Goal: Task Accomplishment & Management: Use online tool/utility

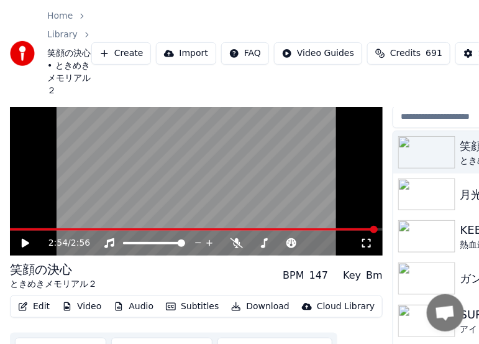
scroll to position [113, 0]
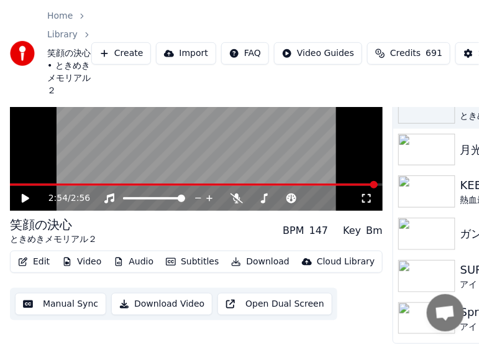
click at [89, 299] on button "Manual Sync" at bounding box center [60, 304] width 91 height 22
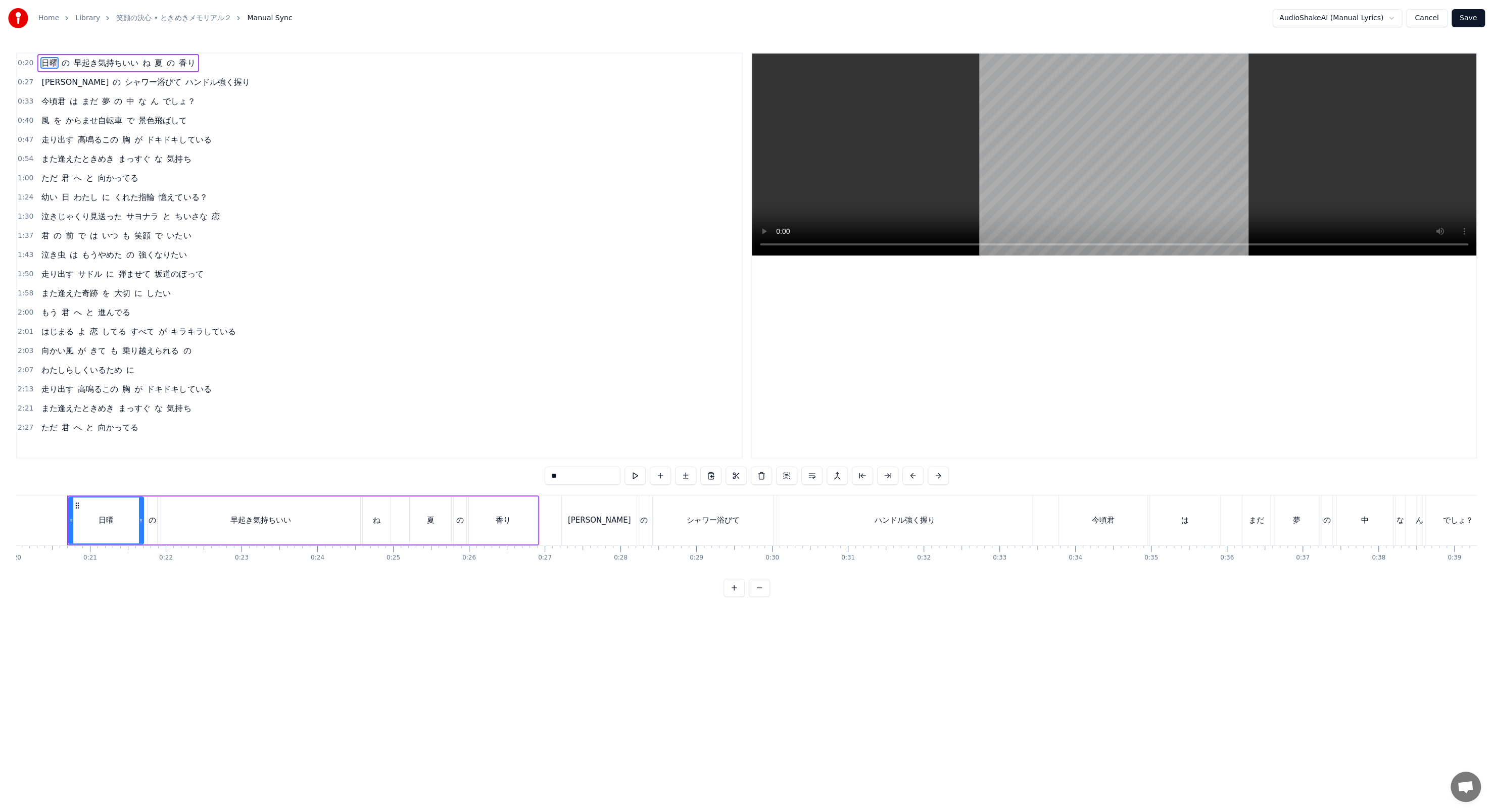
click at [389, 279] on div "[PERSON_NAME]" at bounding box center [599, 520] width 63 height 11
type input "**"
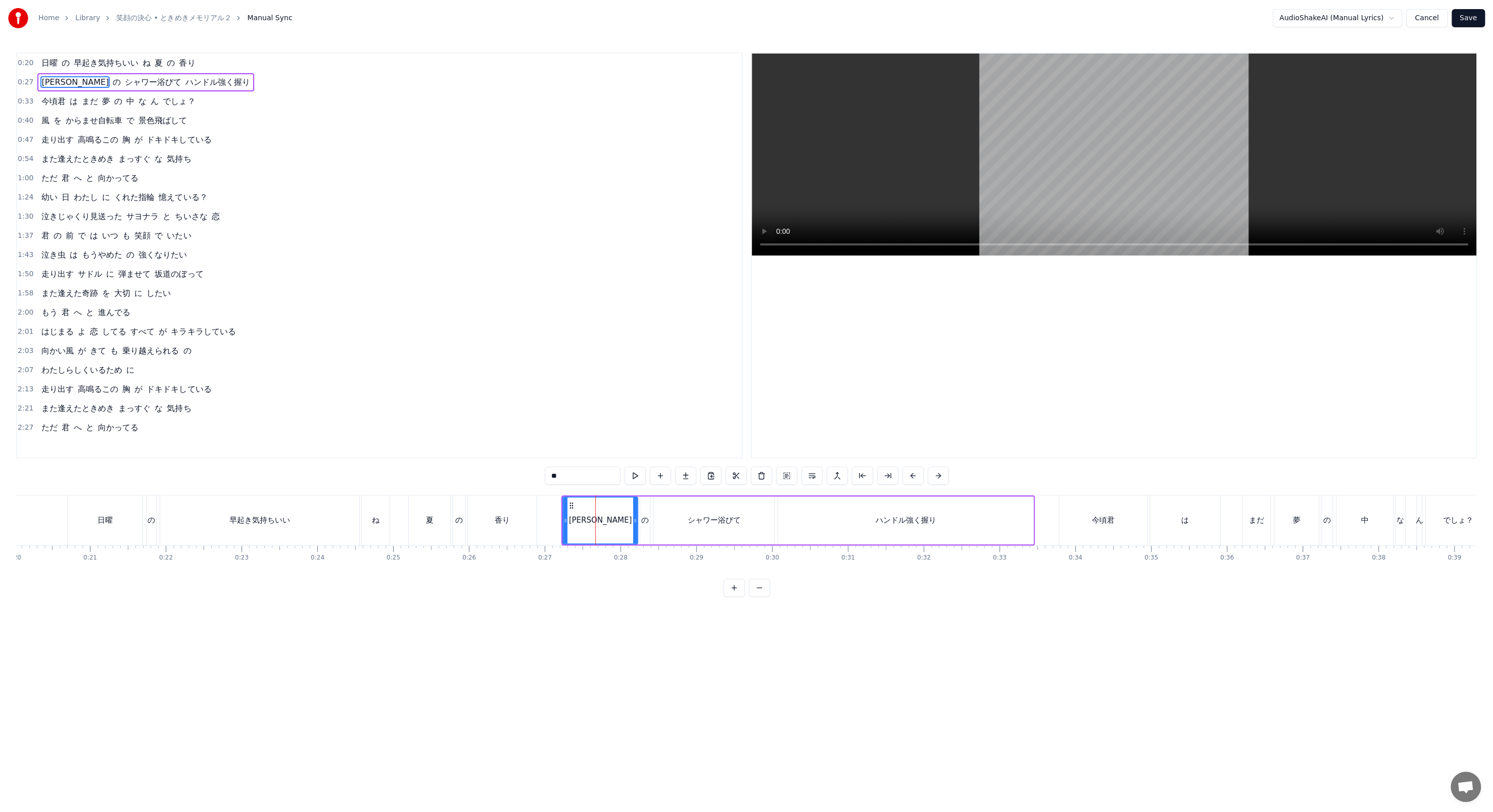
click at [389, 279] on div at bounding box center [595, 519] width 1 height 50
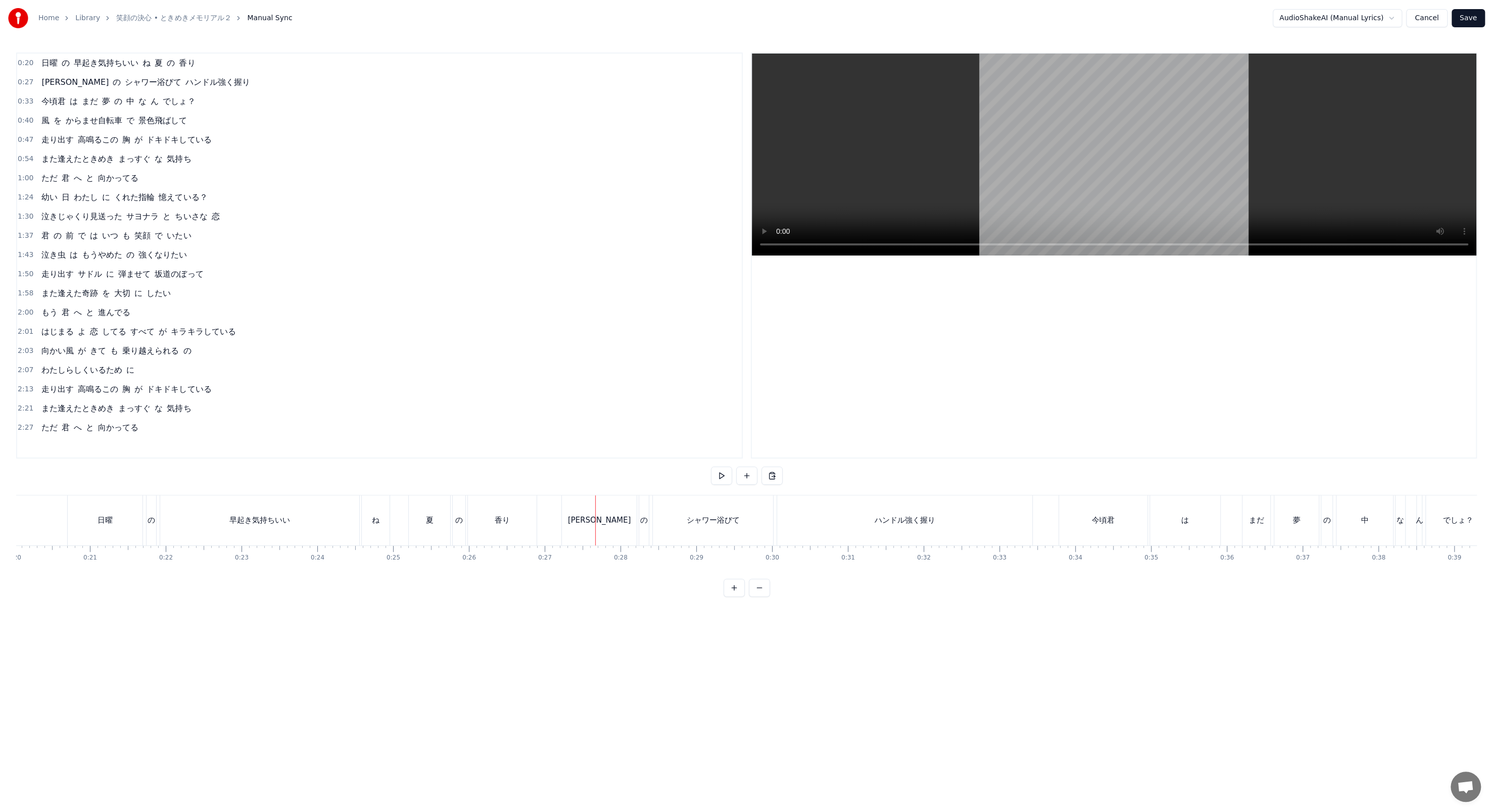
click at [389, 279] on div "[PERSON_NAME]" at bounding box center [599, 519] width 75 height 50
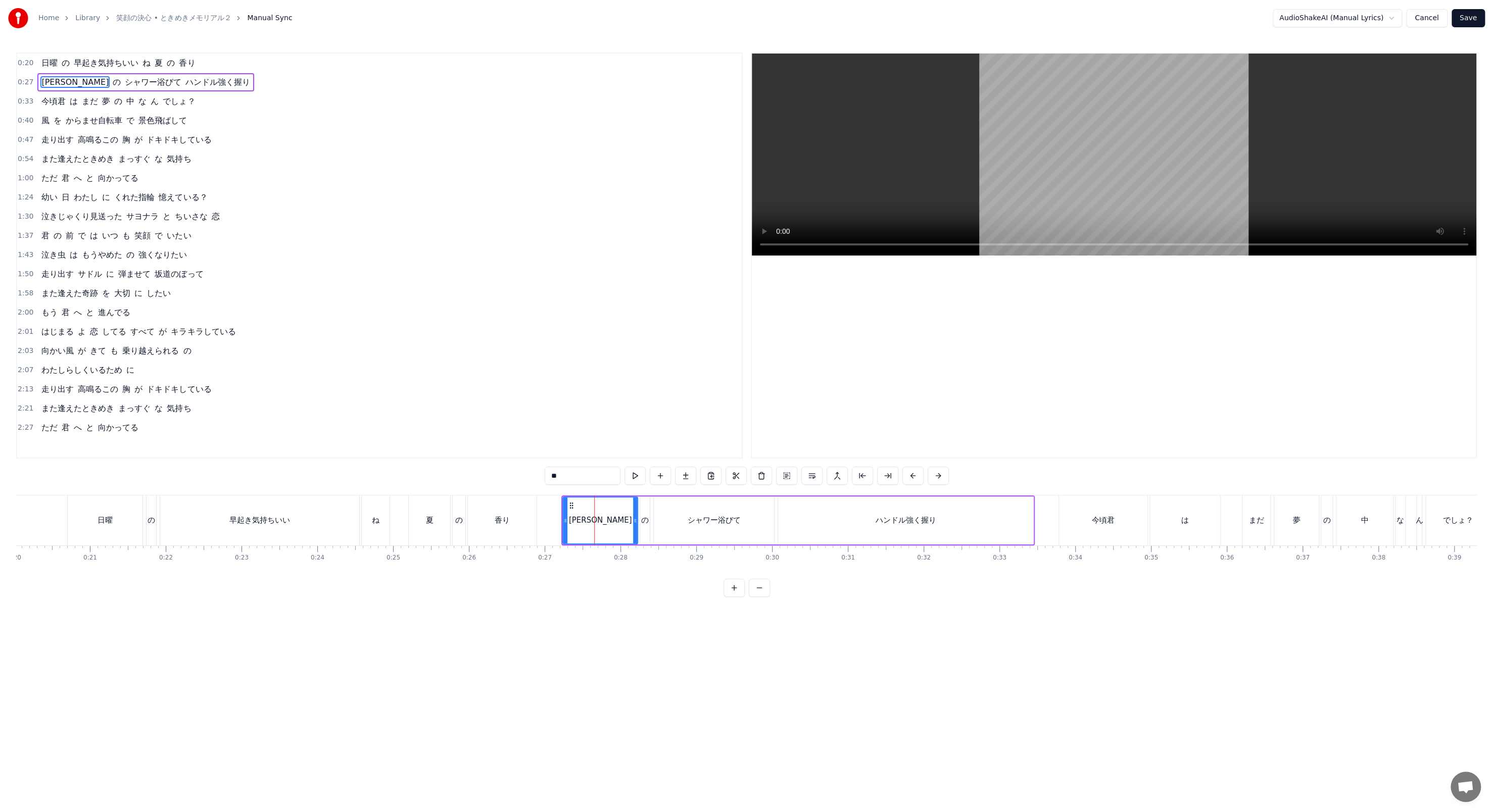
click at [389, 279] on input "**" at bounding box center [582, 475] width 76 height 18
click at [389, 279] on div "0:20 日曜 の 早起き気持ちいい ね 夏 の 香り 0:27 [PERSON_NAME] の シャワー浴びて ハンドル強く握り 0:33 今頃君 は まだ…" at bounding box center [379, 255] width 726 height 406
click at [389, 279] on input "**" at bounding box center [569, 475] width 76 height 18
type input "**"
click at [389, 279] on div "2:27 ただ 君 へ と 向かってる" at bounding box center [379, 428] width 725 height 20
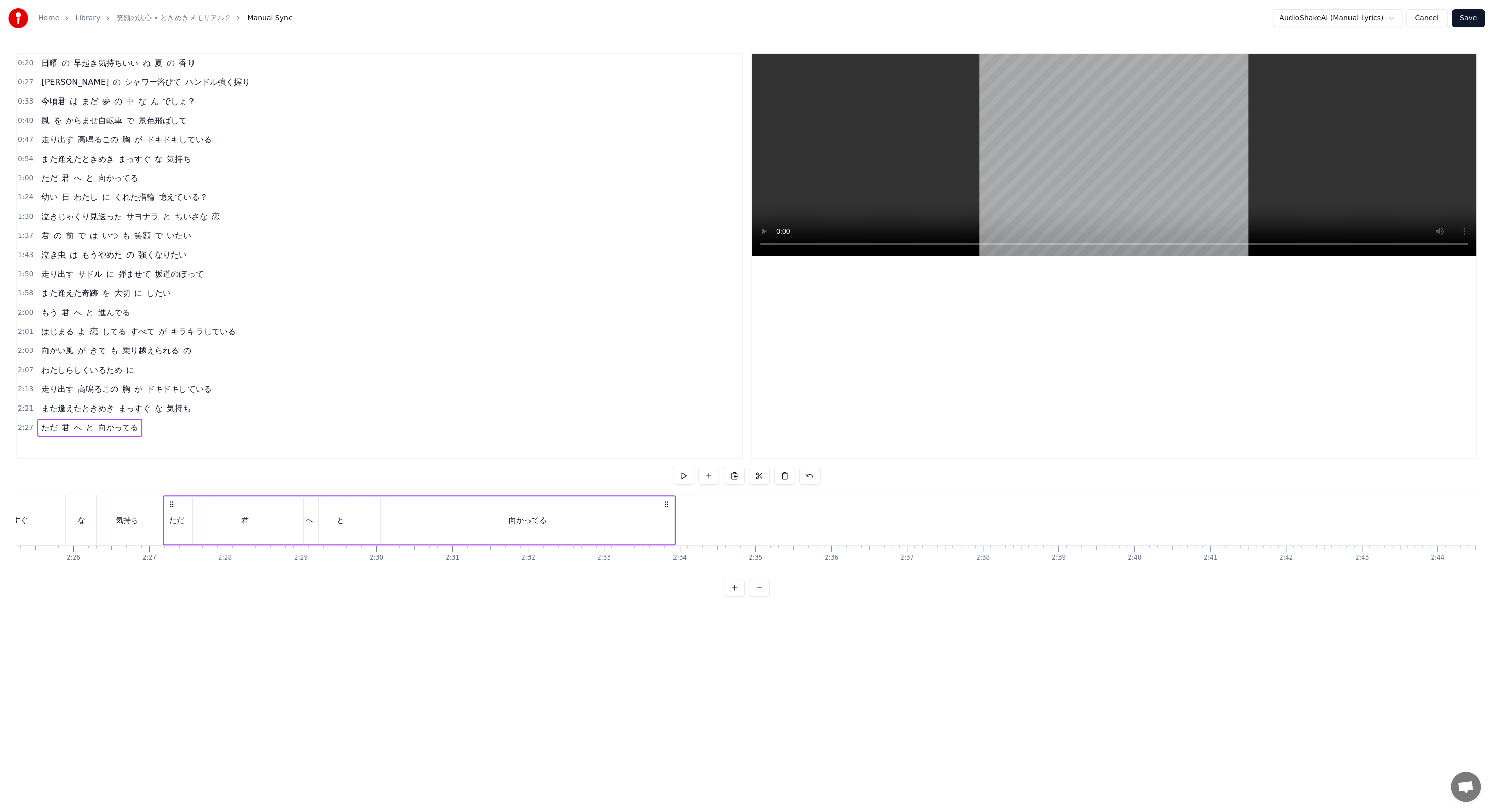
scroll to position [0, 11101]
click at [170, 24] on div "Home Library 笑顔の決心 • ときめきメモリアル２ Manual Sync" at bounding box center [150, 18] width 285 height 20
click at [173, 24] on div "Home Library 笑顔の決心 • ときめきメモリアル２ Manual Sync" at bounding box center [150, 18] width 285 height 20
click at [172, 18] on link "笑顔の決心 • ときめきメモリアル２" at bounding box center [173, 18] width 115 height 10
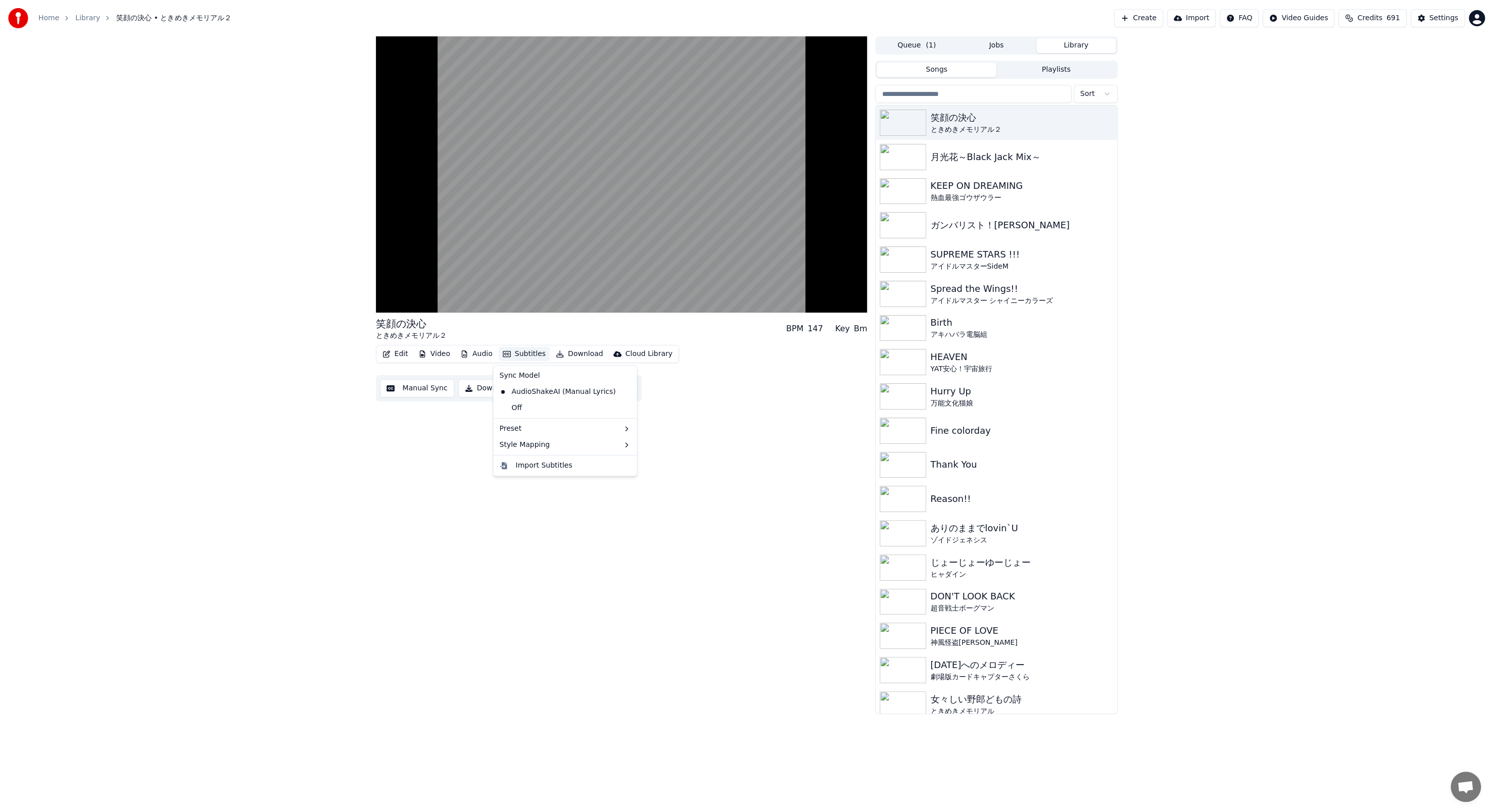
click at [389, 279] on button "Subtitles" at bounding box center [524, 354] width 51 height 14
click at [389, 279] on div "4 Lines (Horizontal)" at bounding box center [688, 463] width 128 height 16
click at [389, 279] on button "Subtitles" at bounding box center [524, 354] width 51 height 14
click at [389, 279] on div "2 Lines - Dynamic (Horizontal)" at bounding box center [688, 447] width 128 height 16
click at [389, 279] on button "Subtitles" at bounding box center [524, 354] width 51 height 14
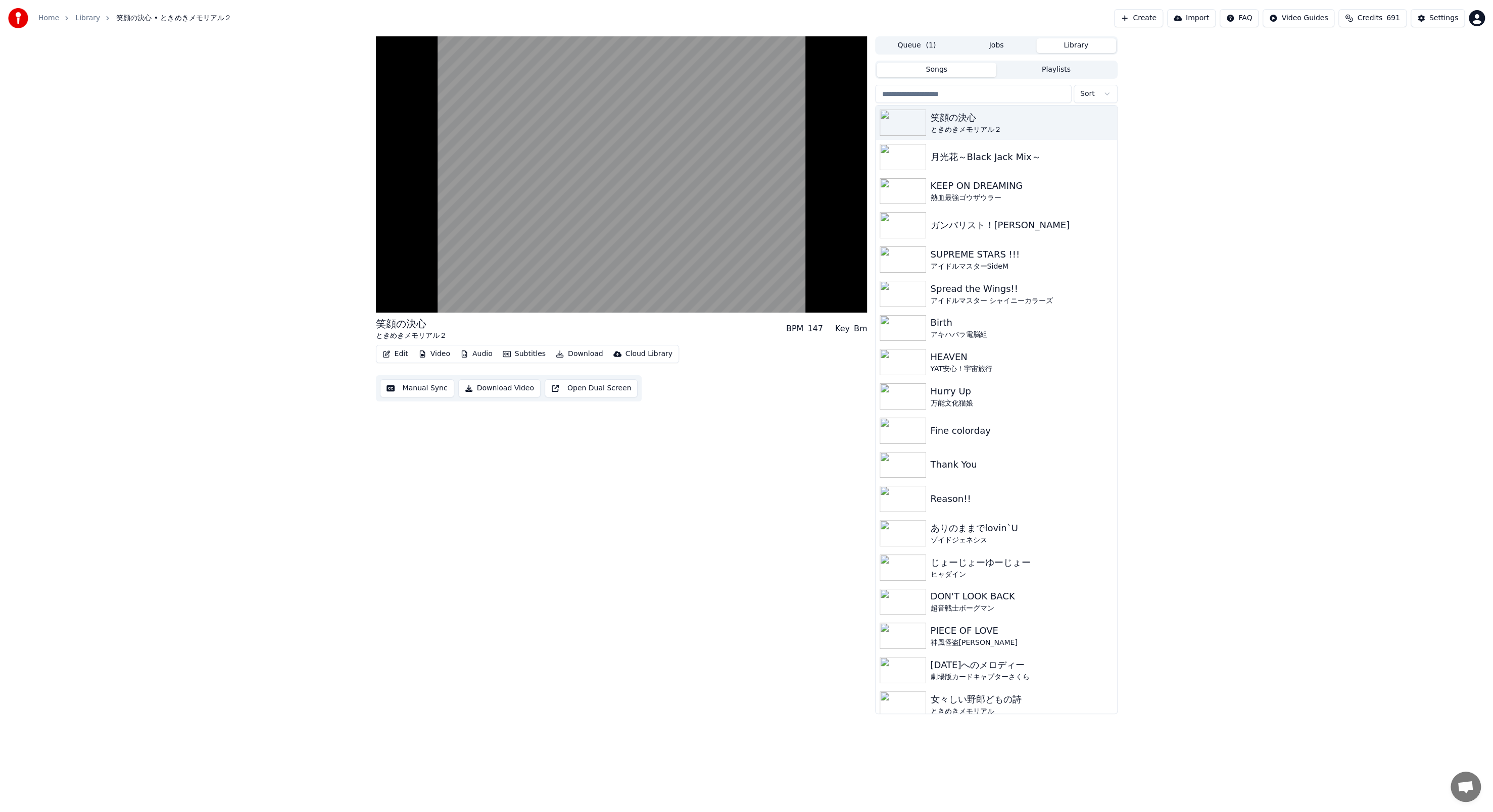
click at [389, 279] on div "笑顔の決心 ときめきメモリアル２ BPM 147 Key Bm Edit Video Audio Subtitles Download Cloud Libra…" at bounding box center [621, 376] width 491 height 678
click at [389, 279] on button "Edit" at bounding box center [395, 354] width 34 height 14
click at [389, 279] on div "Manual Sync (Legacy)" at bounding box center [437, 461] width 78 height 10
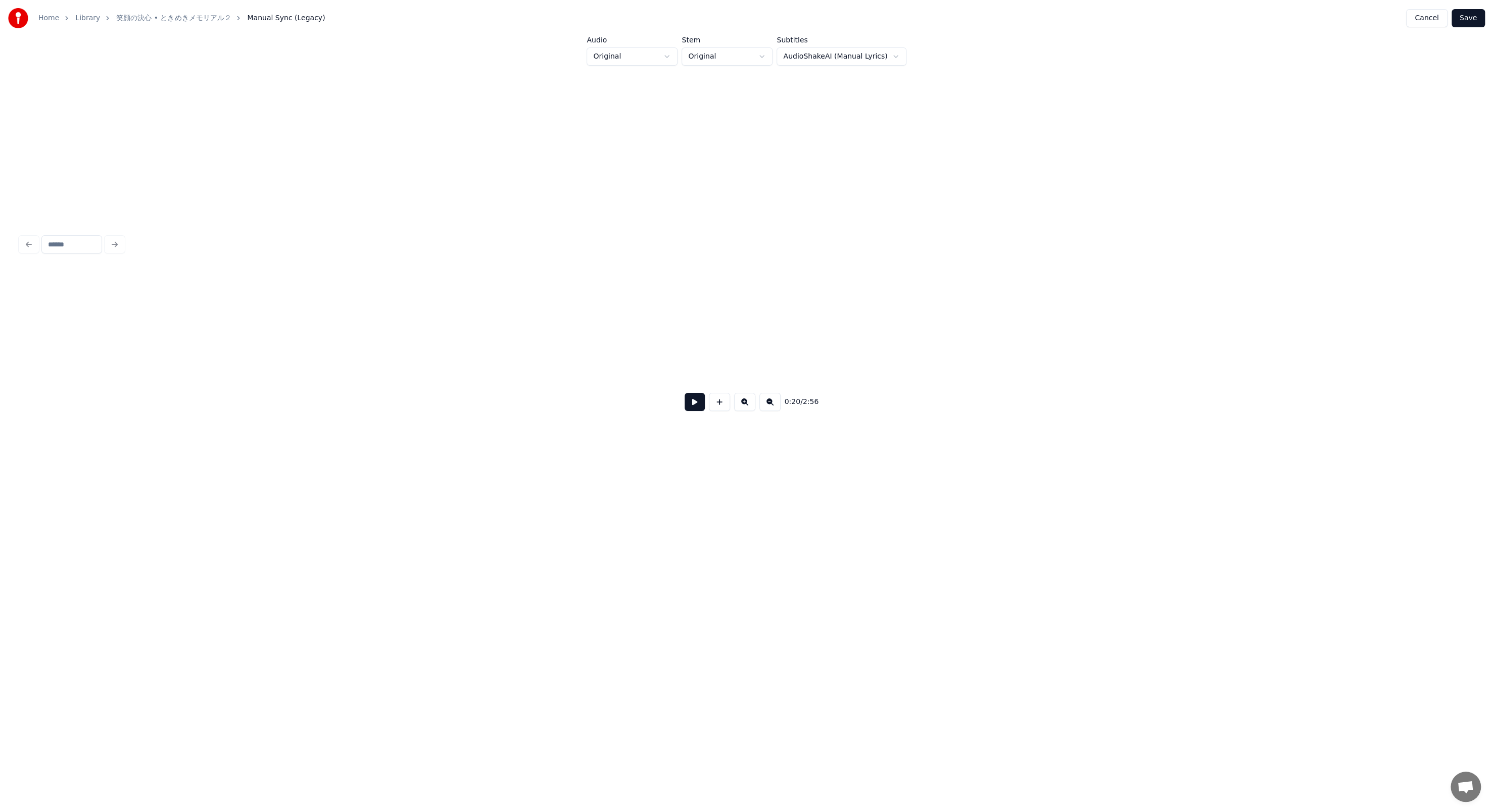
scroll to position [0, 2092]
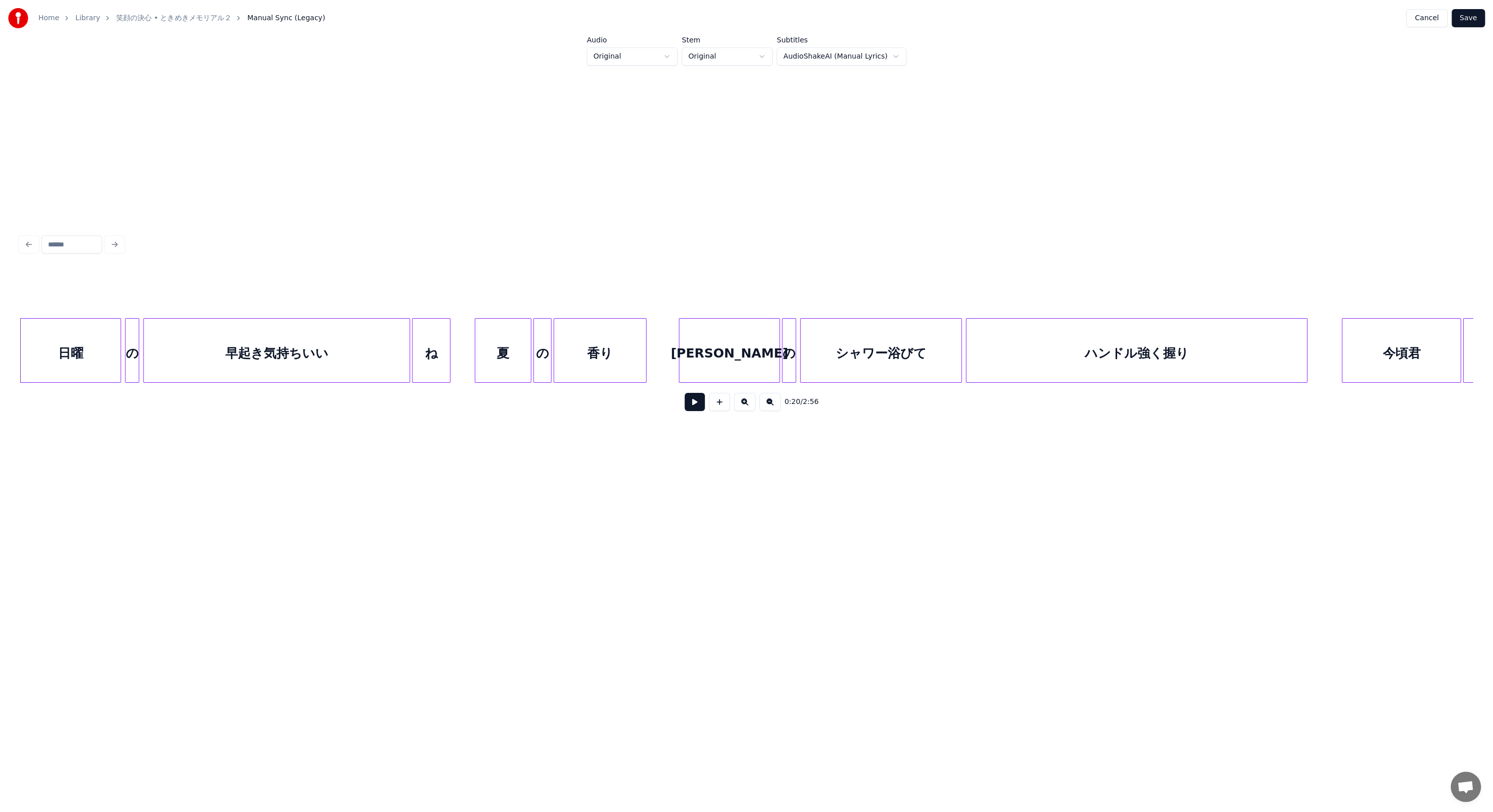
click at [389, 279] on div "夏" at bounding box center [503, 353] width 55 height 68
click at [389, 279] on input "*" at bounding box center [645, 293] width 76 height 18
click at [389, 254] on div "Line : 1 Word : 5 Subword : 1 * Preserve Vocals 0:25 / 2:56" at bounding box center [746, 325] width 1460 height 200
click at [389, 279] on button at bounding box center [773, 293] width 21 height 18
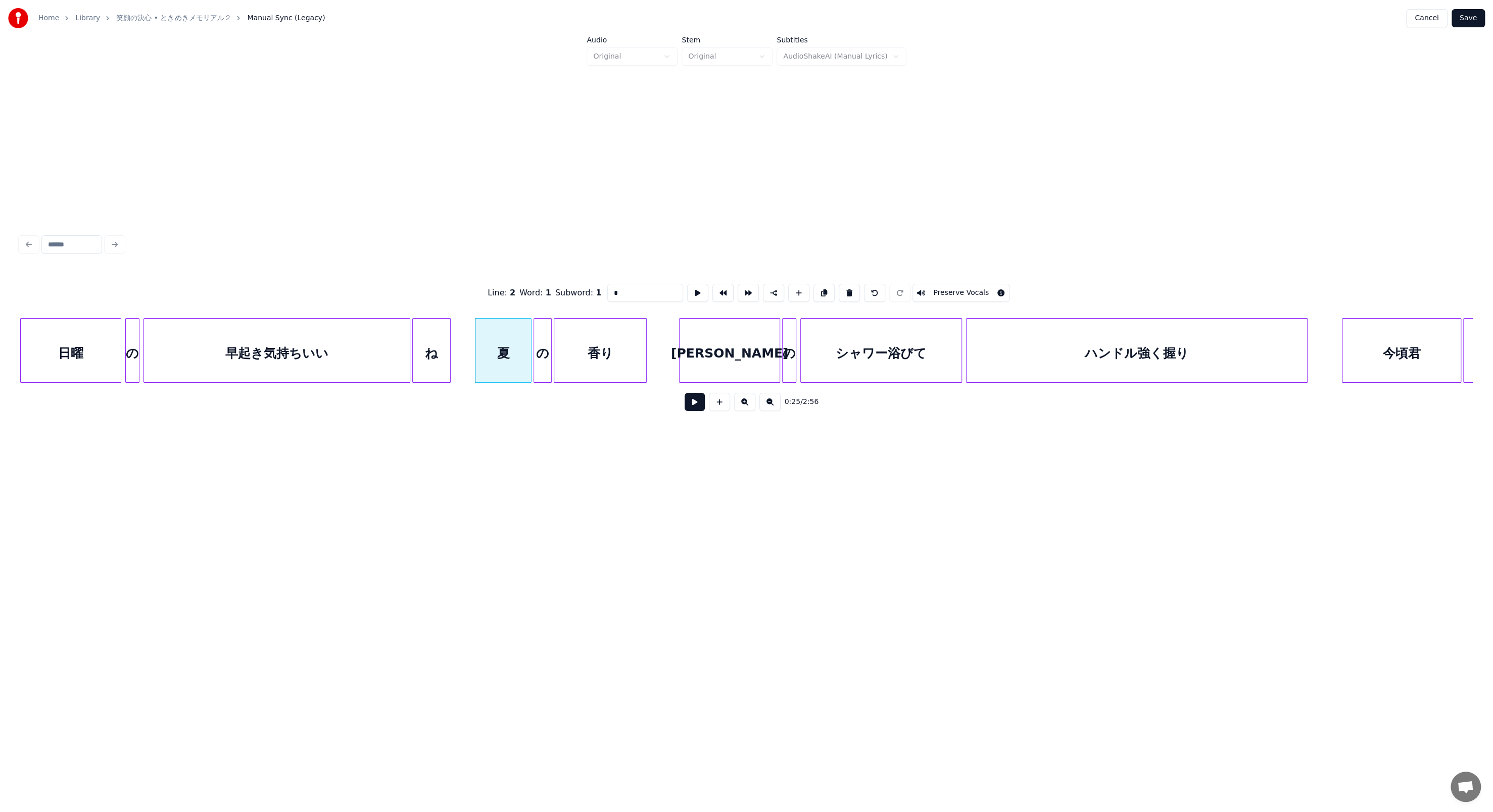
click at [389, 279] on button at bounding box center [773, 293] width 21 height 18
drag, startPoint x: 768, startPoint y: 291, endPoint x: 810, endPoint y: 387, distance: 104.8
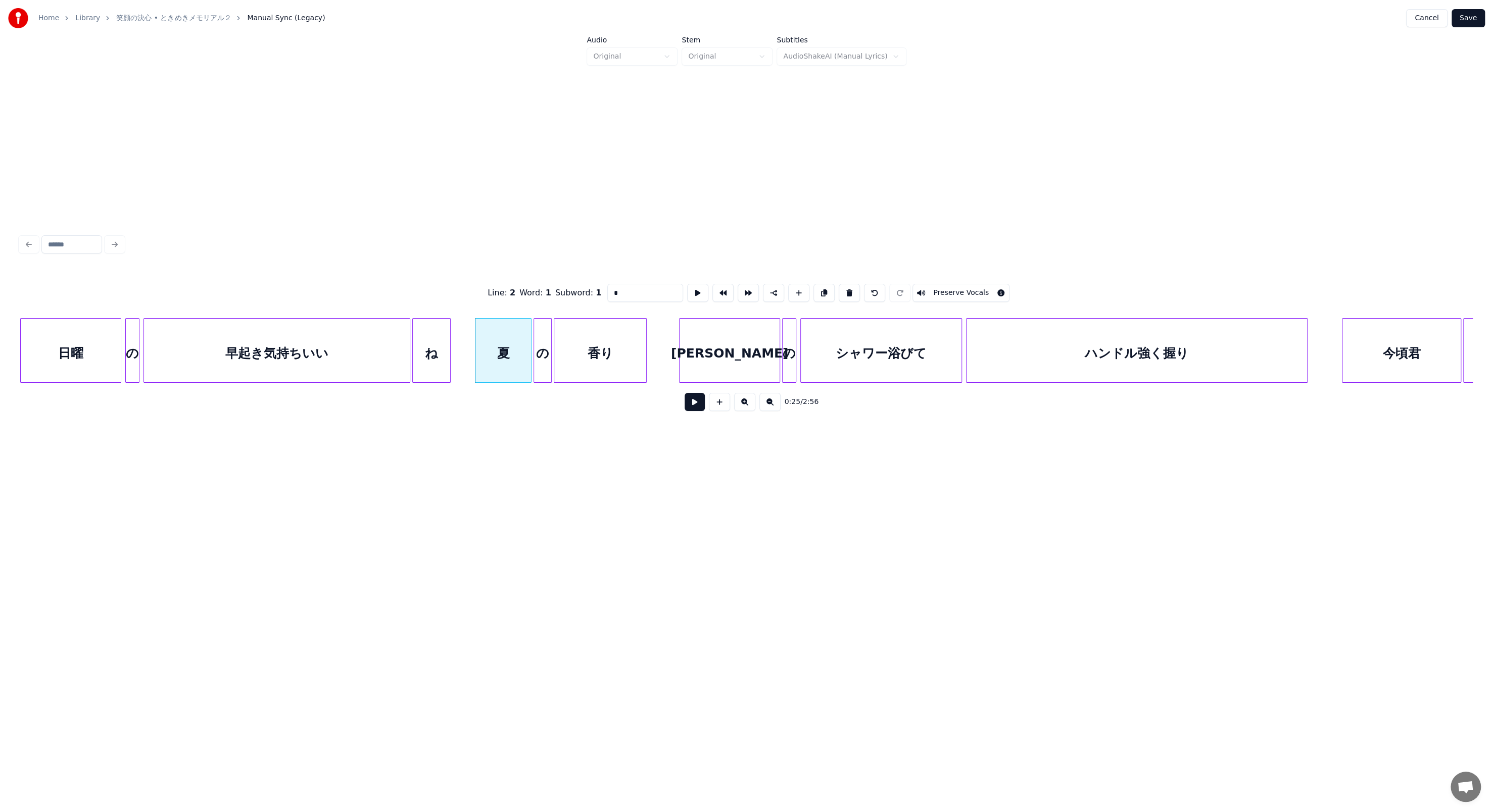
click at [389, 279] on div "Line : 2 Word : 1 Subword : 1 * Preserve Vocals 0:25 / 2:56" at bounding box center [746, 344] width 1452 height 154
click at [389, 279] on input "*" at bounding box center [645, 293] width 76 height 18
click at [389, 259] on div "Line : 2 Word : 1 Subword : 1 * Preserve Vocals 0:25 / 2:56" at bounding box center [746, 325] width 1460 height 200
click at [389, 214] on div "Line : 2 Word : 1 Subword : 1 * Preserve Vocals 0:25 / 2:56" at bounding box center [746, 325] width 1460 height 487
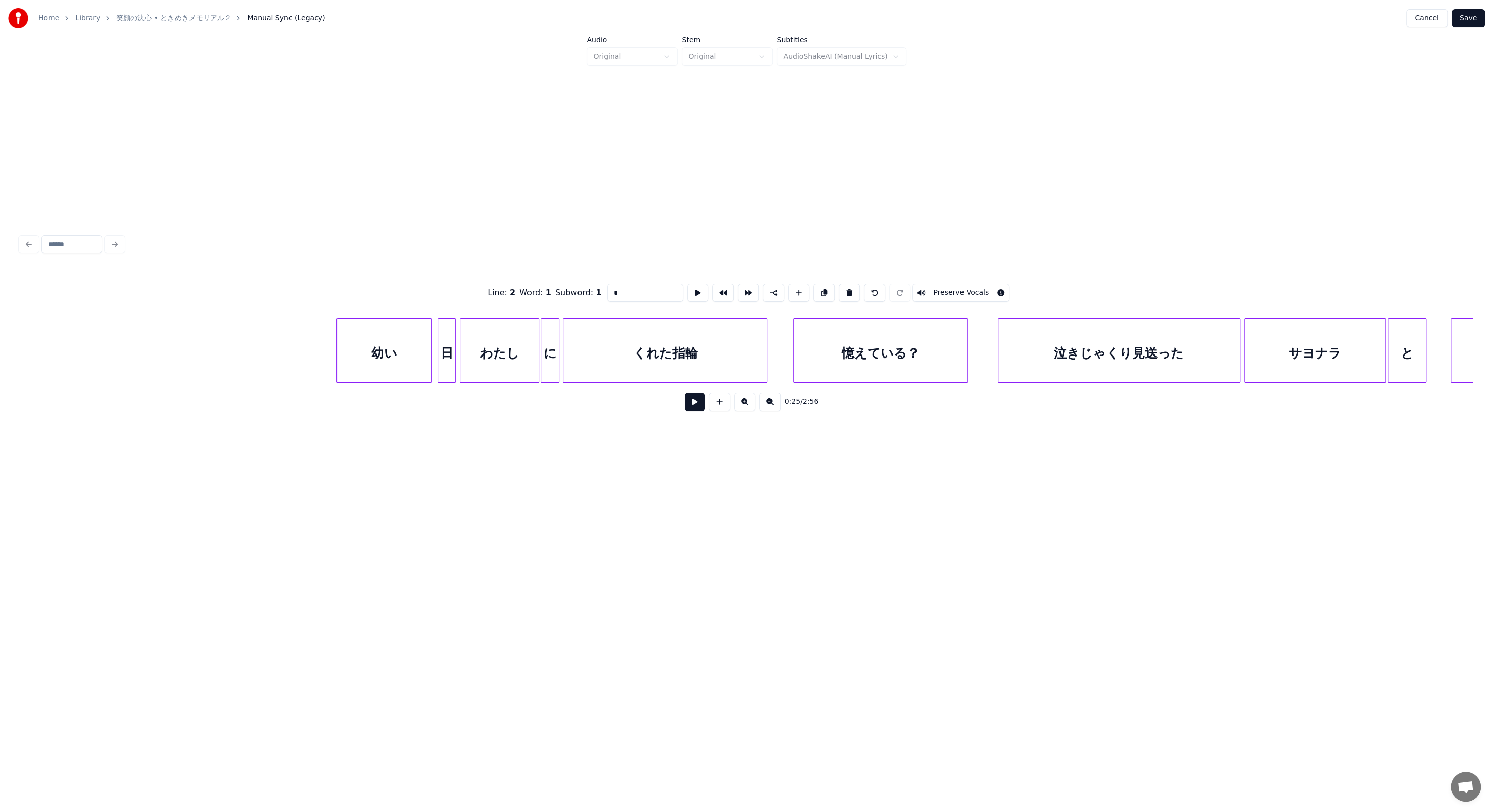
scroll to position [0, 8214]
click at [389, 279] on div "くれた指輪" at bounding box center [655, 353] width 203 height 68
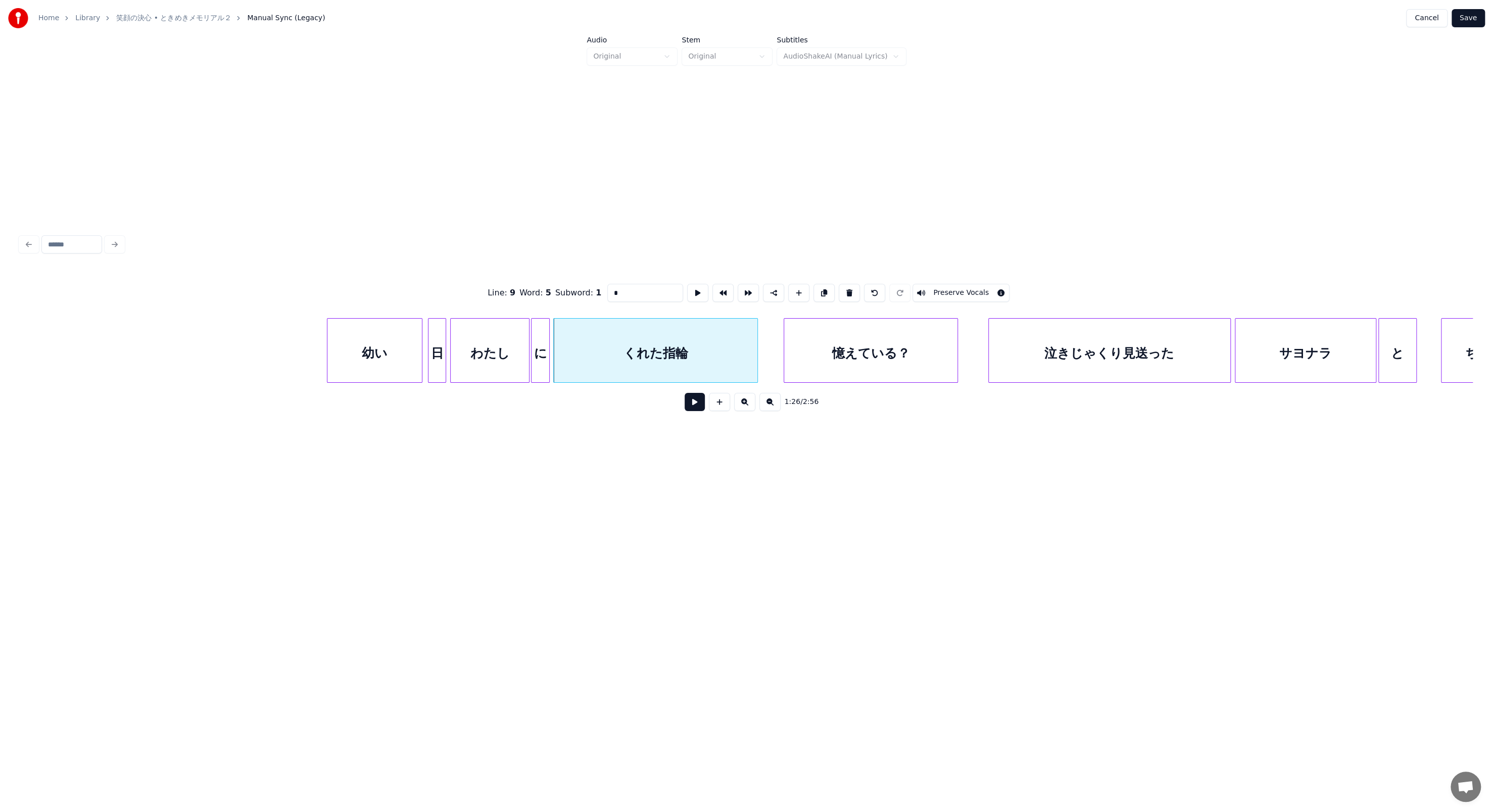
type input "*****"
click at [389, 279] on button at bounding box center [698, 293] width 21 height 18
click at [185, 16] on link "笑顔の決心 • ときめきメモリアル２" at bounding box center [173, 18] width 115 height 10
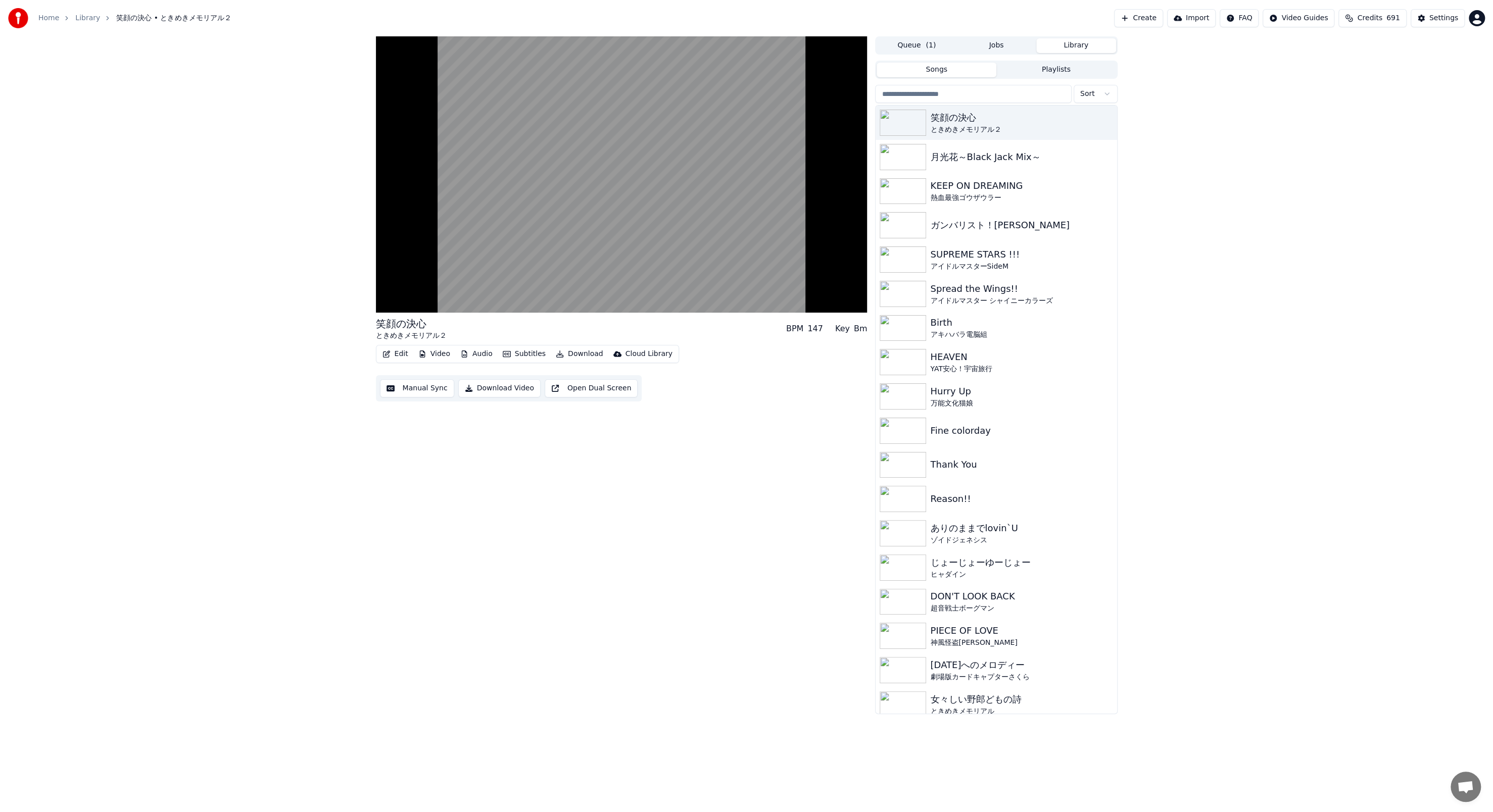
click at [389, 279] on button "Video" at bounding box center [433, 354] width 40 height 14
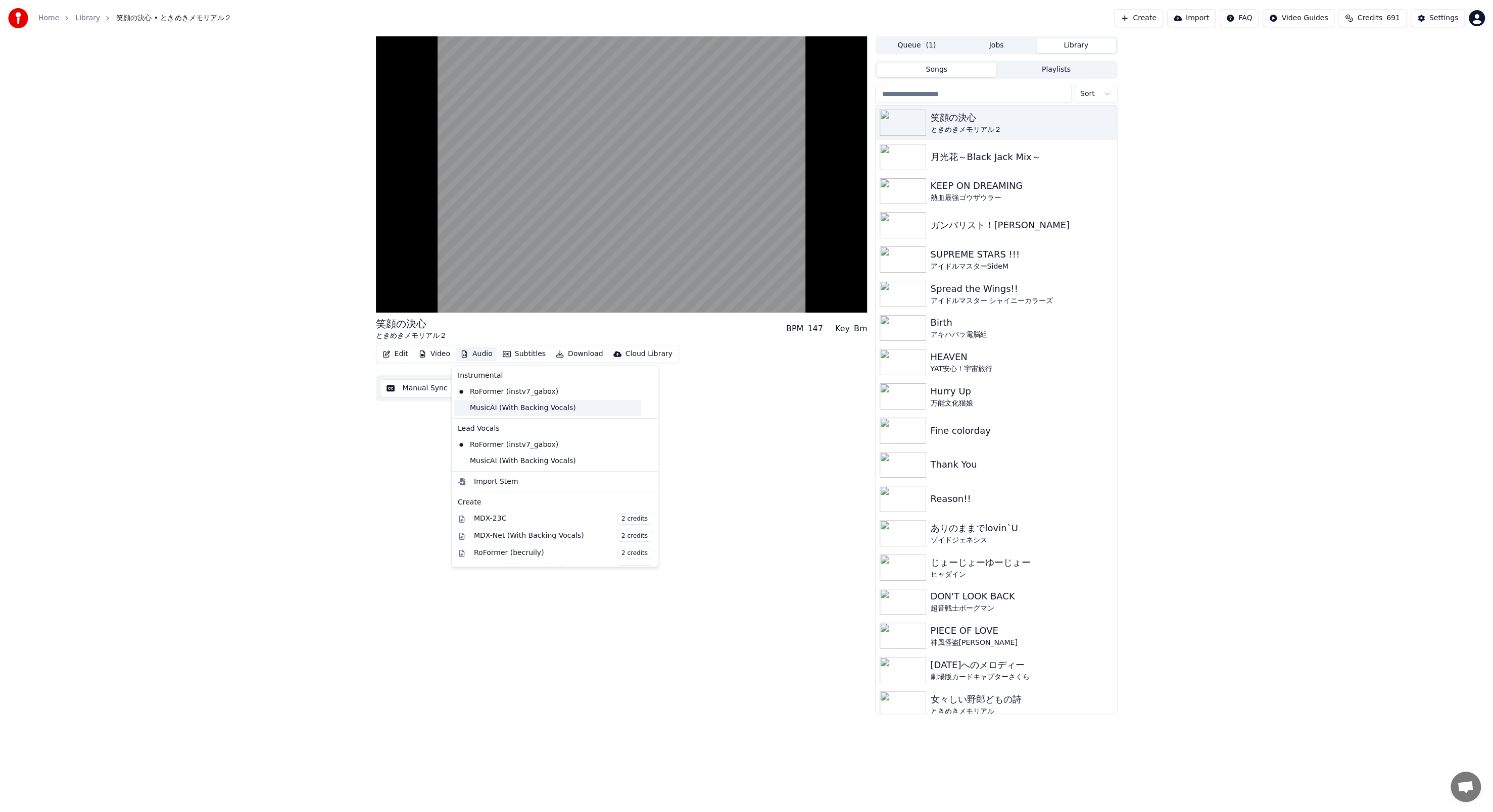
click at [389, 279] on div "MusicAI (With Backing Vocals)" at bounding box center [547, 408] width 187 height 16
click at [389, 279] on button "Subtitles" at bounding box center [524, 354] width 51 height 14
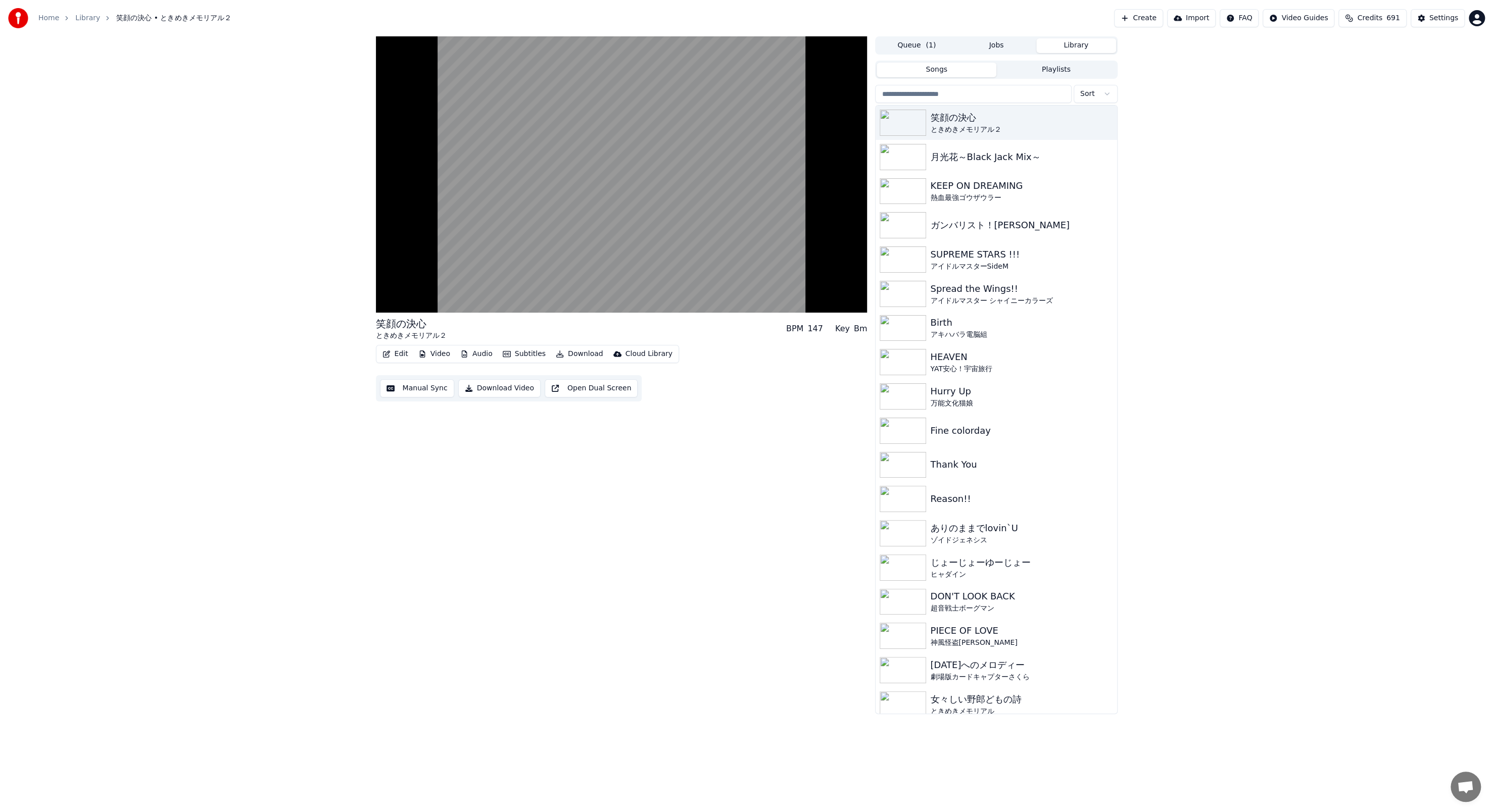
click at [389, 279] on div "Edit Video Audio Subtitles Download Cloud Library Manual Sync Download Video Op…" at bounding box center [621, 373] width 491 height 57
click at [389, 279] on button "Edit" at bounding box center [395, 354] width 34 height 14
click at [389, 279] on div "Edit Metadata" at bounding box center [423, 392] width 50 height 10
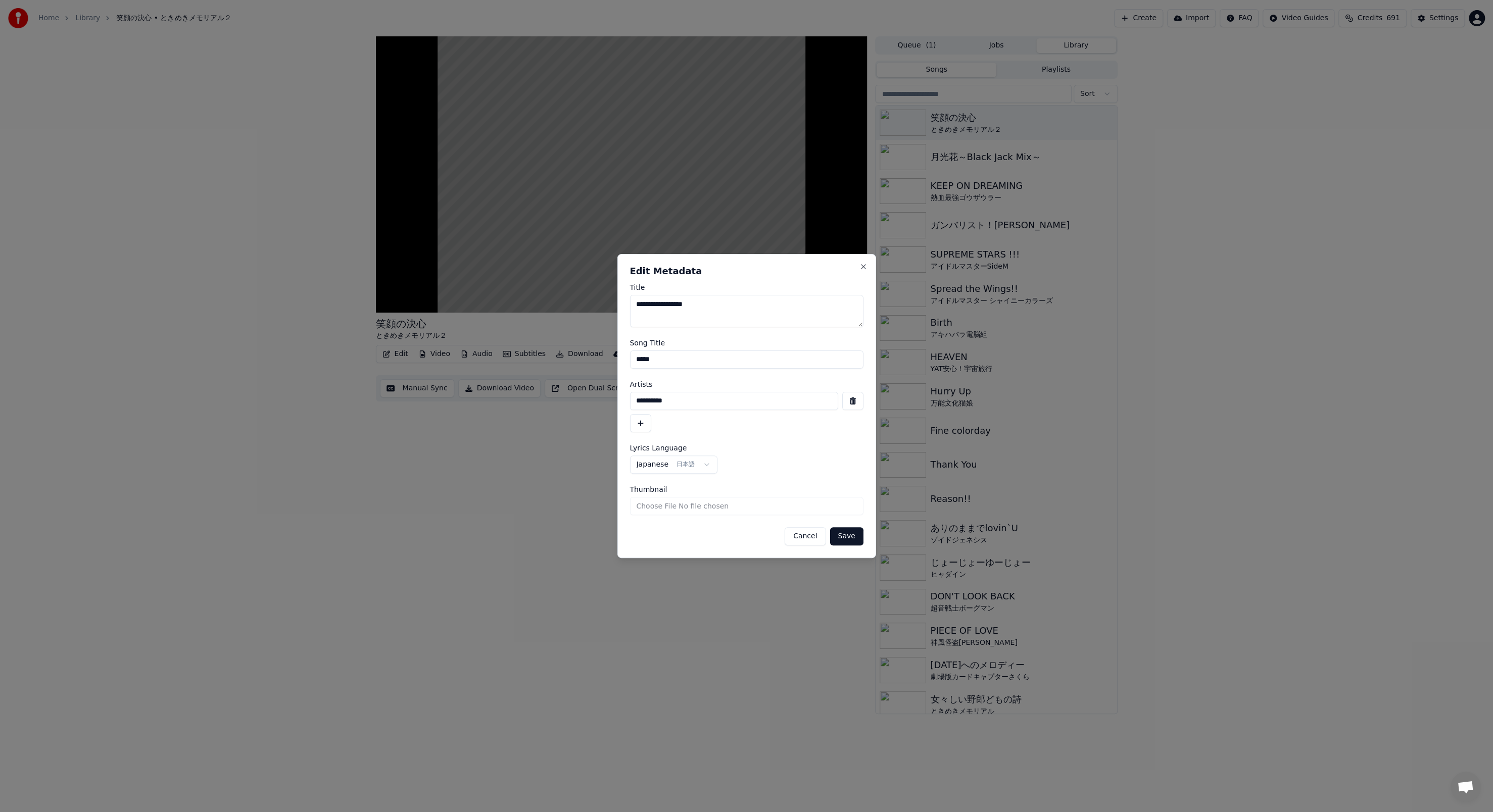
click at [389, 279] on button "Save" at bounding box center [846, 536] width 33 height 18
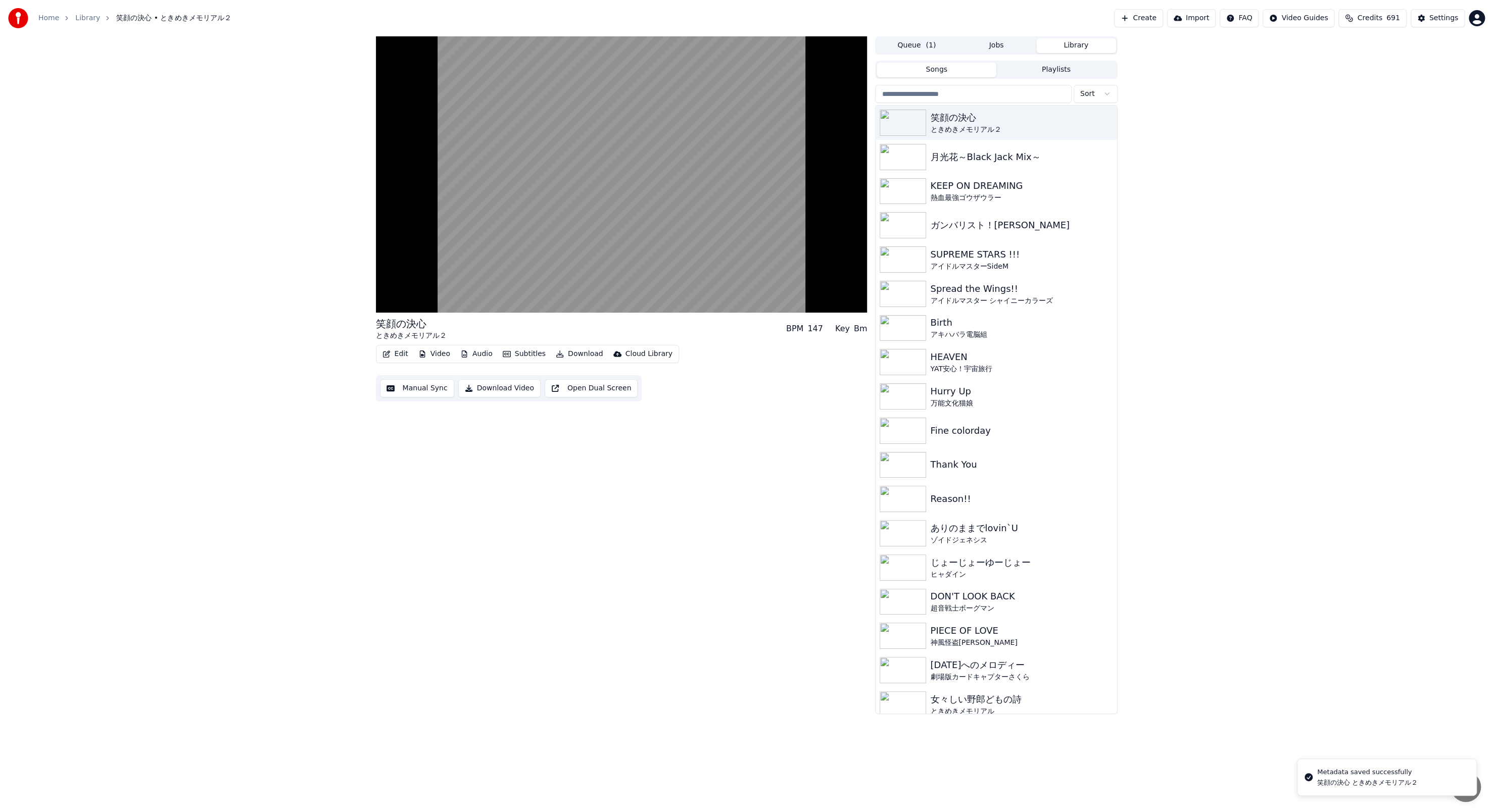
click at [389, 279] on button "Edit" at bounding box center [395, 354] width 34 height 14
click at [389, 279] on div "Style Editor" at bounding box center [419, 428] width 41 height 10
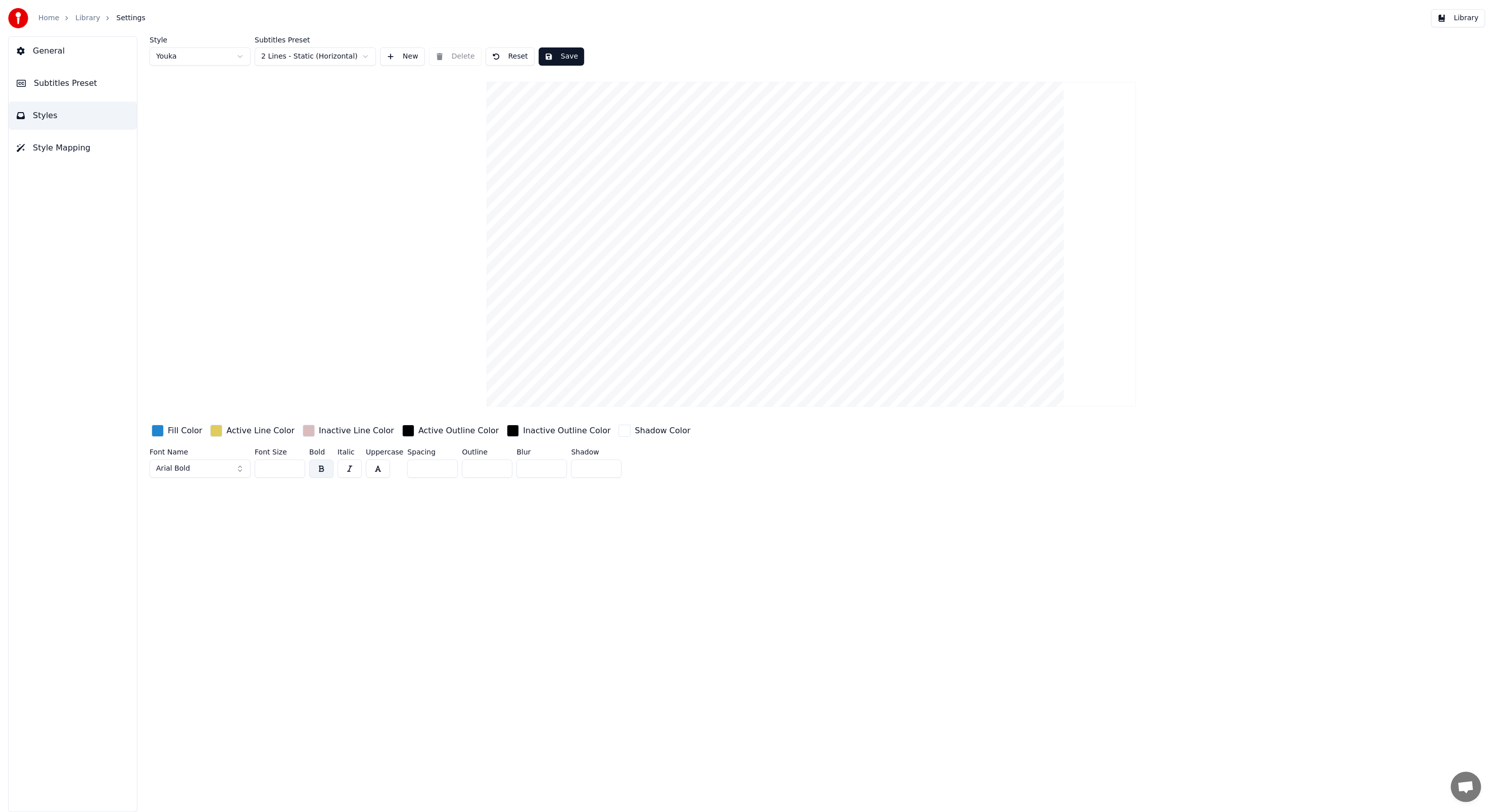
click at [389, 58] on button "New" at bounding box center [402, 56] width 45 height 18
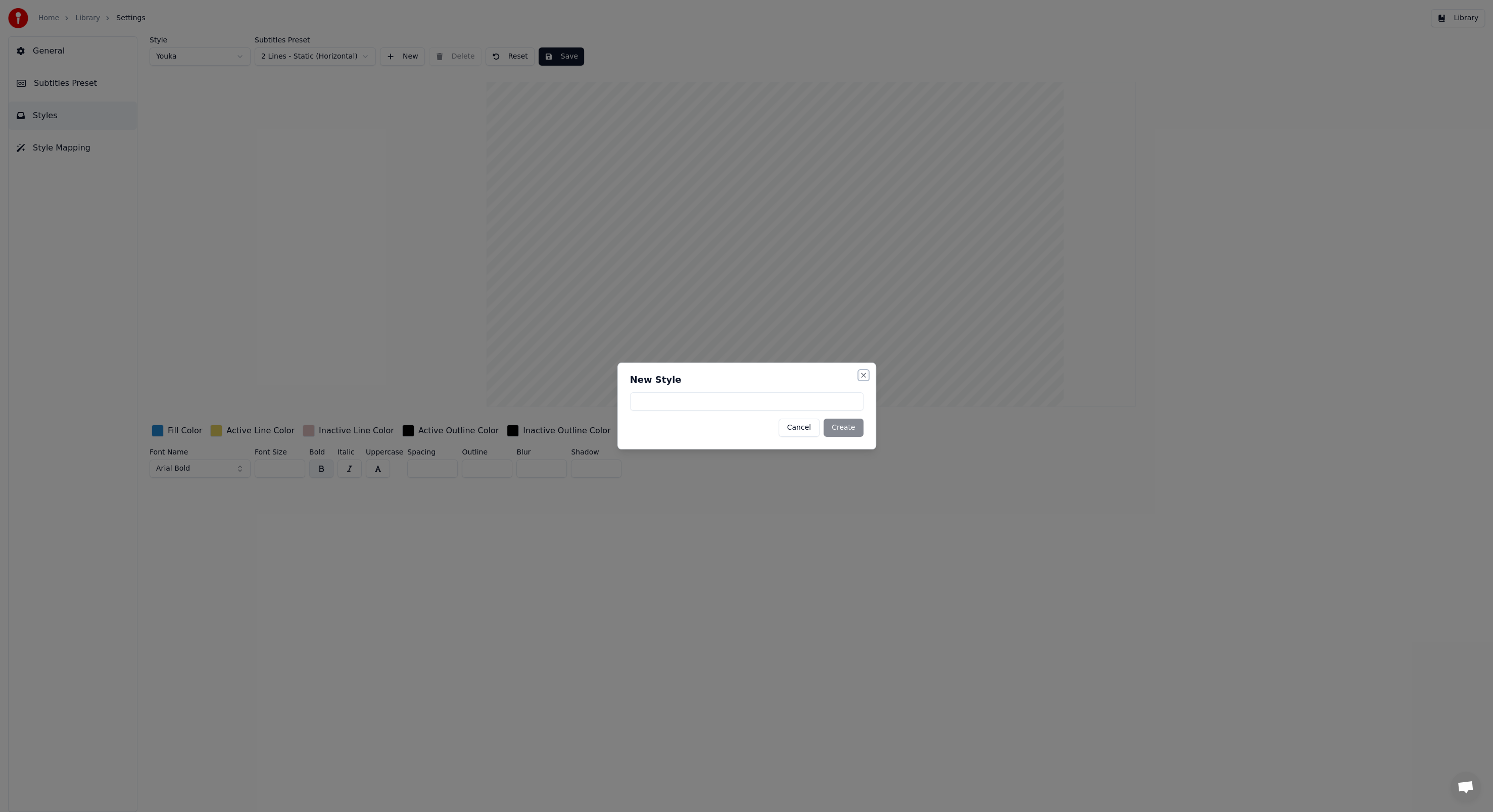
click at [389, 279] on button "Close" at bounding box center [864, 376] width 8 height 8
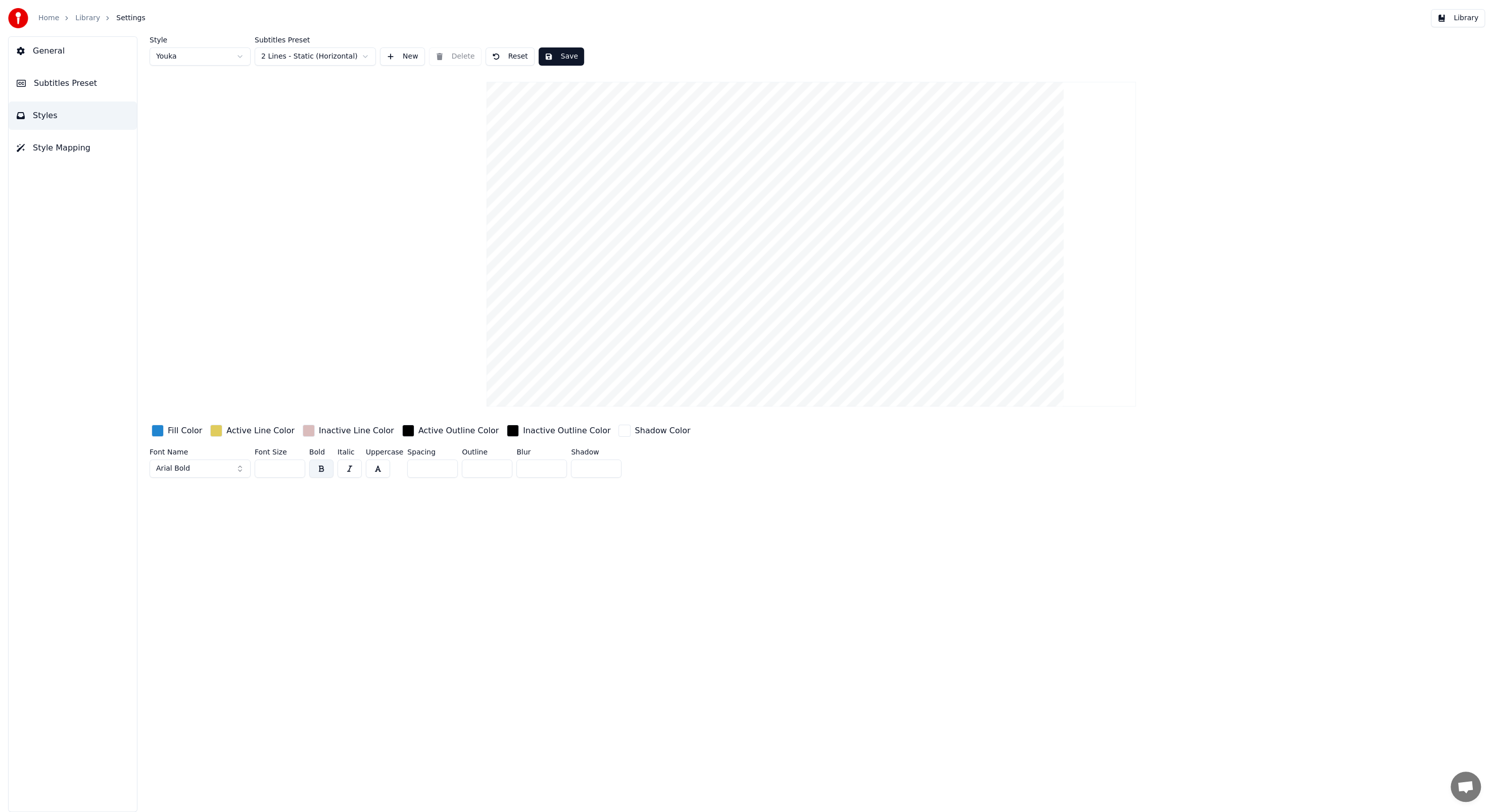
click at [363, 58] on html "Home Library Settings Library General Subtitles Preset Styles Style Mapping Sty…" at bounding box center [746, 406] width 1493 height 812
click at [112, 85] on button "Subtitles Preset" at bounding box center [73, 83] width 128 height 28
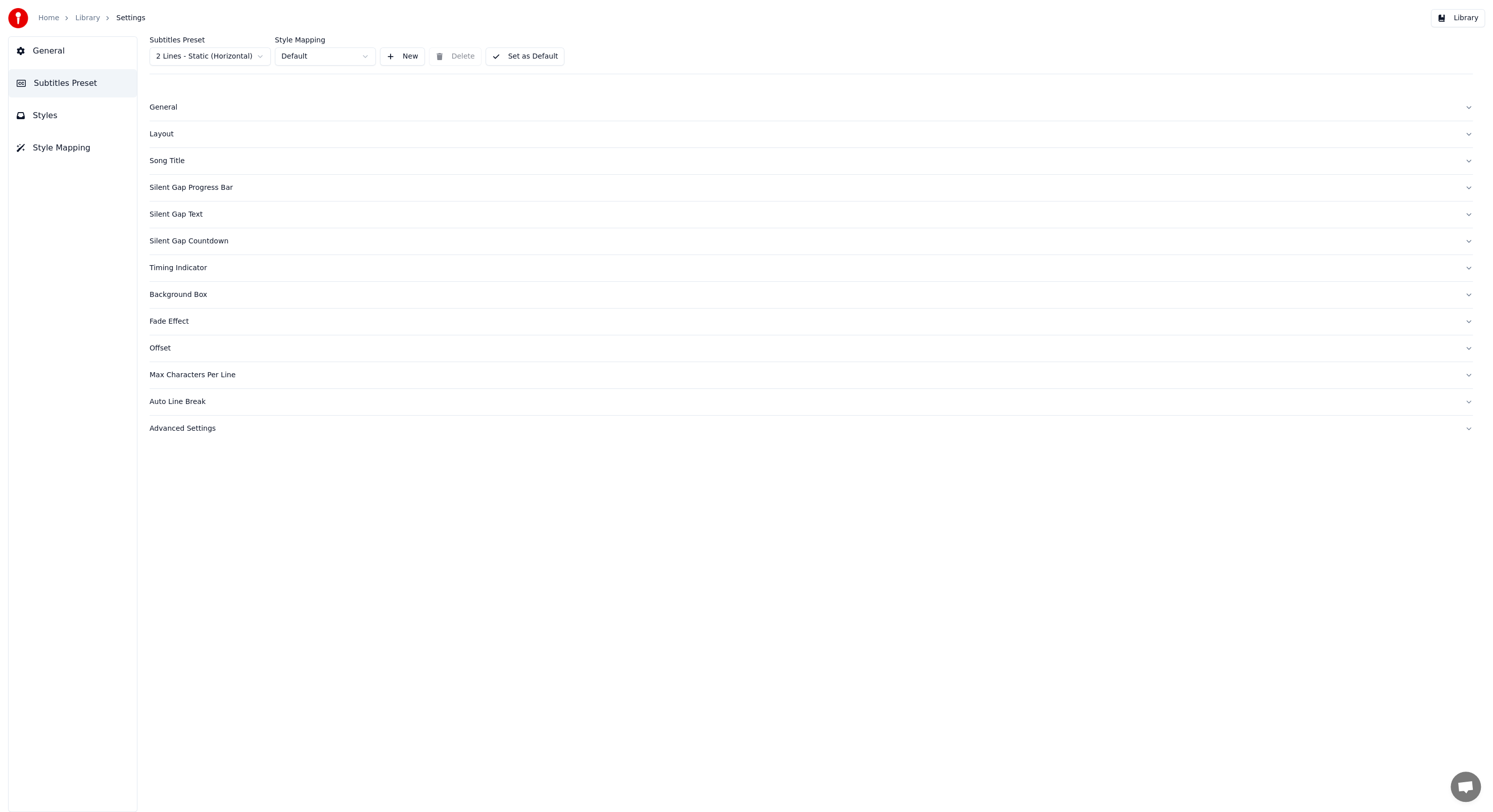
click at [174, 111] on div "General" at bounding box center [803, 107] width 1307 height 10
click at [234, 143] on html "Home Library Settings Library General Subtitles Preset Styles Style Mapping Sub…" at bounding box center [746, 406] width 1493 height 812
click at [377, 163] on html "Home Library Settings Library General Subtitles Preset Styles Style Mapping Sub…" at bounding box center [746, 406] width 1493 height 812
click at [172, 211] on div "Layout" at bounding box center [803, 213] width 1307 height 10
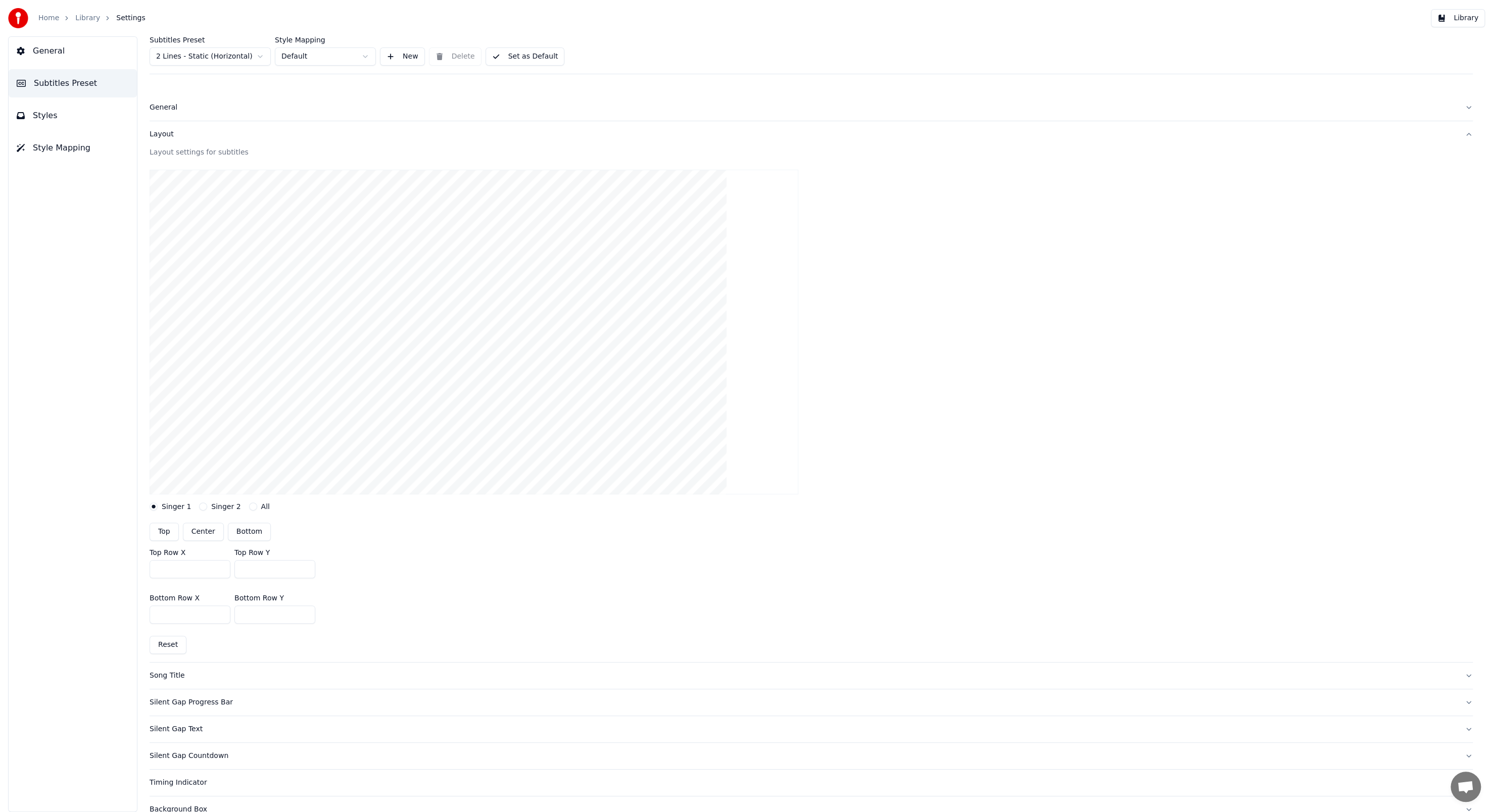
click at [166, 279] on div "Song Title" at bounding box center [803, 675] width 1307 height 10
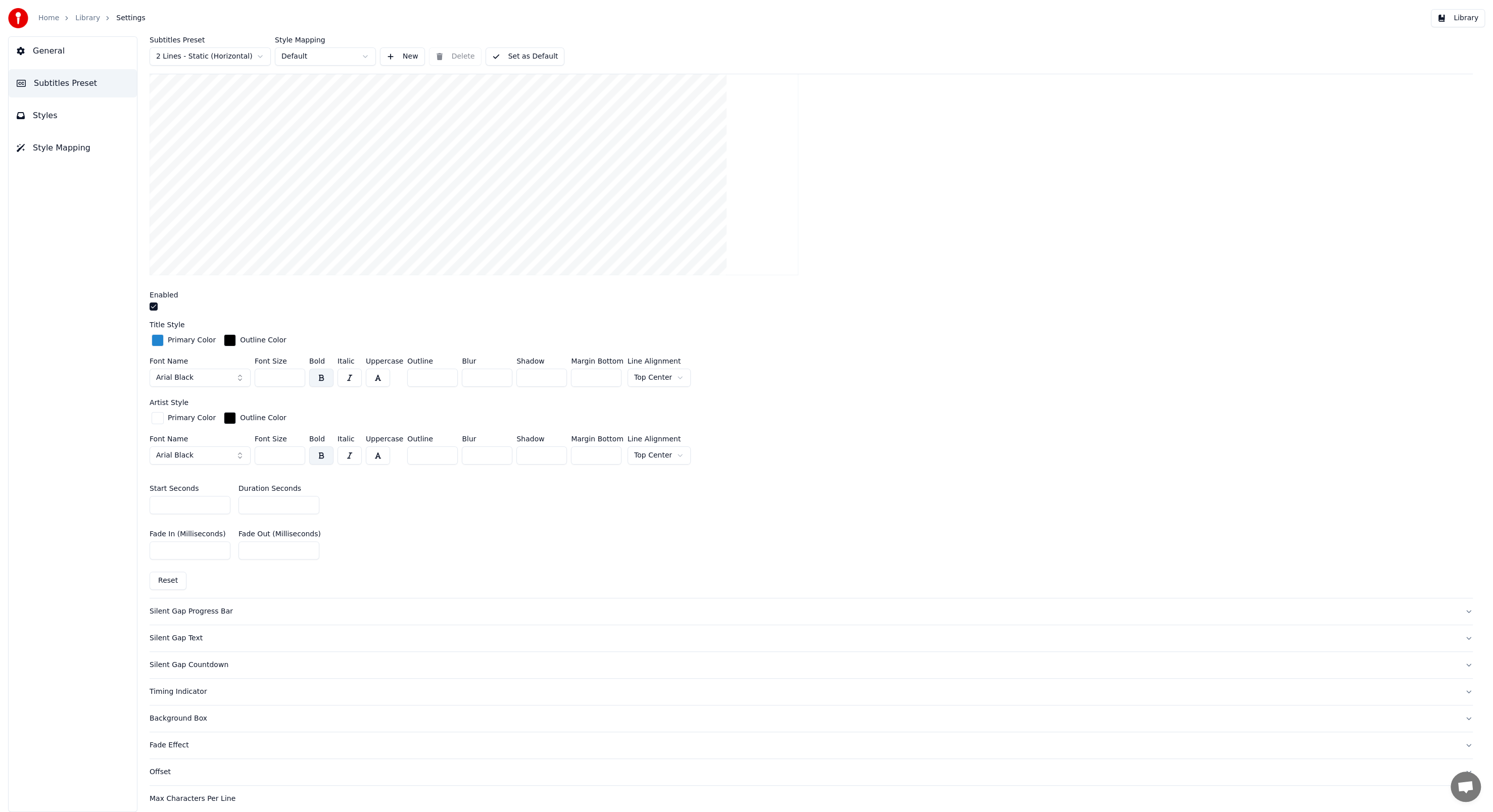
scroll to position [253, 0]
click at [194, 279] on div "Silent Gap Progress Bar" at bounding box center [803, 605] width 1307 height 10
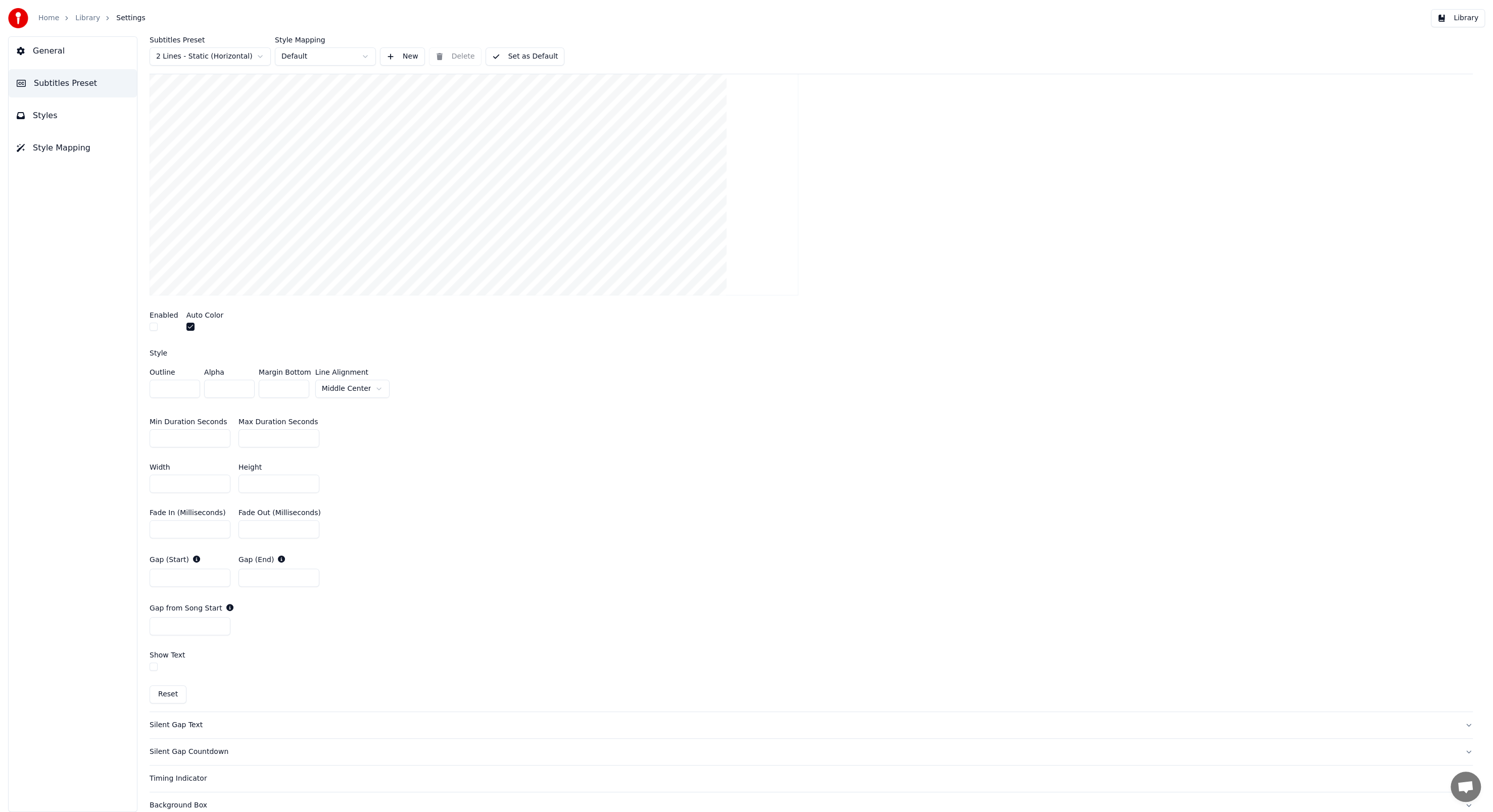
click at [186, 279] on button "button" at bounding box center [190, 327] width 8 height 8
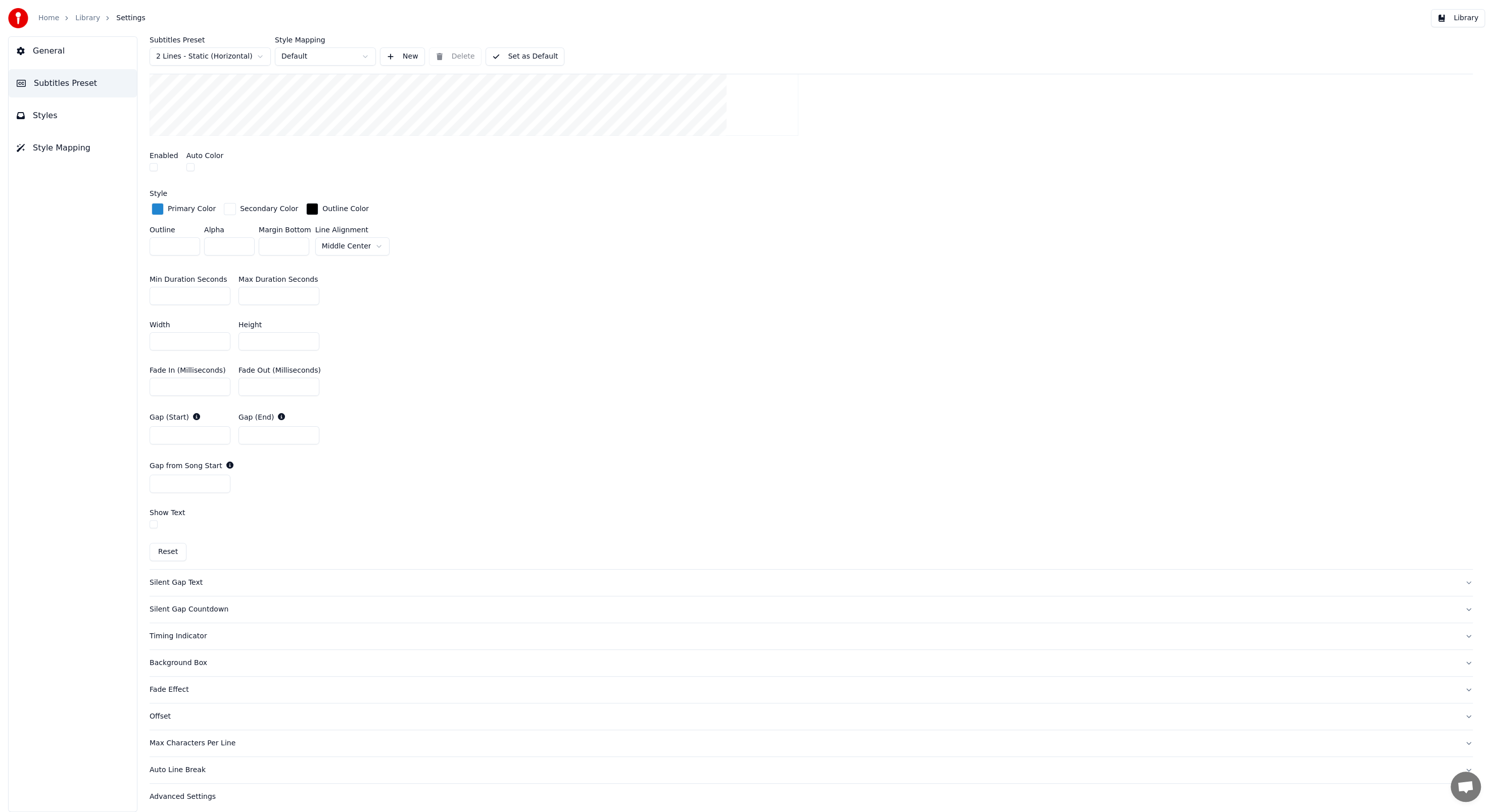
scroll to position [415, 0]
click at [187, 279] on div "Silent Gap Text" at bounding box center [803, 580] width 1307 height 10
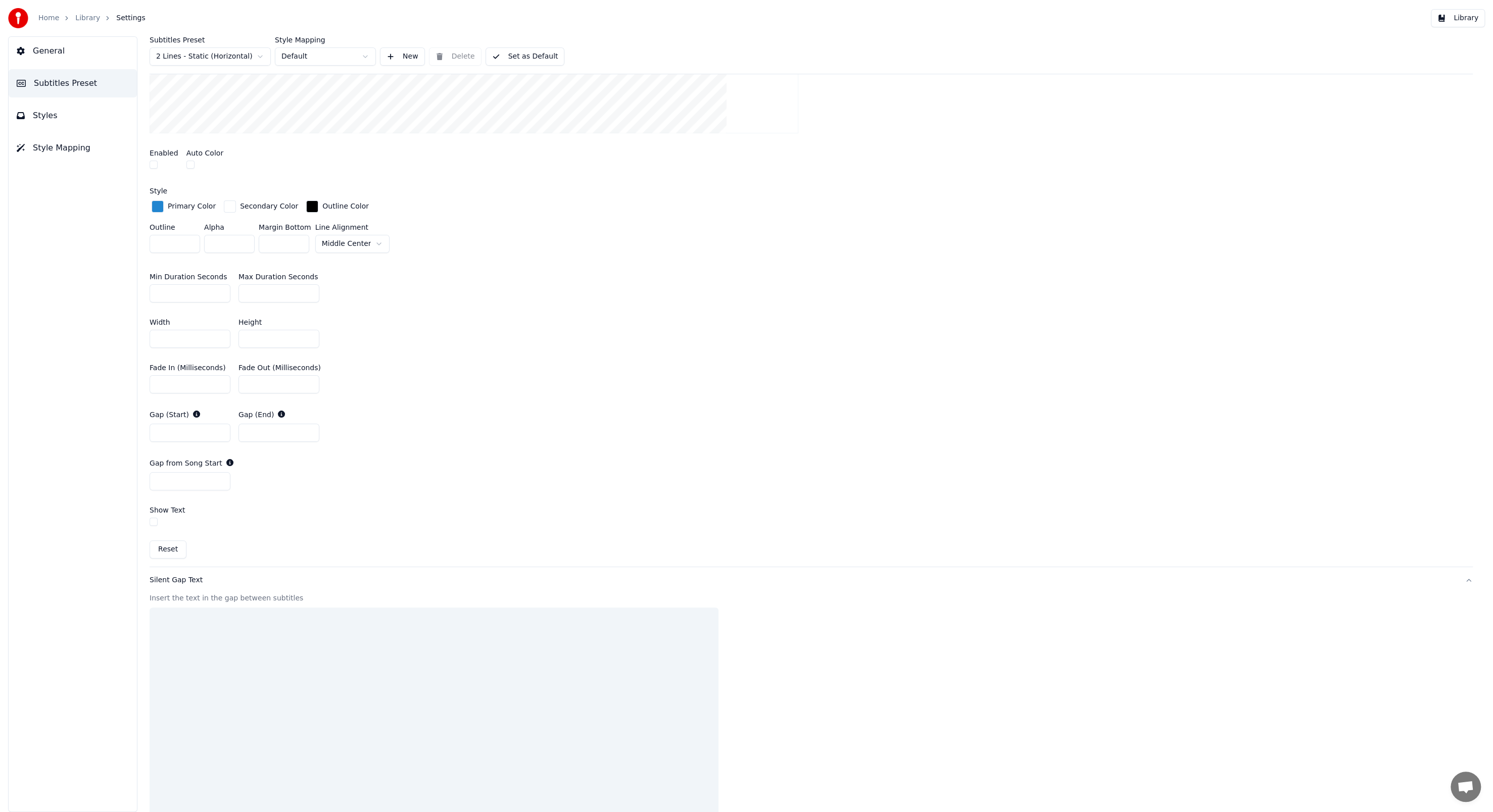
scroll to position [186, 0]
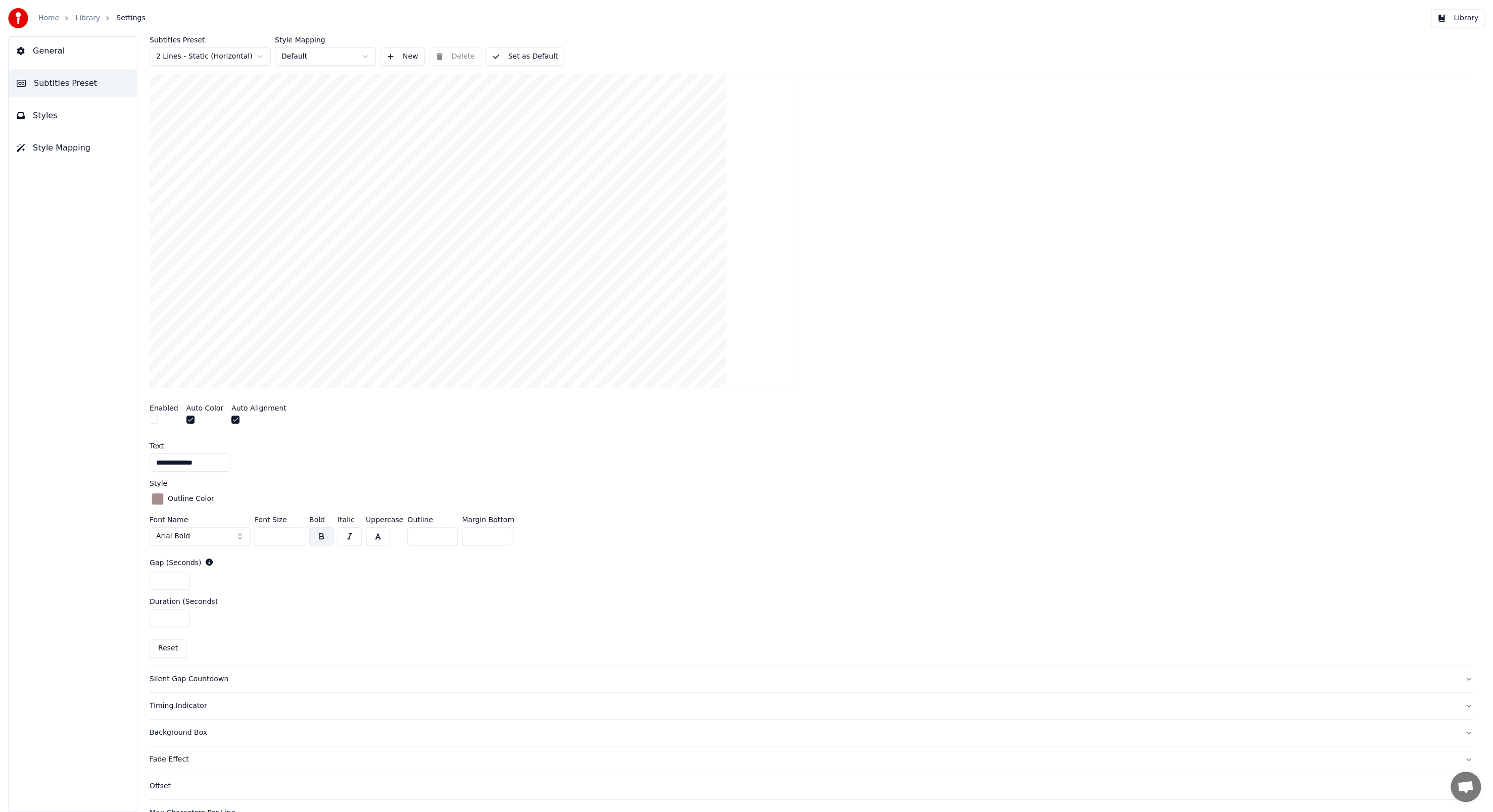
click at [181, 279] on div "Silent Gap Countdown" at bounding box center [803, 679] width 1307 height 10
click at [191, 279] on div "Timing Indicator" at bounding box center [803, 668] width 1307 height 10
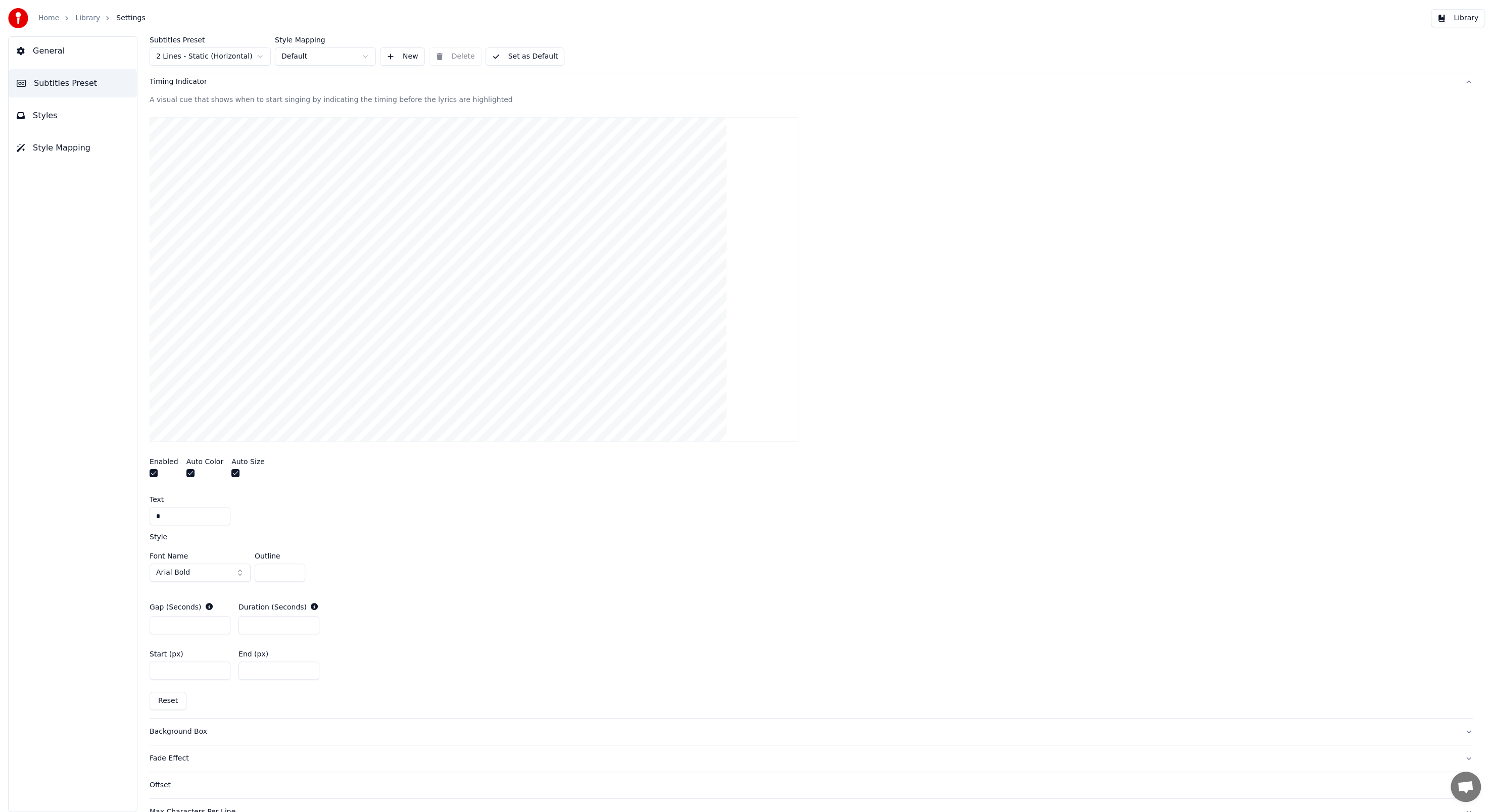
click at [189, 279] on div "Background Box" at bounding box center [803, 732] width 1307 height 10
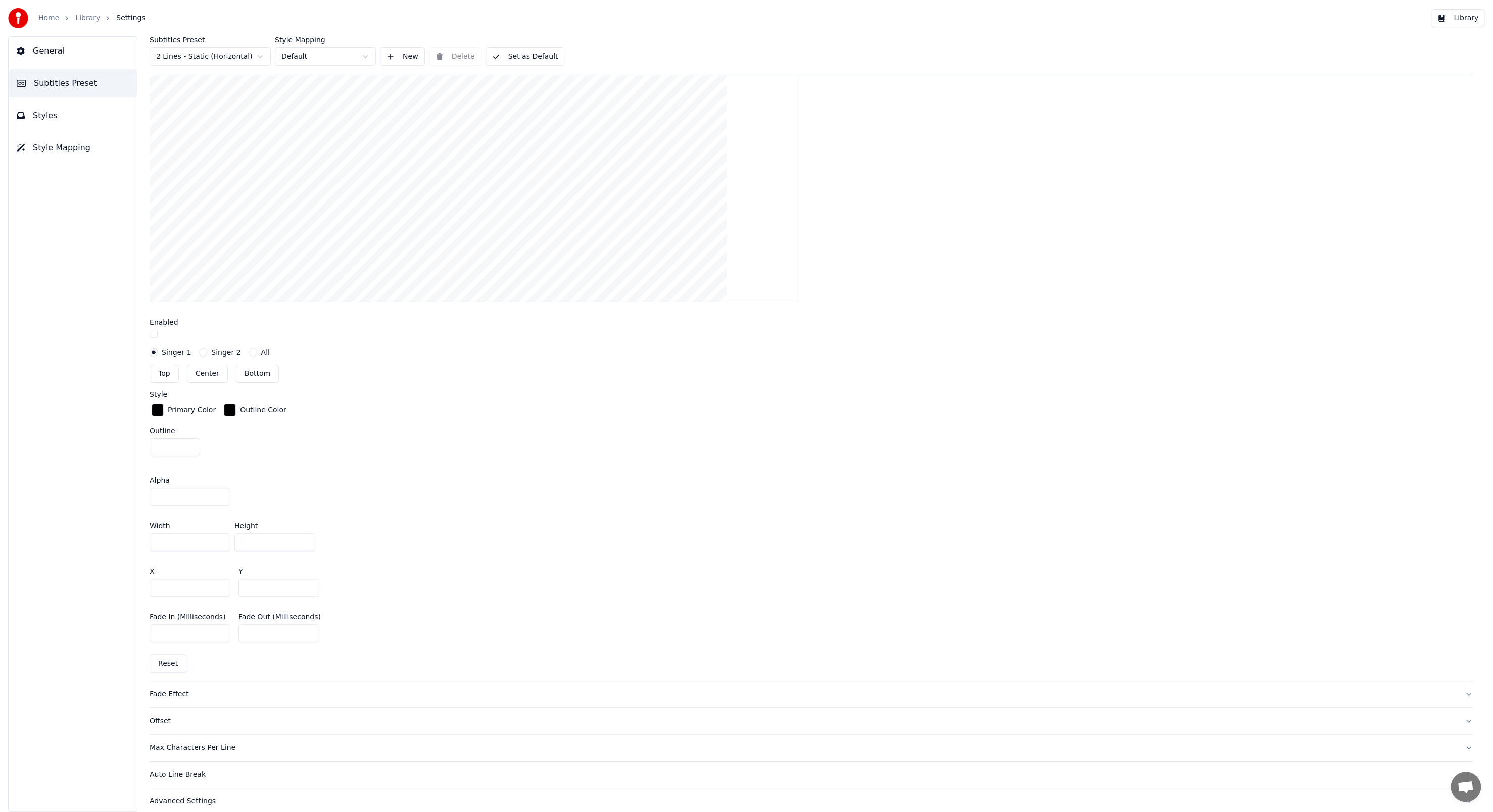
scroll to position [360, 0]
click at [181, 279] on div "Fade Effect" at bounding box center [803, 687] width 1307 height 10
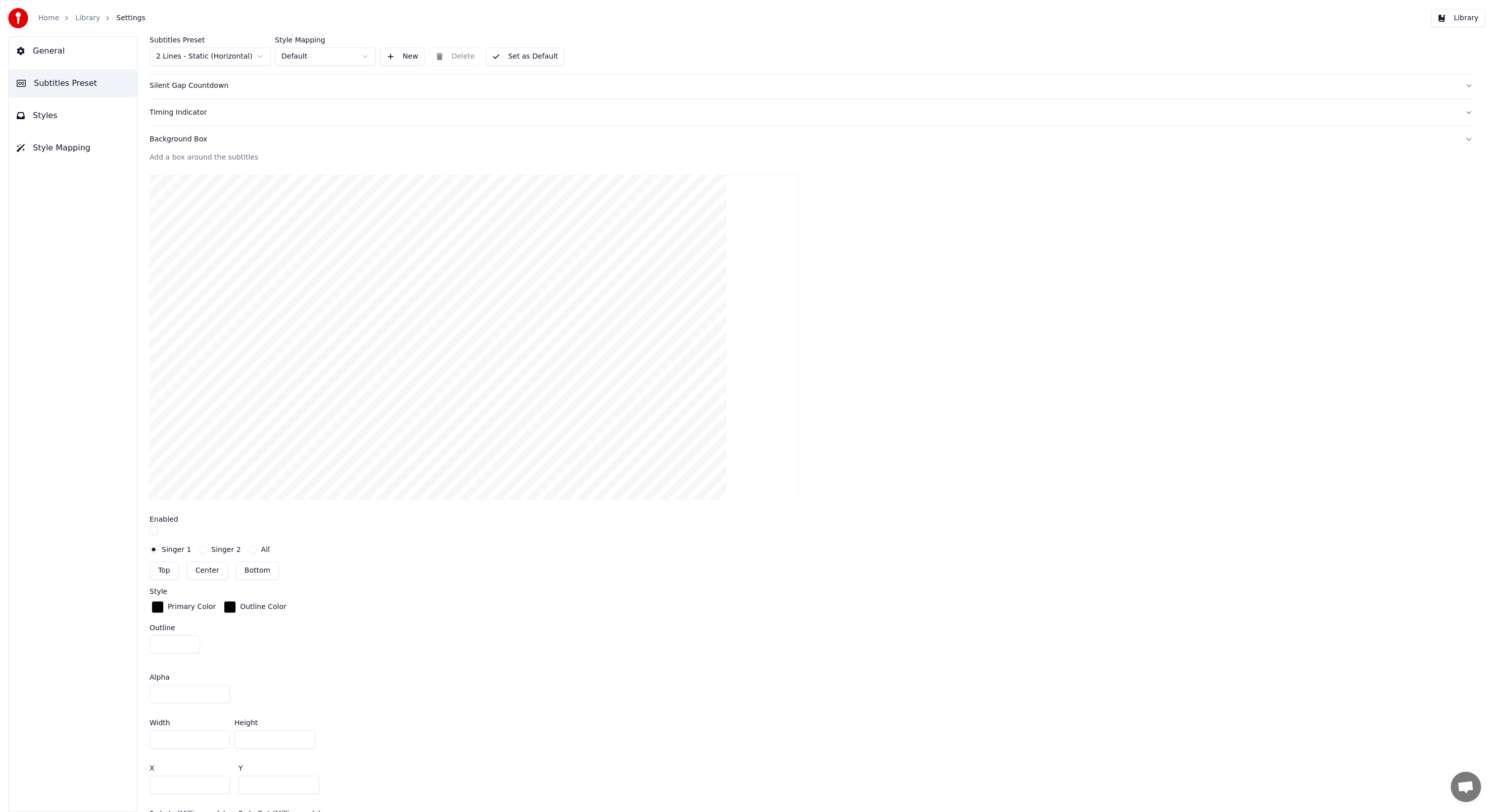
scroll to position [134, 0]
click at [176, 279] on button "Reset" at bounding box center [168, 681] width 37 height 18
click at [159, 279] on div "Offset" at bounding box center [803, 712] width 1307 height 10
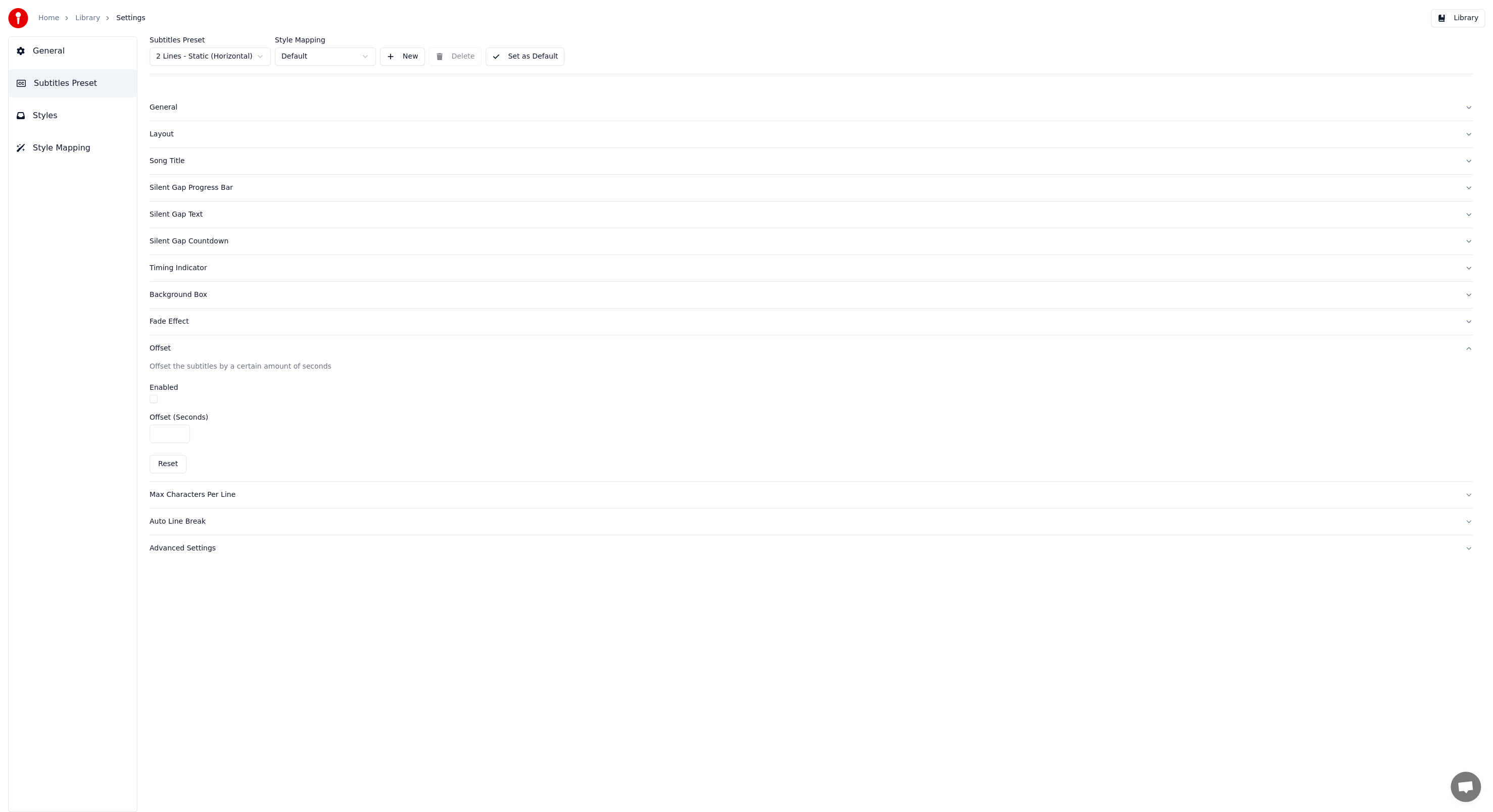
click at [172, 279] on label "Enabled" at bounding box center [163, 387] width 28 height 7
click at [166, 279] on button "Reset" at bounding box center [168, 464] width 37 height 18
click at [168, 279] on div "Max Characters Per Line" at bounding box center [803, 495] width 1307 height 10
click at [181, 279] on div "Auto Line Break" at bounding box center [803, 766] width 1307 height 10
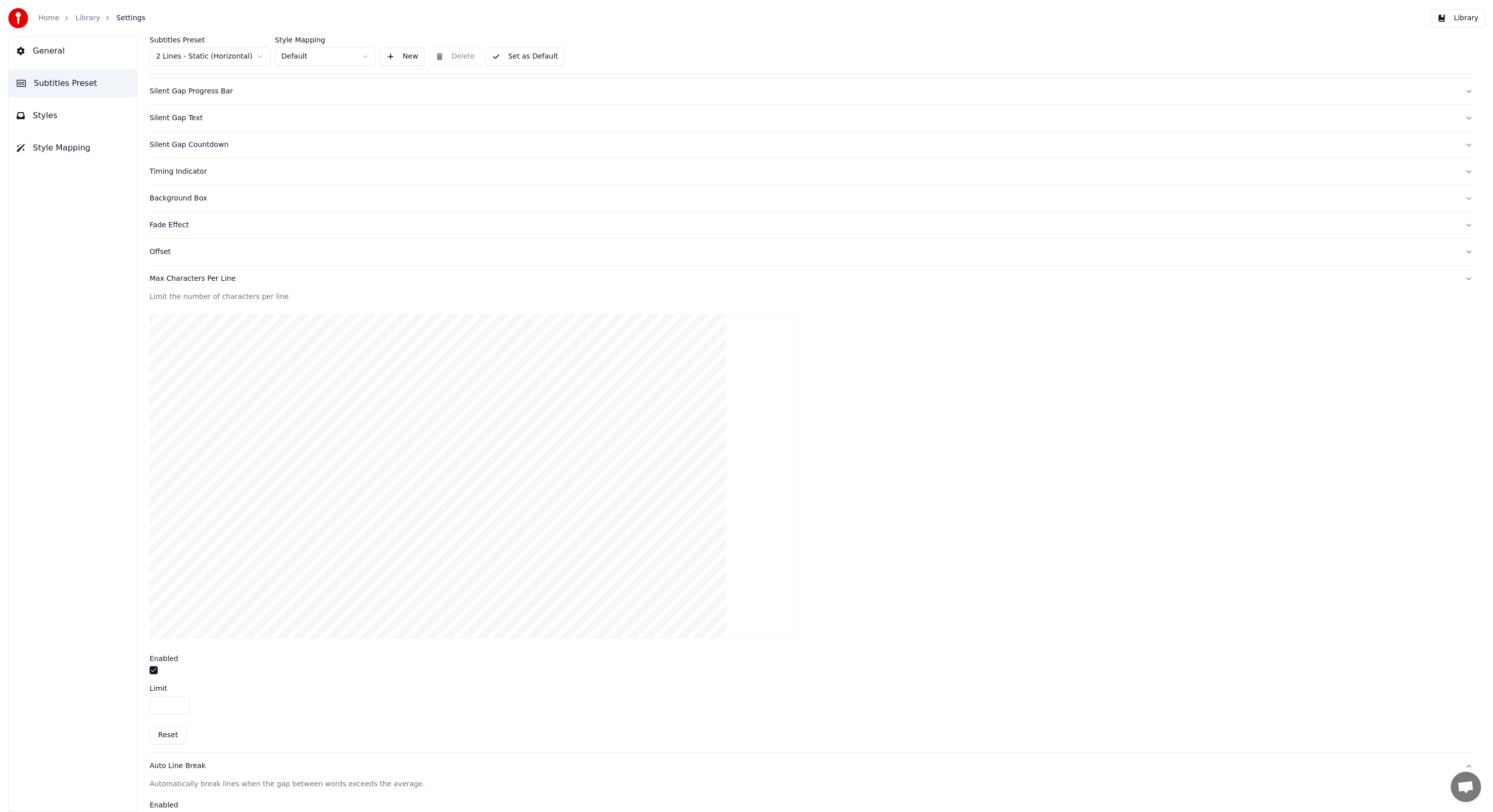
scroll to position [0, 0]
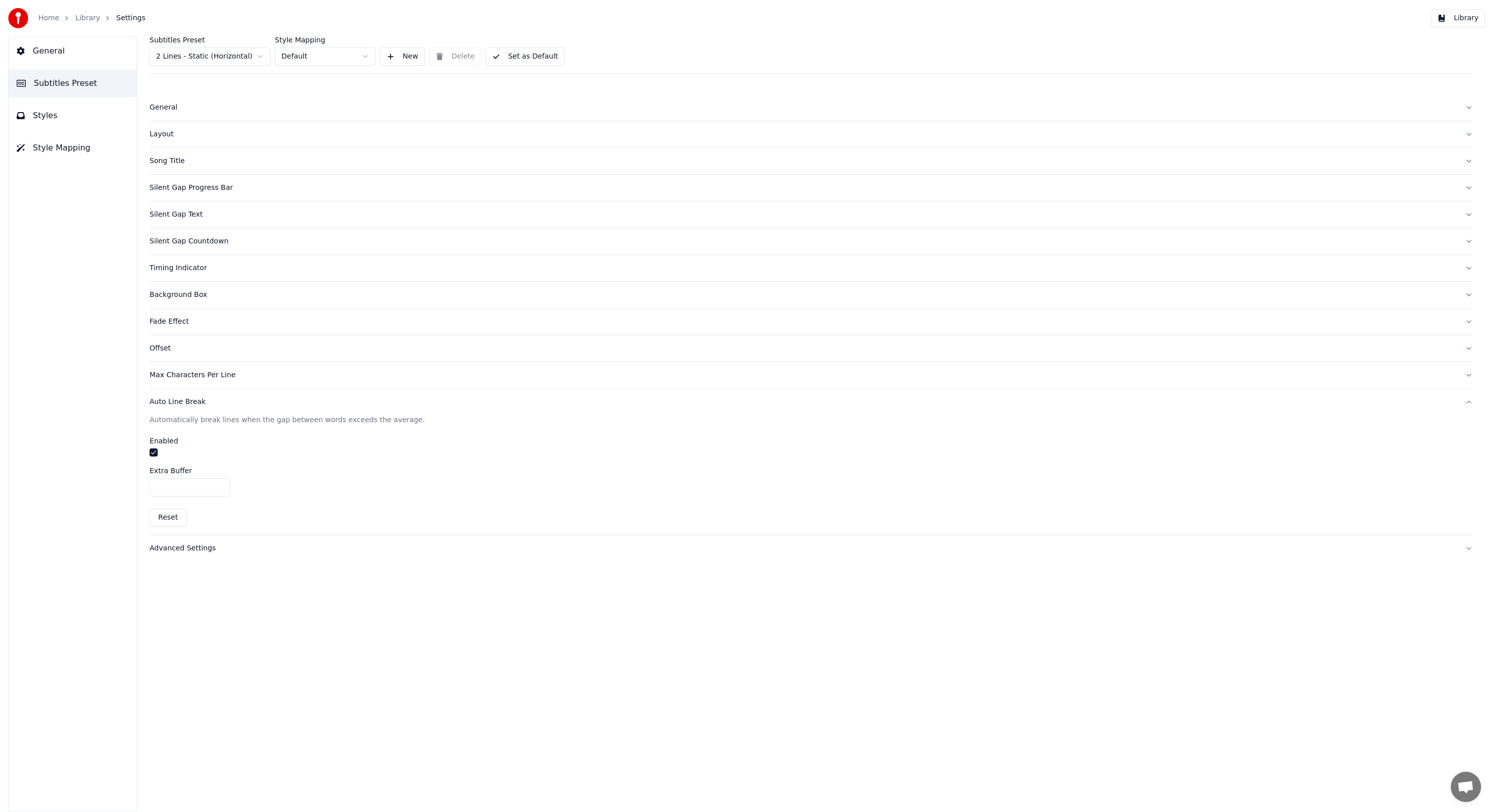
click at [170, 279] on div "Advanced Settings" at bounding box center [803, 548] width 1307 height 10
click at [99, 124] on button "Styles" at bounding box center [73, 115] width 128 height 28
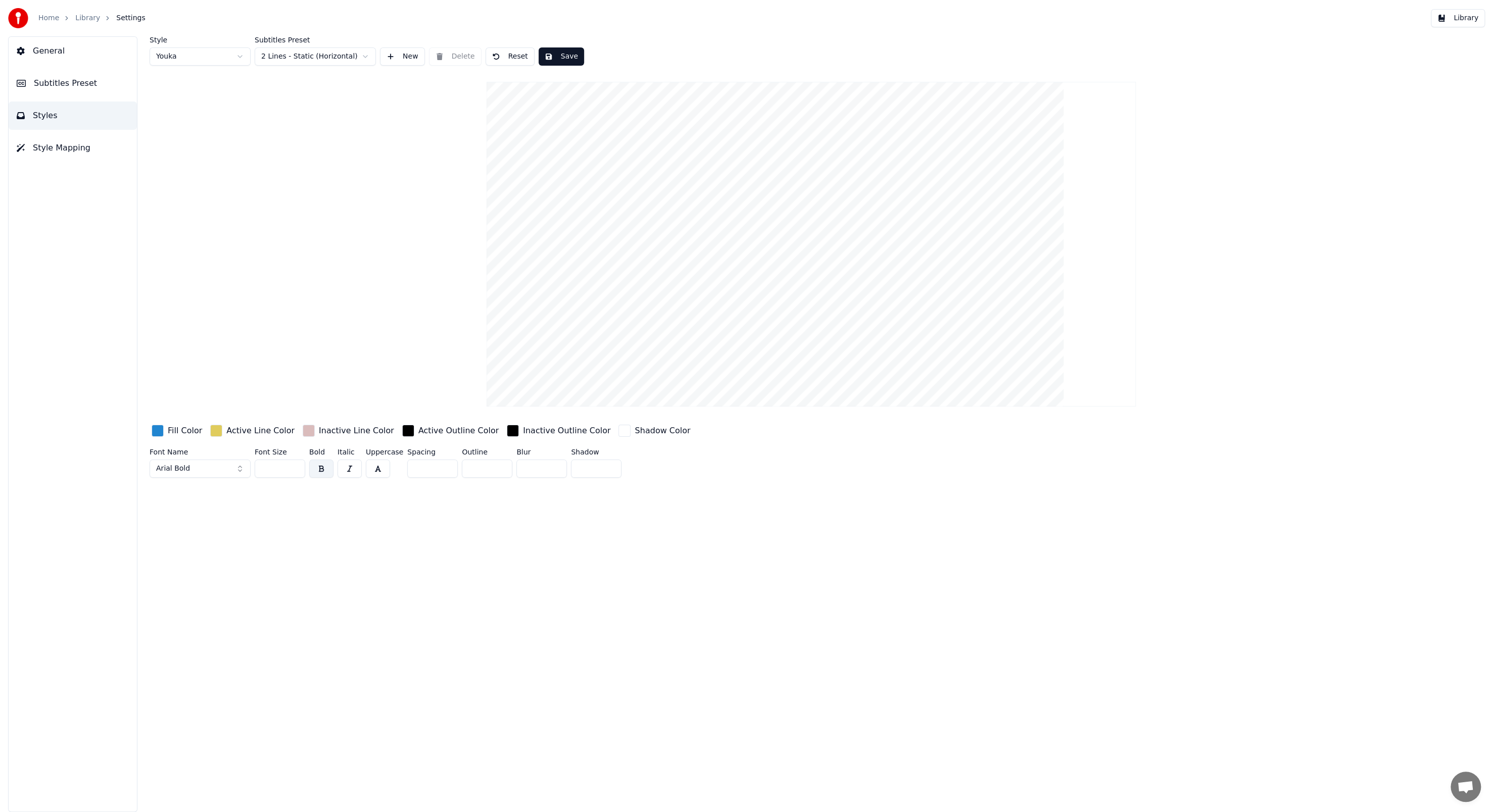
click at [67, 150] on span "Style Mapping" at bounding box center [61, 148] width 58 height 12
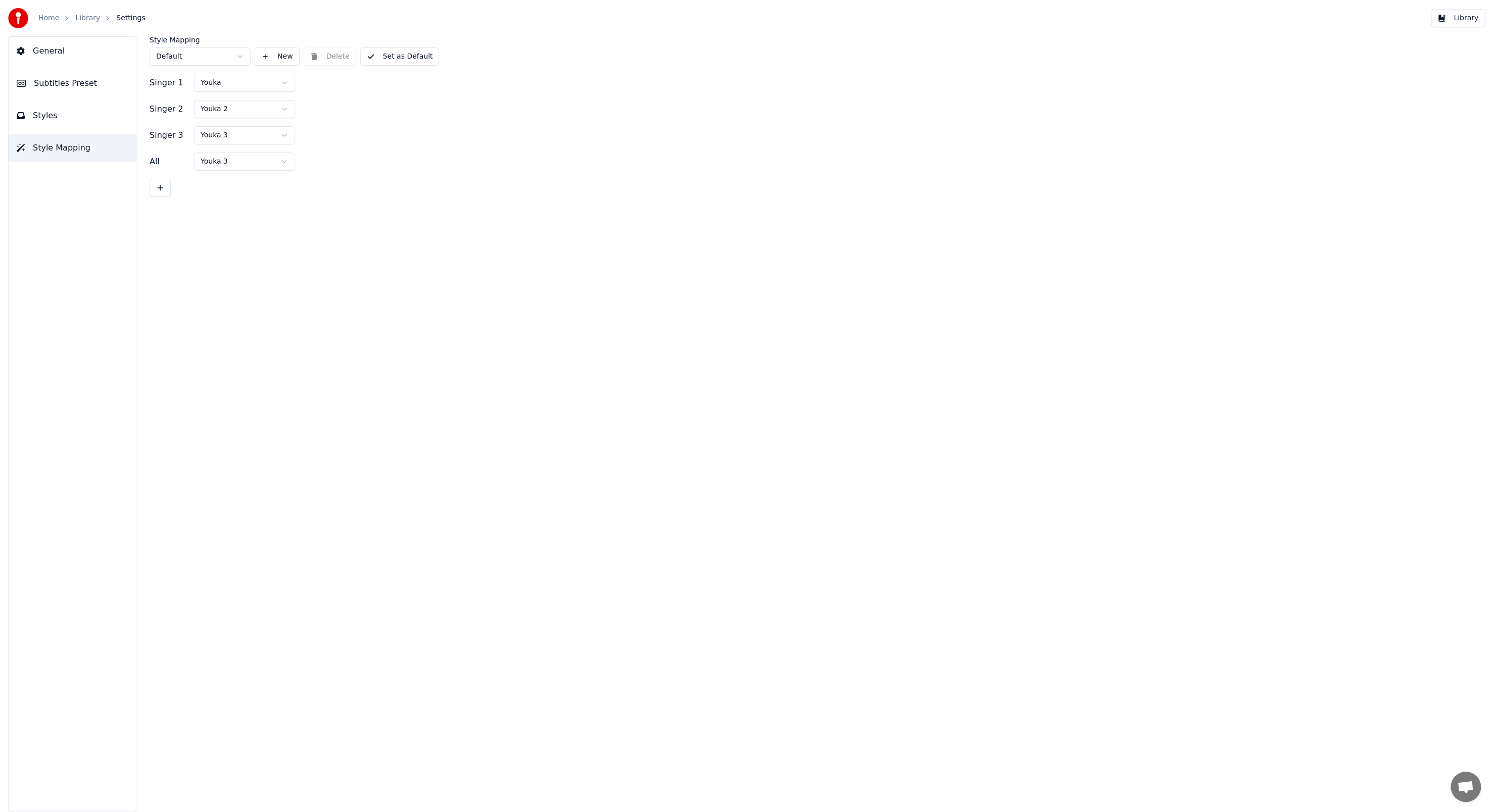
click at [284, 132] on html "Home Library Settings Library General Subtitles Preset Styles Style Mapping Sty…" at bounding box center [746, 406] width 1493 height 812
click at [336, 153] on html "Home Library Settings Library General Subtitles Preset Styles Style Mapping Sty…" at bounding box center [746, 406] width 1493 height 812
click at [244, 58] on html "Home Library Settings Library General Subtitles Preset Styles Style Mapping Sty…" at bounding box center [746, 406] width 1493 height 812
click at [243, 59] on html "Home Library Settings Library General Subtitles Preset Styles Style Mapping Sty…" at bounding box center [746, 406] width 1493 height 812
click at [289, 110] on html "Home Library Settings Library General Subtitles Preset Styles Style Mapping Sty…" at bounding box center [746, 406] width 1493 height 812
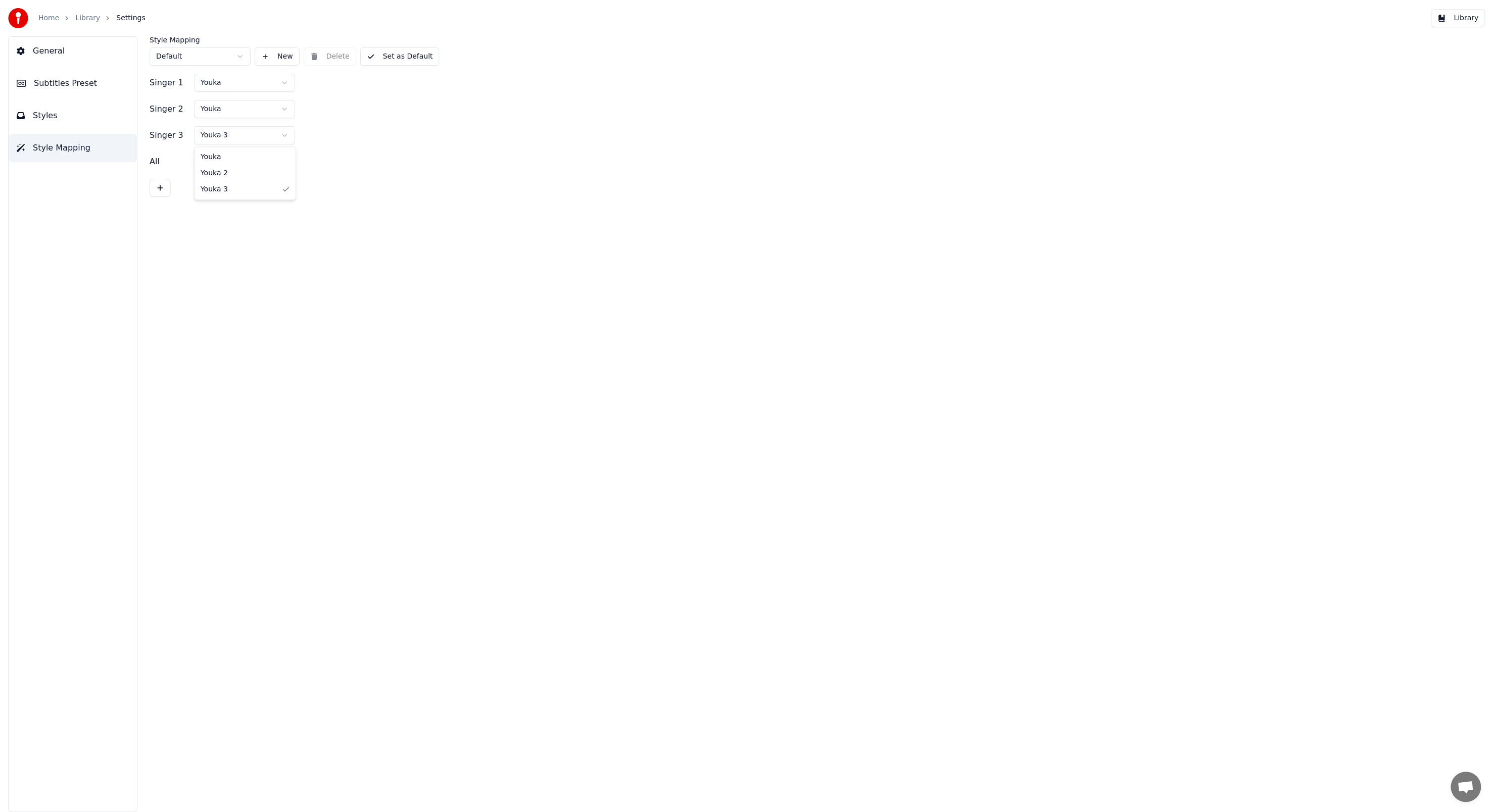
click at [283, 134] on html "Home Library Settings Library General Subtitles Preset Styles Style Mapping Sty…" at bounding box center [746, 406] width 1493 height 812
click at [283, 163] on html "Home Library Settings Library General Subtitles Preset Styles Style Mapping Sty…" at bounding box center [746, 406] width 1493 height 812
click at [169, 113] on div "Singer 2" at bounding box center [170, 109] width 41 height 12
click at [180, 111] on div "Singer 2" at bounding box center [170, 109] width 41 height 12
click at [376, 61] on button "Set as Default" at bounding box center [400, 56] width 80 height 18
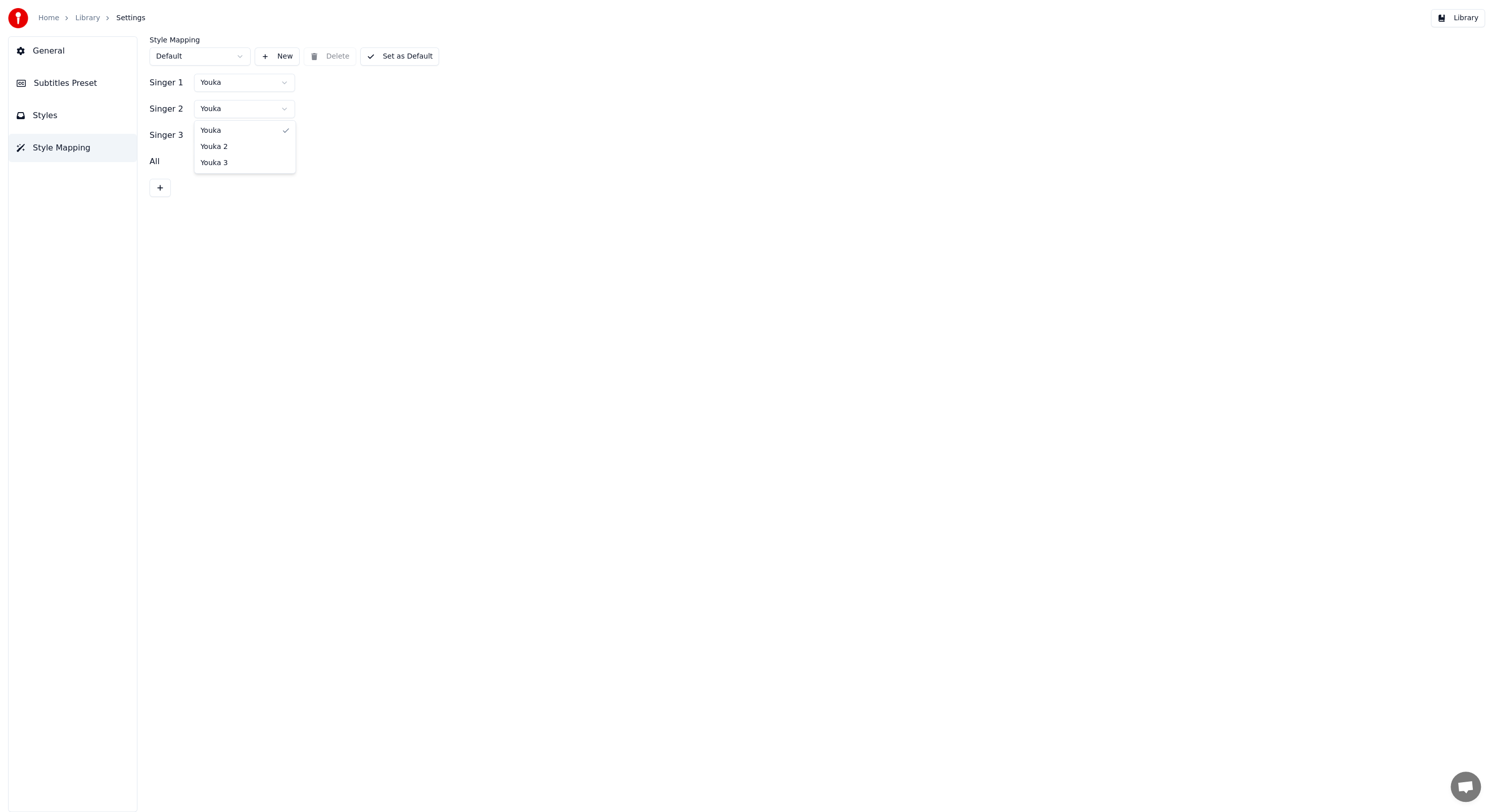
click at [285, 109] on html "Home Library Settings Library General Subtitles Preset Styles Style Mapping Sty…" at bounding box center [746, 406] width 1493 height 812
click at [72, 82] on span "Subtitles Preset" at bounding box center [66, 83] width 63 height 12
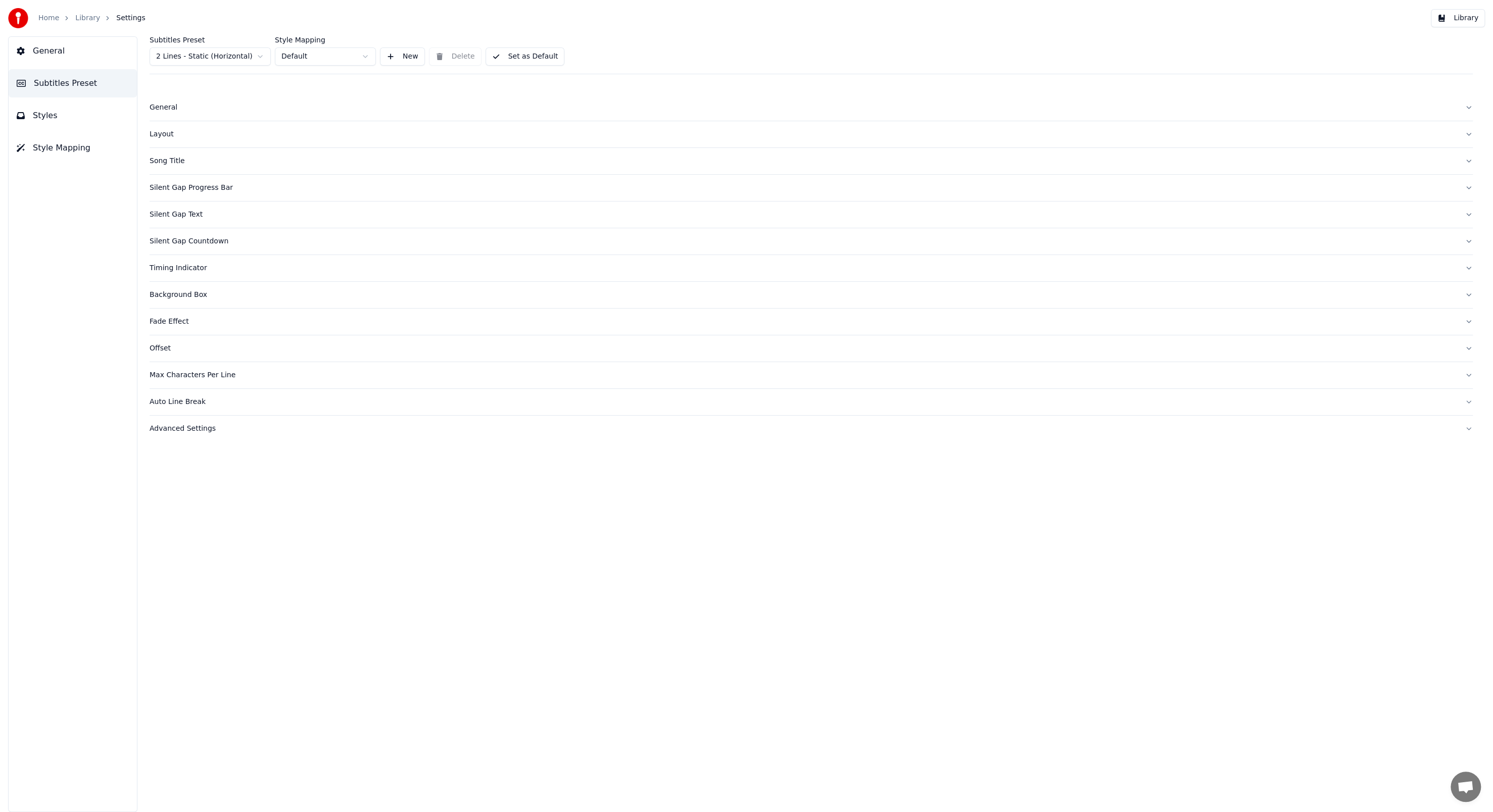
click at [158, 106] on div "General" at bounding box center [803, 107] width 1307 height 10
click at [66, 55] on button "General" at bounding box center [73, 50] width 128 height 28
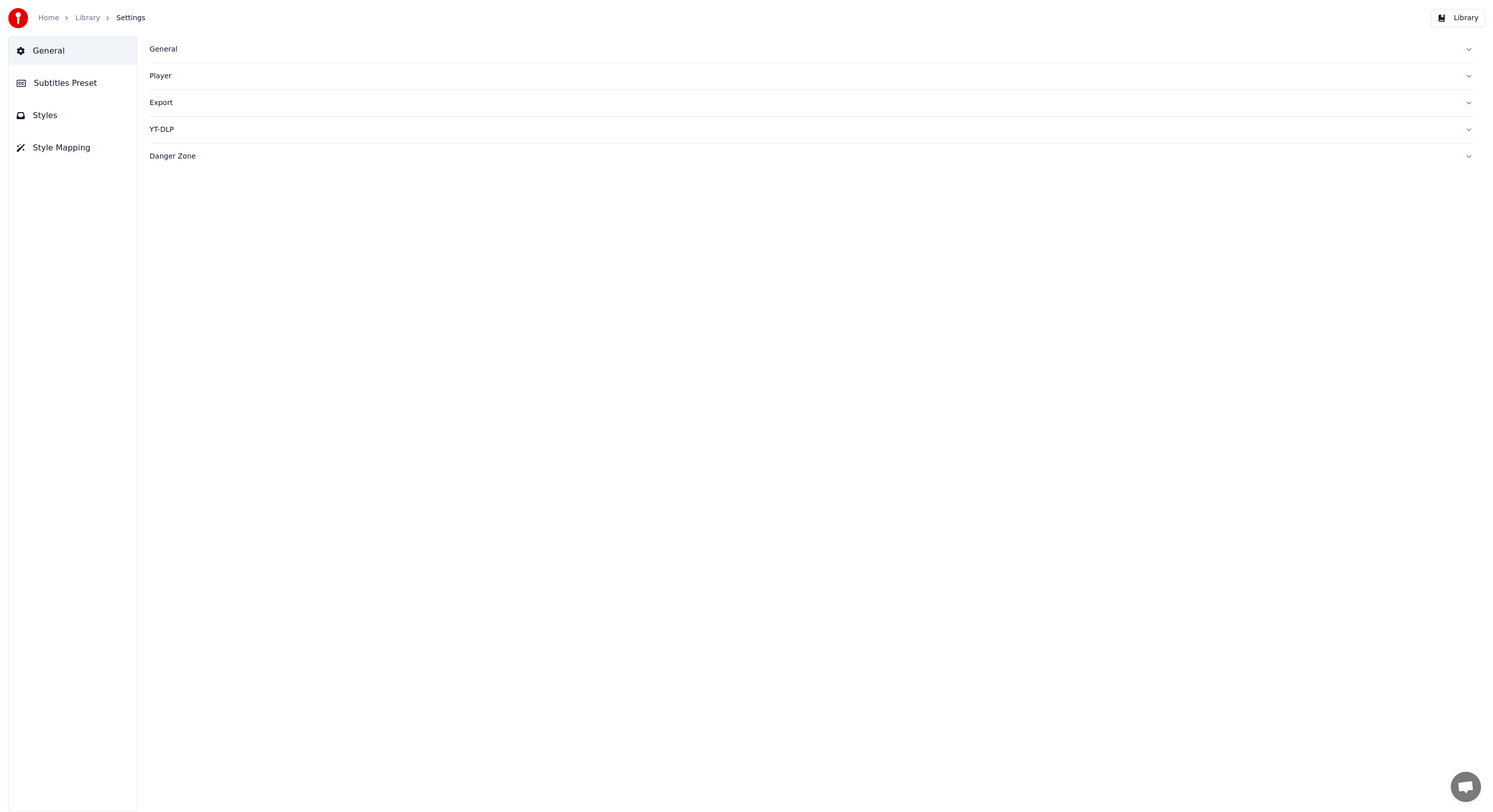
click at [117, 150] on button "Style Mapping" at bounding box center [73, 148] width 128 height 28
click at [46, 111] on span "Styles" at bounding box center [45, 115] width 24 height 12
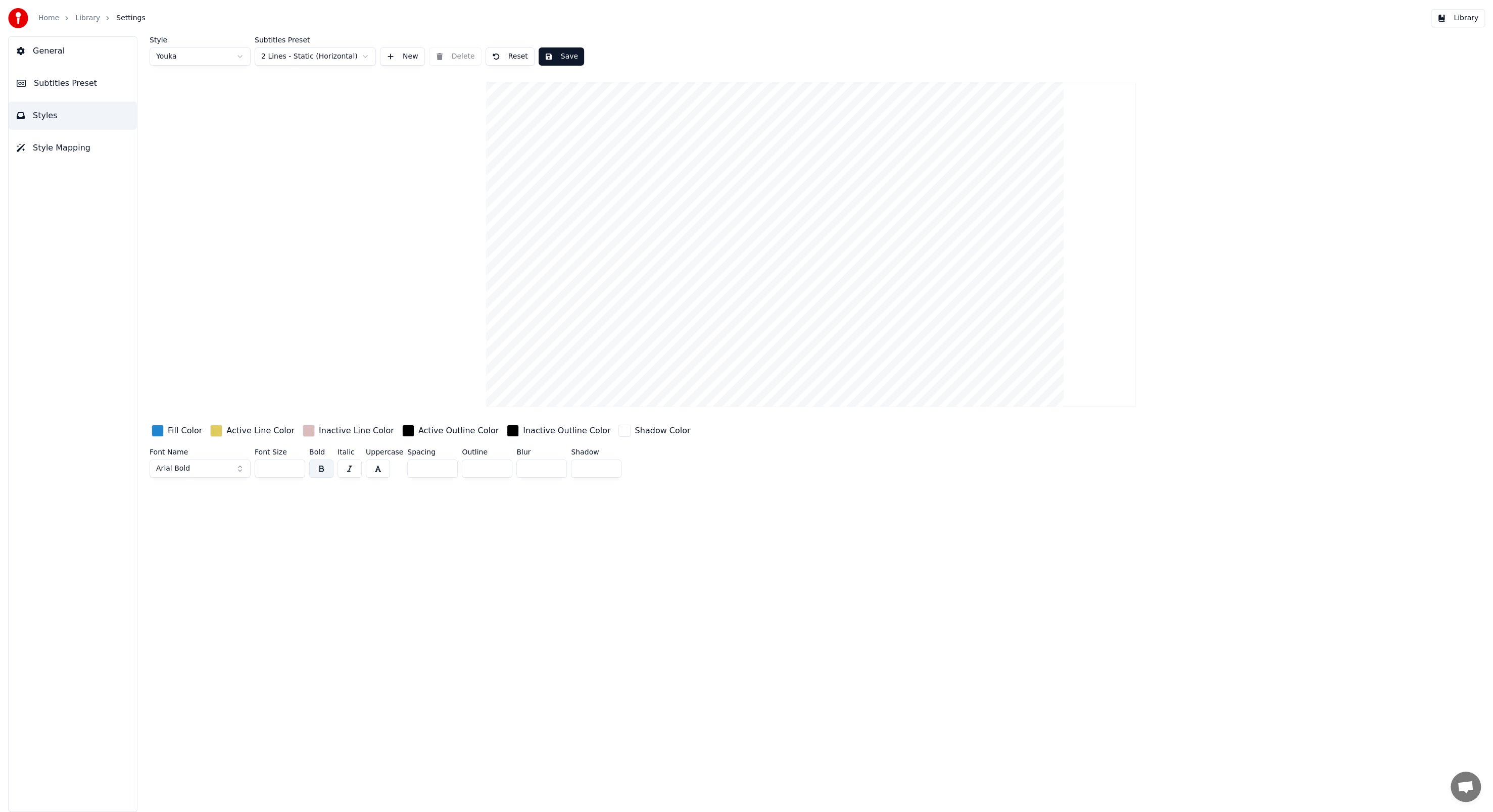
click at [90, 145] on button "Style Mapping" at bounding box center [73, 148] width 128 height 28
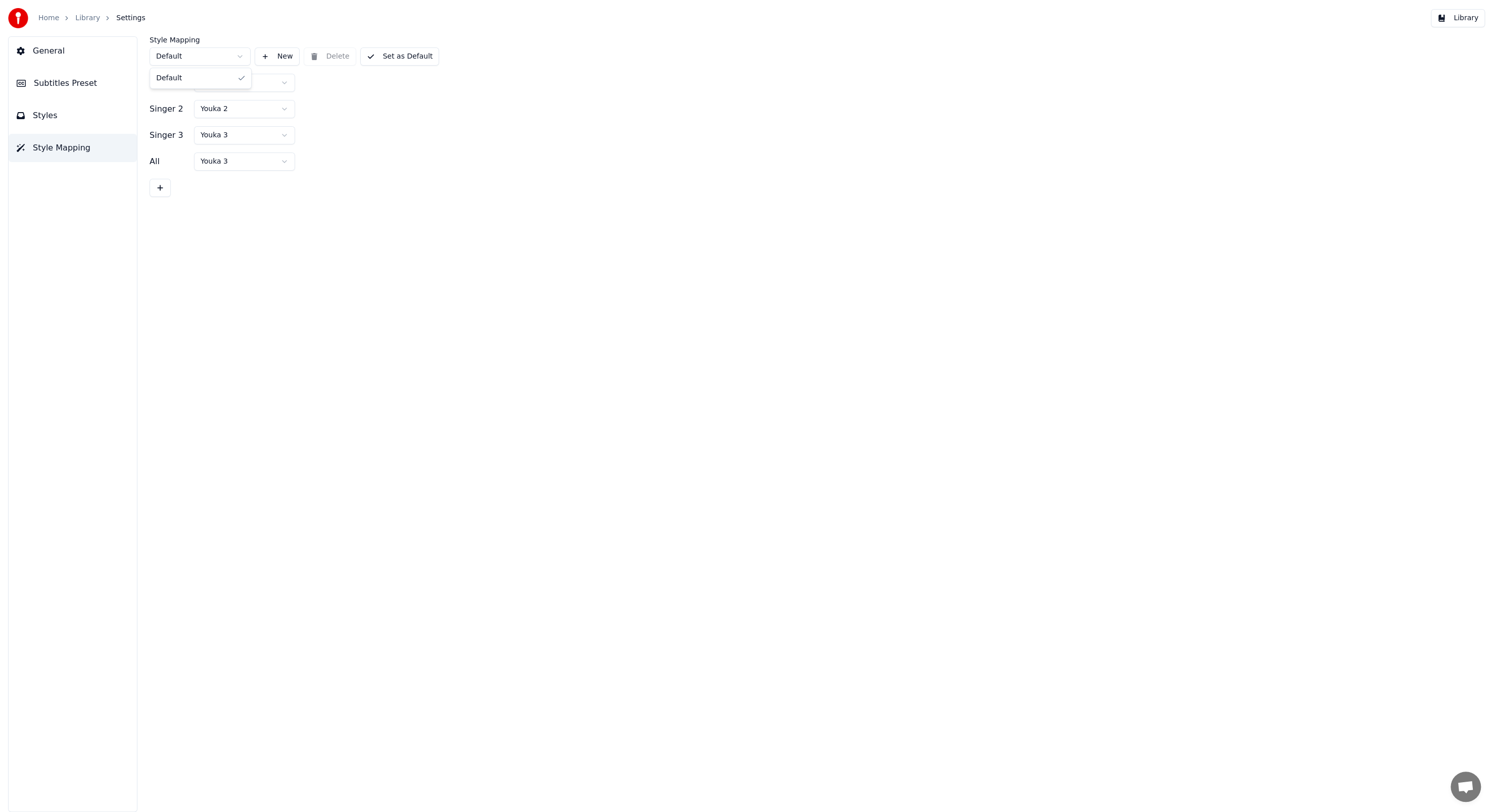
click at [237, 56] on html "Home Library Settings Library General Subtitles Preset Styles Style Mapping Sty…" at bounding box center [746, 406] width 1493 height 812
click at [282, 107] on html "Home Library Settings Library General Subtitles Preset Styles Style Mapping Sty…" at bounding box center [746, 406] width 1493 height 812
click at [332, 55] on html "Home Library Settings Library General Subtitles Preset Styles Style Mapping Sty…" at bounding box center [746, 406] width 1493 height 812
click at [332, 55] on div "Style Mapping Default New Delete Set as Default" at bounding box center [811, 51] width 1323 height 29
click at [331, 55] on div "Style Mapping Default New Delete Set as Default" at bounding box center [811, 51] width 1323 height 29
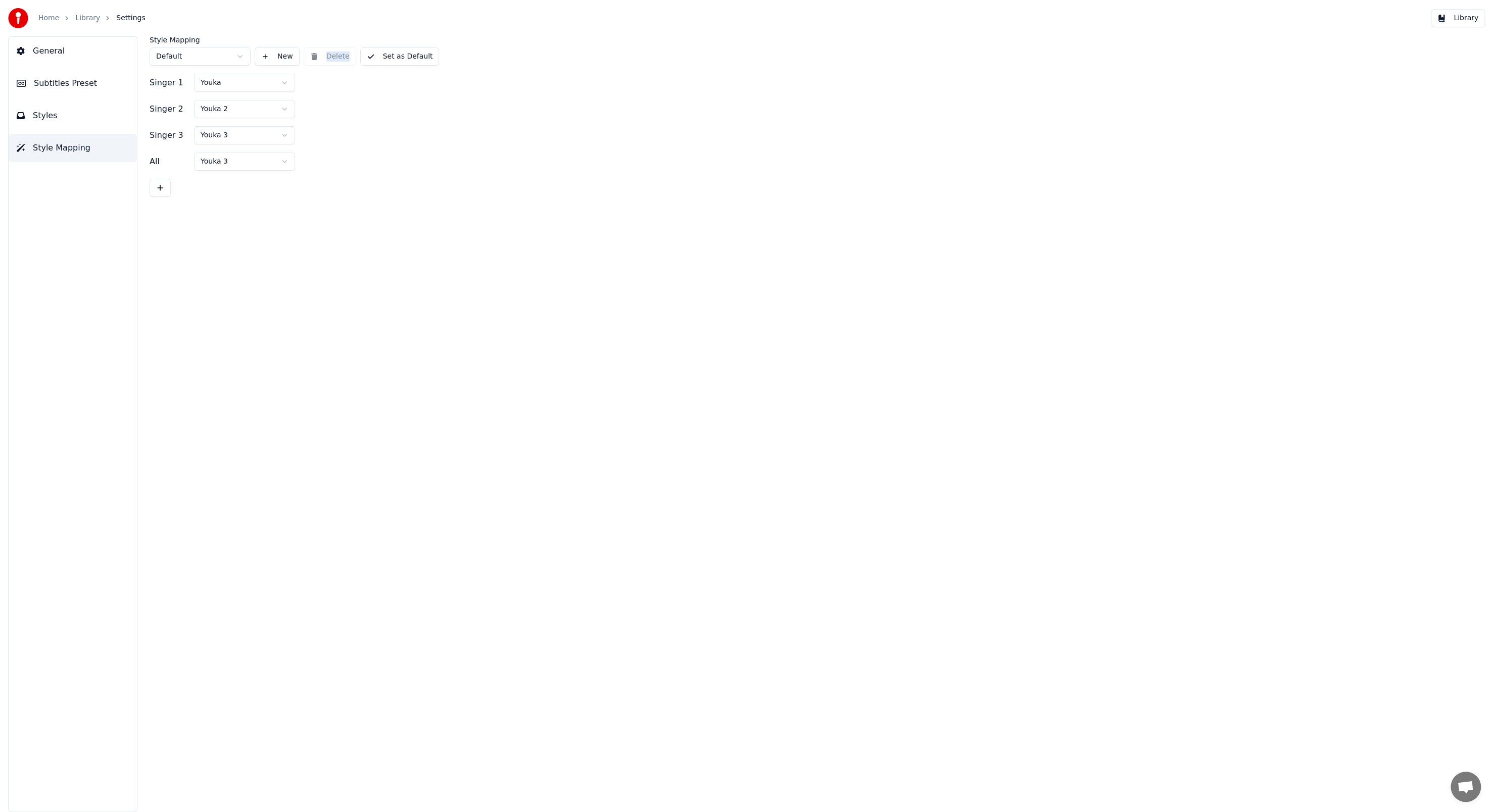
click at [330, 55] on div "Style Mapping Default New Delete Set as Default" at bounding box center [811, 51] width 1323 height 29
click at [330, 56] on div "Style Mapping Default New Delete Set as Default" at bounding box center [811, 51] width 1323 height 29
click at [330, 57] on div "Style Mapping Default New Delete Set as Default" at bounding box center [811, 51] width 1323 height 29
click at [280, 162] on html "Home Library Settings Library General Subtitles Preset Styles Style Mapping Sty…" at bounding box center [746, 406] width 1493 height 812
click at [281, 162] on html "Home Library Settings Library General Subtitles Preset Styles Style Mapping Sty…" at bounding box center [746, 406] width 1493 height 812
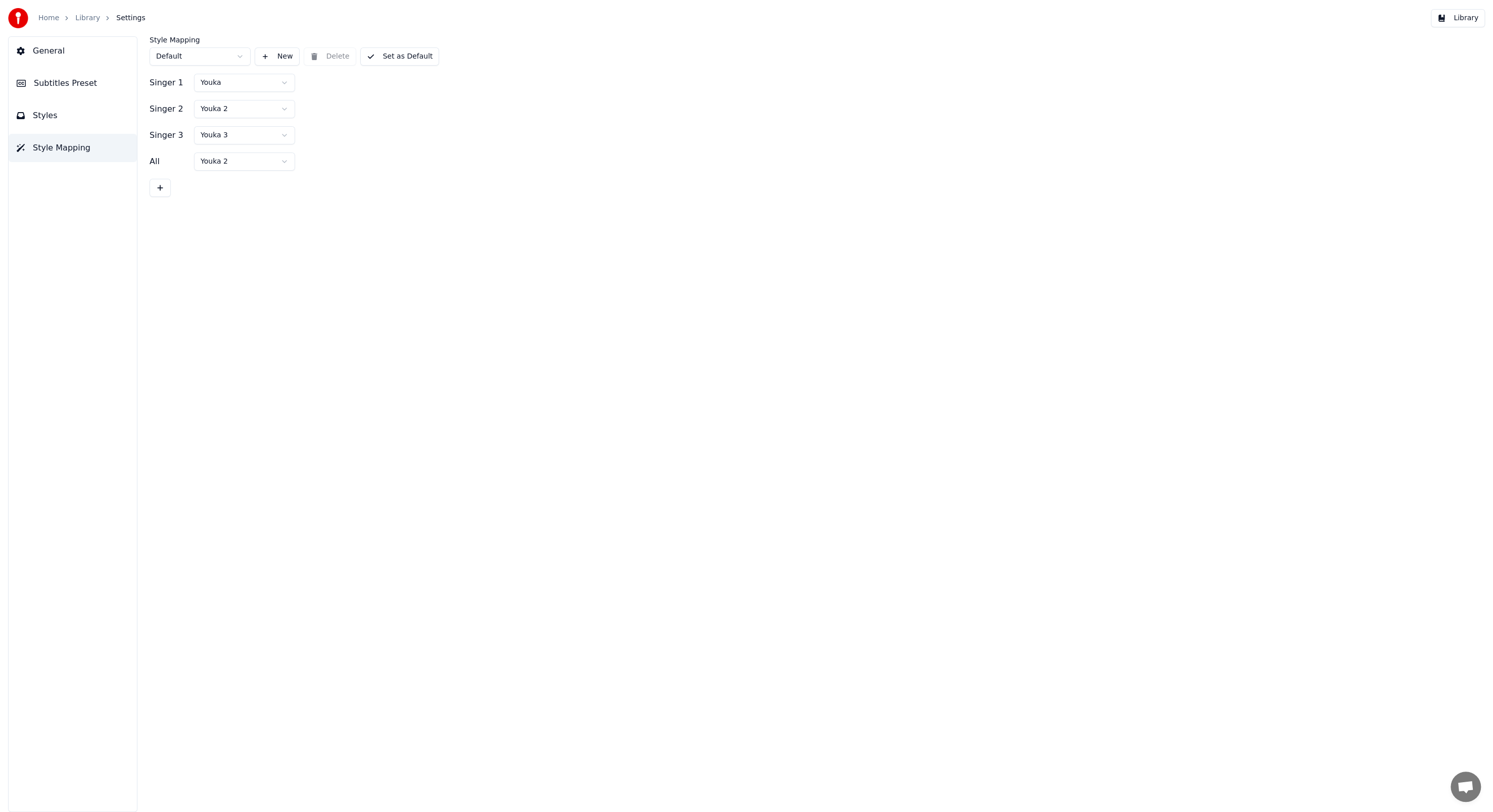
click at [161, 187] on html "Home Library Settings Library General Subtitles Preset Styles Style Mapping Sty…" at bounding box center [746, 406] width 1493 height 812
click at [161, 187] on button at bounding box center [160, 188] width 21 height 18
click at [266, 163] on button at bounding box center [268, 162] width 20 height 18
click at [268, 137] on html "Home Library Settings Library General Subtitles Preset Styles Style Mapping Sty…" at bounding box center [746, 406] width 1493 height 812
click at [266, 137] on html "Home Library Settings Library General Subtitles Preset Styles Style Mapping Sty…" at bounding box center [746, 406] width 1493 height 812
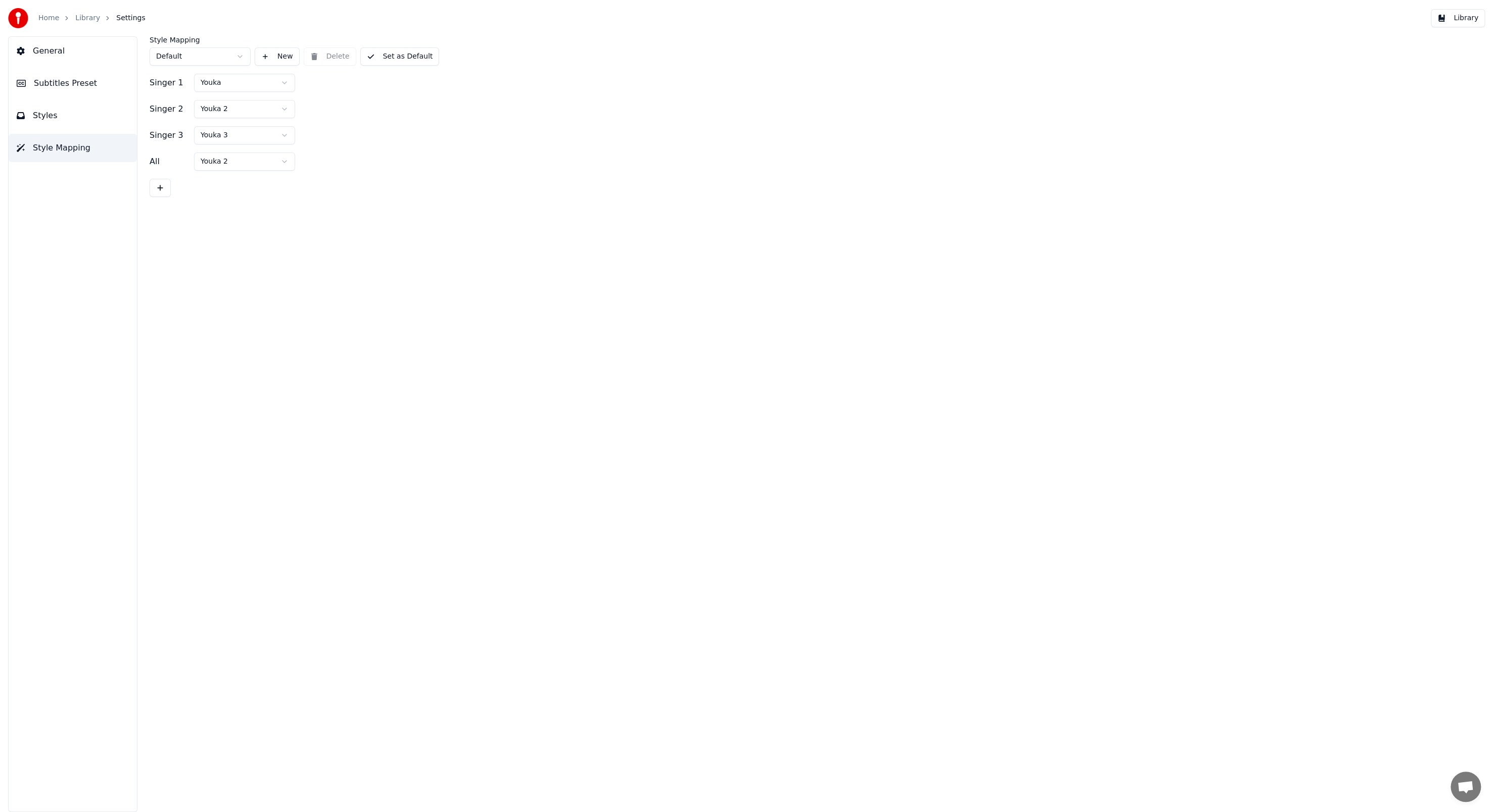
click at [72, 111] on button "Styles" at bounding box center [73, 115] width 128 height 28
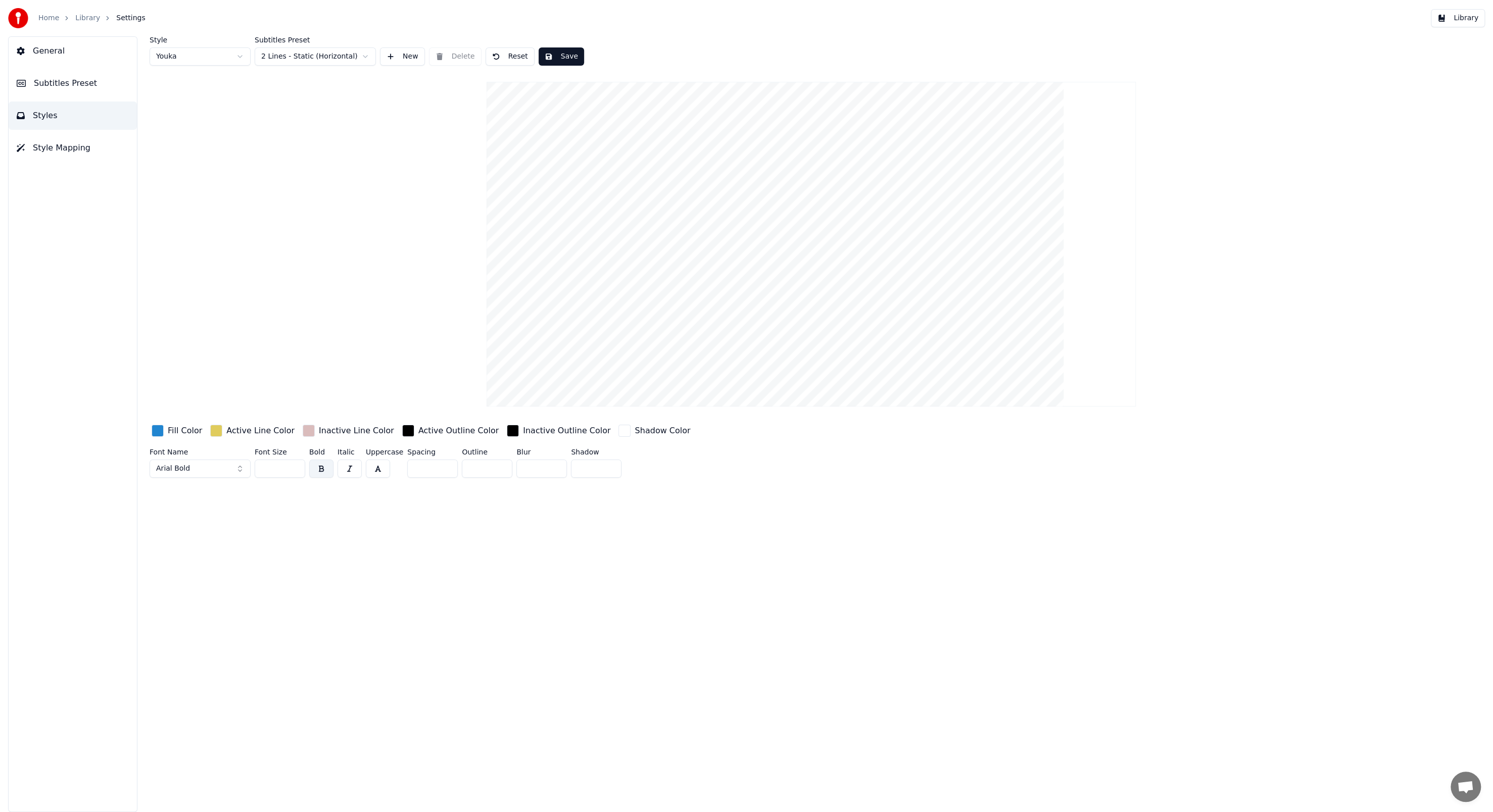
click at [98, 91] on button "Subtitles Preset" at bounding box center [73, 83] width 128 height 28
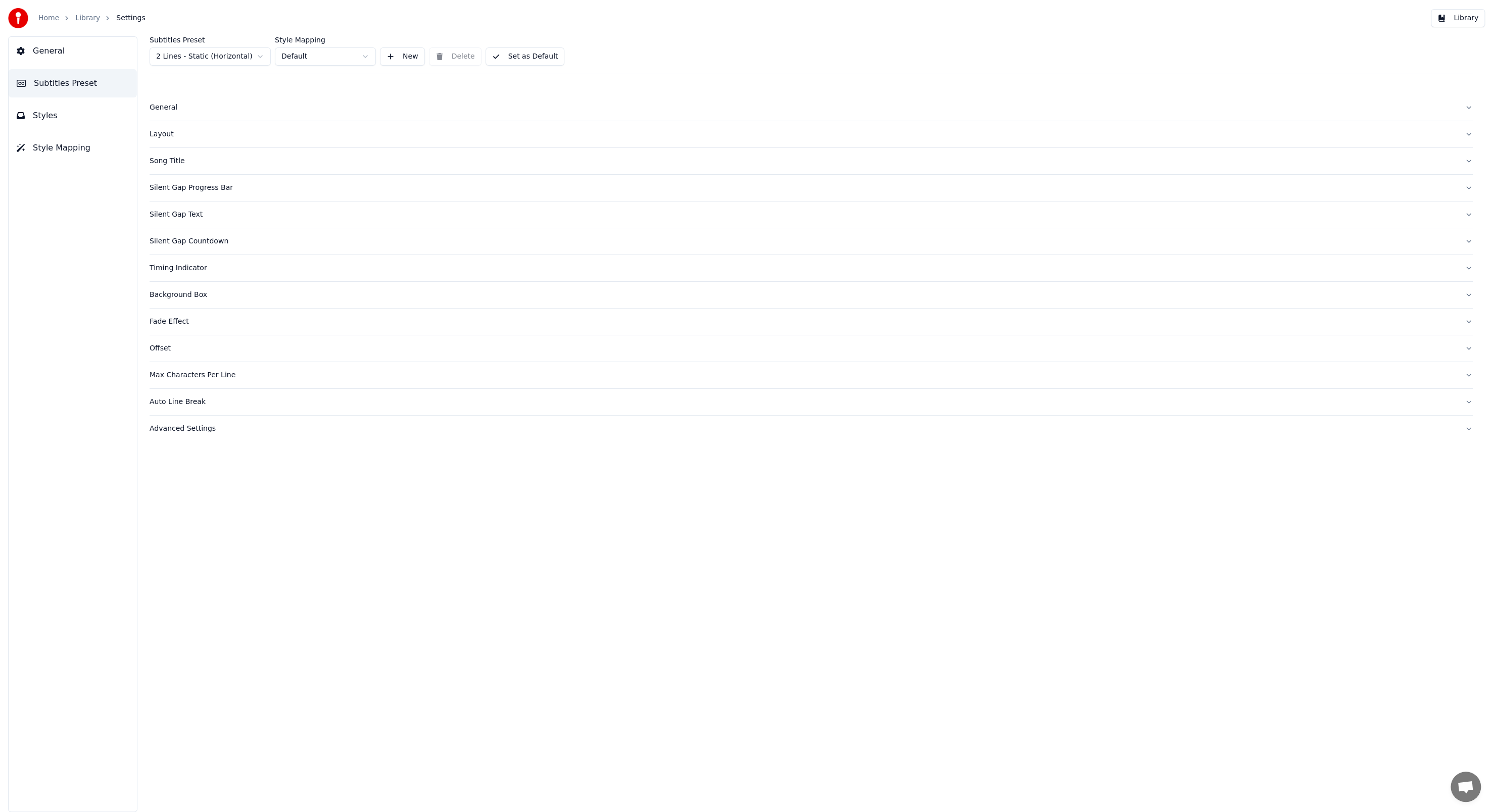
click at [81, 54] on button "General" at bounding box center [73, 50] width 128 height 28
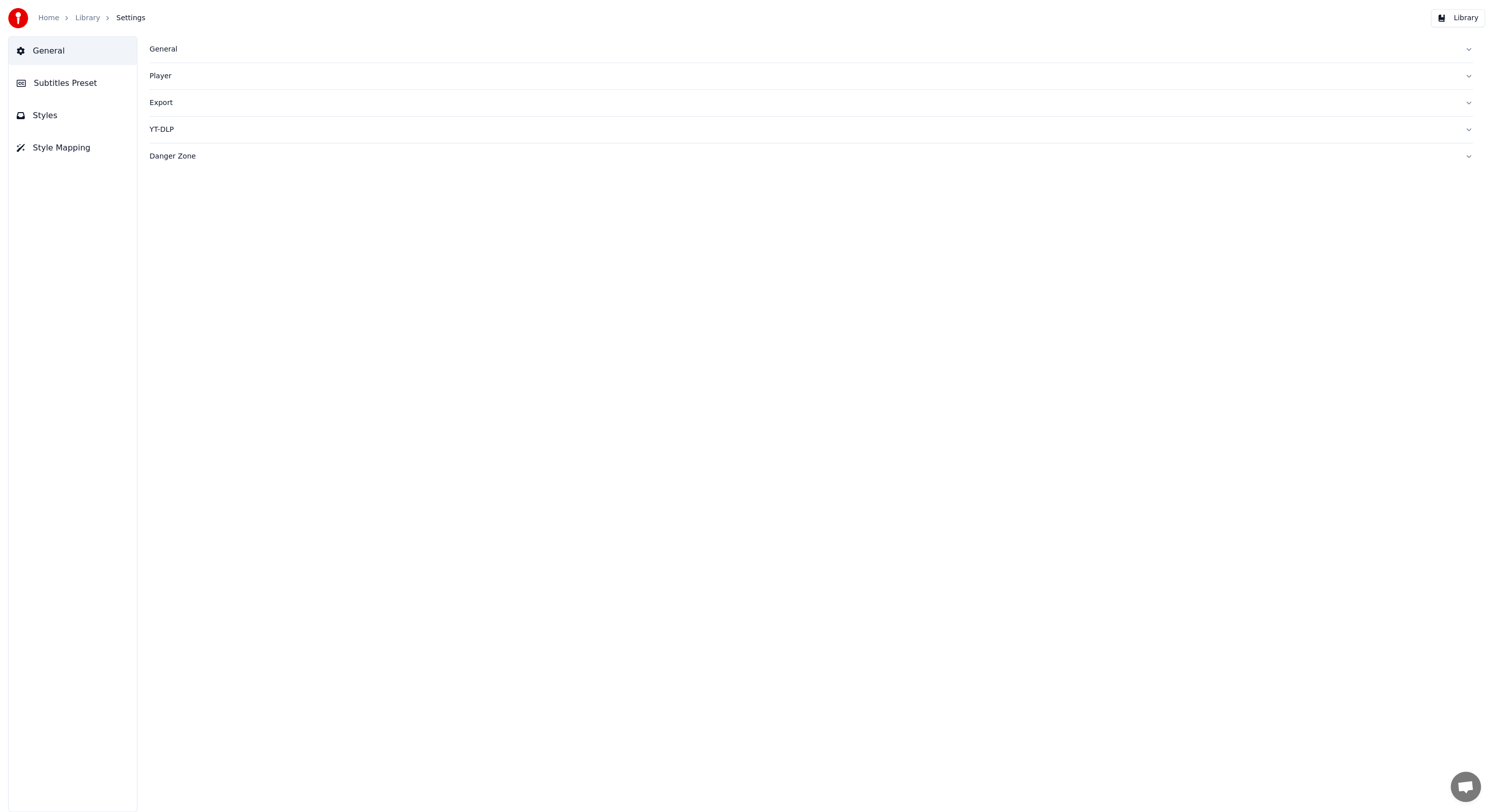
click at [159, 79] on div "Player" at bounding box center [803, 76] width 1307 height 10
click at [158, 197] on div "Export" at bounding box center [803, 193] width 1307 height 10
click at [160, 279] on div "YT-DLP" at bounding box center [803, 302] width 1307 height 10
click at [166, 254] on button "Danger Zone" at bounding box center [811, 244] width 1323 height 26
click at [85, 17] on link "Library" at bounding box center [88, 18] width 24 height 10
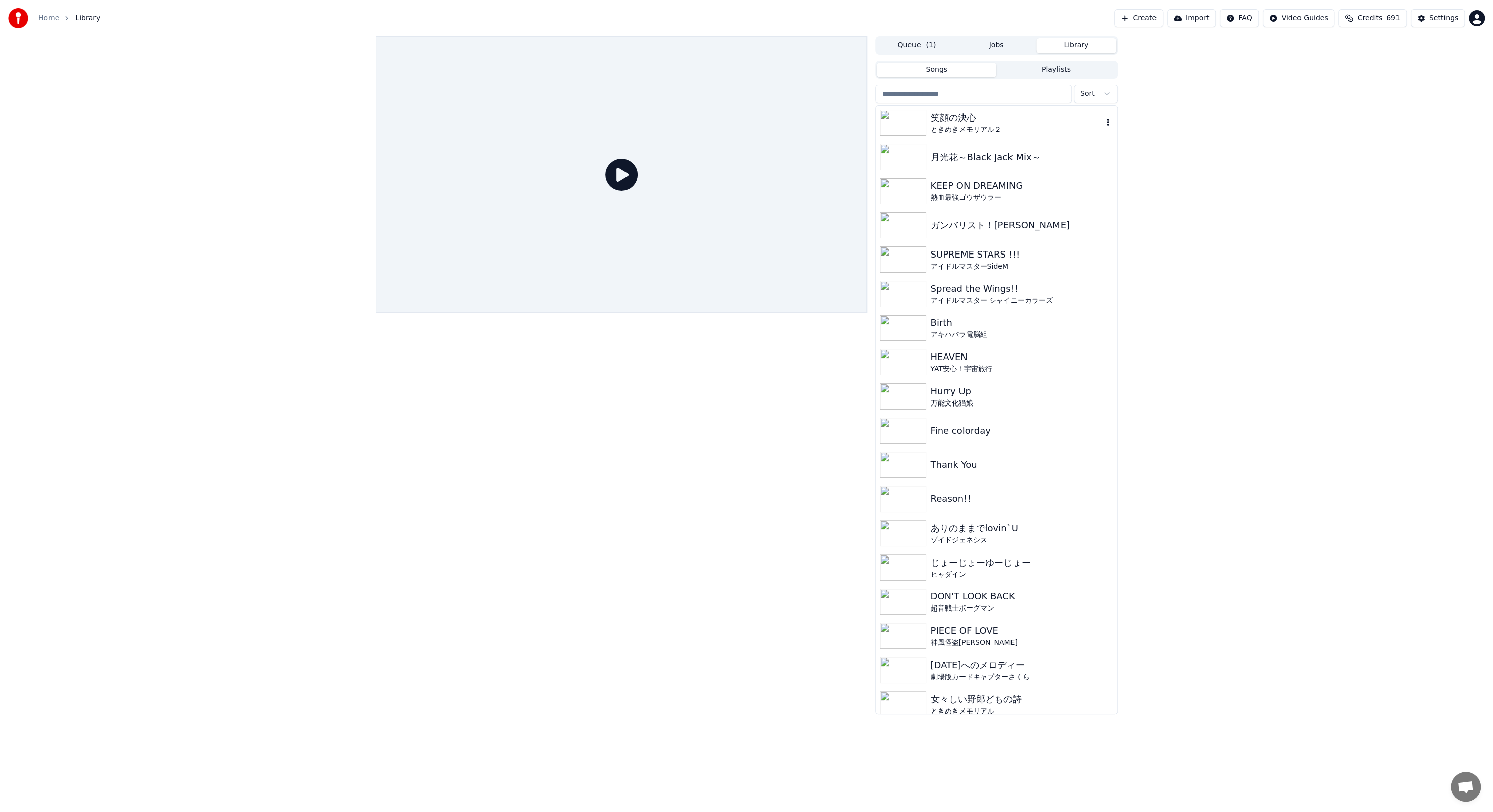
click at [389, 117] on div "笑顔の決心" at bounding box center [1016, 117] width 172 height 14
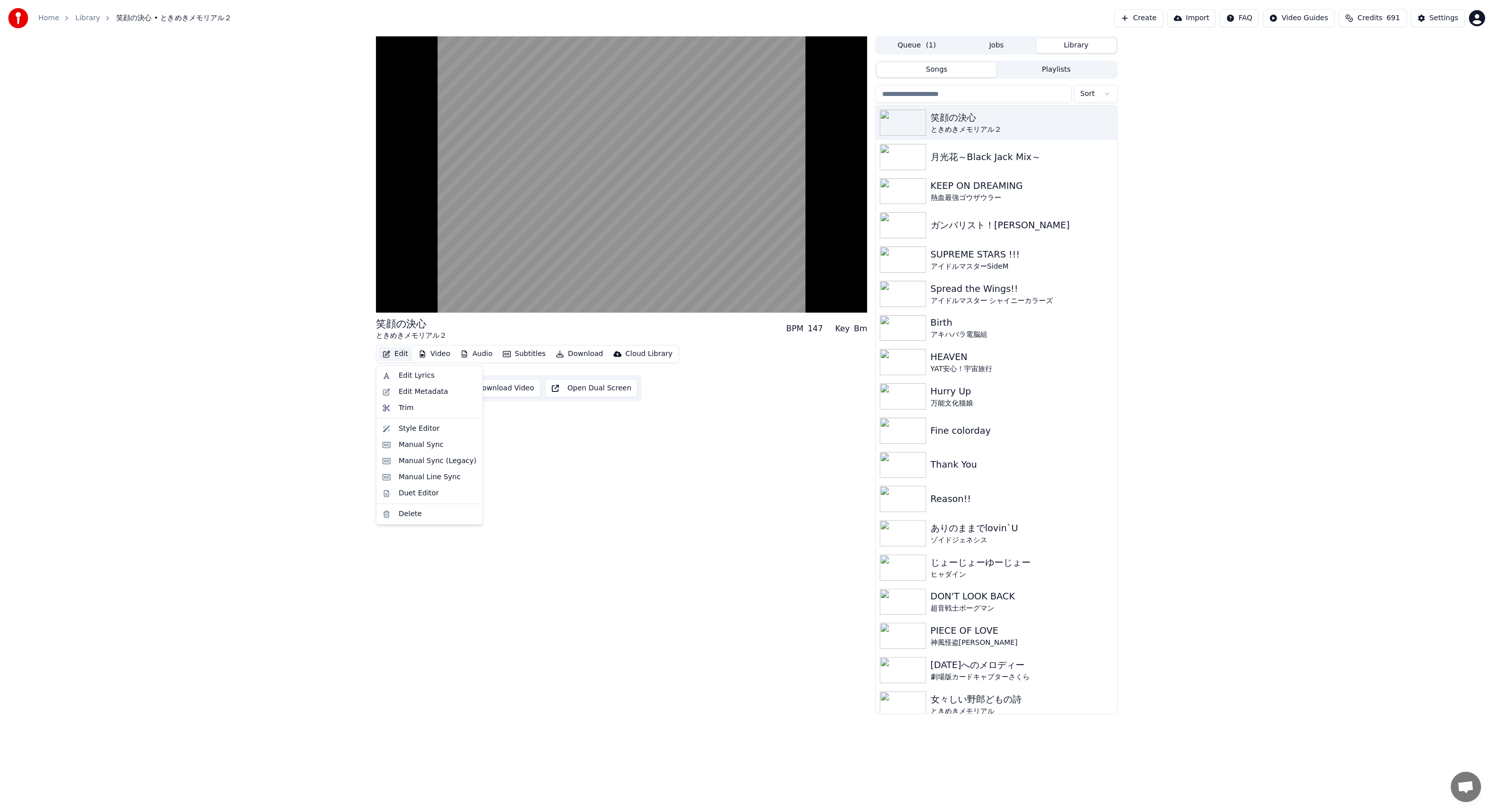
click at [389, 279] on button "Edit" at bounding box center [395, 354] width 34 height 14
click at [389, 279] on div "Style Editor" at bounding box center [437, 428] width 78 height 10
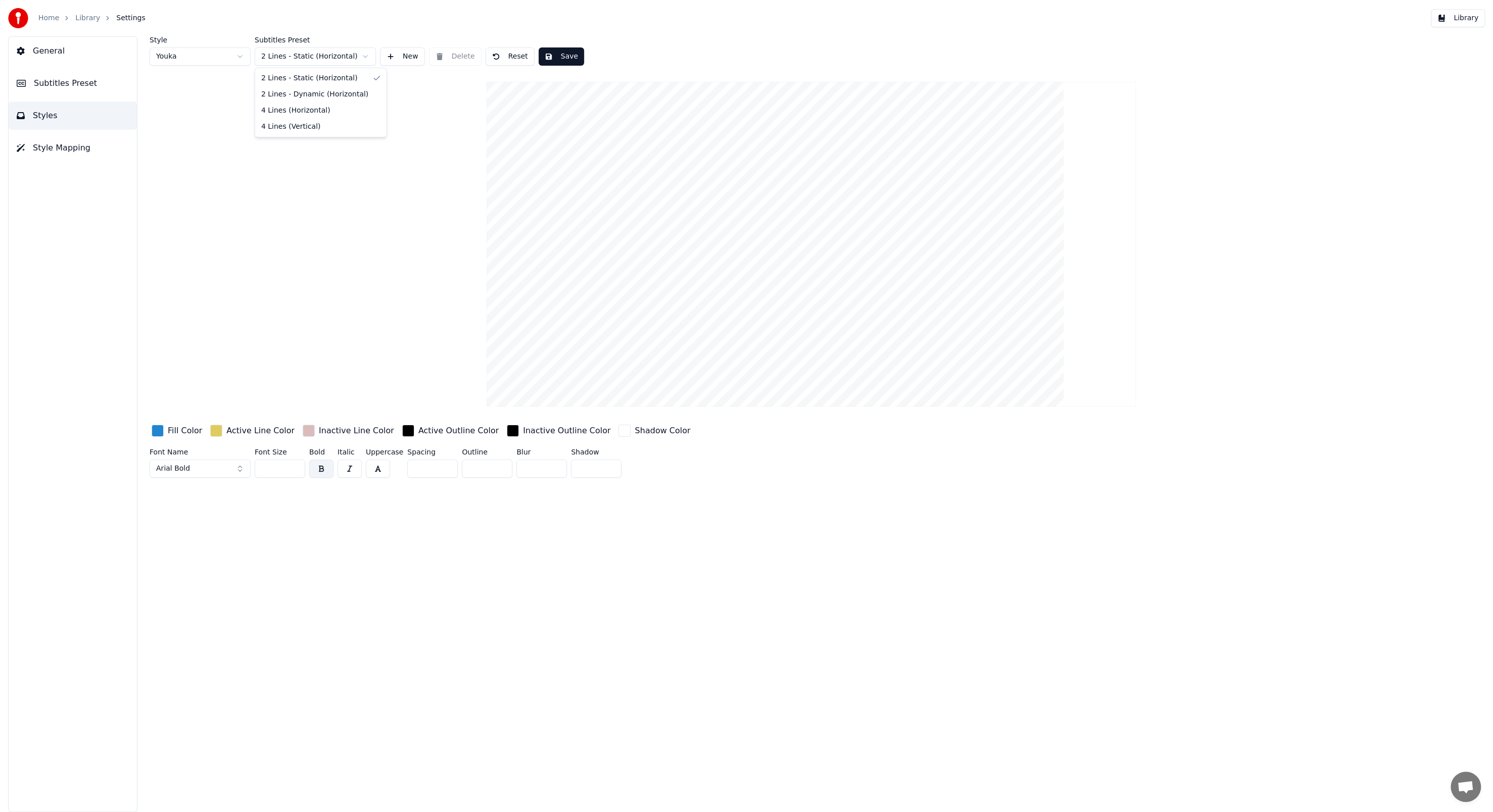
click at [369, 61] on html "Home Library Settings Library General Subtitles Preset Styles Style Mapping Sty…" at bounding box center [746, 406] width 1493 height 812
click at [368, 59] on html "Home Library Settings Library General Subtitles Preset Styles Style Mapping Sty…" at bounding box center [746, 406] width 1493 height 812
click at [361, 58] on html "Home Library Settings Library General Subtitles Preset Styles Style Mapping Sty…" at bounding box center [746, 406] width 1493 height 812
click at [389, 57] on button "Save" at bounding box center [561, 56] width 46 height 18
click at [106, 40] on button "General" at bounding box center [73, 50] width 128 height 28
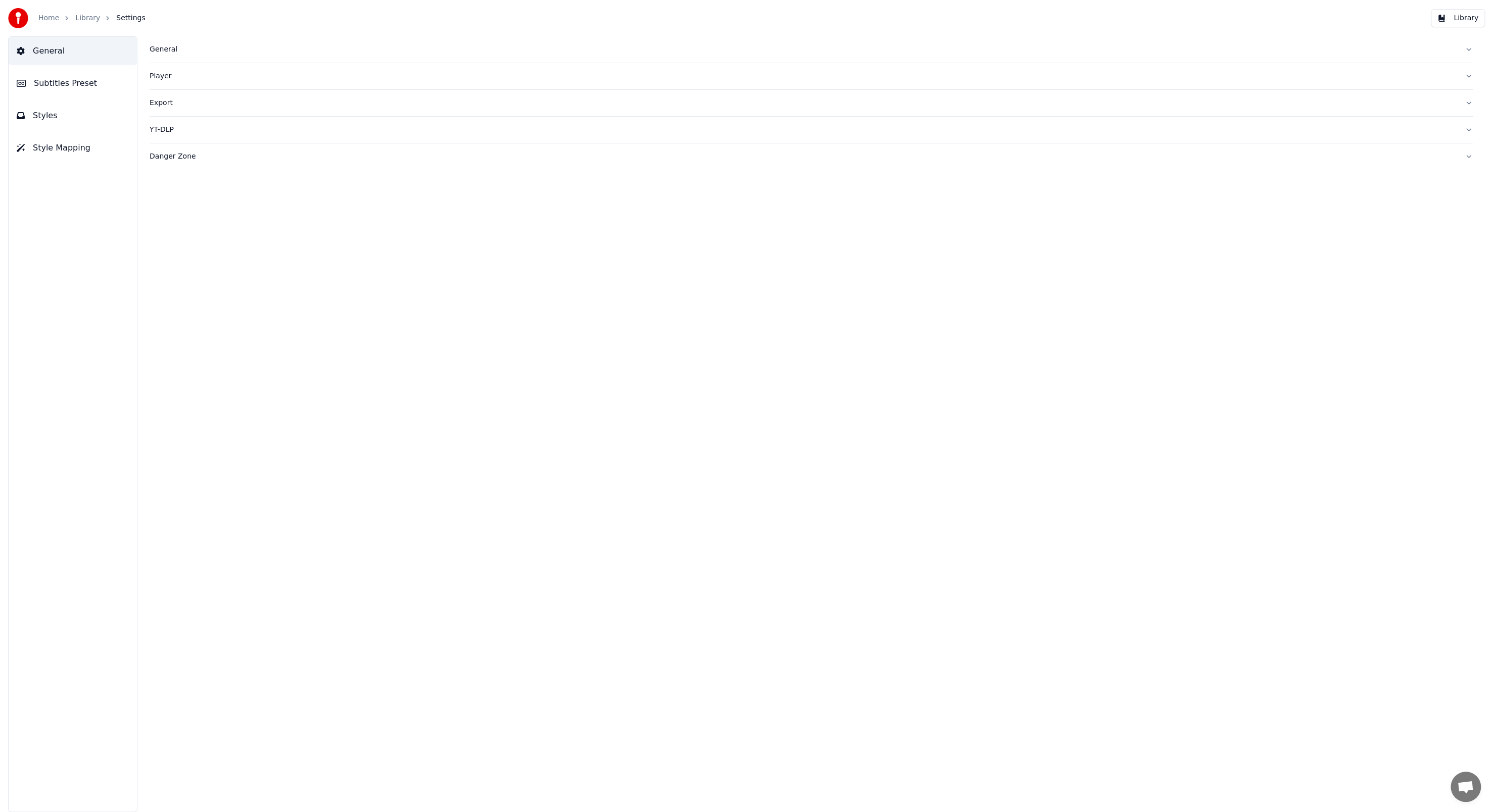
click at [389, 24] on button "Library" at bounding box center [1457, 18] width 54 height 18
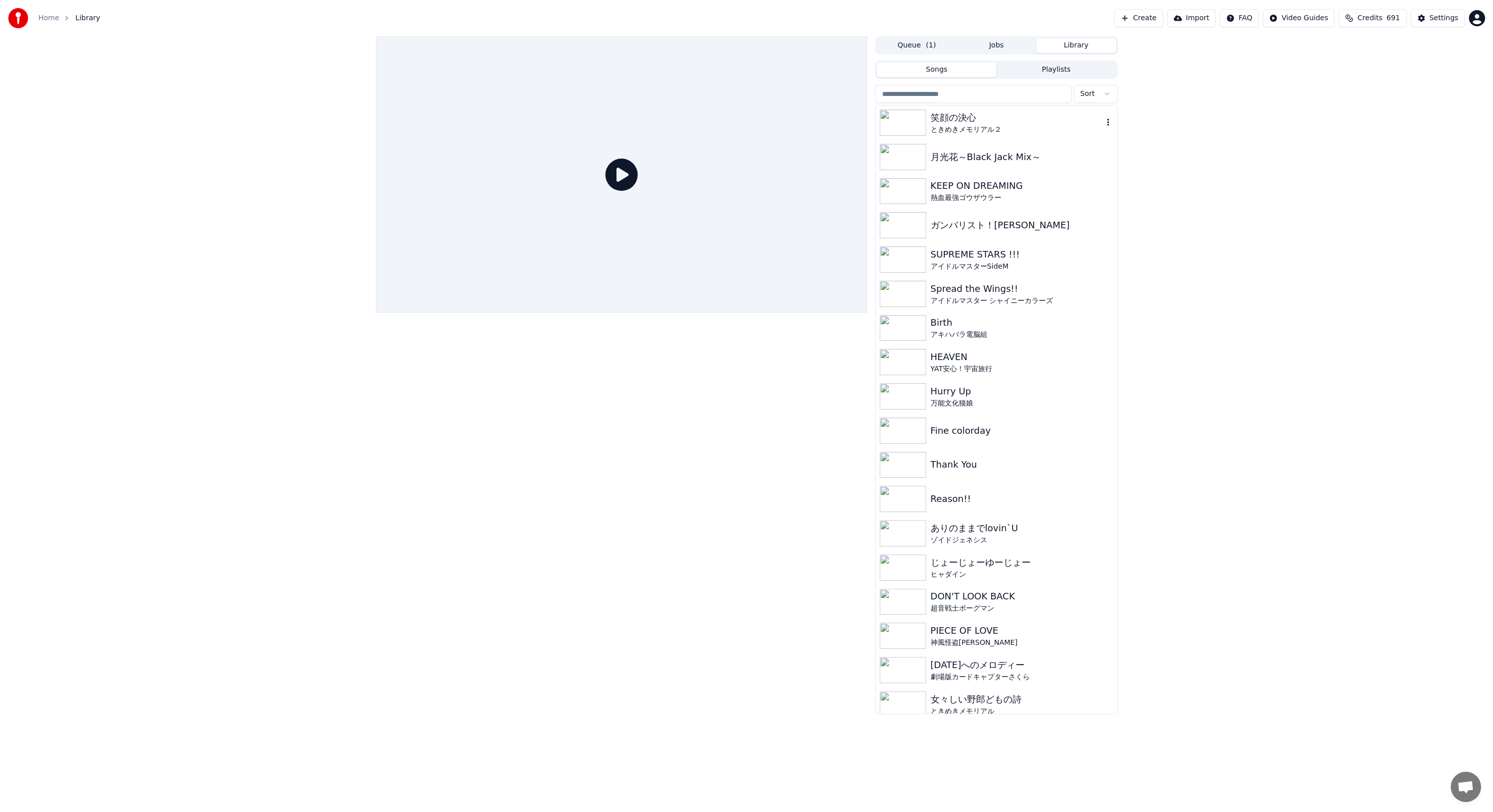
click at [389, 119] on div "笑顔の決心" at bounding box center [1016, 117] width 172 height 14
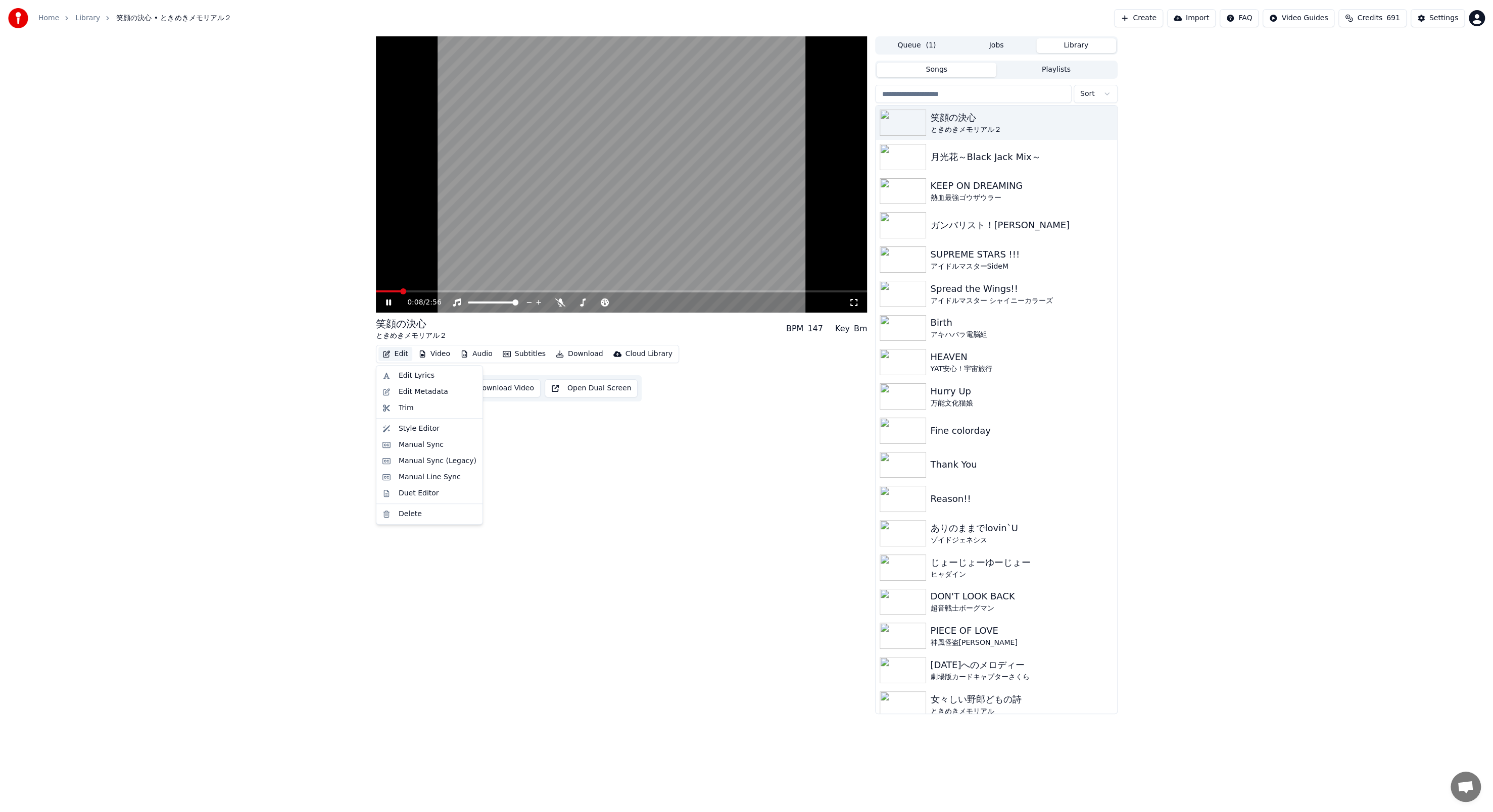
click at [389, 279] on button "Edit" at bounding box center [395, 354] width 34 height 14
click at [389, 279] on div "Duet Editor" at bounding box center [437, 493] width 78 height 10
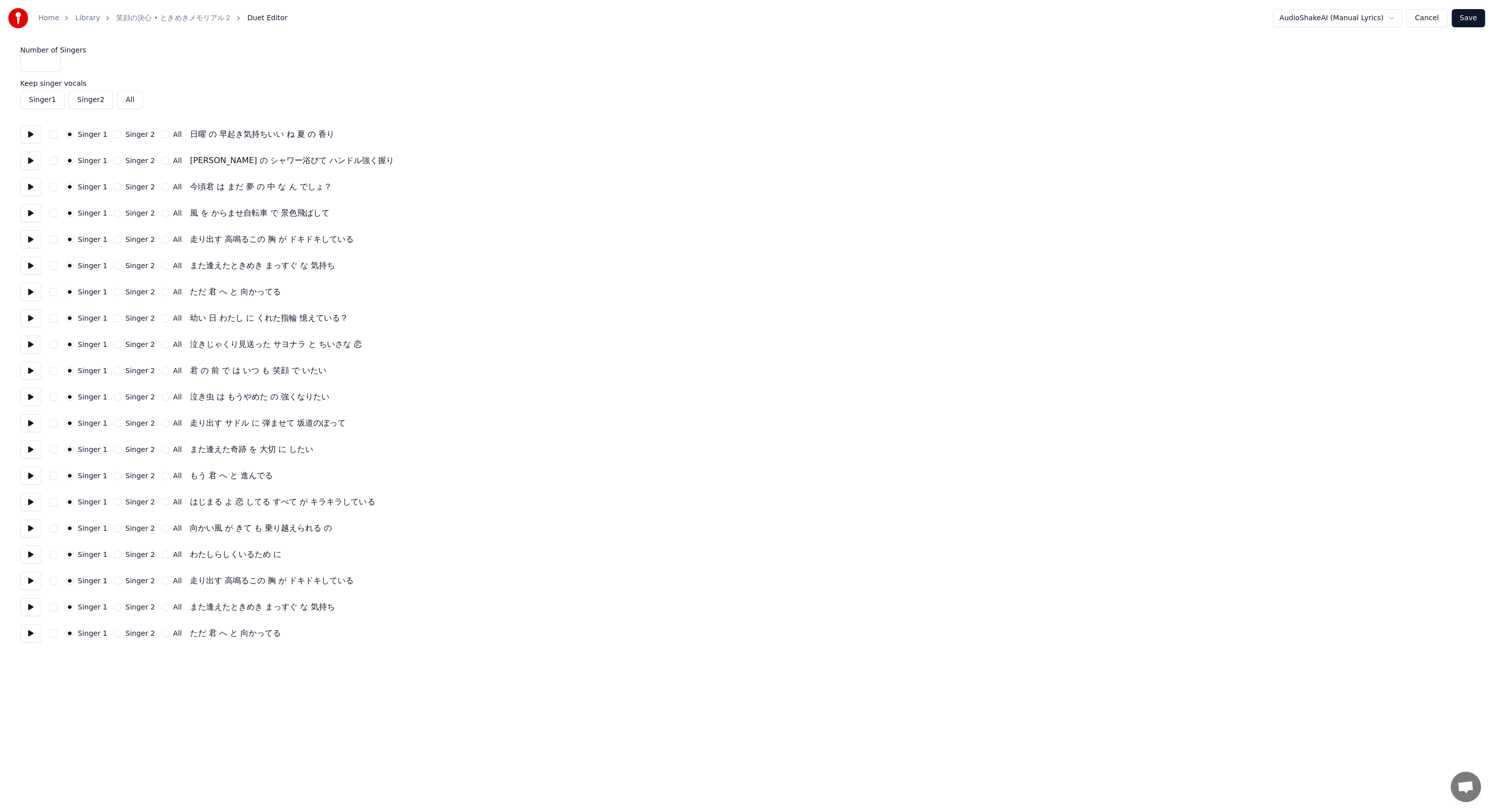
click at [173, 183] on label "All" at bounding box center [177, 186] width 9 height 7
click at [168, 183] on button "All" at bounding box center [165, 187] width 8 height 8
click at [137, 189] on label "Singer 2" at bounding box center [140, 186] width 29 height 7
click at [121, 189] on button "Singer 2" at bounding box center [117, 187] width 8 height 8
click at [100, 189] on label "Singer 1" at bounding box center [93, 186] width 29 height 7
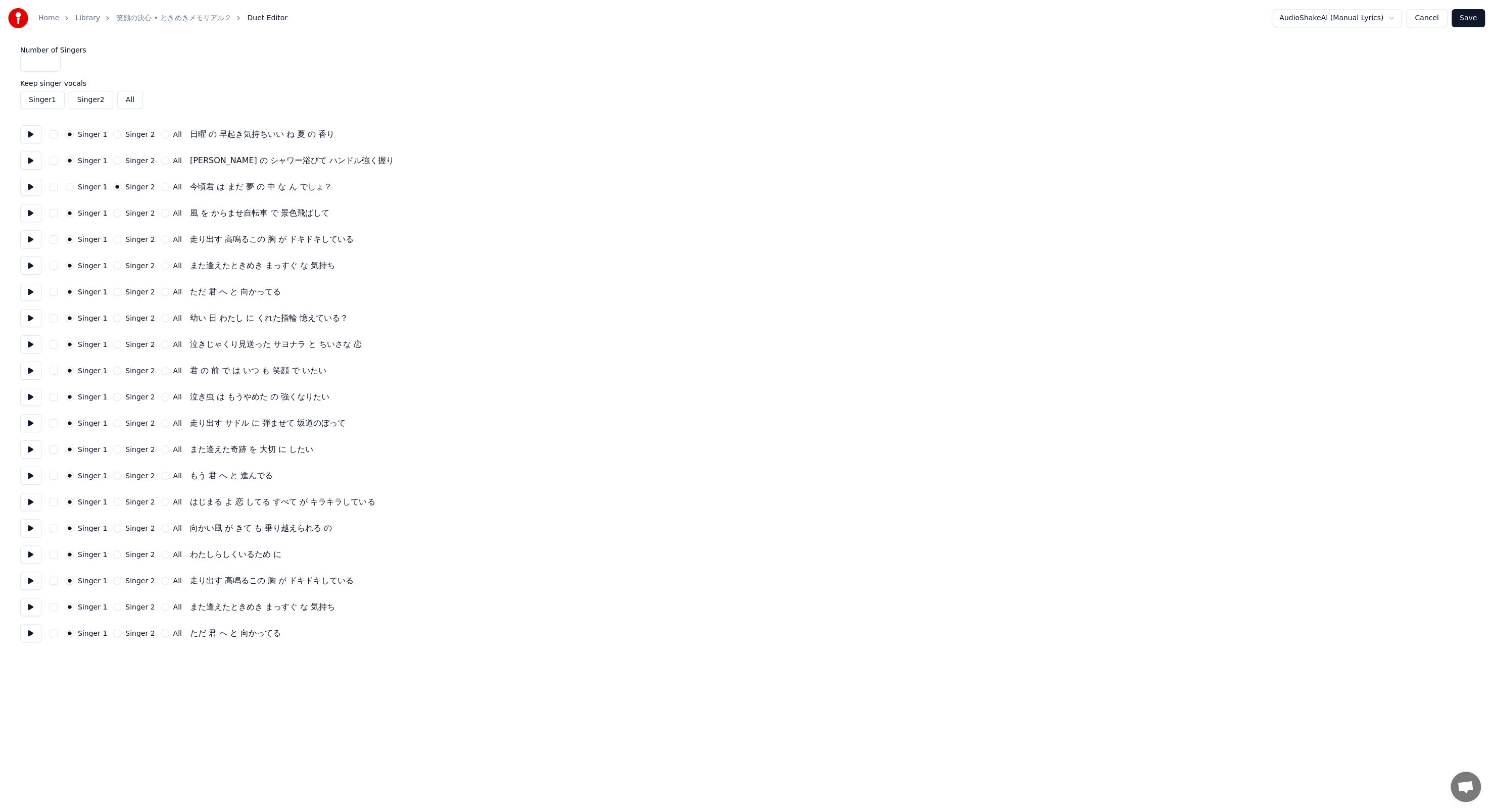
click at [74, 189] on button "Singer 1" at bounding box center [70, 187] width 8 height 8
click at [91, 99] on button "Singer 2" at bounding box center [90, 100] width 45 height 18
click at [93, 101] on button "Singer 2" at bounding box center [90, 100] width 45 height 18
click at [144, 279] on label "Singer 2" at bounding box center [140, 318] width 29 height 7
click at [121, 279] on button "Singer 2" at bounding box center [117, 318] width 8 height 8
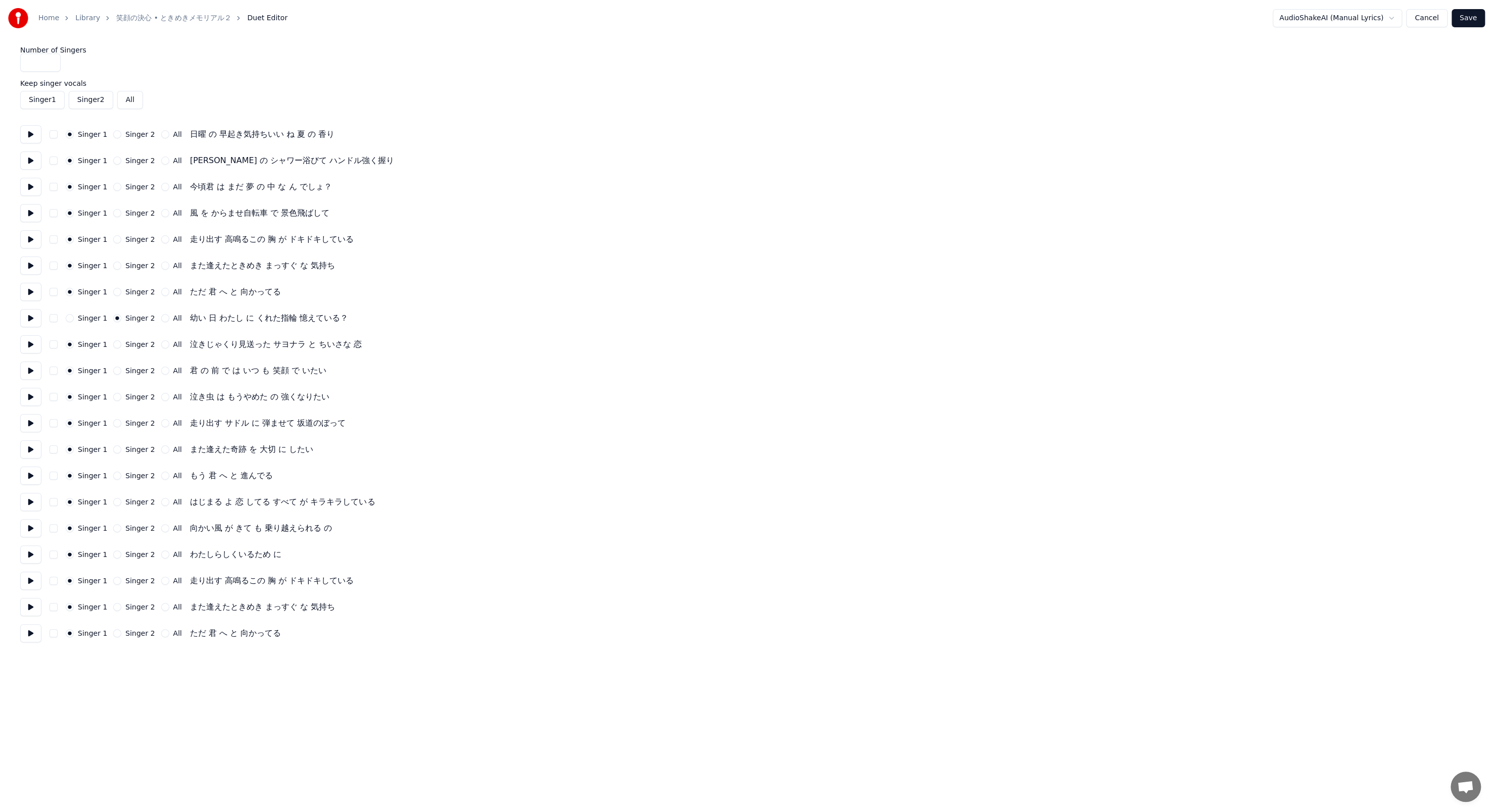
click at [74, 279] on div "Singer 1" at bounding box center [86, 318] width 41 height 8
click at [80, 279] on label "Singer 1" at bounding box center [93, 318] width 29 height 7
click at [74, 279] on button "Singer 1" at bounding box center [70, 318] width 8 height 8
click at [142, 279] on label "Singer 2" at bounding box center [140, 318] width 29 height 7
click at [121, 279] on button "Singer 2" at bounding box center [117, 318] width 8 height 8
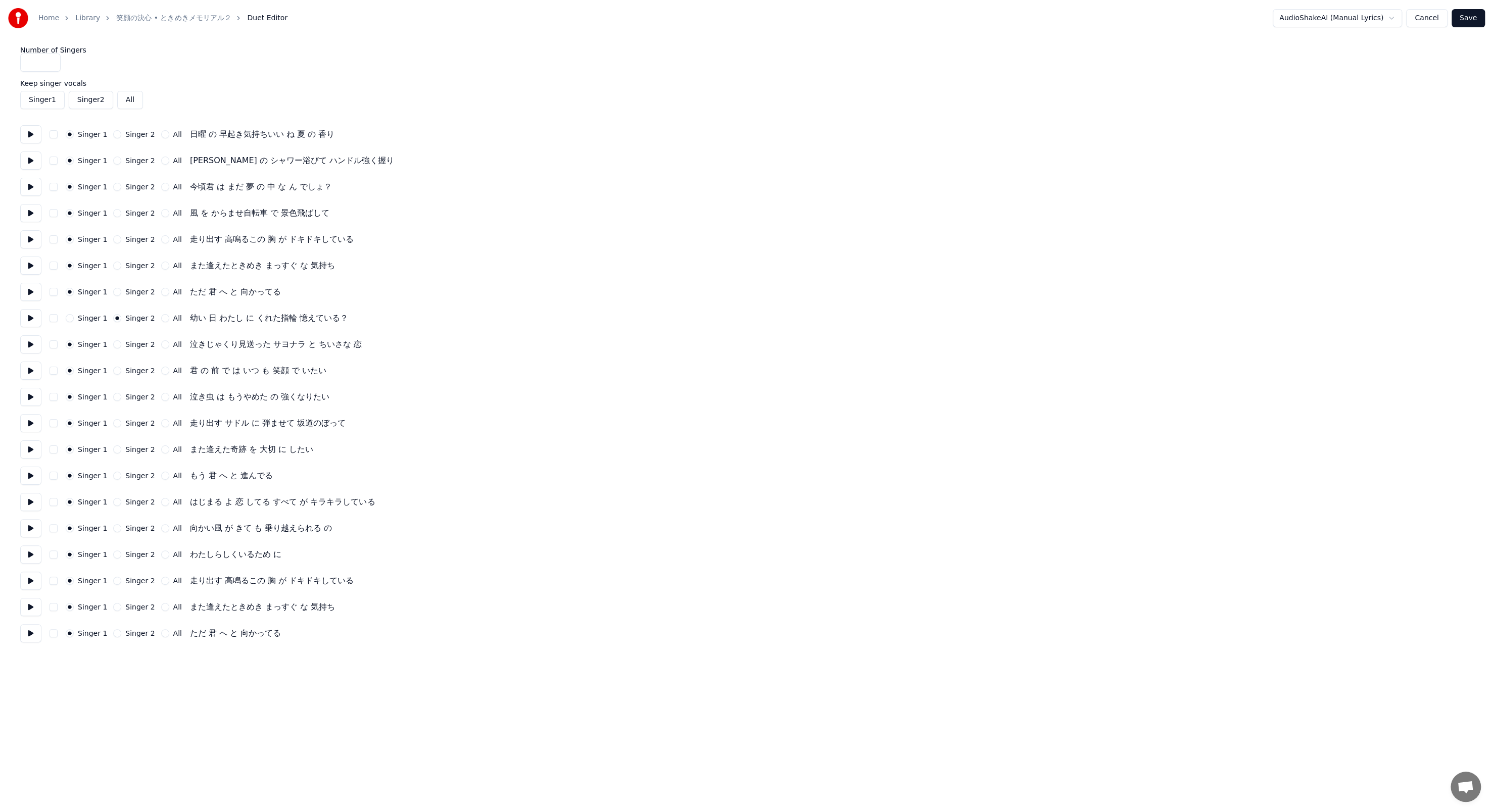
click at [94, 279] on label "Singer 1" at bounding box center [93, 318] width 29 height 7
click at [74, 279] on button "Singer 1" at bounding box center [70, 318] width 8 height 8
click at [173, 279] on label "All" at bounding box center [177, 318] width 9 height 7
click at [168, 279] on button "All" at bounding box center [165, 318] width 8 height 8
click at [389, 15] on button "Save" at bounding box center [1468, 18] width 33 height 18
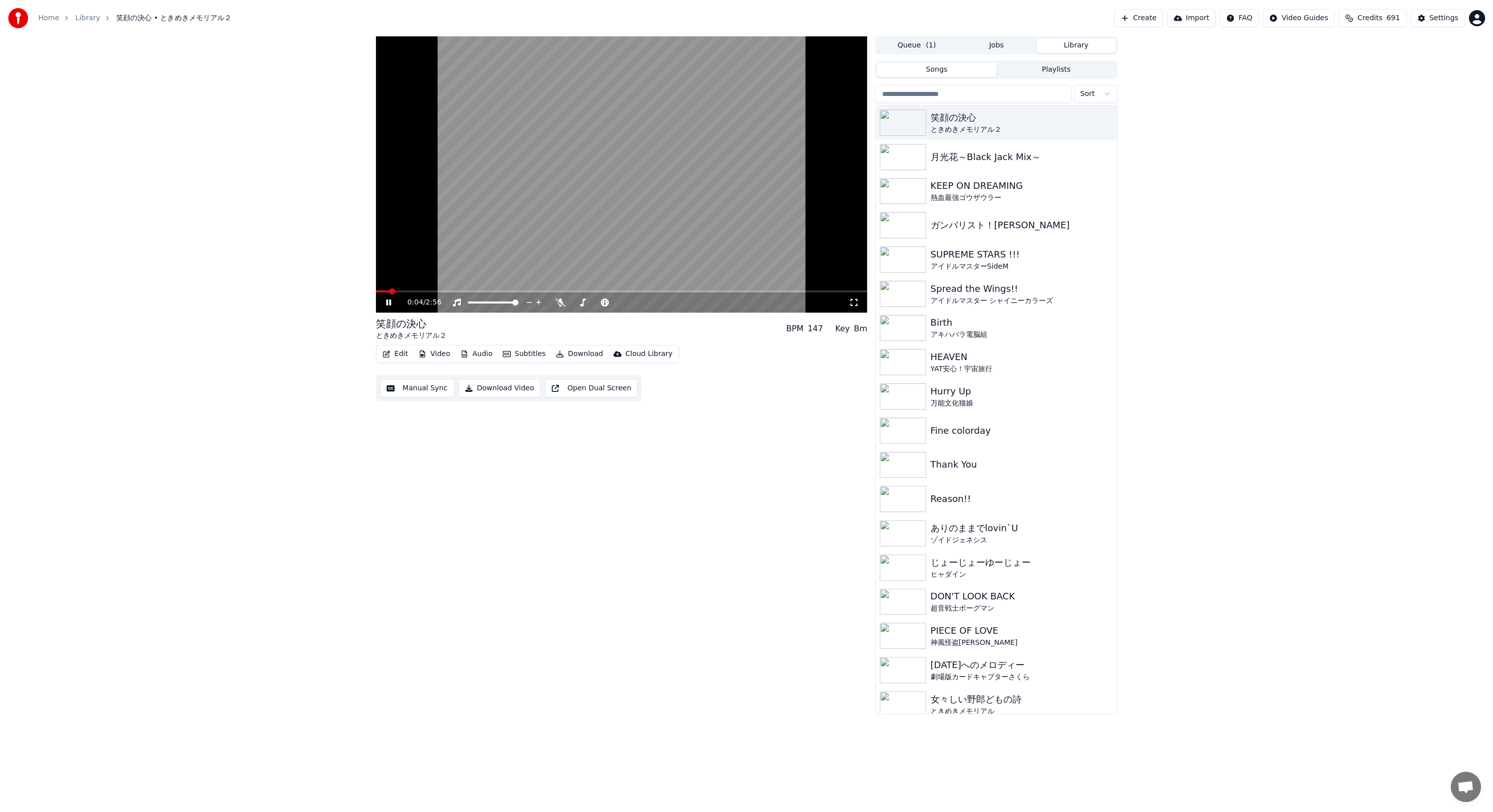
click at [389, 279] on button "Manual Sync" at bounding box center [416, 389] width 74 height 18
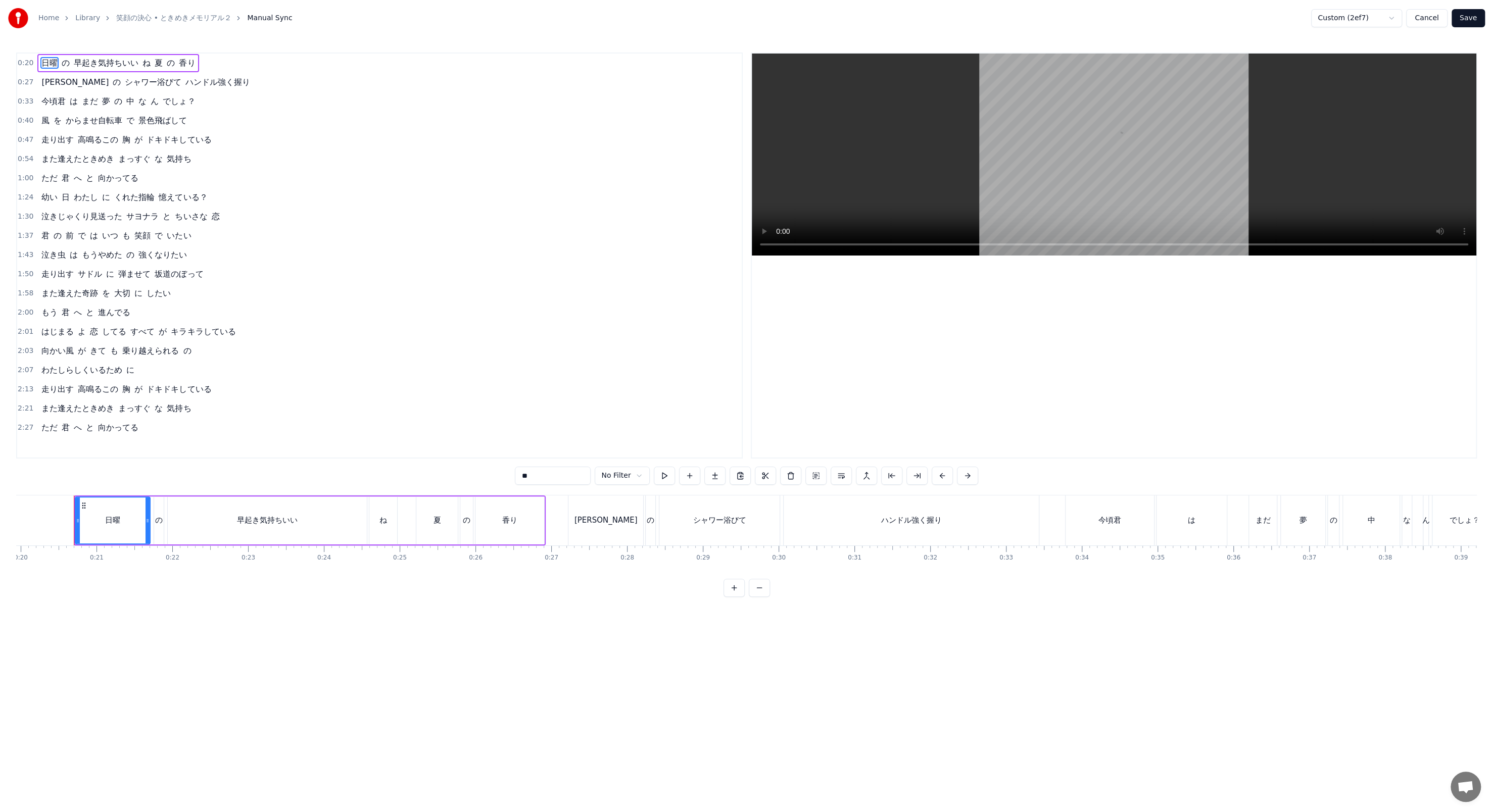
scroll to position [0, 1517]
click at [389, 279] on button at bounding box center [968, 475] width 21 height 18
click at [389, 279] on button at bounding box center [955, 475] width 21 height 18
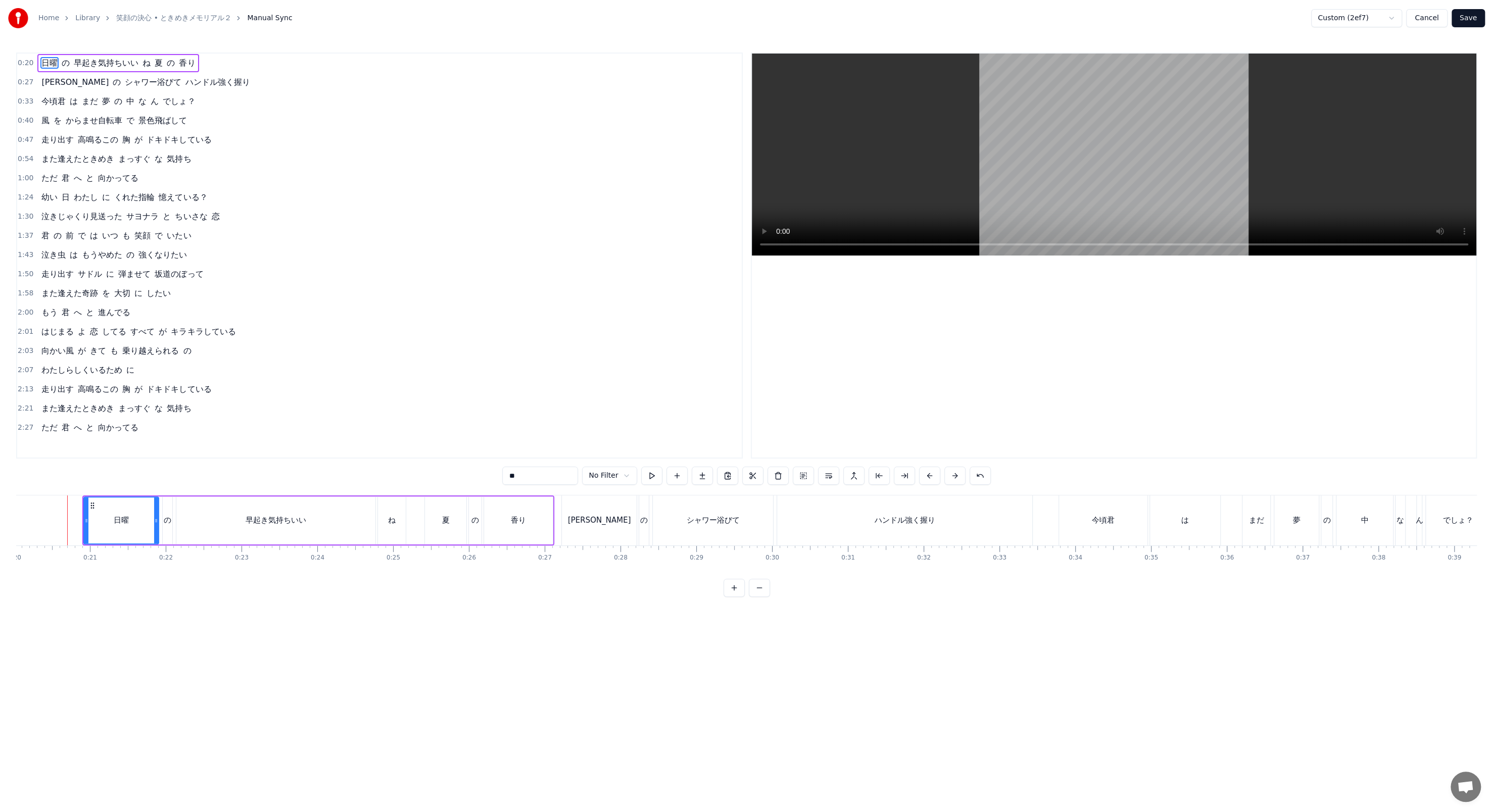
click at [389, 279] on button at bounding box center [955, 475] width 21 height 18
click at [389, 16] on button "Cancel" at bounding box center [1426, 18] width 41 height 18
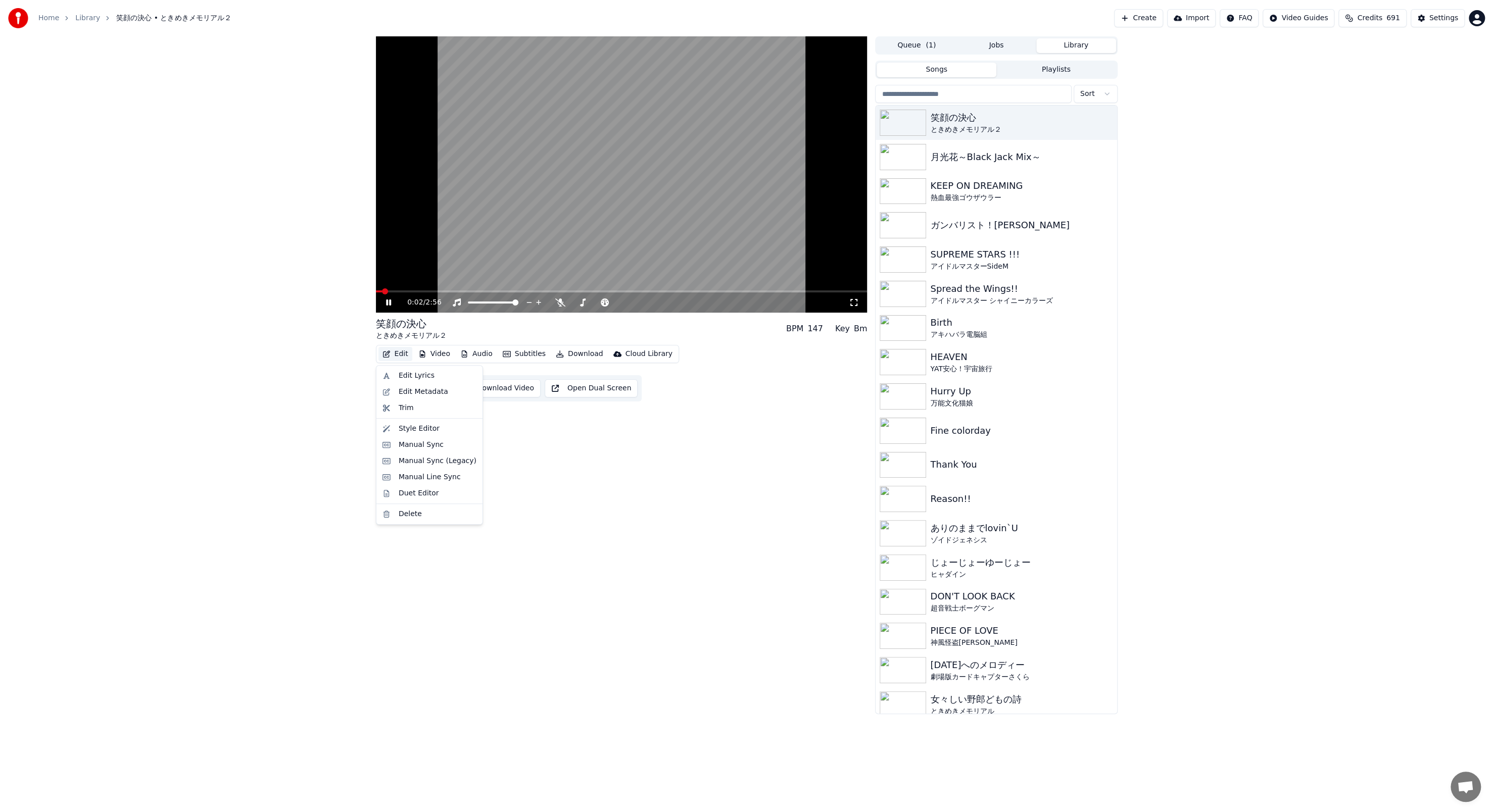
click at [389, 279] on button "Edit" at bounding box center [395, 354] width 34 height 14
click at [389, 279] on div "Manual Sync" at bounding box center [420, 445] width 45 height 10
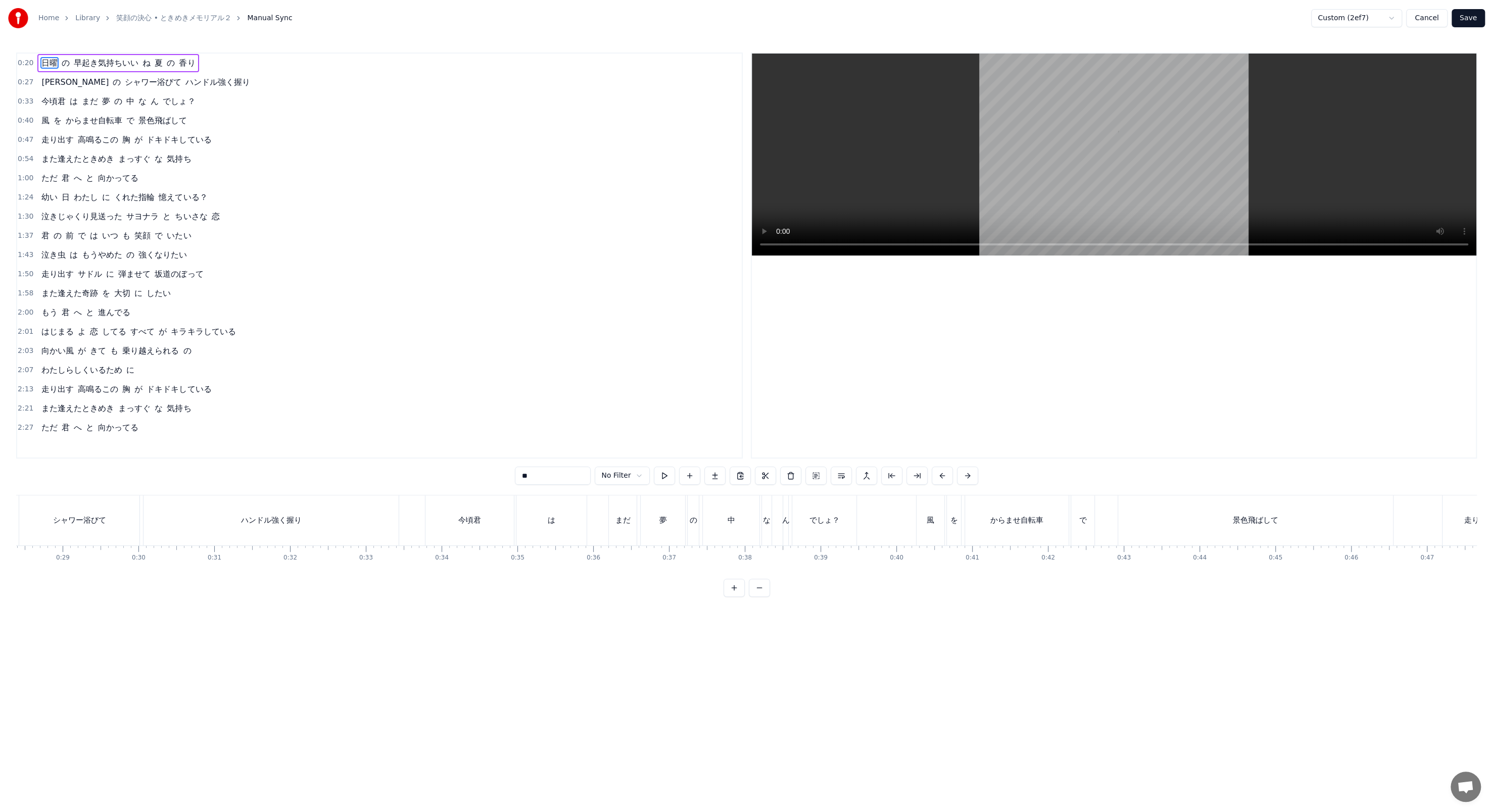
scroll to position [0, 874]
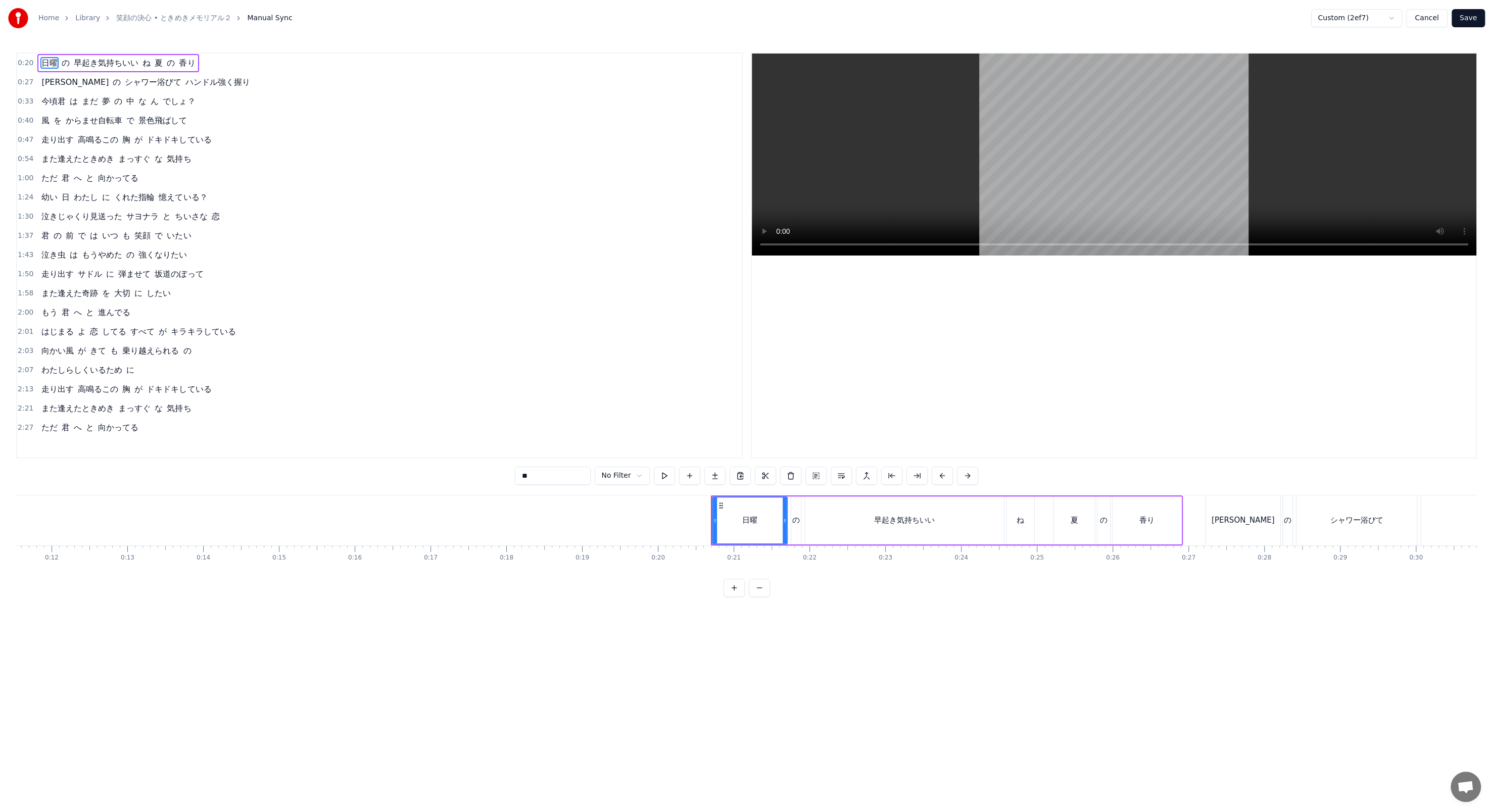
click at [132, 191] on span "くれた指輪" at bounding box center [134, 197] width 42 height 11
type input "*****"
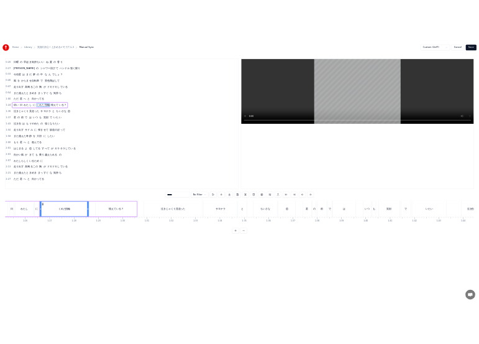
scroll to position [0, 8005]
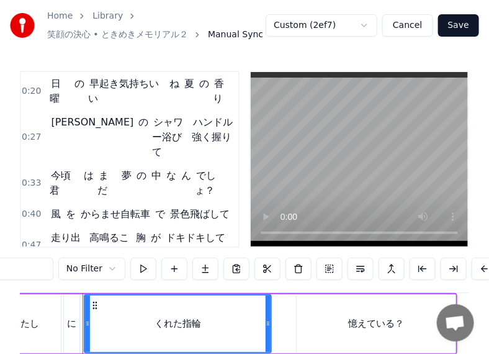
click at [203, 268] on html "Home Library 笑顔の決心 • ときめきメモリアル２ Manual Sync Custom (2ef7) Cancel Save 0:20 日曜 の…" at bounding box center [244, 219] width 489 height 438
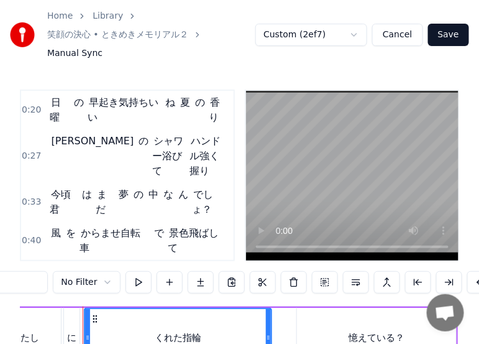
scroll to position [104, 0]
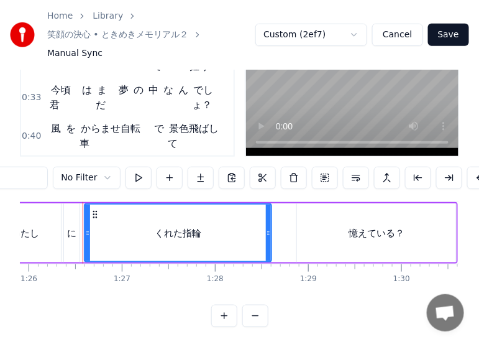
drag, startPoint x: 215, startPoint y: 231, endPoint x: 246, endPoint y: 297, distance: 72.8
click at [246, 297] on div "0:20 日曜 の 早起き気持ちいい ね 夏 の 香り 0:27 [PERSON_NAME] の シャワー浴びて ハンドル強く握り 0:33 今頃君 は まだ…" at bounding box center [239, 156] width 439 height 342
click at [401, 33] on button "Cancel" at bounding box center [397, 35] width 50 height 22
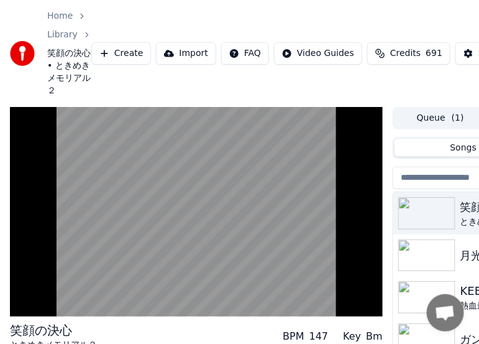
click at [117, 51] on button "Create" at bounding box center [121, 53] width 60 height 22
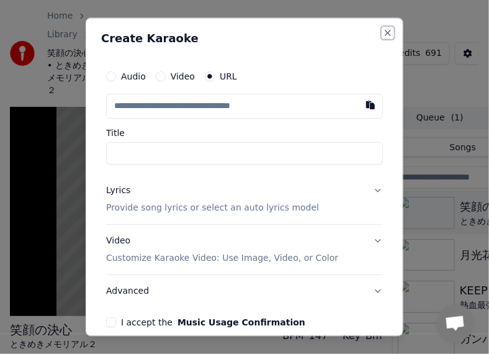
click at [383, 34] on button "Close" at bounding box center [388, 34] width 10 height 10
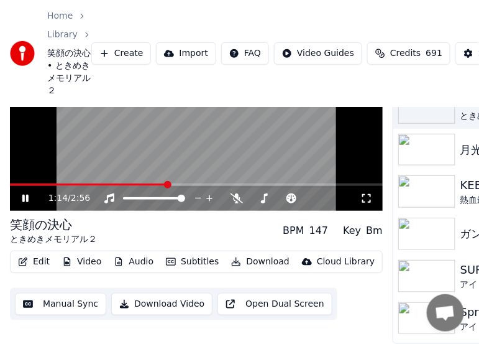
scroll to position [113, 0]
click at [38, 253] on button "Edit" at bounding box center [34, 261] width 42 height 17
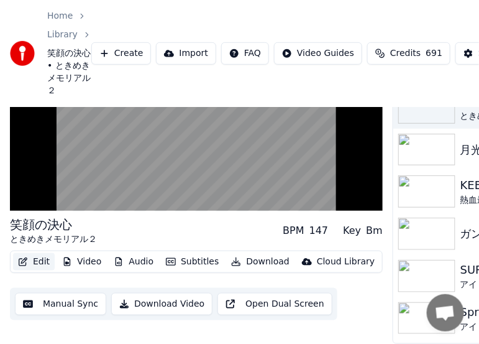
click at [39, 253] on button "Edit" at bounding box center [34, 261] width 42 height 17
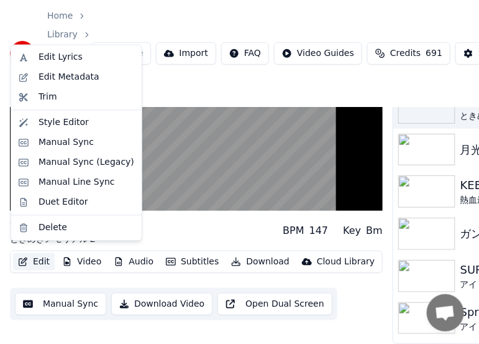
click at [39, 253] on button "Edit" at bounding box center [34, 261] width 42 height 17
click at [81, 162] on div "Manual Sync (Legacy)" at bounding box center [87, 162] width 96 height 12
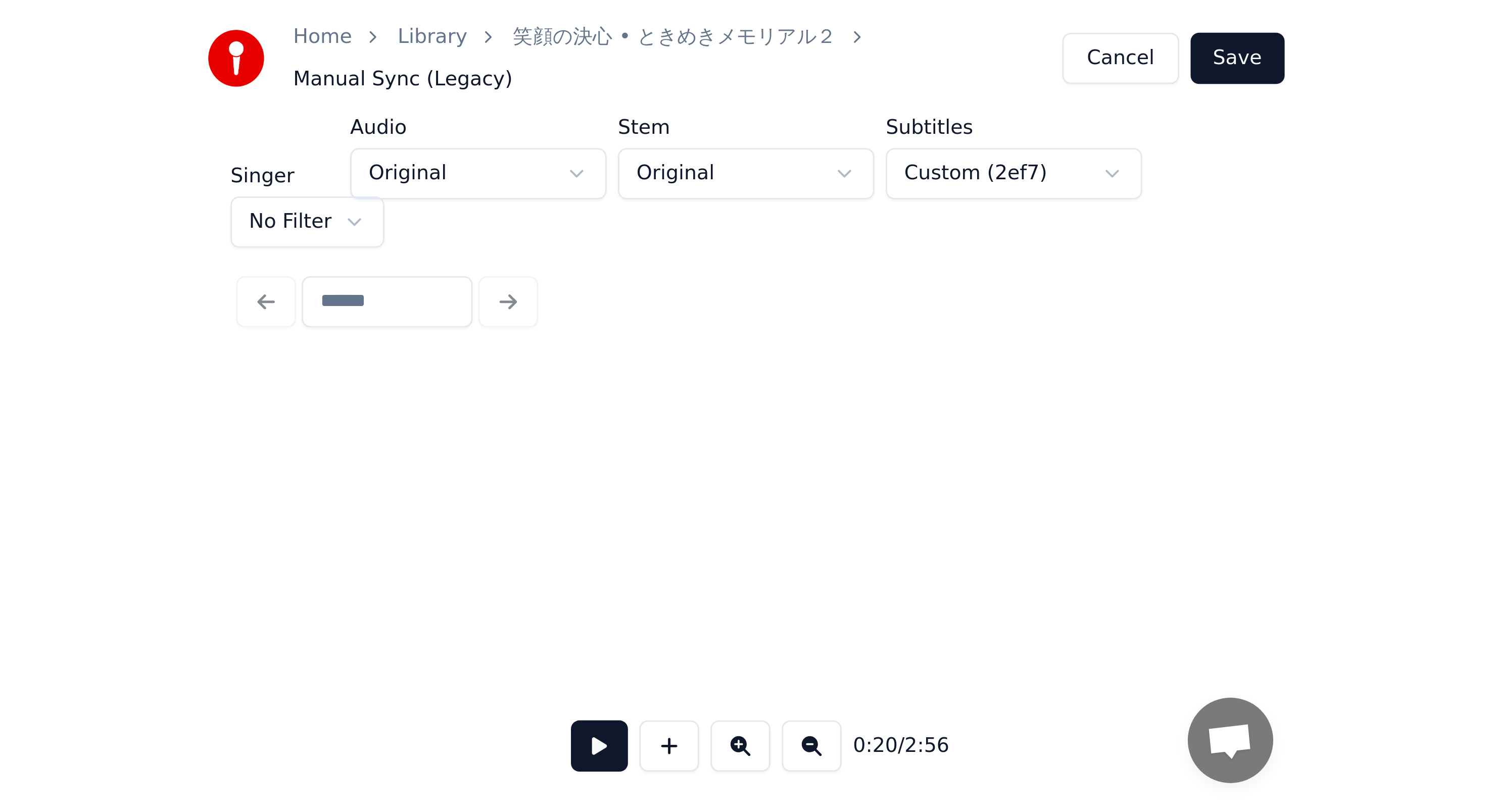
scroll to position [0, 2092]
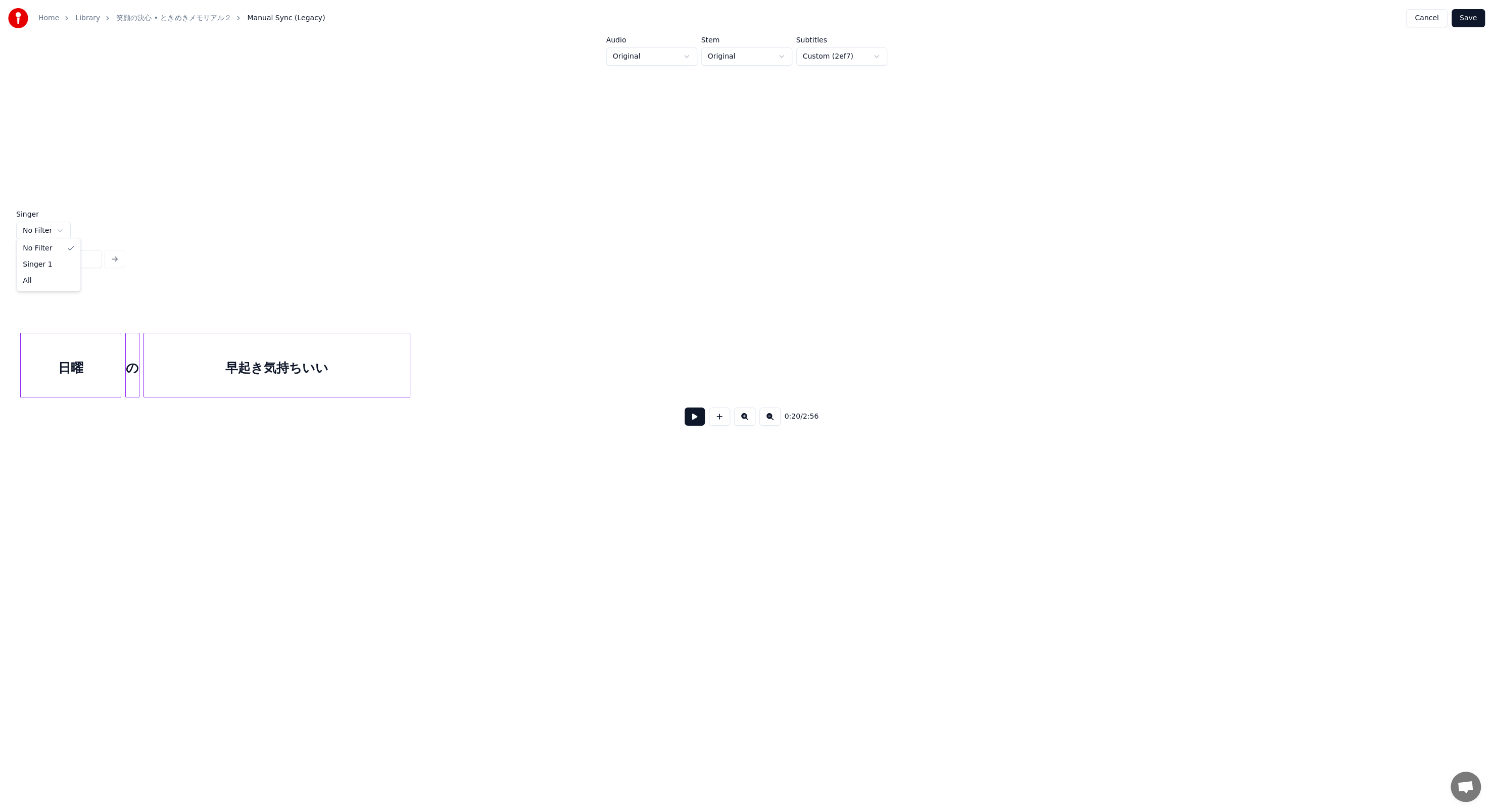
click at [58, 228] on html "Home Library 笑顔の決心 • ときめきメモリアル２ Manual Sync (Legacy) Cancel Save Audio Original…" at bounding box center [746, 293] width 1493 height 585
drag, startPoint x: 132, startPoint y: 393, endPoint x: 91, endPoint y: 383, distance: 42.2
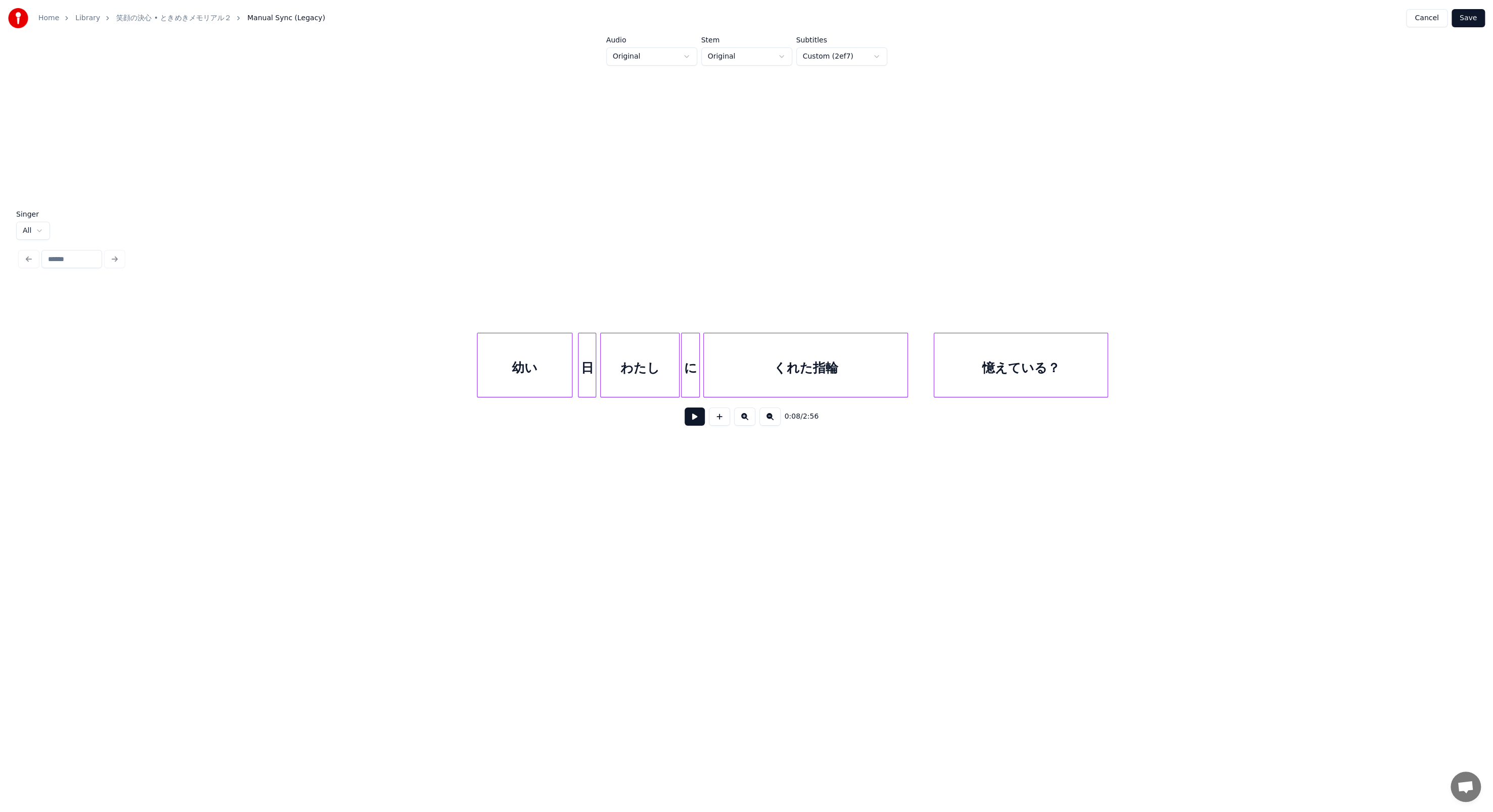
click at [389, 279] on div "幼い" at bounding box center [525, 367] width 94 height 68
click at [389, 279] on button at bounding box center [849, 307] width 21 height 18
click at [389, 279] on div "日" at bounding box center [587, 365] width 18 height 65
click at [389, 279] on button at bounding box center [849, 307] width 21 height 18
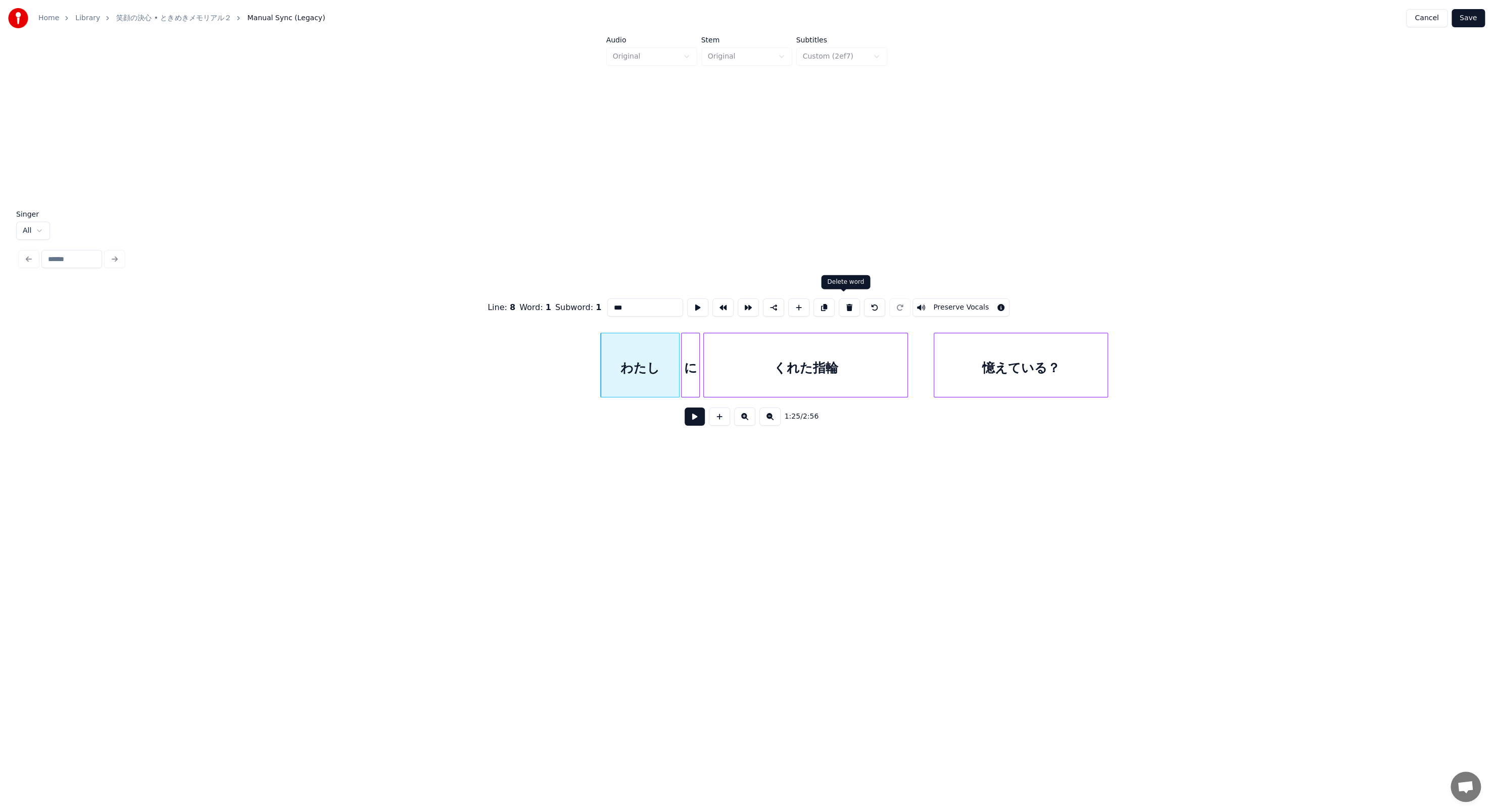
click at [389, 279] on button at bounding box center [849, 307] width 21 height 18
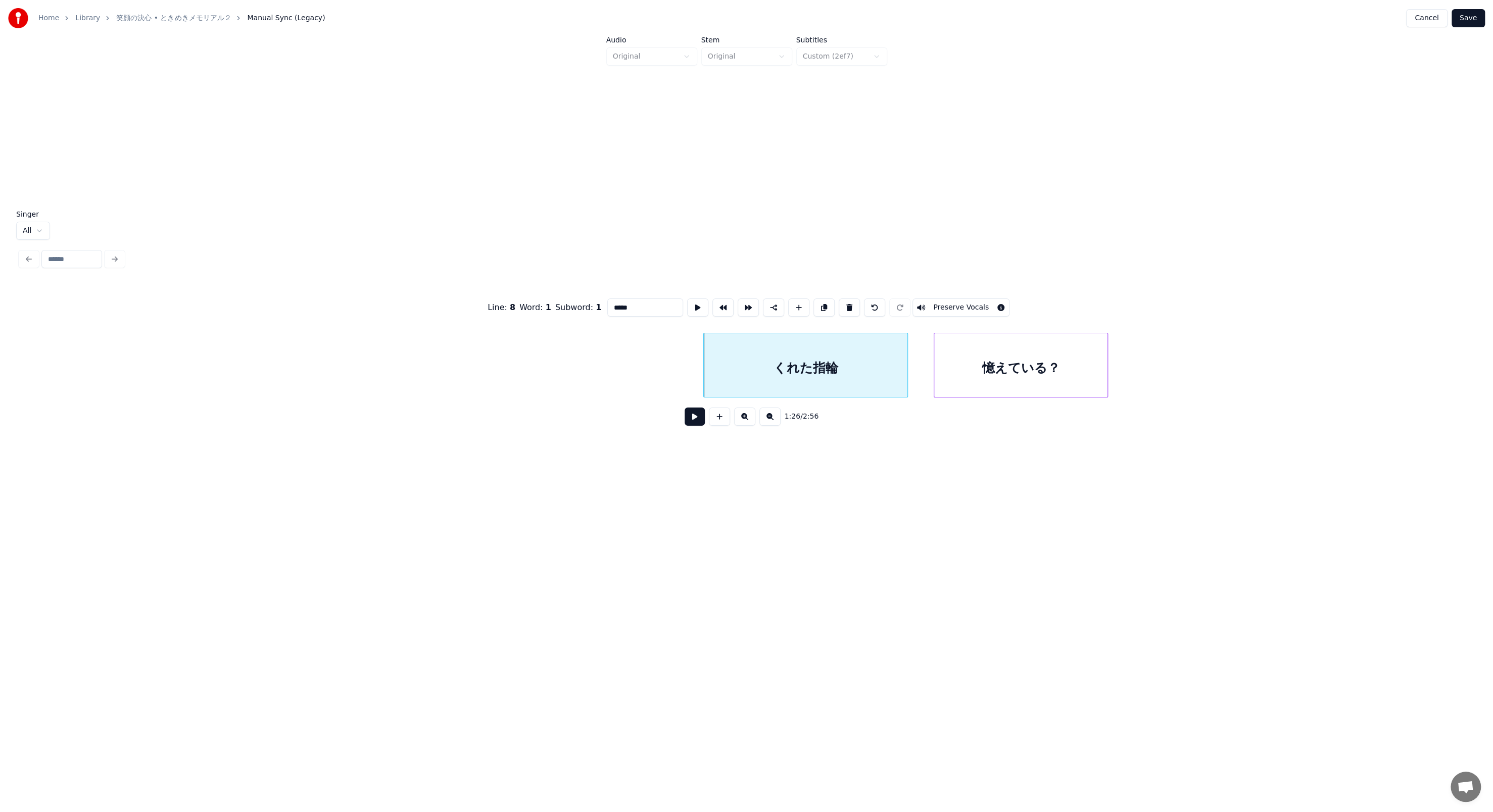
click at [389, 279] on div "くれた指輪" at bounding box center [805, 367] width 203 height 68
click at [389, 279] on input "*****" at bounding box center [645, 307] width 76 height 18
type input "******"
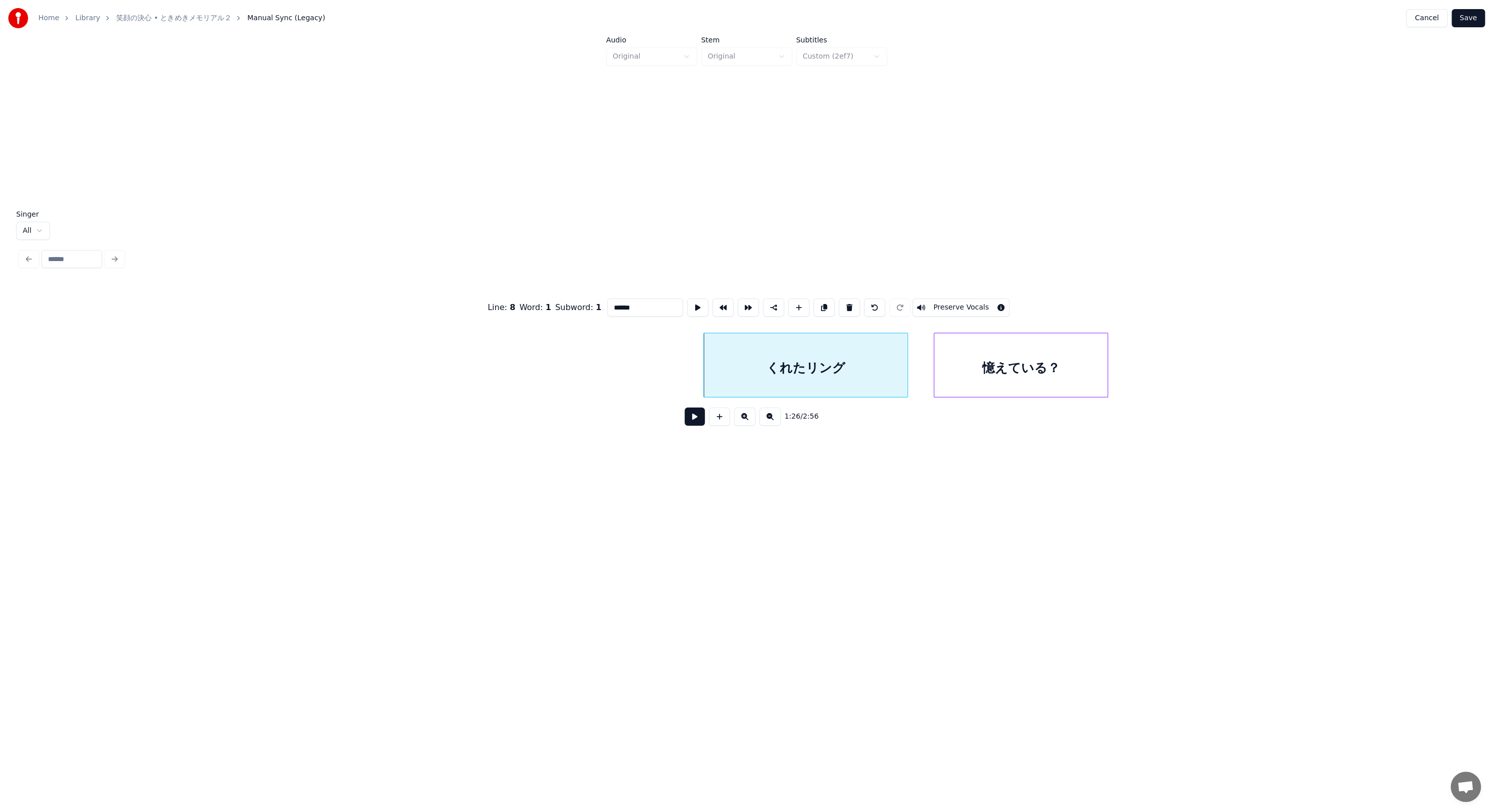
click at [389, 20] on button "Save" at bounding box center [1468, 18] width 33 height 18
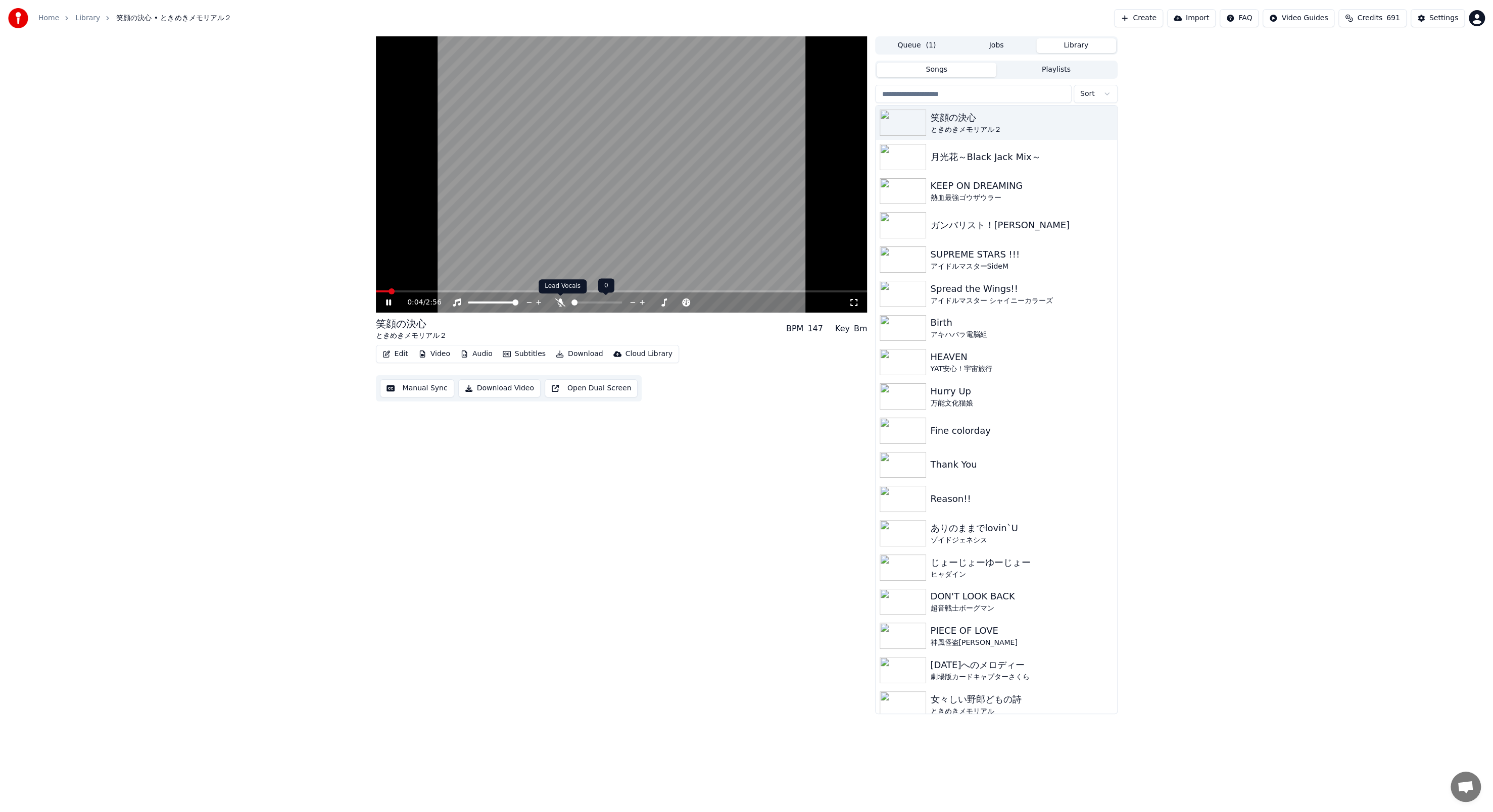
click at [389, 279] on icon at bounding box center [560, 302] width 10 height 8
click at [389, 279] on button "Manual Sync" at bounding box center [416, 389] width 74 height 18
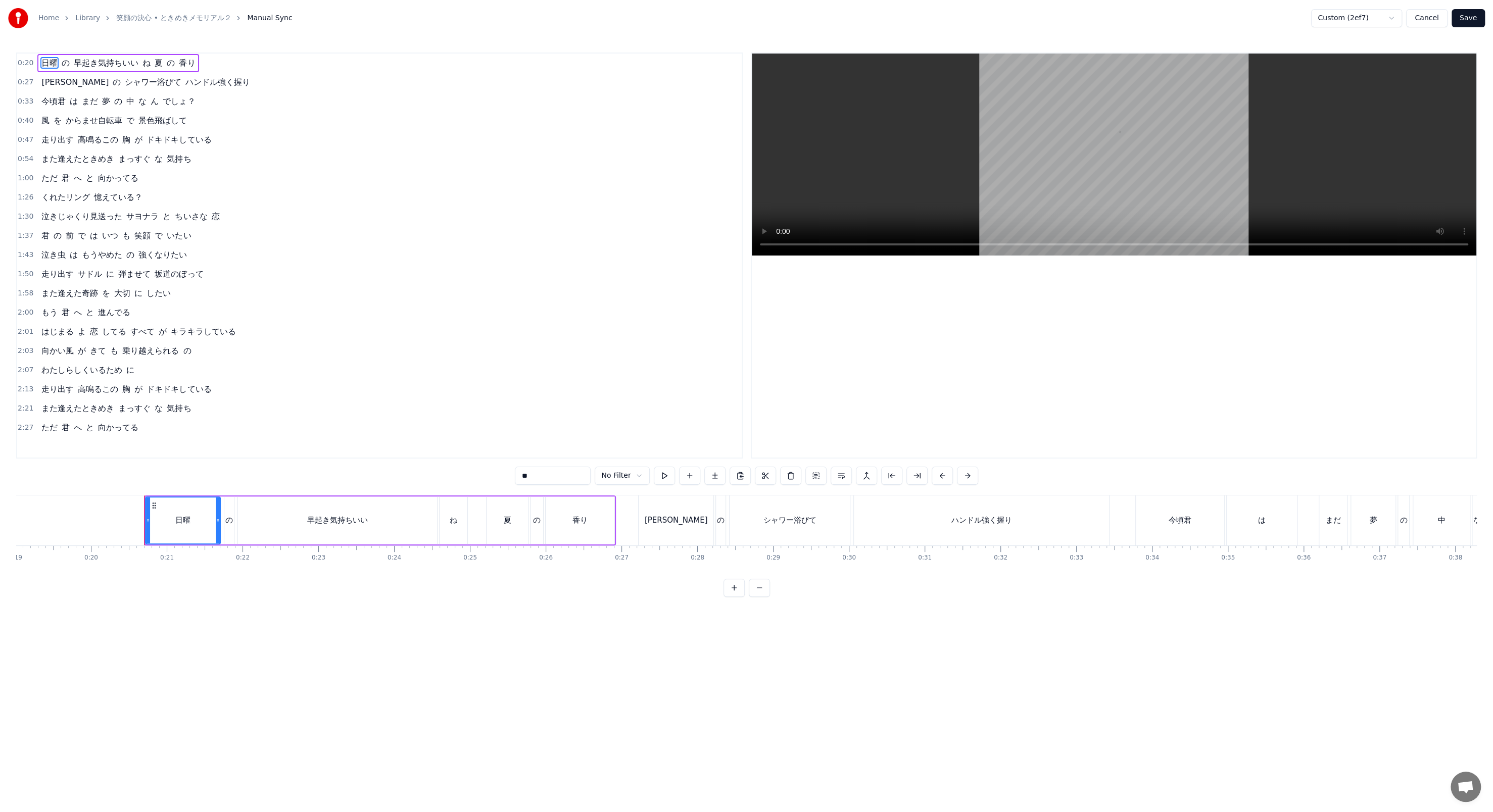
scroll to position [0, 1517]
click at [389, 279] on div "日曜 の 早起き気持ちいい ね 夏 の 香り [PERSON_NAME] の シャワー浴びて ハンドル強く握り 今頃君 は まだ 夢 の 中 な ん でしょ？…" at bounding box center [746, 532] width 1460 height 76
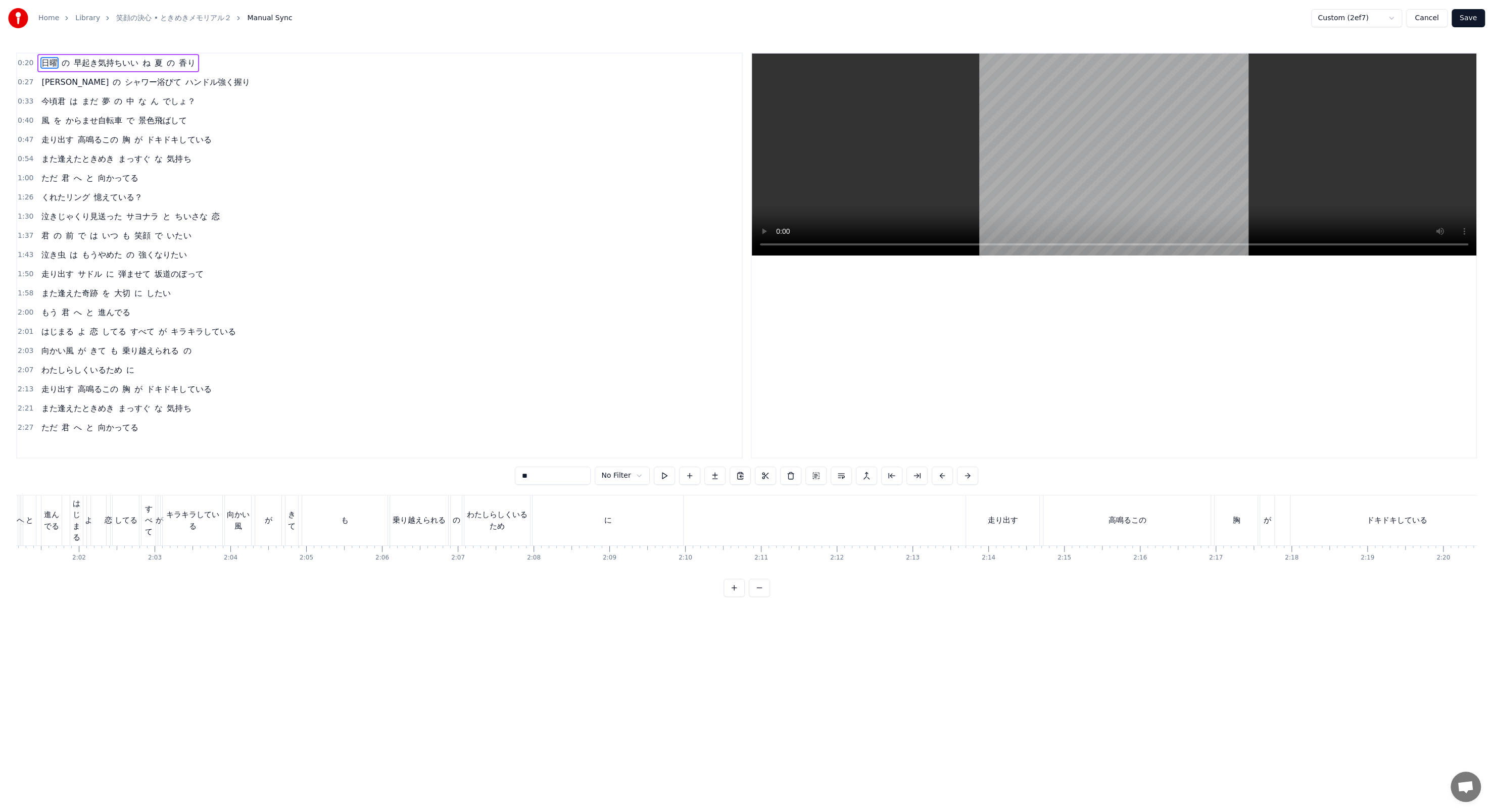
scroll to position [0, 9170]
drag, startPoint x: 1069, startPoint y: 566, endPoint x: 1006, endPoint y: 569, distance: 63.1
click at [389, 279] on div "日曜 の 早起き気持ちいい ね 夏 の 香り [PERSON_NAME] の シャワー浴びて ハンドル強く握り 今頃君 は まだ 夢 の 中 な ん でしょ？…" at bounding box center [746, 532] width 1460 height 76
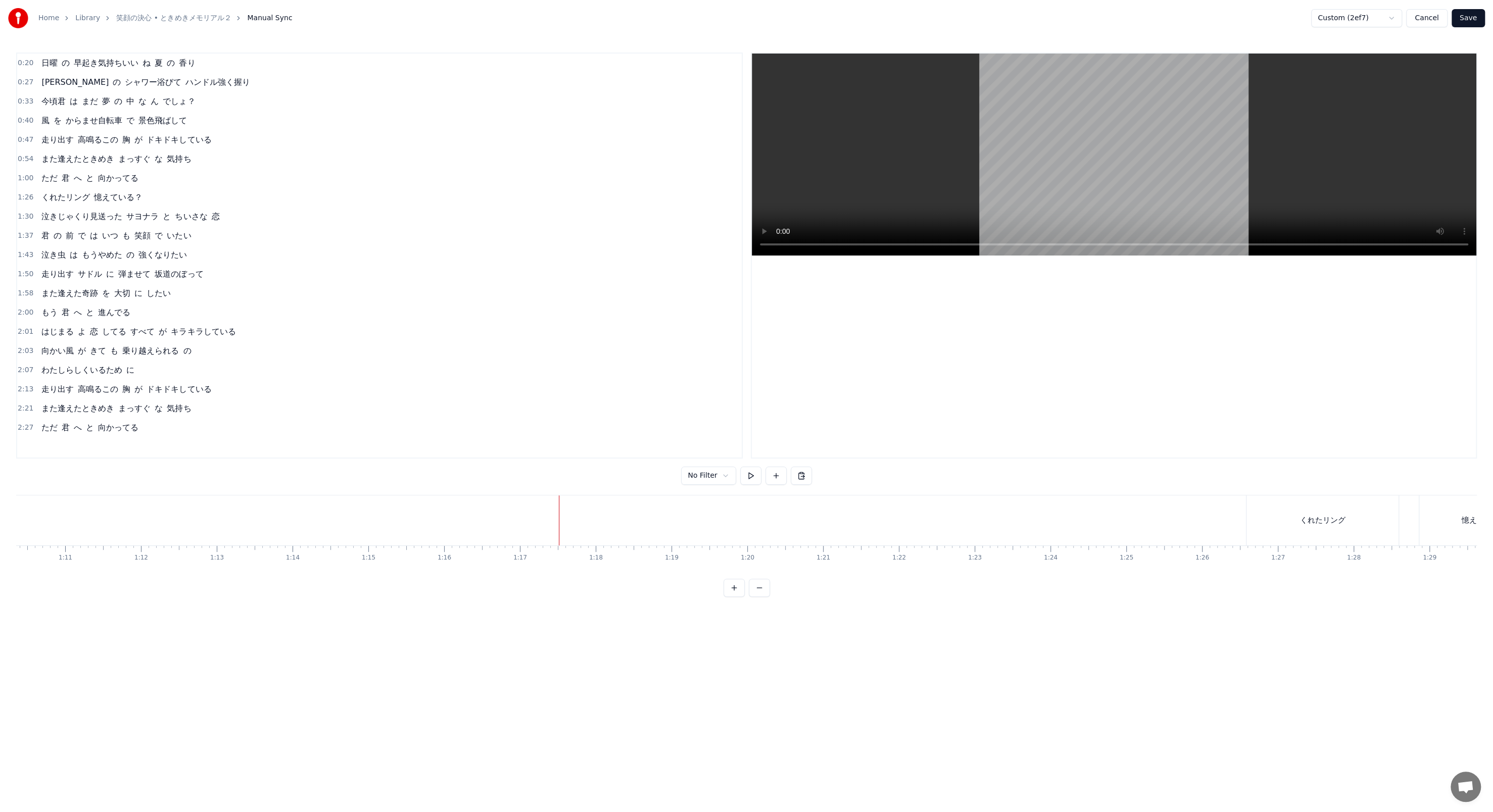
click at [389, 279] on div "日曜 の 早起き気持ちいい ね 夏 の 香り [PERSON_NAME] の シャワー浴びて ハンドル強く握り 今頃君 は まだ 夢 の 中 な ん でしょ？…" at bounding box center [746, 532] width 1460 height 76
click at [48, 191] on span "くれたリング" at bounding box center [66, 197] width 50 height 11
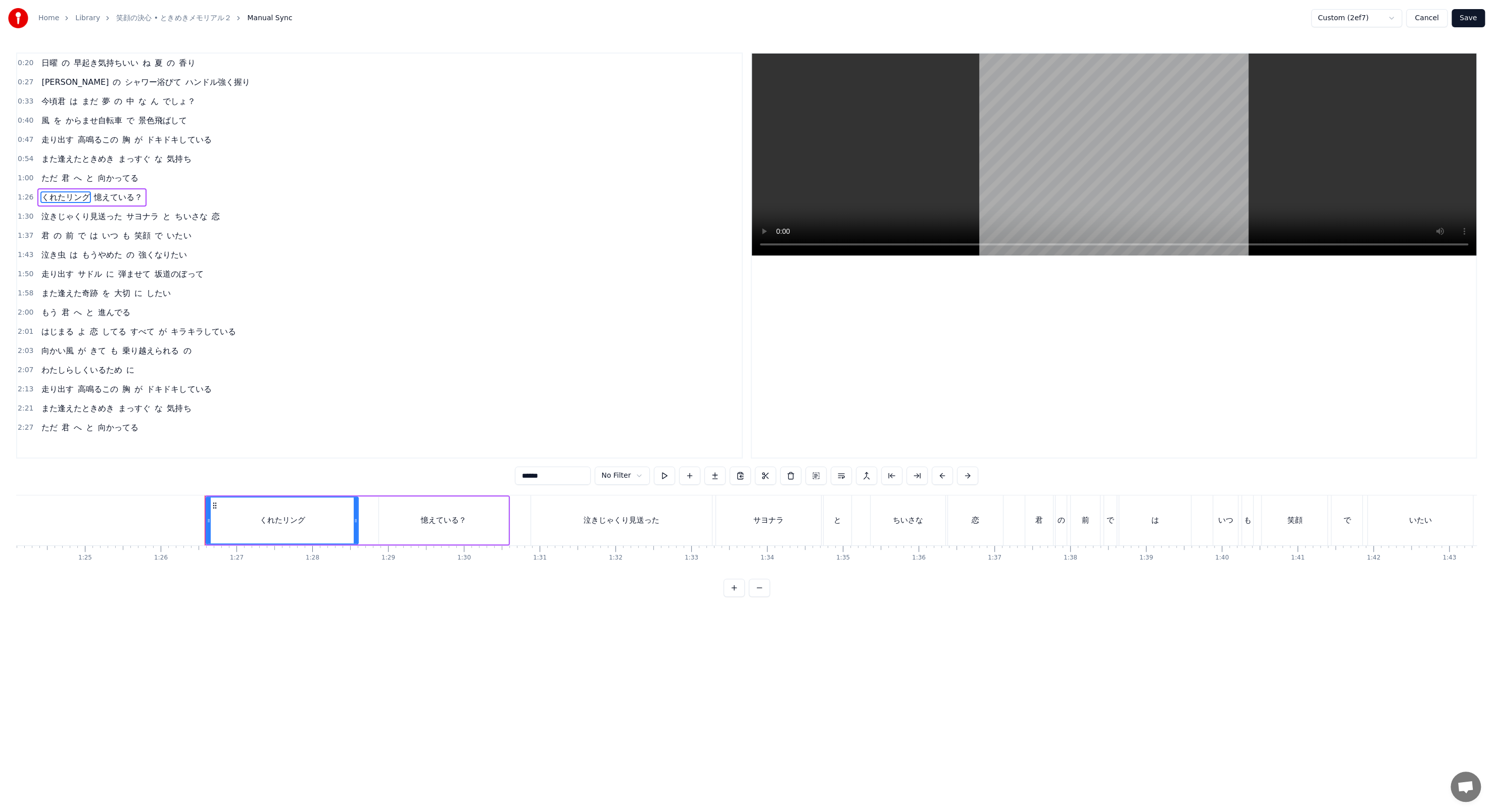
scroll to position [0, 6510]
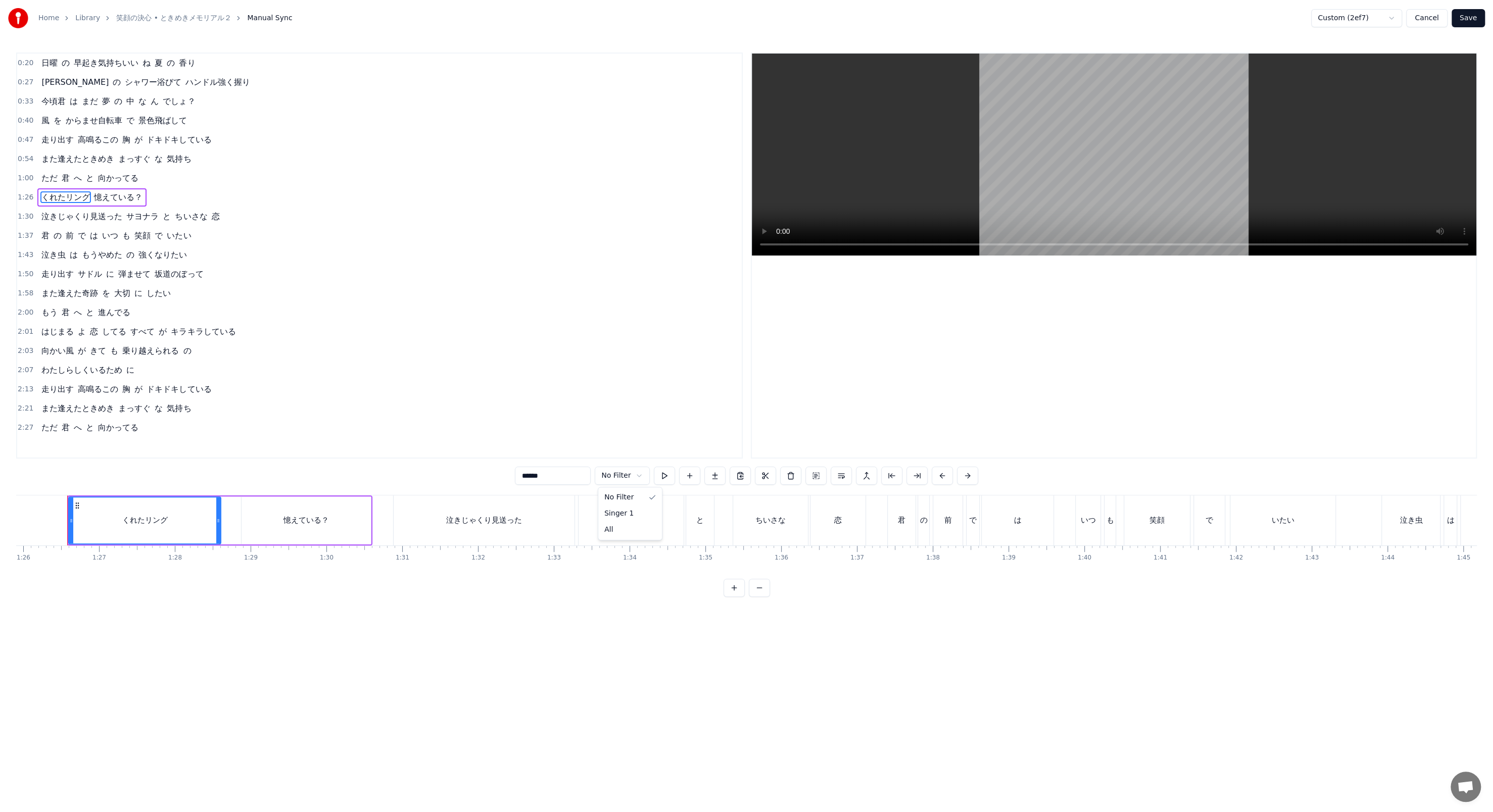
click at [389, 279] on html "Home Library 笑顔の決心 • ときめきメモリアル２ Manual Sync Custom (2ef7) Cancel Save 0:20 日曜 の…" at bounding box center [746, 306] width 1493 height 613
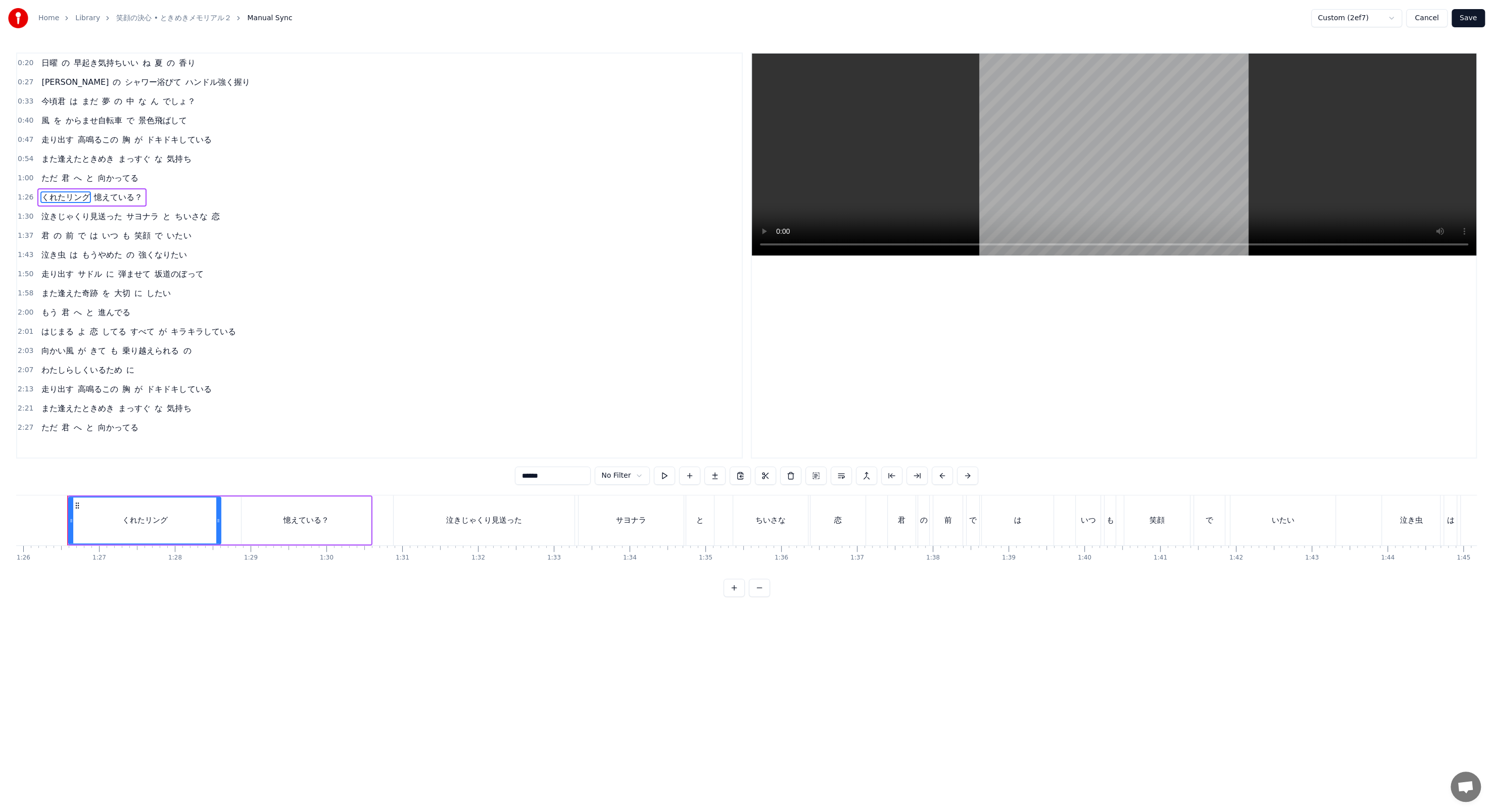
click at [389, 18] on html "Home Library 笑顔の決心 • ときめきメモリアル２ Manual Sync Custom (2ef7) Cancel Save 0:20 日曜 の…" at bounding box center [746, 306] width 1493 height 613
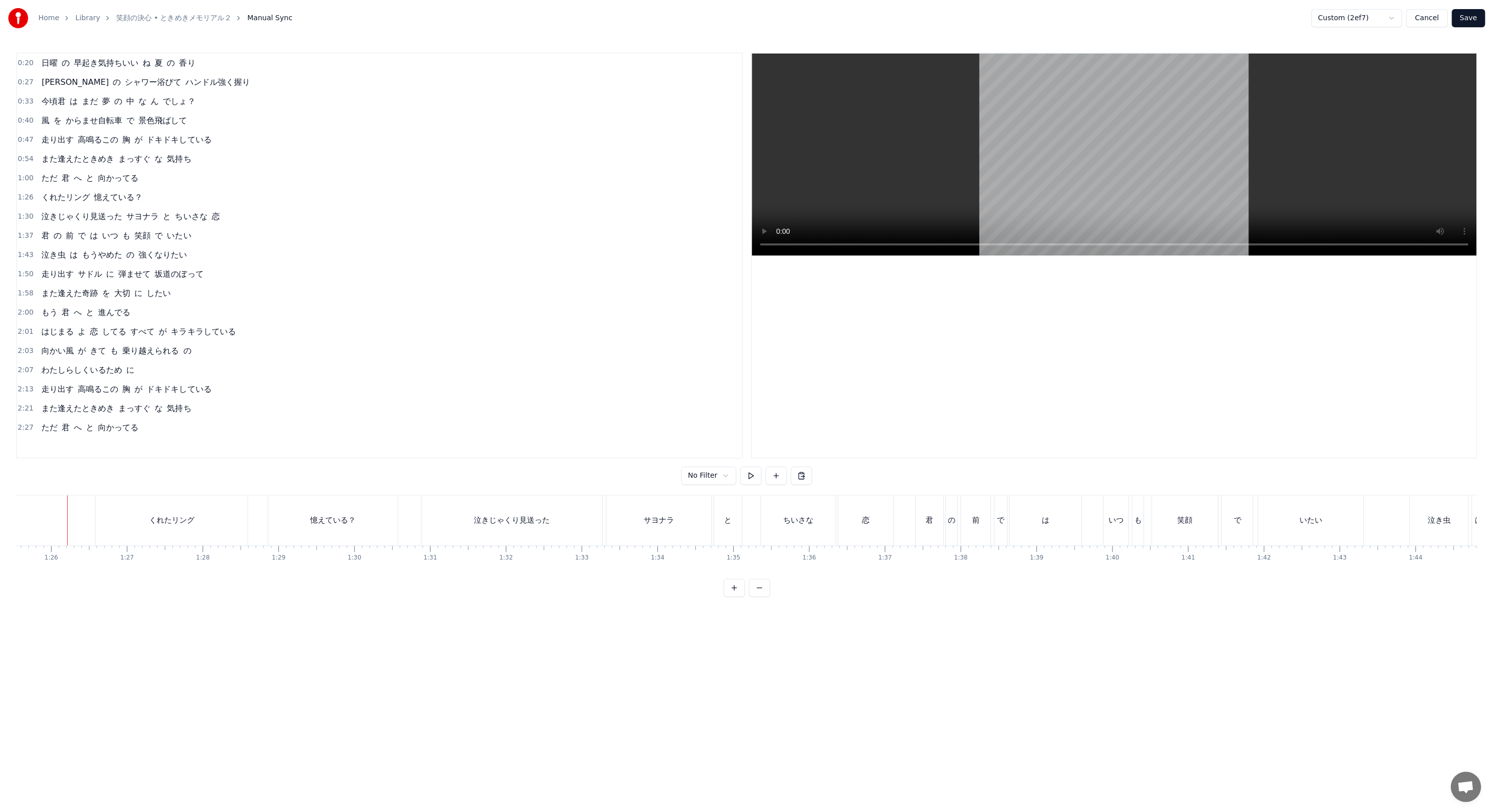
click at [39, 279] on div at bounding box center [234, 519] width 13399 height 50
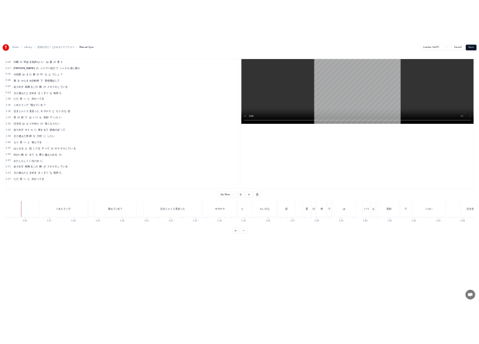
scroll to position [0, 7936]
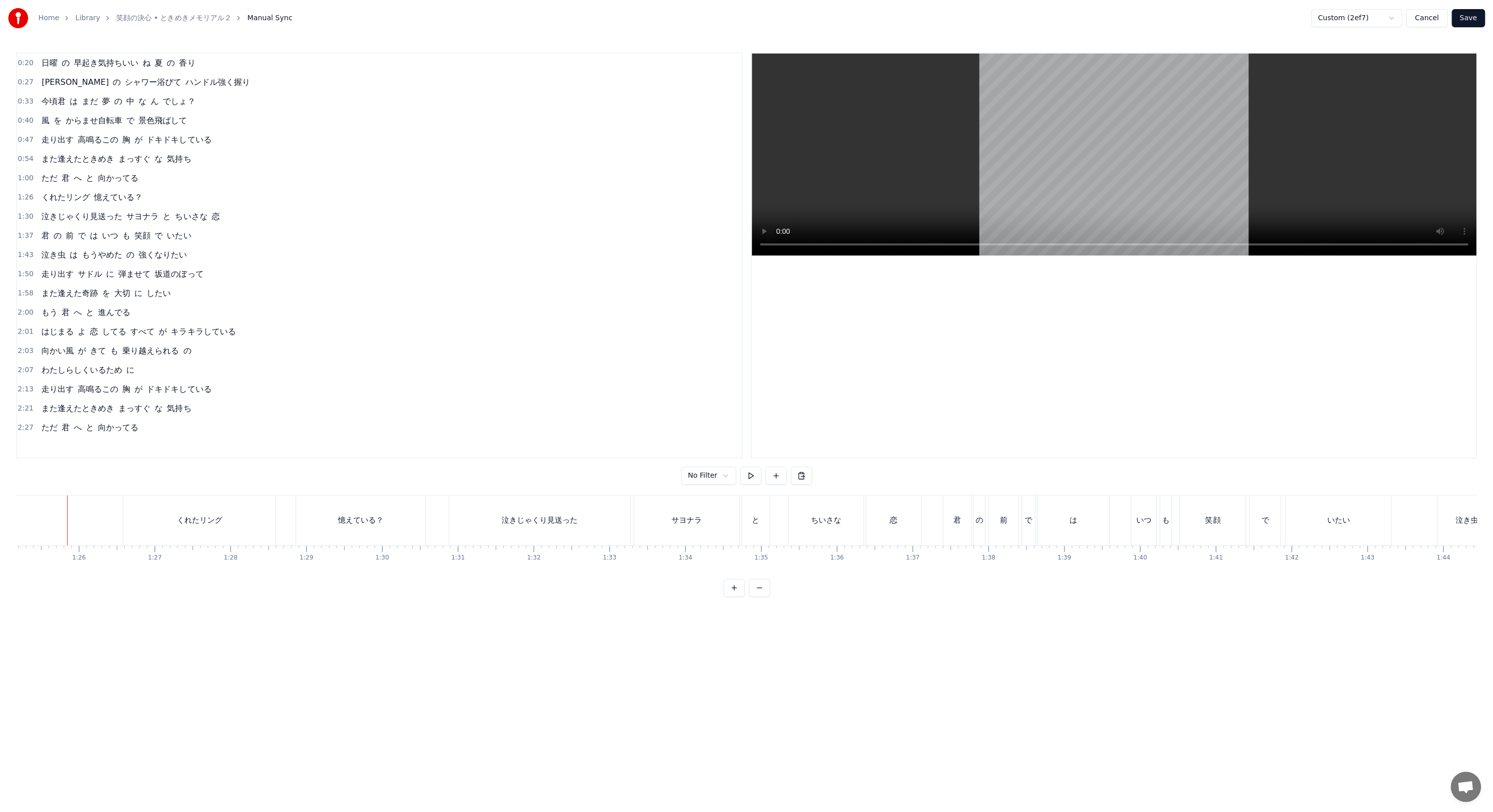
click at [389, 23] on button "Cancel" at bounding box center [1426, 18] width 41 height 18
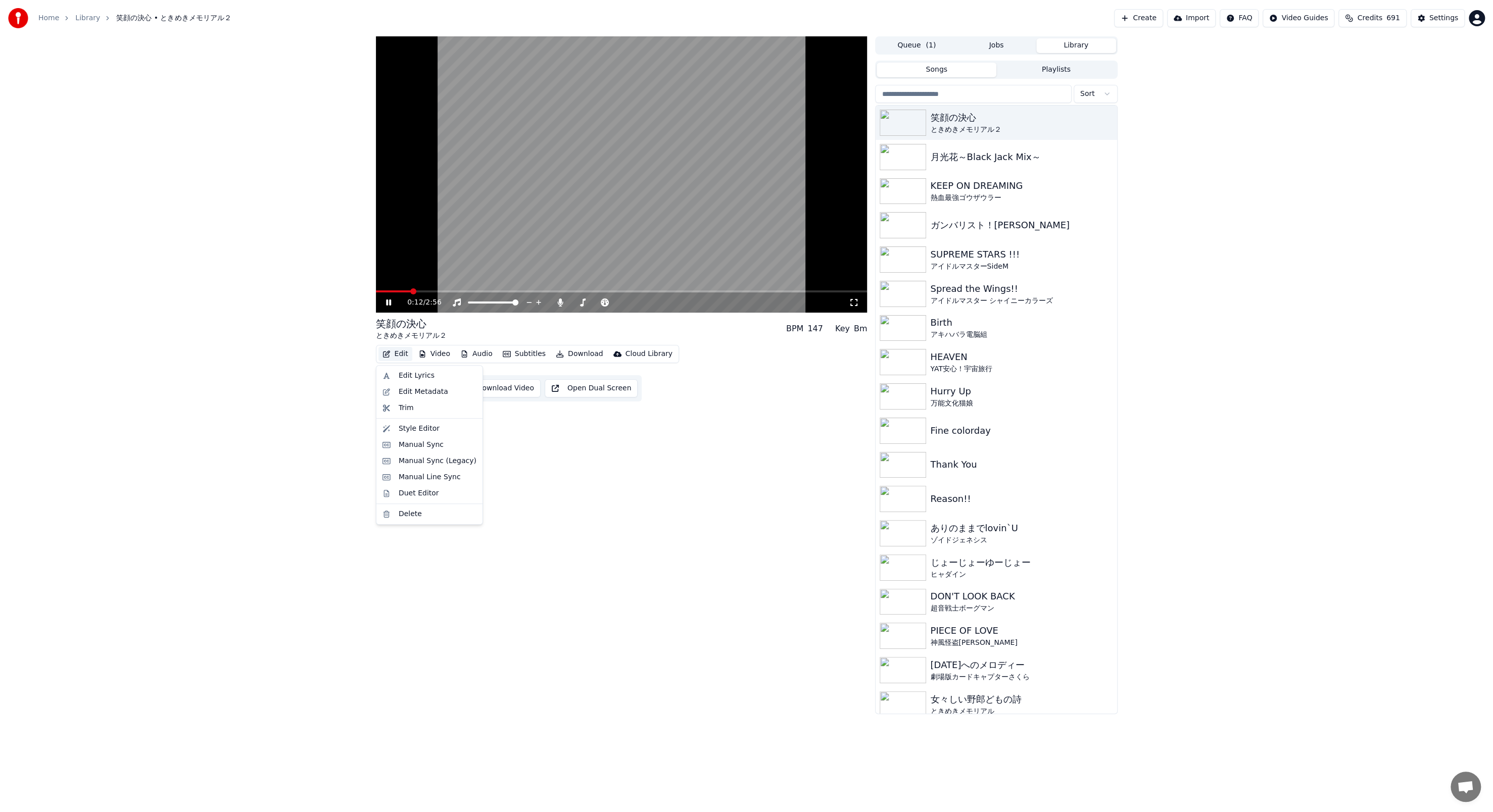
click at [389, 279] on button "Edit" at bounding box center [395, 354] width 34 height 14
click at [389, 279] on div "Edit Lyrics" at bounding box center [416, 376] width 36 height 10
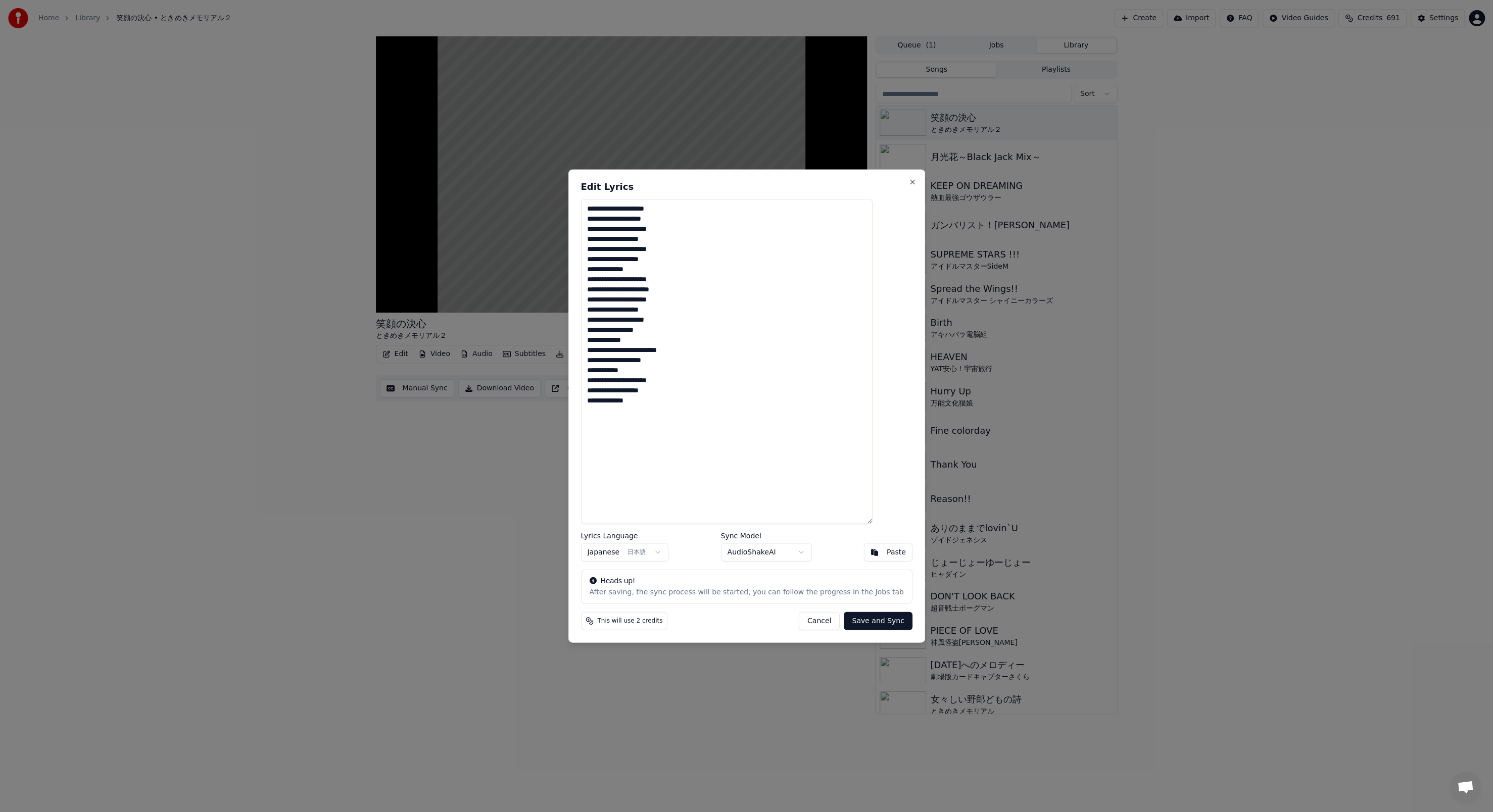
click at [389, 279] on button "Save and Sync" at bounding box center [877, 621] width 68 height 18
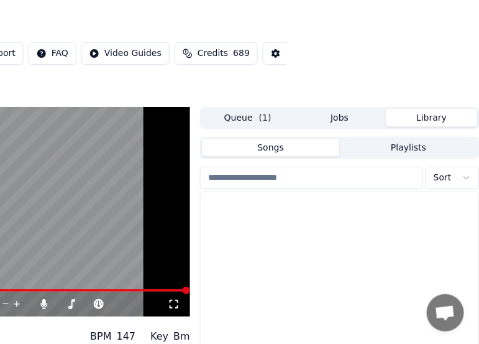
click at [421, 109] on button "Library" at bounding box center [432, 118] width 92 height 18
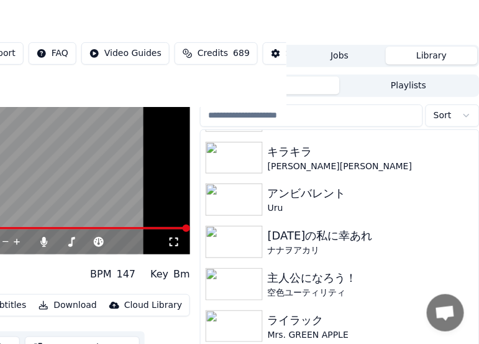
scroll to position [4100, 0]
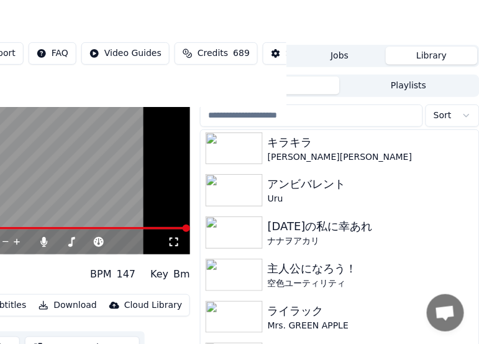
click at [120, 99] on div "Home Library 笑顔の決心 • ときめきメモリアル２ Create Import FAQ Video Guides Credits 689 Sett…" at bounding box center [46, 53] width 479 height 107
click at [105, 89] on div "Home Library 笑顔の決心 • ときめきメモリアル２ Create Import FAQ Video Guides Credits 689 Sett…" at bounding box center [46, 53] width 479 height 107
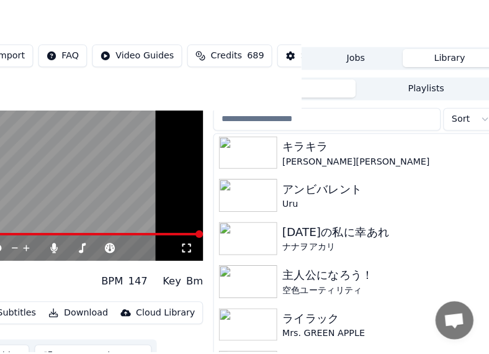
scroll to position [62, 0]
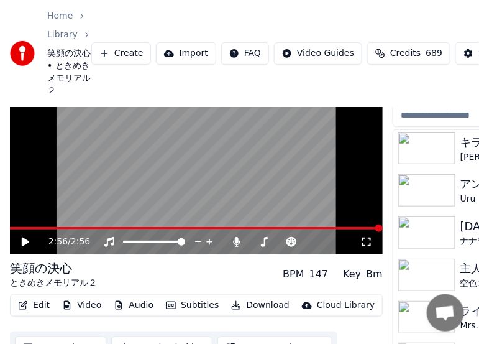
click at [98, 57] on button "Create" at bounding box center [121, 53] width 60 height 22
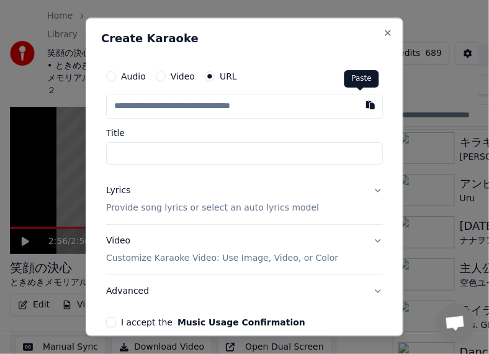
click at [358, 106] on button "button" at bounding box center [370, 105] width 25 height 22
type input "**********"
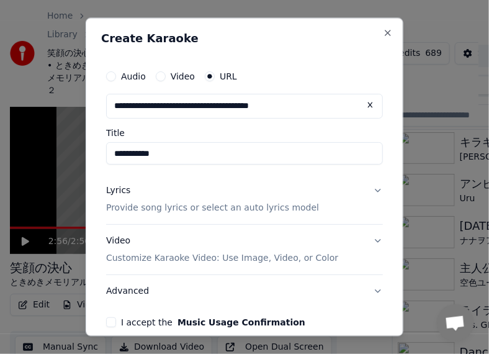
click at [112, 159] on input "**********" at bounding box center [244, 154] width 277 height 22
click at [112, 156] on input "**********" at bounding box center [244, 154] width 277 height 22
click at [117, 156] on input "**********" at bounding box center [244, 154] width 277 height 22
drag, startPoint x: 129, startPoint y: 153, endPoint x: 75, endPoint y: 153, distance: 54.7
click at [75, 153] on body "**********" at bounding box center [239, 115] width 479 height 354
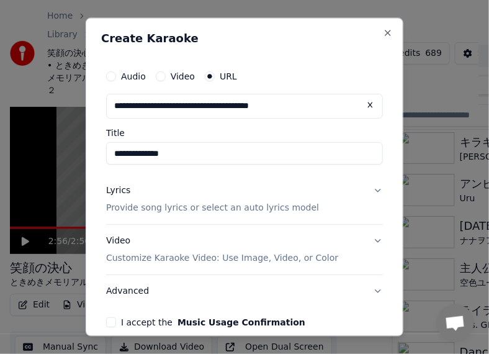
click at [121, 165] on div "**********" at bounding box center [244, 196] width 287 height 273
drag, startPoint x: 126, startPoint y: 158, endPoint x: 111, endPoint y: 152, distance: 16.7
click at [111, 152] on input "**********" at bounding box center [244, 154] width 277 height 22
click at [372, 157] on input "**********" at bounding box center [244, 154] width 277 height 22
click at [380, 157] on div "**********" at bounding box center [245, 177] width 318 height 319
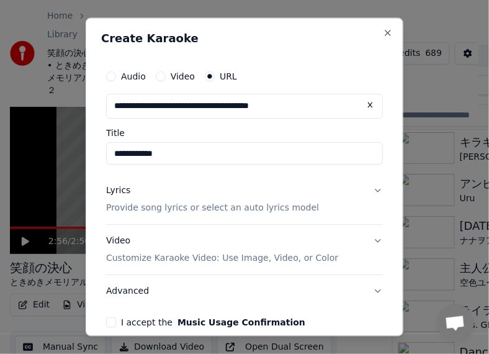
click at [380, 157] on div "**********" at bounding box center [245, 177] width 318 height 319
click at [344, 153] on input "**********" at bounding box center [244, 154] width 277 height 22
click at [354, 215] on button "Lyrics Provide song lyrics or select an auto lyrics model" at bounding box center [244, 200] width 277 height 50
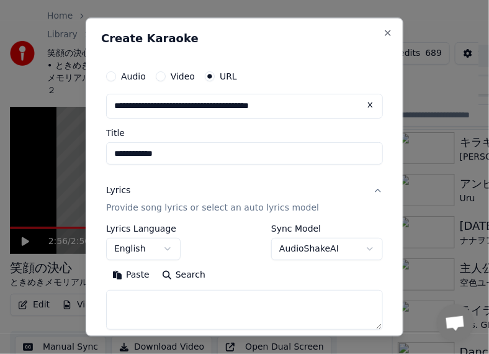
click at [236, 151] on input "**********" at bounding box center [244, 154] width 277 height 22
click at [116, 155] on input "**********" at bounding box center [244, 154] width 277 height 22
click at [111, 155] on input "**********" at bounding box center [244, 154] width 277 height 22
paste input "**********"
click at [188, 178] on button "Lyrics Provide song lyrics or select an auto lyrics model" at bounding box center [244, 200] width 277 height 50
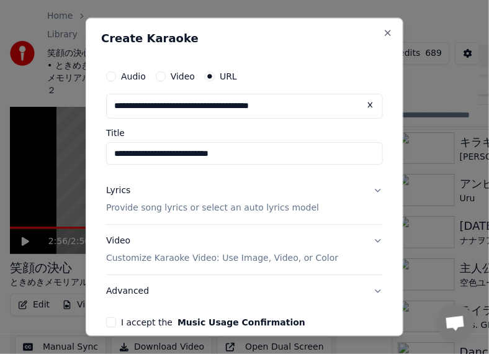
click at [193, 159] on input "**********" at bounding box center [244, 154] width 277 height 22
click at [186, 159] on input "**********" at bounding box center [244, 154] width 277 height 22
paste input "**********"
type input "**********"
click at [145, 182] on button "Lyrics Provide song lyrics or select an auto lyrics model" at bounding box center [244, 200] width 277 height 50
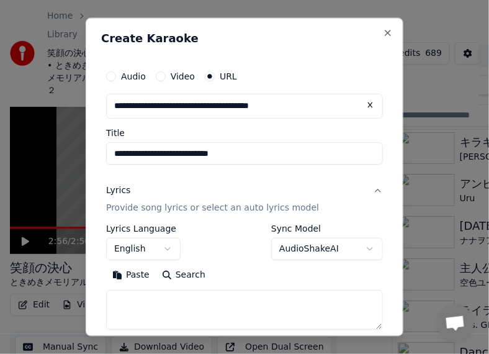
click at [166, 247] on body "**********" at bounding box center [239, 115] width 479 height 354
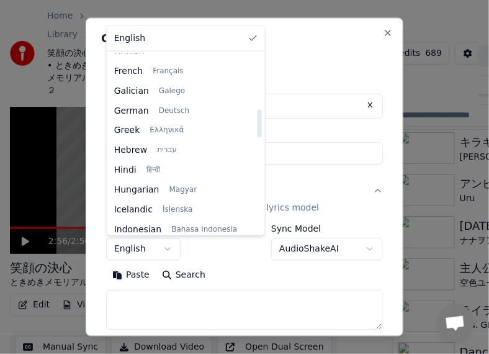
scroll to position [435, 0]
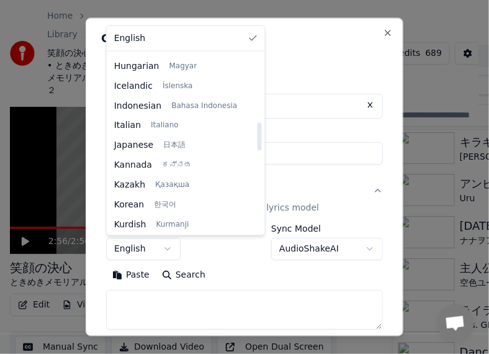
select select "**"
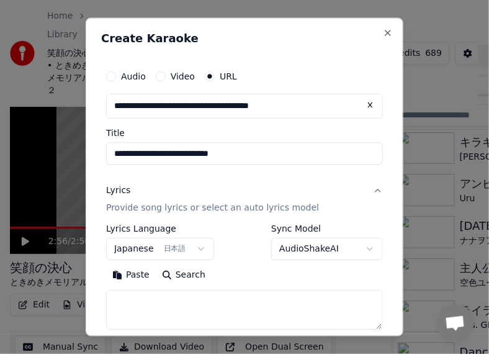
click at [128, 280] on button "Paste" at bounding box center [131, 275] width 50 height 20
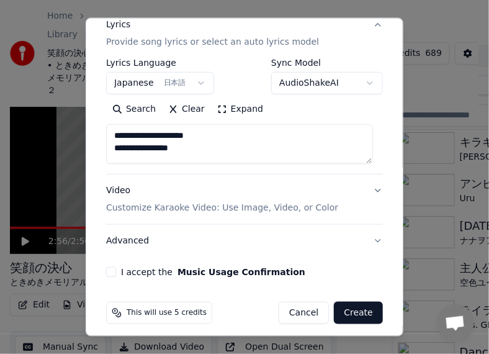
scroll to position [174, 0]
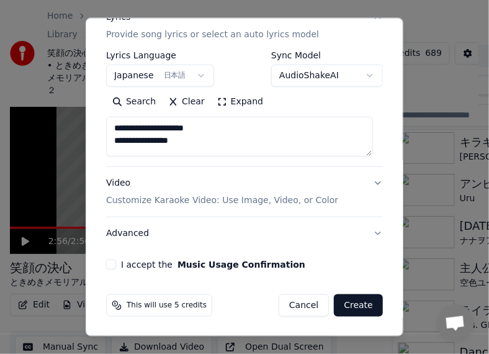
click at [140, 235] on button "Advanced" at bounding box center [244, 233] width 277 height 32
type textarea "**********"
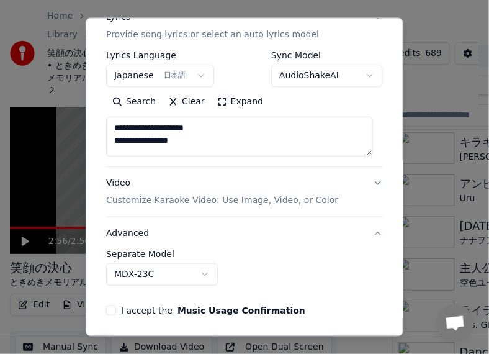
scroll to position [104, 0]
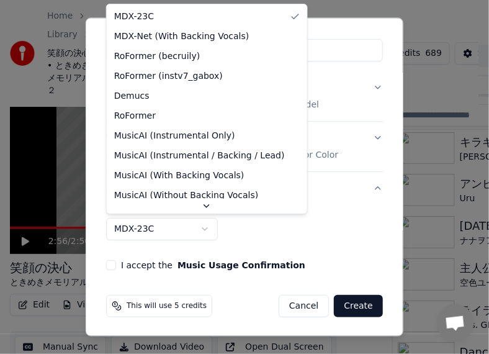
click at [200, 232] on body "**********" at bounding box center [239, 115] width 479 height 354
select select "**********"
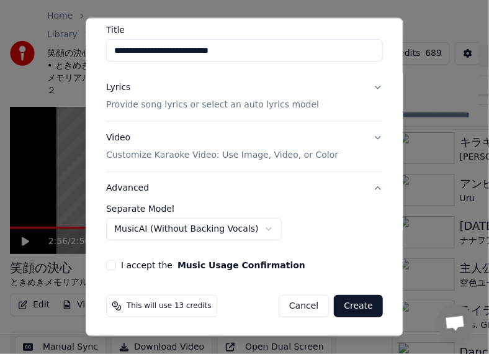
click at [113, 263] on button "I accept the Music Usage Confirmation" at bounding box center [111, 265] width 10 height 10
click at [341, 306] on button "Create" at bounding box center [358, 305] width 49 height 22
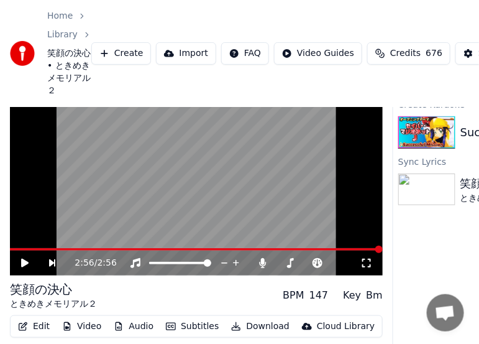
scroll to position [94, 0]
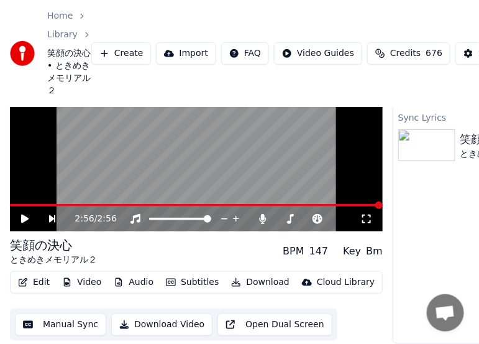
click at [37, 276] on button "Edit" at bounding box center [34, 281] width 42 height 17
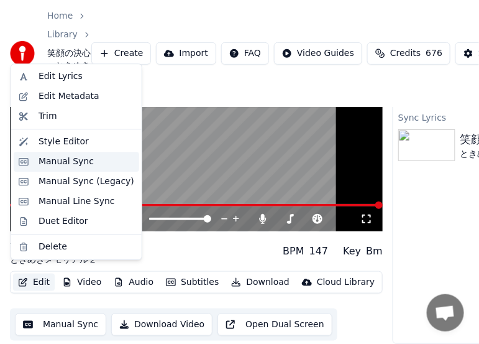
click at [53, 168] on div "Manual Sync" at bounding box center [66, 161] width 55 height 12
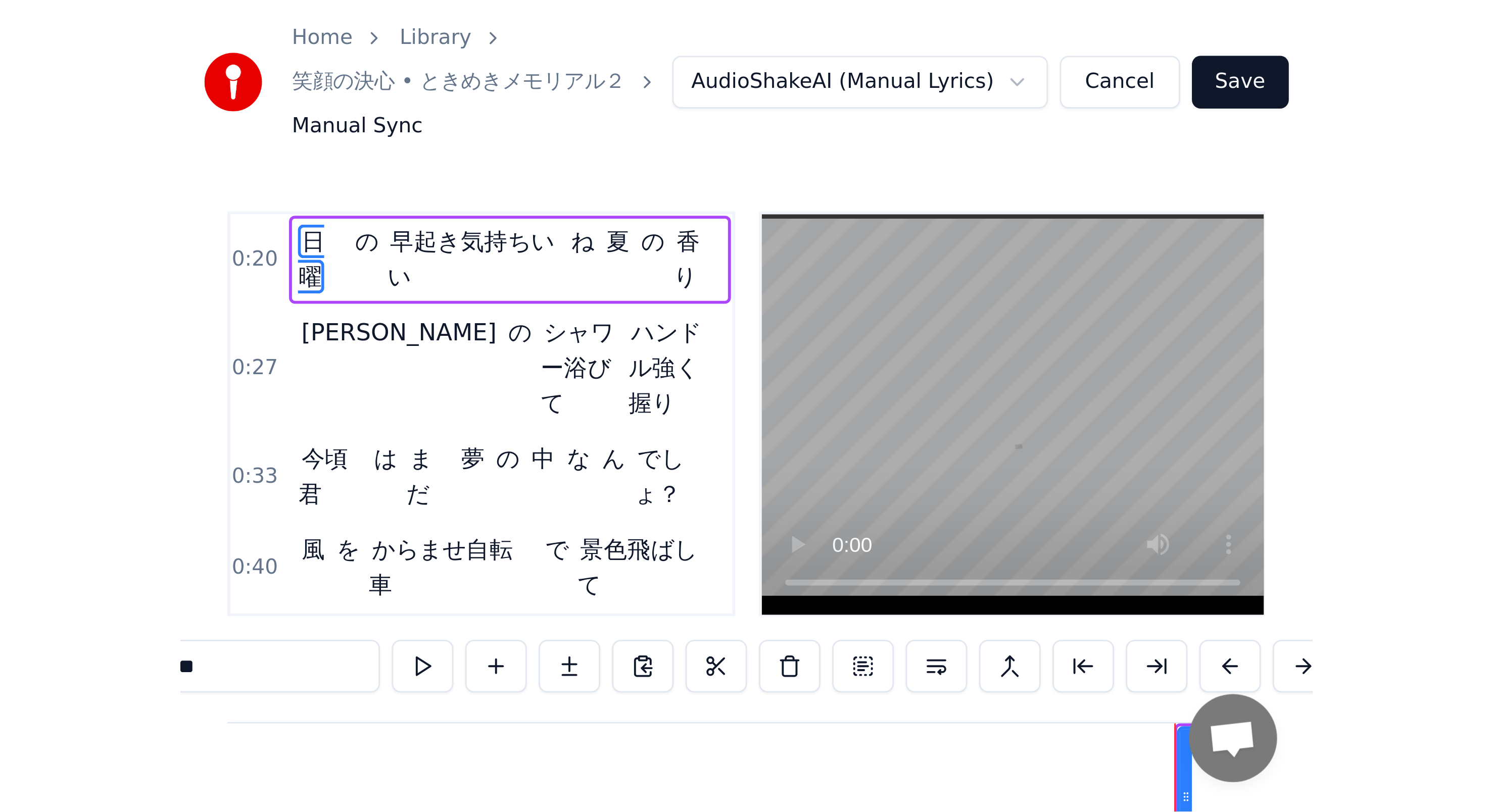
scroll to position [0, 1517]
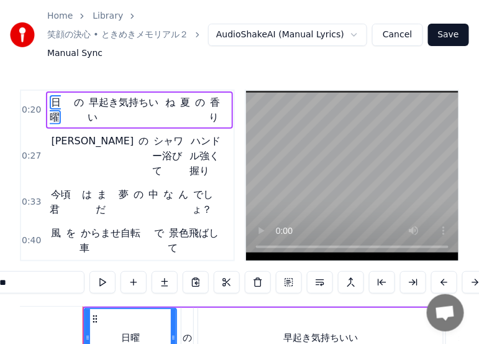
click at [151, 318] on div "日曜" at bounding box center [130, 337] width 91 height 57
click at [77, 286] on input "**" at bounding box center [37, 282] width 93 height 22
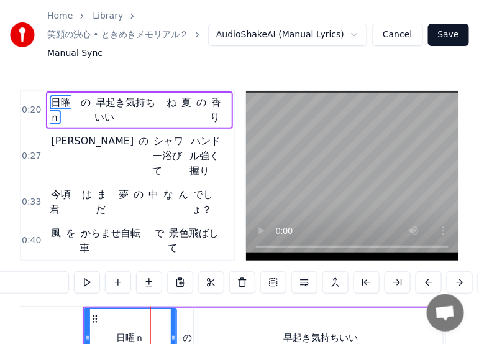
type input "**"
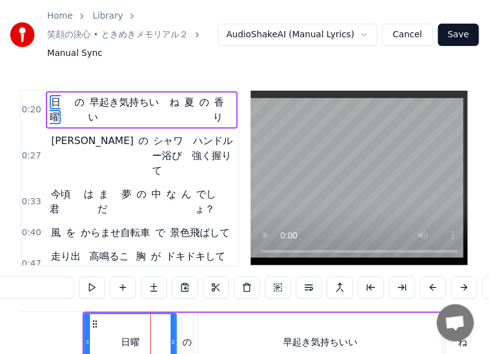
click at [362, 37] on html "Home Library 笑顔の決心 • ときめきメモリアル２ Manual Sync AudioShakeAI (Manual Lyrics) Cancel…" at bounding box center [244, 228] width 489 height 457
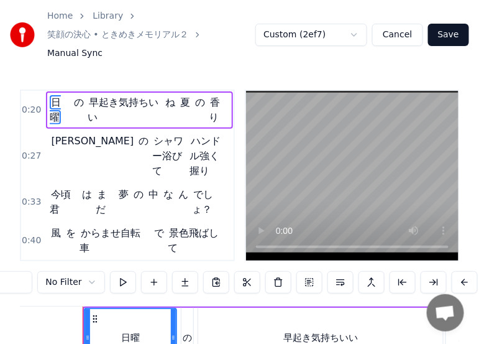
click at [132, 309] on div "日曜" at bounding box center [130, 337] width 91 height 57
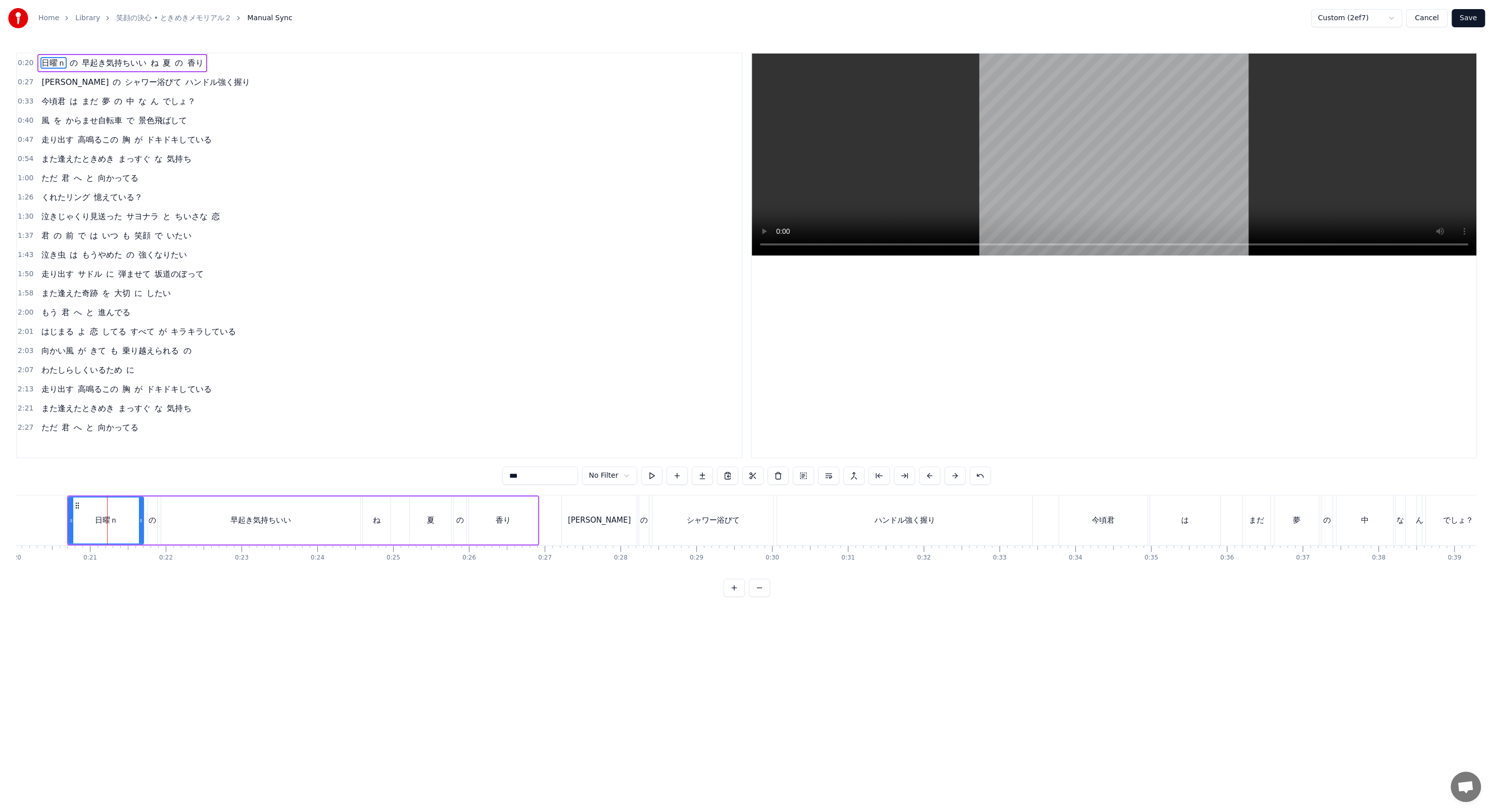
type input "**"
click at [389, 11] on button "Cancel" at bounding box center [1426, 18] width 41 height 18
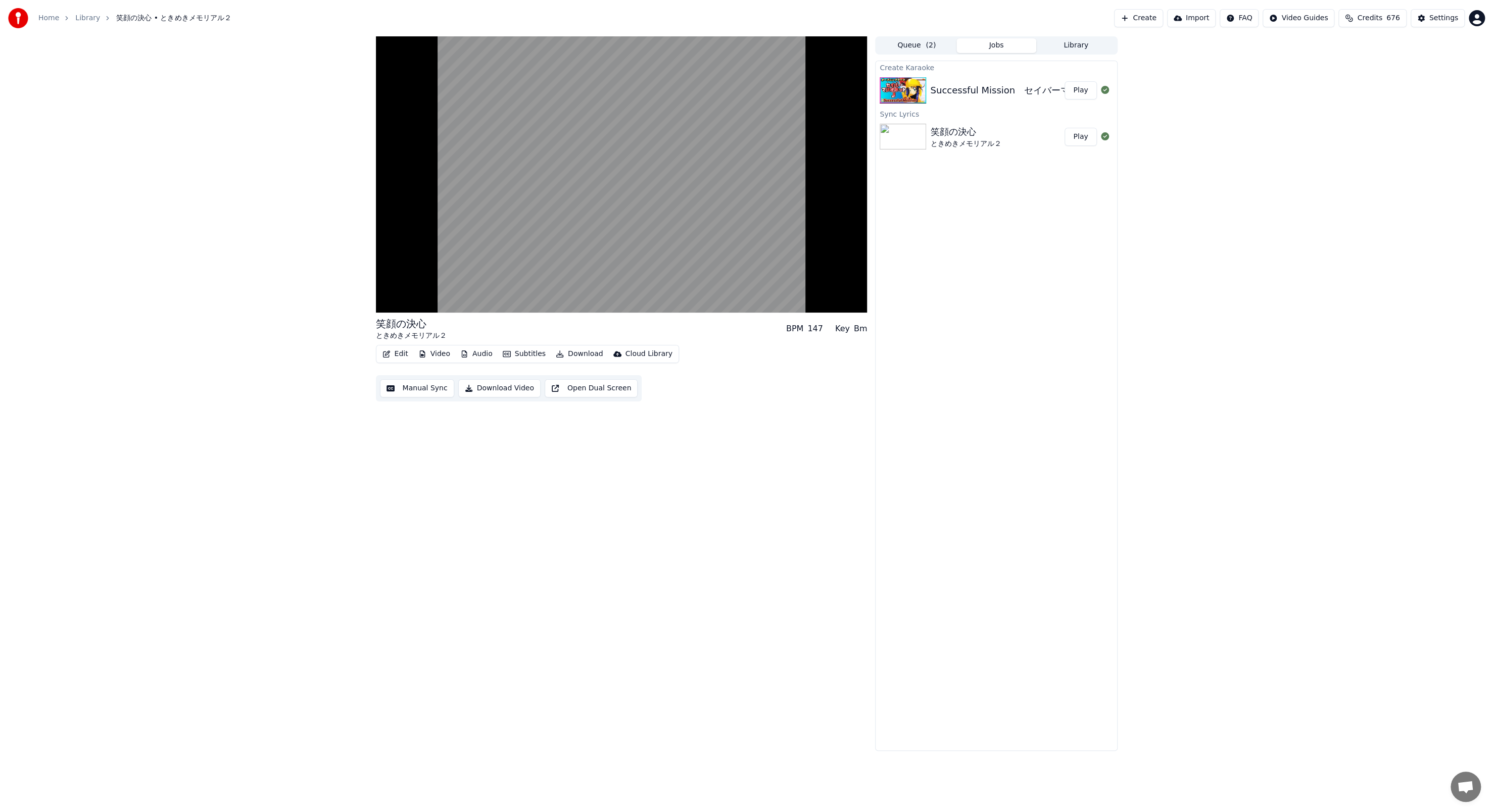
click at [389, 90] on button "Play" at bounding box center [1080, 90] width 32 height 18
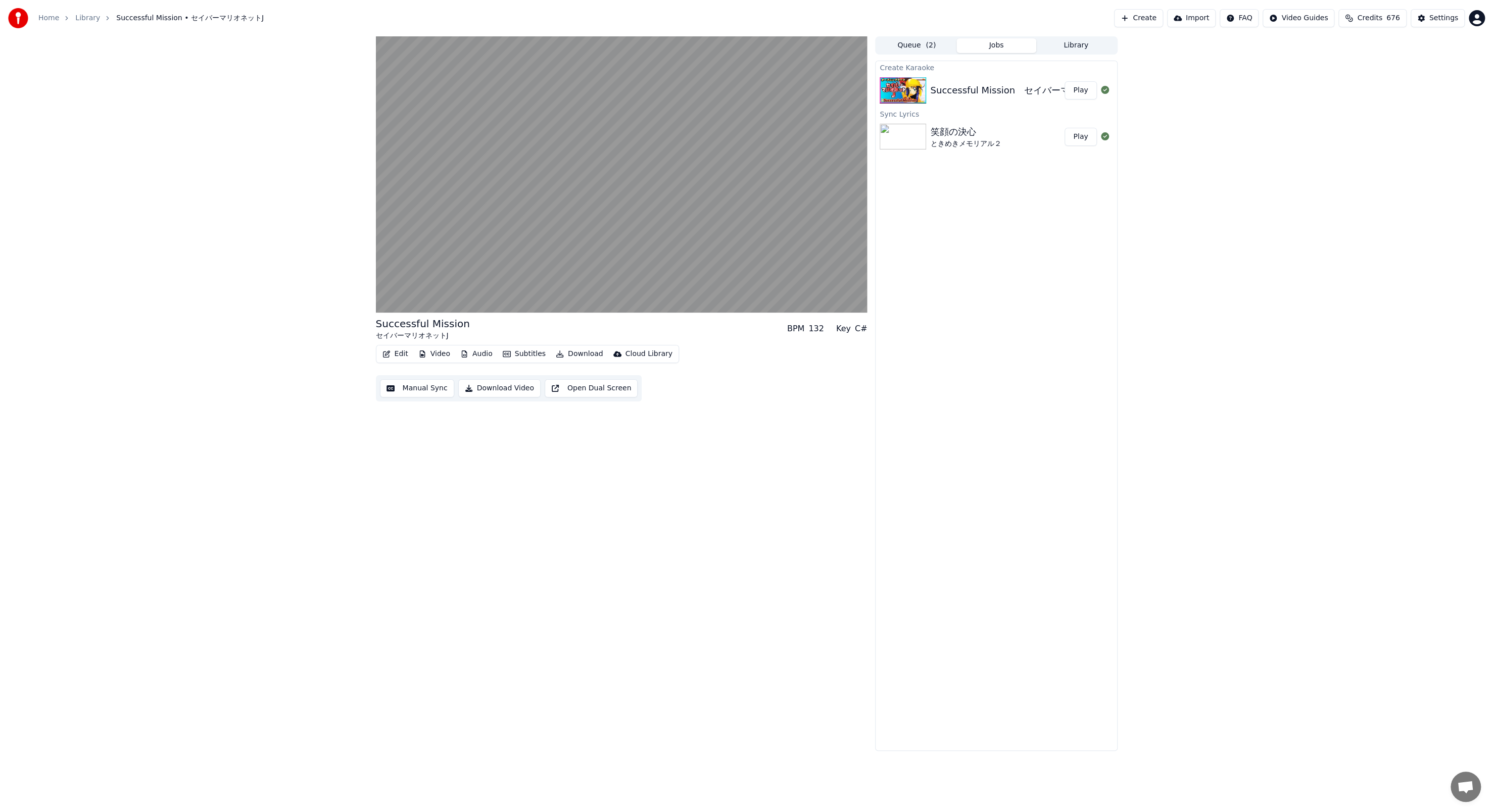
click at [389, 175] on div "Create Karaoke Successful Mission　セイバーマリオネットJ Play Sync Lyrics 笑顔の決心 ときめきメモリアル２…" at bounding box center [996, 406] width 242 height 690
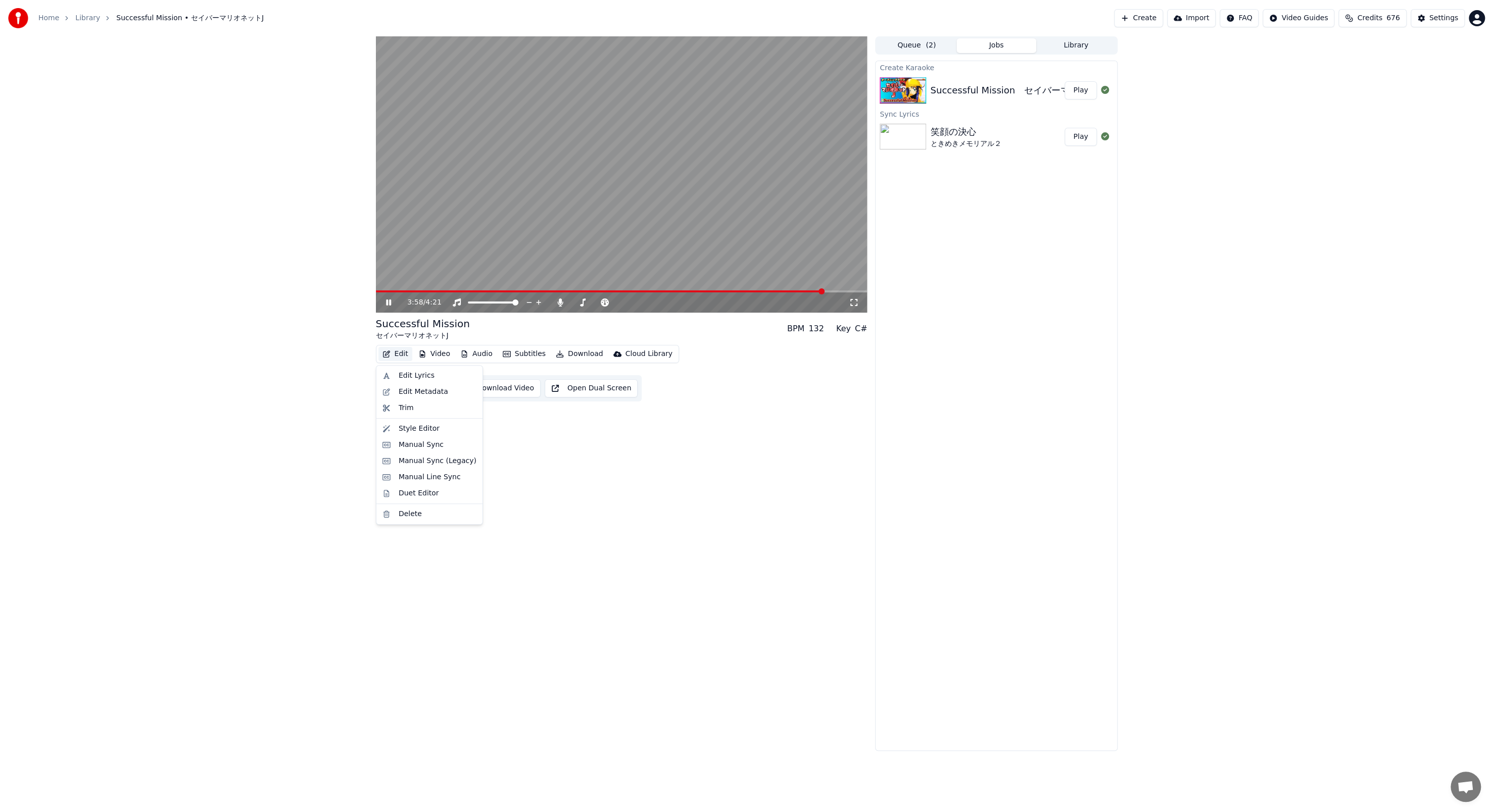
click at [389, 279] on button "Edit" at bounding box center [395, 354] width 34 height 14
click at [389, 279] on div "Manual Sync" at bounding box center [437, 445] width 78 height 10
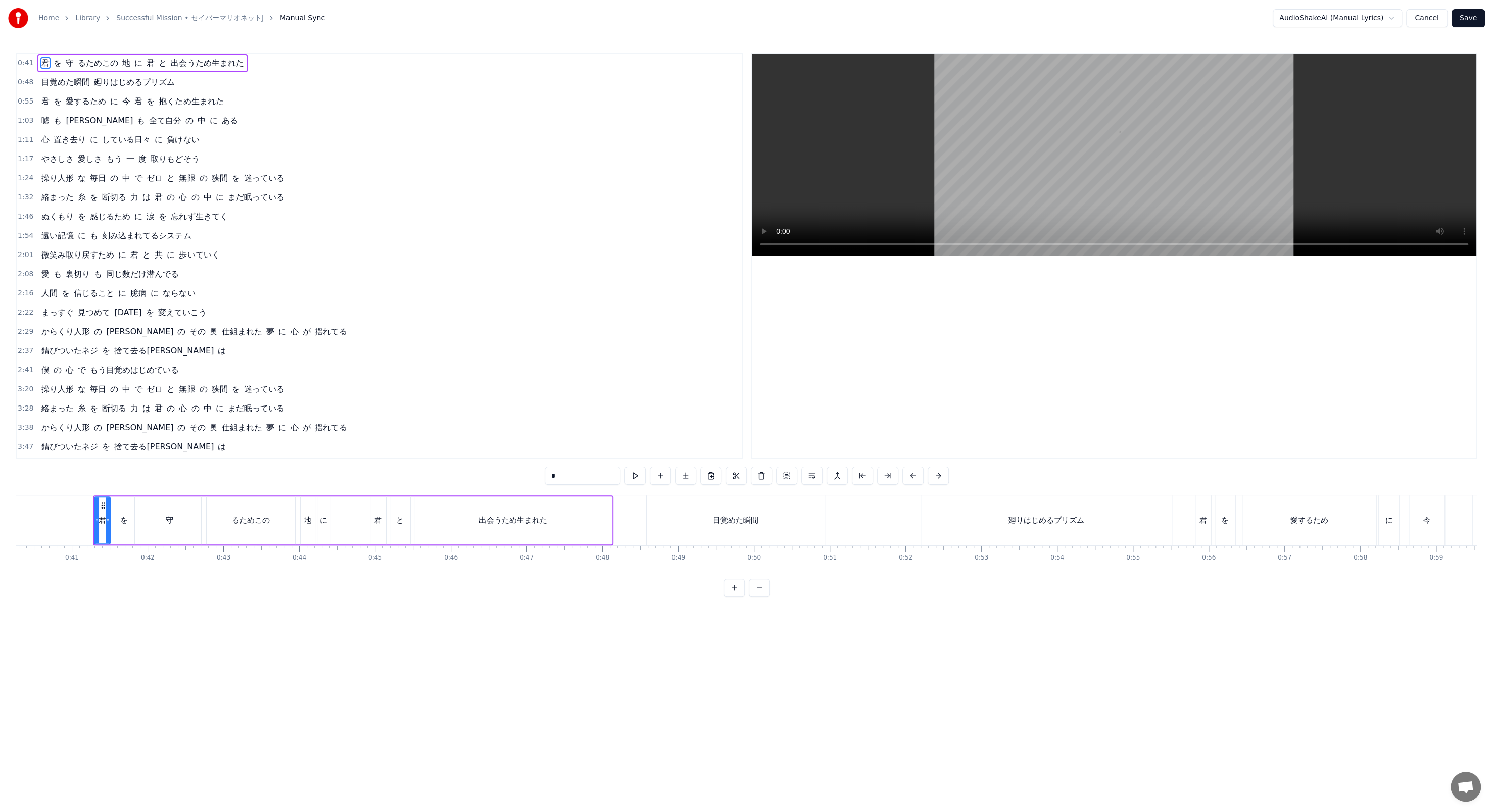
scroll to position [0, 3077]
click at [89, 279] on span "もう目覚めはじめている" at bounding box center [134, 466] width 91 height 11
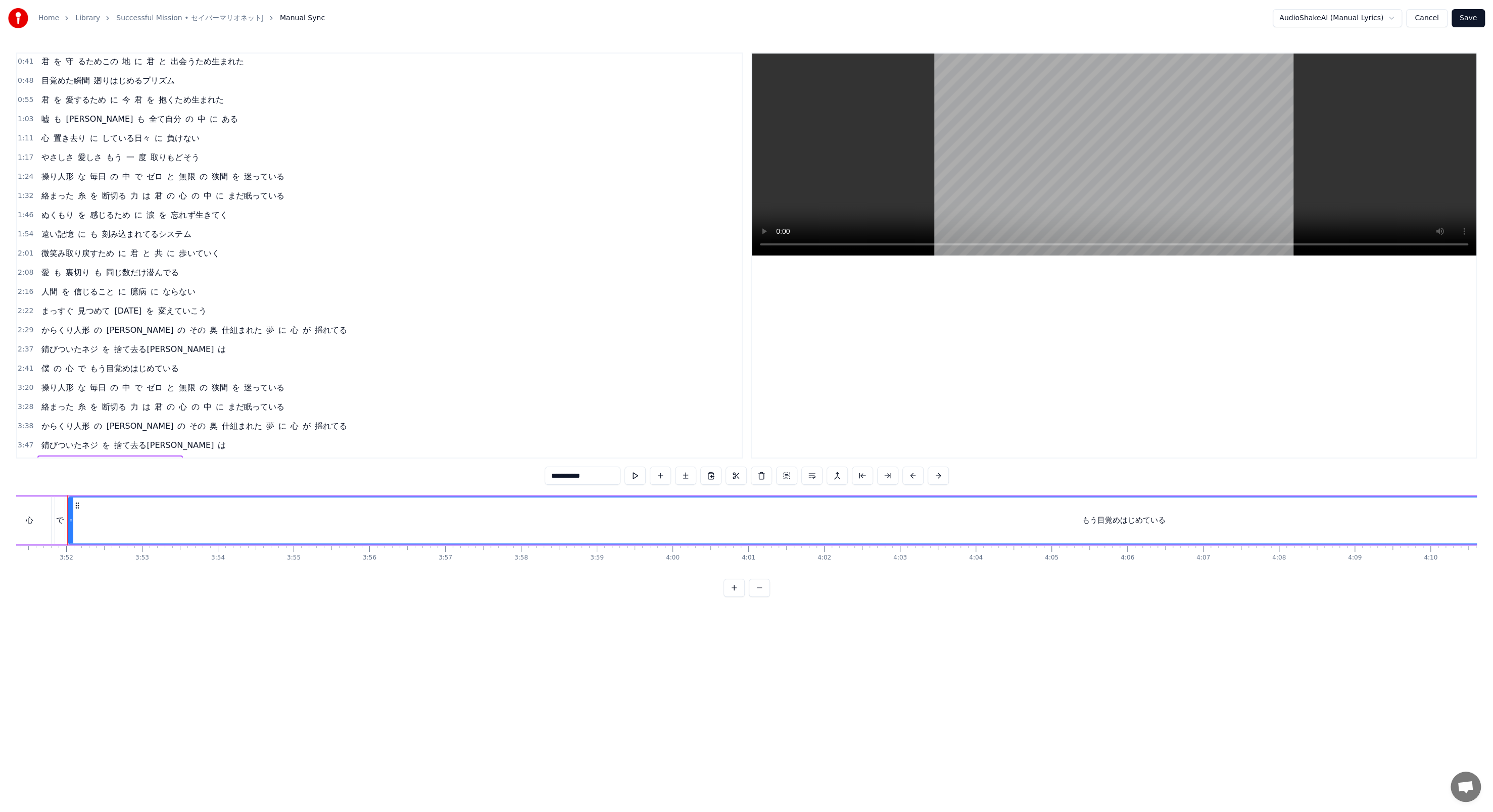
scroll to position [0, 16251]
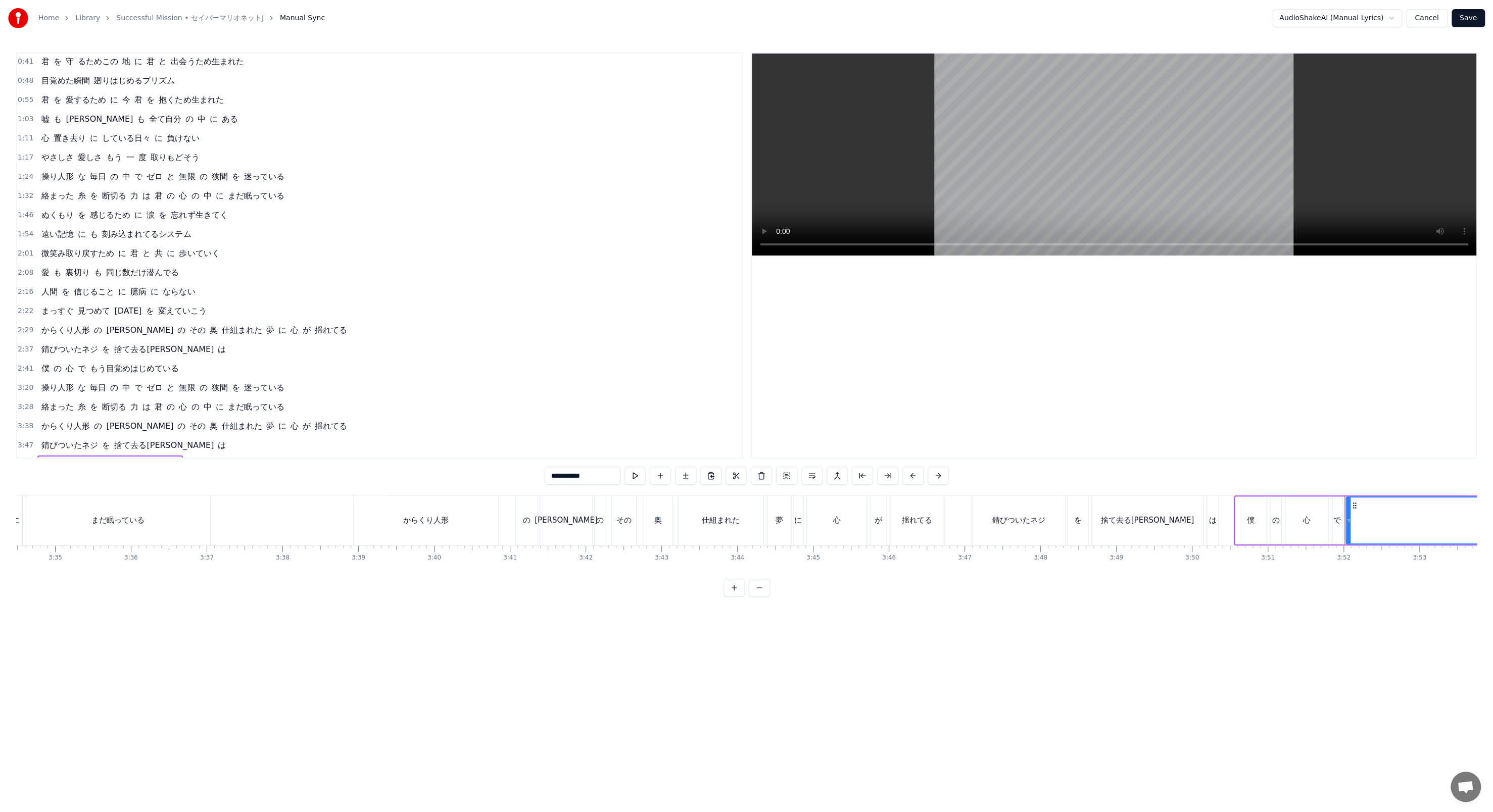
click at [65, 279] on span "心" at bounding box center [70, 464] width 10 height 11
click at [53, 279] on span "の" at bounding box center [58, 464] width 10 height 11
click at [45, 279] on span "僕" at bounding box center [46, 464] width 10 height 11
click at [389, 279] on div "*" at bounding box center [746, 475] width 404 height 18
click at [389, 279] on button at bounding box center [635, 475] width 21 height 18
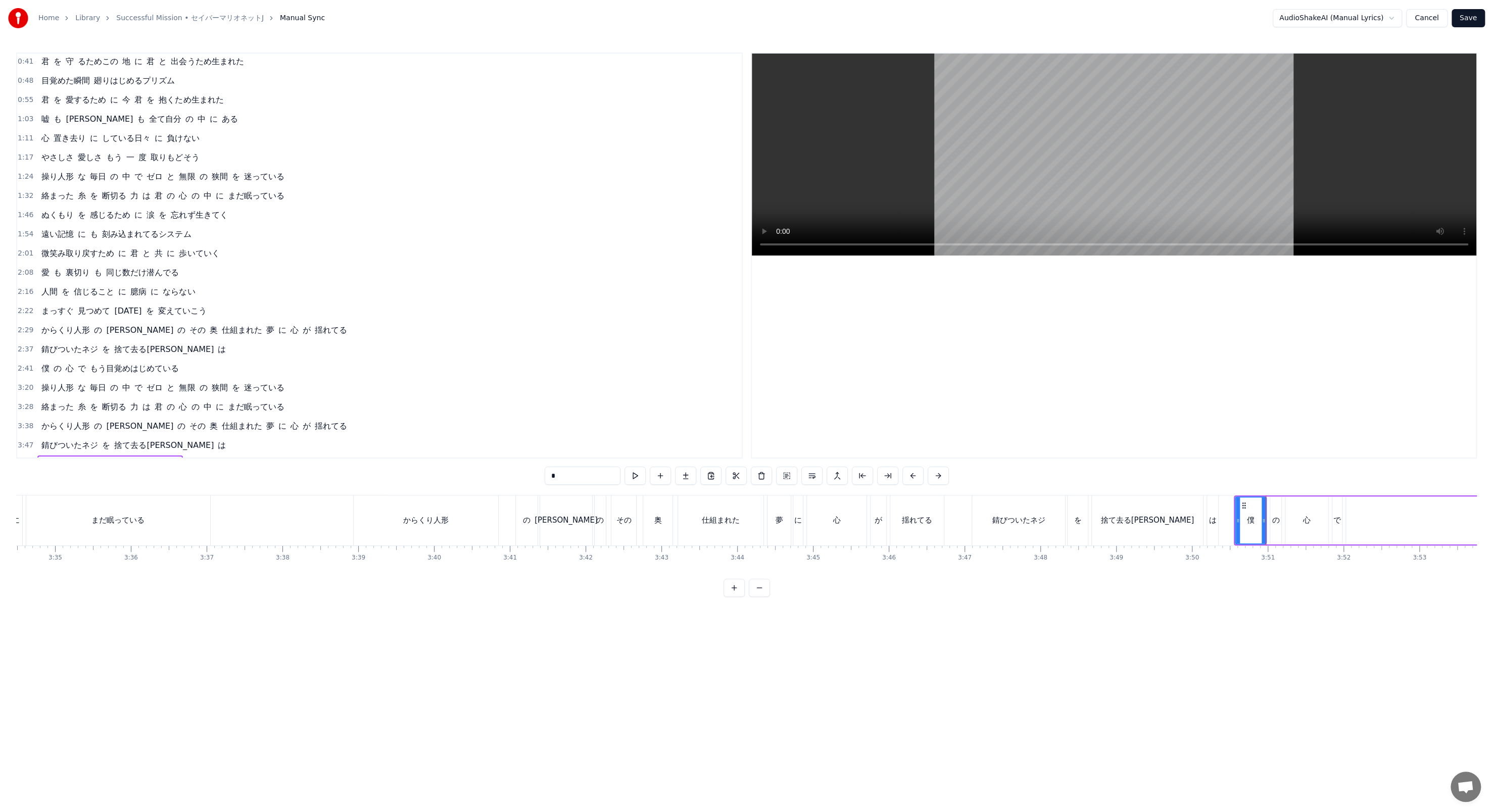
click at [54, 279] on span "の" at bounding box center [58, 464] width 10 height 11
click at [389, 279] on button at bounding box center [635, 475] width 21 height 18
click at [389, 279] on div "心" at bounding box center [1306, 520] width 43 height 48
click at [389, 279] on button at bounding box center [635, 475] width 21 height 18
click at [389, 279] on div "で" at bounding box center [1337, 520] width 10 height 48
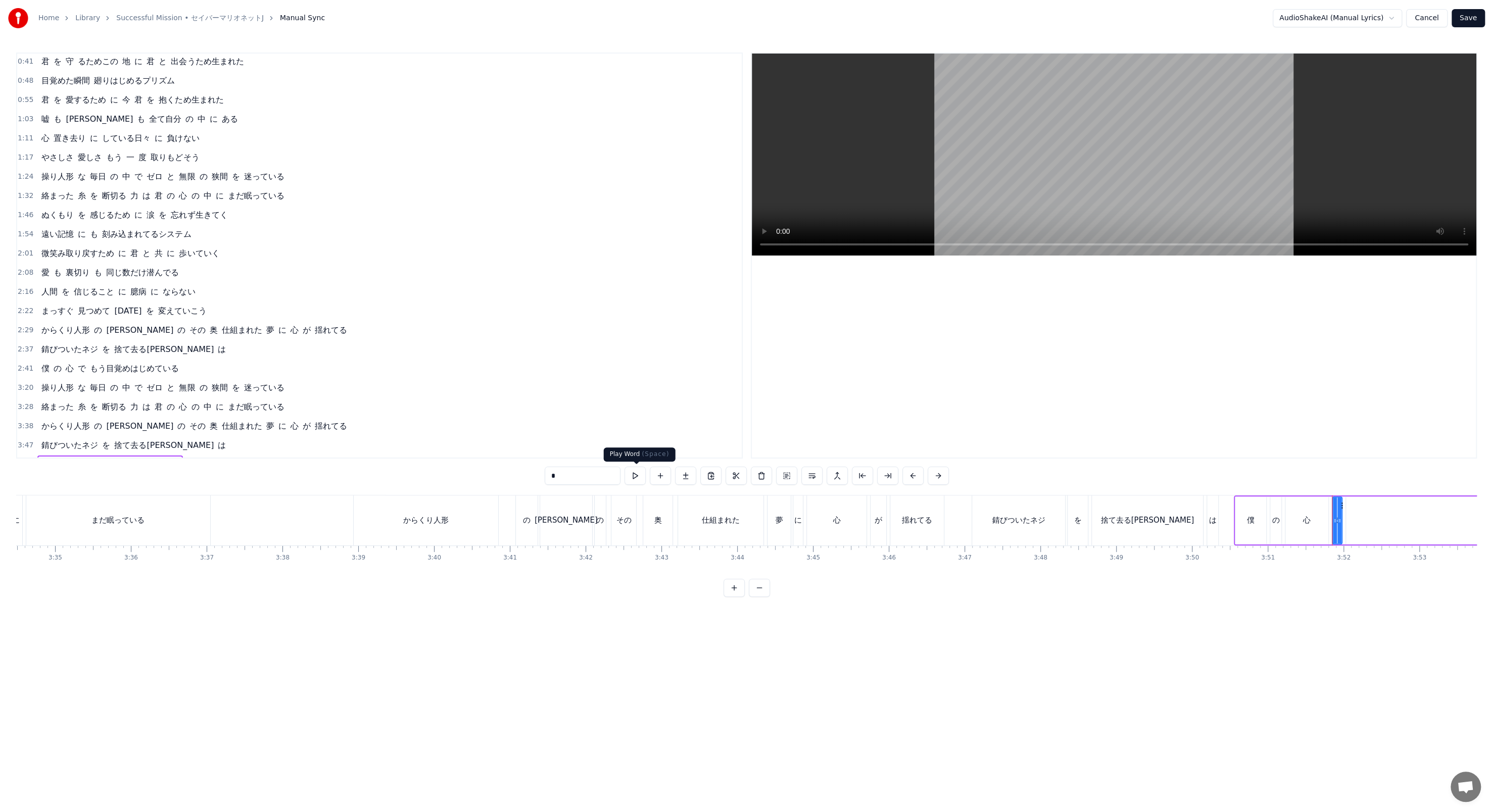
click at [389, 279] on button at bounding box center [635, 475] width 21 height 18
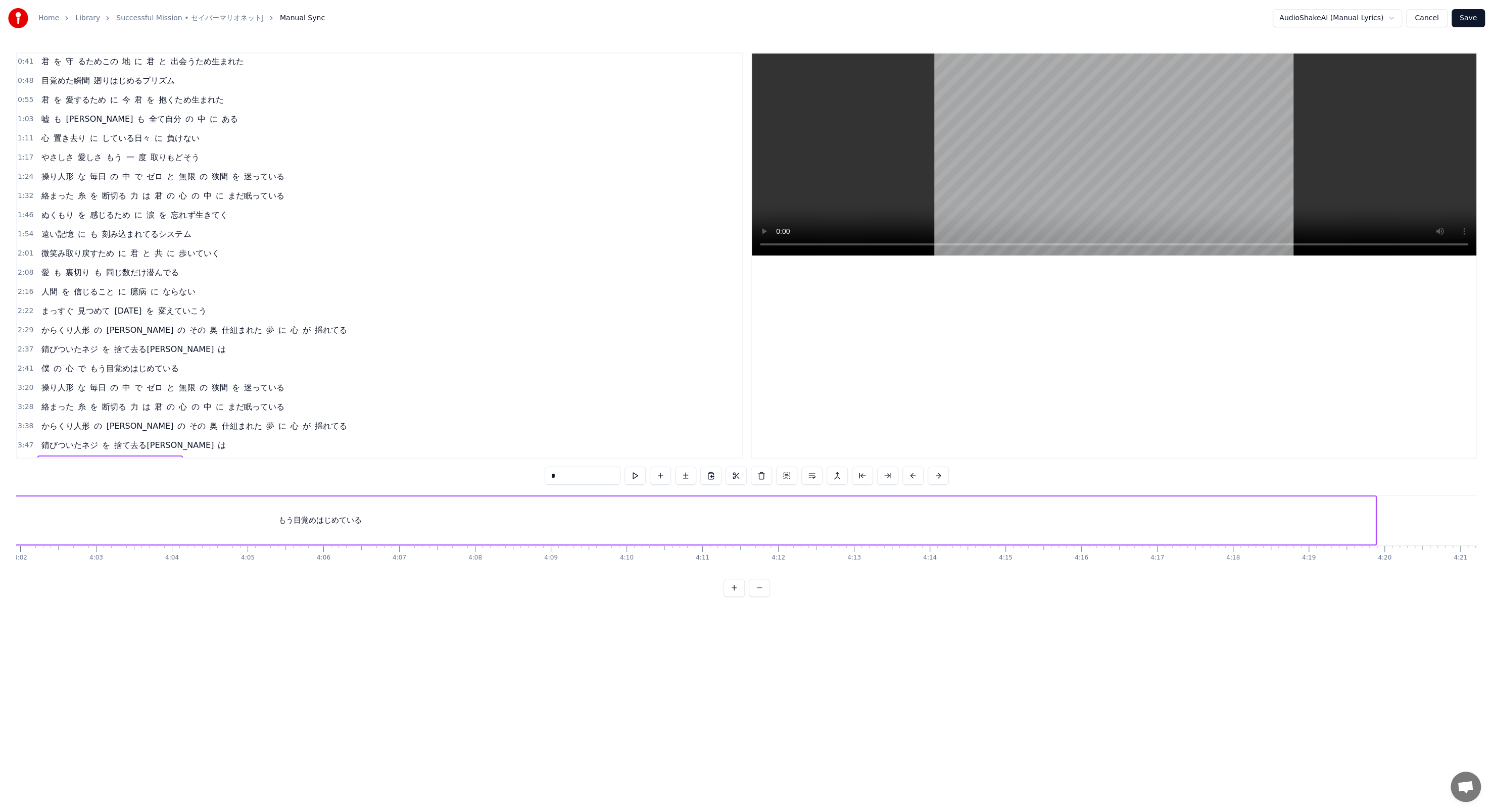
scroll to position [0, 18337]
drag, startPoint x: 1369, startPoint y: 526, endPoint x: 1355, endPoint y: 524, distance: 14.1
click at [389, 279] on div "もう目覚めはじめている" at bounding box center [315, 520] width 2111 height 48
type input "**********"
drag, startPoint x: 1366, startPoint y: 528, endPoint x: 390, endPoint y: 345, distance: 993.0
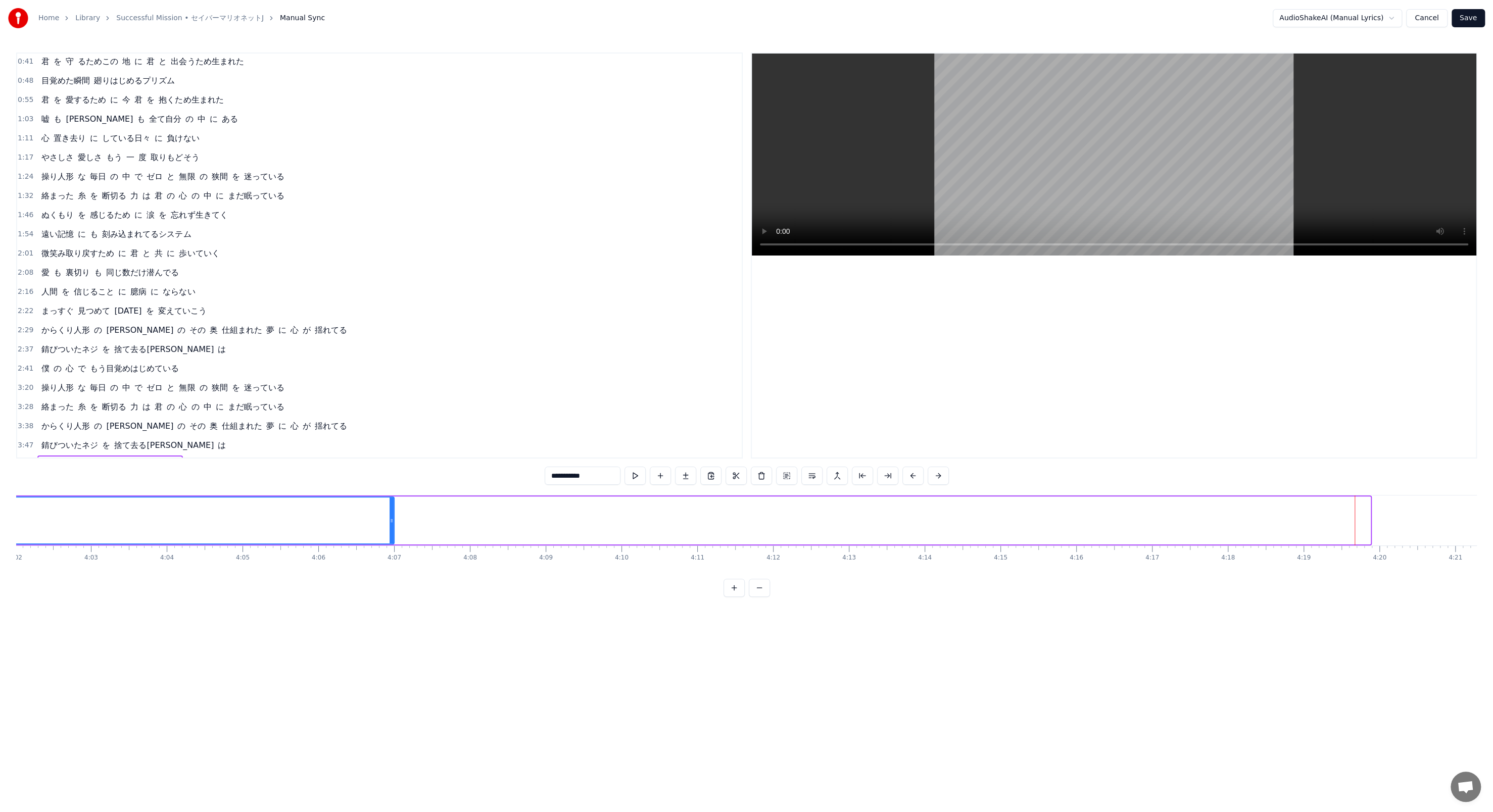
click at [389, 279] on div "0:41 君 を 守 るためこの 地 に 君 と 出会うため生まれた 0:48 目覚めた瞬間 廻りはじめるプリズム 0:55 君 を 愛するため に 今 君 …" at bounding box center [746, 325] width 1460 height 545
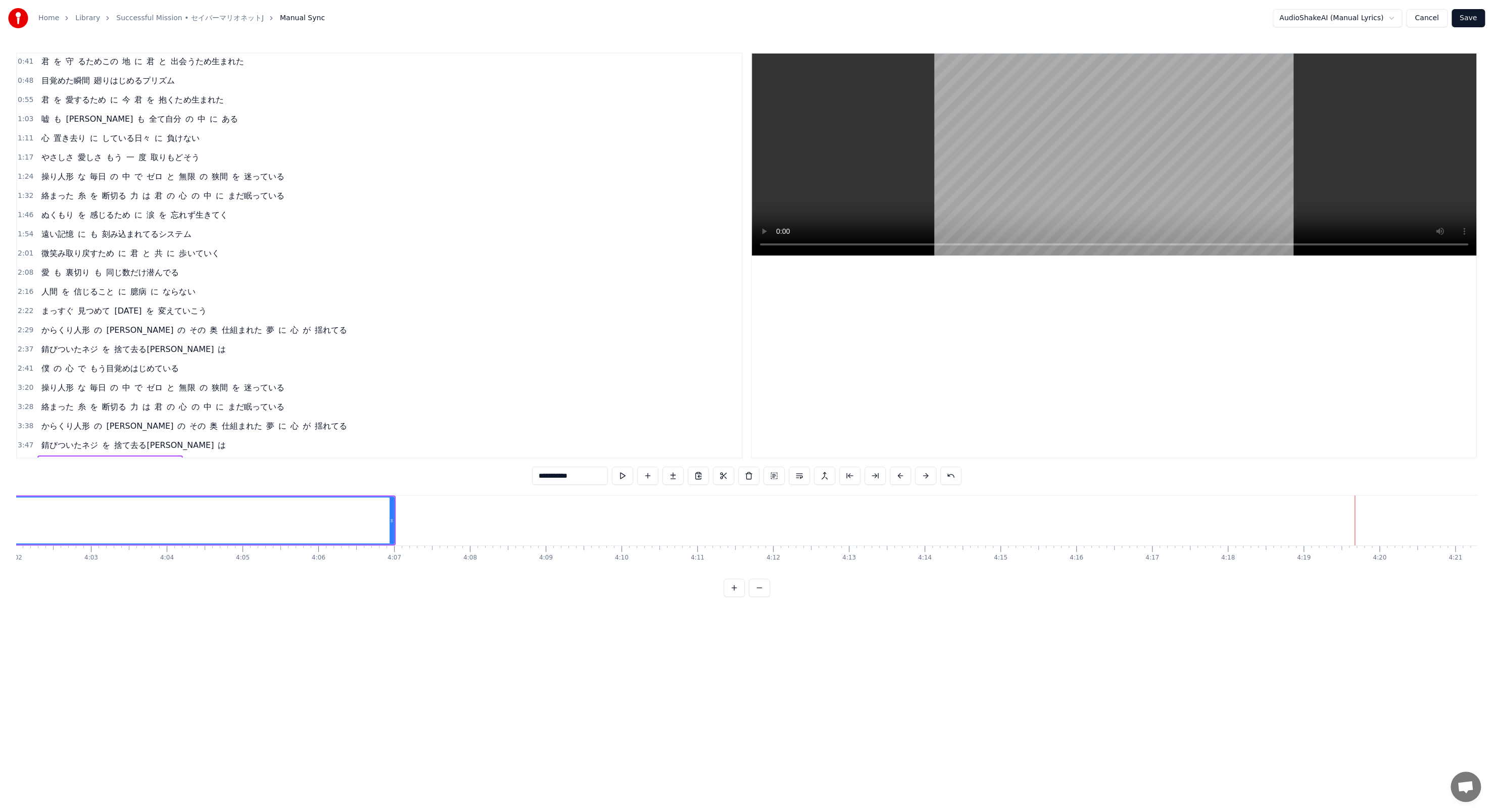
click at [389, 279] on div "0:41 君 を 守 るためこの 地 に 君 と 出会うため生まれた 0:48 目覚めた瞬間 廻りはじめるプリズム 0:55 君 を 愛するため に 今 君 …" at bounding box center [746, 325] width 1460 height 545
drag, startPoint x: 390, startPoint y: 518, endPoint x: 124, endPoint y: 451, distance: 274.3
click at [124, 279] on div "0:41 君 を 守 るためこの 地 に 君 と 出会うため生まれた 0:48 目覚めた瞬間 廻りはじめるプリズム 0:55 君 を 愛するため に 今 君 …" at bounding box center [746, 325] width 1460 height 545
click at [366, 279] on div "0:41 君 を 守 るためこの 地 に 君 と 出会うため生まれた 0:48 目覚めた瞬間 廻りはじめるプリズム 0:55 君 を 愛するため に 今 君 …" at bounding box center [746, 325] width 1460 height 545
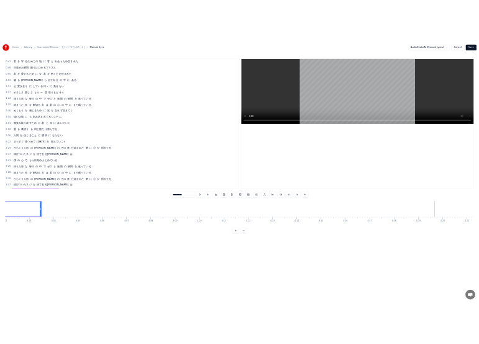
scroll to position [0, 20979]
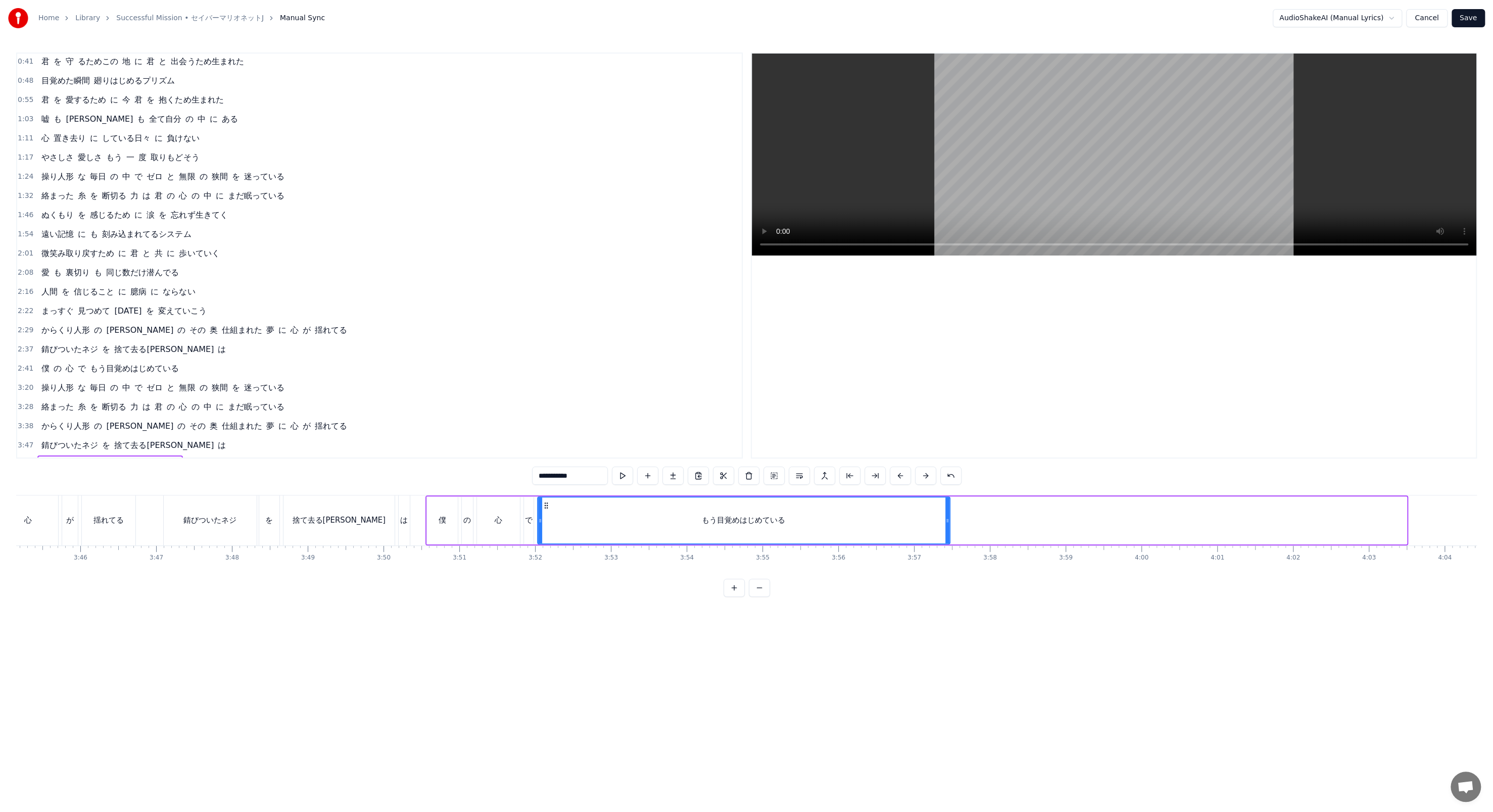
drag, startPoint x: 1402, startPoint y: 522, endPoint x: 946, endPoint y: 486, distance: 457.4
click at [389, 279] on div "0:41 君 を 守 るためこの 地 に 君 と 出会うため生まれた 0:48 目覚めた瞬間 廻りはじめるプリズム 0:55 君 を 愛するため に 今 君 …" at bounding box center [746, 325] width 1460 height 545
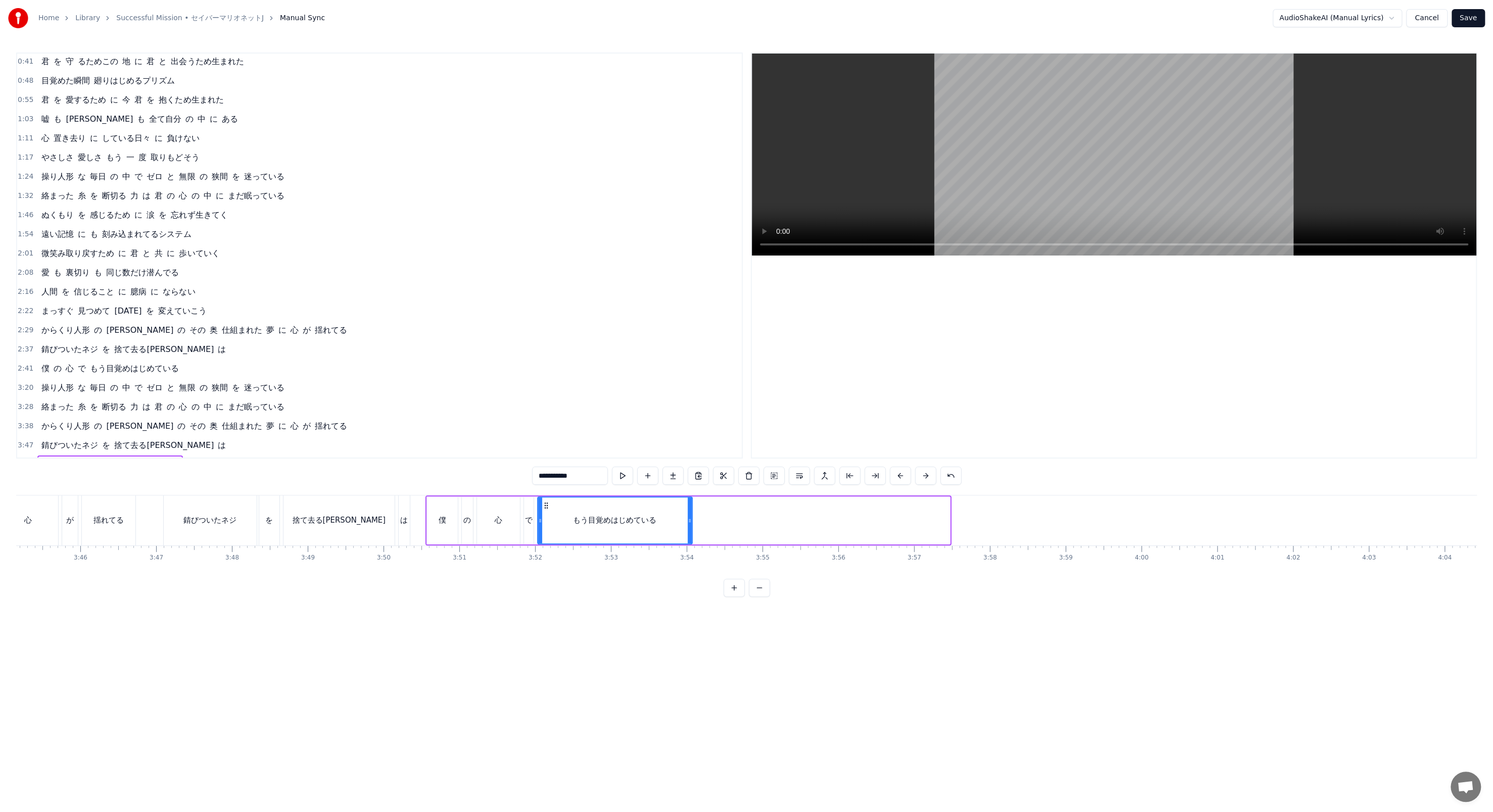
drag, startPoint x: 946, startPoint y: 518, endPoint x: 689, endPoint y: 454, distance: 264.8
click at [389, 279] on div "0:41 君 を 守 るためこの 地 に 君 と 出会うため生まれた 0:48 目覚めた瞬間 廻りはじめるプリズム 0:55 君 を 愛するため に 今 君 …" at bounding box center [746, 325] width 1460 height 545
click at [389, 279] on button at bounding box center [622, 475] width 21 height 18
drag, startPoint x: 690, startPoint y: 528, endPoint x: 746, endPoint y: 533, distance: 56.2
click at [389, 279] on div at bounding box center [745, 520] width 4 height 46
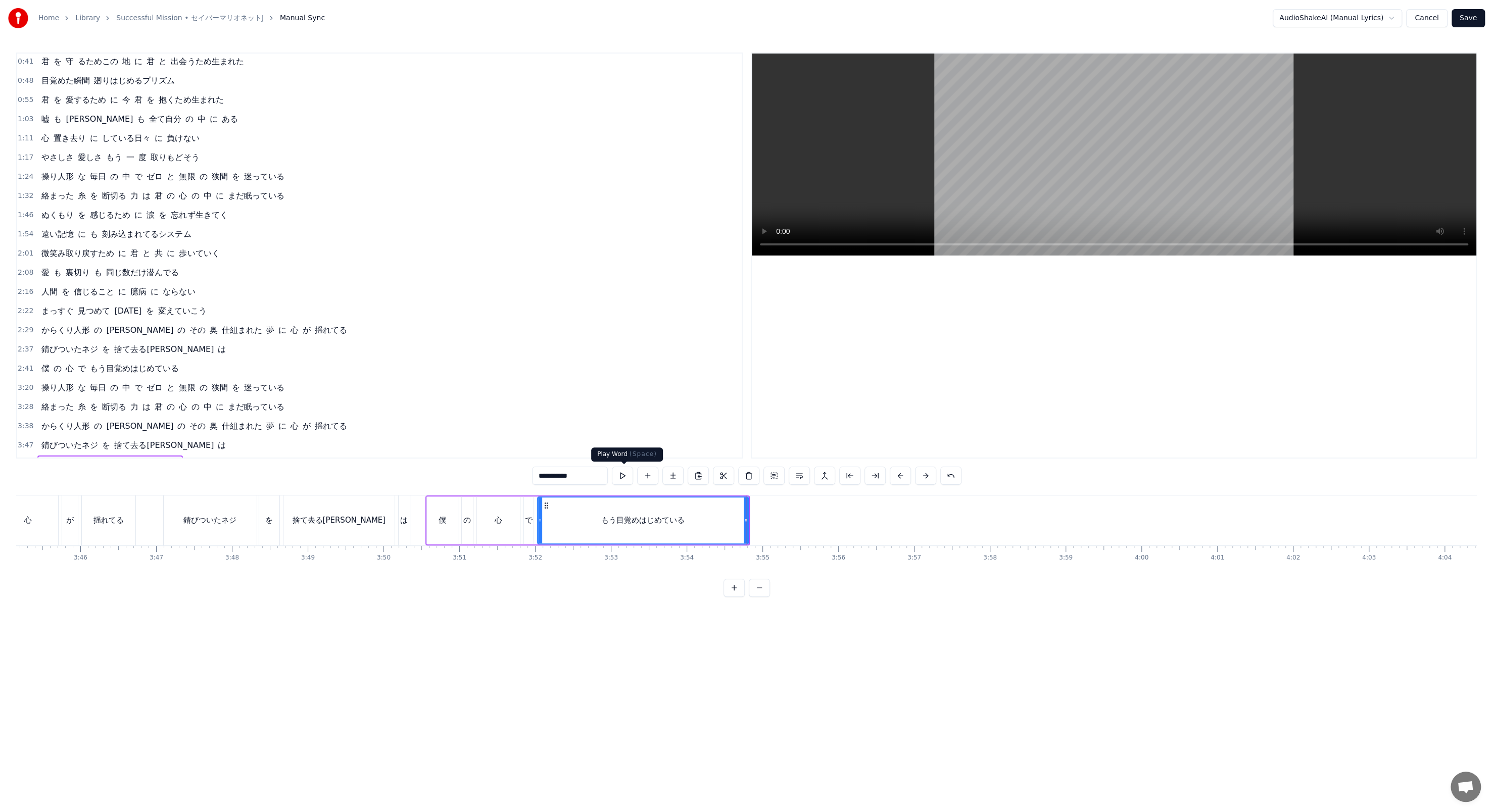
click at [389, 279] on button at bounding box center [622, 475] width 21 height 18
drag, startPoint x: 745, startPoint y: 524, endPoint x: 777, endPoint y: 528, distance: 32.2
click at [389, 279] on div at bounding box center [777, 520] width 4 height 46
click at [389, 279] on button at bounding box center [622, 475] width 21 height 18
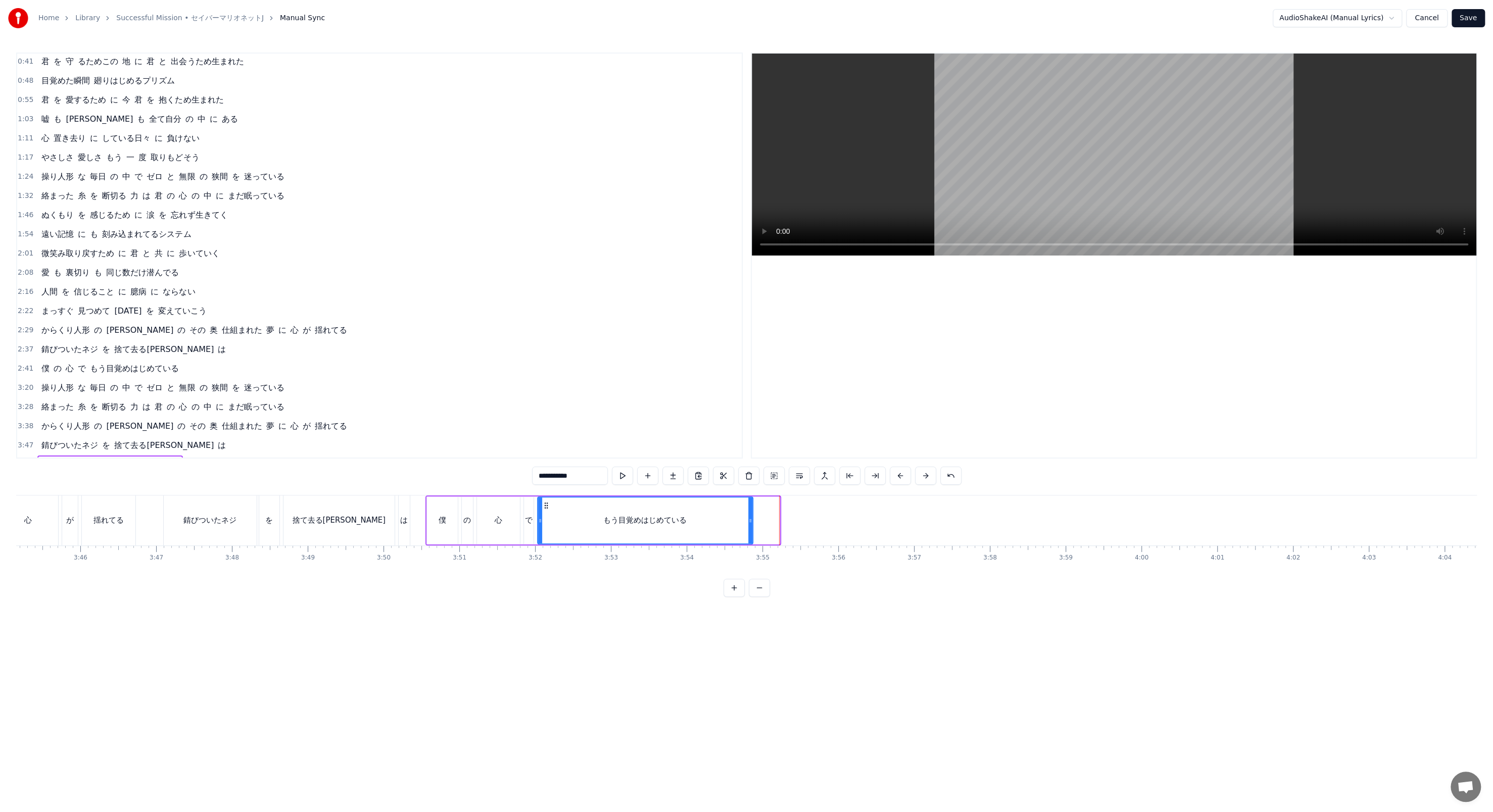
drag, startPoint x: 777, startPoint y: 527, endPoint x: 751, endPoint y: 523, distance: 26.3
click at [389, 279] on div at bounding box center [750, 520] width 4 height 46
click at [389, 279] on button at bounding box center [622, 475] width 21 height 18
drag, startPoint x: 749, startPoint y: 519, endPoint x: 733, endPoint y: 517, distance: 16.1
click at [389, 279] on icon at bounding box center [733, 520] width 4 height 8
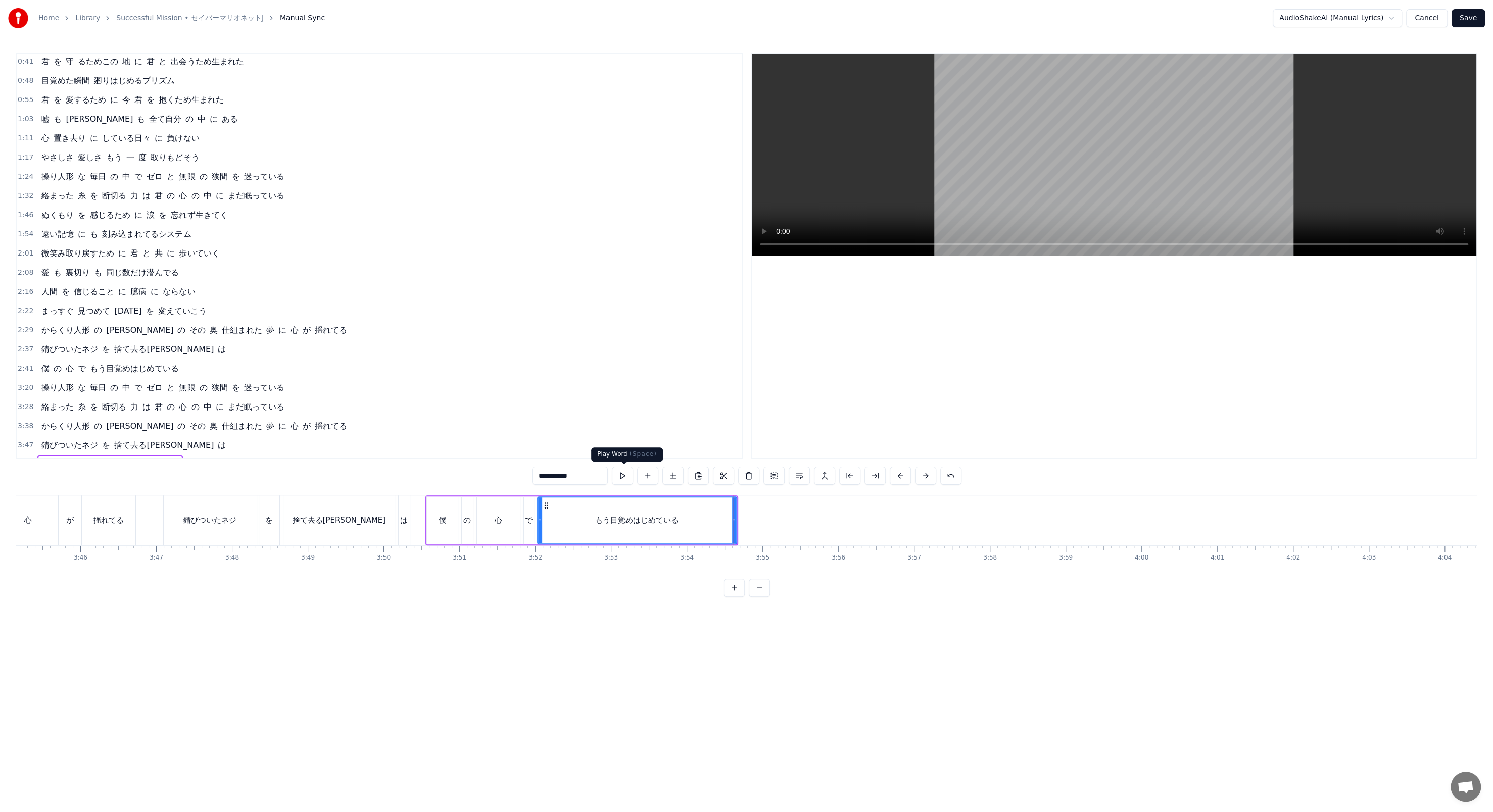
click at [389, 279] on button at bounding box center [622, 475] width 21 height 18
drag, startPoint x: 726, startPoint y: 514, endPoint x: 719, endPoint y: 514, distance: 7.0
click at [389, 279] on div "もう目覚めはじめている" at bounding box center [638, 520] width 198 height 46
drag, startPoint x: 733, startPoint y: 515, endPoint x: 727, endPoint y: 515, distance: 6.0
click at [389, 279] on div at bounding box center [727, 520] width 4 height 46
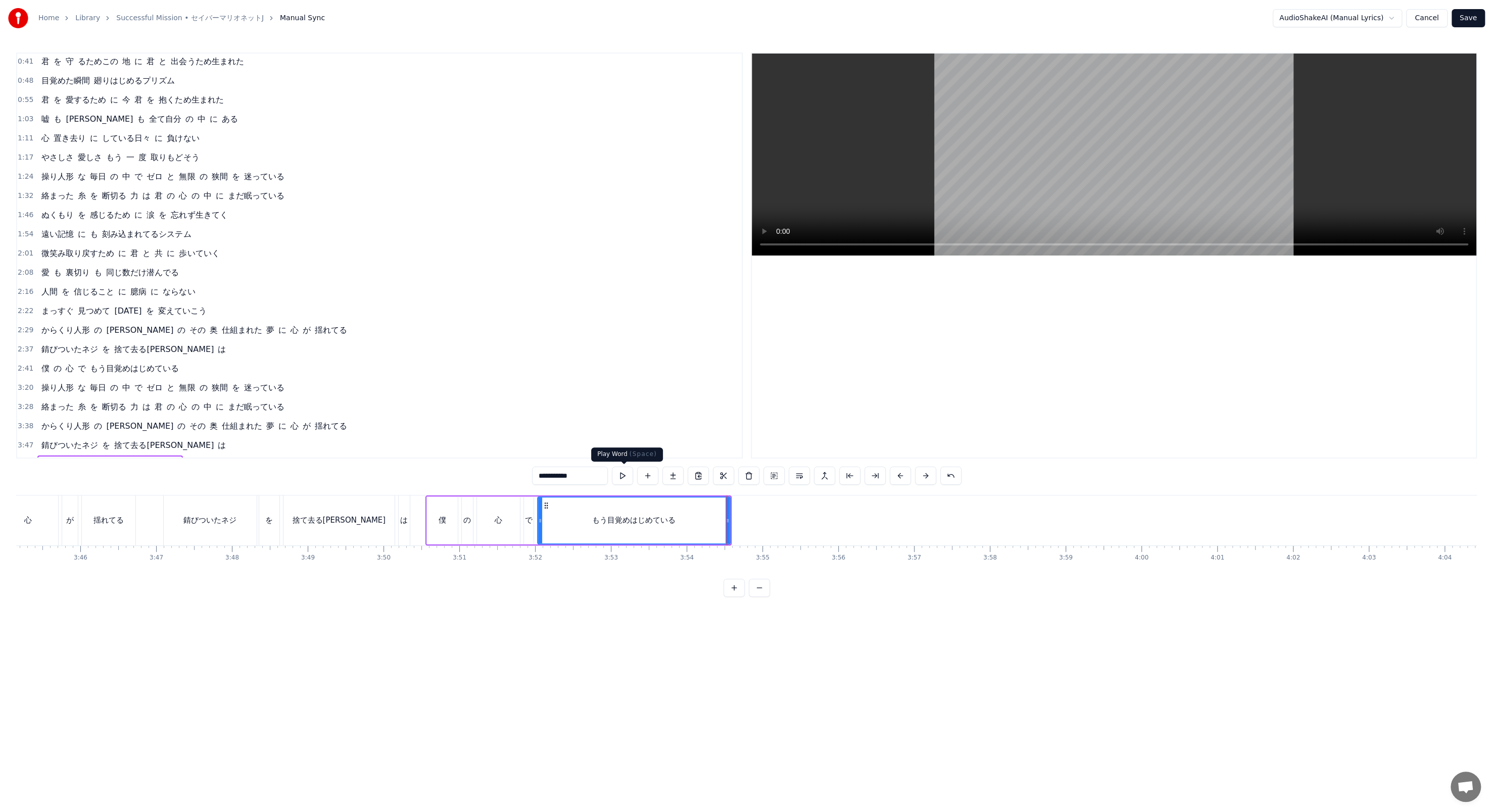
click at [389, 279] on button at bounding box center [622, 475] width 21 height 18
click at [389, 11] on button "Save" at bounding box center [1468, 18] width 33 height 18
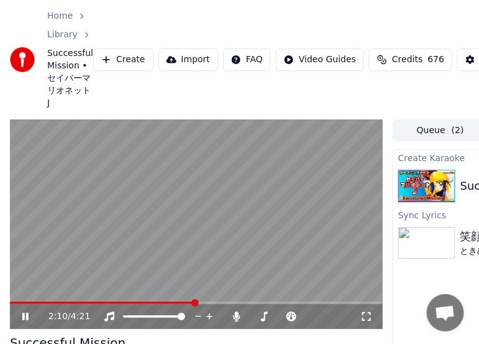
click at [379, 343] on div "C#" at bounding box center [375, 348] width 16 height 15
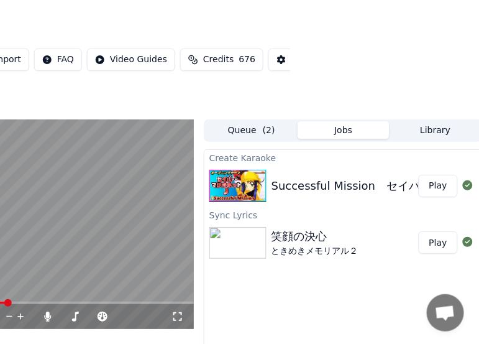
scroll to position [0, 193]
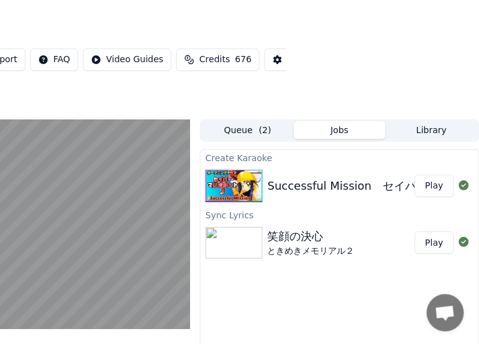
click at [439, 121] on button "Library" at bounding box center [432, 130] width 92 height 18
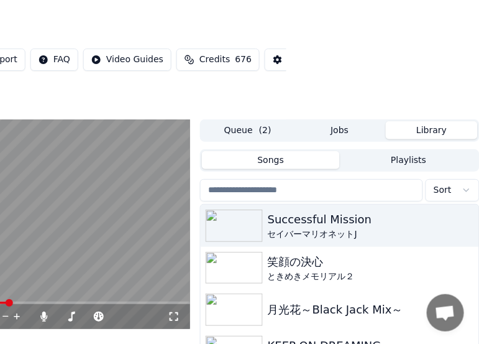
click at [118, 195] on video at bounding box center [3, 224] width 373 height 210
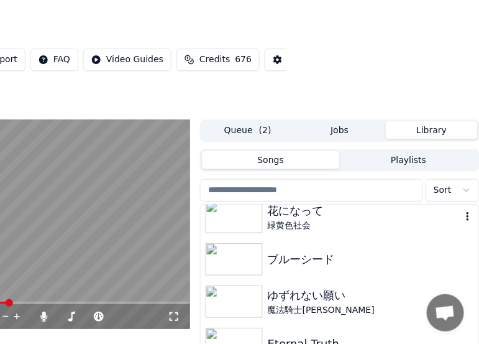
scroll to position [4038, 0]
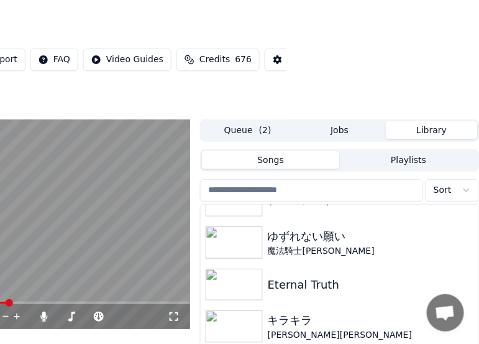
click at [201, 179] on input "search" at bounding box center [311, 190] width 223 height 22
click at [117, 89] on div "Home Library Successful Mission • セイバーマリオネットJ Create Import FAQ Video Guides Cr…" at bounding box center [46, 59] width 479 height 119
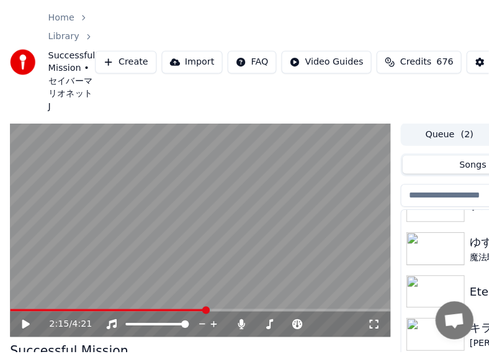
scroll to position [0, 0]
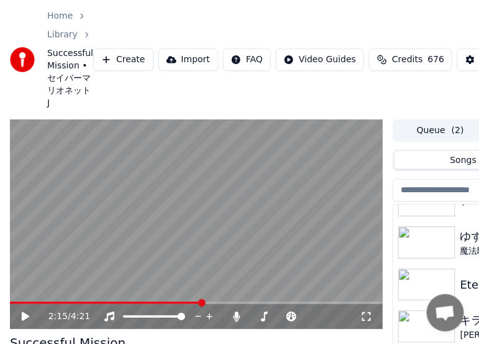
click at [119, 52] on button "Create" at bounding box center [123, 59] width 60 height 22
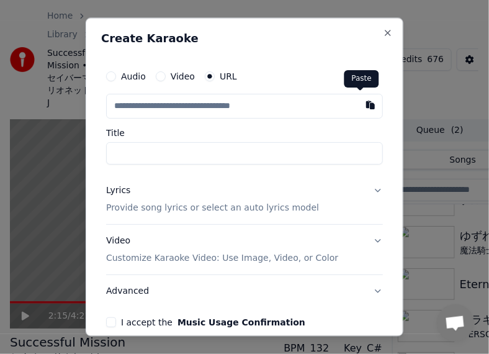
click at [358, 116] on button "button" at bounding box center [370, 105] width 25 height 22
type input "**********"
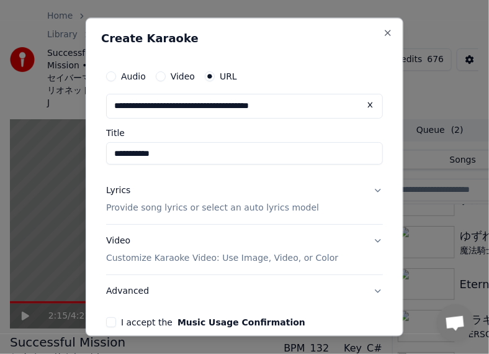
click at [116, 157] on input "**********" at bounding box center [244, 154] width 277 height 22
click at [112, 151] on input "**********" at bounding box center [244, 154] width 277 height 22
paste input "**********"
type input "**********"
click at [224, 213] on p "Provide song lyrics or select an auto lyrics model" at bounding box center [212, 208] width 213 height 12
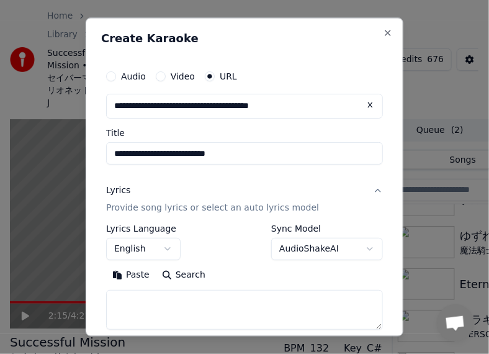
click at [166, 250] on body "**********" at bounding box center [239, 177] width 479 height 354
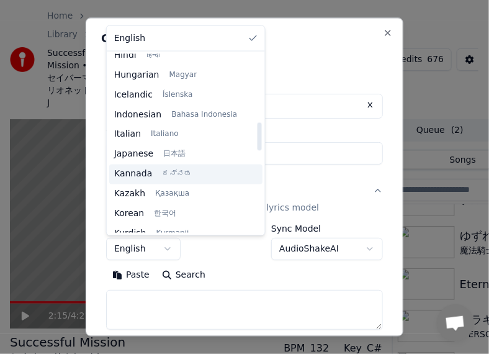
scroll to position [435, 0]
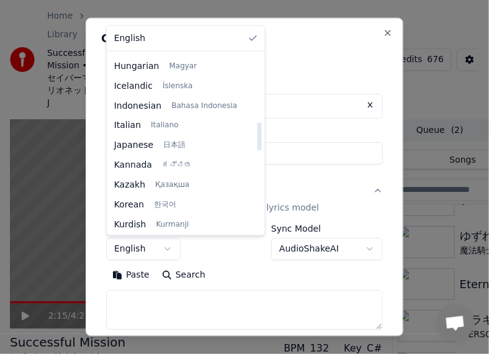
select select "**"
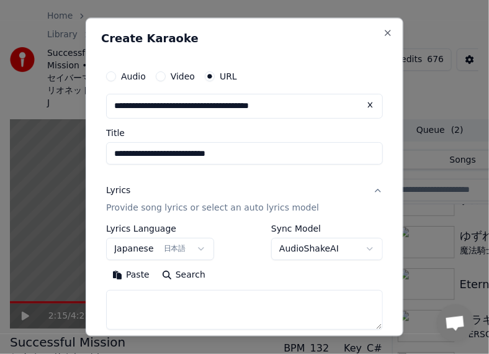
click at [140, 278] on button "Paste" at bounding box center [131, 275] width 50 height 20
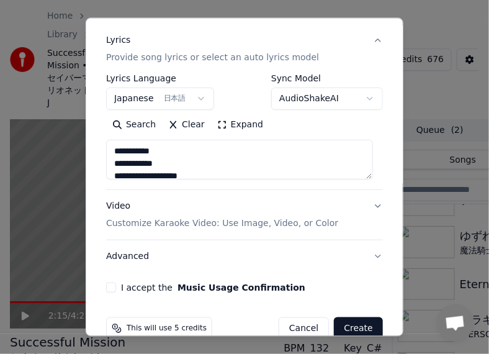
scroll to position [174, 0]
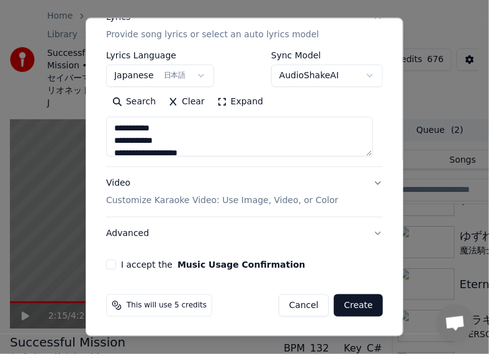
click at [130, 232] on button "Advanced" at bounding box center [244, 233] width 277 height 32
type textarea "**********"
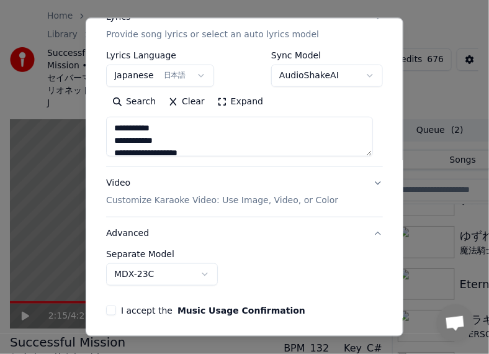
scroll to position [104, 0]
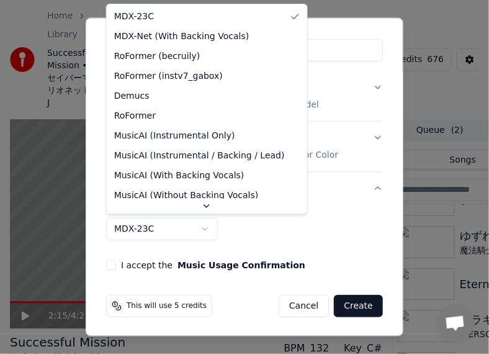
click at [209, 233] on body "**********" at bounding box center [239, 177] width 479 height 354
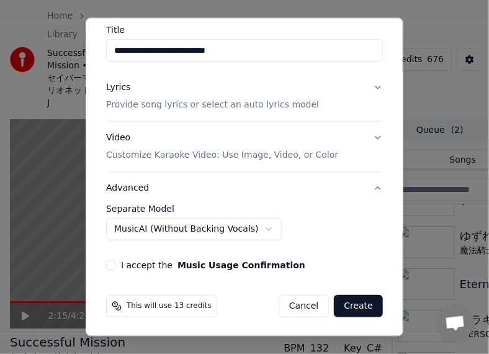
click at [353, 308] on button "Create" at bounding box center [358, 305] width 49 height 22
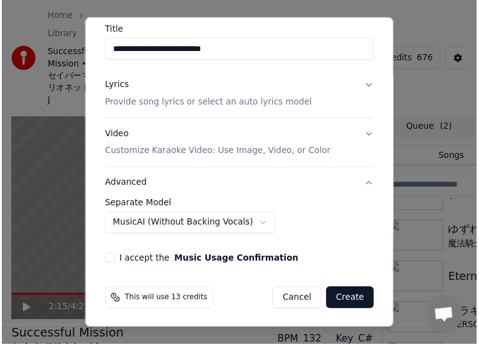
scroll to position [103, 0]
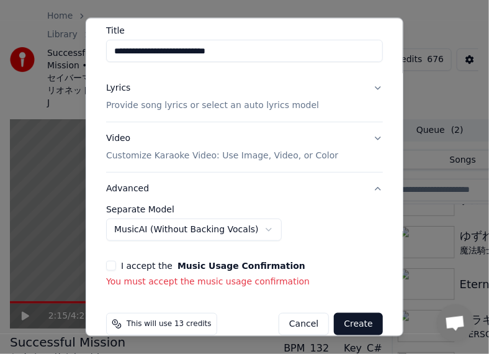
click at [115, 261] on button "I accept the Music Usage Confirmation" at bounding box center [111, 265] width 10 height 10
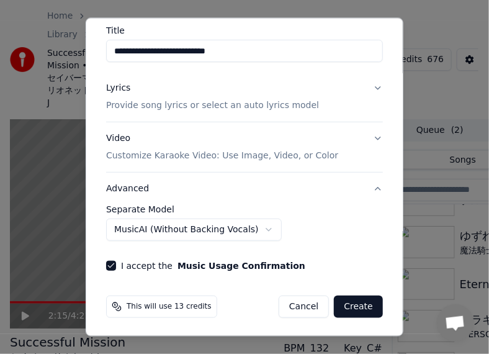
click at [345, 310] on button "Create" at bounding box center [358, 306] width 49 height 22
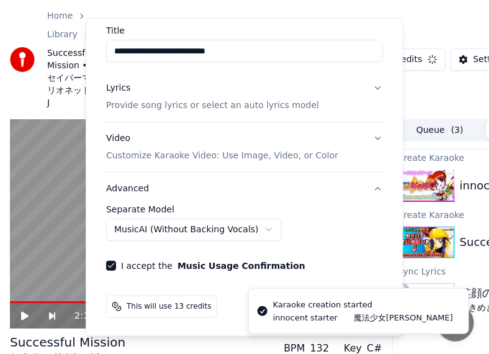
select select "******"
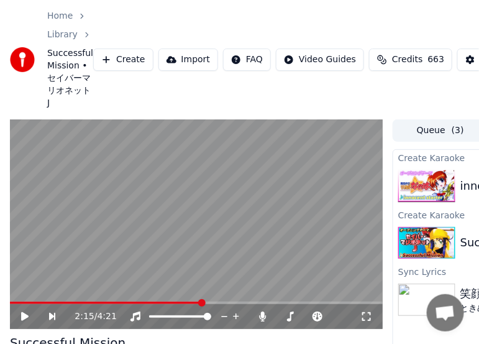
click at [6, 32] on div "Home Library Successful Mission • セイバーマリオネットJ Create Import FAQ Video Guides Cr…" at bounding box center [239, 59] width 479 height 119
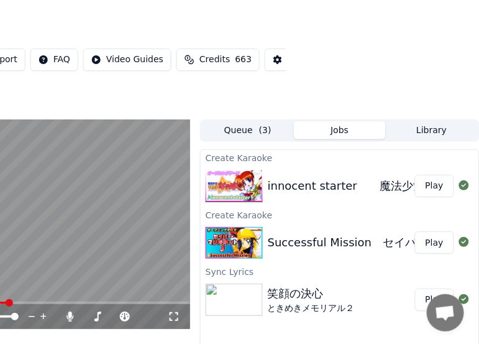
click at [428, 177] on button "Play" at bounding box center [434, 186] width 39 height 22
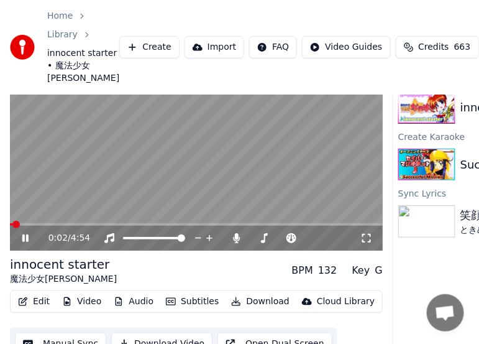
scroll to position [106, 0]
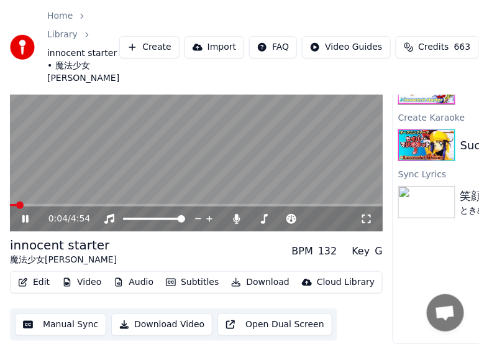
click at [227, 193] on video at bounding box center [196, 127] width 373 height 210
click at [237, 193] on video at bounding box center [196, 127] width 373 height 210
click at [239, 204] on span at bounding box center [196, 205] width 373 height 2
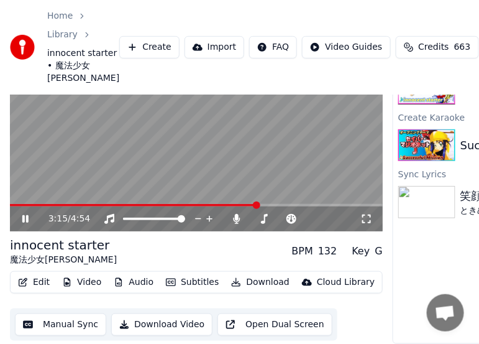
click at [301, 204] on span at bounding box center [196, 205] width 373 height 2
click at [300, 193] on video at bounding box center [196, 127] width 373 height 210
click at [299, 204] on span at bounding box center [163, 205] width 307 height 2
click at [265, 160] on video at bounding box center [196, 127] width 373 height 210
click at [284, 192] on video at bounding box center [196, 127] width 373 height 210
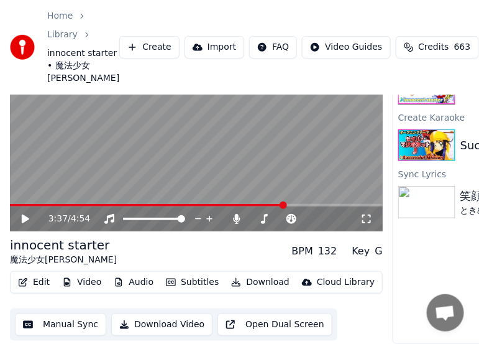
click at [284, 204] on span at bounding box center [147, 205] width 275 height 2
click at [249, 167] on video at bounding box center [196, 127] width 373 height 210
click at [132, 152] on video at bounding box center [196, 127] width 373 height 210
click at [58, 313] on button "Manual Sync" at bounding box center [60, 324] width 91 height 22
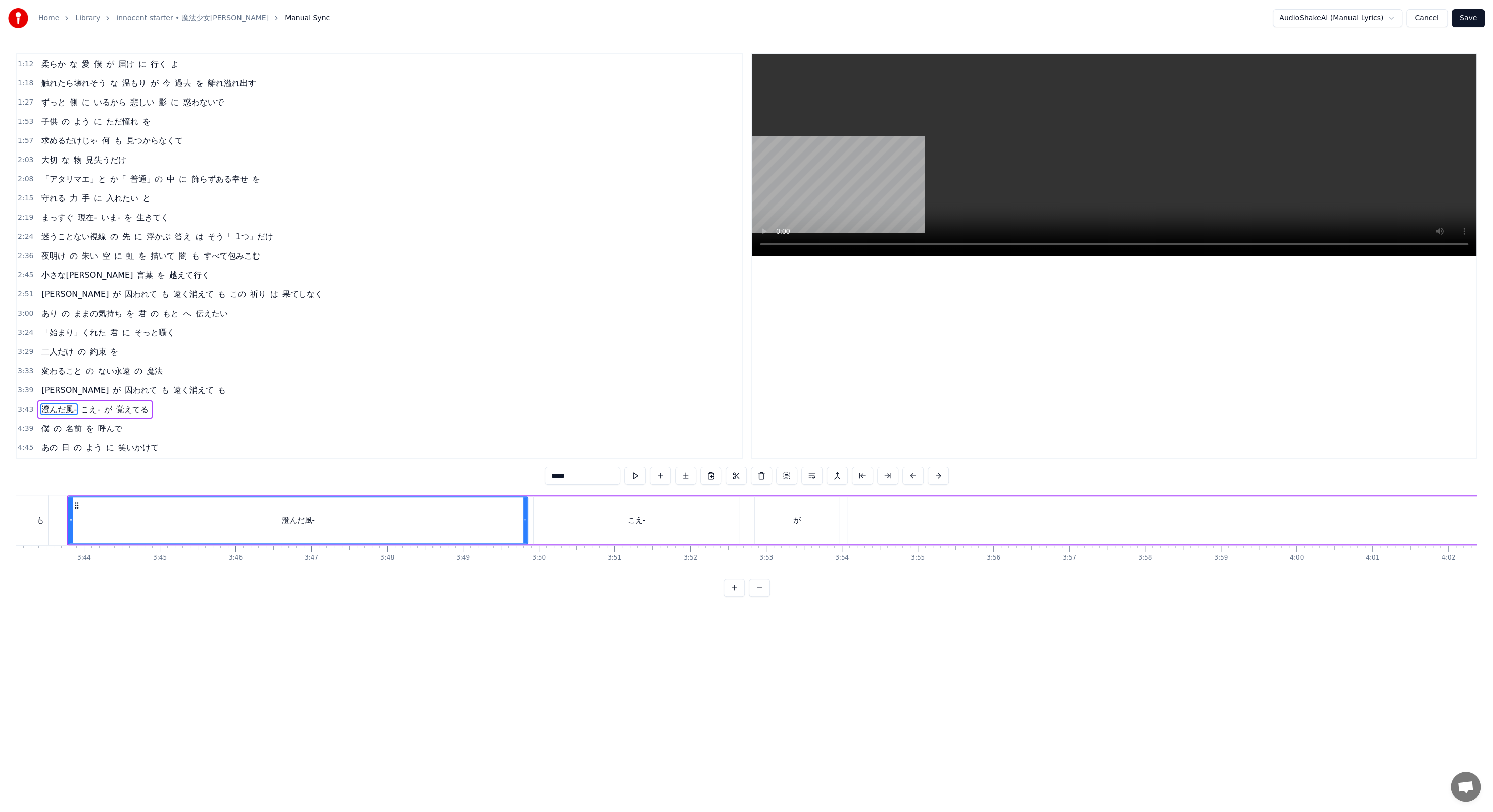
scroll to position [132, 0]
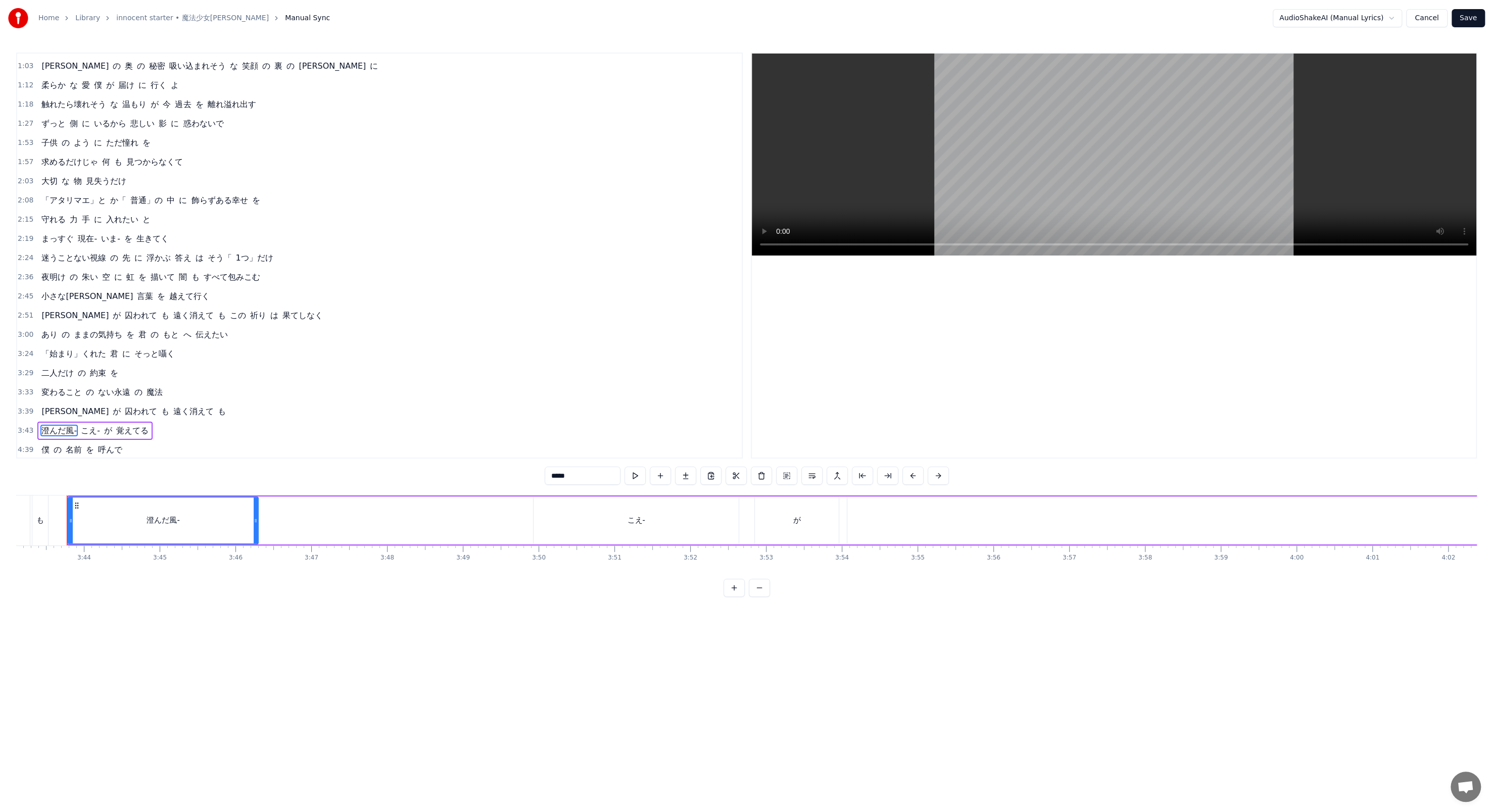
drag, startPoint x: 525, startPoint y: 521, endPoint x: 254, endPoint y: 497, distance: 272.1
click at [255, 279] on div at bounding box center [255, 520] width 4 height 46
click at [389, 279] on button at bounding box center [622, 475] width 21 height 18
click at [389, 279] on div "こえ-" at bounding box center [636, 520] width 205 height 48
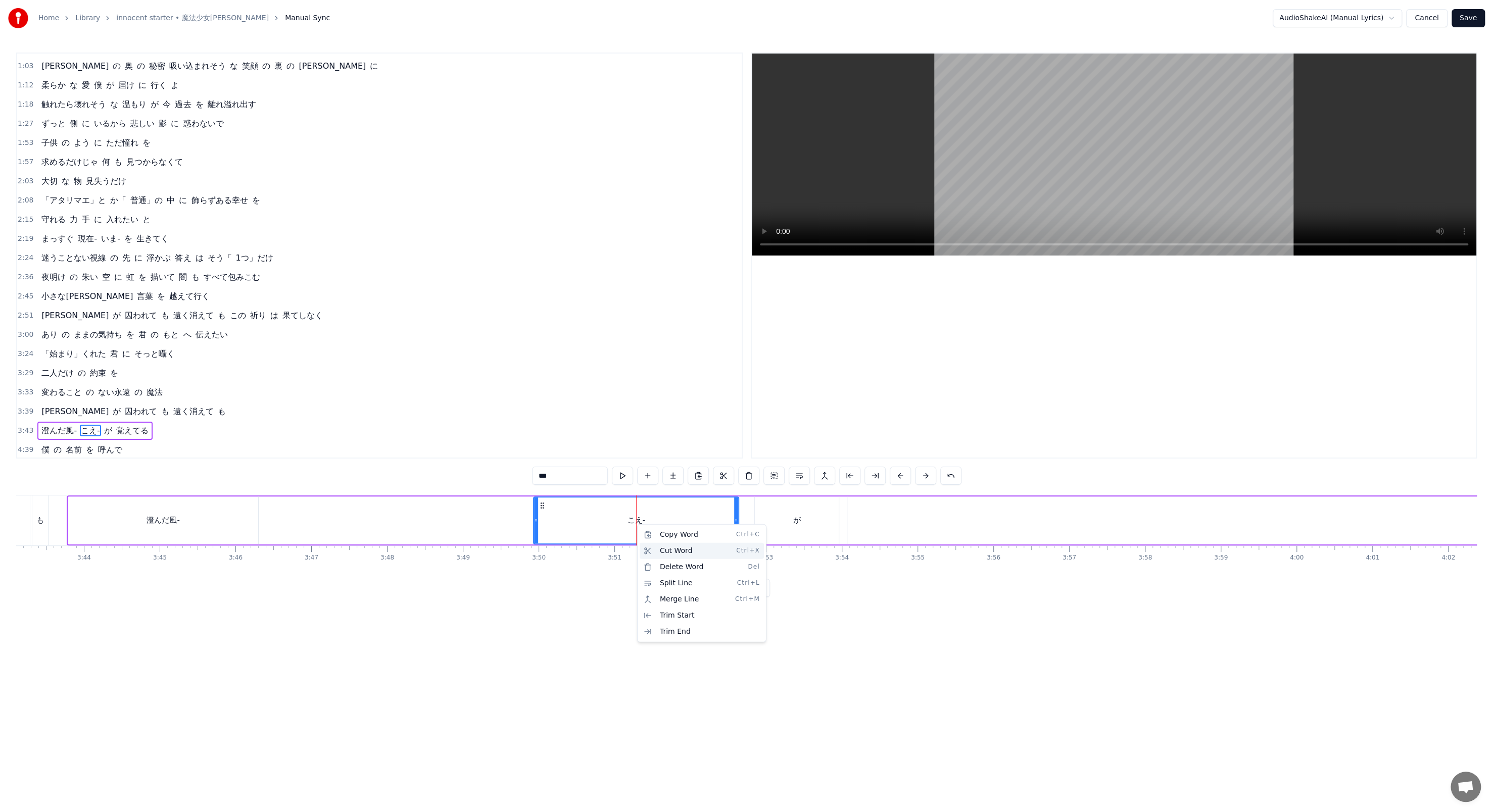
click at [389, 279] on div "Cut Word Ctrl+X" at bounding box center [701, 551] width 124 height 16
click at [185, 279] on div "澄んだ風-" at bounding box center [163, 520] width 190 height 48
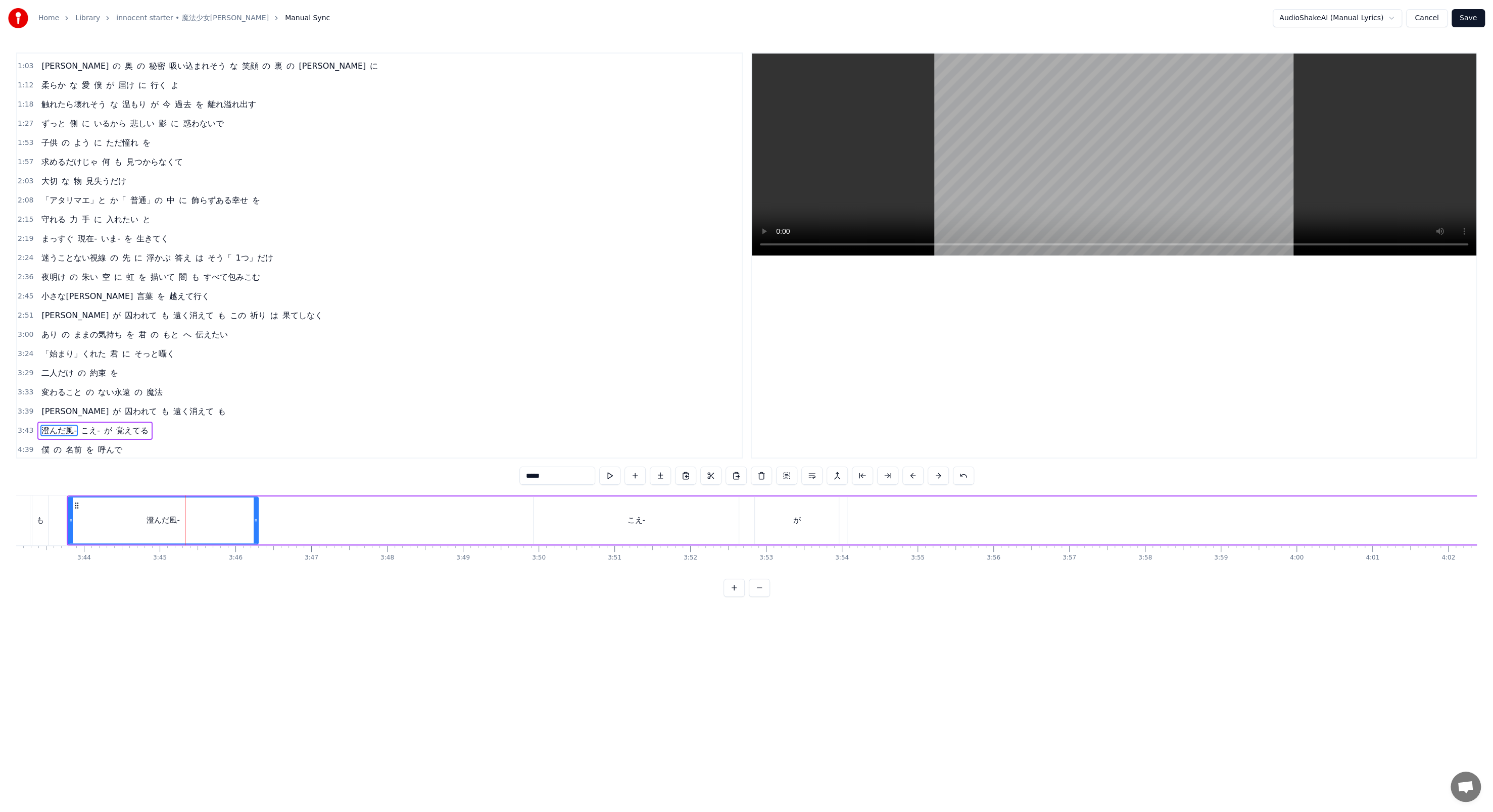
click at [185, 279] on div "澄んだ風-" at bounding box center [163, 520] width 189 height 46
paste input "**********"
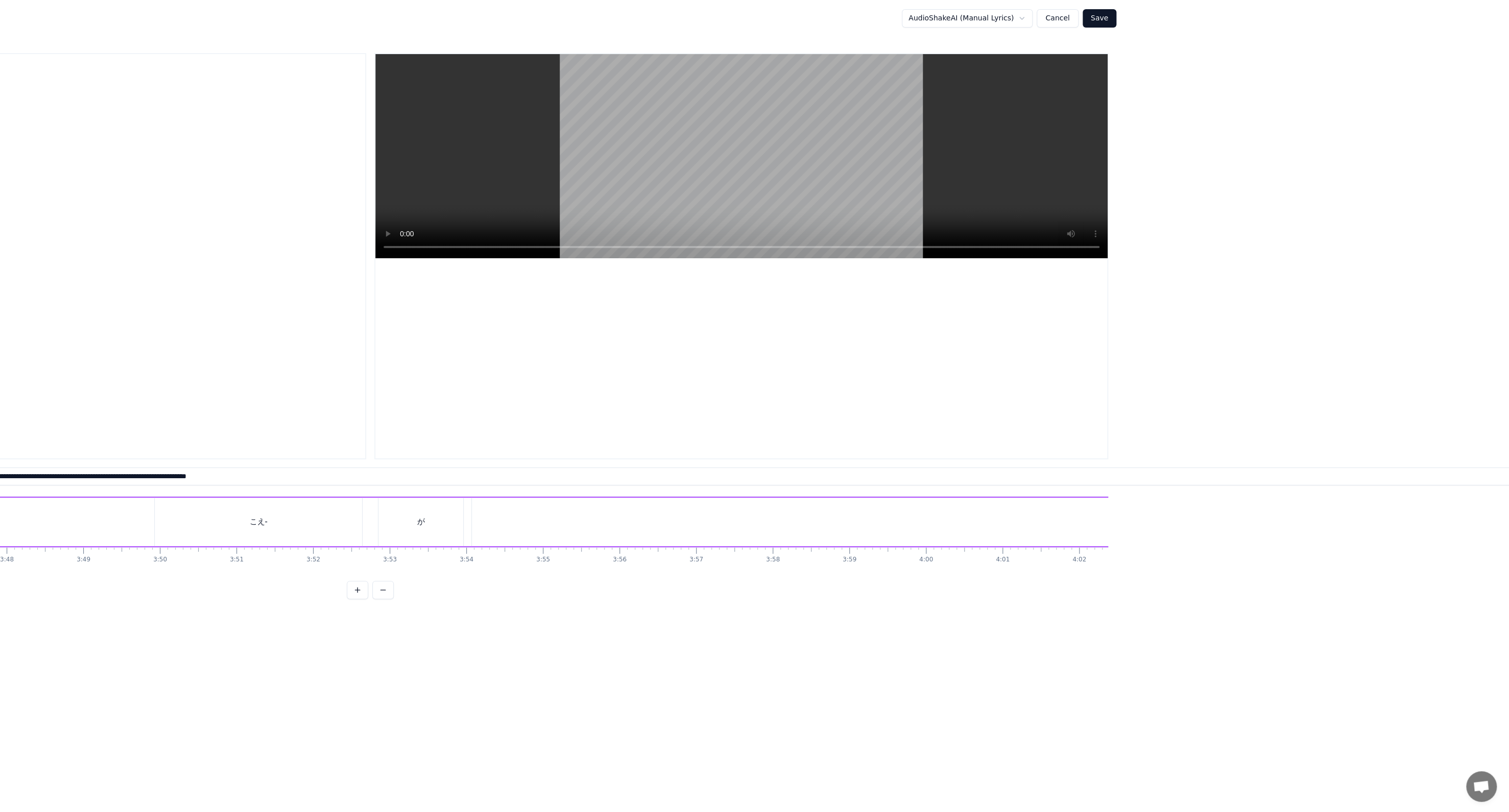
scroll to position [0, 0]
type input "**********"
click at [393, 24] on button "Cancel" at bounding box center [1057, 18] width 41 height 18
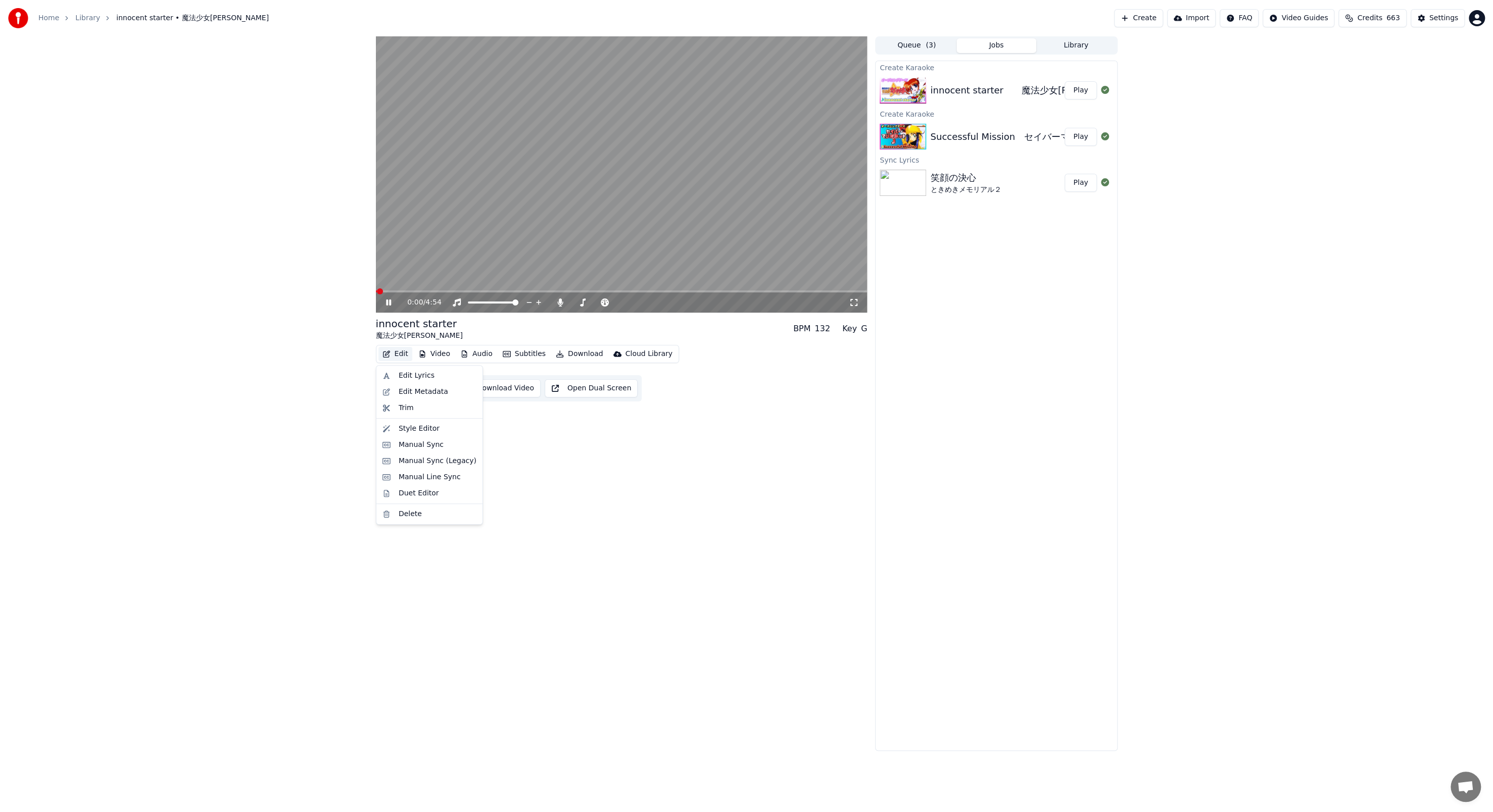
click at [389, 279] on button "Edit" at bounding box center [395, 354] width 34 height 14
click at [389, 279] on div "Manual Sync" at bounding box center [420, 445] width 45 height 10
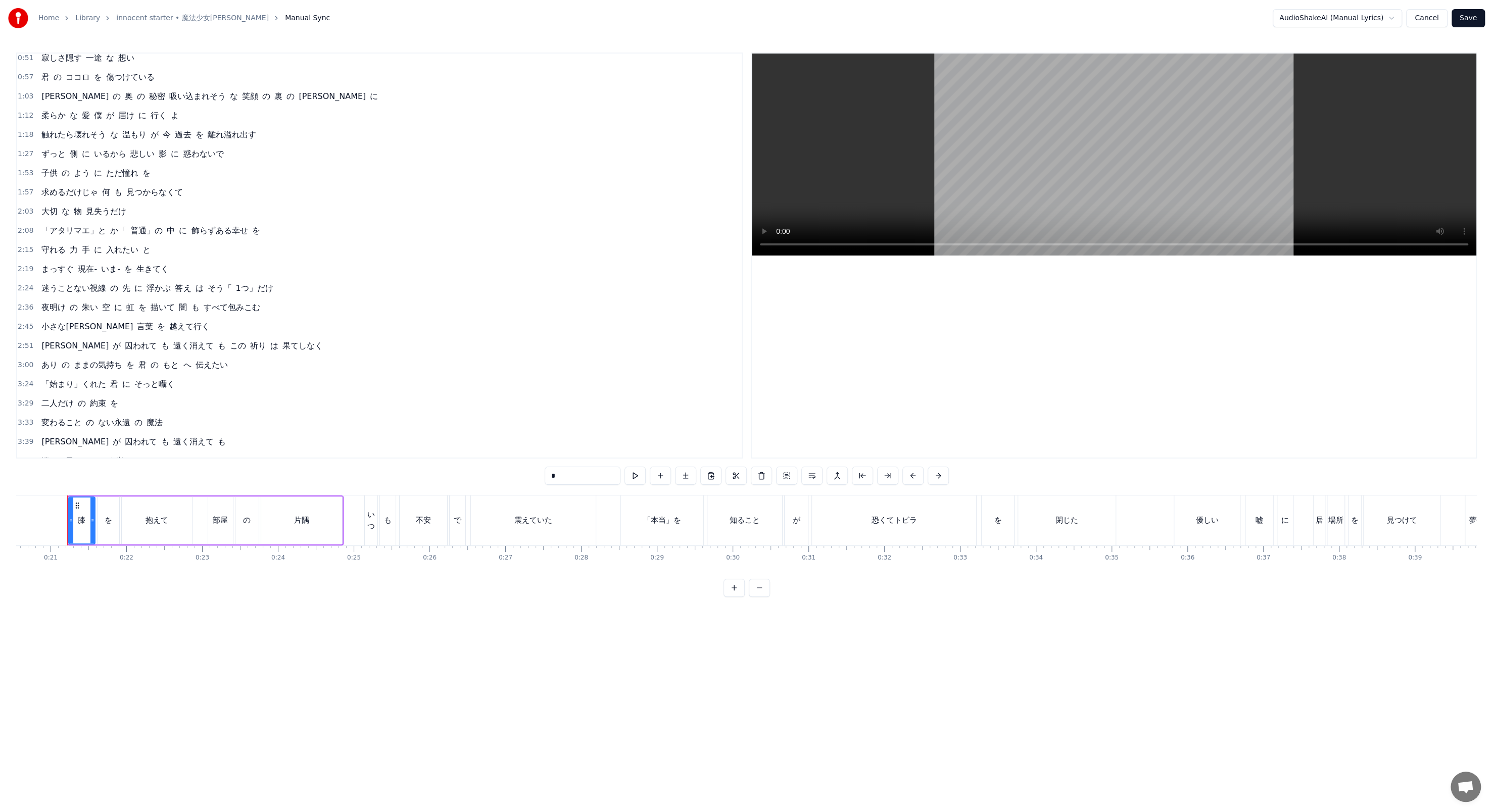
scroll to position [132, 0]
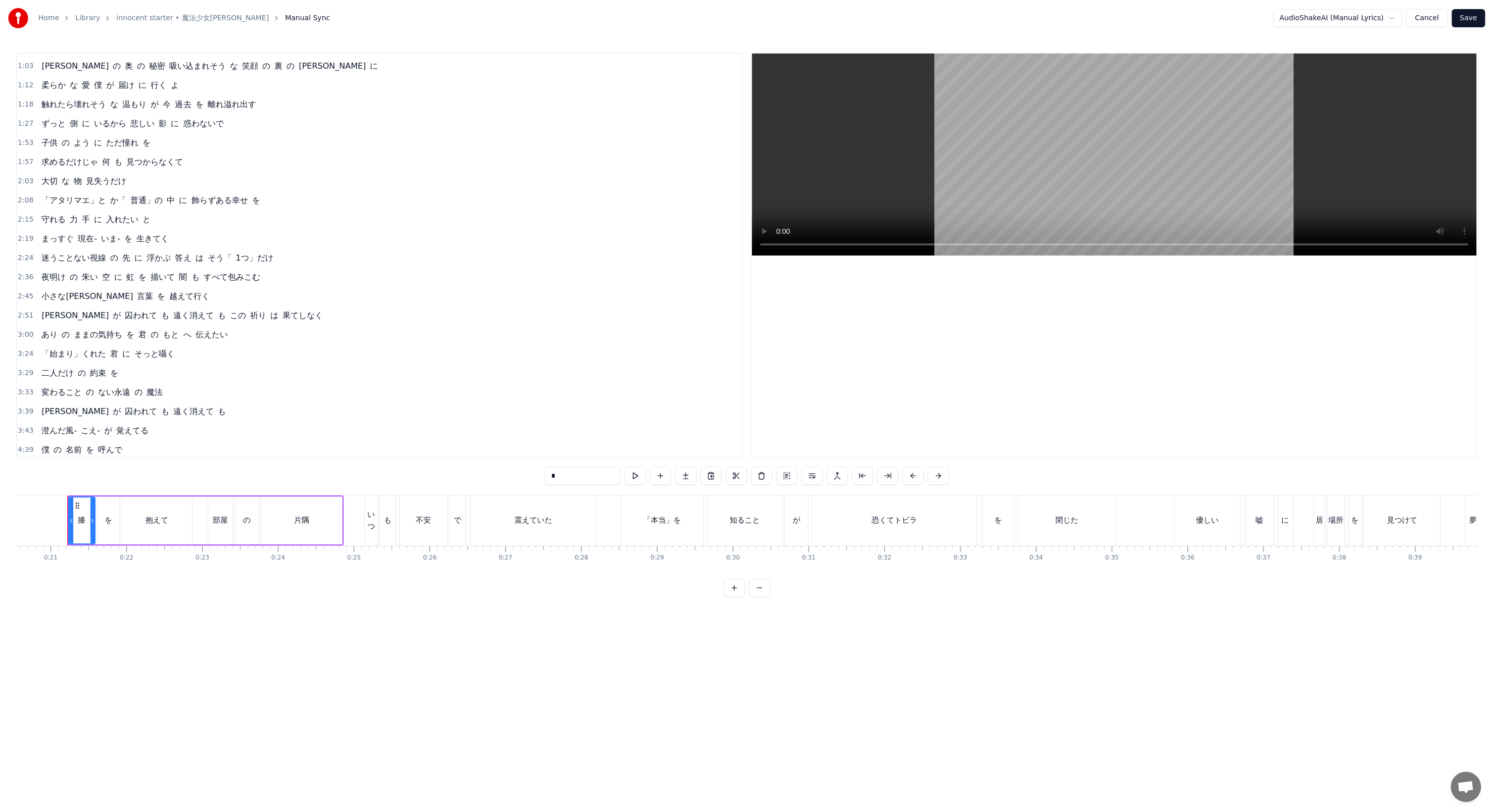
click at [103, 279] on span "が" at bounding box center [108, 430] width 10 height 11
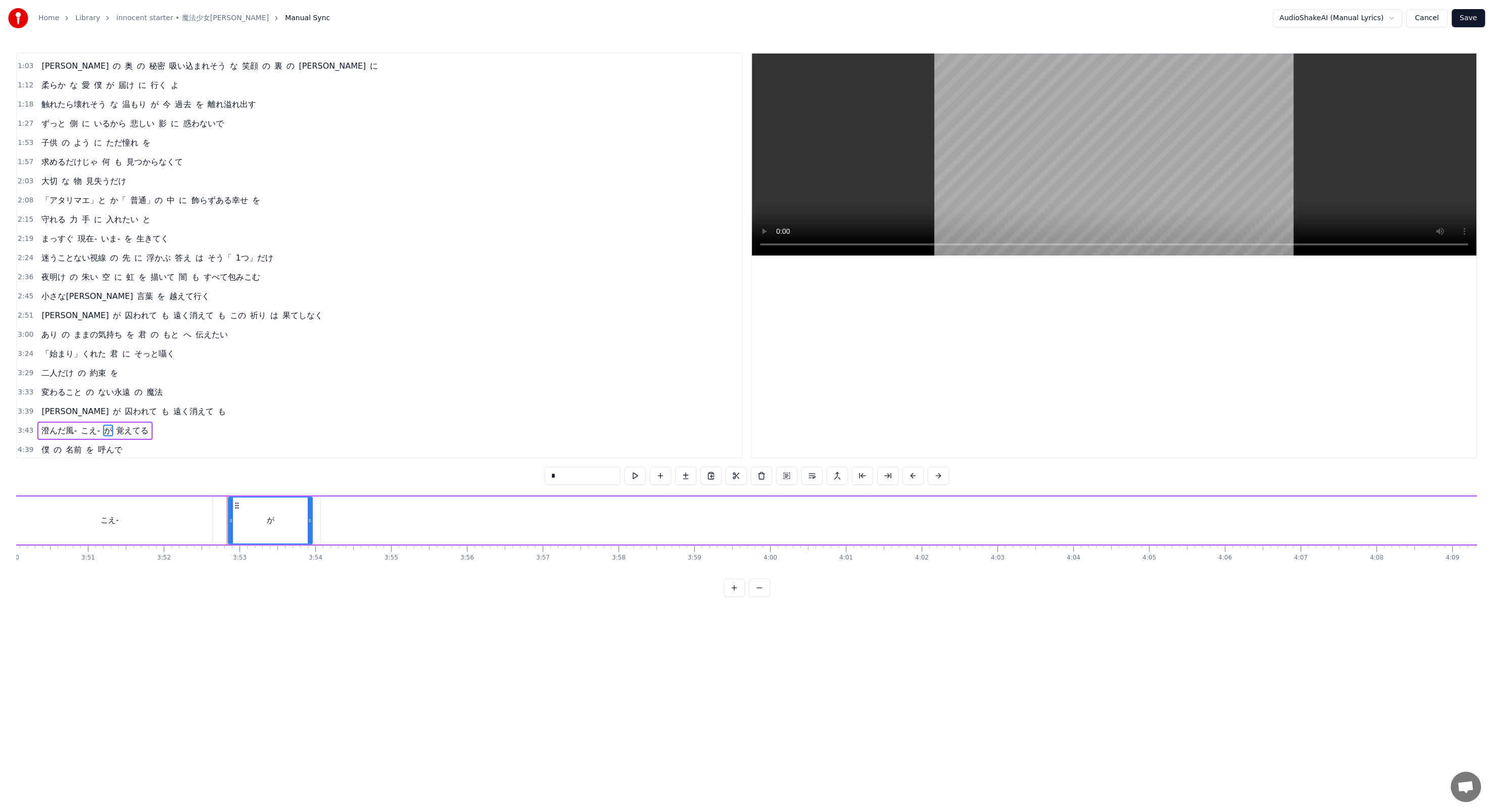
scroll to position [0, 17591]
click at [81, 279] on span "こえ-" at bounding box center [90, 430] width 21 height 11
type input "***"
drag, startPoint x: 191, startPoint y: 520, endPoint x: 170, endPoint y: 519, distance: 21.0
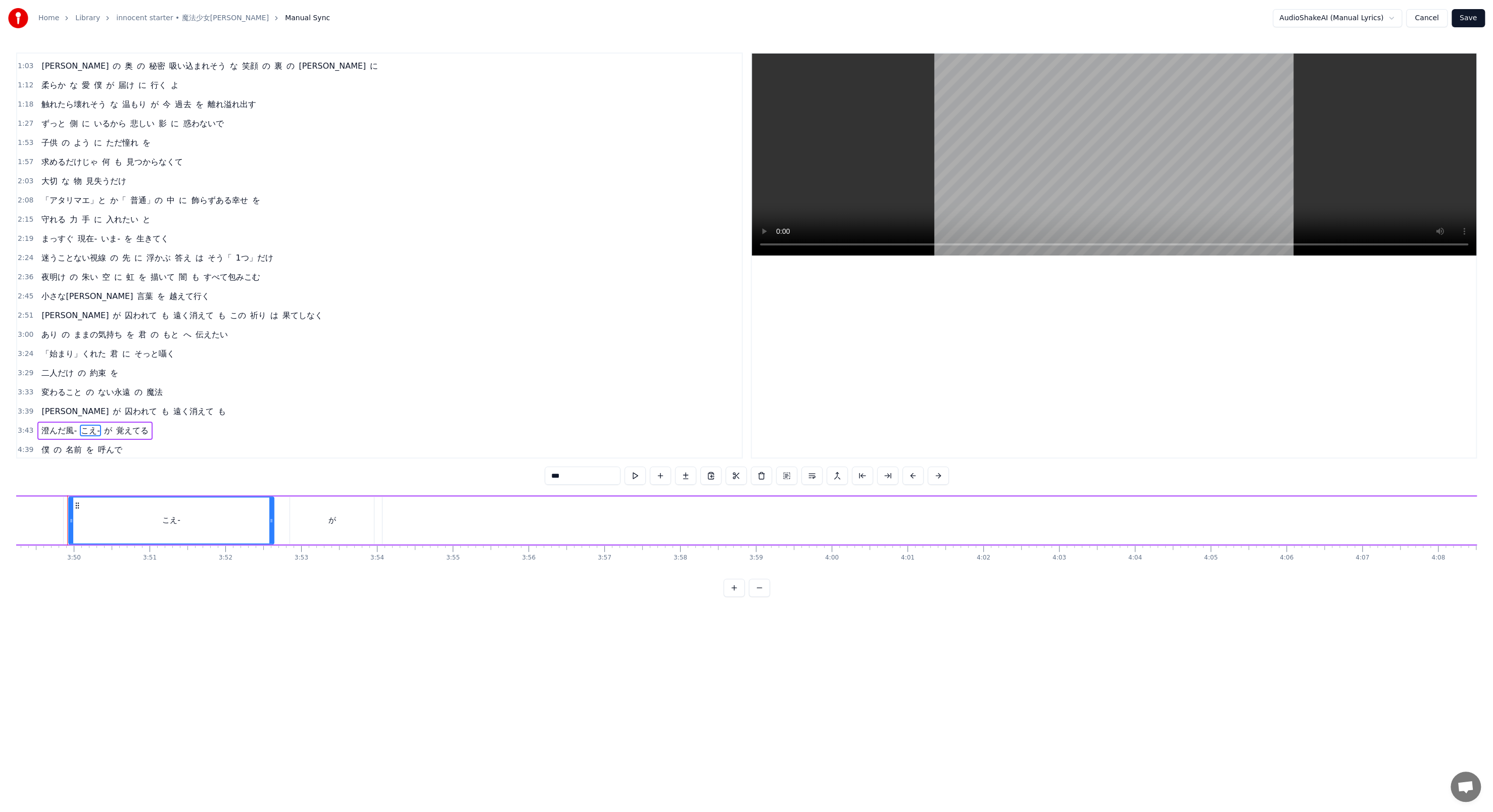
click at [170, 279] on div "こえ-" at bounding box center [171, 520] width 204 height 46
drag, startPoint x: 568, startPoint y: 472, endPoint x: 550, endPoint y: 477, distance: 18.7
click at [389, 279] on input "***" at bounding box center [582, 475] width 76 height 18
click at [389, 279] on button at bounding box center [761, 475] width 21 height 18
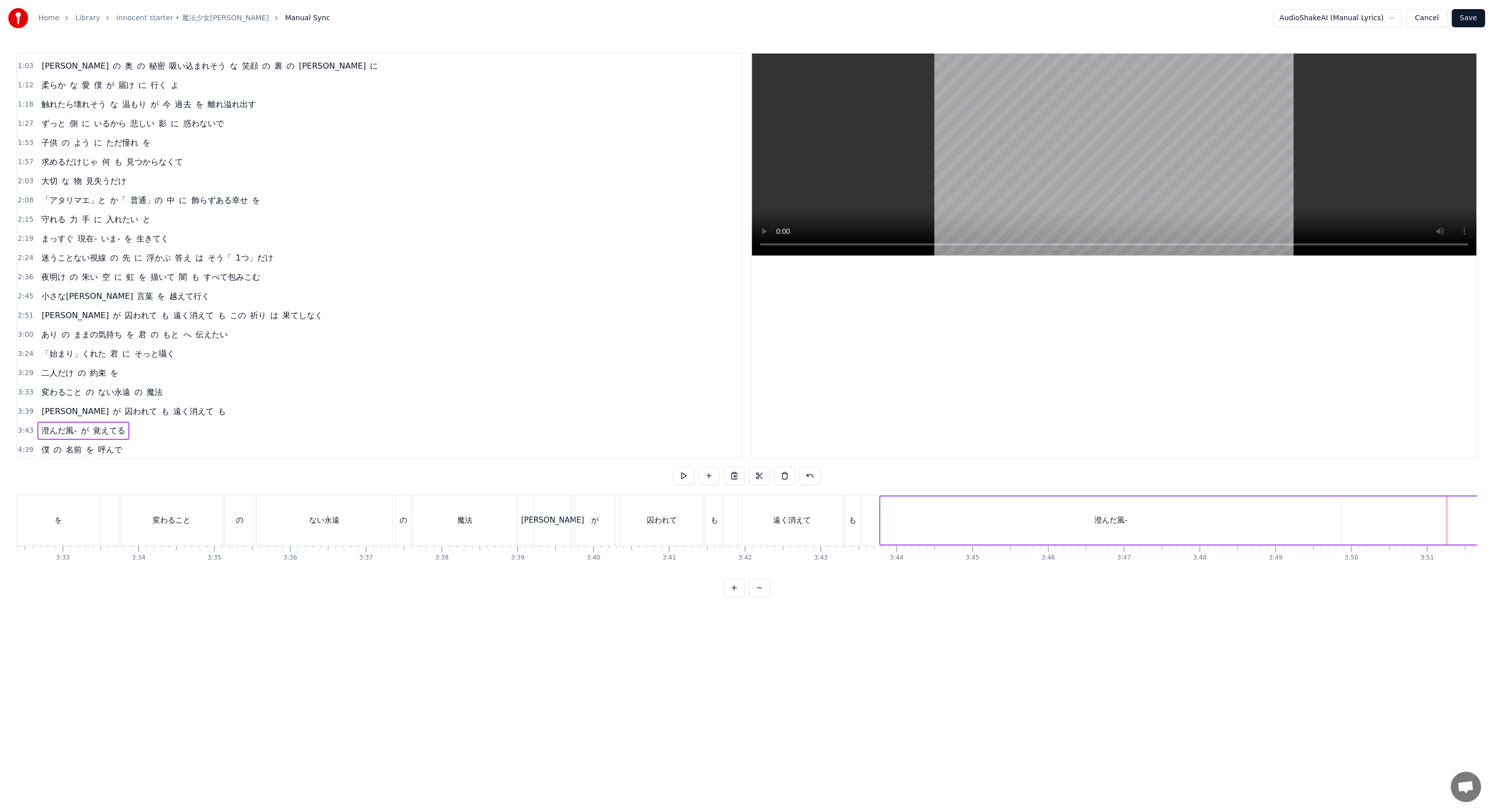
click at [389, 279] on div "澄んだ風-" at bounding box center [1110, 520] width 459 height 48
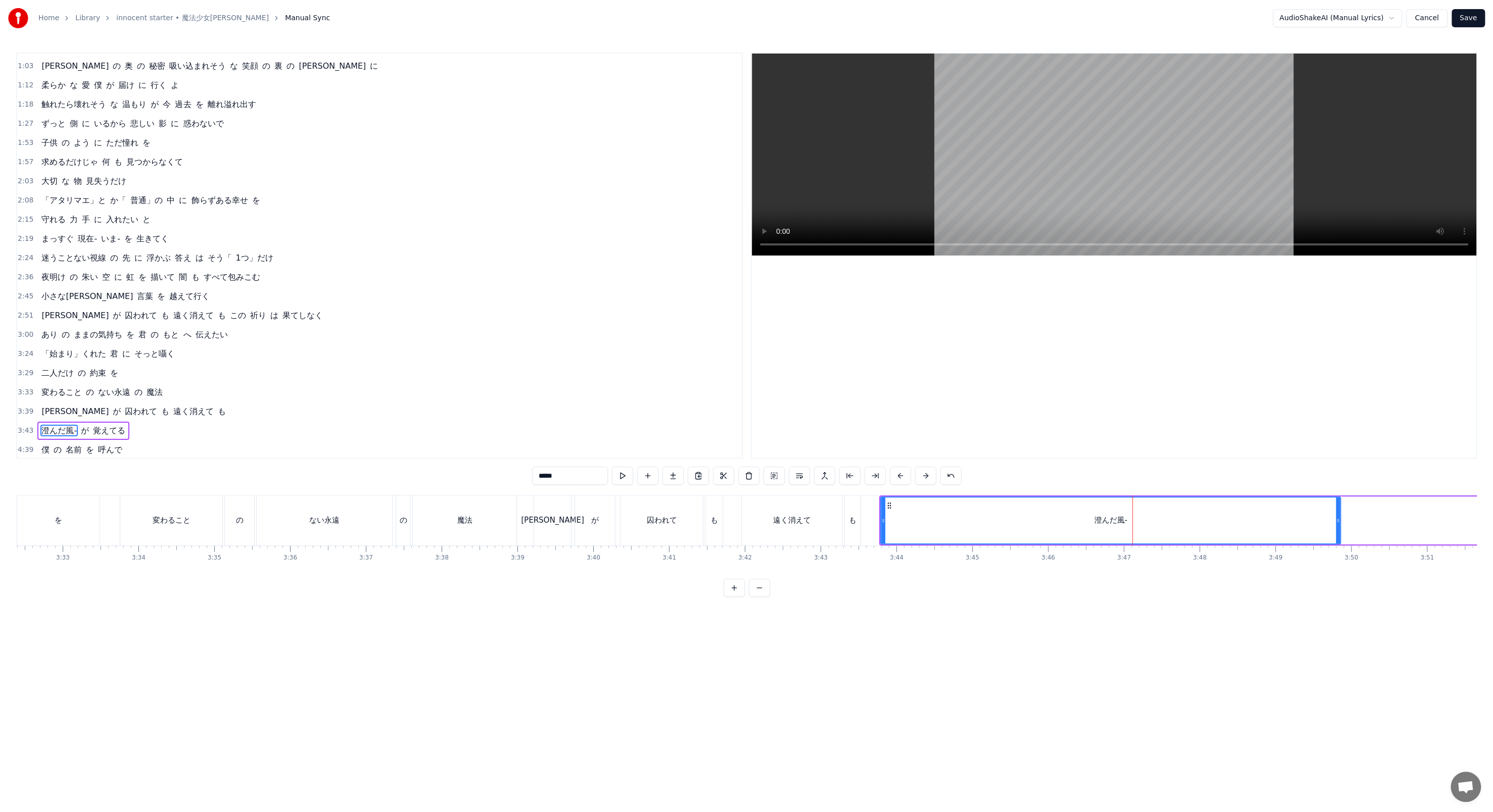
click at [389, 279] on input "*****" at bounding box center [569, 475] width 76 height 18
paste input "***"
drag, startPoint x: 1336, startPoint y: 510, endPoint x: 1230, endPoint y: 502, distance: 106.3
click at [389, 279] on div at bounding box center [1240, 520] width 4 height 46
click at [389, 279] on button at bounding box center [622, 475] width 21 height 18
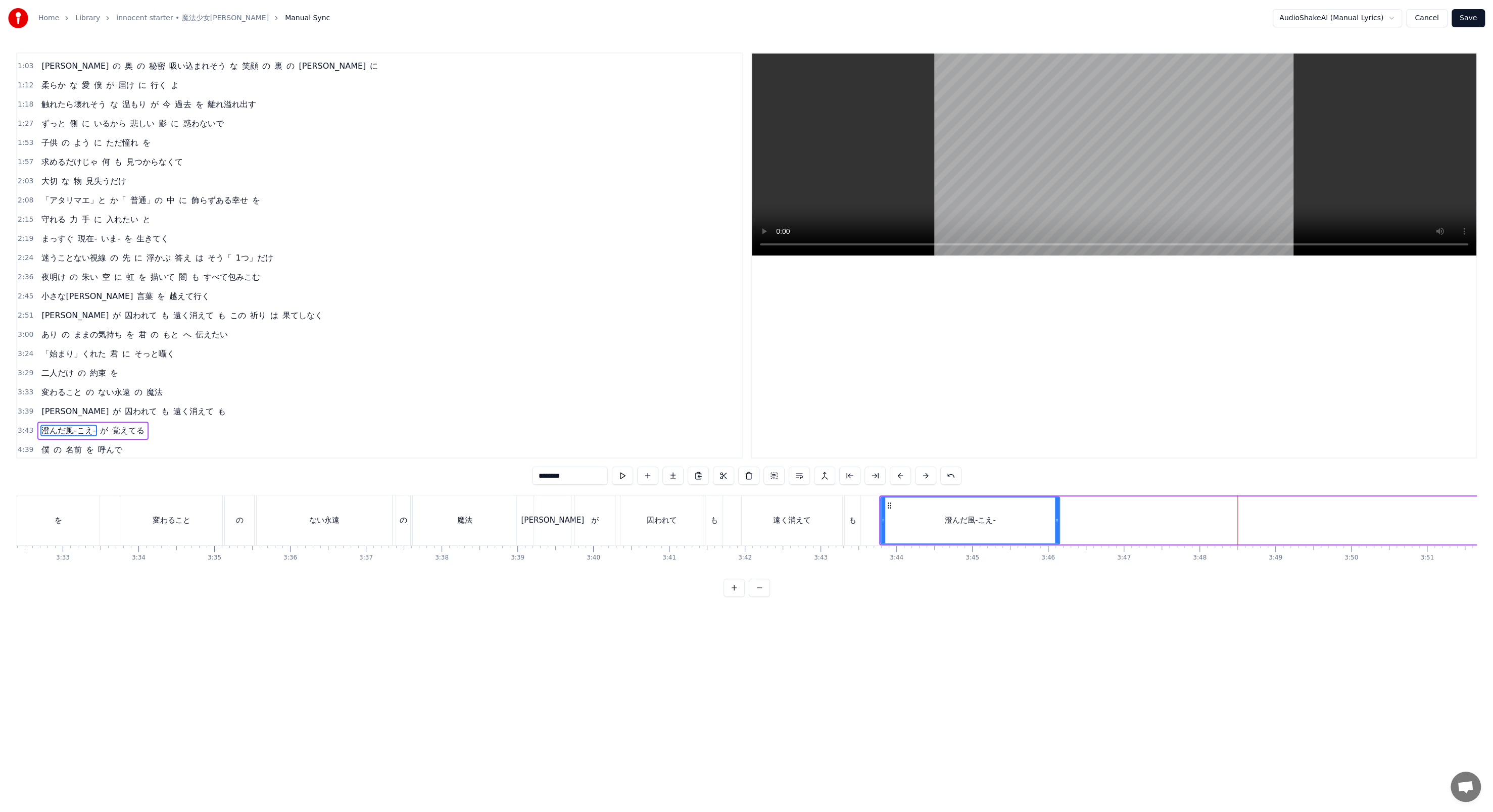
drag, startPoint x: 1234, startPoint y: 520, endPoint x: 1053, endPoint y: 503, distance: 181.8
click at [389, 279] on div at bounding box center [1056, 520] width 4 height 46
click at [389, 279] on button at bounding box center [622, 475] width 21 height 18
drag, startPoint x: 1051, startPoint y: 531, endPoint x: 970, endPoint y: 522, distance: 81.5
click at [389, 279] on div at bounding box center [972, 520] width 4 height 46
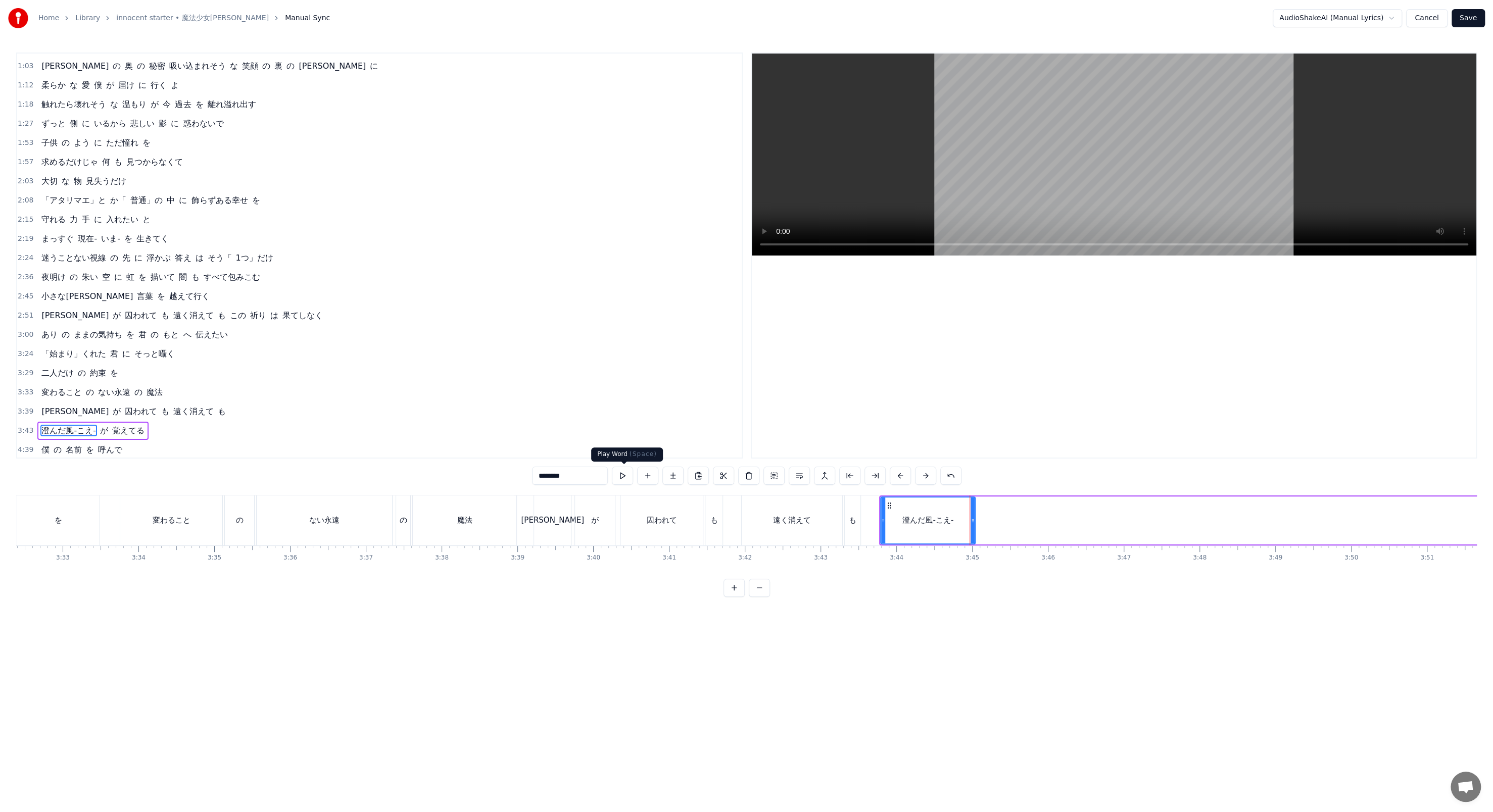
click at [389, 279] on button at bounding box center [622, 475] width 21 height 18
drag, startPoint x: 970, startPoint y: 523, endPoint x: 944, endPoint y: 514, distance: 27.5
click at [389, 279] on div at bounding box center [947, 520] width 4 height 46
click at [389, 279] on button at bounding box center [622, 475] width 21 height 18
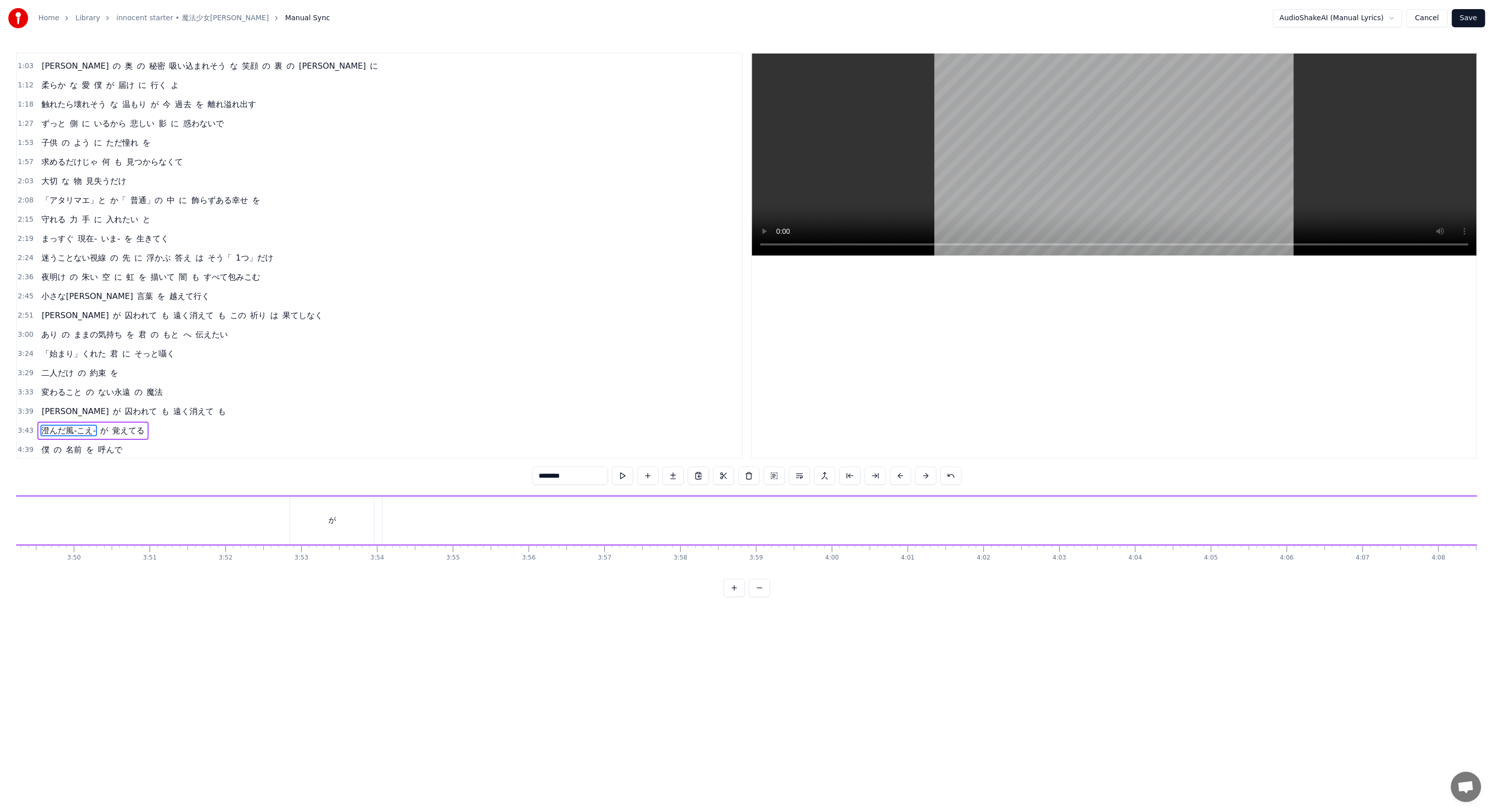
click at [340, 279] on div "が" at bounding box center [332, 520] width 84 height 48
drag, startPoint x: 369, startPoint y: 518, endPoint x: 347, endPoint y: 515, distance: 22.2
click at [354, 279] on icon at bounding box center [355, 520] width 4 height 8
drag, startPoint x: 350, startPoint y: 517, endPoint x: 318, endPoint y: 515, distance: 32.1
click at [318, 279] on div at bounding box center [320, 520] width 4 height 46
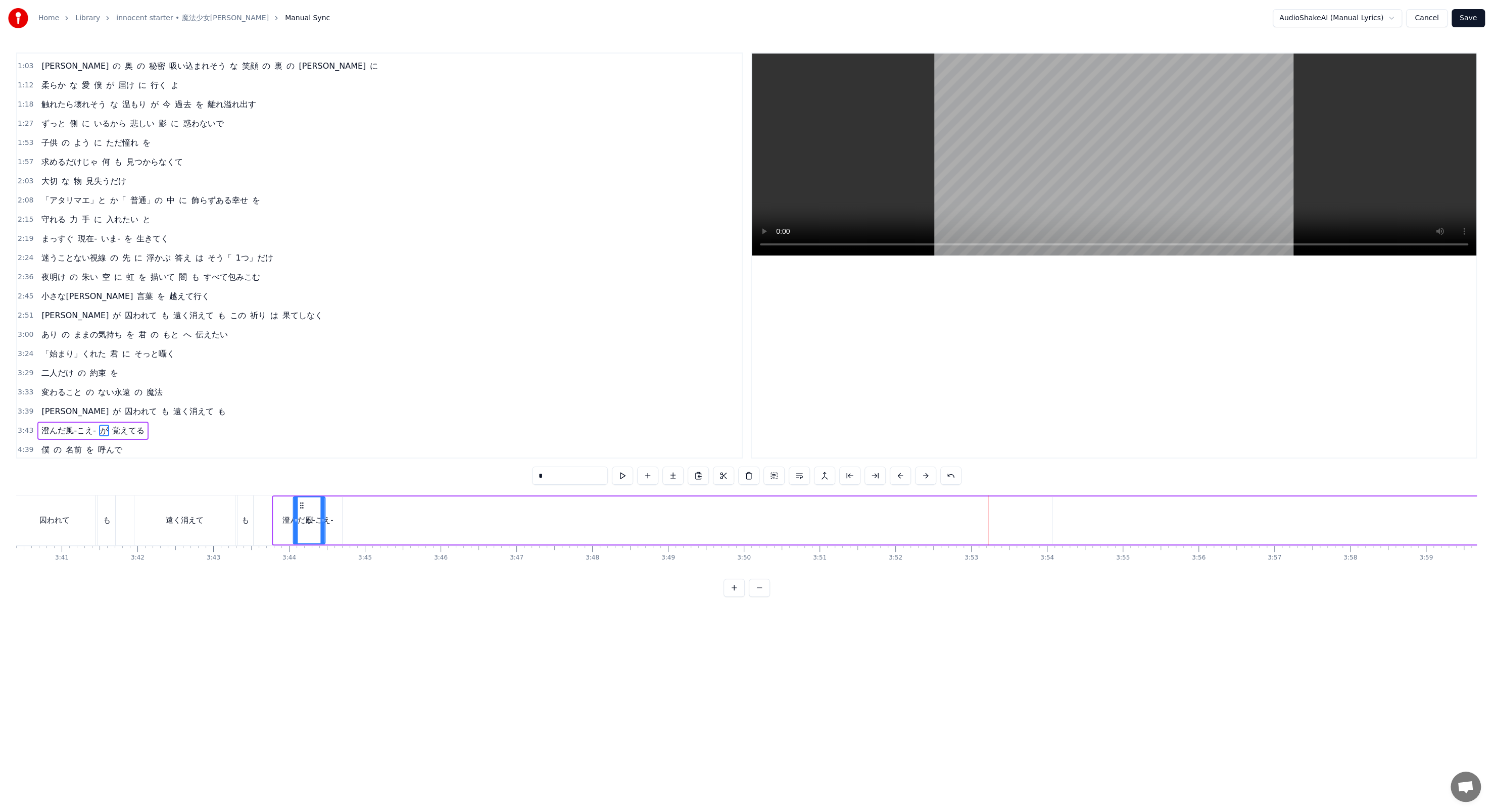
scroll to position [0, 16699]
drag, startPoint x: 298, startPoint y: 506, endPoint x: 366, endPoint y: 531, distance: 72.4
click at [366, 279] on div "が" at bounding box center [373, 520] width 31 height 46
click at [341, 279] on div "澄んだ風-こえ-" at bounding box center [307, 520] width 68 height 48
click at [360, 279] on div "が" at bounding box center [372, 520] width 32 height 48
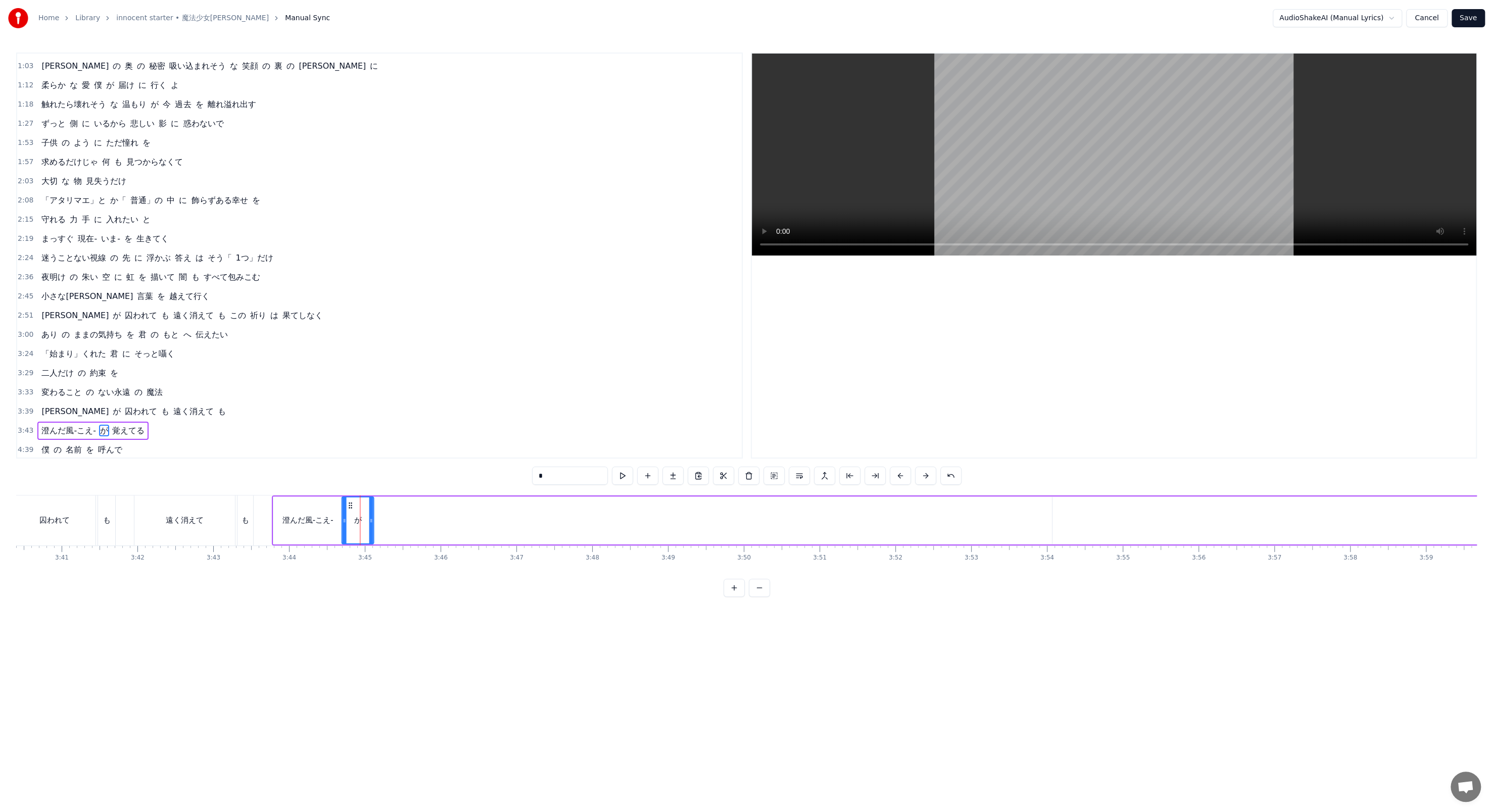
drag, startPoint x: 367, startPoint y: 506, endPoint x: 351, endPoint y: 506, distance: 16.0
click at [351, 279] on icon at bounding box center [350, 506] width 8 height 8
click at [331, 279] on div "澄んだ風-こえ-" at bounding box center [307, 520] width 68 height 48
click at [320, 279] on div "澄んだ風-こえ-" at bounding box center [307, 520] width 51 height 11
click at [389, 279] on button at bounding box center [622, 475] width 21 height 18
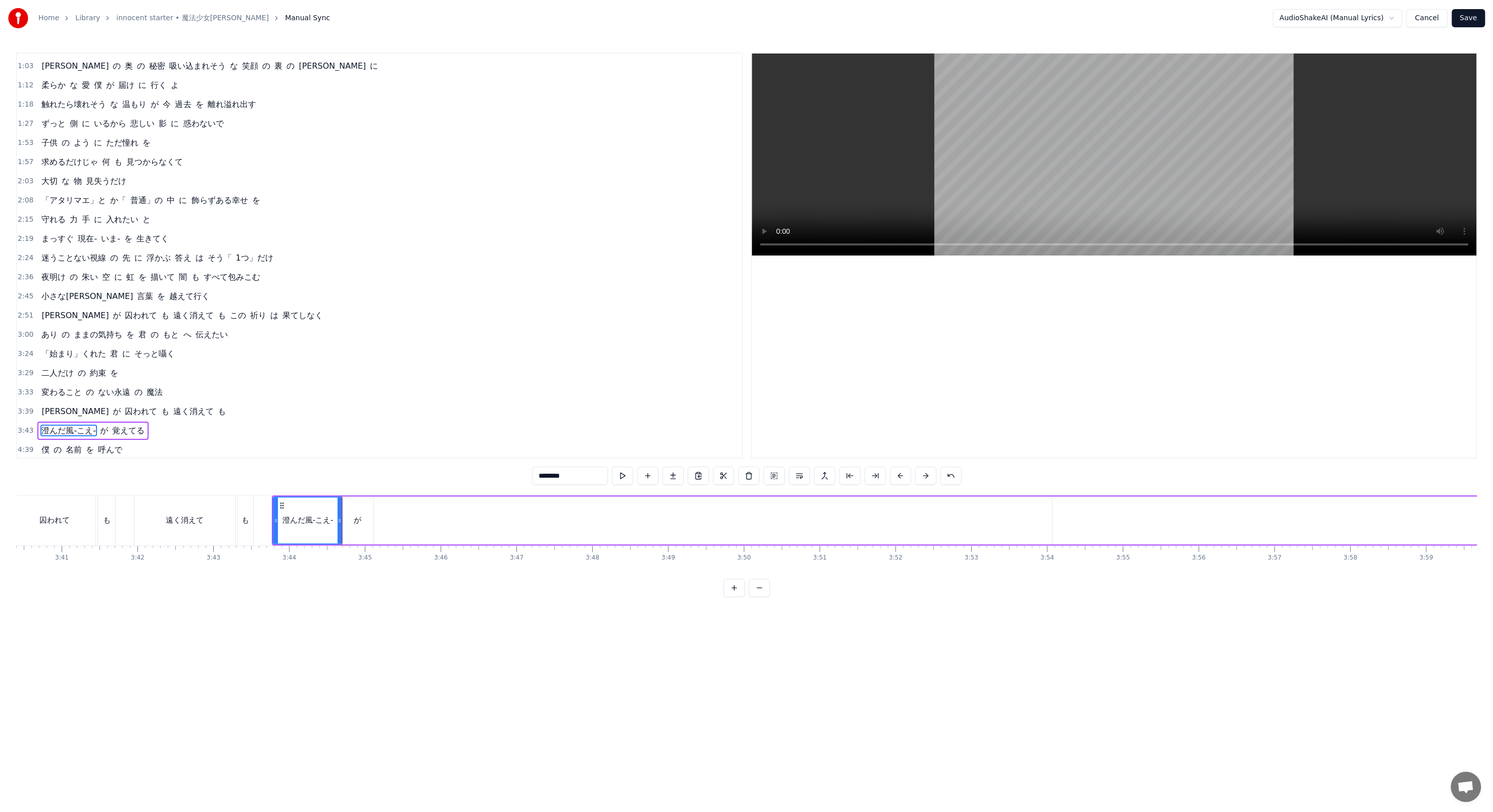
click at [365, 279] on div "が" at bounding box center [357, 520] width 32 height 48
click at [389, 279] on button at bounding box center [622, 475] width 21 height 18
drag, startPoint x: 362, startPoint y: 519, endPoint x: 368, endPoint y: 520, distance: 6.1
click at [368, 279] on div "が" at bounding box center [358, 520] width 31 height 46
click at [347, 279] on icon at bounding box center [350, 506] width 8 height 8
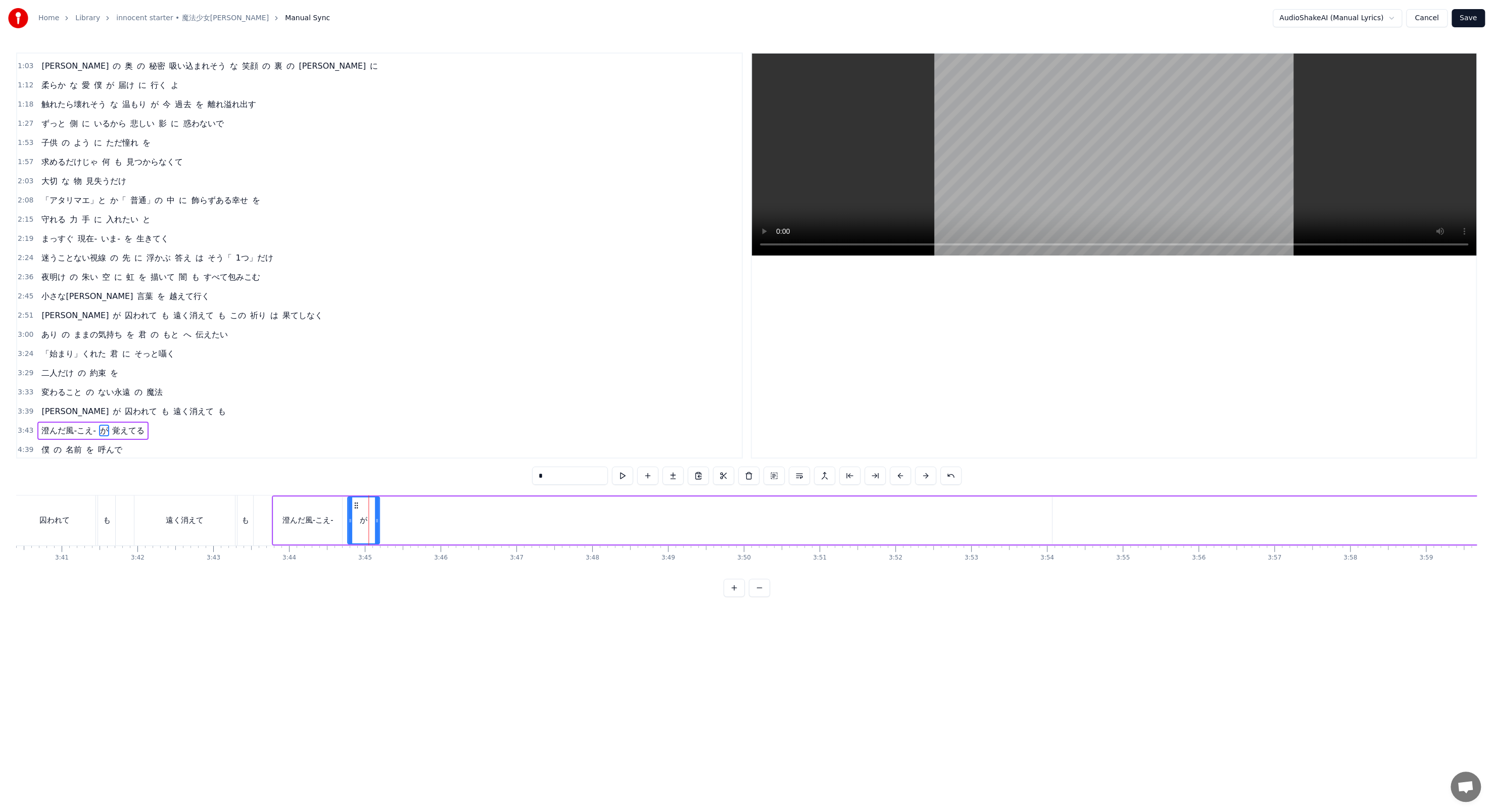
drag, startPoint x: 349, startPoint y: 503, endPoint x: 355, endPoint y: 503, distance: 6.0
click at [355, 279] on circle at bounding box center [355, 503] width 1 height 1
click at [340, 279] on div "澄んだ風-こえ-" at bounding box center [307, 520] width 68 height 48
click at [342, 279] on div at bounding box center [342, 520] width 4 height 46
click at [365, 279] on div "が" at bounding box center [363, 520] width 7 height 11
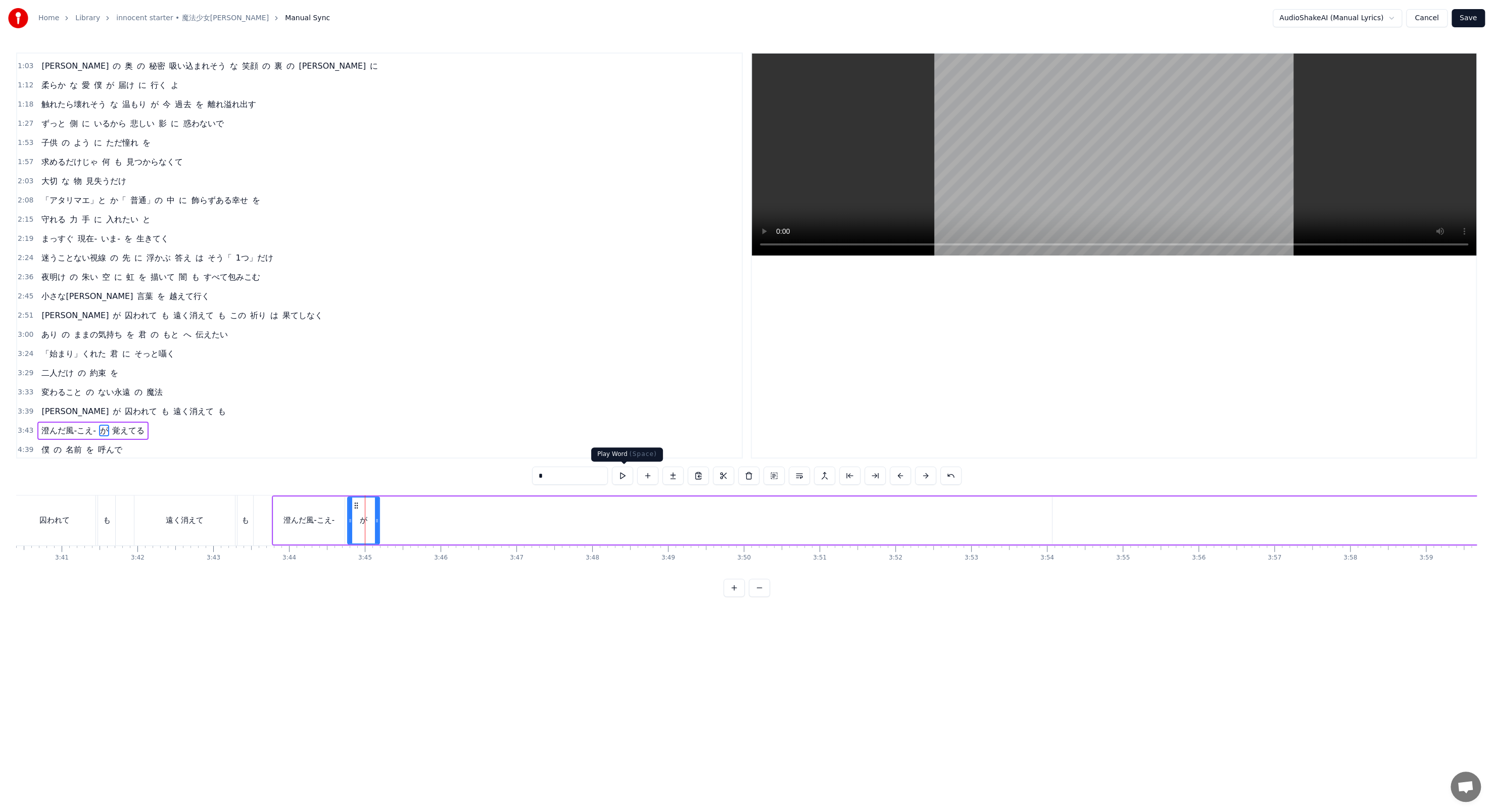
click at [389, 279] on button at bounding box center [622, 475] width 21 height 18
drag, startPoint x: 365, startPoint y: 514, endPoint x: 372, endPoint y: 515, distance: 7.1
click at [372, 279] on div "が" at bounding box center [363, 520] width 31 height 46
drag, startPoint x: 355, startPoint y: 504, endPoint x: 366, endPoint y: 505, distance: 11.0
click at [366, 279] on icon at bounding box center [367, 506] width 8 height 8
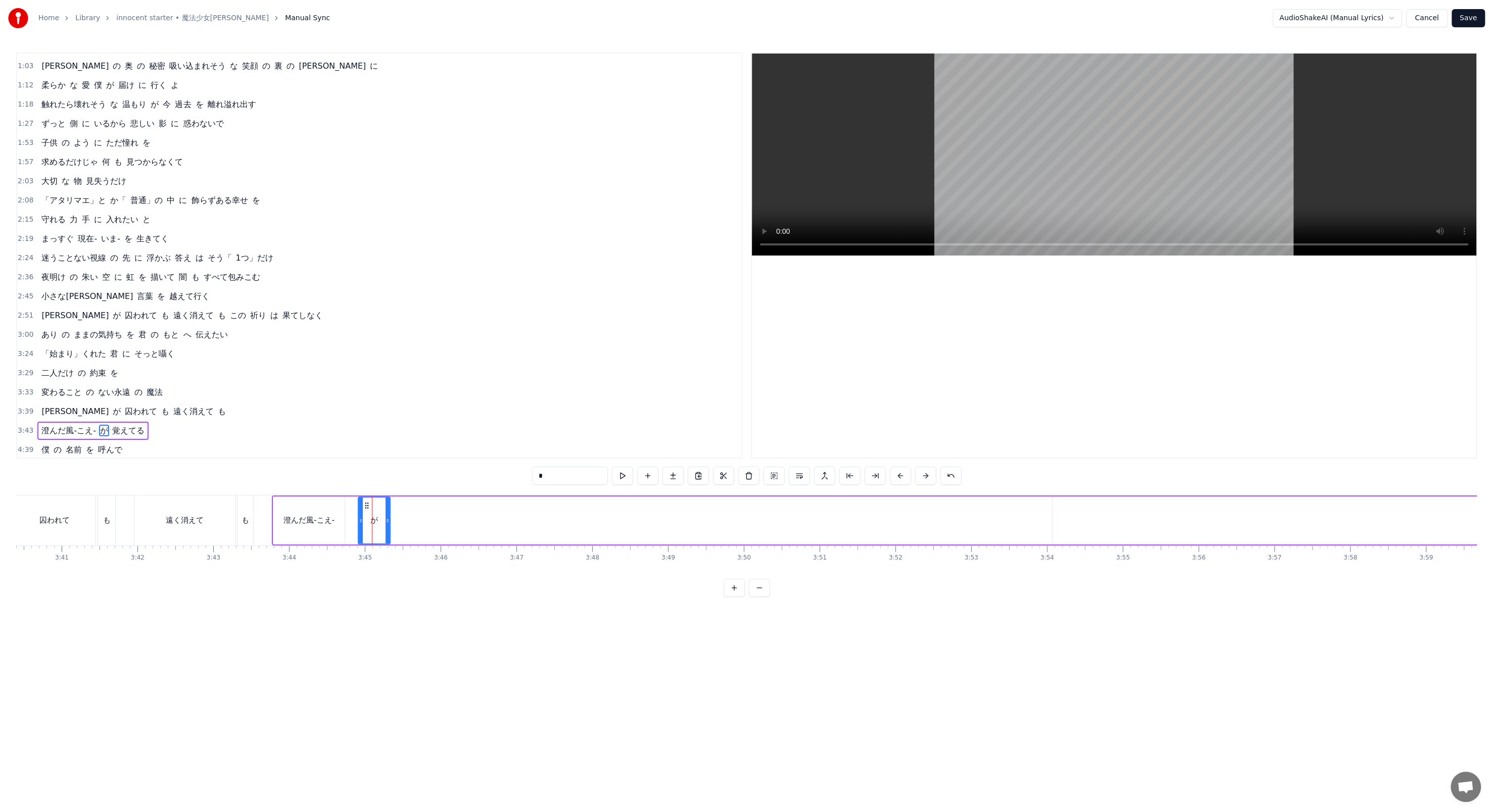
click at [345, 279] on div "澄んだ風-こえ-" at bounding box center [308, 520] width 72 height 48
drag, startPoint x: 344, startPoint y: 512, endPoint x: 354, endPoint y: 512, distance: 10.0
click at [354, 279] on div at bounding box center [353, 520] width 4 height 46
click at [389, 279] on button at bounding box center [622, 475] width 21 height 18
click at [376, 279] on div "が" at bounding box center [373, 520] width 7 height 11
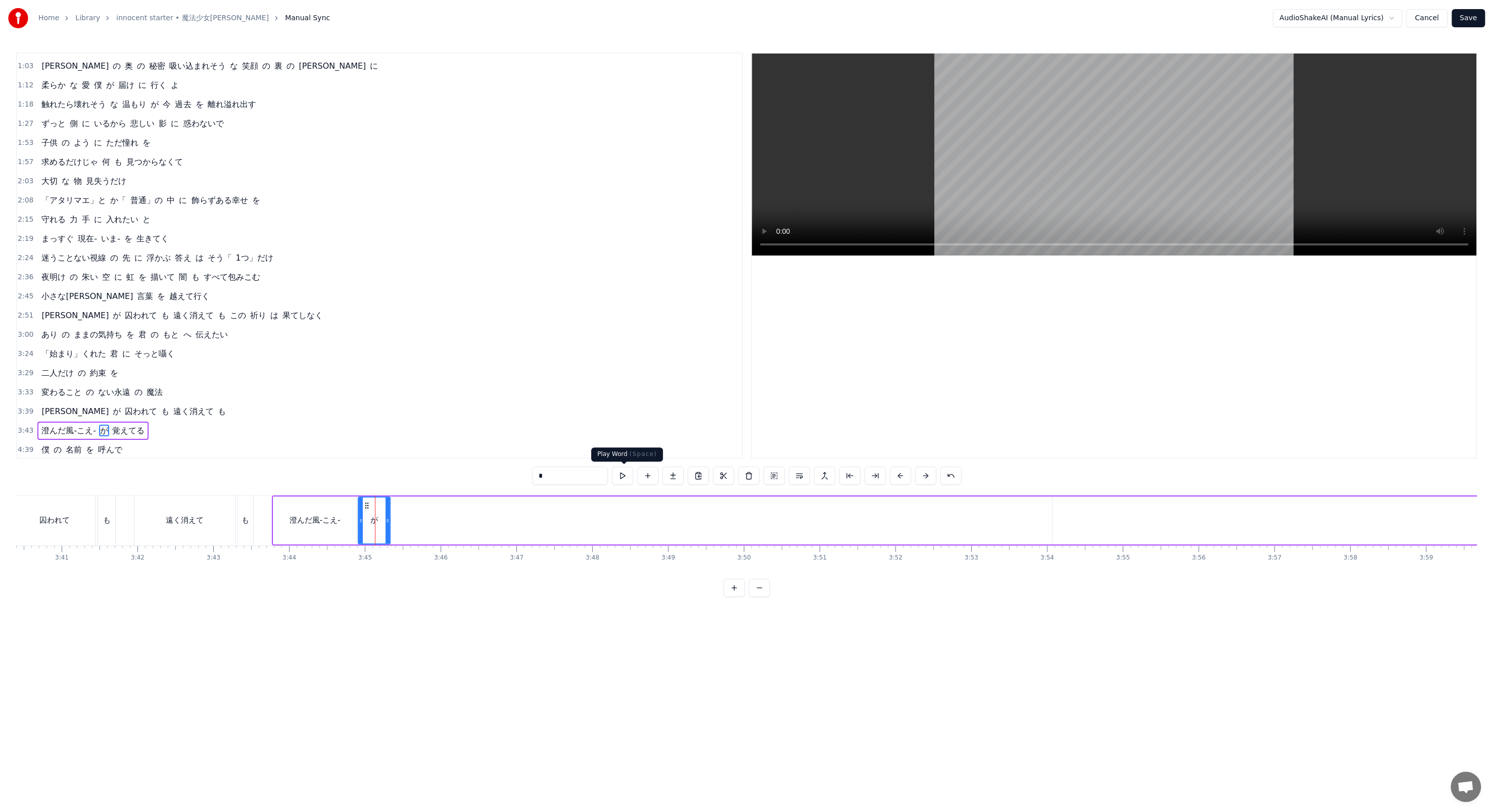
click at [389, 279] on button at bounding box center [622, 475] width 21 height 18
click at [389, 279] on div "膝 を 抱えて 部屋 の 片隅 いつ も 不安 で 震えていた 「本当」を 知ること が 恐くてトビラ を 閉じた 優しい 嘘 に 居 場所 を 見つけて 夢…" at bounding box center [746, 532] width 1460 height 76
click at [389, 279] on div "覚えてる" at bounding box center [748, 520] width 3462 height 48
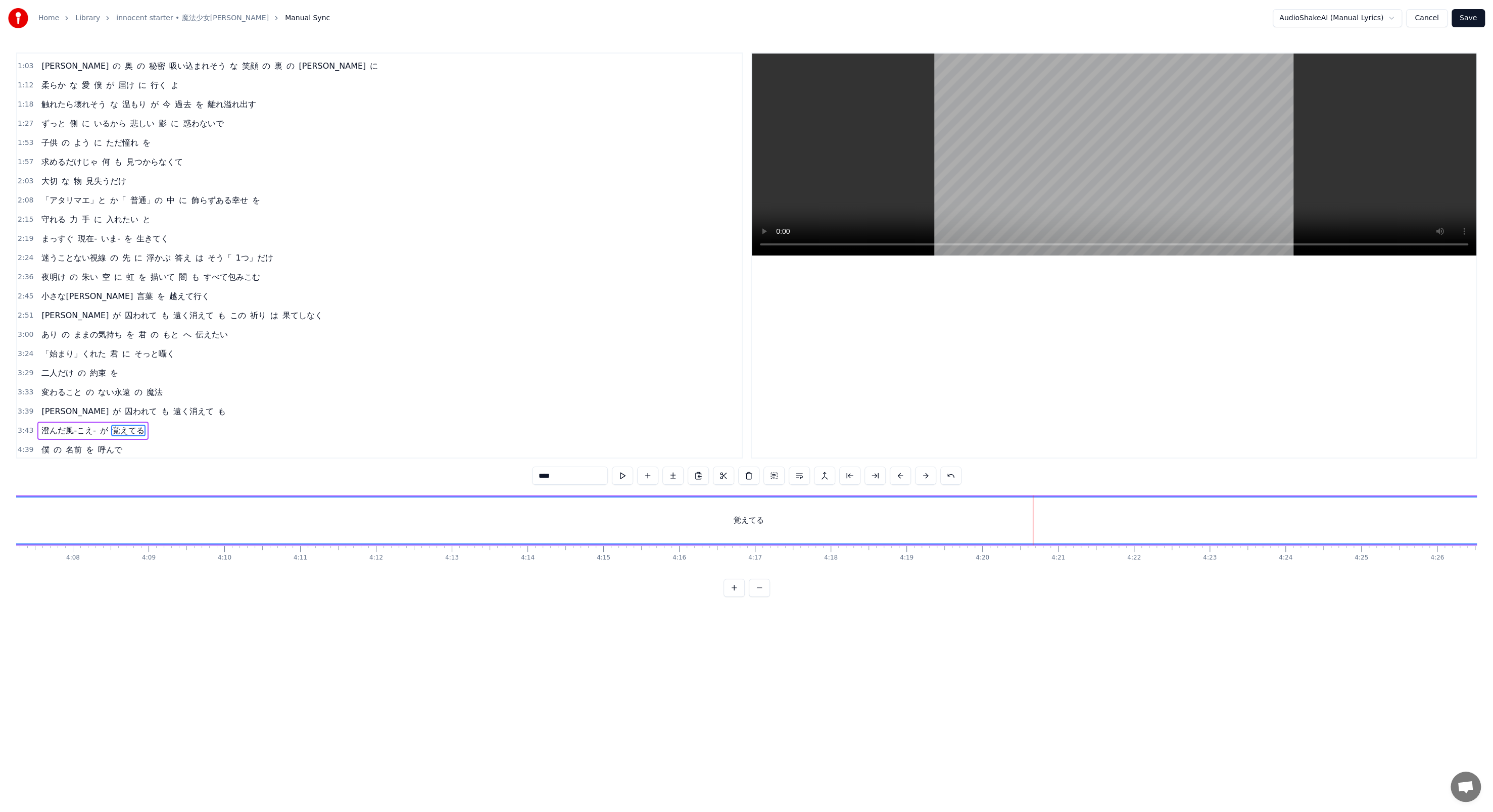
scroll to position [0, 20012]
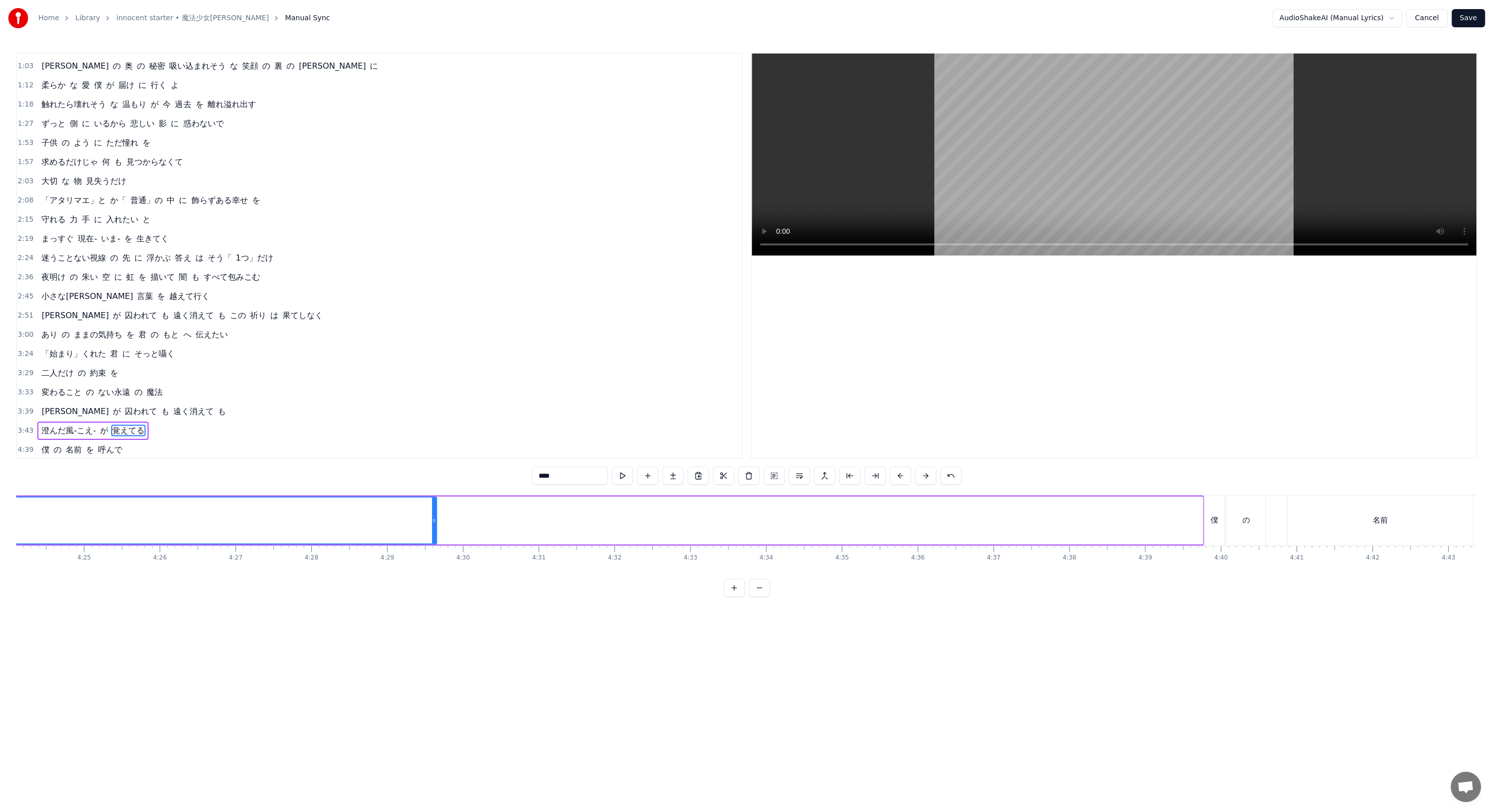
drag, startPoint x: 1199, startPoint y: 516, endPoint x: 426, endPoint y: 461, distance: 775.0
click at [389, 279] on div "0:21 膝 を 抱えて 部屋 の 片隅 0:25 いつ も 不安 で 震えていた 0:28 「本当」を 知ること が 恐くてトビラ を 閉じた 0:35 優…" at bounding box center [746, 325] width 1460 height 545
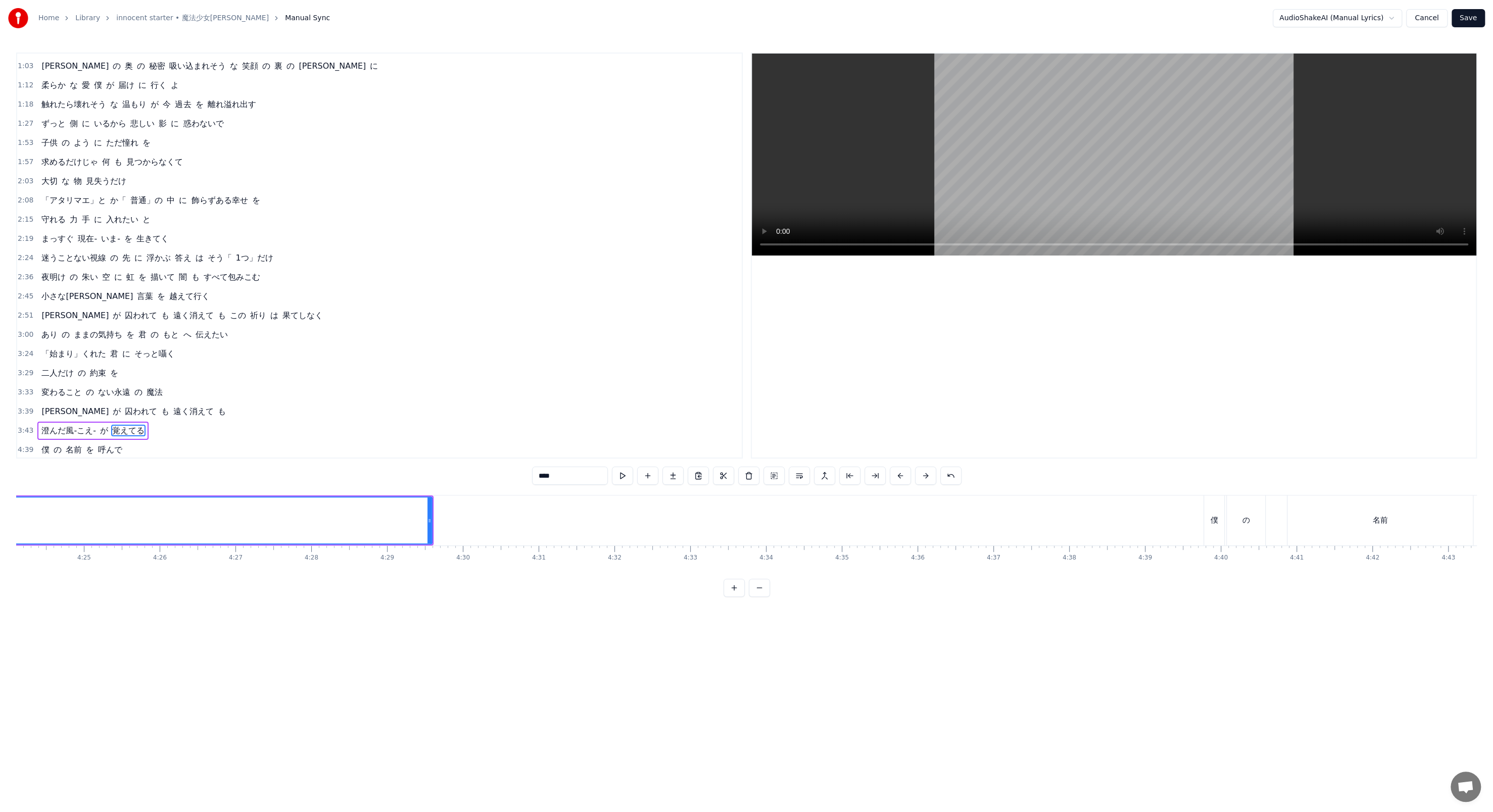
scroll to position [0, 18734]
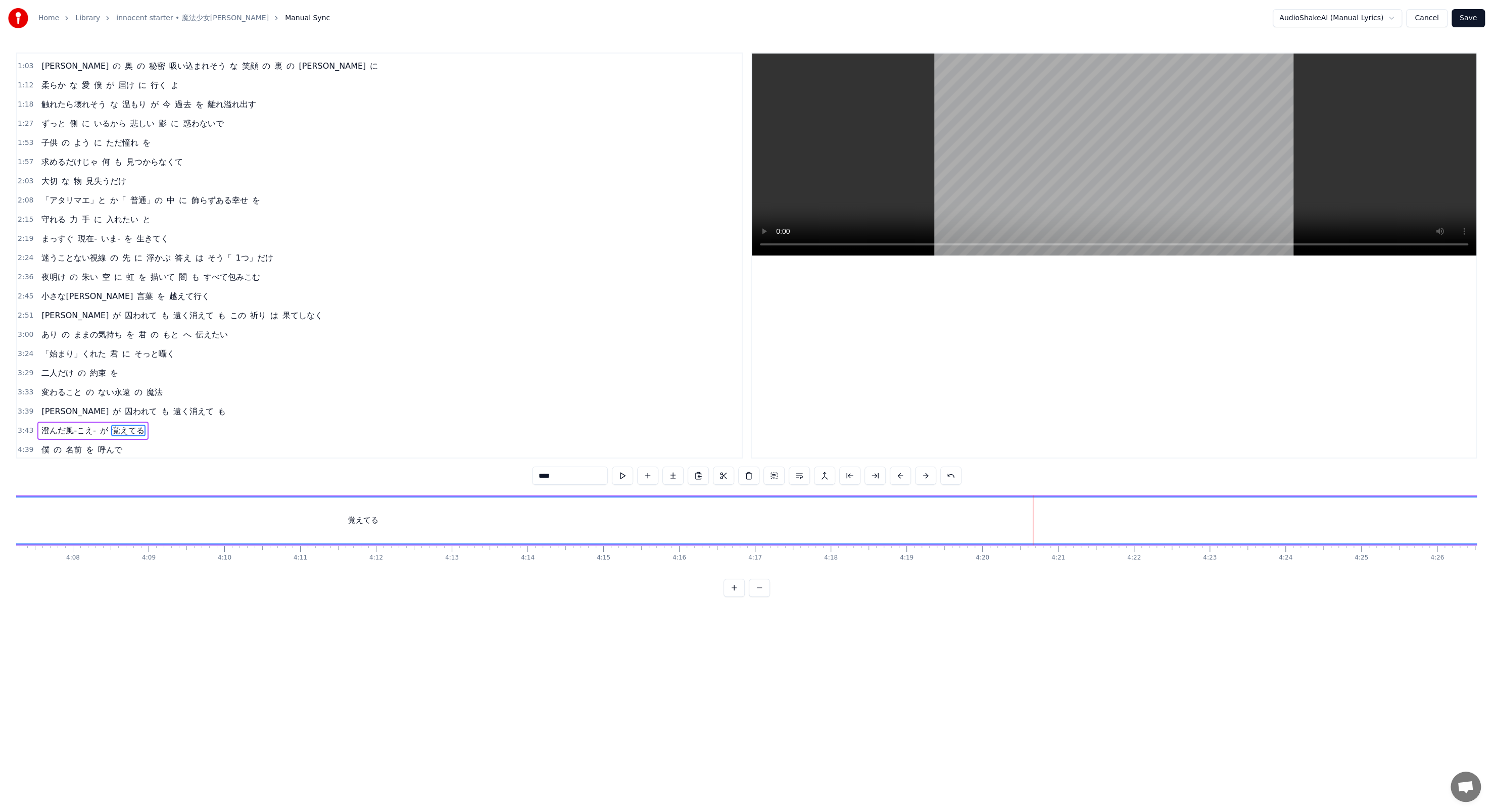
click at [389, 279] on button at bounding box center [760, 588] width 21 height 18
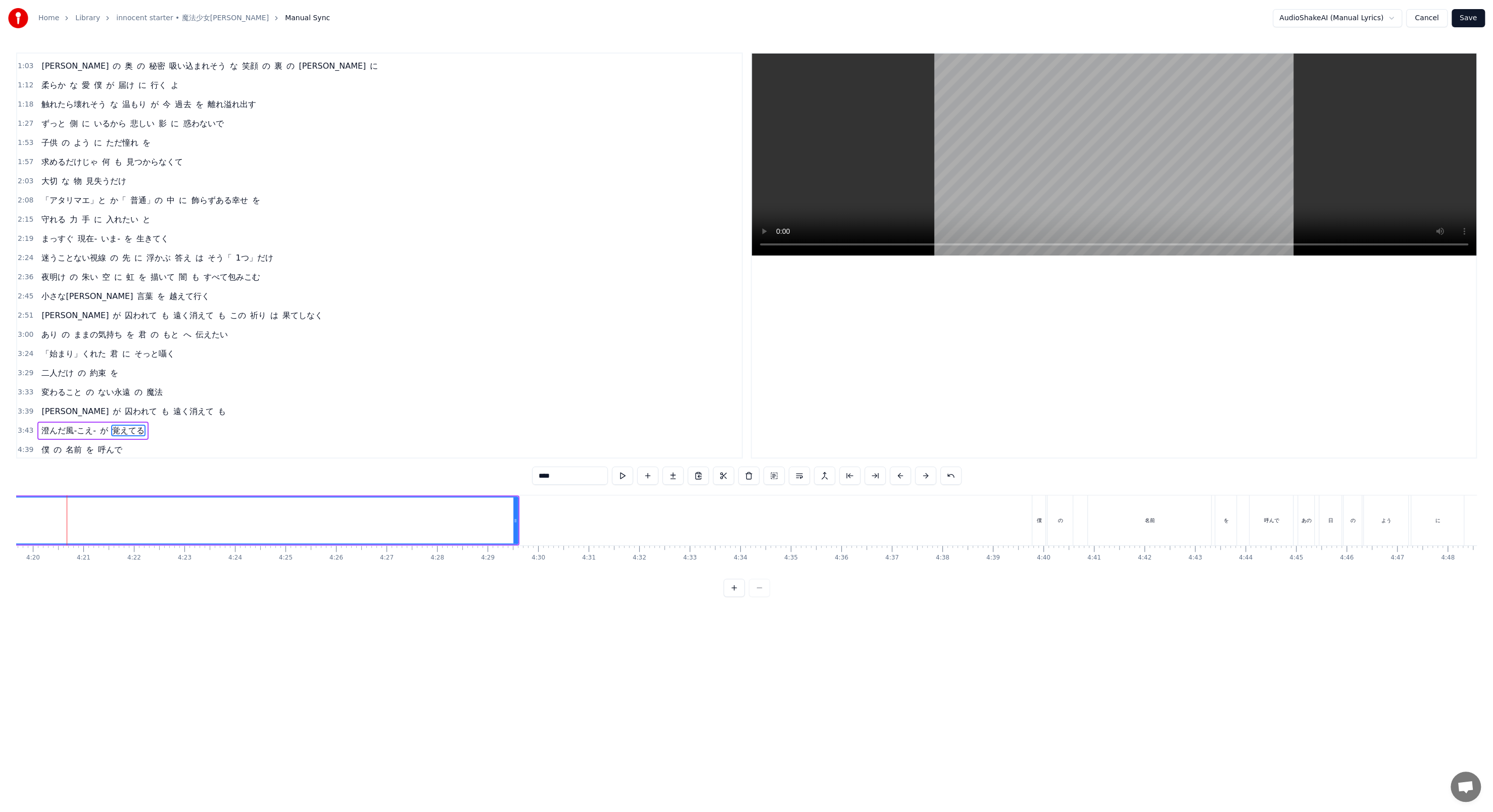
scroll to position [0, 13117]
click at [389, 279] on div at bounding box center [746, 588] width 46 height 18
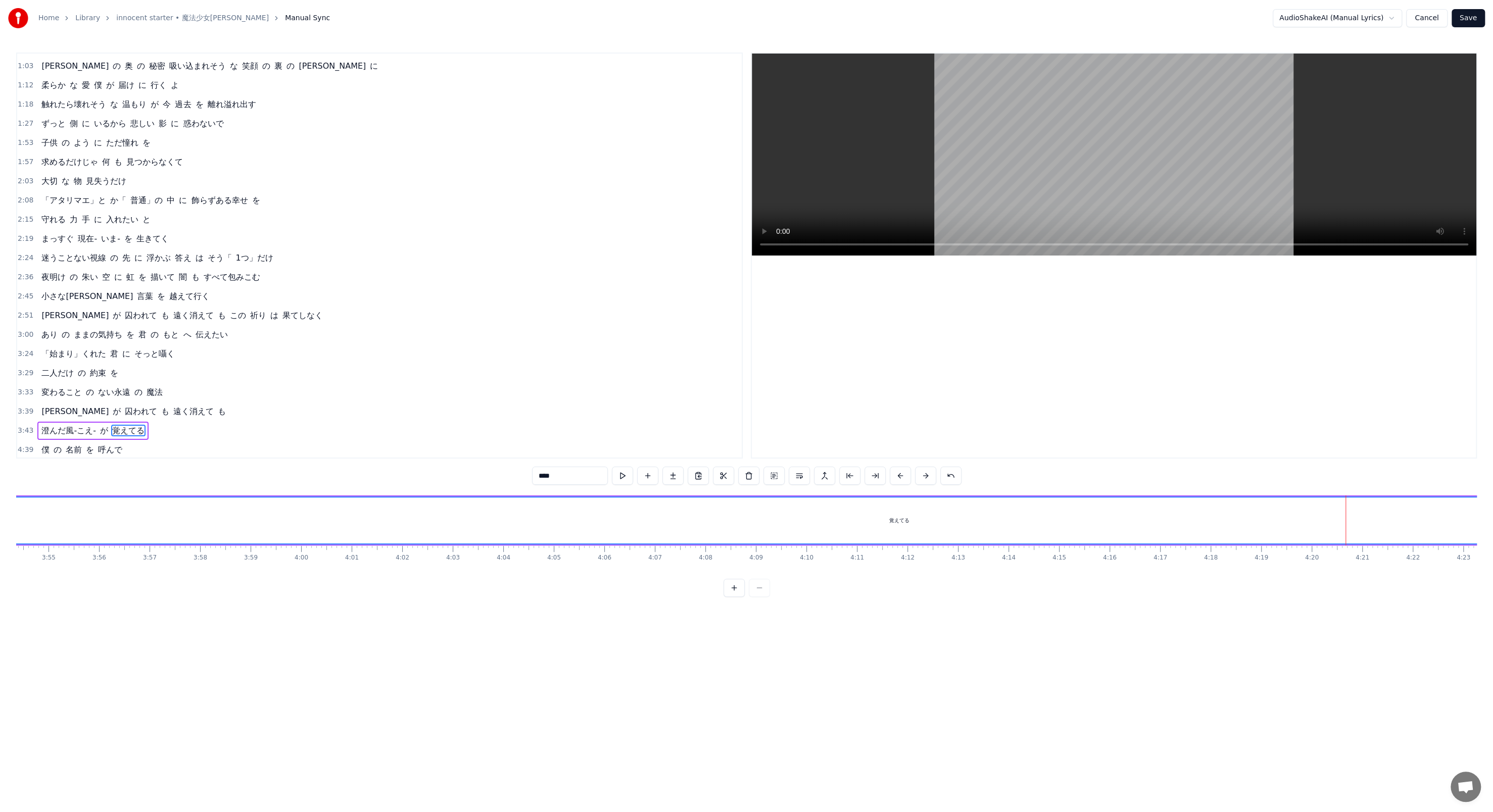
click at [389, 279] on button at bounding box center [734, 588] width 21 height 18
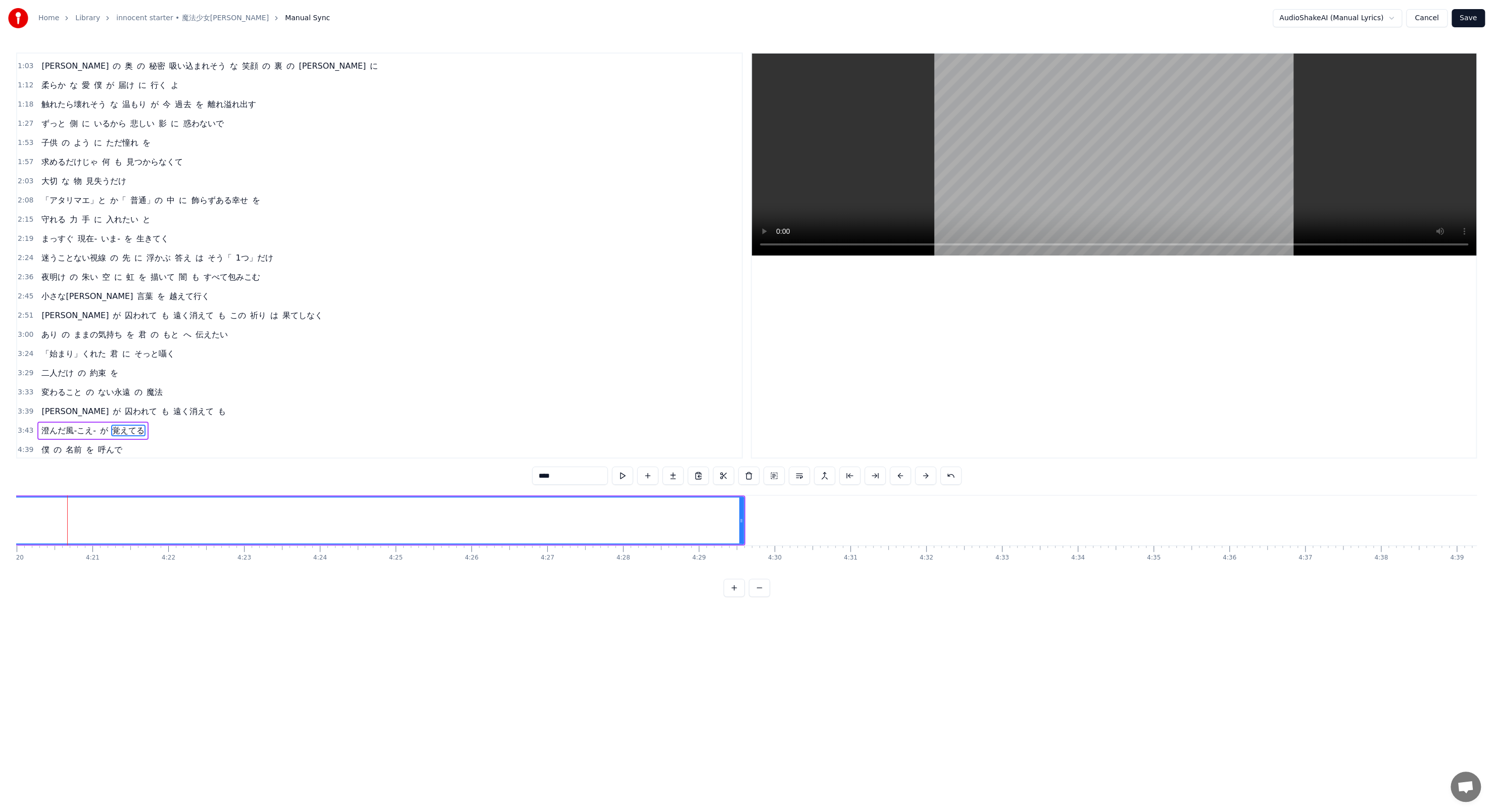
click at [389, 279] on button at bounding box center [734, 588] width 21 height 18
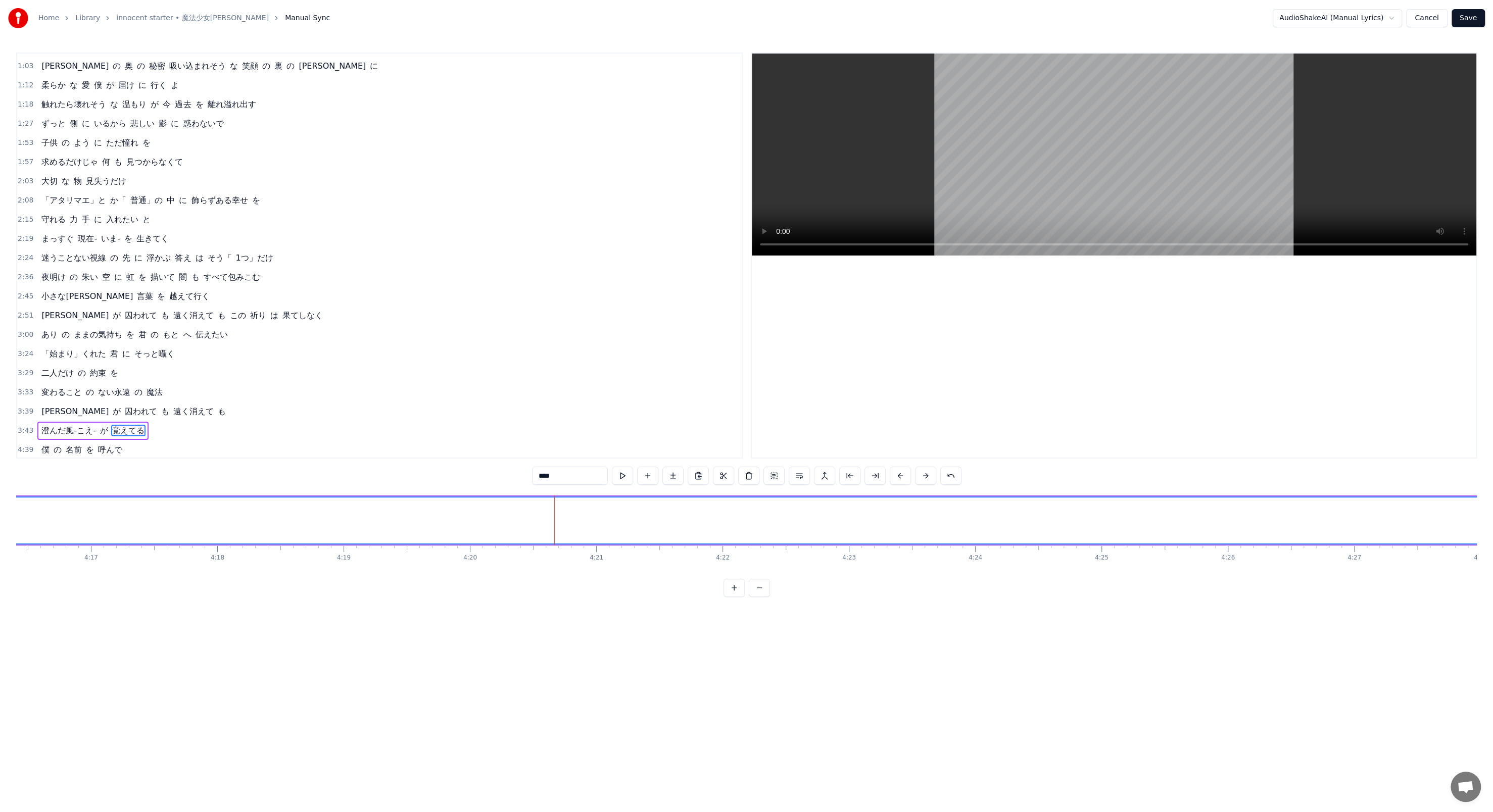
scroll to position [0, 32867]
click at [389, 279] on button at bounding box center [734, 588] width 21 height 18
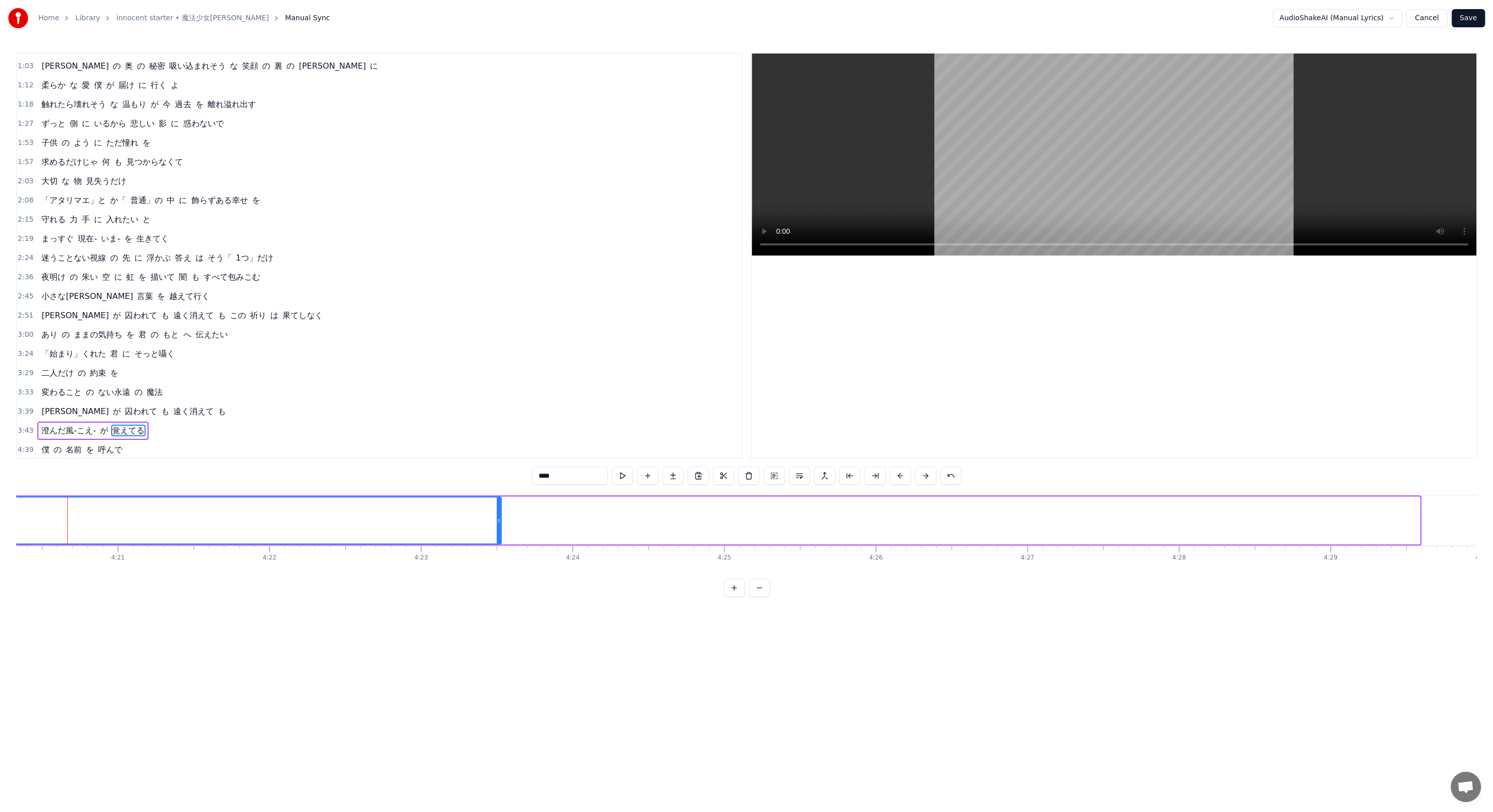
drag, startPoint x: 1416, startPoint y: 520, endPoint x: 498, endPoint y: 431, distance: 922.3
click at [389, 279] on div "0:21 膝 を 抱えて 部屋 の 片隅 0:25 いつ も 不安 で 震えていた 0:28 「本当」を 知ること が 恐くてトビラ を 閉じた 0:35 優…" at bounding box center [746, 325] width 1460 height 545
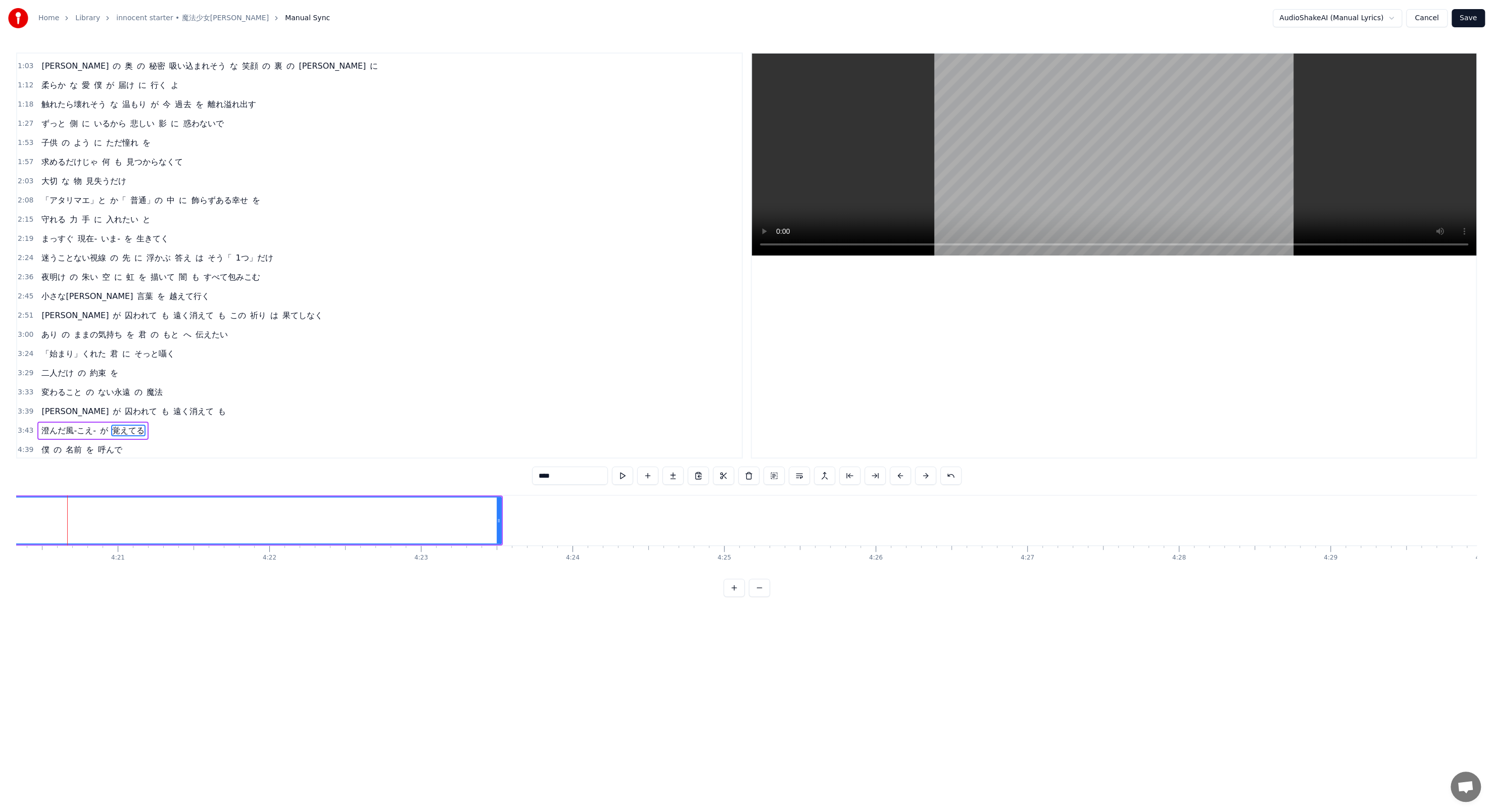
click at [389, 279] on button at bounding box center [760, 588] width 21 height 18
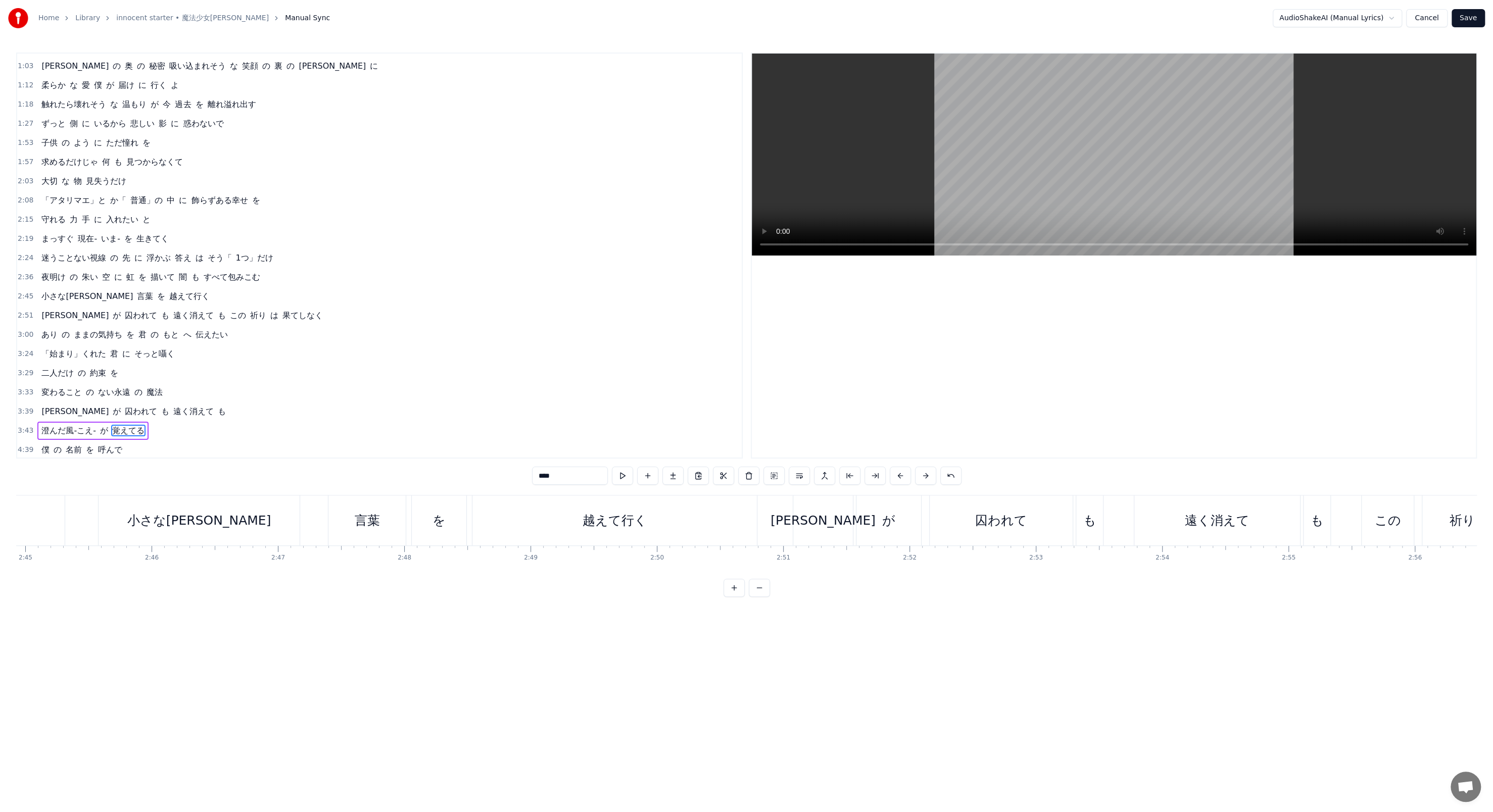
click at [389, 279] on button at bounding box center [760, 588] width 21 height 18
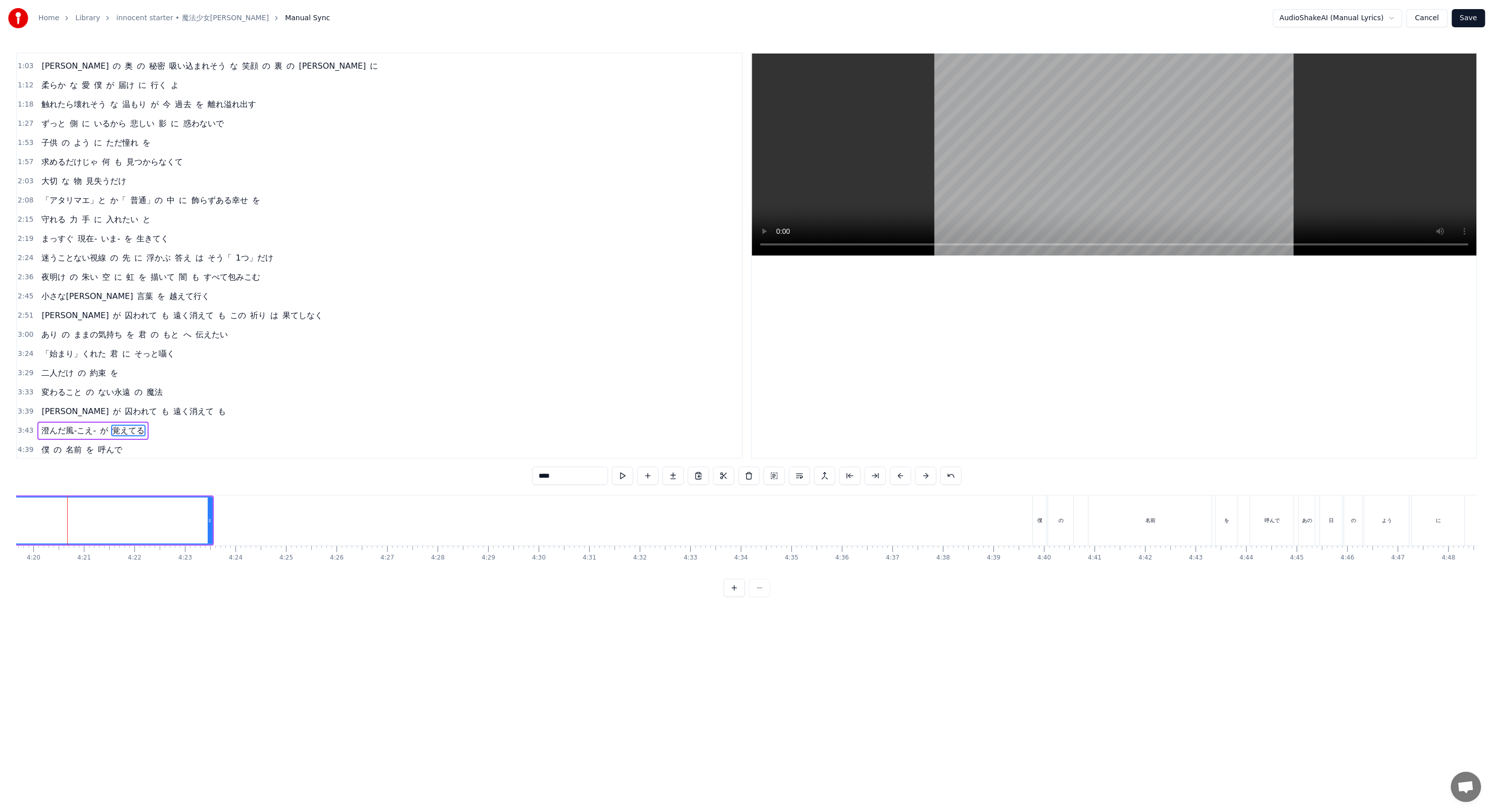
click at [389, 279] on div at bounding box center [746, 588] width 46 height 18
click at [389, 279] on div "0:21 膝 を 抱えて 部屋 の 片隅 0:25 いつ も 不安 で 震えていた 0:28 「本当」を 知ること が 恐くてトビラ を 閉じた 0:35 優…" at bounding box center [746, 325] width 1460 height 545
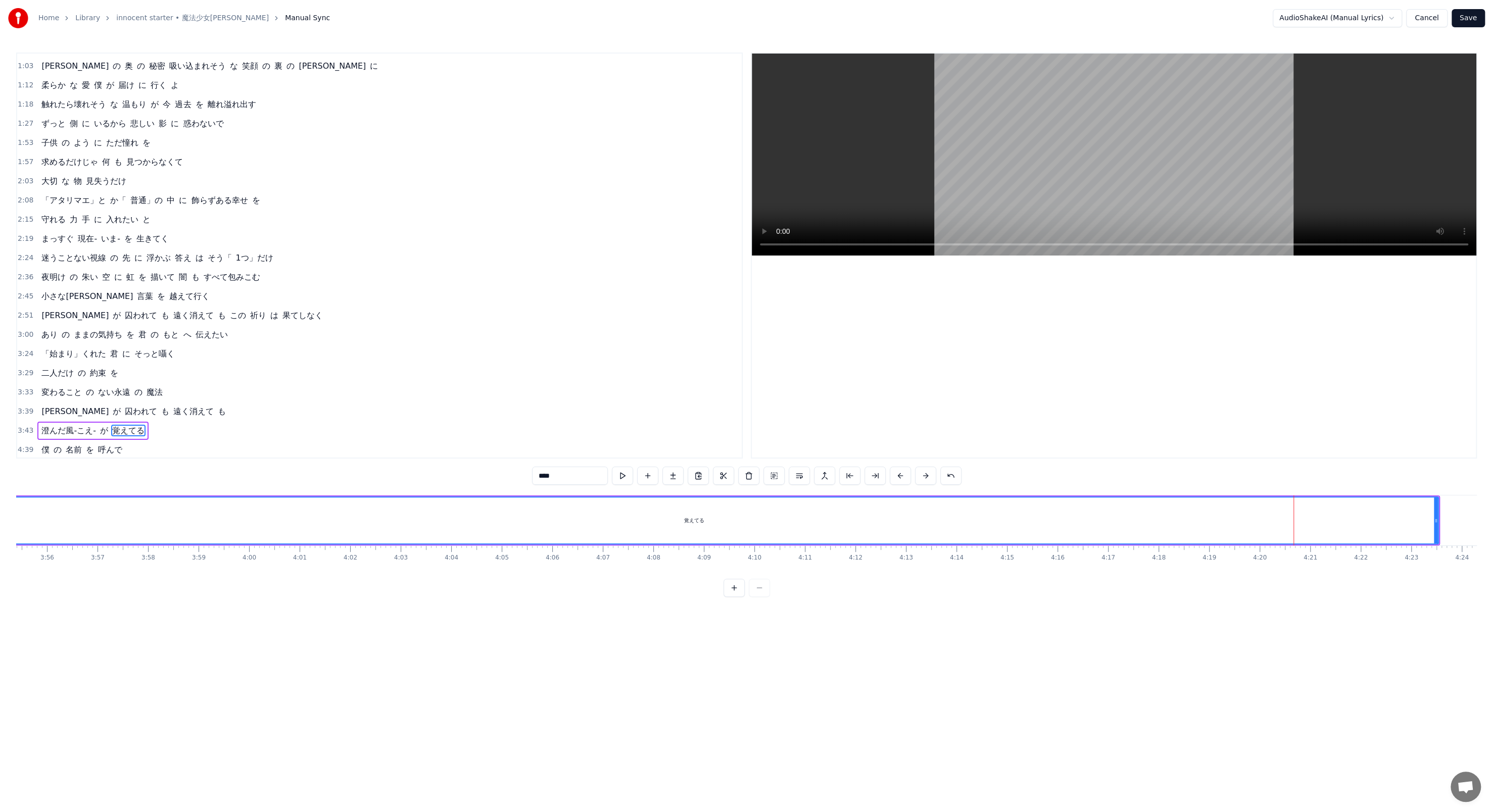
scroll to position [0, 11946]
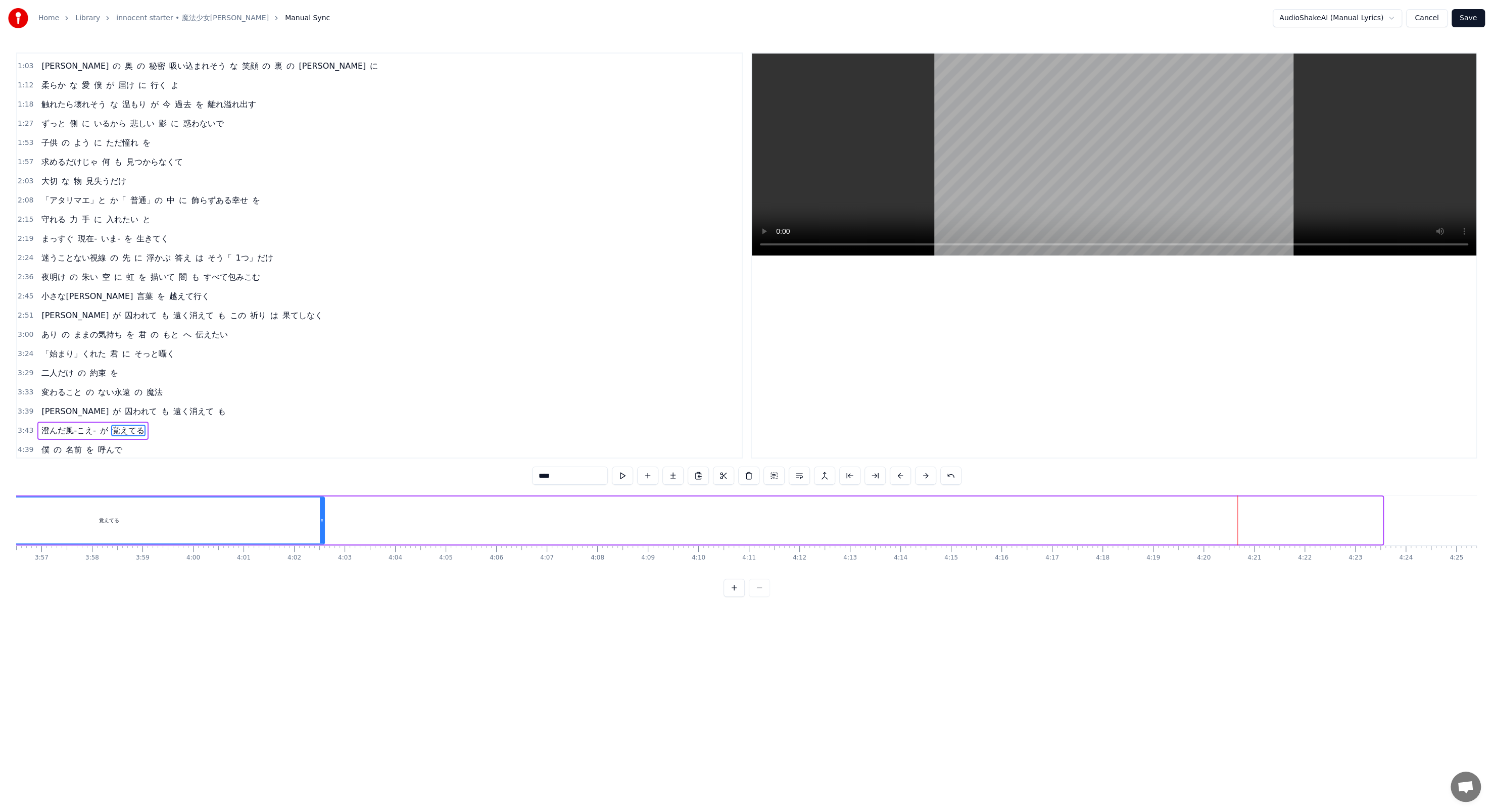
drag, startPoint x: 1381, startPoint y: 523, endPoint x: 323, endPoint y: 421, distance: 1062.9
click at [323, 279] on div "0:21 膝 を 抱えて 部屋 の 片隅 0:25 いつ も 不安 で 震えていた 0:28 「本当」を 知ること が 恐くてトビラ を 閉じた 0:35 優…" at bounding box center [746, 325] width 1460 height 545
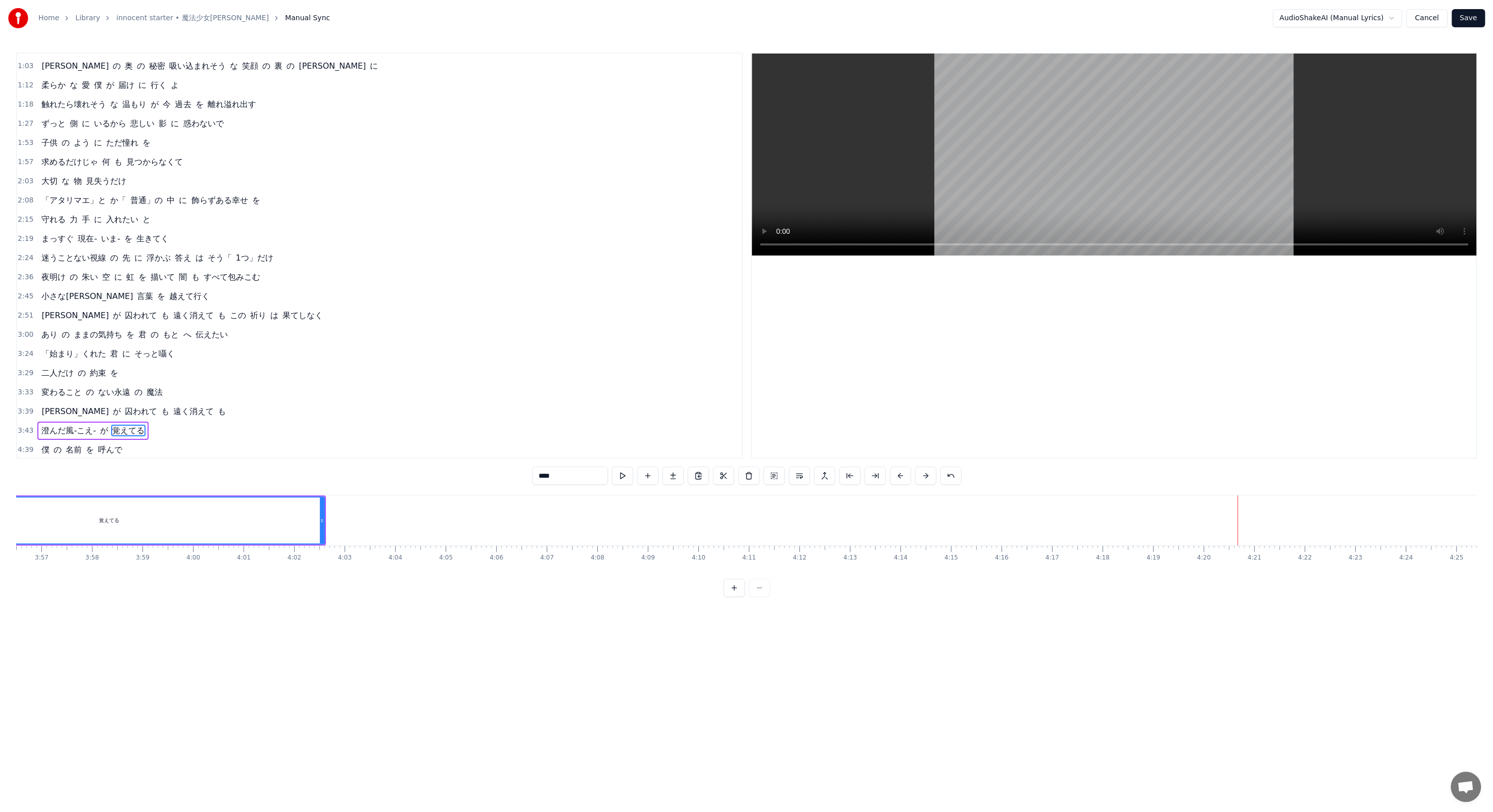
scroll to position [0, 10669]
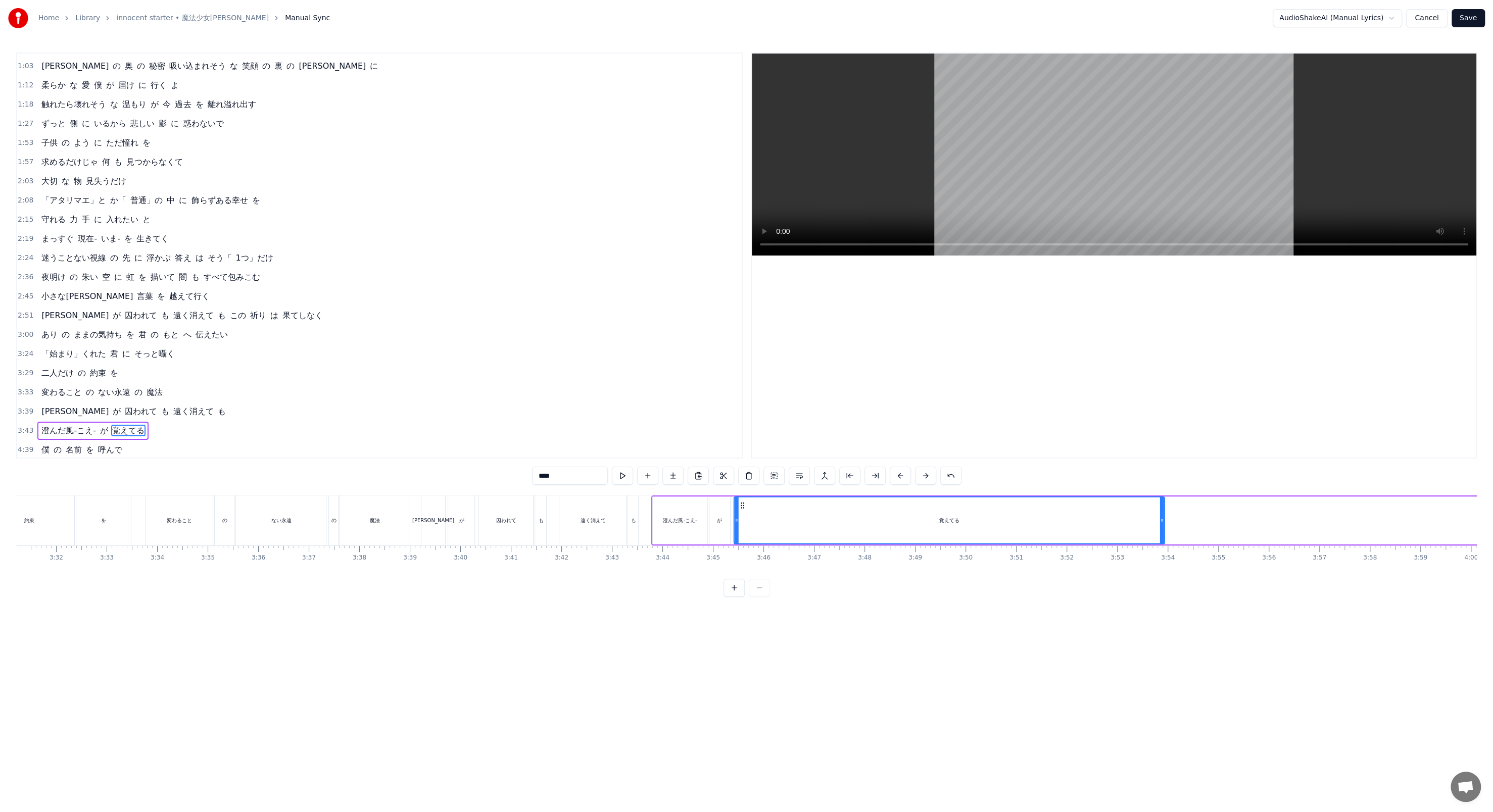
drag, startPoint x: 1179, startPoint y: 502, endPoint x: 742, endPoint y: 489, distance: 437.2
click at [389, 279] on div "0:21 膝 を 抱えて 部屋 の 片隅 0:25 いつ も 不安 で 震えていた 0:28 「本当」を 知ること が 恐くてトビラ を 閉じた 0:35 優…" at bounding box center [746, 325] width 1460 height 545
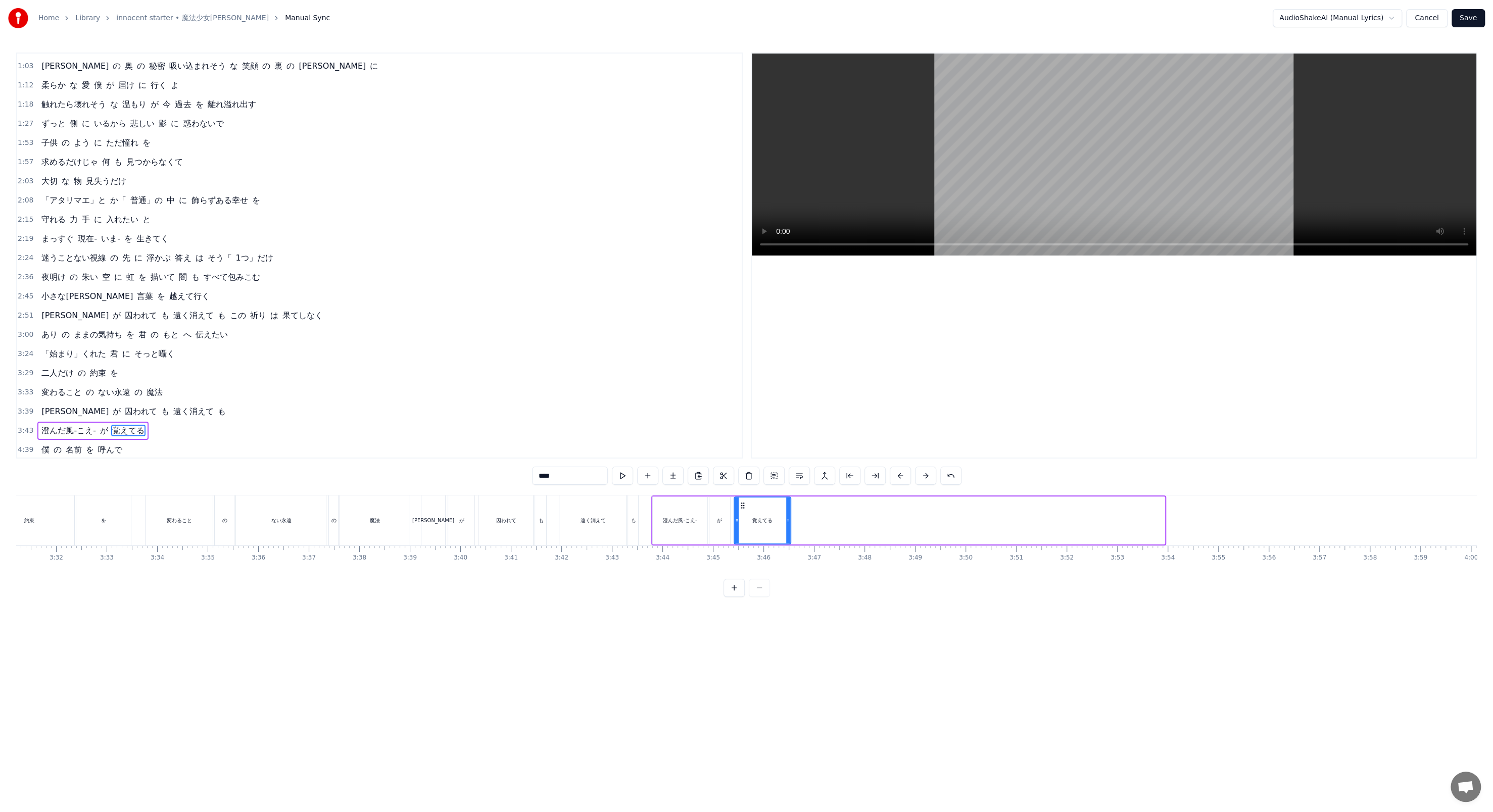
drag, startPoint x: 1160, startPoint y: 528, endPoint x: 786, endPoint y: 486, distance: 376.4
click at [389, 279] on div "0:21 膝 を 抱えて 部屋 の 片隅 0:25 いつ も 不安 で 震えていた 0:28 「本当」を 知ること が 恐くてトビラ を 閉じた 0:35 優…" at bounding box center [746, 325] width 1460 height 545
click at [389, 279] on button at bounding box center [622, 475] width 21 height 18
drag, startPoint x: 789, startPoint y: 533, endPoint x: 826, endPoint y: 532, distance: 37.0
click at [389, 279] on div at bounding box center [825, 520] width 4 height 46
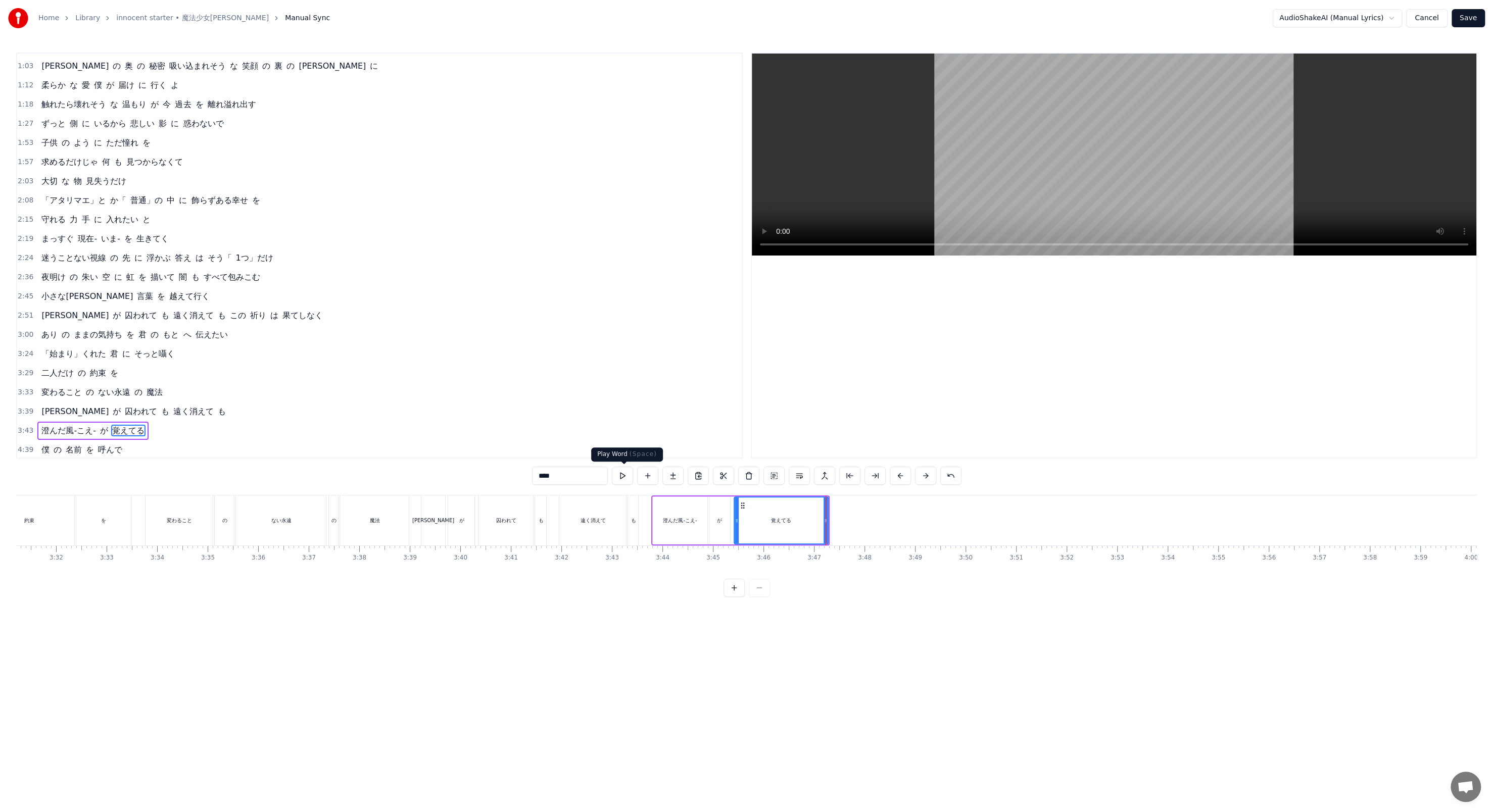
click at [389, 279] on button at bounding box center [622, 475] width 21 height 18
drag, startPoint x: 826, startPoint y: 534, endPoint x: 835, endPoint y: 534, distance: 9.0
click at [389, 279] on div at bounding box center [834, 520] width 4 height 46
click at [389, 279] on button at bounding box center [622, 475] width 21 height 18
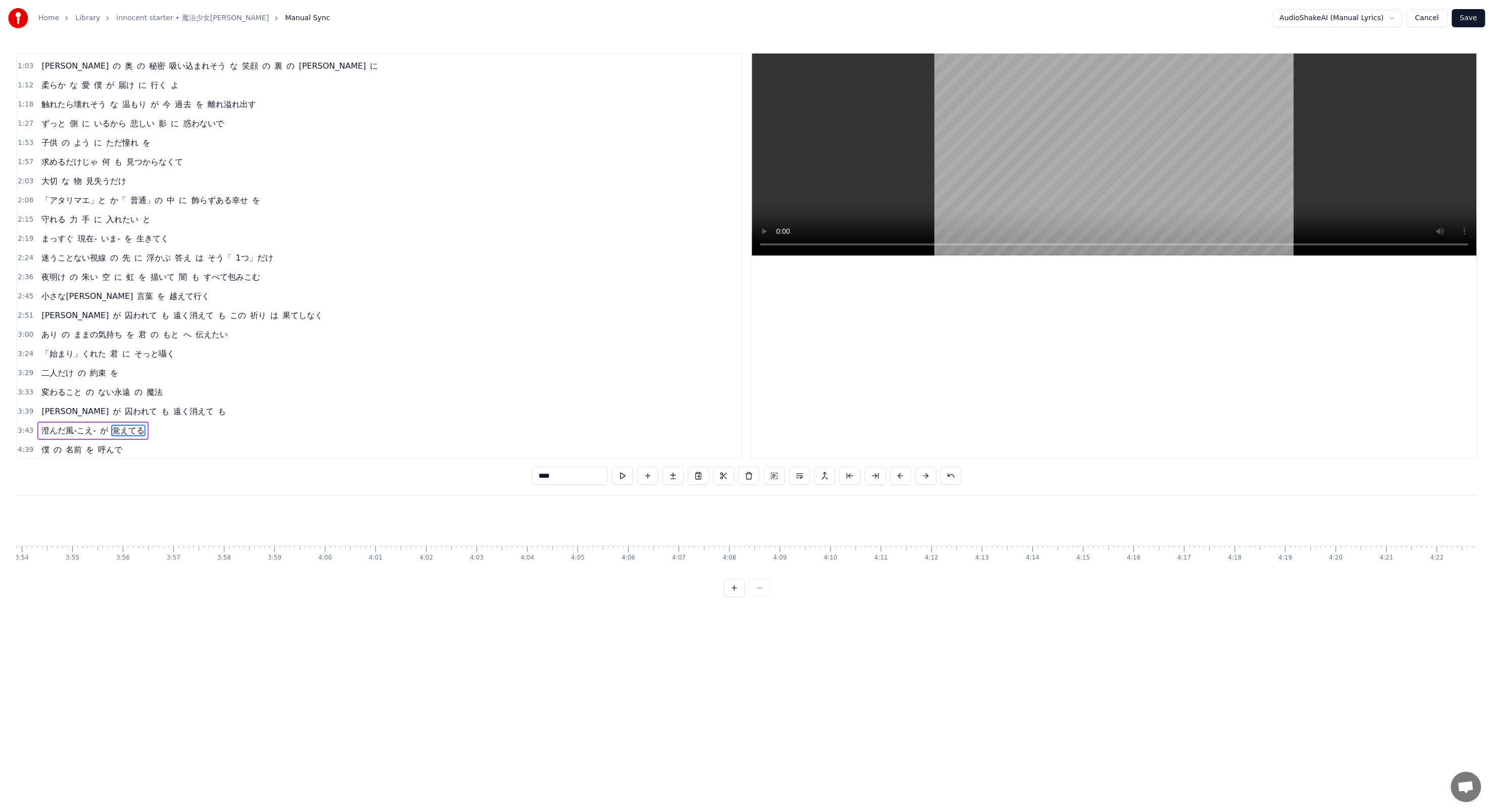
click at [55, 279] on span "の" at bounding box center [58, 449] width 10 height 11
click at [45, 279] on span "僕" at bounding box center [46, 449] width 10 height 11
type input "*"
click at [24, 279] on span "4:39" at bounding box center [25, 449] width 15 height 10
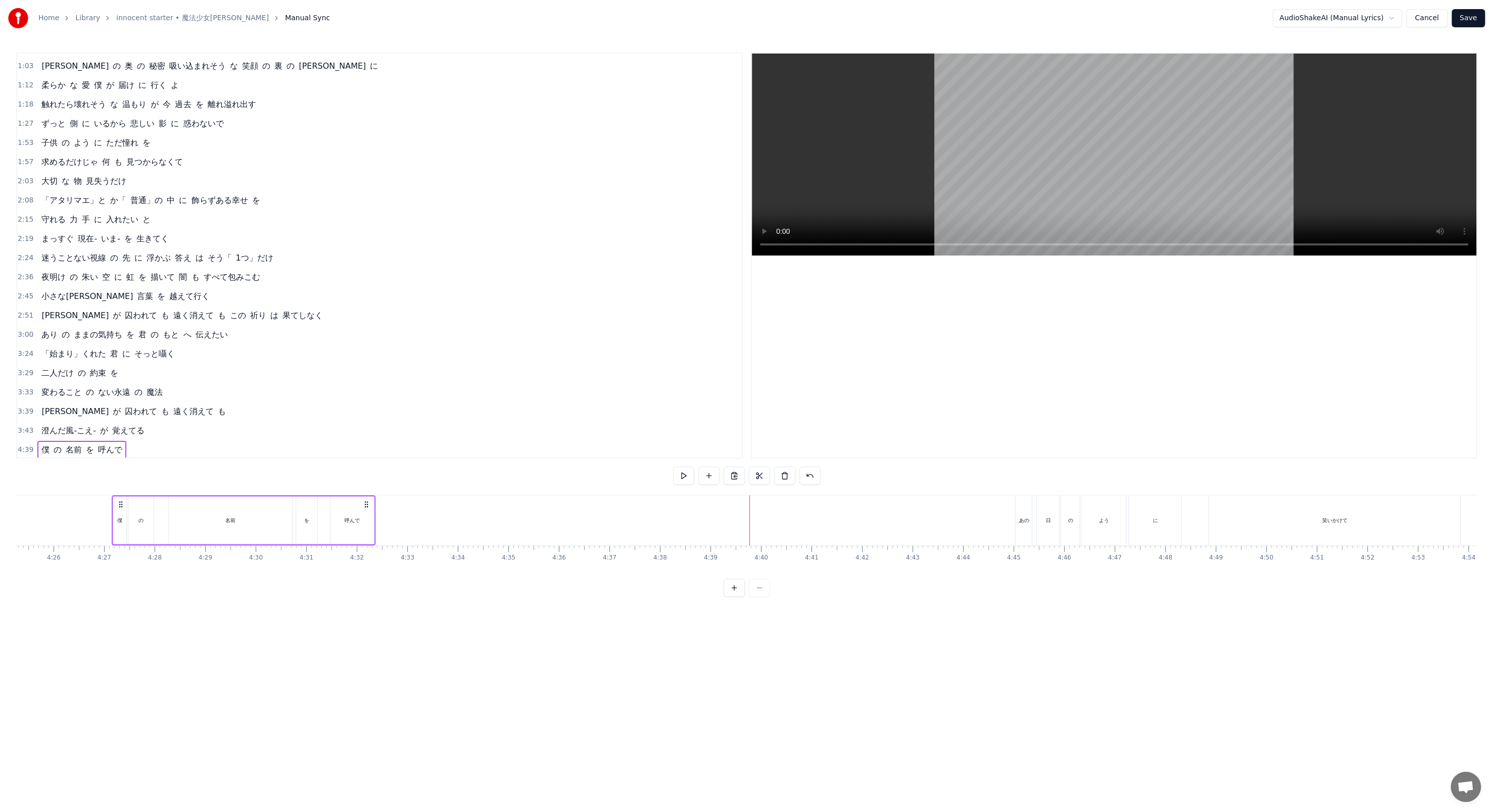
drag, startPoint x: 1003, startPoint y: 502, endPoint x: 382, endPoint y: 464, distance: 622.2
click at [365, 279] on div "0:21 膝 を 抱えて 部屋 の 片隅 0:25 いつ も 不安 で 震えていた 0:28 「本当」を 知ること が 恐くてトビラ を 閉じた 0:35 優…" at bounding box center [746, 325] width 1460 height 545
drag, startPoint x: 1235, startPoint y: 503, endPoint x: 909, endPoint y: 415, distance: 337.7
click at [389, 279] on div "0:21 膝 を 抱えて 部屋 の 片隅 0:25 いつ も 不安 で 震えていた 0:28 「本当」を 知ること が 恐くてトビラ を 閉じた 0:35 優…" at bounding box center [746, 325] width 1460 height 545
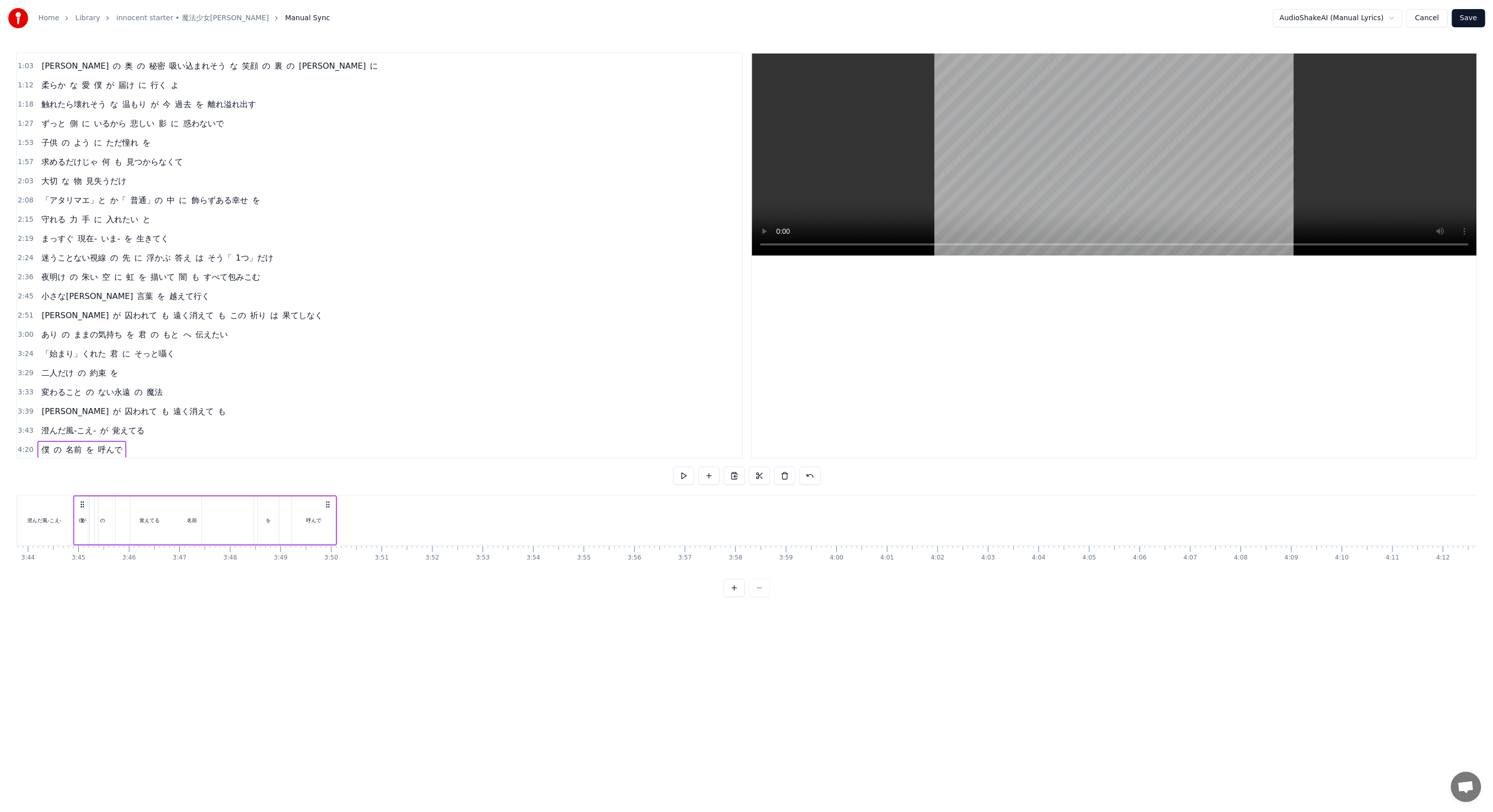
scroll to position [0, 11300]
drag, startPoint x: 922, startPoint y: 501, endPoint x: 466, endPoint y: 497, distance: 456.0
click at [389, 279] on div "僕 の 名前 を 呼んで" at bounding box center [342, 519] width 263 height 50
click at [389, 279] on button at bounding box center [683, 475] width 21 height 18
drag, startPoint x: 466, startPoint y: 500, endPoint x: 513, endPoint y: 504, distance: 47.2
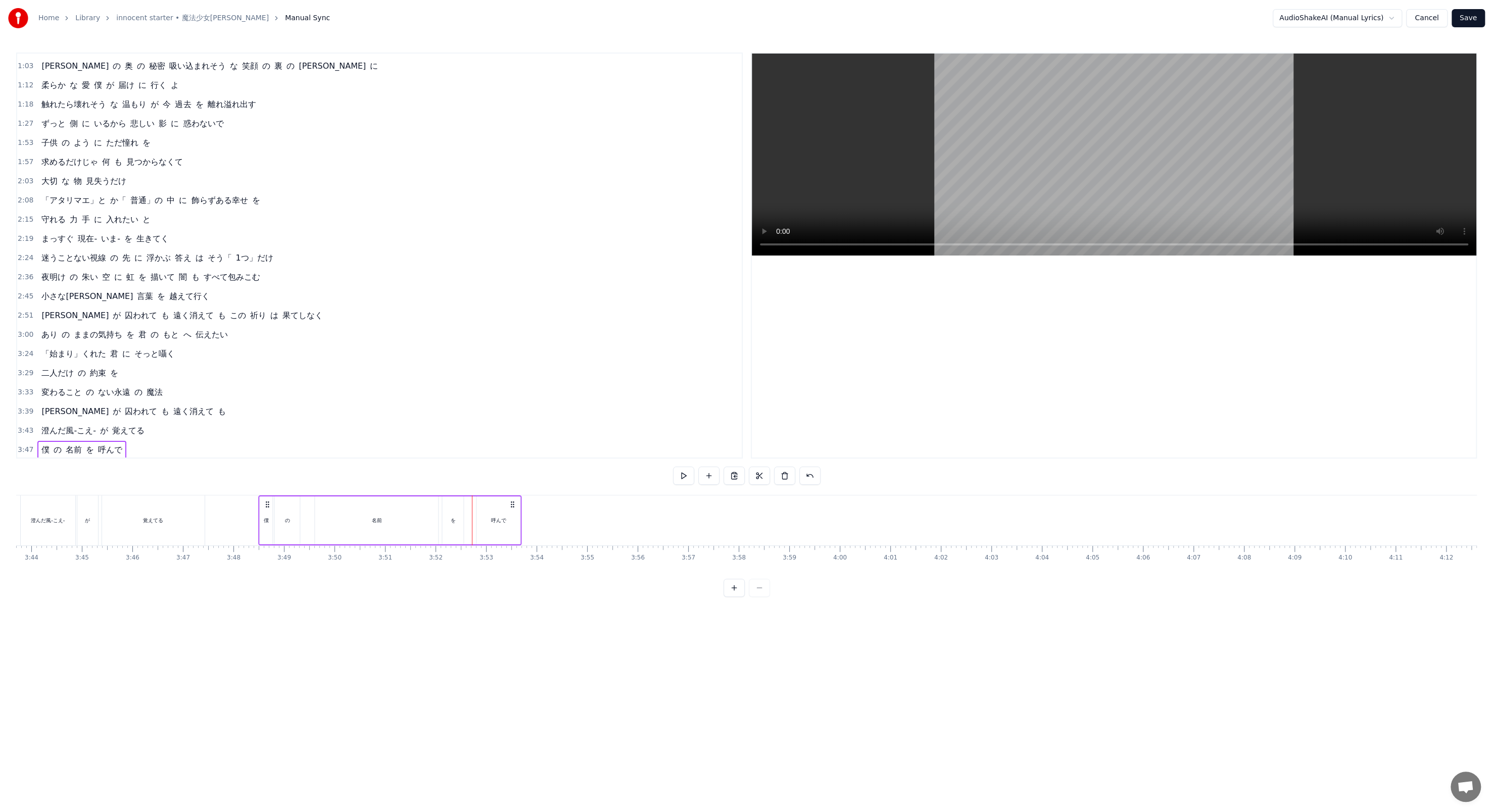
click at [389, 279] on icon at bounding box center [513, 505] width 8 height 8
click at [389, 279] on button at bounding box center [683, 475] width 21 height 18
drag, startPoint x: 512, startPoint y: 502, endPoint x: 503, endPoint y: 502, distance: 9.0
click at [389, 279] on icon at bounding box center [503, 505] width 8 height 8
click at [389, 279] on button at bounding box center [683, 475] width 21 height 18
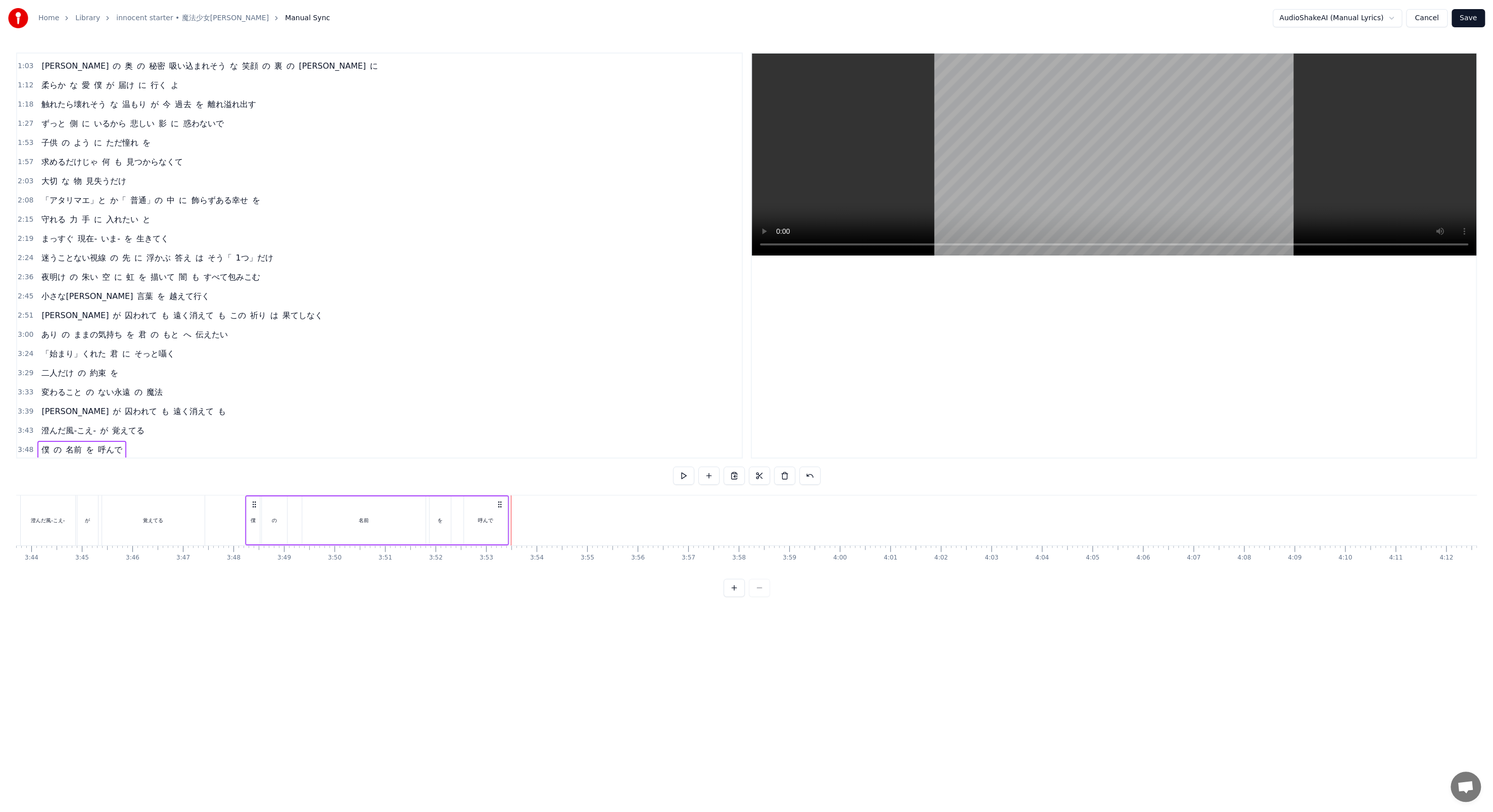
click at [389, 279] on icon at bounding box center [499, 505] width 8 height 8
click at [389, 279] on button at bounding box center [683, 475] width 21 height 18
drag, startPoint x: 501, startPoint y: 503, endPoint x: 493, endPoint y: 502, distance: 8.1
click at [389, 279] on icon at bounding box center [493, 505] width 8 height 8
click at [389, 279] on button at bounding box center [683, 475] width 21 height 18
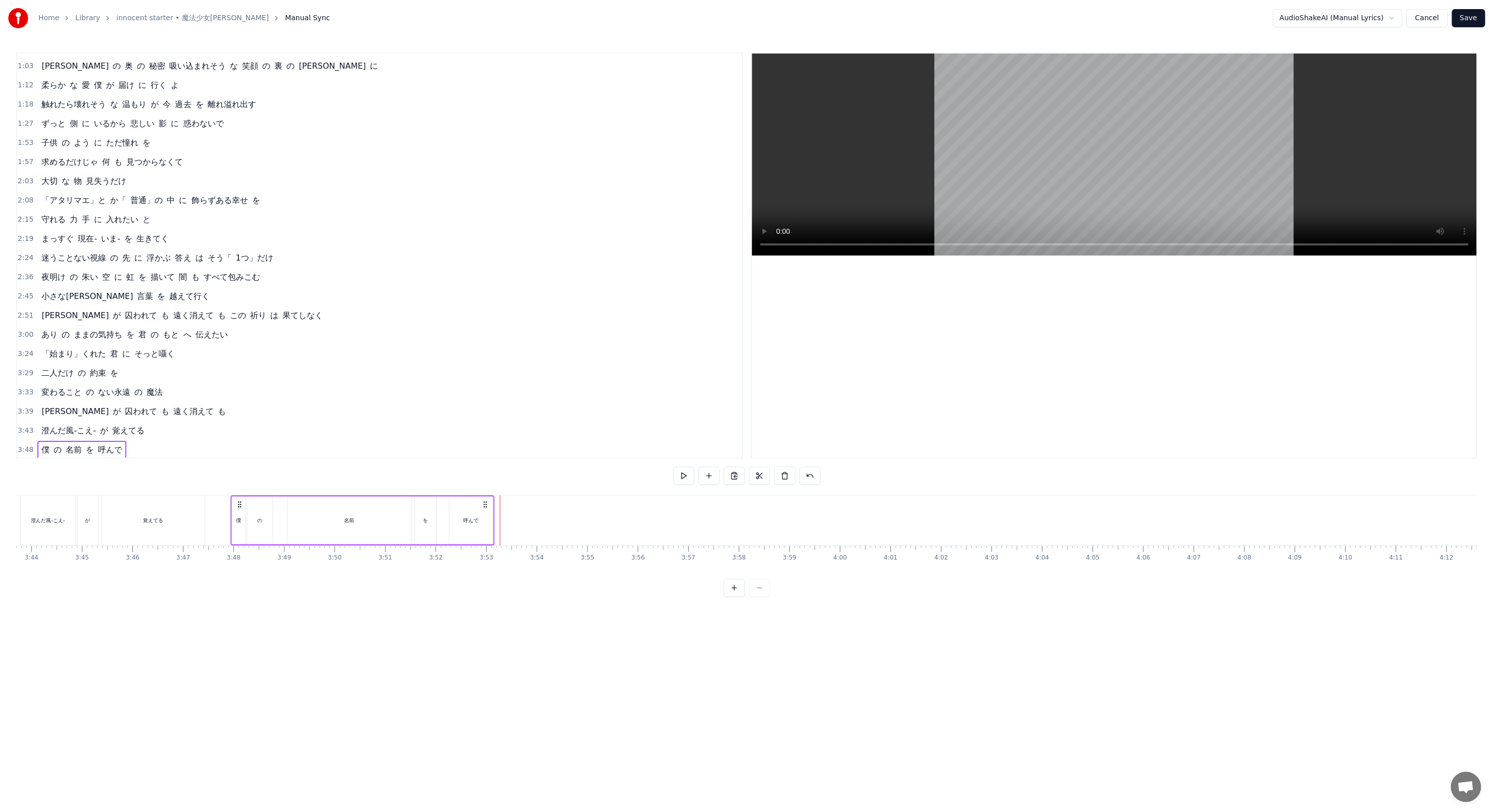
drag, startPoint x: 492, startPoint y: 502, endPoint x: 485, endPoint y: 502, distance: 7.0
click at [389, 279] on icon at bounding box center [485, 505] width 8 height 8
click at [389, 279] on button at bounding box center [683, 475] width 21 height 18
drag, startPoint x: 487, startPoint y: 501, endPoint x: 497, endPoint y: 501, distance: 10.0
click at [389, 279] on icon at bounding box center [495, 505] width 8 height 8
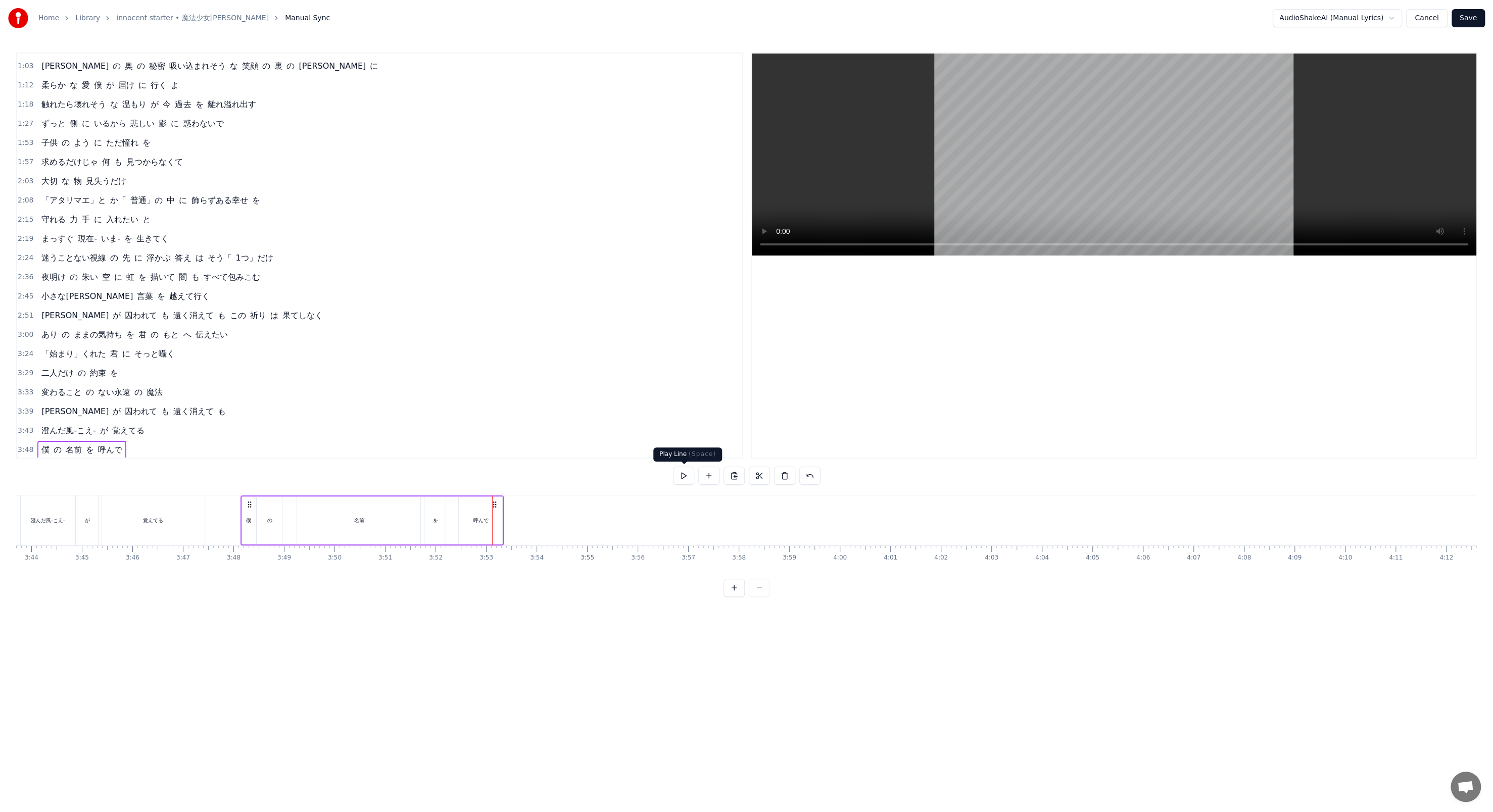
click at [389, 279] on button at bounding box center [683, 475] width 21 height 18
click at [277, 279] on div "の" at bounding box center [269, 520] width 25 height 48
click at [389, 279] on button at bounding box center [622, 475] width 21 height 18
drag, startPoint x: 266, startPoint y: 501, endPoint x: 276, endPoint y: 502, distance: 10.0
click at [276, 279] on icon at bounding box center [276, 506] width 8 height 8
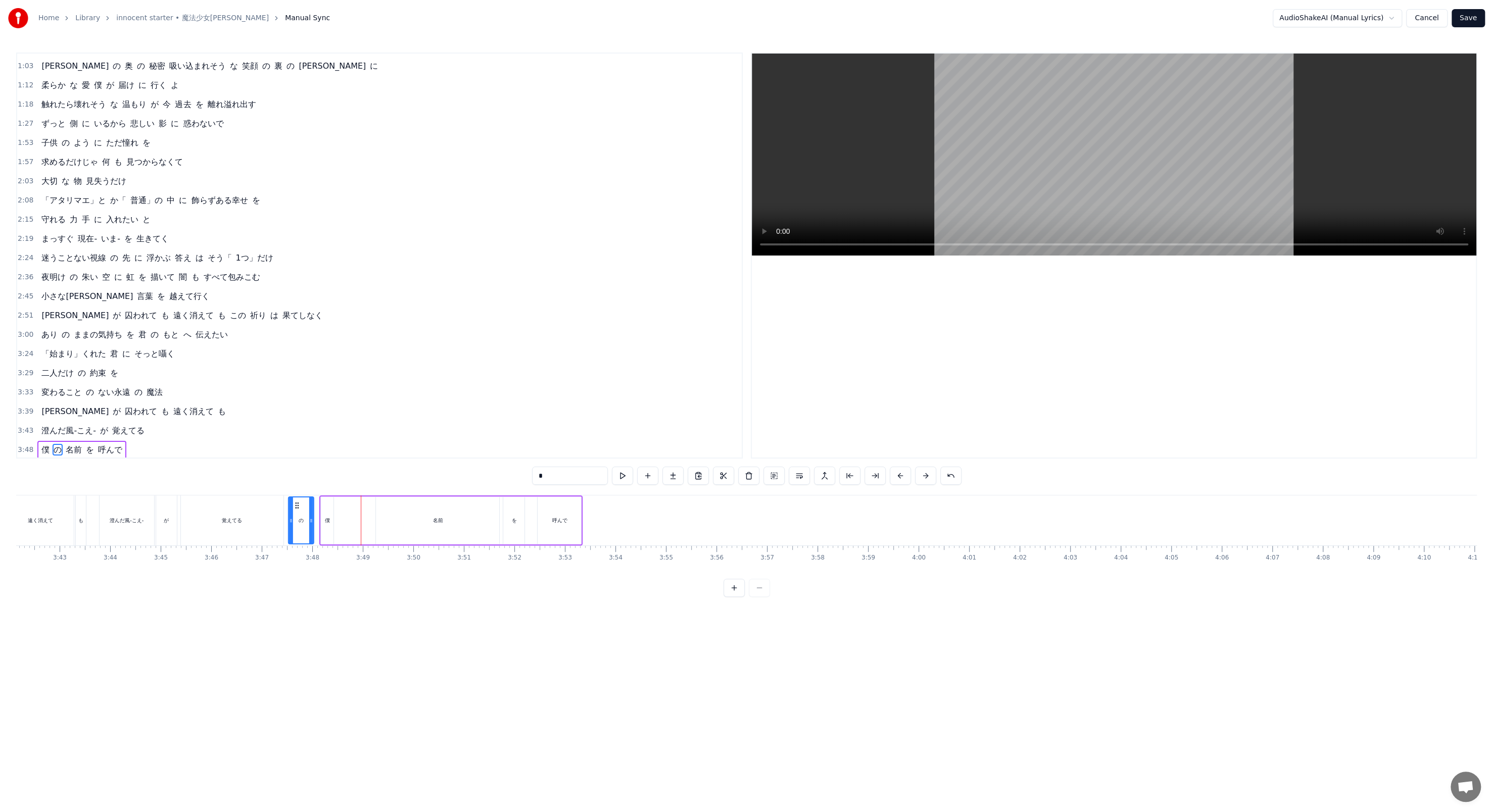
scroll to position [0, 11212]
drag, startPoint x: 272, startPoint y: 502, endPoint x: 353, endPoint y: 519, distance: 82.8
click at [353, 279] on div "の" at bounding box center [361, 520] width 24 height 46
click at [389, 279] on button at bounding box center [622, 475] width 21 height 18
click at [329, 279] on div "僕" at bounding box center [335, 519] width 13 height 50
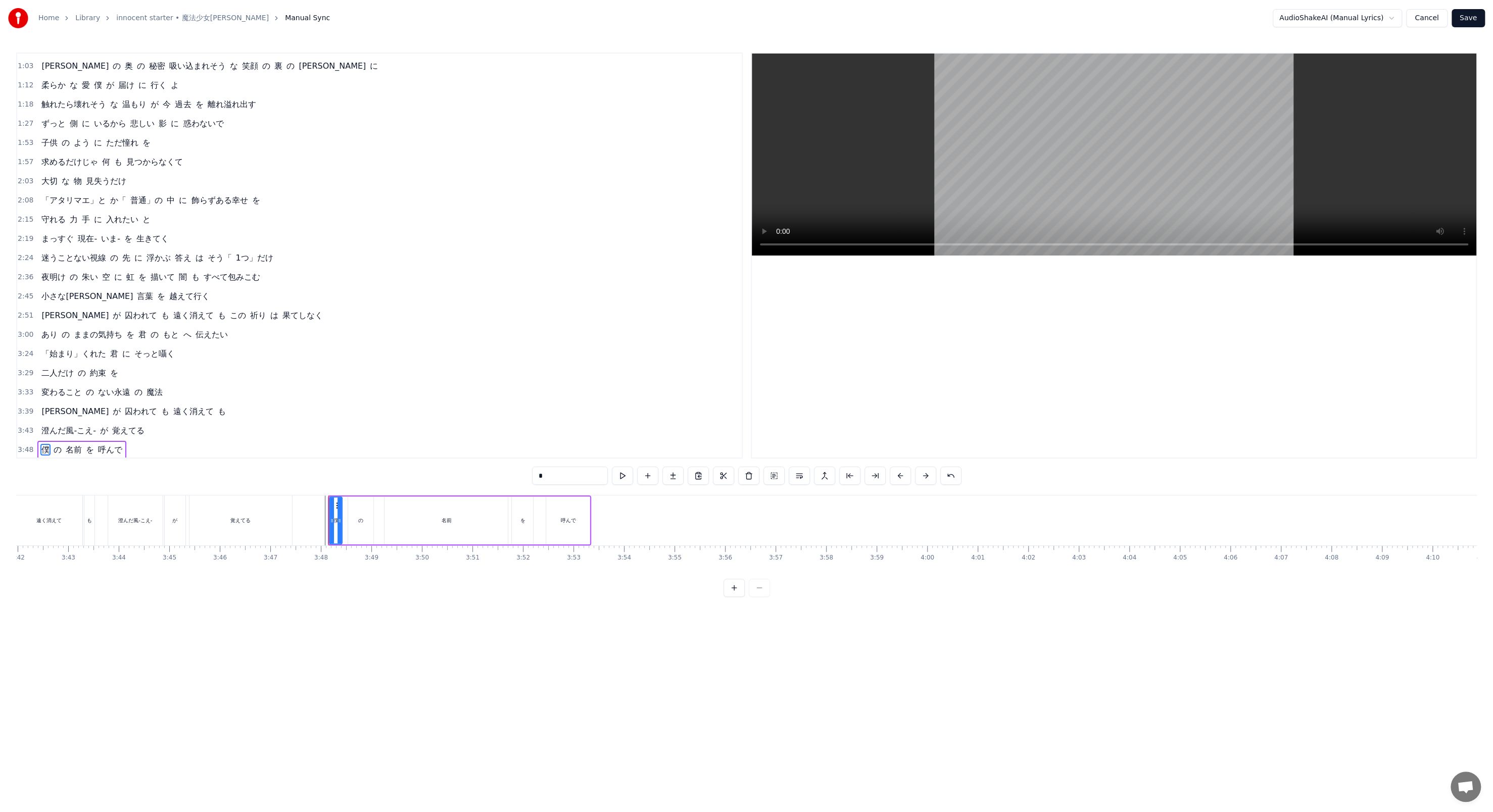
click at [347, 279] on div "の" at bounding box center [360, 520] width 26 height 48
type input "*"
click at [343, 279] on div "僕 の 名前 を 呼んで" at bounding box center [459, 519] width 263 height 50
click at [337, 279] on div "僕" at bounding box center [336, 520] width 13 height 48
click at [389, 279] on button at bounding box center [622, 475] width 21 height 18
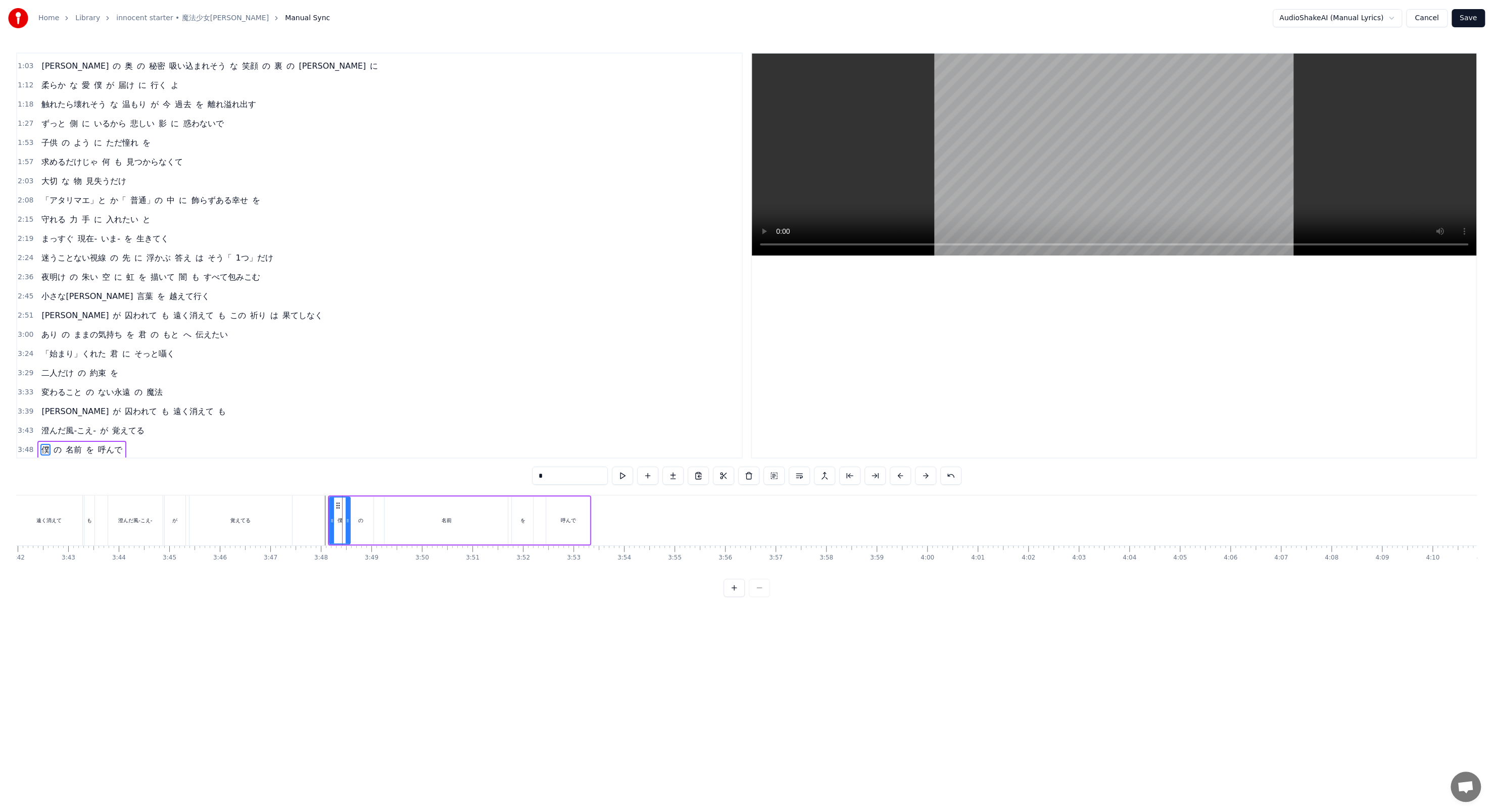
drag, startPoint x: 340, startPoint y: 520, endPoint x: 348, endPoint y: 521, distance: 8.1
click at [348, 279] on icon at bounding box center [347, 520] width 4 height 8
click at [353, 279] on div "の" at bounding box center [360, 520] width 25 height 48
click at [365, 279] on div "の" at bounding box center [361, 520] width 24 height 46
drag, startPoint x: 357, startPoint y: 506, endPoint x: 362, endPoint y: 506, distance: 5.0
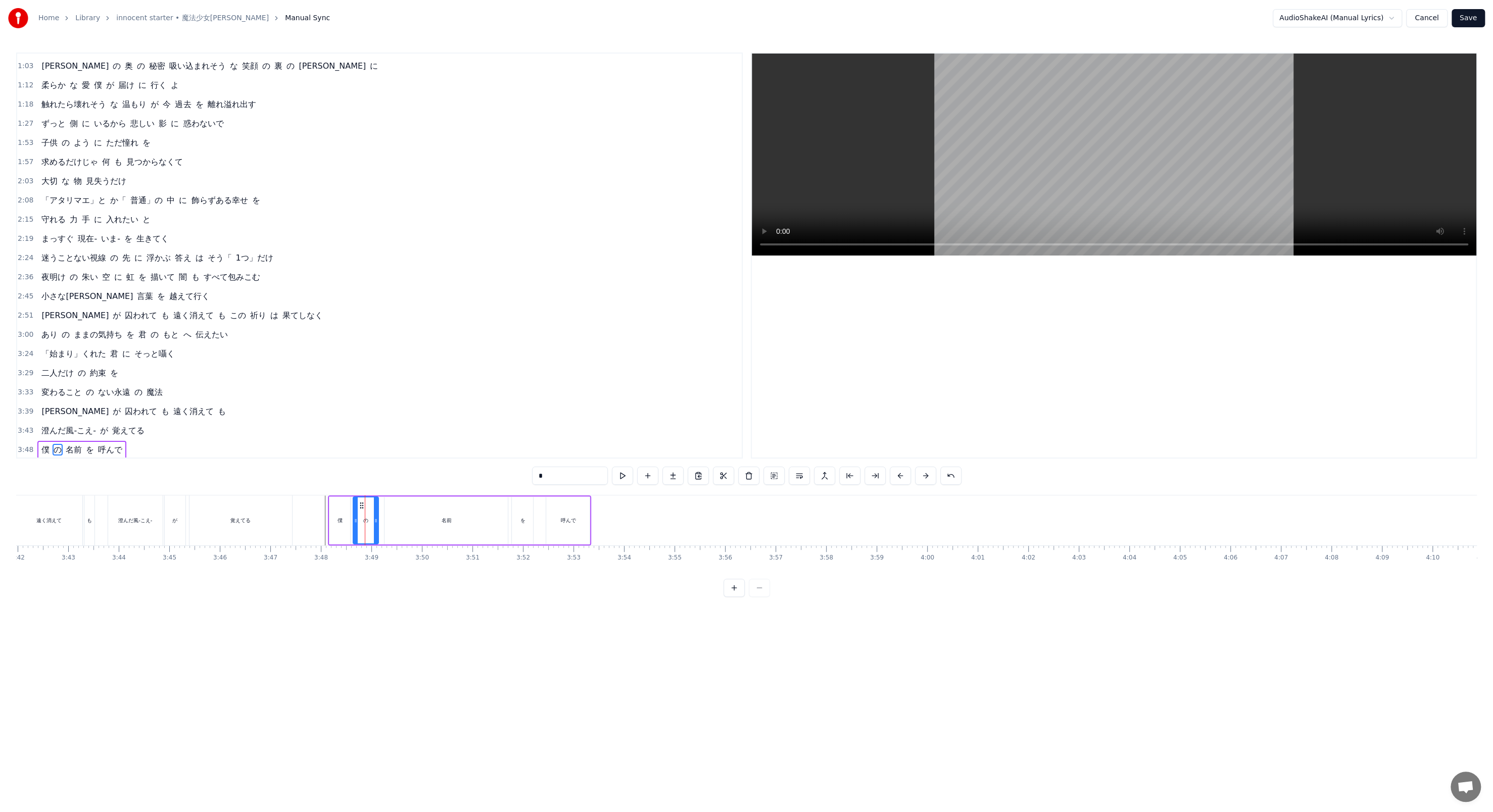
click at [362, 279] on icon at bounding box center [362, 506] width 8 height 8
click at [345, 279] on div "僕" at bounding box center [340, 520] width 21 height 48
click at [389, 279] on button at bounding box center [622, 475] width 21 height 18
click at [376, 279] on div "の" at bounding box center [365, 520] width 25 height 48
click at [389, 279] on button at bounding box center [622, 475] width 21 height 18
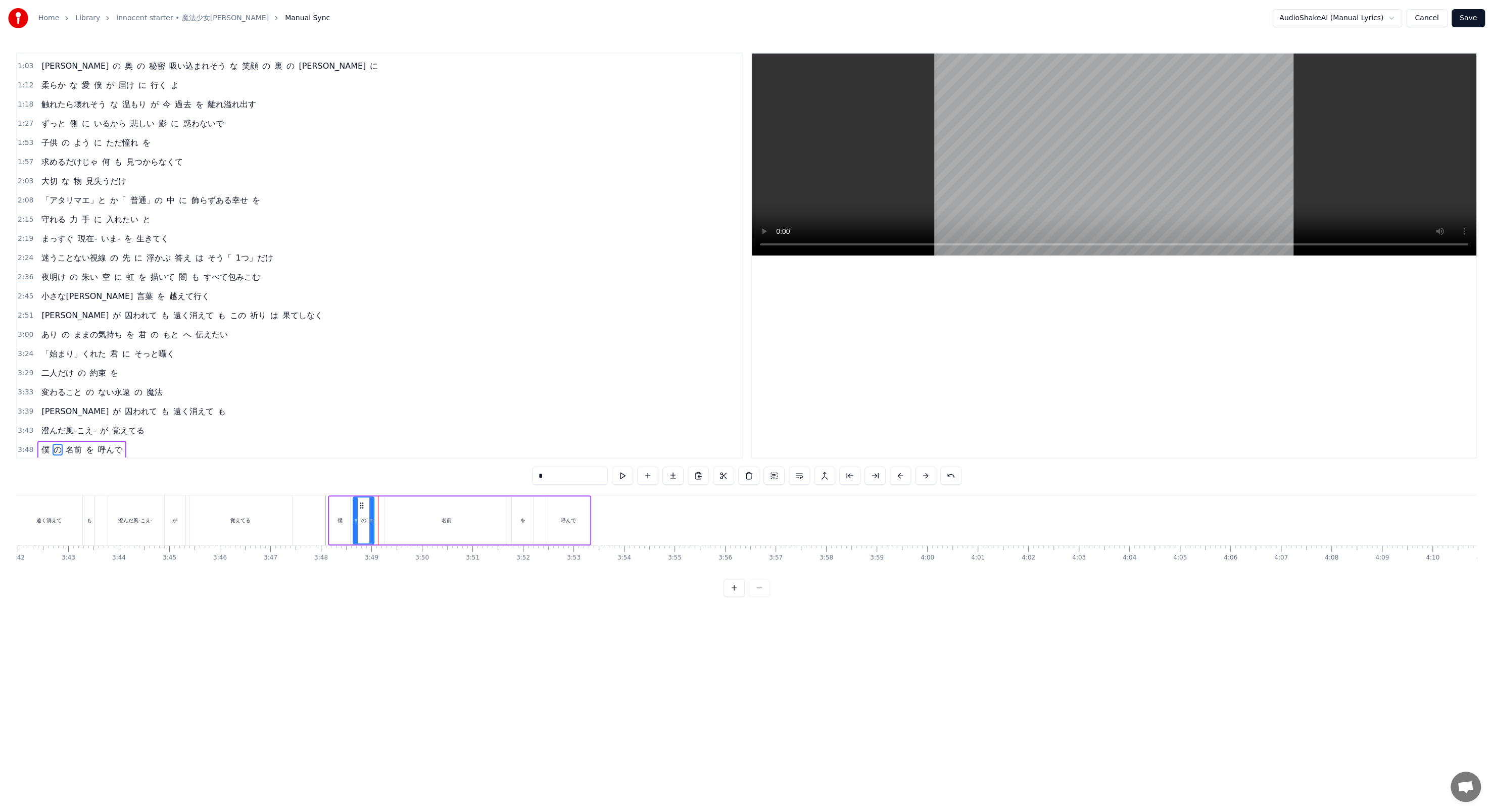
drag, startPoint x: 376, startPoint y: 512, endPoint x: 371, endPoint y: 515, distance: 5.8
click at [371, 279] on div at bounding box center [371, 520] width 4 height 46
click at [389, 279] on div "名前" at bounding box center [446, 520] width 124 height 48
drag, startPoint x: 391, startPoint y: 503, endPoint x: 381, endPoint y: 503, distance: 10.0
click at [381, 279] on icon at bounding box center [383, 506] width 8 height 8
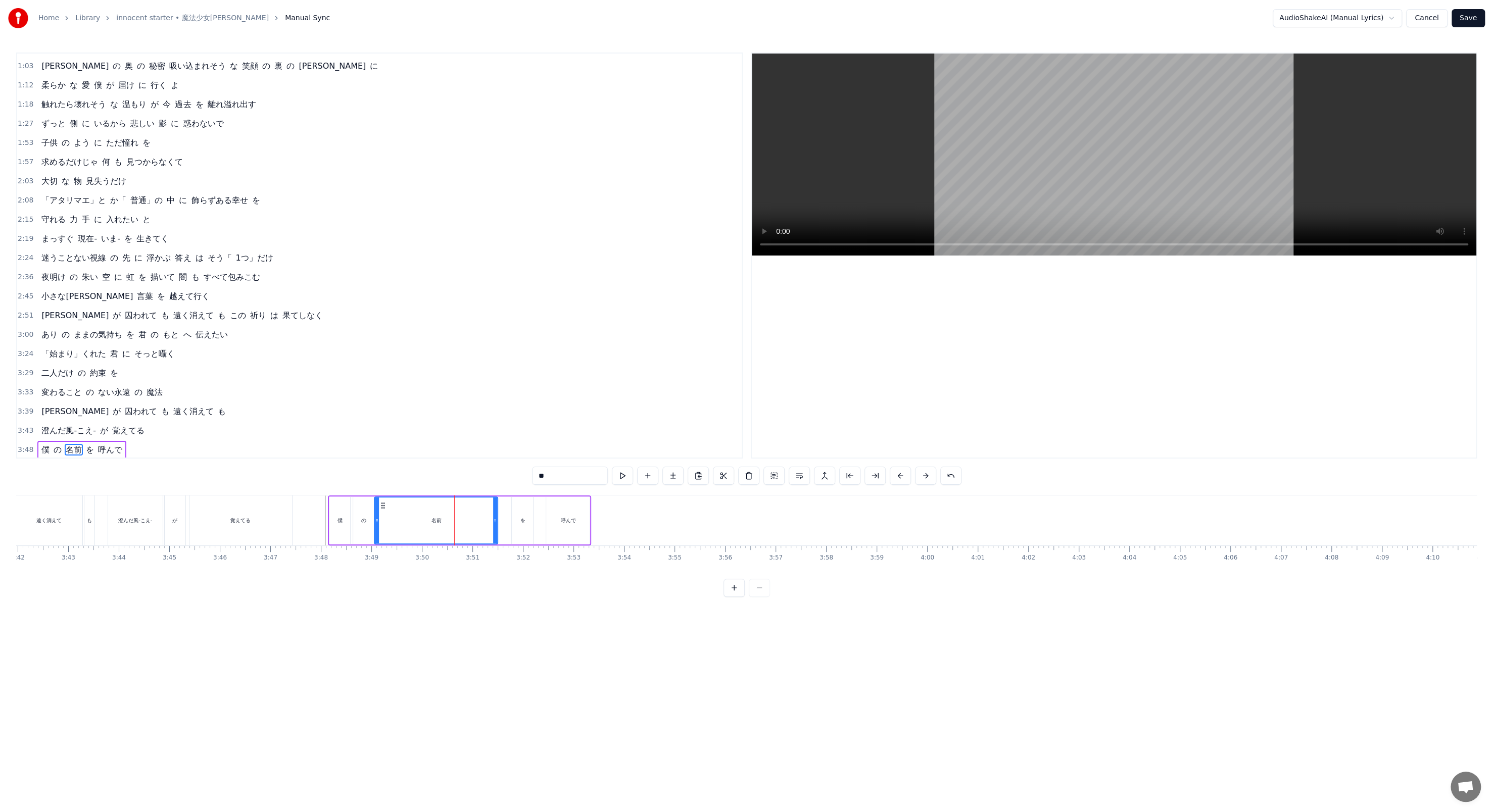
drag, startPoint x: 492, startPoint y: 529, endPoint x: 481, endPoint y: 527, distance: 11.2
click at [389, 279] on div "名前" at bounding box center [436, 520] width 122 height 46
drag, startPoint x: 497, startPoint y: 519, endPoint x: 429, endPoint y: 510, distance: 68.6
click at [389, 279] on div at bounding box center [428, 520] width 4 height 46
click at [389, 279] on button at bounding box center [622, 475] width 21 height 18
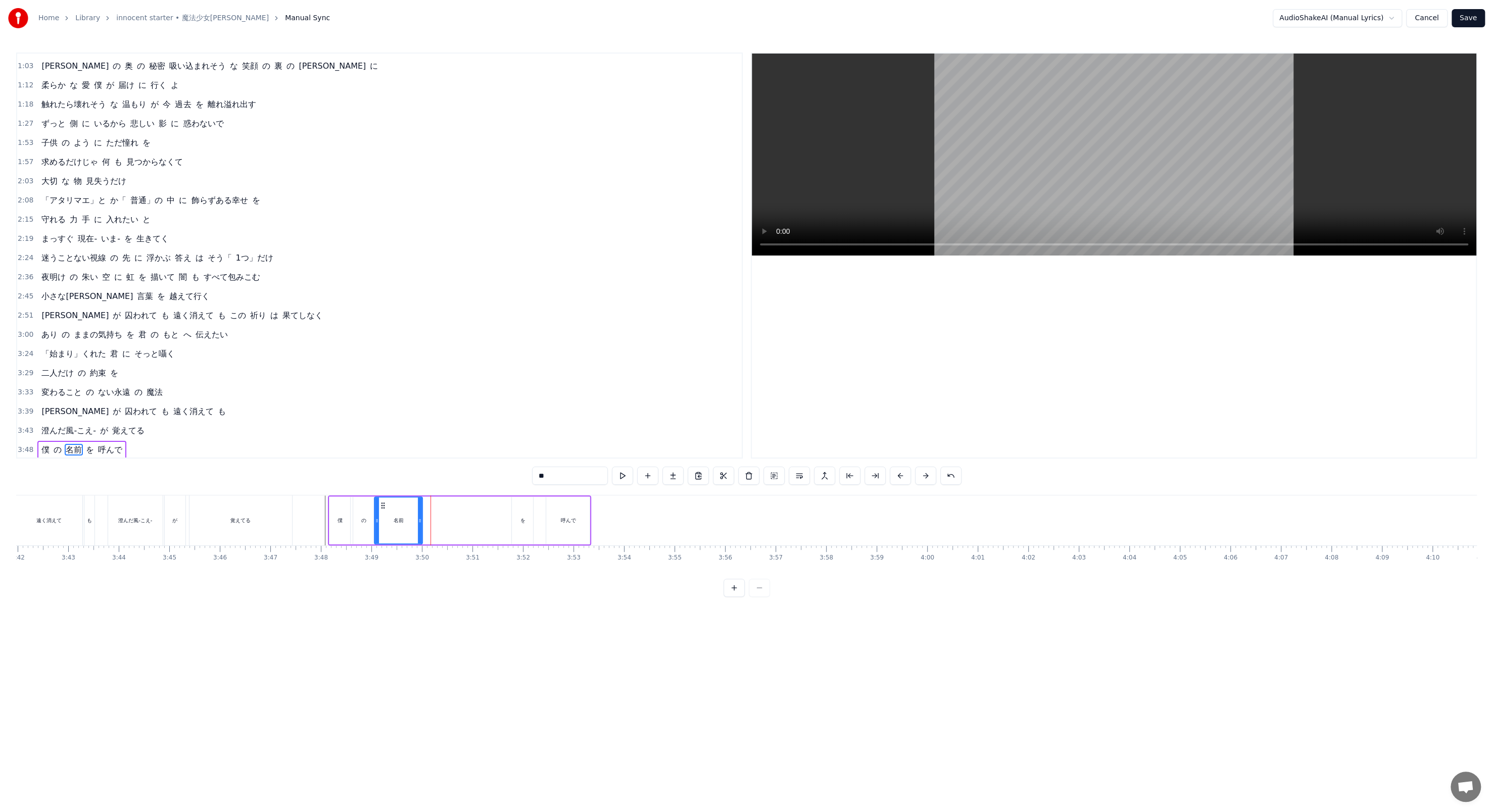
drag, startPoint x: 428, startPoint y: 512, endPoint x: 420, endPoint y: 512, distance: 8.0
click at [389, 279] on div at bounding box center [420, 520] width 4 height 46
click at [389, 279] on button at bounding box center [622, 475] width 21 height 18
drag, startPoint x: 418, startPoint y: 519, endPoint x: 412, endPoint y: 519, distance: 6.0
click at [389, 279] on icon at bounding box center [413, 520] width 4 height 8
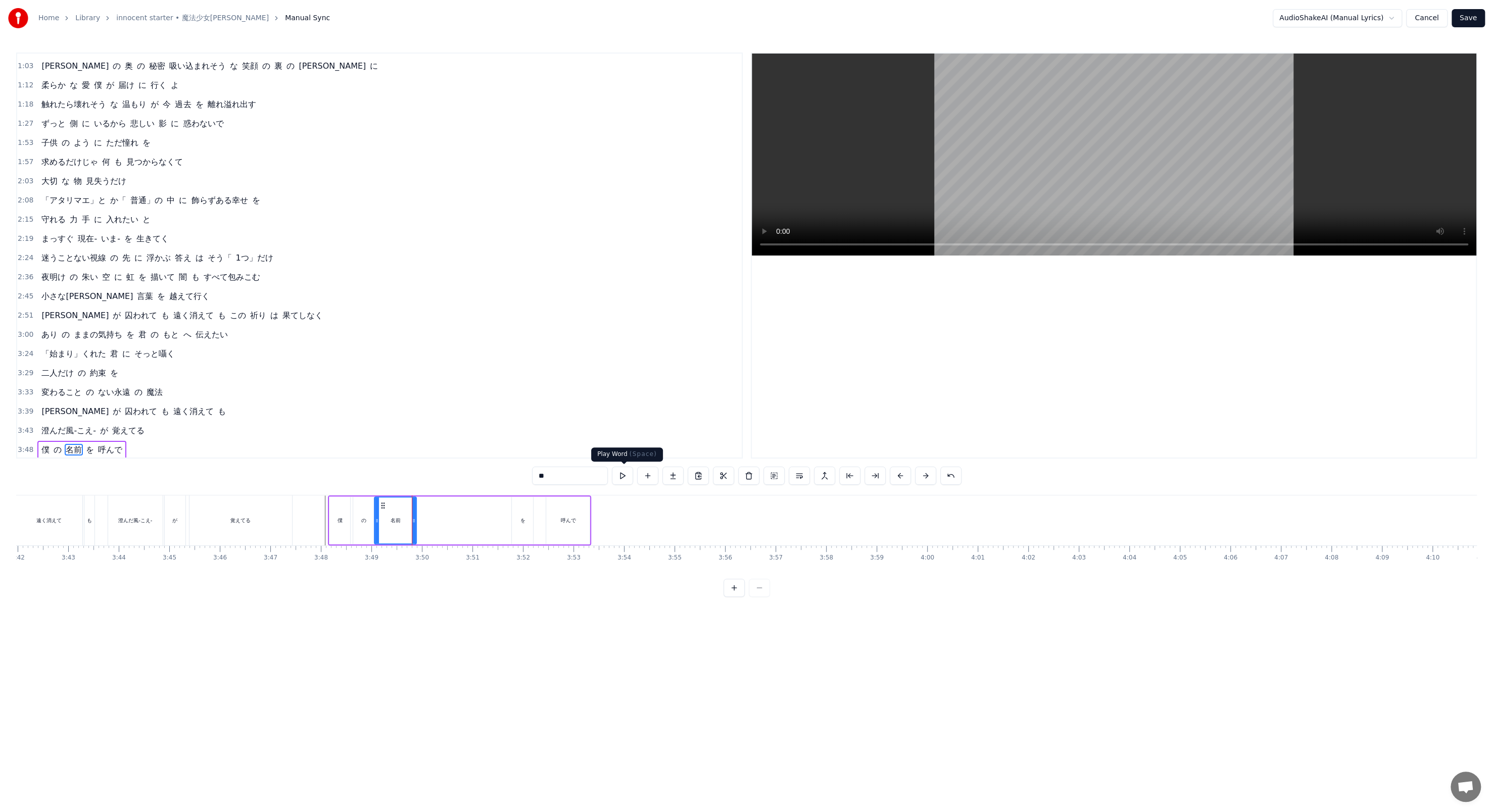
click at [389, 279] on button at bounding box center [622, 475] width 21 height 18
drag, startPoint x: 414, startPoint y: 515, endPoint x: 405, endPoint y: 515, distance: 9.0
click at [389, 279] on div at bounding box center [405, 520] width 4 height 46
click at [389, 279] on button at bounding box center [622, 475] width 21 height 18
click at [389, 279] on div "呼んで" at bounding box center [567, 520] width 43 height 48
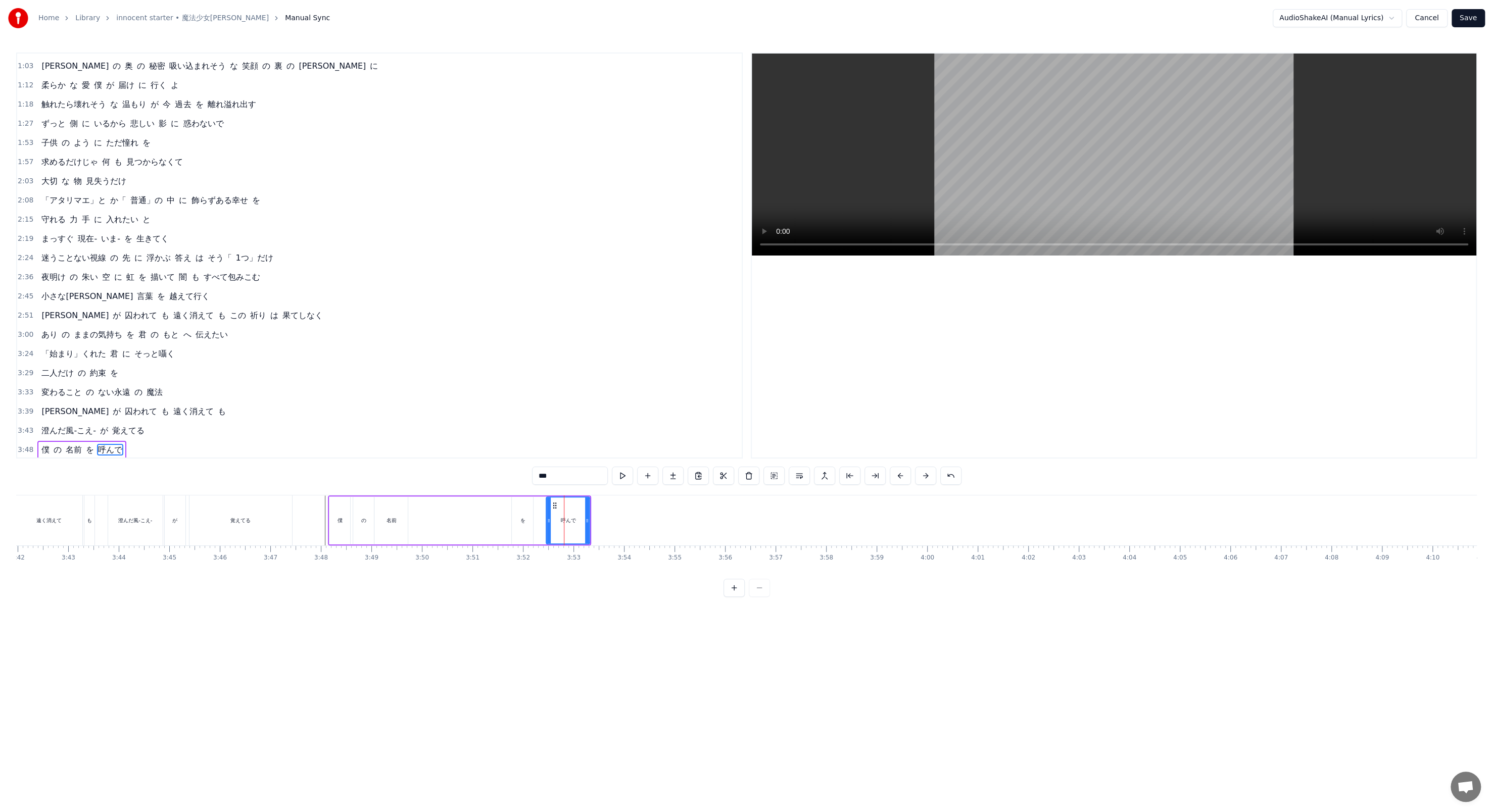
click at [389, 279] on div "を" at bounding box center [522, 519] width 5 height 7
drag, startPoint x: 519, startPoint y: 503, endPoint x: 420, endPoint y: 495, distance: 99.3
click at [389, 279] on div "を" at bounding box center [424, 520] width 22 height 48
click at [389, 279] on div "名前" at bounding box center [390, 520] width 33 height 48
click at [389, 279] on div "を" at bounding box center [424, 520] width 21 height 48
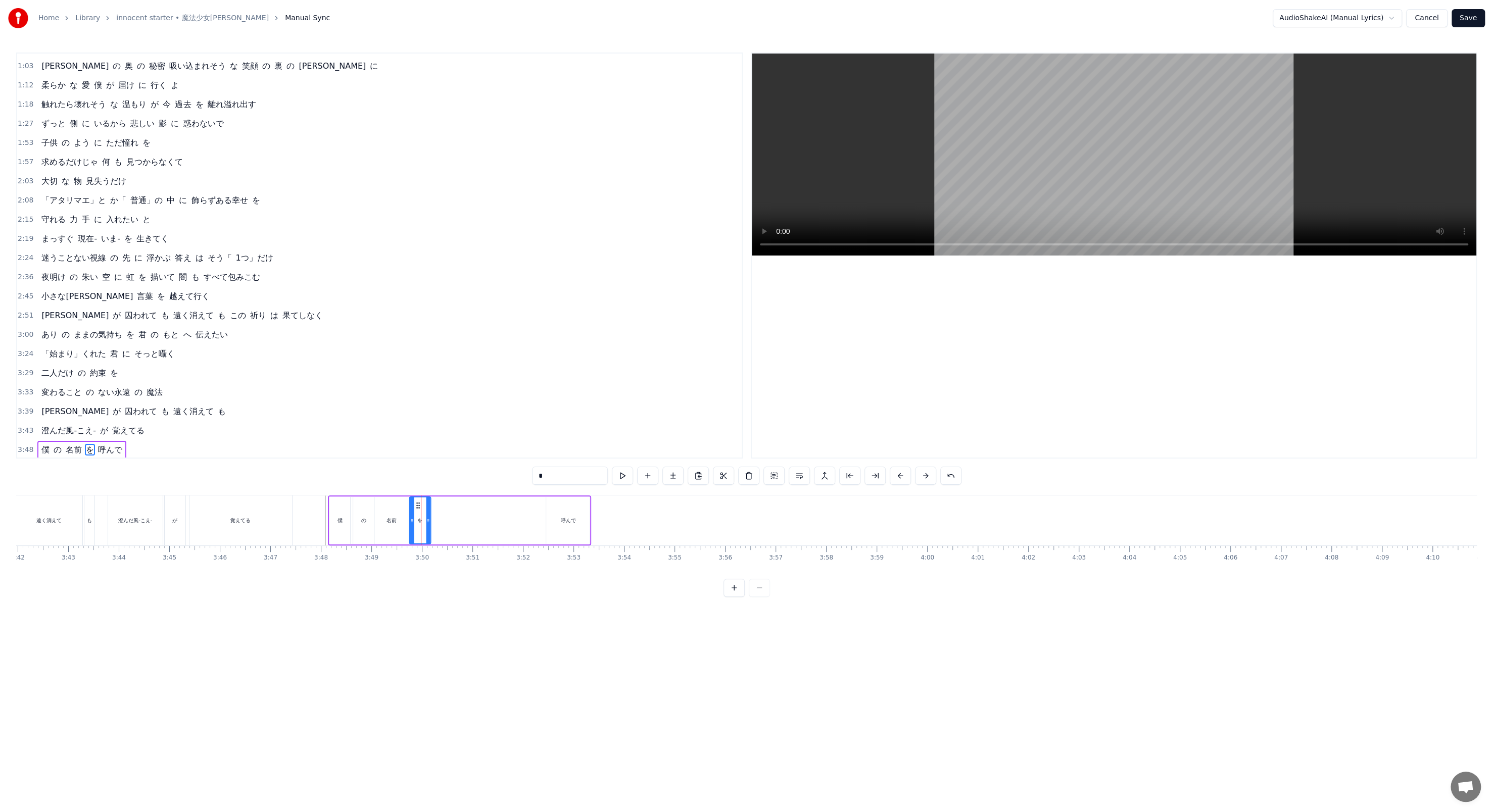
click at [389, 279] on icon at bounding box center [418, 506] width 8 height 8
click at [389, 279] on button at bounding box center [622, 475] width 21 height 18
drag, startPoint x: 428, startPoint y: 519, endPoint x: 422, endPoint y: 519, distance: 6.0
click at [389, 279] on icon at bounding box center [422, 520] width 4 height 8
click at [389, 279] on button at bounding box center [622, 475] width 21 height 18
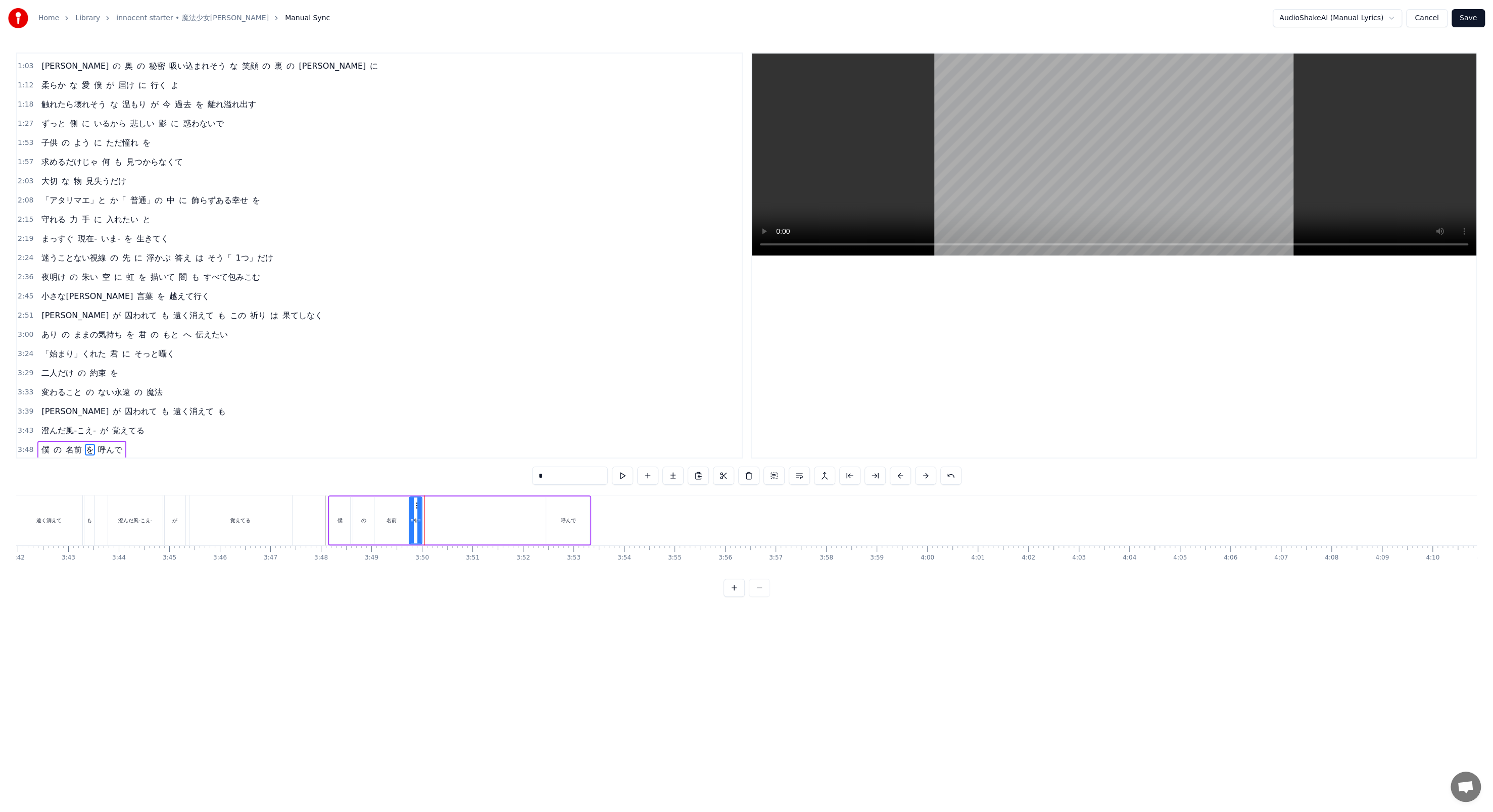
click at [389, 279] on icon at bounding box center [419, 520] width 4 height 8
click at [389, 279] on div "呼んで" at bounding box center [567, 520] width 43 height 48
type input "***"
drag, startPoint x: 551, startPoint y: 499, endPoint x: 499, endPoint y: 490, distance: 52.8
click at [389, 279] on div "0:21 膝 を 抱えて 部屋 の 片隅 0:25 いつ も 不安 で 震えていた 0:28 「本当」を 知ること が 恐くてトビラ を 閉じた 0:35 優…" at bounding box center [746, 325] width 1460 height 545
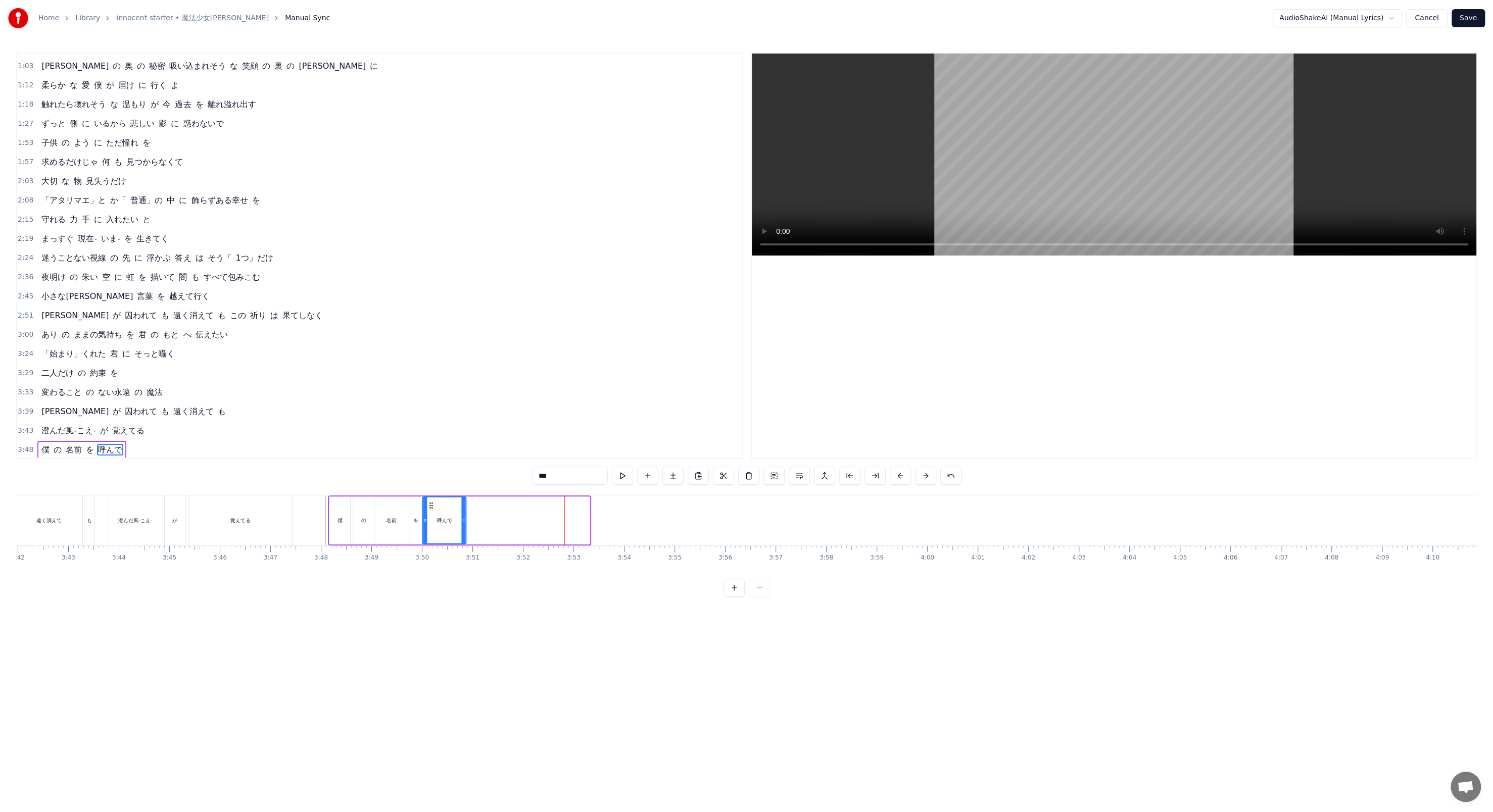
drag, startPoint x: 555, startPoint y: 503, endPoint x: 432, endPoint y: 493, distance: 123.4
click at [389, 279] on div "0:21 膝 を 抱えて 部屋 の 片隅 0:25 いつ も 不安 で 震えていた 0:28 「本当」を 知ること が 恐くてトビラ を 閉じた 0:35 優…" at bounding box center [746, 325] width 1460 height 545
click at [389, 279] on button at bounding box center [622, 475] width 21 height 18
click at [26, 279] on span "4:45" at bounding box center [25, 469] width 15 height 10
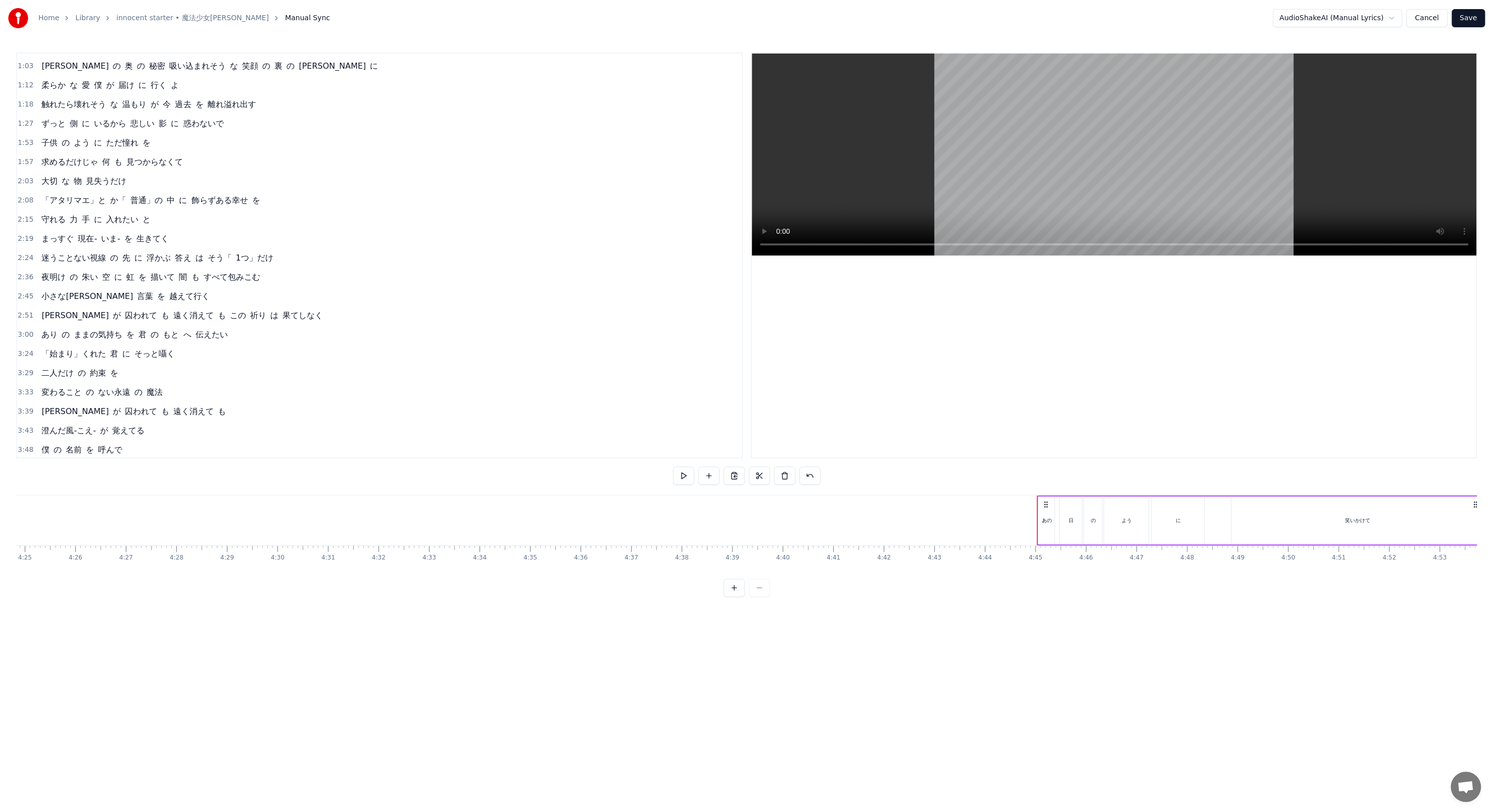
scroll to position [0, 13399]
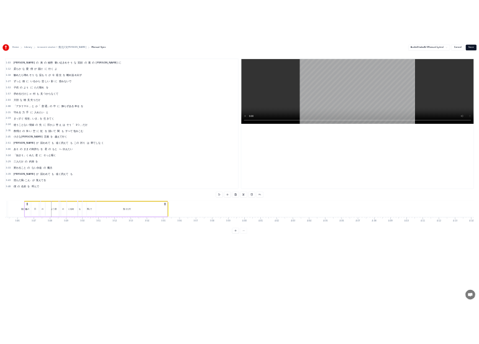
scroll to position [0, 13987]
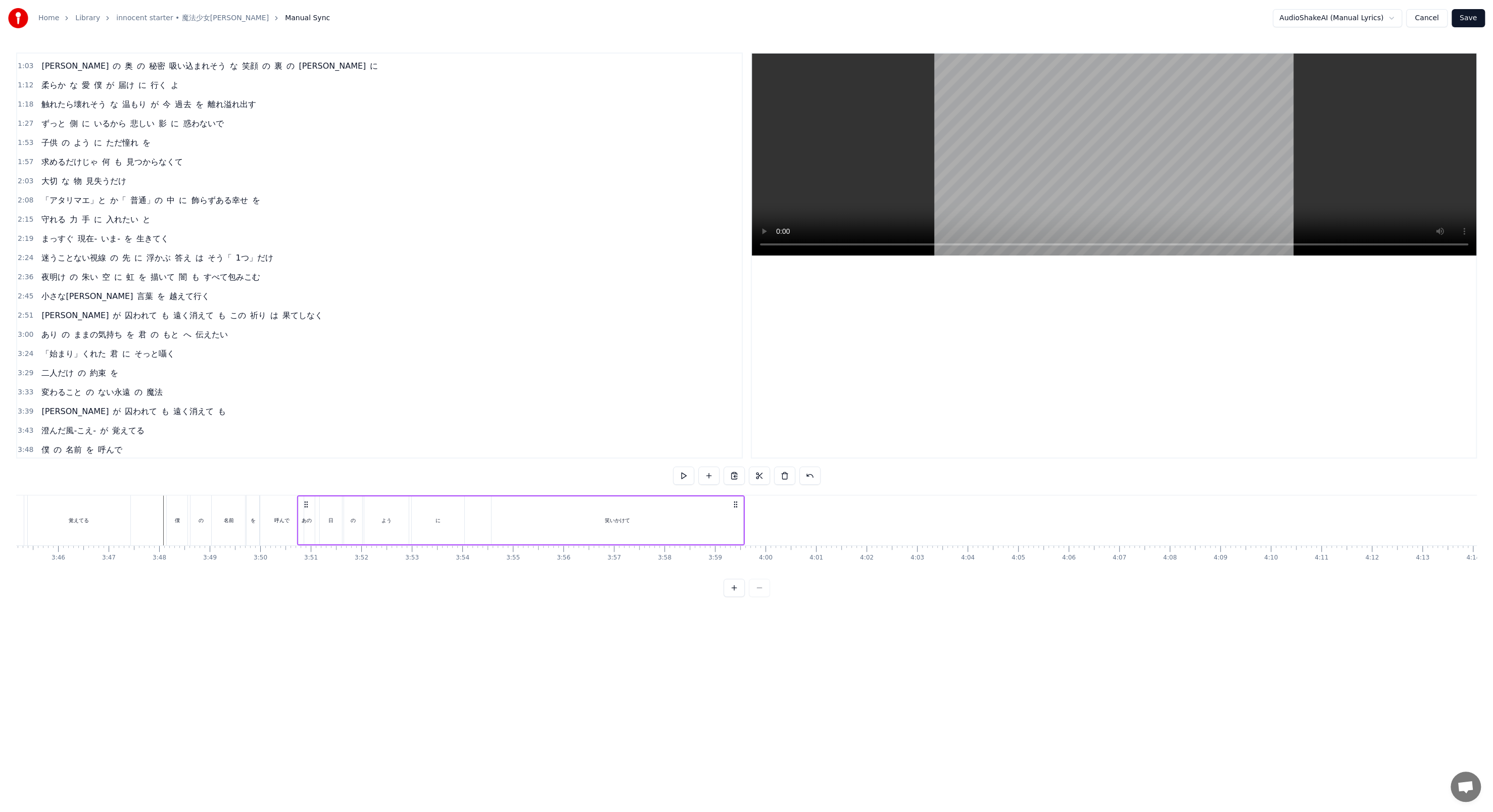
drag, startPoint x: 1202, startPoint y: 502, endPoint x: 492, endPoint y: 513, distance: 710.1
click at [389, 279] on div "あの 日 の よう に 笑いかけて" at bounding box center [520, 519] width 447 height 50
click at [280, 279] on div "呼んで" at bounding box center [281, 519] width 43 height 50
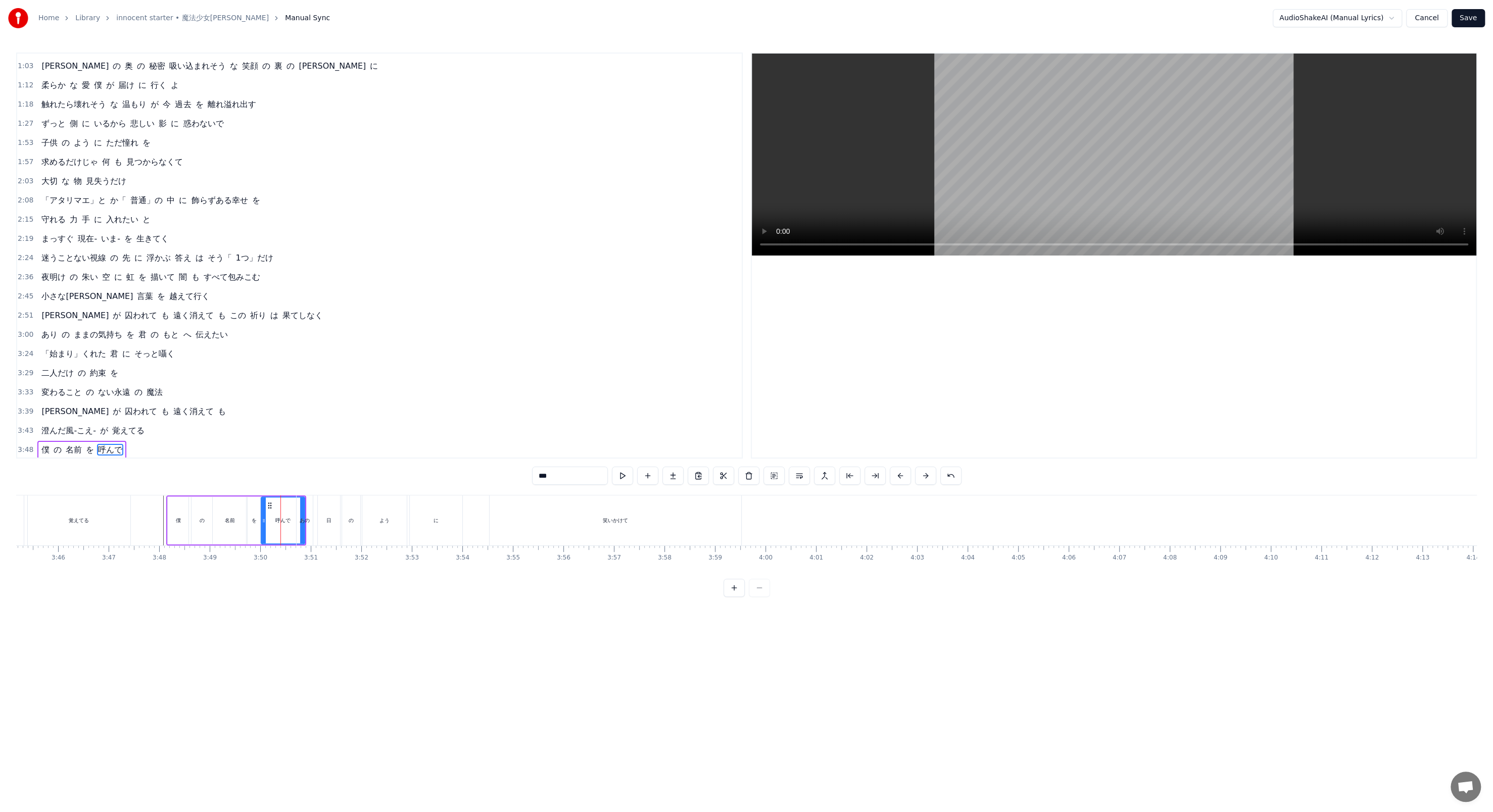
click at [28, 279] on span "3:50" at bounding box center [25, 469] width 15 height 10
click at [28, 279] on span "3:50" at bounding box center [25, 469] width 15 height 10
click at [24, 279] on span "3:50" at bounding box center [25, 469] width 15 height 10
click at [389, 279] on div "笑いかけて" at bounding box center [615, 519] width 251 height 50
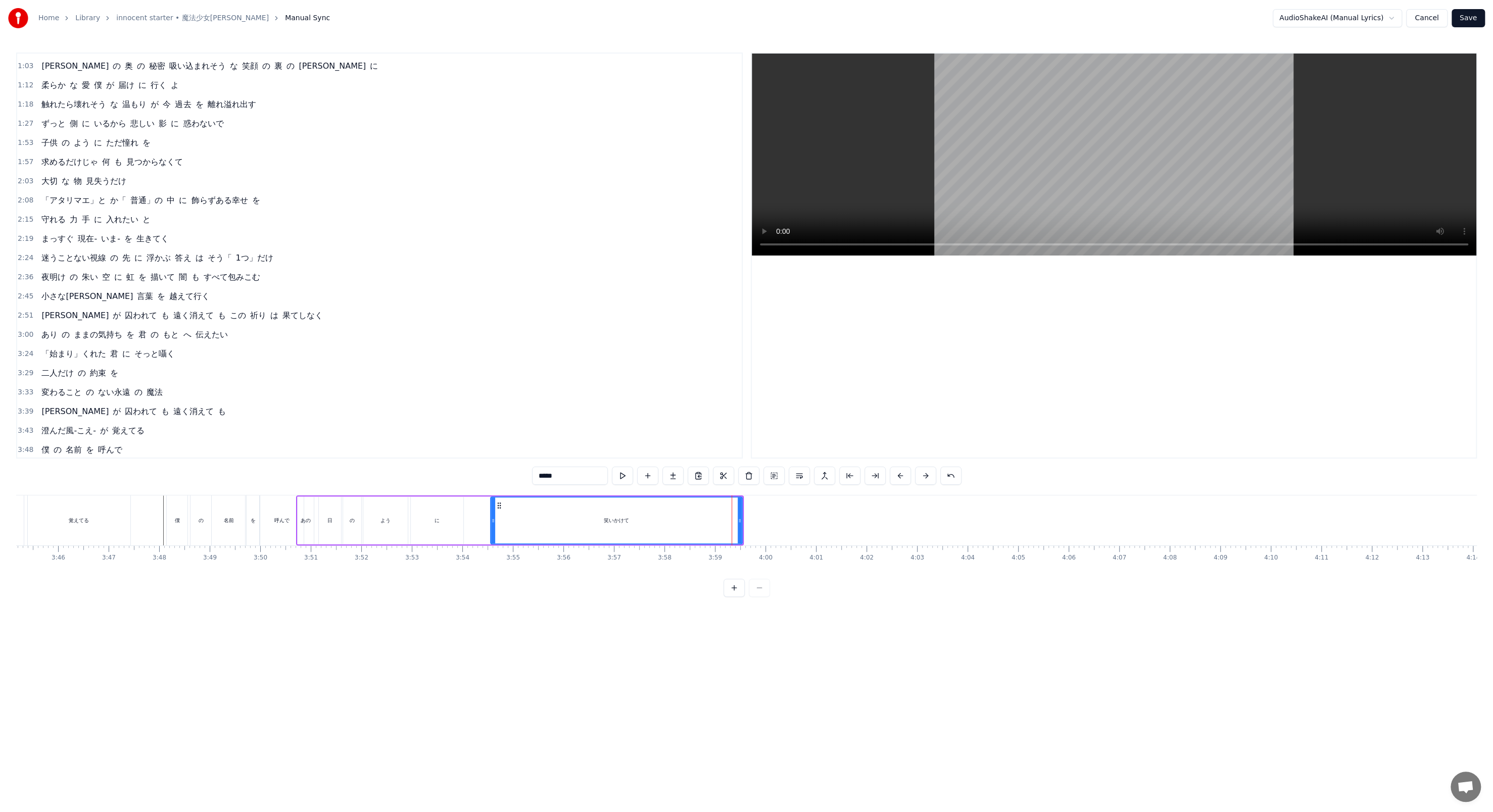
click at [27, 279] on span "3:50" at bounding box center [25, 469] width 15 height 10
click at [28, 279] on span "3:50" at bounding box center [25, 469] width 15 height 10
click at [32, 279] on div "3:50 あの 日 の よう に 笑いかけて" at bounding box center [379, 469] width 725 height 20
drag, startPoint x: 735, startPoint y: 504, endPoint x: 757, endPoint y: 502, distance: 22.1
click at [389, 279] on icon at bounding box center [755, 505] width 8 height 8
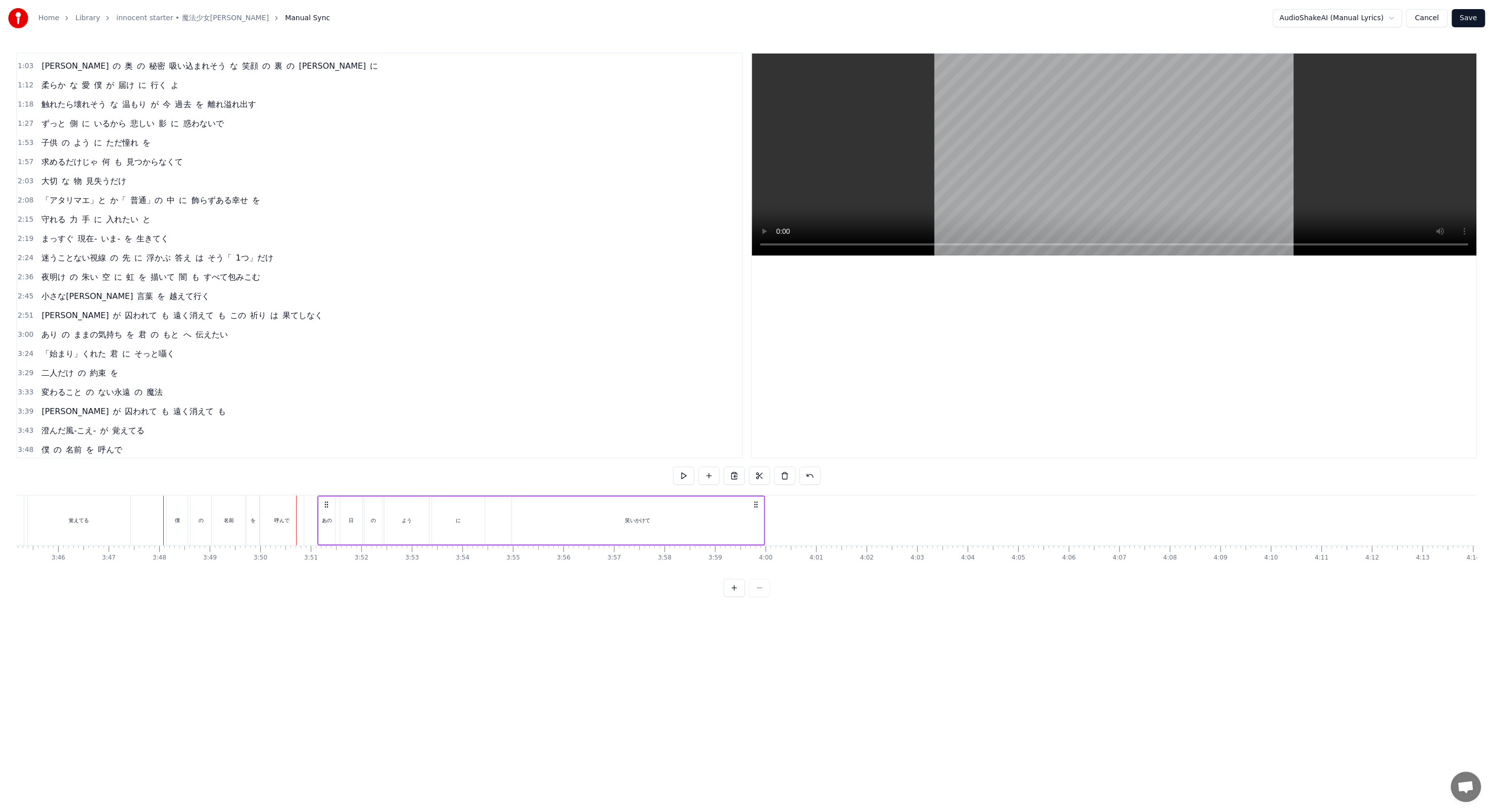
click at [389, 279] on button at bounding box center [683, 475] width 21 height 18
drag, startPoint x: 754, startPoint y: 500, endPoint x: 789, endPoint y: 497, distance: 35.1
click at [389, 279] on div "あの 日 の よう に 笑いかけて" at bounding box center [575, 519] width 447 height 50
click at [389, 279] on button at bounding box center [683, 475] width 21 height 18
drag, startPoint x: 788, startPoint y: 503, endPoint x: 820, endPoint y: 498, distance: 32.4
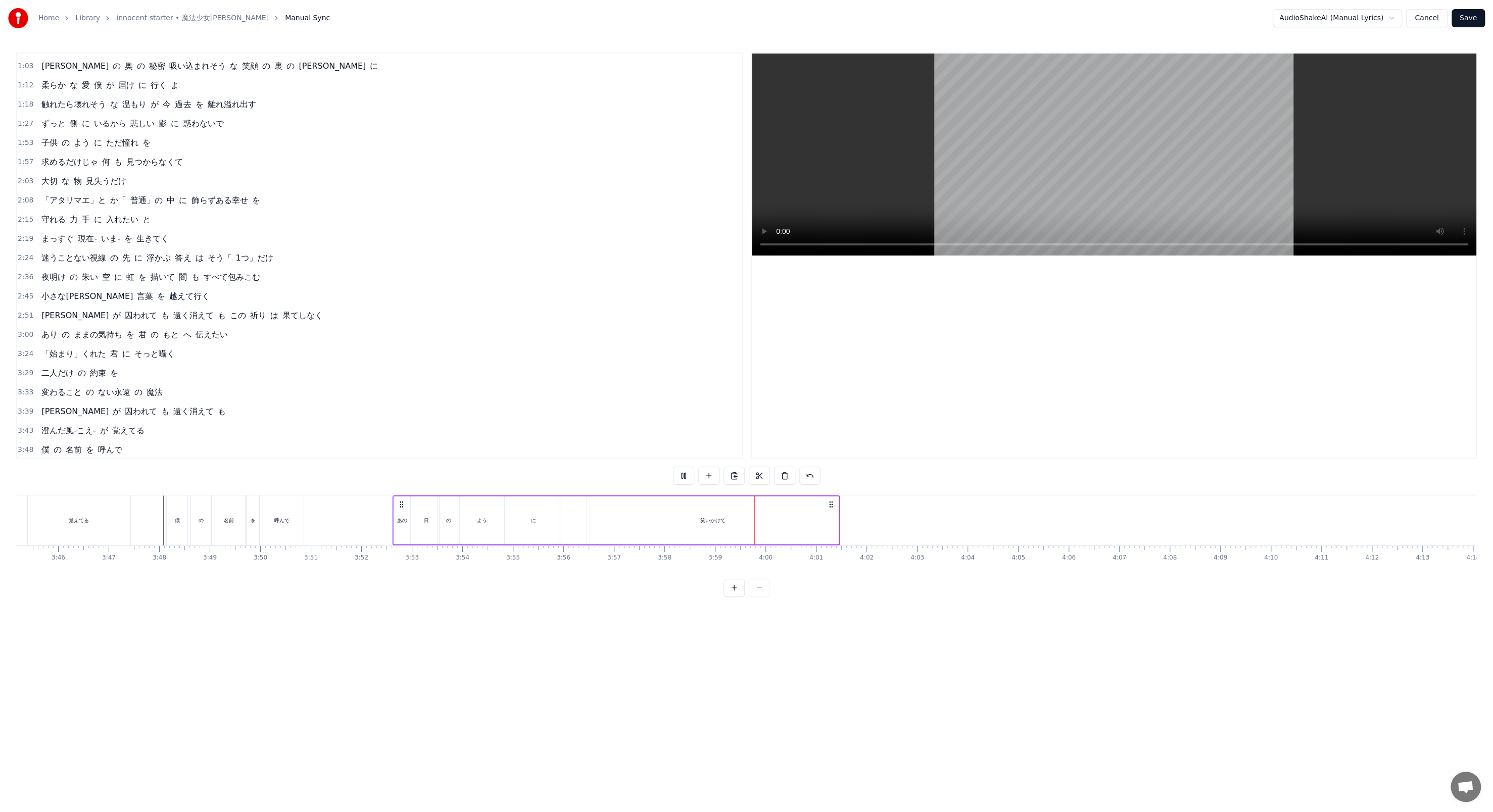
click at [389, 279] on icon at bounding box center [831, 505] width 8 height 8
click at [389, 279] on button at bounding box center [683, 475] width 21 height 18
click at [389, 279] on div "に" at bounding box center [533, 520] width 53 height 48
click at [389, 279] on button at bounding box center [622, 475] width 21 height 18
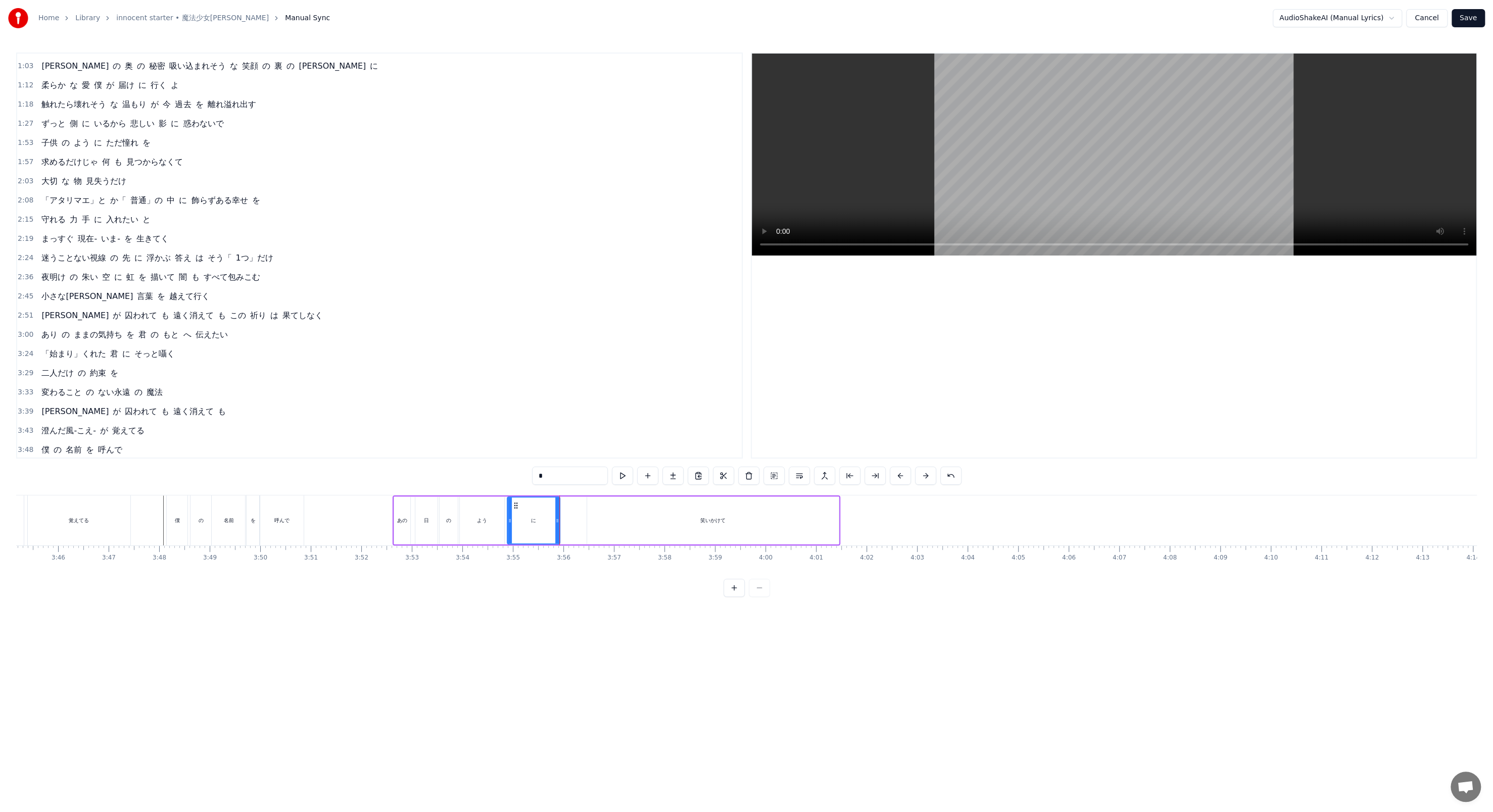
click at [389, 279] on div "笑いかけて" at bounding box center [712, 520] width 251 height 48
type input "*****"
drag, startPoint x: 709, startPoint y: 511, endPoint x: 694, endPoint y: 507, distance: 15.5
click at [389, 279] on div "笑いかけて" at bounding box center [712, 520] width 250 height 46
drag, startPoint x: 597, startPoint y: 505, endPoint x: 586, endPoint y: 505, distance: 11.0
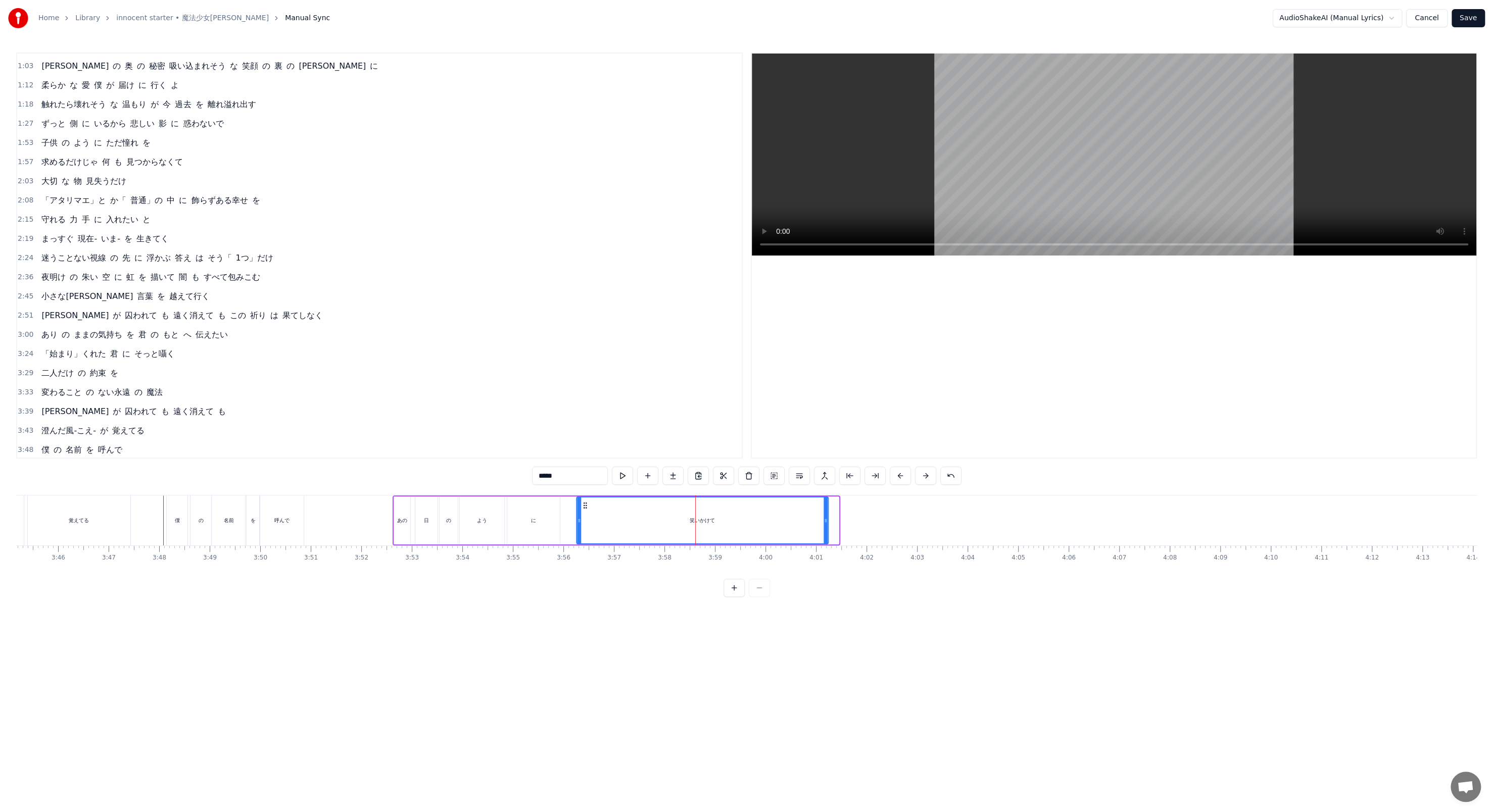
click at [389, 279] on icon at bounding box center [585, 506] width 8 height 8
click at [389, 279] on button at bounding box center [622, 475] width 21 height 18
drag, startPoint x: 825, startPoint y: 523, endPoint x: 713, endPoint y: 505, distance: 113.4
click at [389, 279] on div at bounding box center [714, 520] width 4 height 46
click at [389, 279] on button at bounding box center [622, 475] width 21 height 18
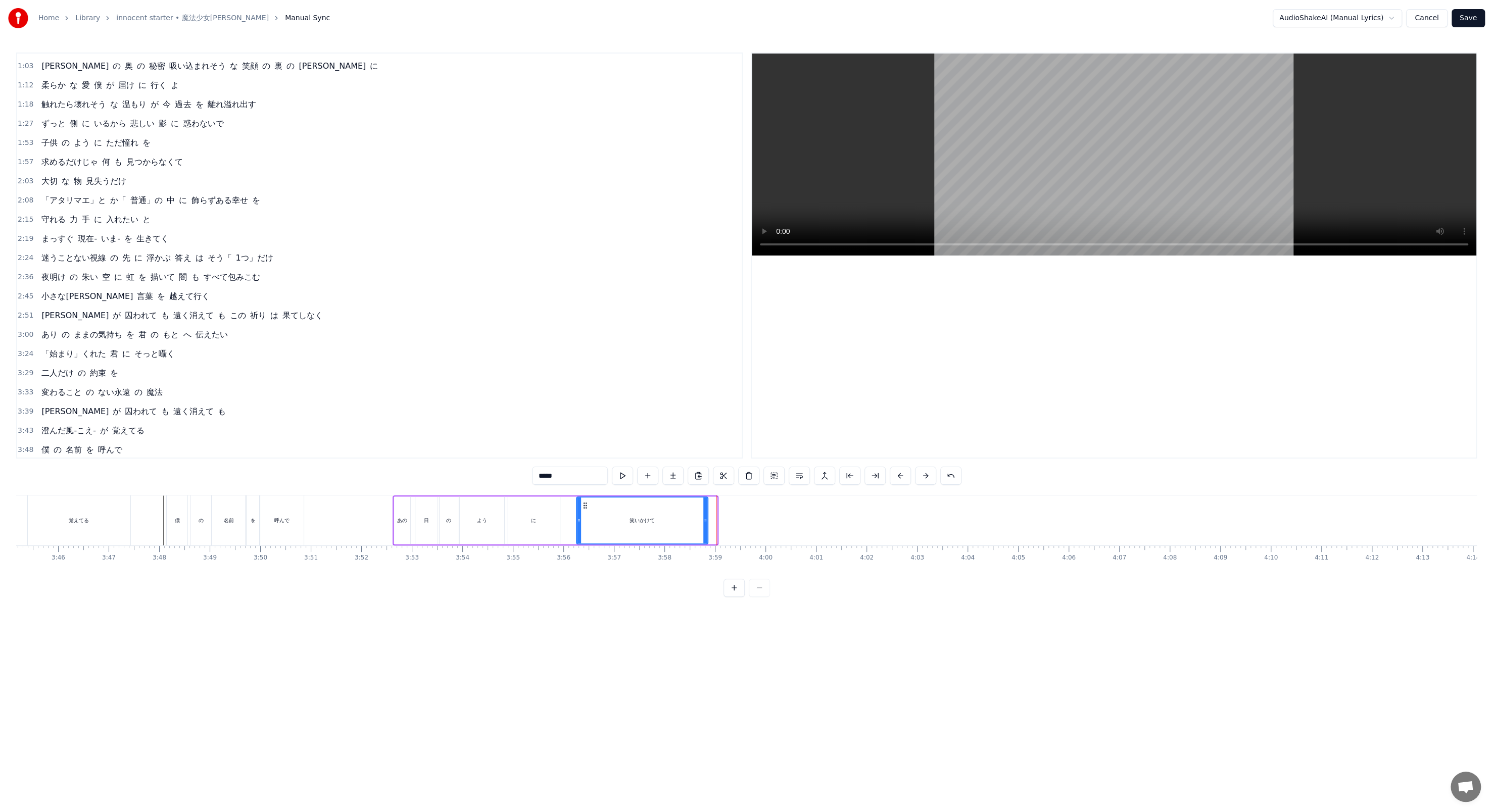
drag, startPoint x: 712, startPoint y: 520, endPoint x: 699, endPoint y: 515, distance: 13.9
click at [389, 279] on div "笑いかけて" at bounding box center [642, 520] width 130 height 46
click at [389, 279] on button at bounding box center [622, 475] width 21 height 18
drag, startPoint x: 699, startPoint y: 523, endPoint x: 684, endPoint y: 516, distance: 16.6
click at [389, 279] on icon at bounding box center [688, 520] width 4 height 8
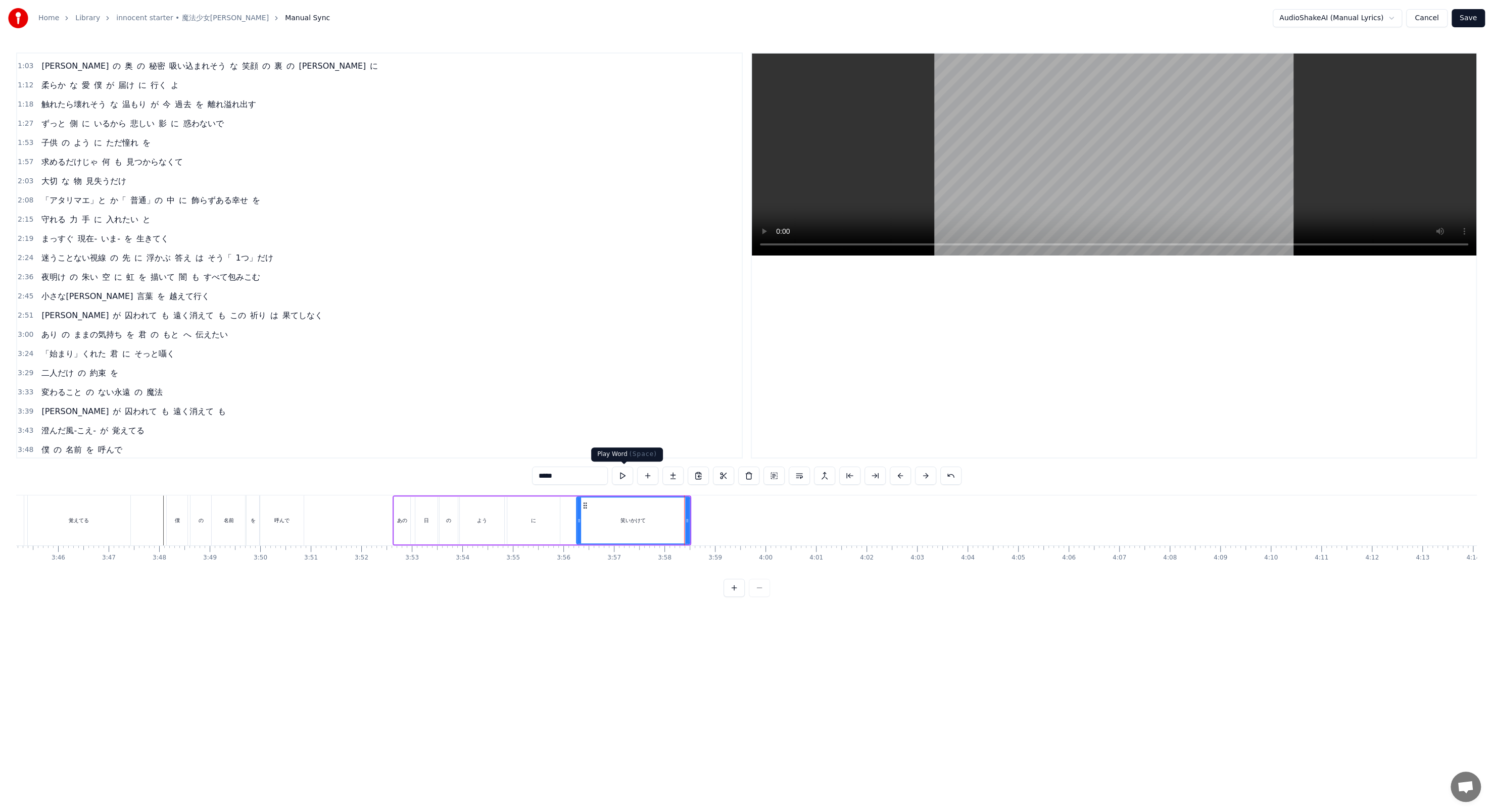
click at [389, 279] on button at bounding box center [622, 475] width 21 height 18
drag, startPoint x: 686, startPoint y: 514, endPoint x: 679, endPoint y: 510, distance: 8.1
click at [389, 279] on div at bounding box center [680, 520] width 4 height 46
click at [389, 279] on button at bounding box center [622, 475] width 21 height 18
click at [389, 20] on button "Save" at bounding box center [1468, 18] width 33 height 18
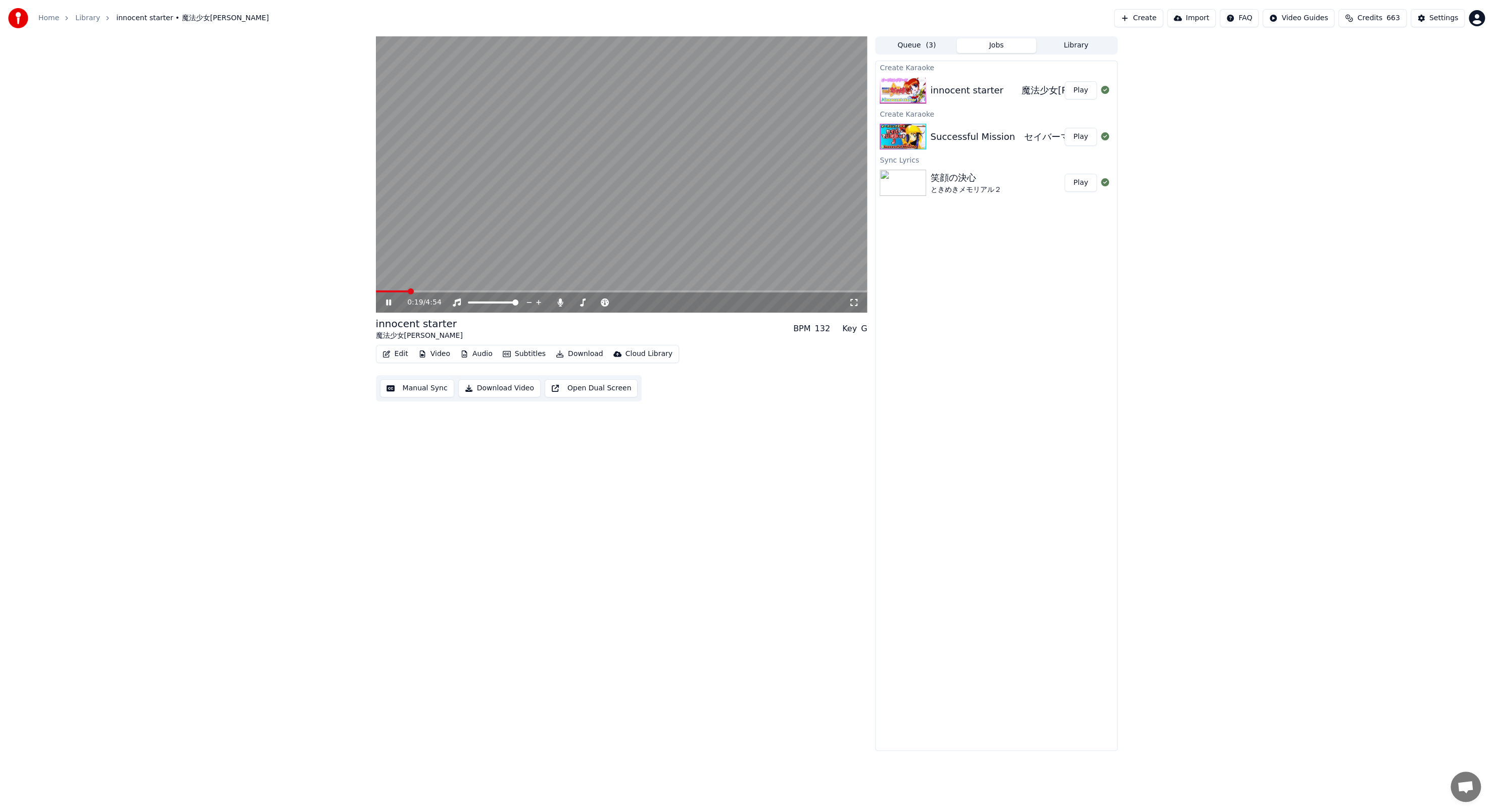
click at [389, 58] on video at bounding box center [621, 175] width 491 height 276
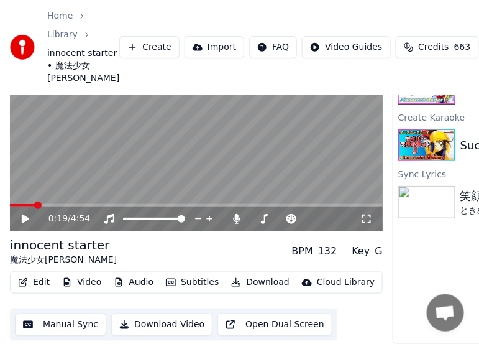
scroll to position [106, 0]
click at [419, 94] on div "Home Library innocent starter • 魔法少女[PERSON_NAME]なのは Create Import FAQ Video Gu…" at bounding box center [239, 47] width 479 height 94
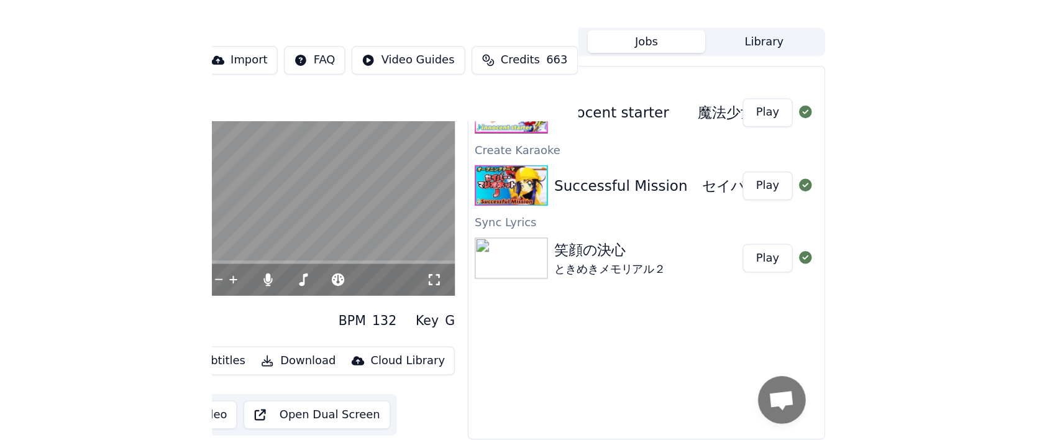
scroll to position [0, 0]
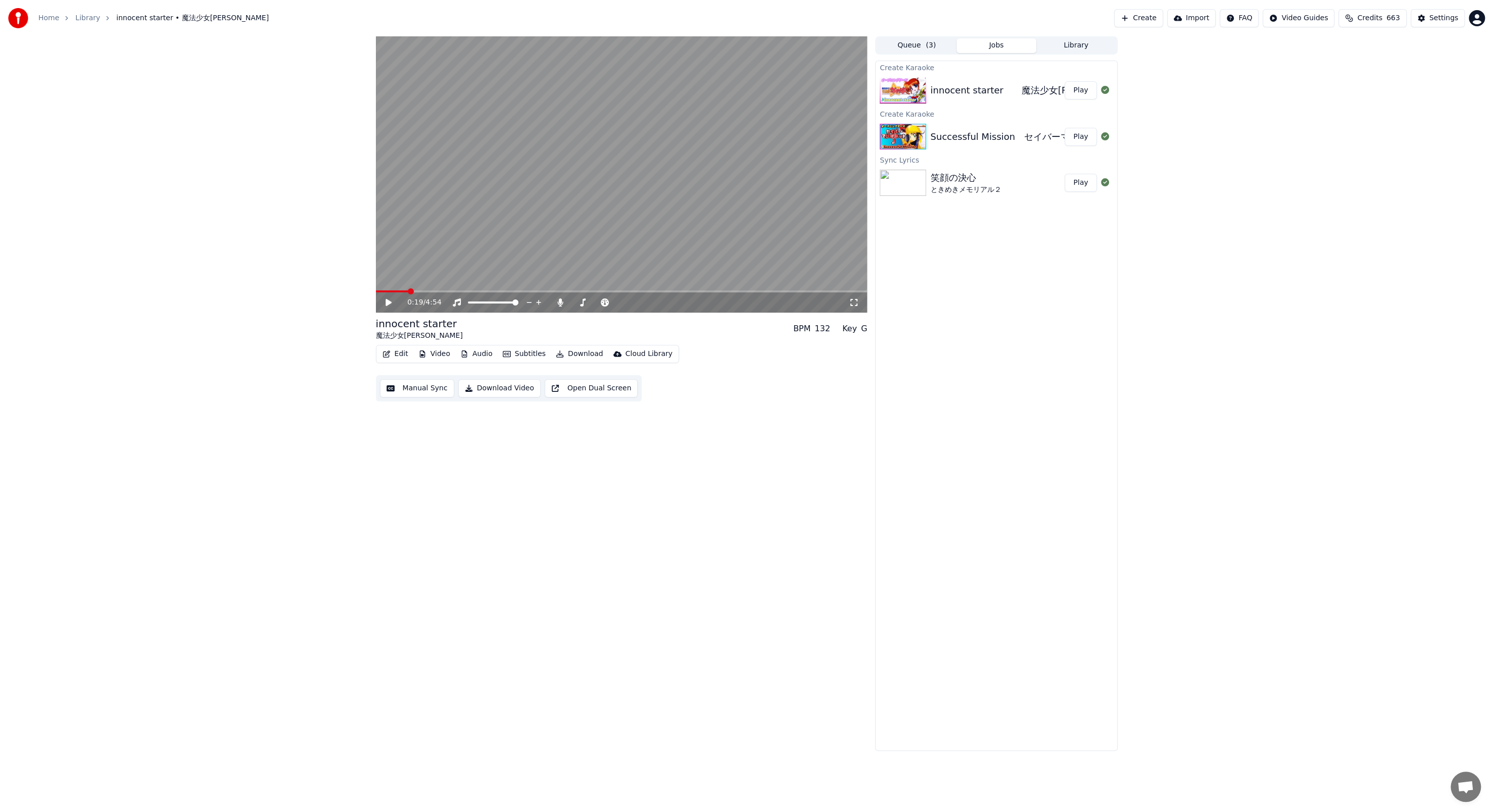
click at [389, 135] on button "Play" at bounding box center [1080, 137] width 32 height 18
click at [389, 279] on div "0:28 / 4:21" at bounding box center [621, 302] width 491 height 20
click at [389, 279] on icon at bounding box center [854, 302] width 10 height 8
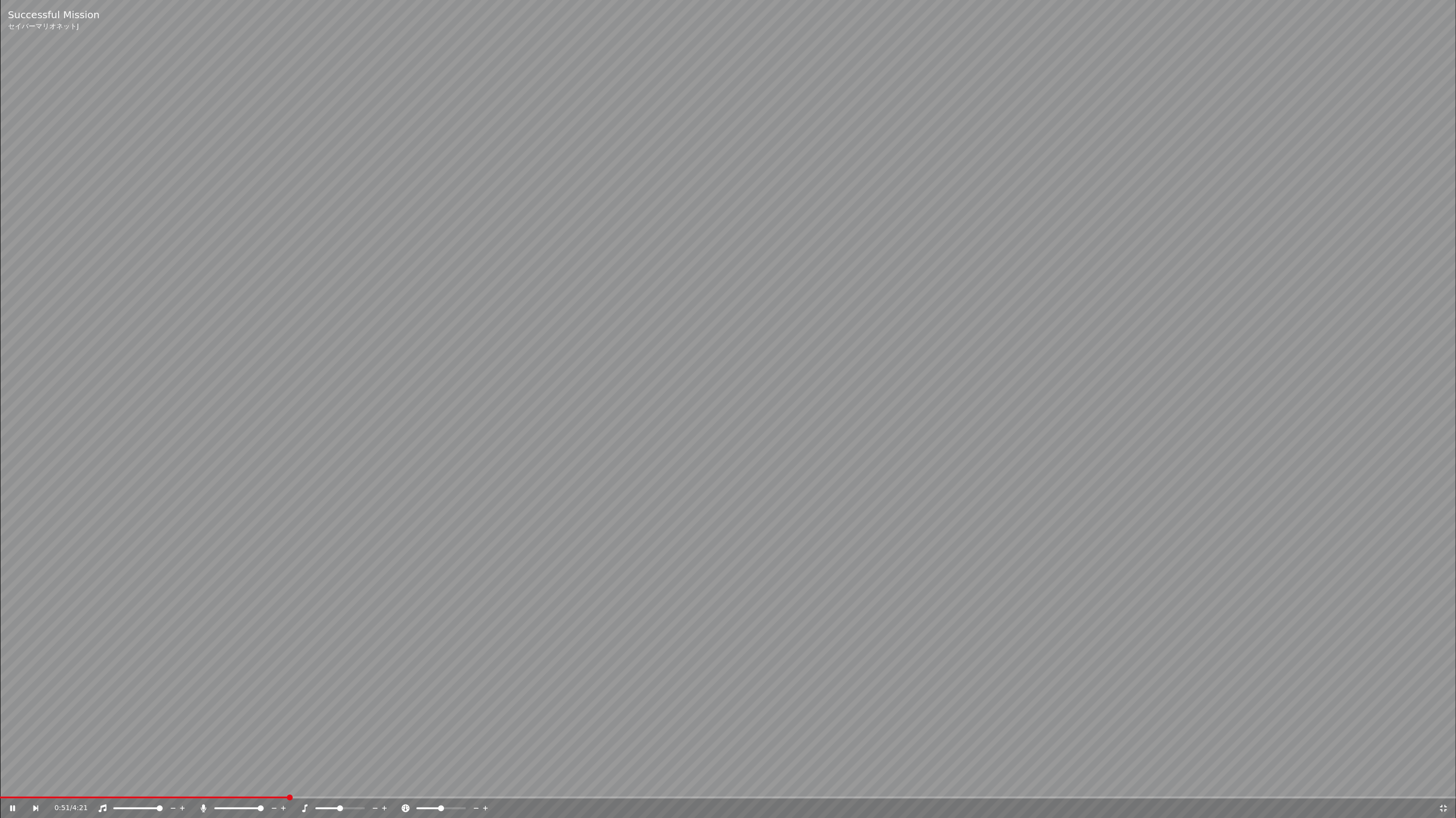
click at [201, 272] on icon at bounding box center [203, 808] width 10 height 8
click at [236, 272] on video at bounding box center [728, 409] width 1456 height 818
click at [379, 272] on icon at bounding box center [1443, 808] width 10 height 8
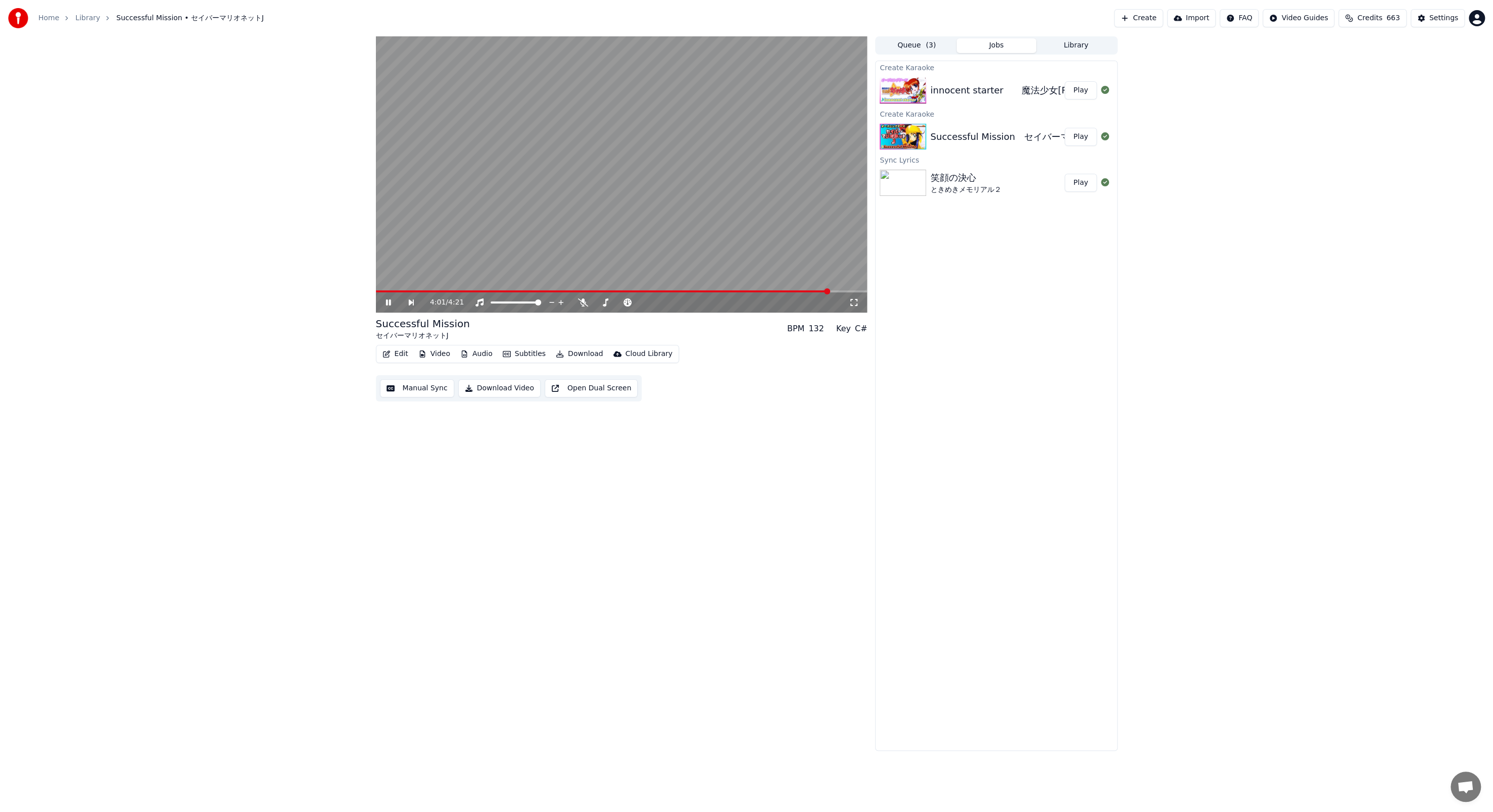
click at [389, 279] on icon at bounding box center [854, 302] width 10 height 8
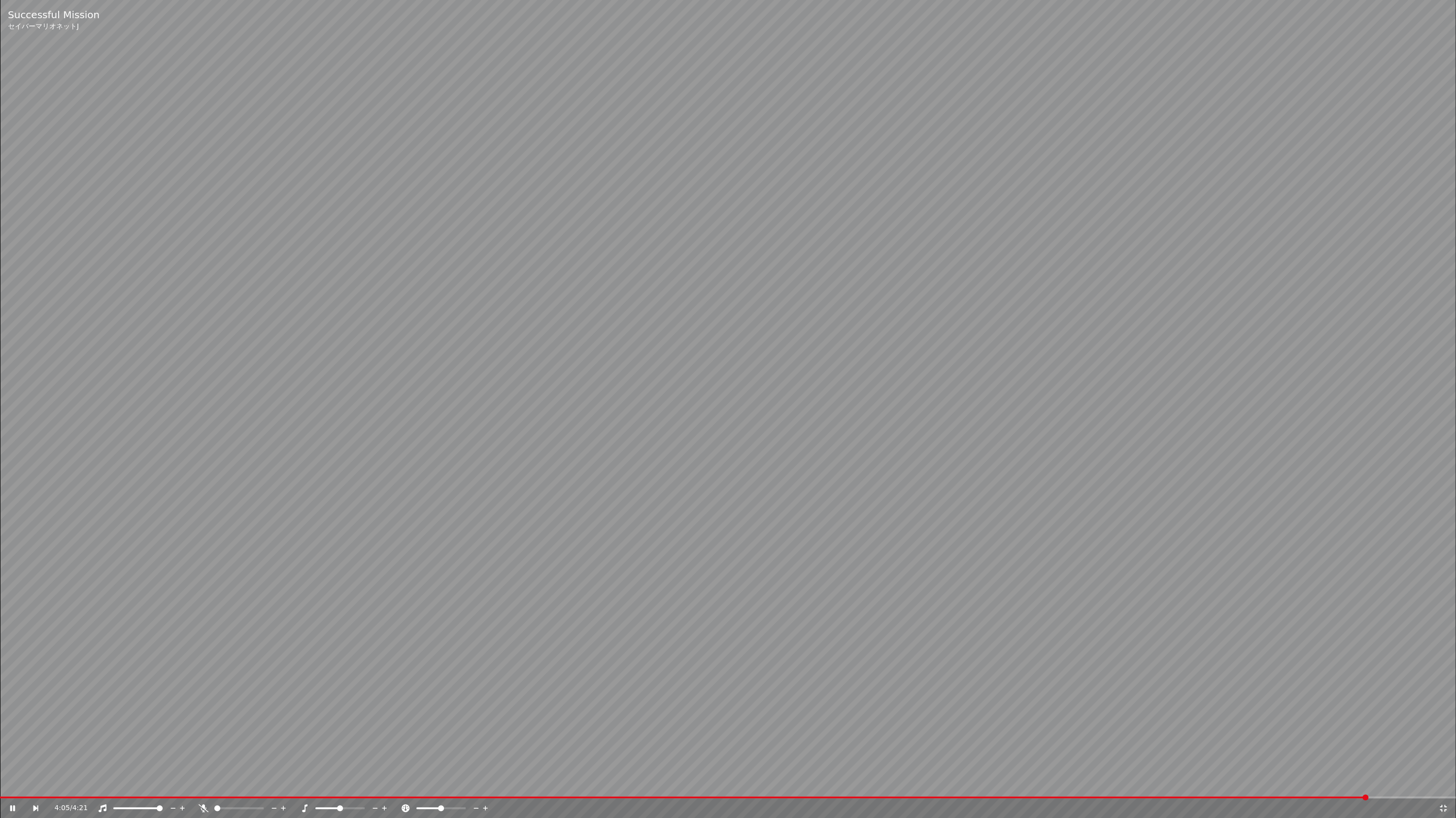
click at [379, 272] on icon at bounding box center [1443, 808] width 10 height 8
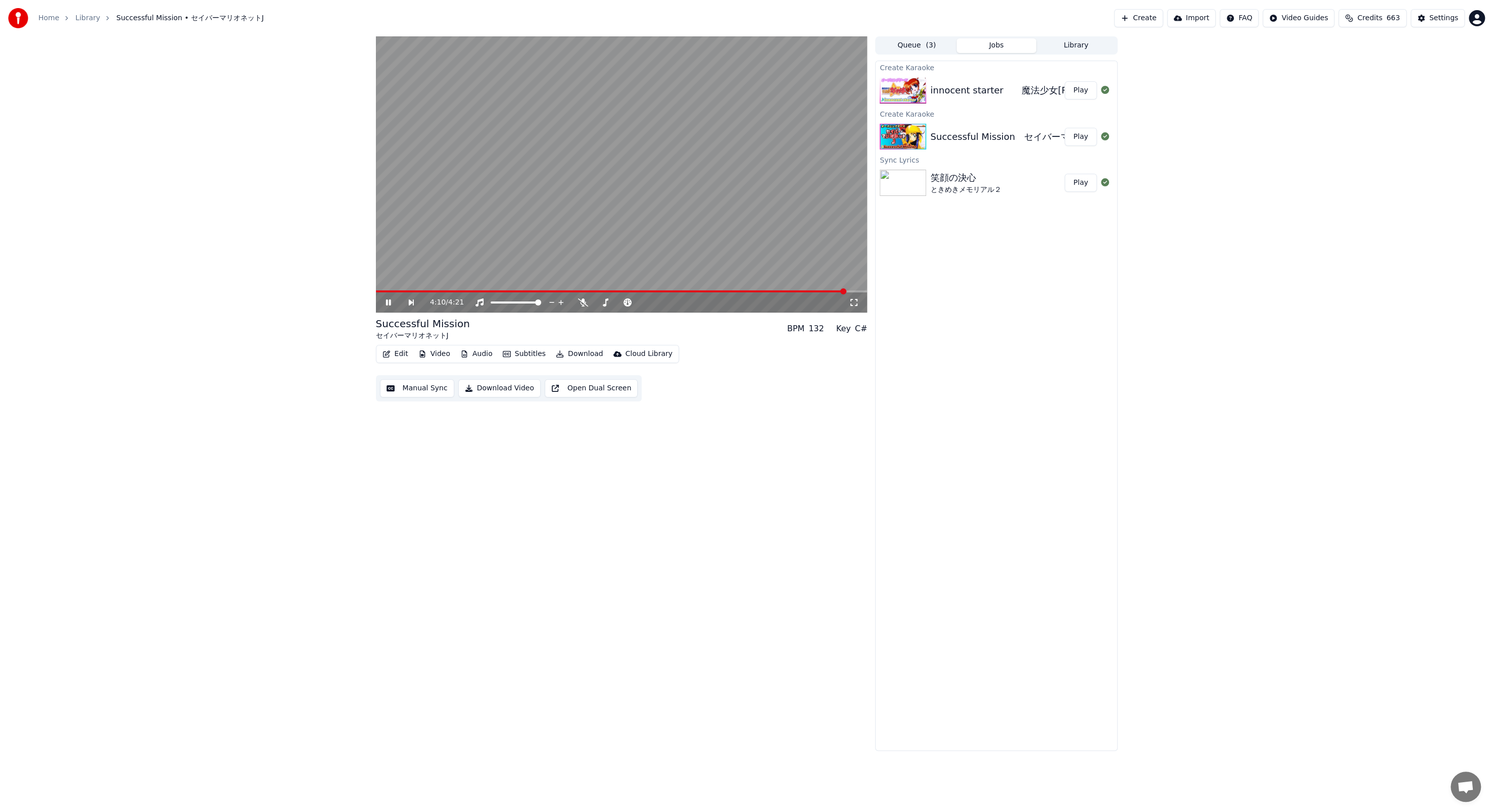
click at [389, 279] on div "4:10 / 4:21" at bounding box center [621, 302] width 491 height 20
click at [389, 279] on span at bounding box center [533, 291] width 316 height 2
click at [389, 279] on button "Open Dual Screen" at bounding box center [591, 389] width 94 height 18
click at [389, 279] on span at bounding box center [621, 291] width 491 height 2
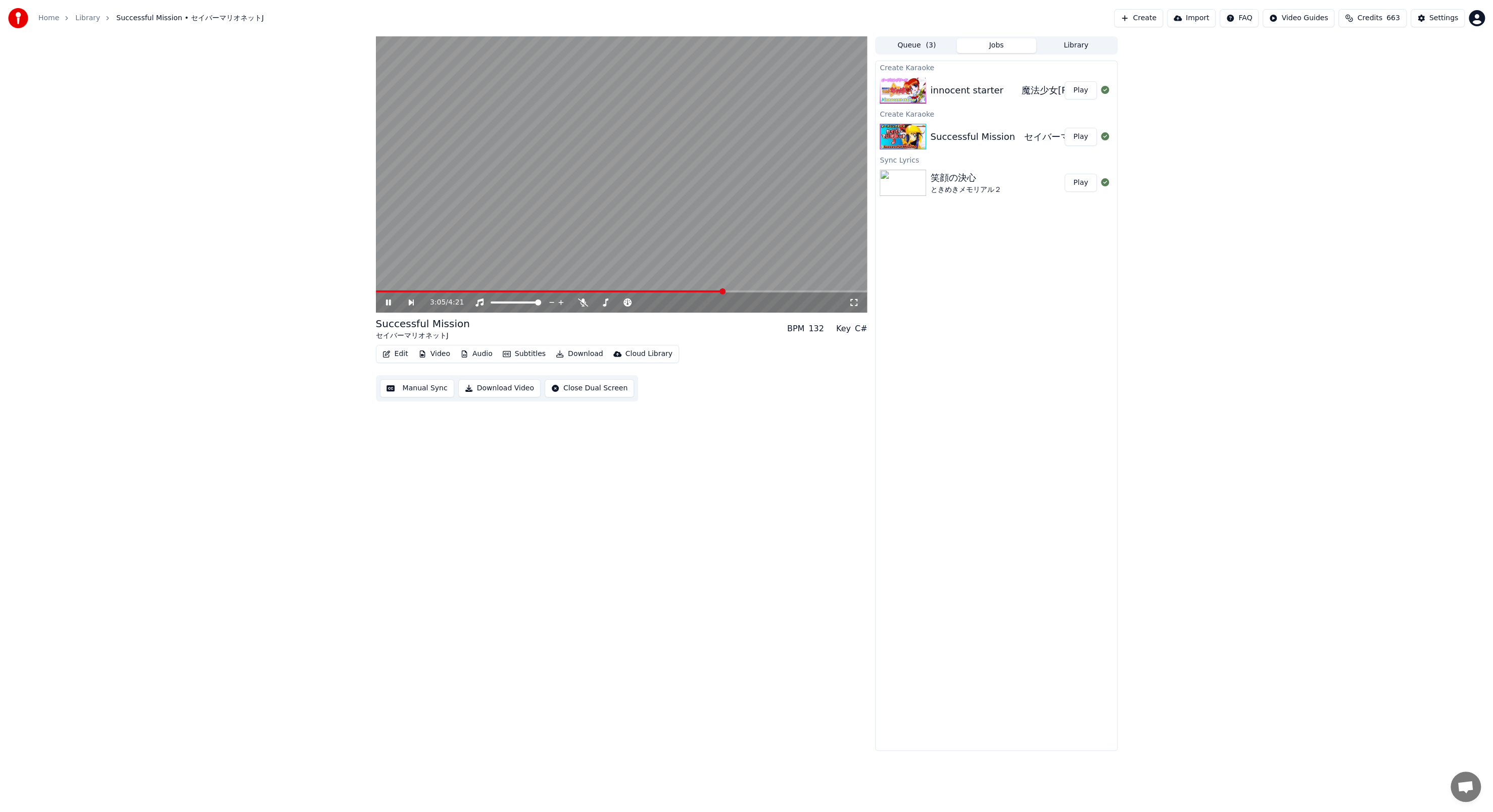
click at [389, 279] on span at bounding box center [722, 291] width 6 height 6
click at [389, 279] on span at bounding box center [621, 291] width 491 height 2
click at [389, 255] on video at bounding box center [621, 175] width 491 height 276
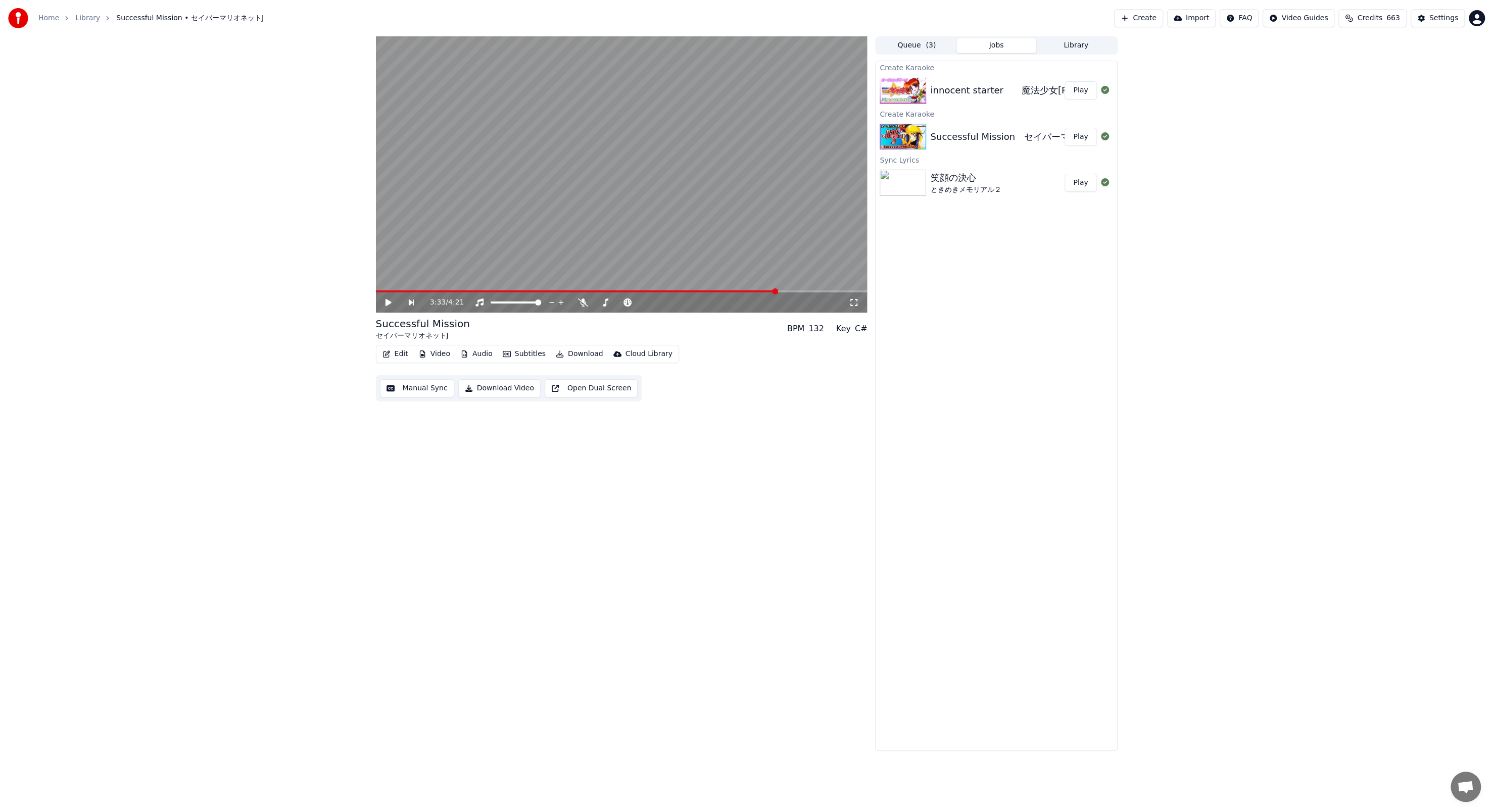
click at [389, 279] on div "Create Karaoke innocent starter　　魔法少女[PERSON_NAME]なのは Play Create Karaoke Succe…" at bounding box center [996, 406] width 242 height 690
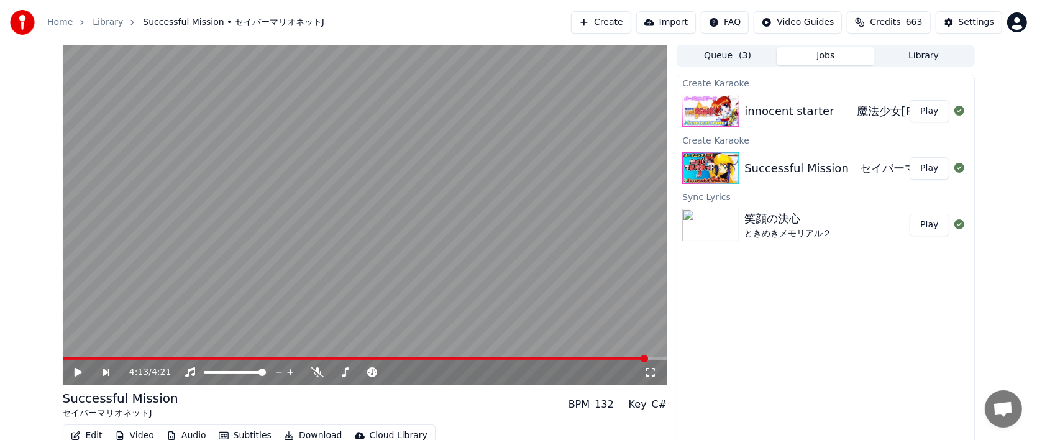
drag, startPoint x: 819, startPoint y: 3, endPoint x: 853, endPoint y: -1, distance: 34.4
click at [478, 0] on html "Home Library Successful Mission • セイバーマリオネットJ Create Import FAQ Video Guides Cr…" at bounding box center [518, 220] width 1037 height 440
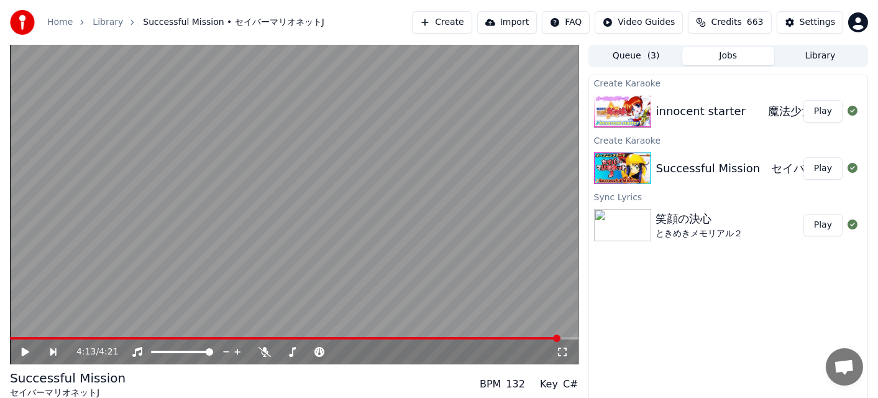
click at [478, 99] on div "innocent starter　　魔法少女[PERSON_NAME]なのは Play" at bounding box center [728, 111] width 278 height 42
click at [478, 102] on div "innocent starter　　魔法少女[PERSON_NAME]" at bounding box center [781, 110] width 250 height 17
click at [478, 114] on button "Play" at bounding box center [822, 111] width 39 height 22
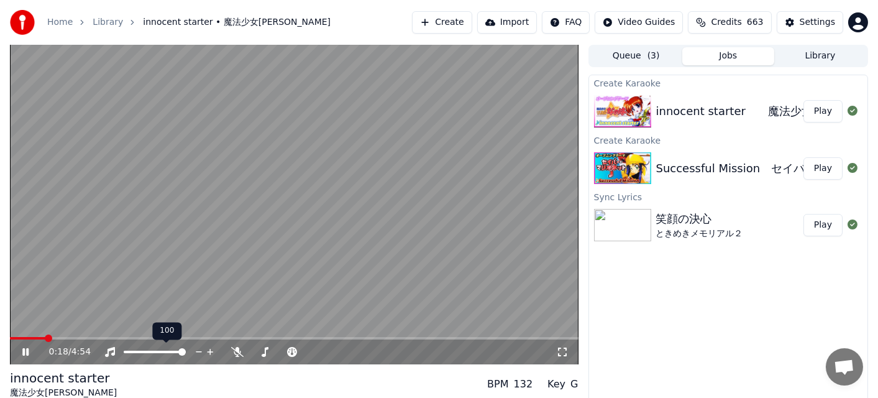
click at [169, 343] on div at bounding box center [166, 351] width 100 height 12
click at [165, 343] on div at bounding box center [166, 351] width 100 height 12
click at [168, 343] on span at bounding box center [146, 351] width 45 height 2
click at [186, 343] on span at bounding box center [181, 351] width 7 height 7
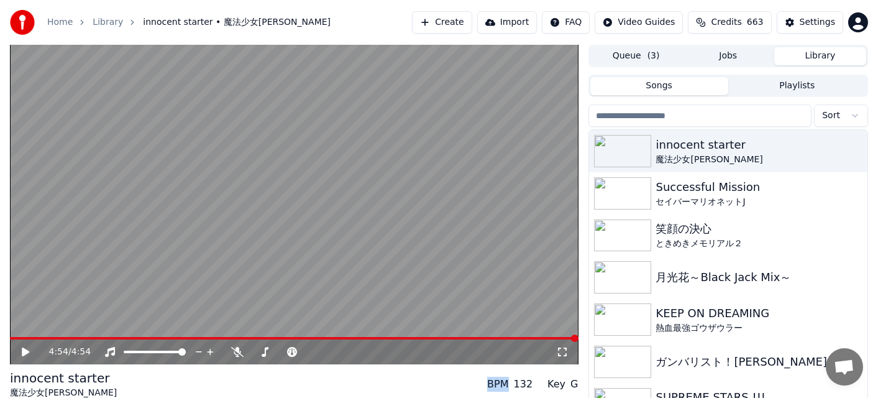
click at [478, 52] on button "Library" at bounding box center [820, 56] width 92 height 18
click at [478, 317] on div "KEEP ON DREAMING" at bounding box center [753, 312] width 194 height 17
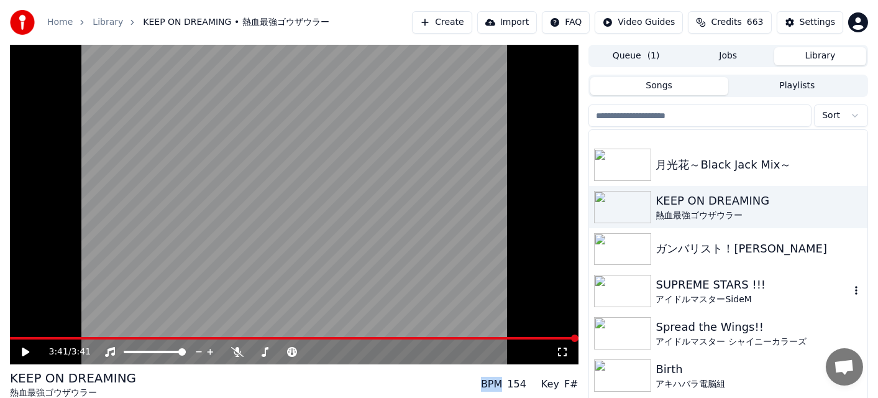
scroll to position [186, 0]
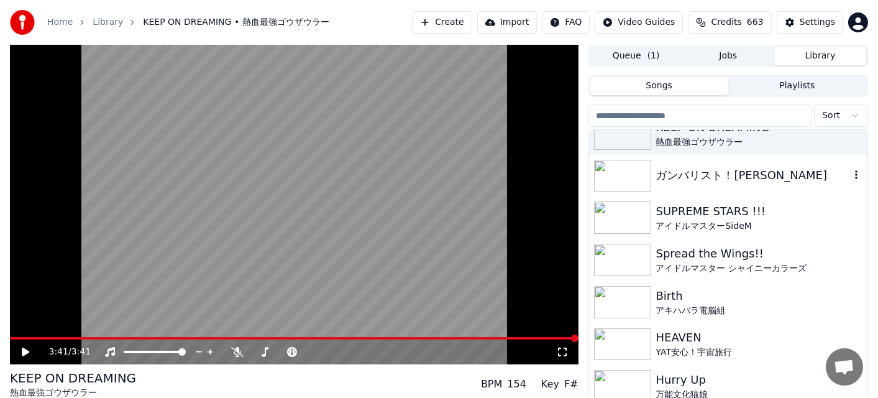
click at [478, 184] on div "ガンバリスト！[PERSON_NAME]" at bounding box center [728, 176] width 278 height 42
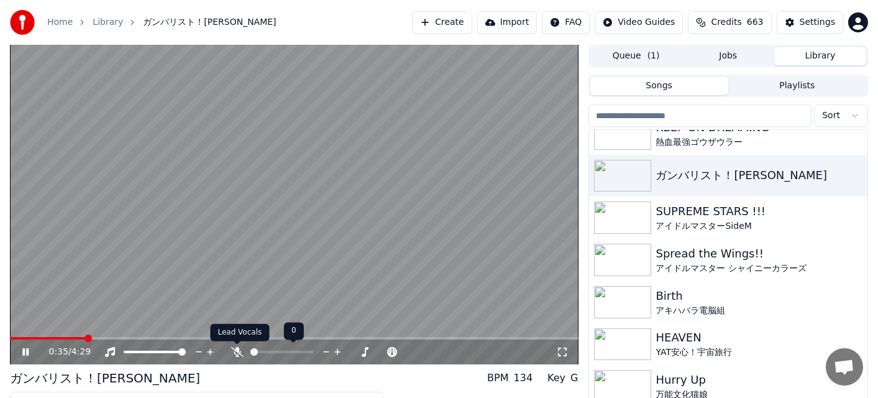
click at [239, 343] on icon at bounding box center [237, 352] width 12 height 10
click at [22, 340] on div "0:38 / 4:29" at bounding box center [294, 351] width 568 height 25
click at [26, 339] on span at bounding box center [18, 338] width 17 height 2
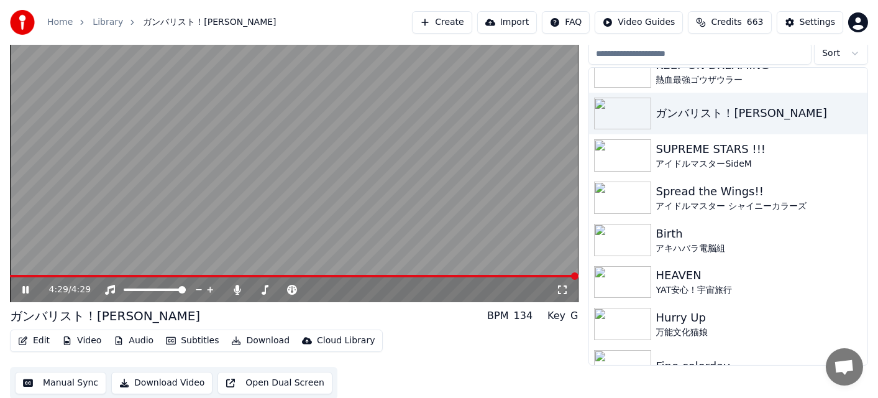
scroll to position [63, 0]
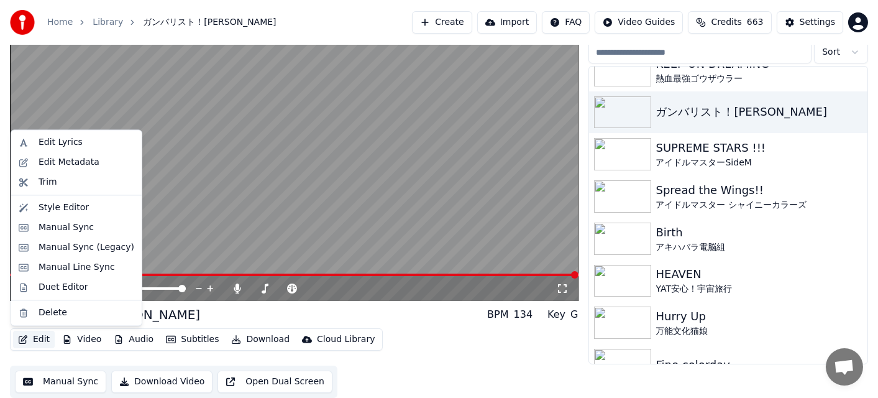
click at [39, 335] on button "Edit" at bounding box center [34, 338] width 42 height 17
click at [84, 232] on div "Manual Sync" at bounding box center [66, 227] width 55 height 12
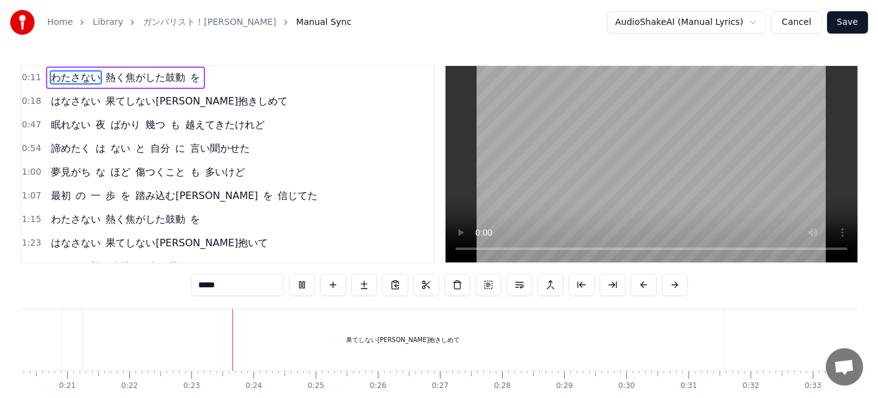
scroll to position [0, 1377]
click at [313, 353] on div "果てしない未来抱きしめて" at bounding box center [283, 339] width 641 height 61
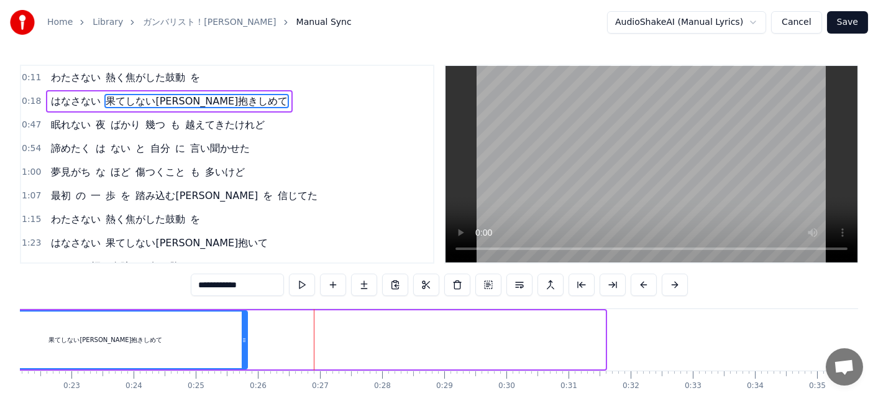
drag, startPoint x: 600, startPoint y: 351, endPoint x: 242, endPoint y: 263, distance: 368.5
click at [242, 263] on div "0:11 わたさない 熱く焦がした鼓動 を 0:18 はなさない 果てしない未来抱きしめて 0:47 眠れない 夜 ばかり 幾つ も 越えてきたけれど 0:5…" at bounding box center [439, 249] width 838 height 369
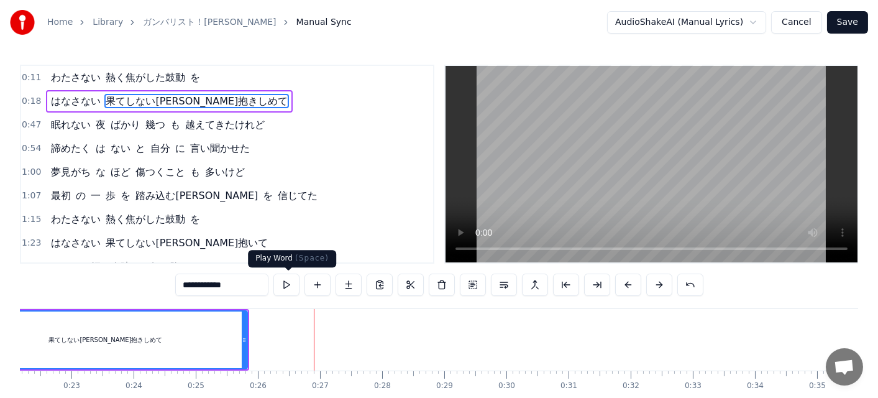
click at [291, 283] on button at bounding box center [286, 284] width 26 height 22
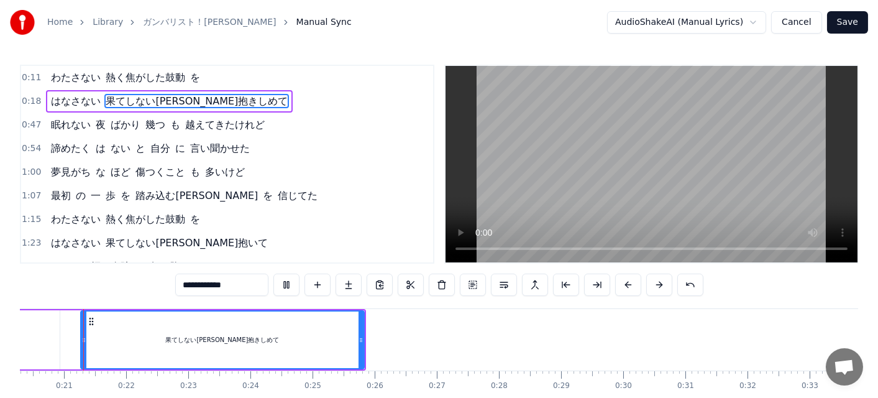
scroll to position [0, 1257]
click at [368, 342] on icon at bounding box center [368, 340] width 5 height 10
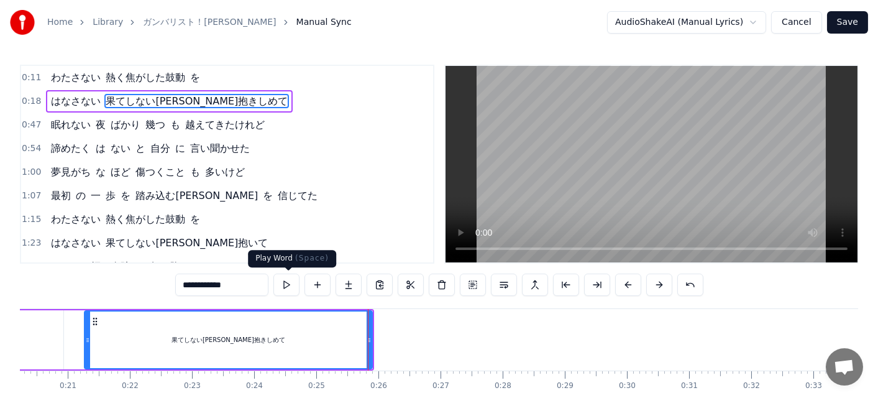
click at [283, 280] on button at bounding box center [286, 284] width 26 height 22
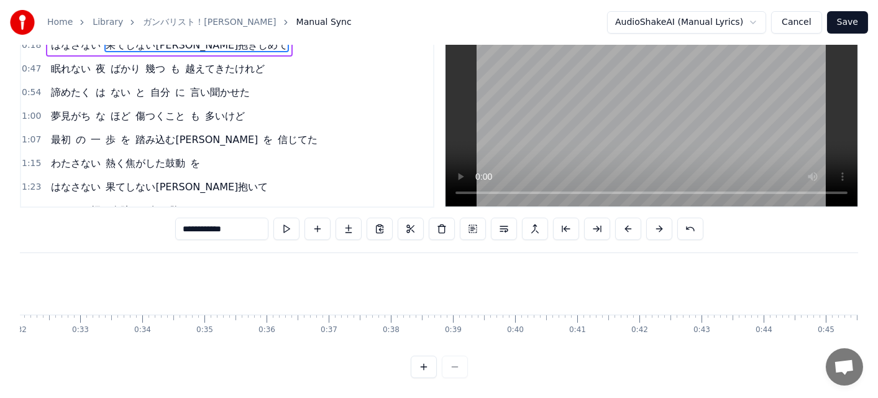
scroll to position [0, 2723]
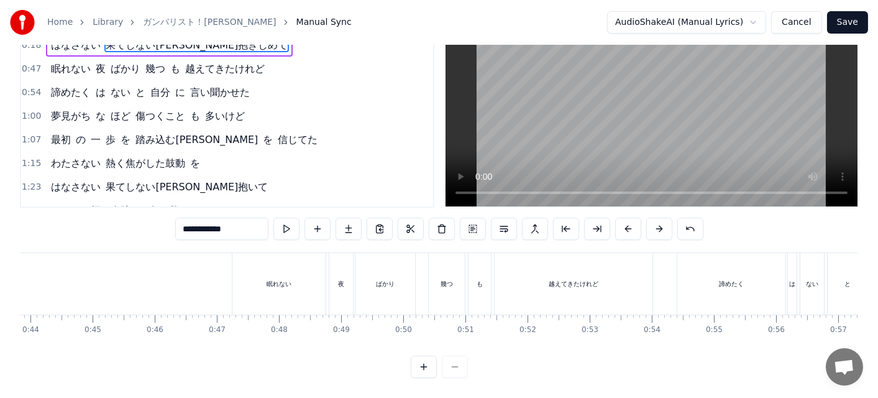
click at [303, 271] on div "眠れない" at bounding box center [278, 283] width 93 height 61
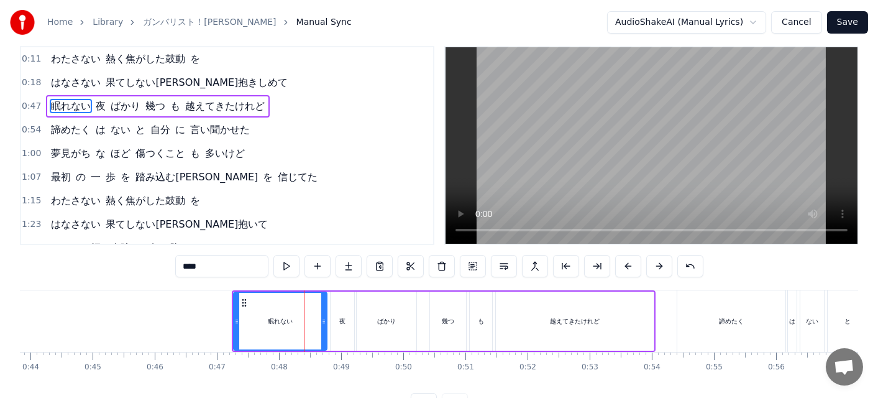
scroll to position [0, 0]
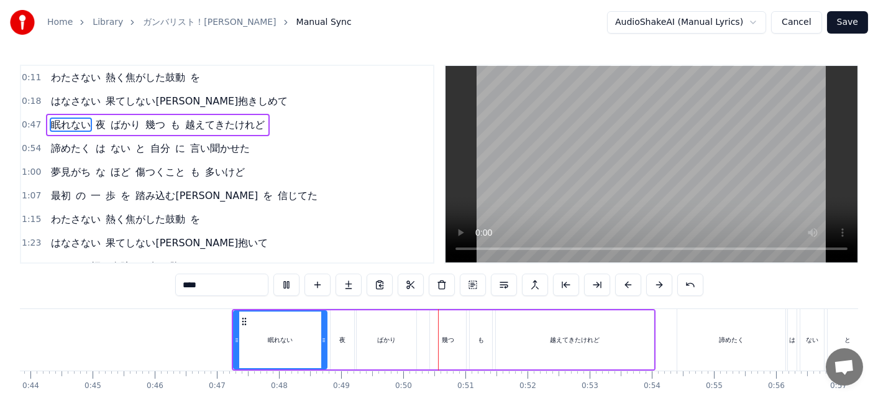
click at [258, 339] on div "眠れない" at bounding box center [280, 339] width 92 height 57
drag, startPoint x: 238, startPoint y: 318, endPoint x: 229, endPoint y: 318, distance: 8.7
click at [230, 318] on icon at bounding box center [235, 321] width 10 height 10
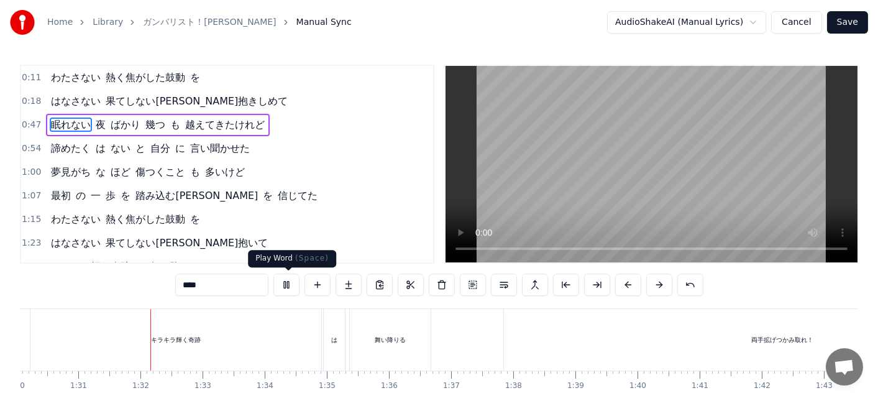
scroll to position [0, 5618]
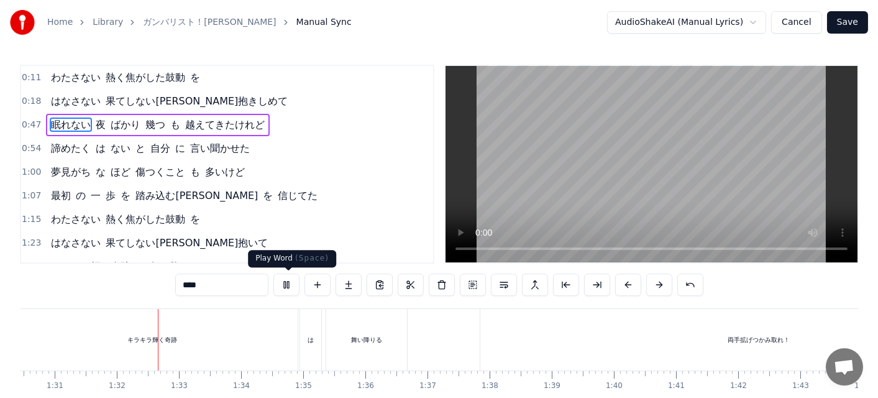
click at [299, 279] on button at bounding box center [286, 284] width 26 height 22
click at [294, 338] on div "キラキラ輝く奇跡" at bounding box center [152, 339] width 291 height 61
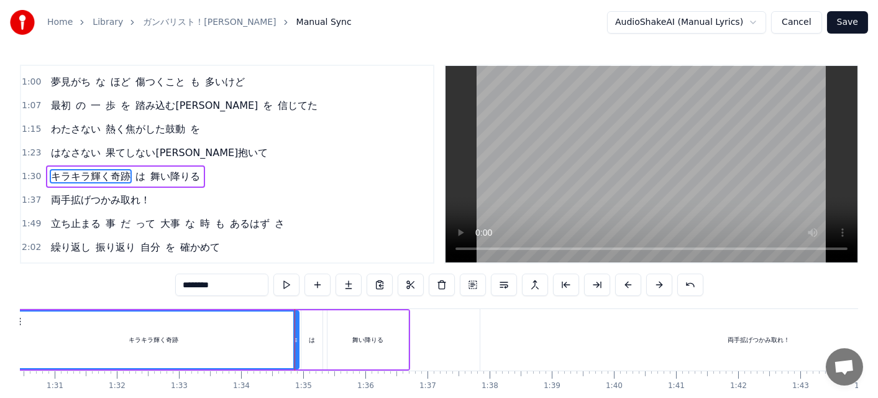
scroll to position [94, 0]
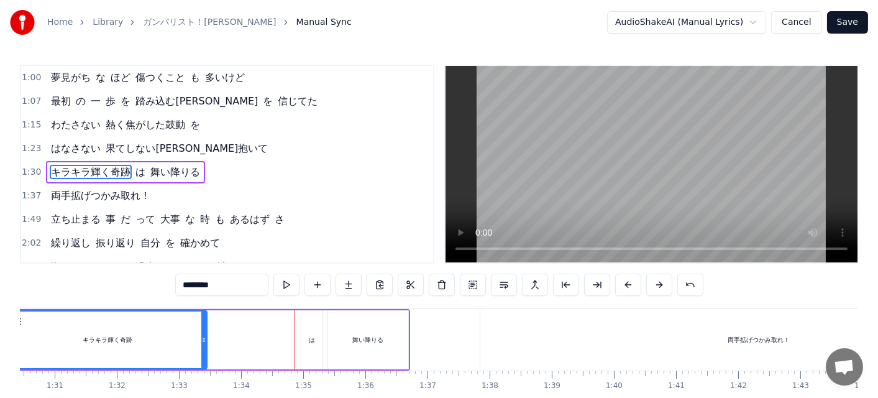
drag, startPoint x: 296, startPoint y: 339, endPoint x: 204, endPoint y: 324, distance: 93.2
click at [204, 324] on div at bounding box center [203, 339] width 5 height 57
click at [165, 335] on div "キラキラ輝く奇跡" at bounding box center [108, 339] width 198 height 57
click at [282, 288] on button at bounding box center [286, 284] width 26 height 22
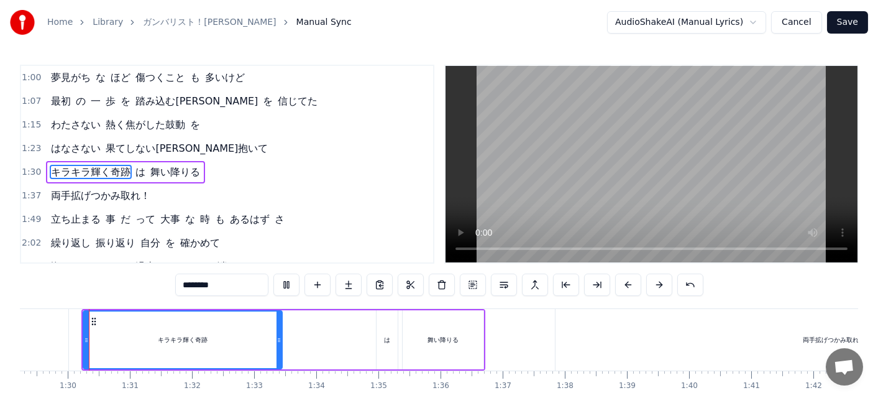
scroll to position [0, 5542]
drag, startPoint x: 278, startPoint y: 336, endPoint x: 337, endPoint y: 341, distance: 59.8
click at [337, 341] on icon at bounding box center [339, 340] width 5 height 10
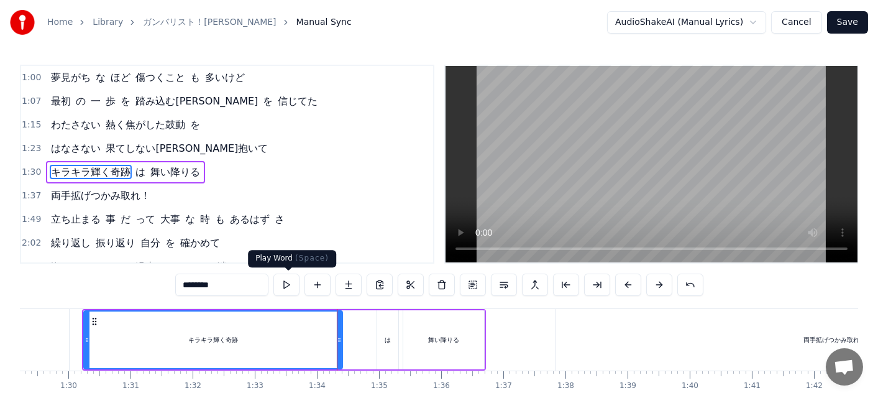
click at [294, 284] on button at bounding box center [286, 284] width 26 height 22
click at [379, 339] on div "は" at bounding box center [388, 339] width 21 height 59
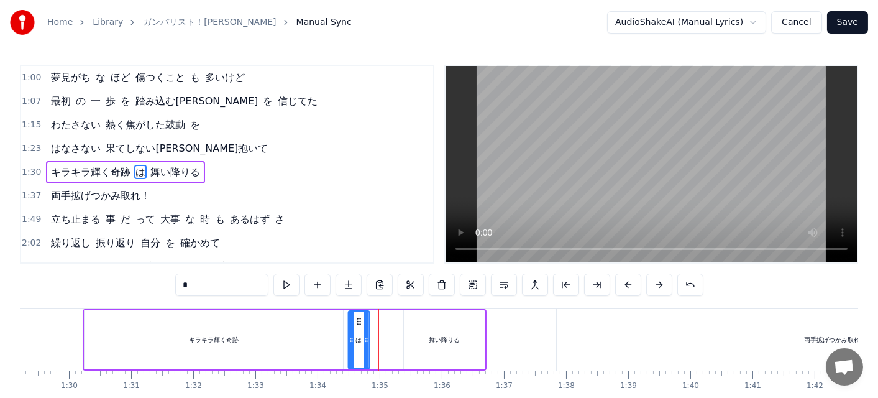
drag, startPoint x: 387, startPoint y: 320, endPoint x: 358, endPoint y: 314, distance: 29.7
click at [358, 314] on div "は" at bounding box center [359, 339] width 20 height 57
click at [294, 284] on button at bounding box center [286, 284] width 26 height 22
drag, startPoint x: 355, startPoint y: 319, endPoint x: 365, endPoint y: 322, distance: 9.8
click at [365, 322] on icon at bounding box center [368, 321] width 10 height 10
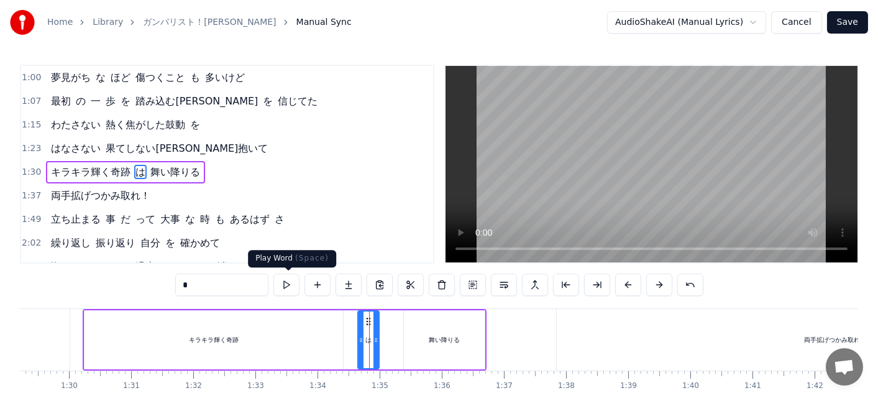
click at [293, 288] on button at bounding box center [286, 284] width 26 height 22
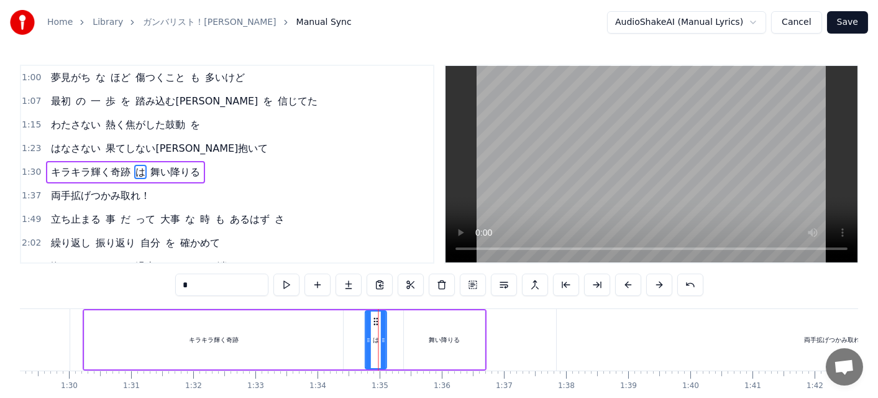
drag, startPoint x: 364, startPoint y: 319, endPoint x: 372, endPoint y: 321, distance: 8.3
click at [372, 321] on icon at bounding box center [376, 321] width 10 height 10
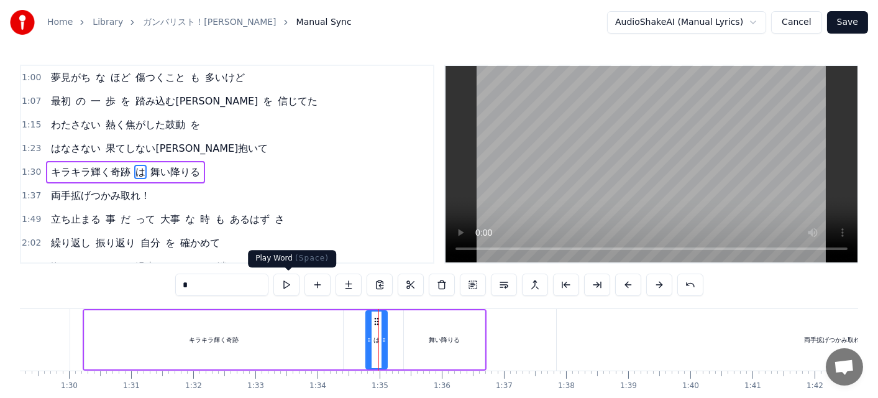
click at [288, 286] on button at bounding box center [286, 284] width 26 height 22
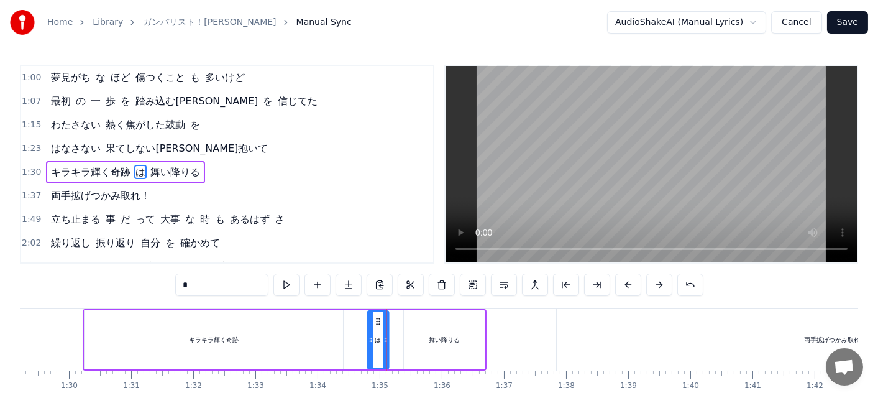
click at [374, 324] on icon at bounding box center [378, 321] width 10 height 10
click at [291, 283] on button at bounding box center [286, 284] width 26 height 22
click at [426, 339] on div "舞い降りる" at bounding box center [444, 339] width 81 height 59
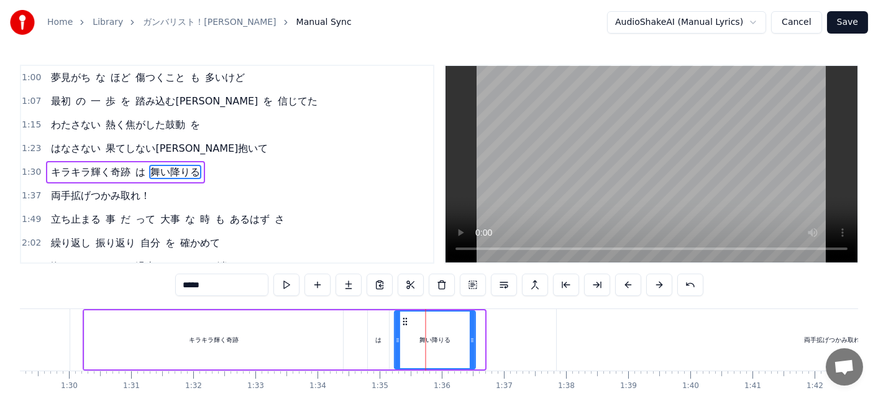
drag, startPoint x: 416, startPoint y: 316, endPoint x: 407, endPoint y: 315, distance: 8.7
click at [407, 316] on icon at bounding box center [405, 321] width 10 height 10
click at [294, 281] on button at bounding box center [286, 284] width 26 height 22
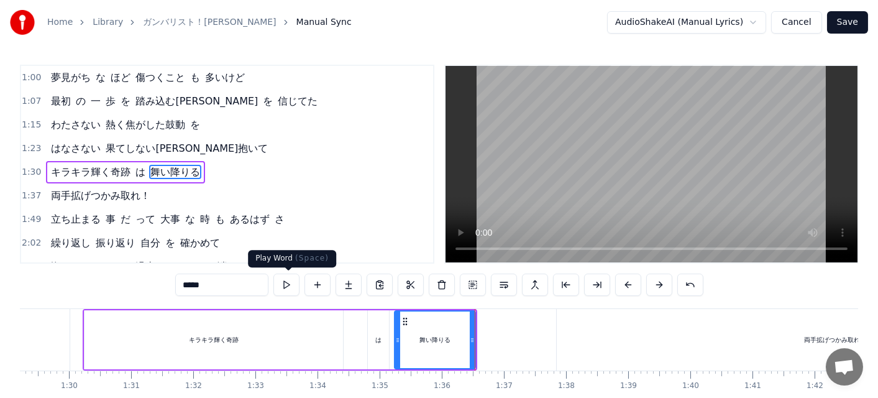
click at [291, 288] on button at bounding box center [286, 284] width 26 height 22
click at [634, 353] on div "両手拡げつかみ取れ！" at bounding box center [835, 339] width 557 height 61
type input "**********"
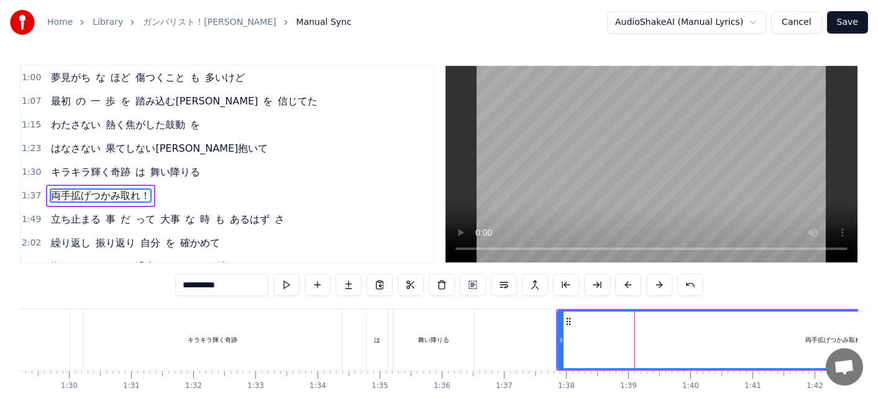
scroll to position [117, 0]
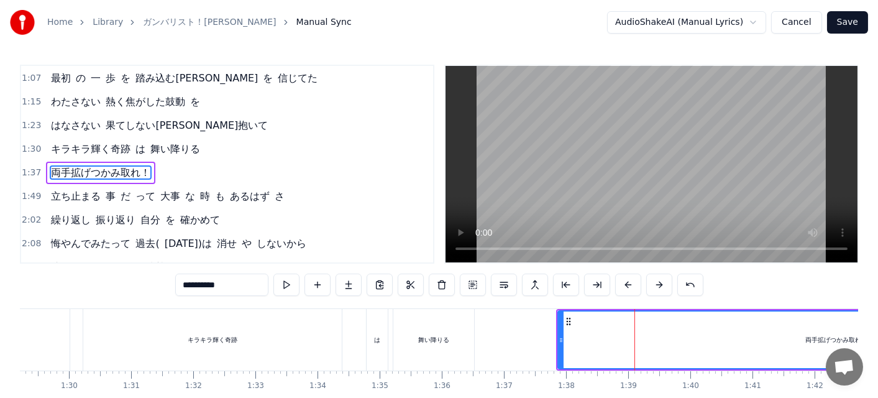
click at [288, 280] on button at bounding box center [286, 284] width 26 height 22
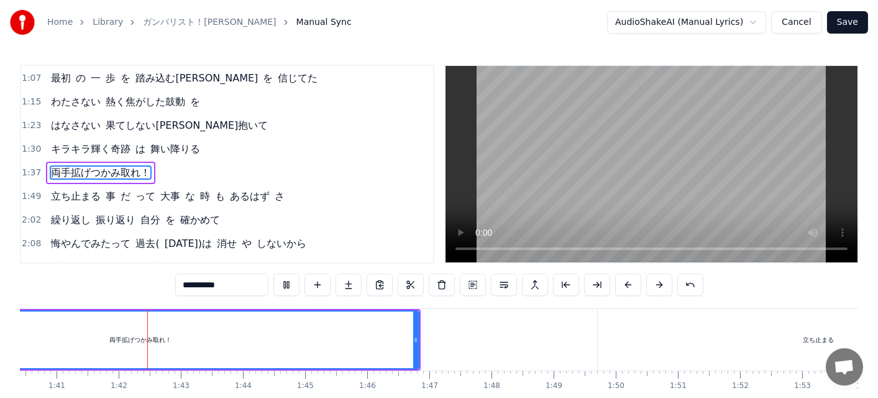
scroll to position [0, 6259]
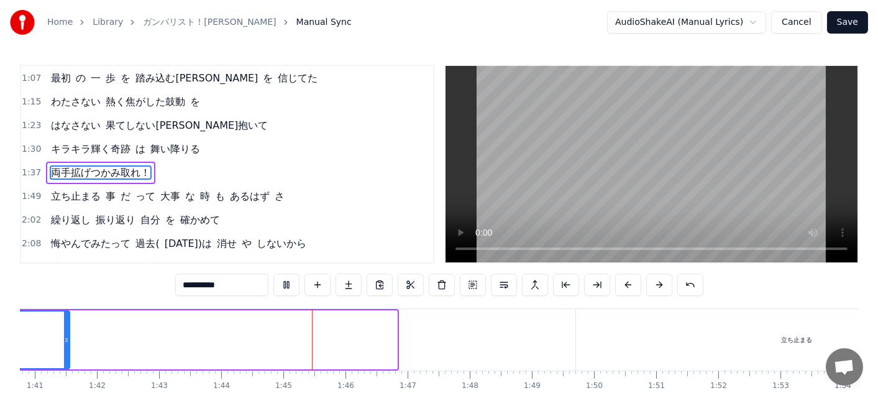
drag, startPoint x: 393, startPoint y: 333, endPoint x: 66, endPoint y: 258, distance: 335.7
click at [66, 258] on div "0:11 わたさない 熱く焦がした鼓動 を 0:18 はなさない 果てしない未来抱きしめて 0:47 眠れない 夜 ばかり 幾つ も 越えてきたけれど 0:5…" at bounding box center [439, 249] width 838 height 369
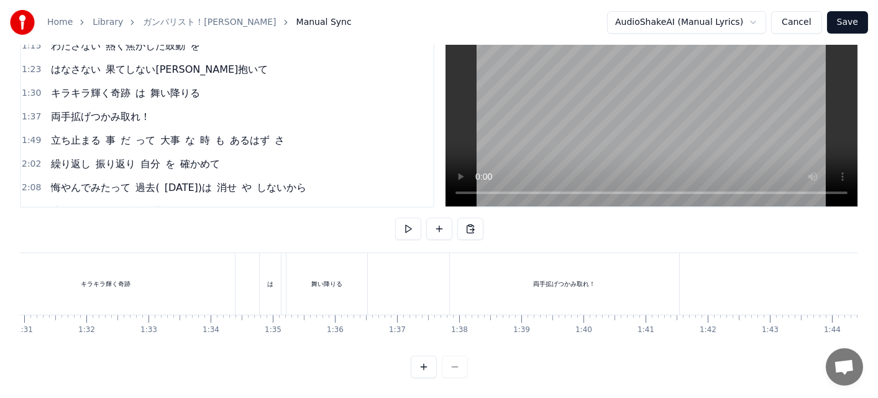
scroll to position [0, 5766]
click at [394, 299] on div "両手拡げつかみ取れ！" at bounding box center [446, 283] width 229 height 61
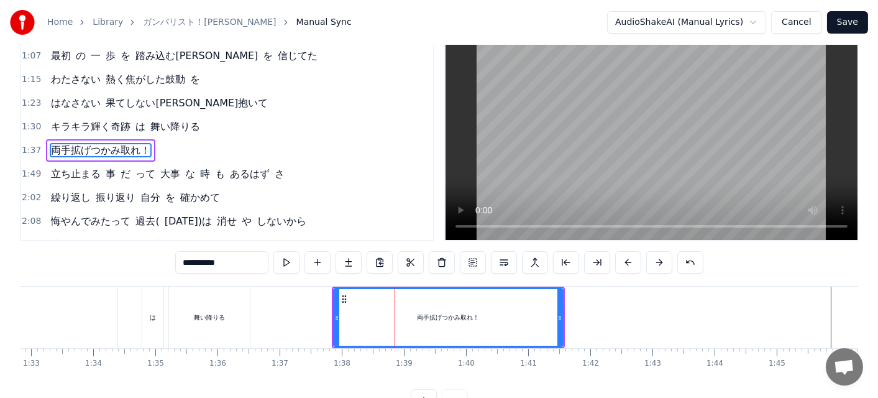
scroll to position [0, 0]
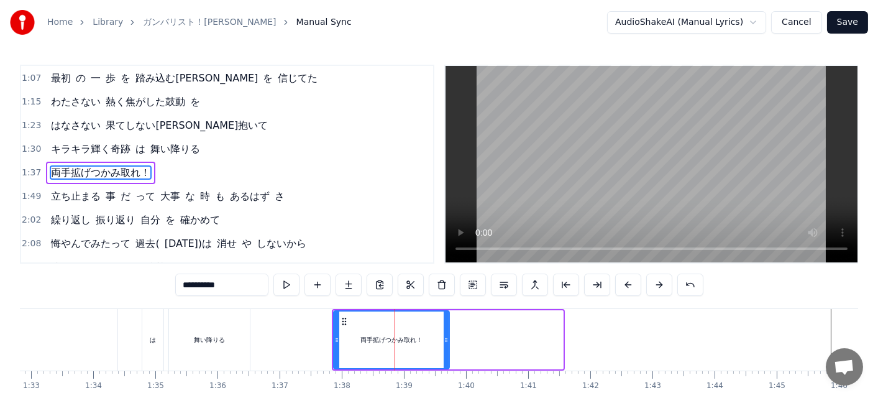
drag, startPoint x: 561, startPoint y: 337, endPoint x: 447, endPoint y: 347, distance: 114.1
click at [447, 347] on div at bounding box center [446, 339] width 5 height 57
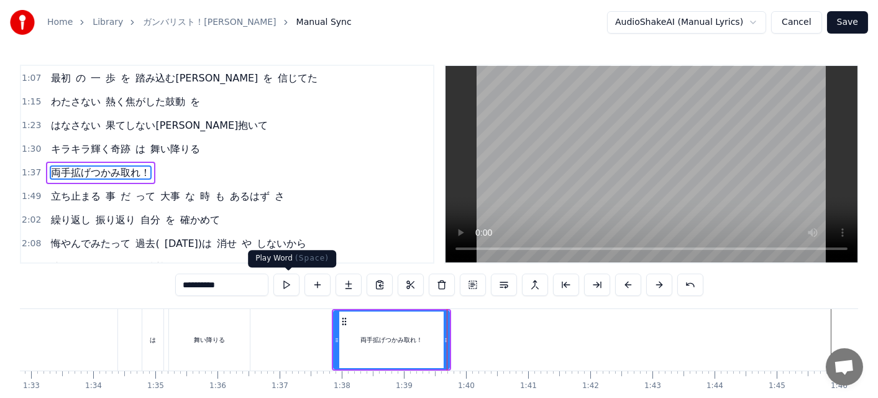
click at [289, 280] on button at bounding box center [286, 284] width 26 height 22
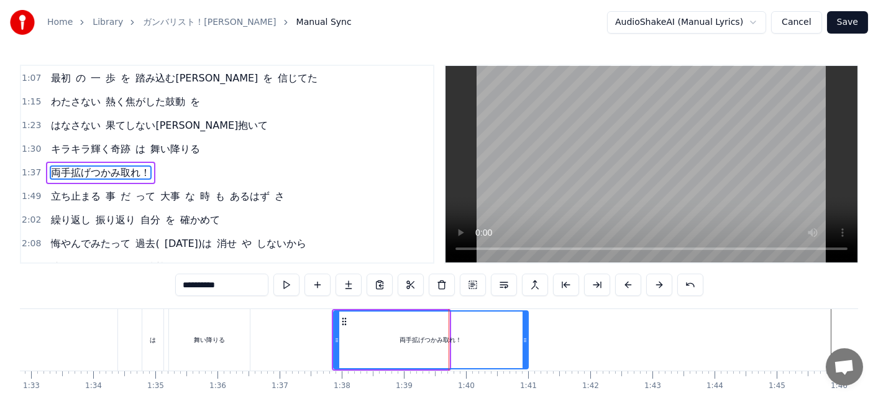
drag, startPoint x: 447, startPoint y: 344, endPoint x: 524, endPoint y: 351, distance: 77.3
click at [524, 351] on div at bounding box center [524, 339] width 5 height 57
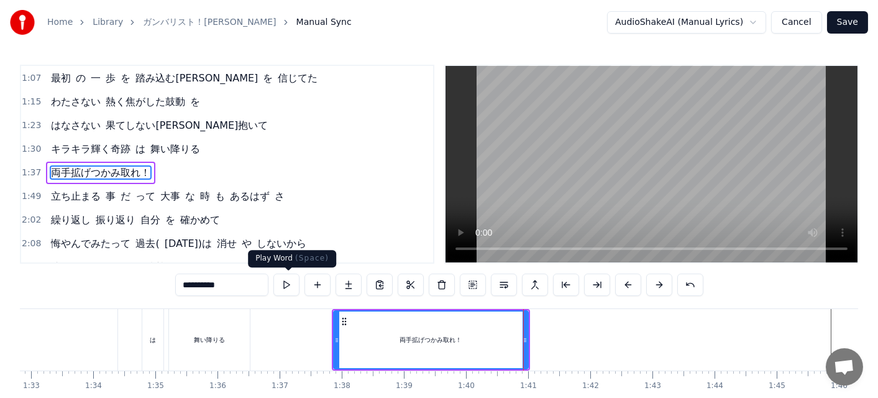
click at [288, 283] on button at bounding box center [286, 284] width 26 height 22
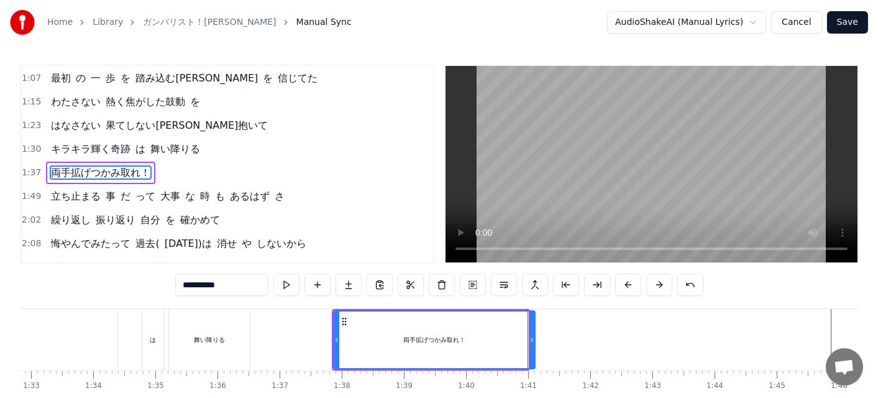
drag, startPoint x: 523, startPoint y: 339, endPoint x: 530, endPoint y: 340, distance: 6.9
click at [530, 340] on icon at bounding box center [531, 340] width 5 height 10
click at [288, 277] on button at bounding box center [286, 284] width 26 height 22
click at [535, 342] on icon at bounding box center [534, 340] width 5 height 10
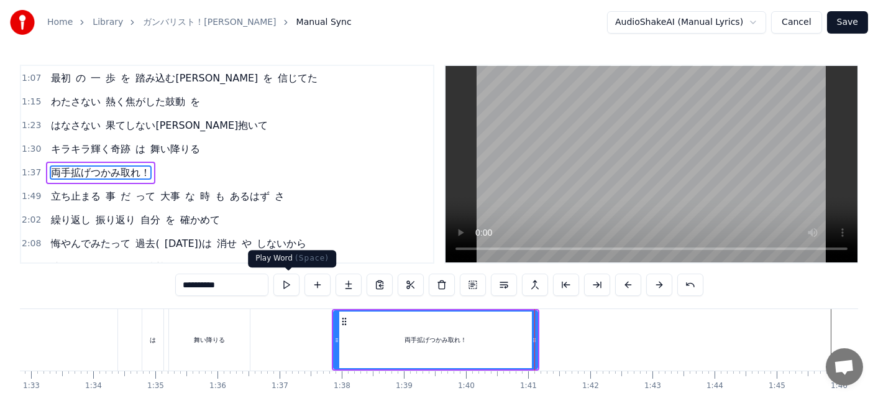
click at [291, 280] on button at bounding box center [286, 284] width 26 height 22
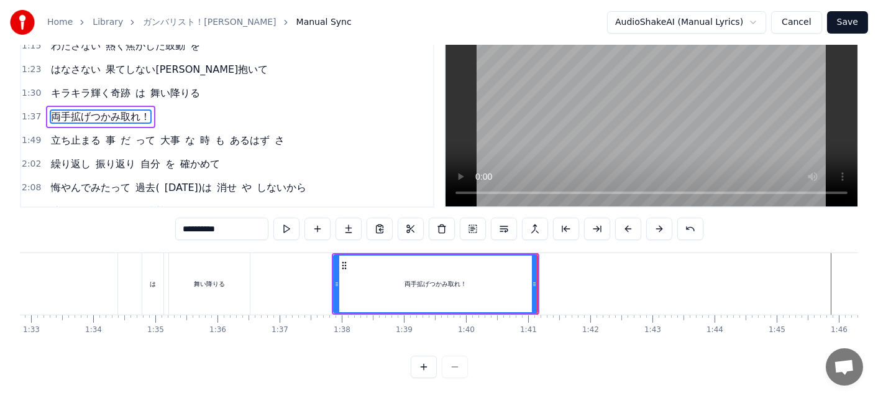
scroll to position [0, 6499]
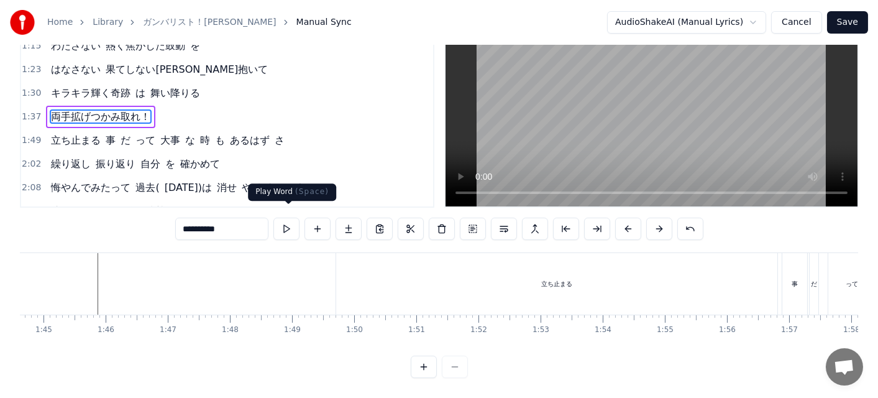
click at [598, 302] on div "立ち止まる" at bounding box center [556, 283] width 441 height 61
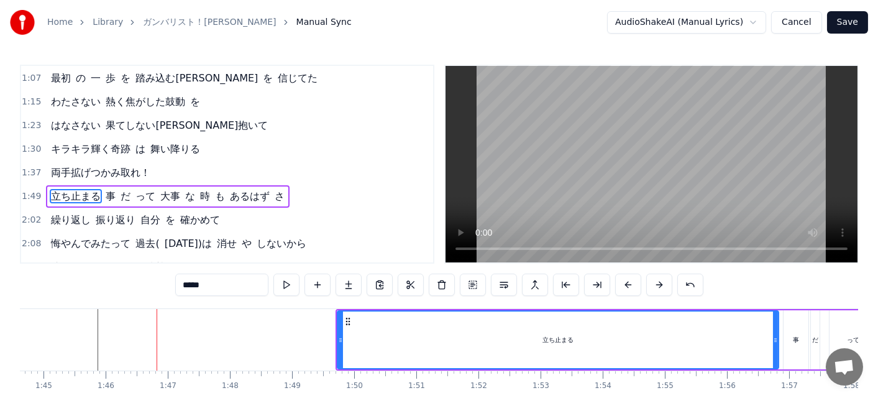
scroll to position [140, 0]
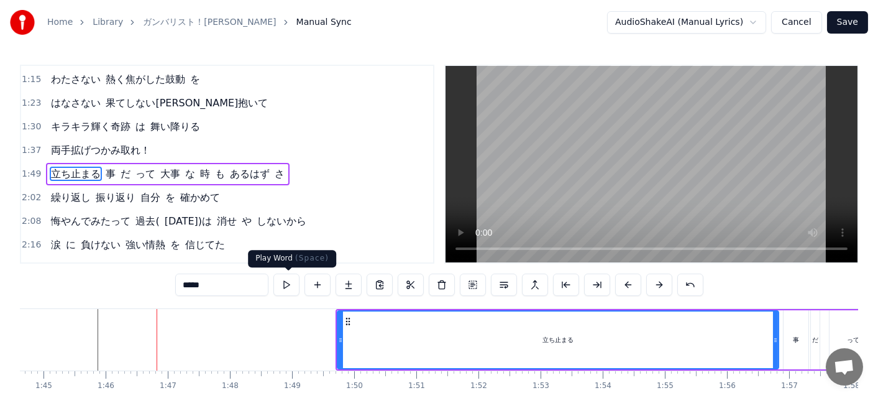
click at [294, 283] on button at bounding box center [286, 284] width 26 height 22
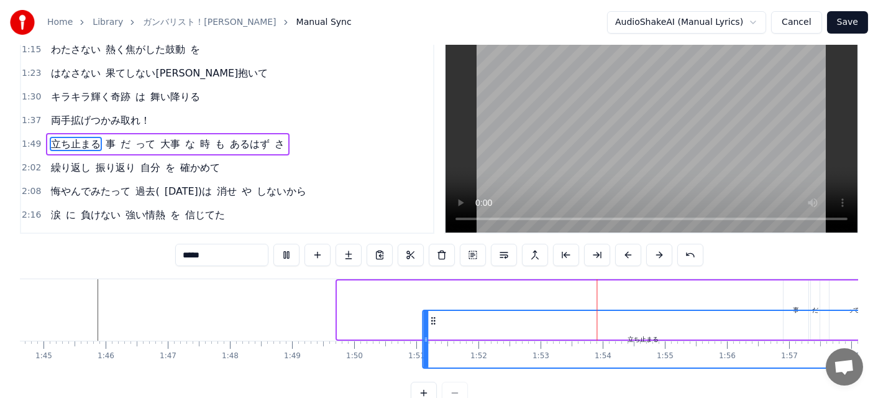
scroll to position [36, 0]
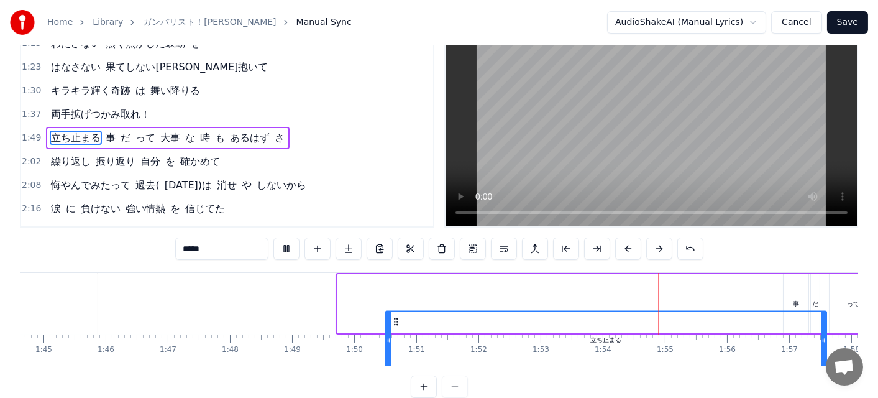
drag, startPoint x: 348, startPoint y: 318, endPoint x: 396, endPoint y: 284, distance: 58.4
click at [396, 284] on div "立ち止まる" at bounding box center [558, 303] width 442 height 59
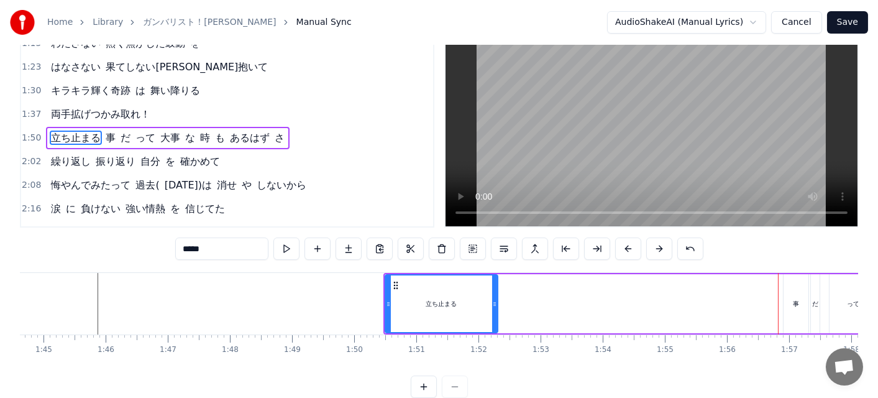
drag, startPoint x: 820, startPoint y: 311, endPoint x: 489, endPoint y: 288, distance: 331.9
click at [489, 288] on div "立ち止まる" at bounding box center [441, 303] width 111 height 57
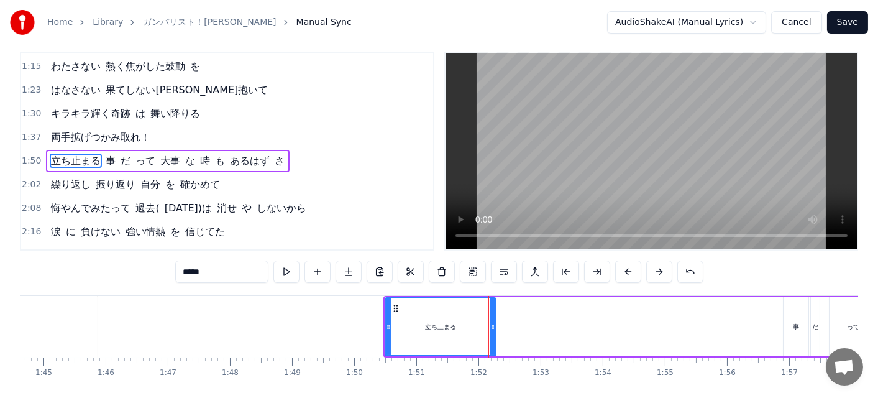
scroll to position [0, 0]
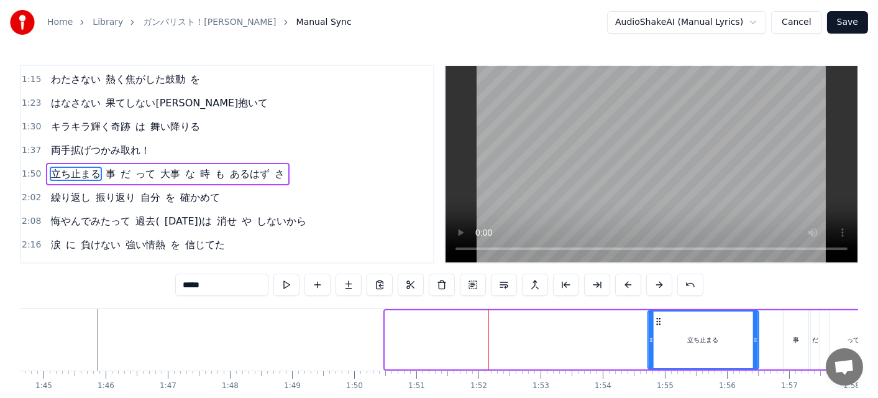
drag, startPoint x: 398, startPoint y: 316, endPoint x: 660, endPoint y: 306, distance: 262.9
click at [660, 306] on div "0:11 わたさない 熱く焦がした鼓動 を 0:18 はなさない 果てしない未来抱きしめて 0:47 眠れない 夜 ばかり 幾つ も 越えてきたけれど 0:5…" at bounding box center [439, 249] width 838 height 369
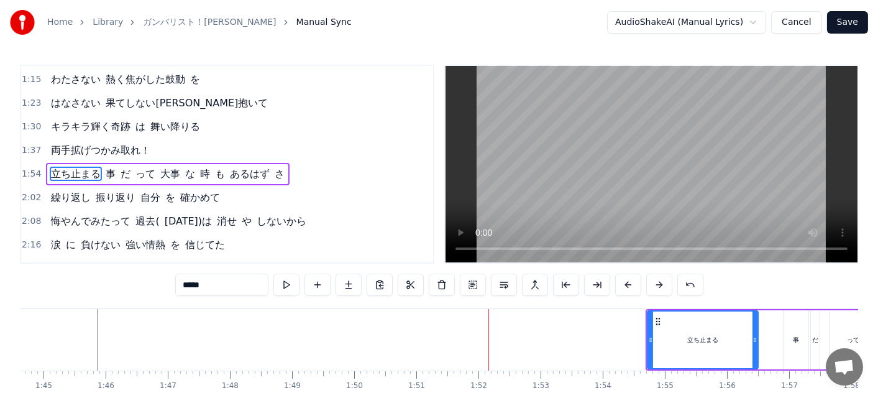
click at [803, 344] on div "事" at bounding box center [795, 339] width 25 height 59
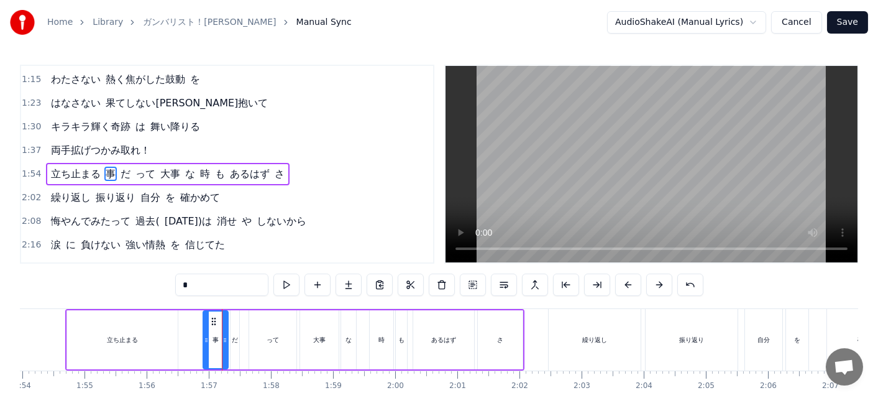
scroll to position [0, 7218]
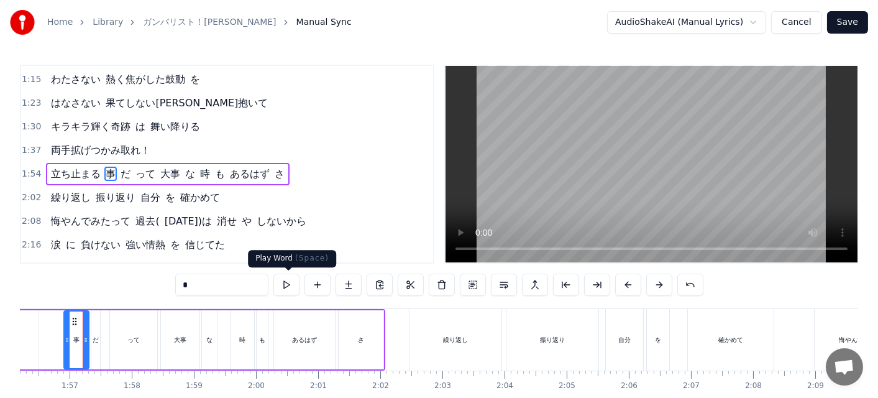
click at [292, 286] on button at bounding box center [286, 284] width 26 height 22
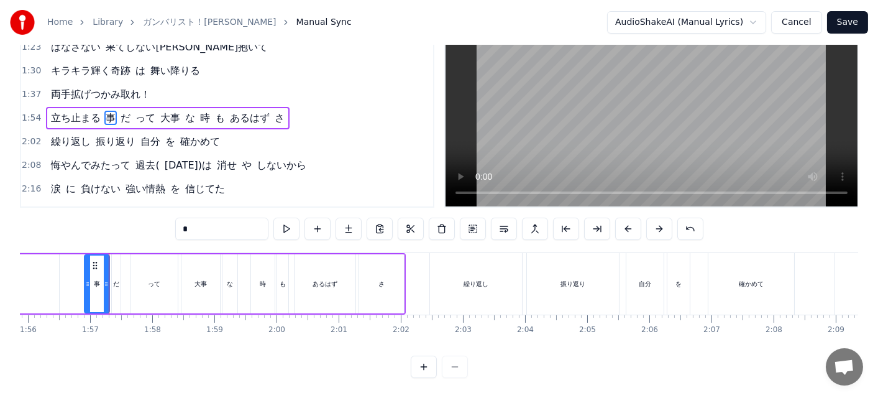
scroll to position [0, 6465]
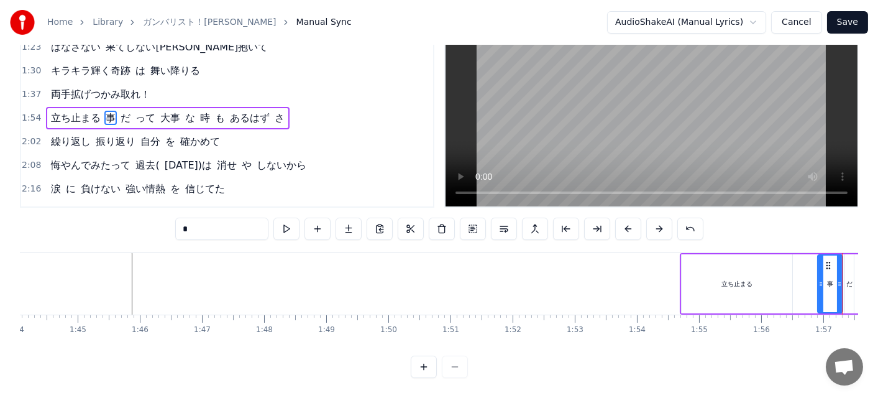
drag, startPoint x: 747, startPoint y: 269, endPoint x: 759, endPoint y: 271, distance: 12.6
click at [759, 271] on div "立ち止まる" at bounding box center [736, 283] width 111 height 59
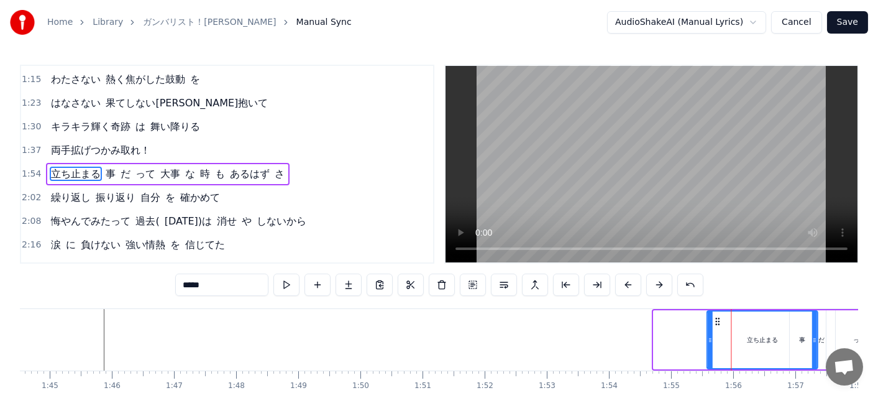
scroll to position [0, 6509]
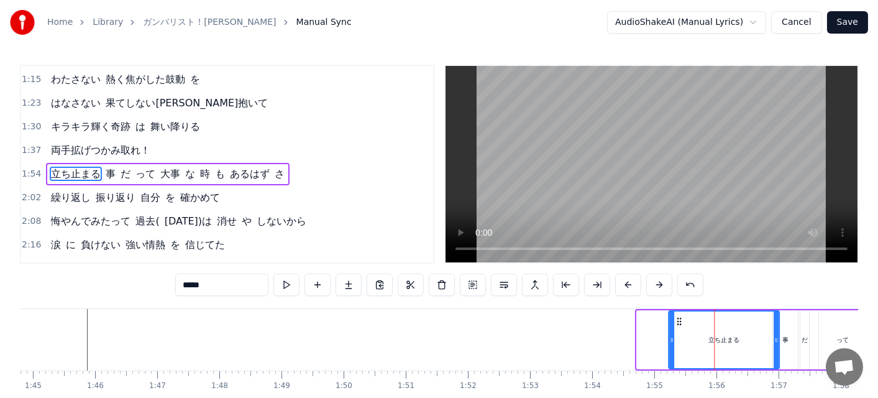
drag, startPoint x: 694, startPoint y: 316, endPoint x: 681, endPoint y: 313, distance: 13.3
click at [681, 313] on div "立ち止まる" at bounding box center [723, 339] width 109 height 57
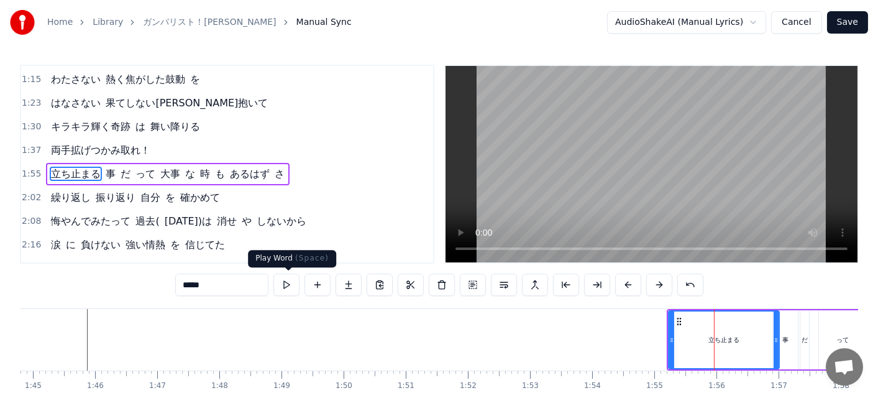
click at [294, 283] on button at bounding box center [286, 284] width 26 height 22
click at [785, 340] on div "事" at bounding box center [785, 339] width 6 height 9
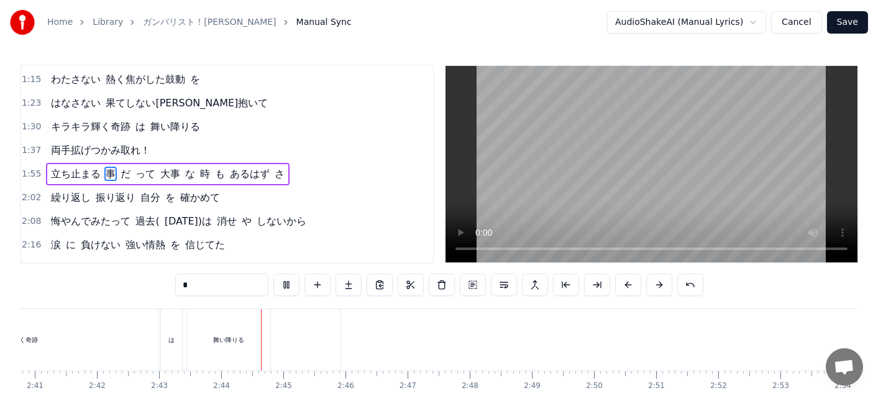
scroll to position [0, 10129]
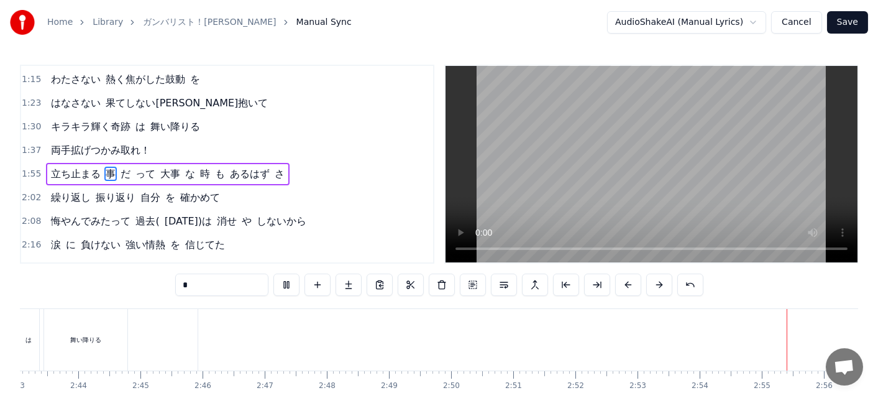
type input "**********"
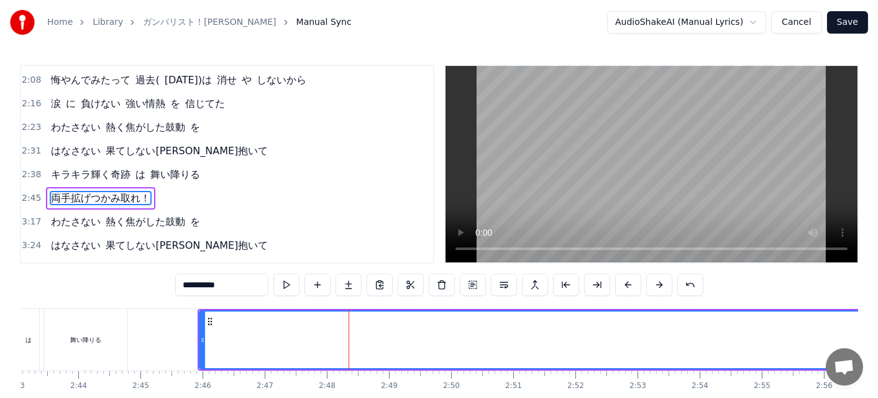
scroll to position [299, 0]
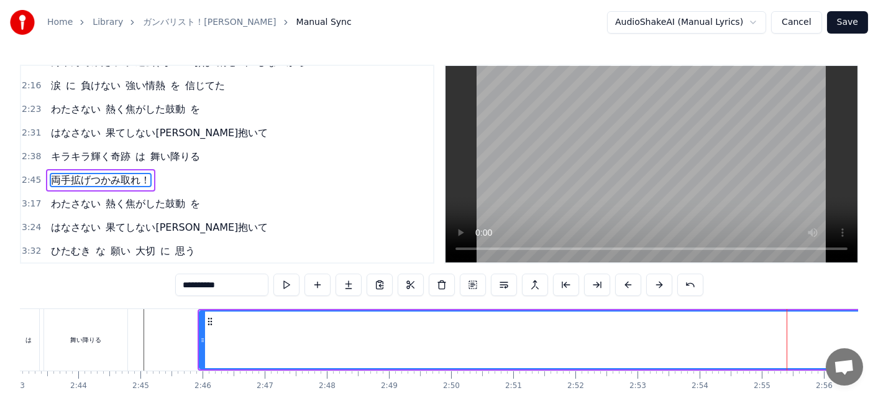
click at [91, 326] on div "舞い降りる" at bounding box center [85, 339] width 83 height 61
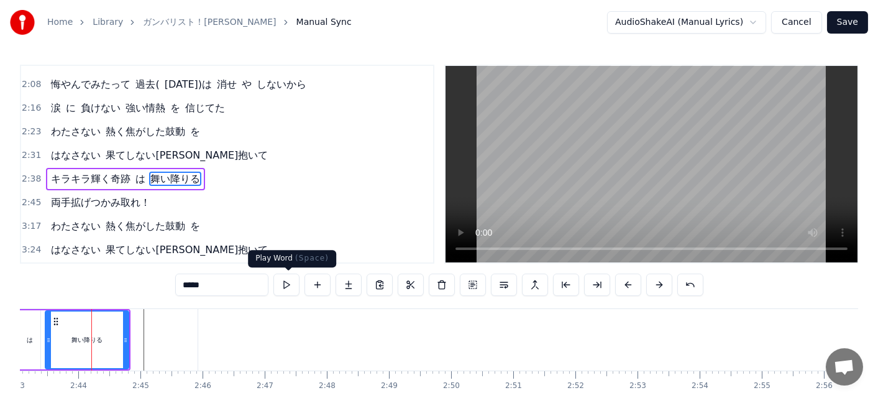
click at [286, 291] on button at bounding box center [286, 284] width 26 height 22
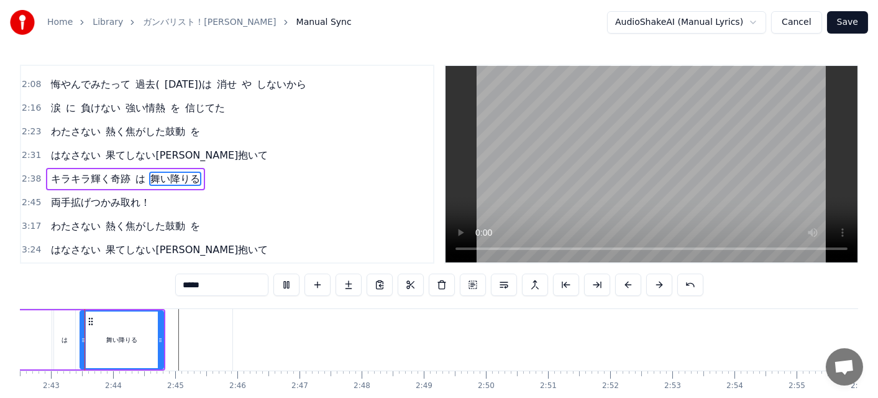
scroll to position [0, 10090]
type input "**********"
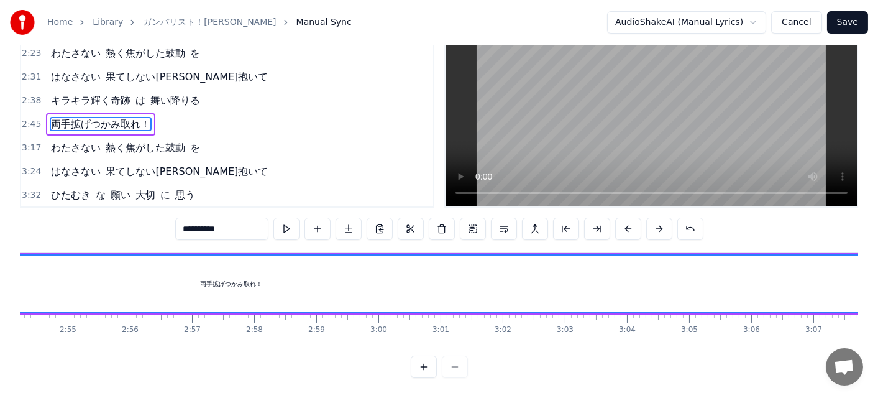
scroll to position [0, 11556]
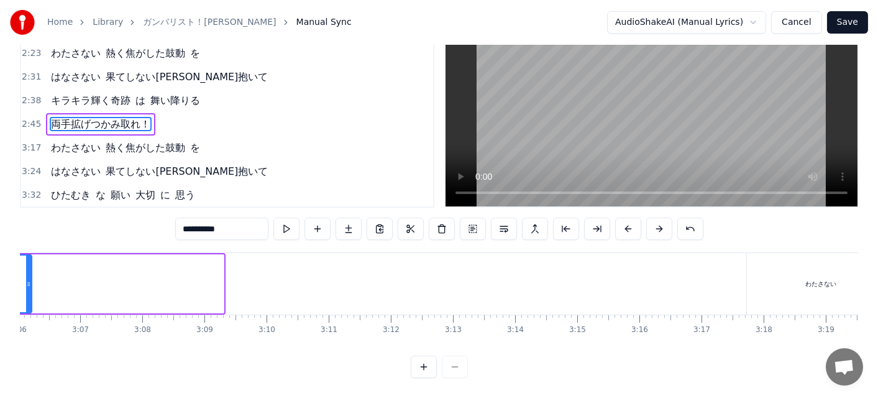
drag, startPoint x: 219, startPoint y: 273, endPoint x: 29, endPoint y: 253, distance: 191.7
click at [29, 255] on div at bounding box center [28, 283] width 5 height 57
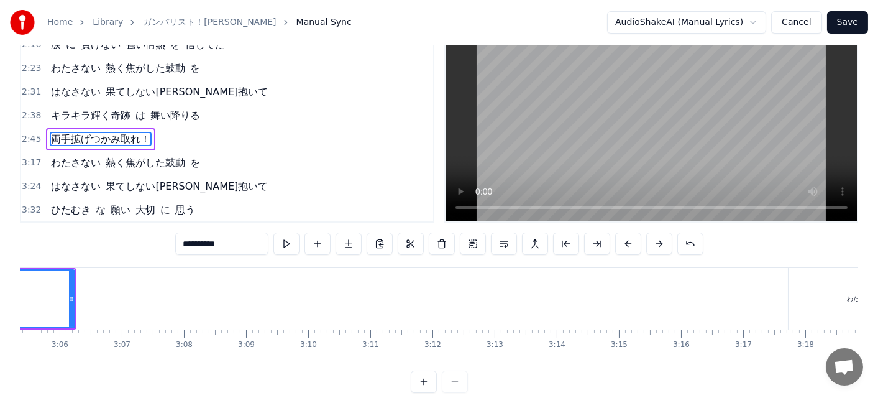
scroll to position [0, 11501]
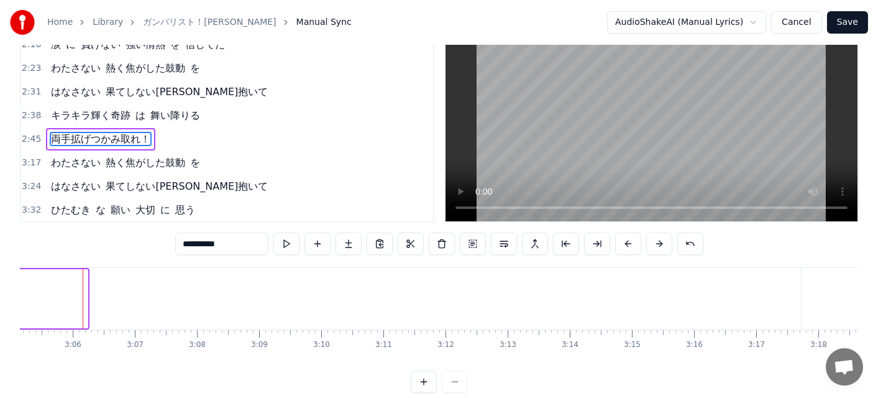
drag, startPoint x: 84, startPoint y: 296, endPoint x: 19, endPoint y: 281, distance: 66.8
click at [14, 280] on div "Home Library ガンバリスト！駿 Manual Sync AudioShakeAI (Manual Lyrics) Cancel Save 0:11…" at bounding box center [439, 176] width 878 height 434
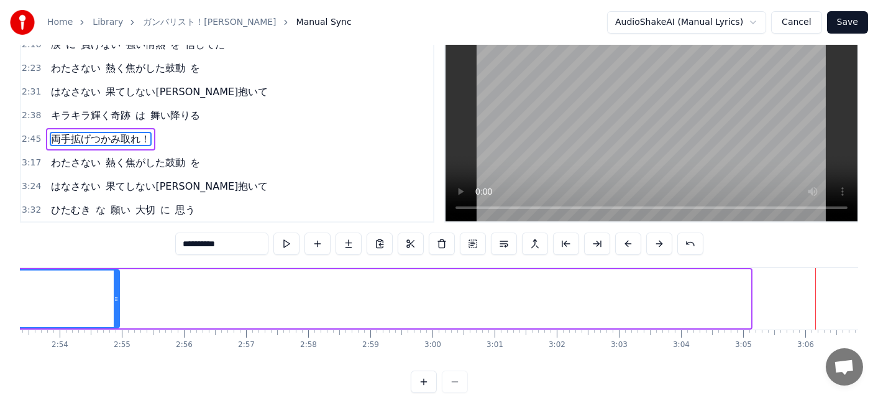
drag, startPoint x: 745, startPoint y: 299, endPoint x: 114, endPoint y: 217, distance: 636.4
click at [114, 217] on div "0:11 わたさない 熱く焦がした鼓動 を 0:18 はなさない 果てしない未来抱きしめて 0:47 眠れない 夜 ばかり 幾つ も 越えてきたけれど 0:5…" at bounding box center [439, 208] width 838 height 369
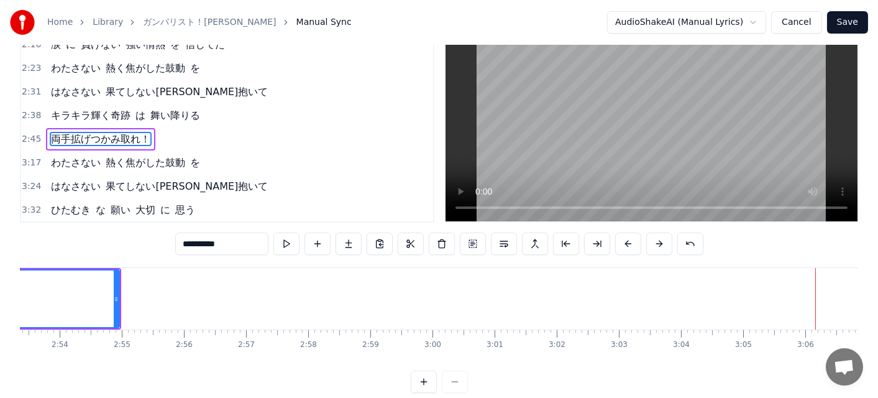
scroll to position [0, 10036]
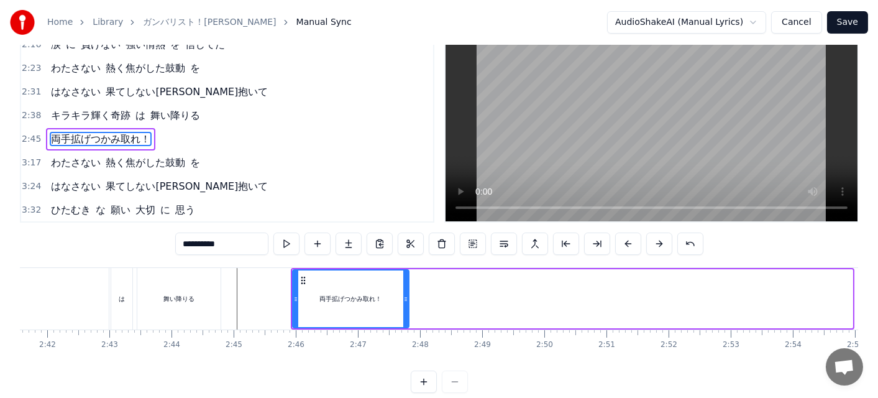
drag, startPoint x: 850, startPoint y: 294, endPoint x: 407, endPoint y: 208, distance: 451.7
click at [407, 208] on div "0:11 わたさない 熱く焦がした鼓動 を 0:18 はなさない 果てしない未来抱きしめて 0:47 眠れない 夜 ばかり 幾つ も 越えてきたけれど 0:5…" at bounding box center [439, 208] width 838 height 369
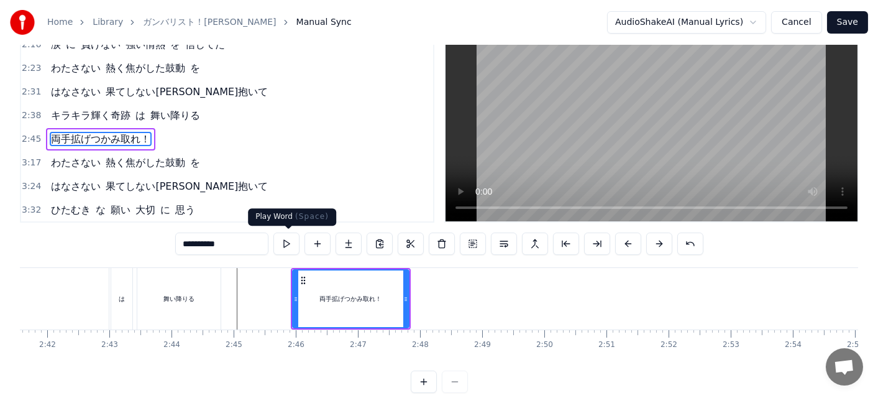
click at [287, 236] on button at bounding box center [286, 243] width 26 height 22
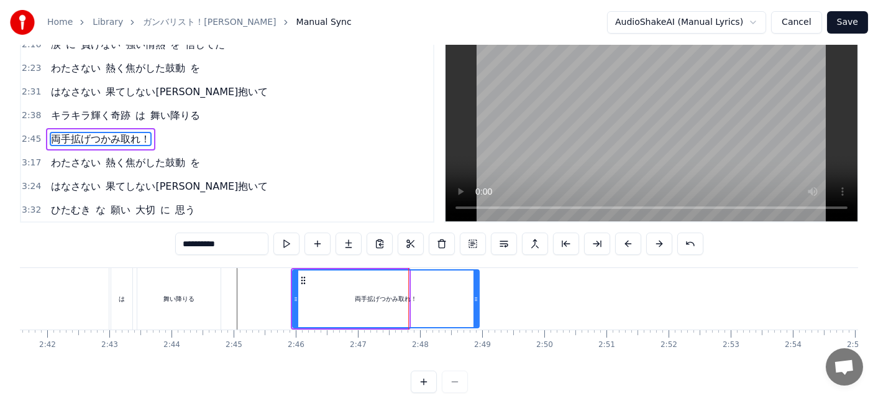
drag, startPoint x: 406, startPoint y: 298, endPoint x: 476, endPoint y: 308, distance: 70.9
click at [476, 308] on div at bounding box center [475, 298] width 5 height 57
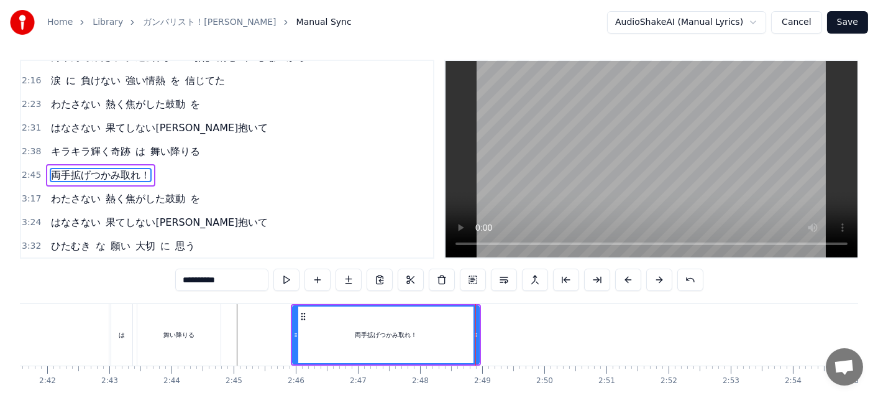
scroll to position [0, 0]
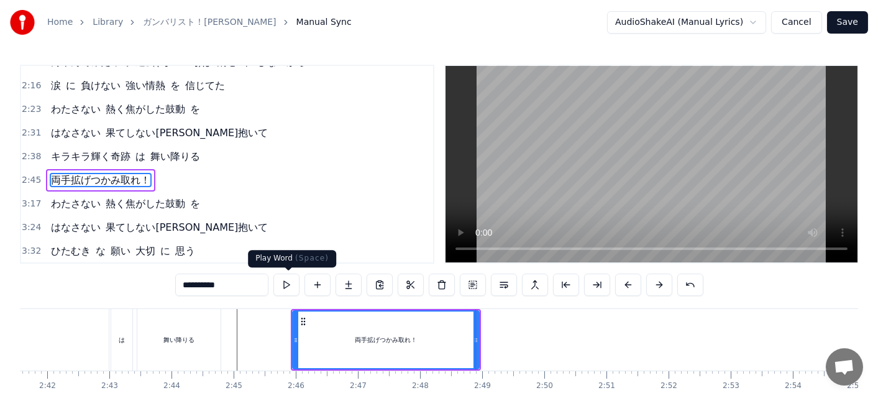
click at [286, 282] on button at bounding box center [286, 284] width 26 height 22
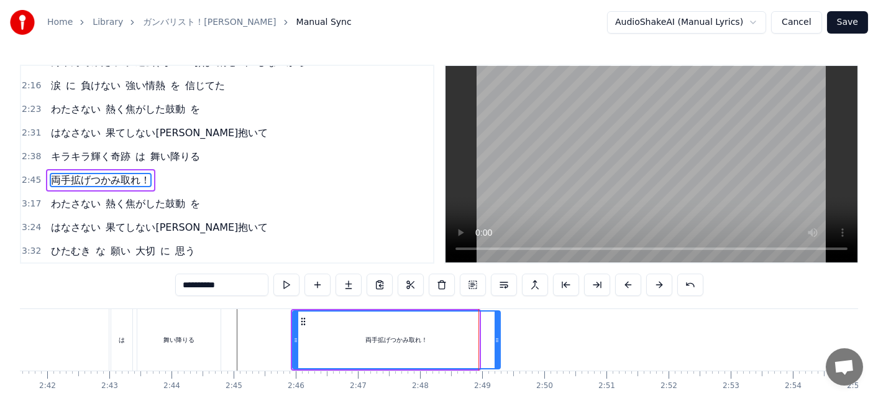
drag, startPoint x: 476, startPoint y: 337, endPoint x: 498, endPoint y: 339, distance: 21.2
click at [498, 339] on icon at bounding box center [496, 340] width 5 height 10
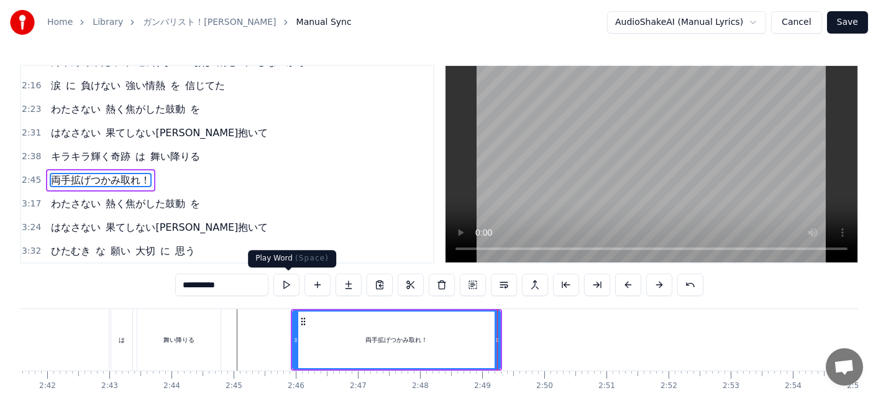
click at [296, 280] on button at bounding box center [286, 284] width 26 height 22
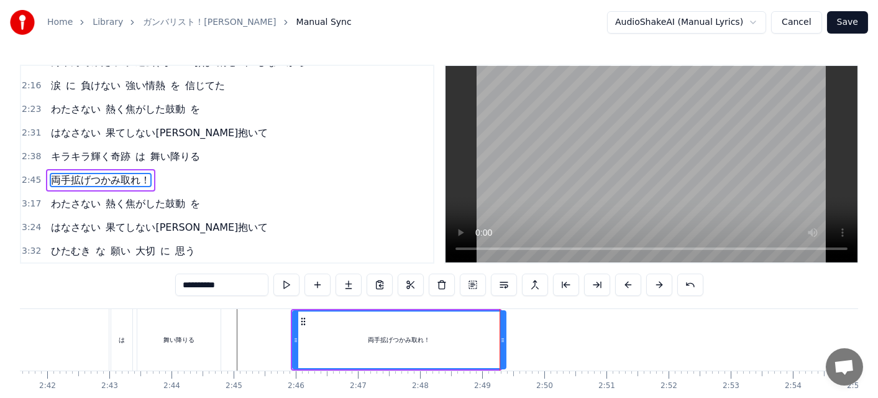
click at [501, 339] on icon at bounding box center [502, 340] width 5 height 10
click at [293, 280] on button at bounding box center [286, 284] width 26 height 22
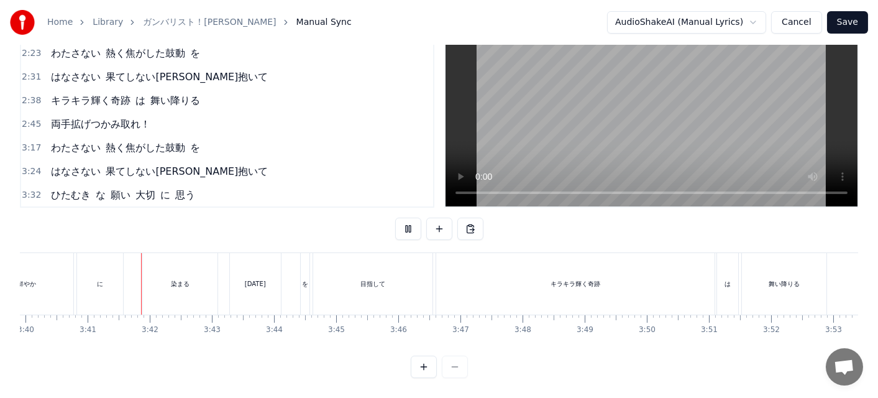
scroll to position [0, 13676]
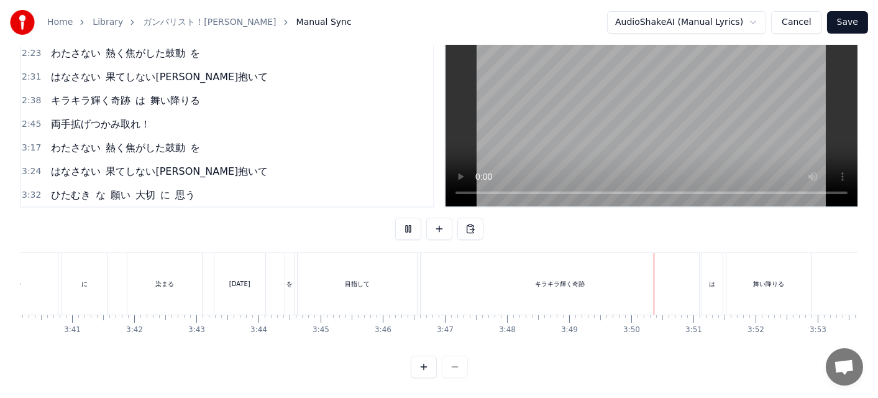
click at [482, 288] on div "キラキラ輝く奇跡" at bounding box center [560, 283] width 278 height 61
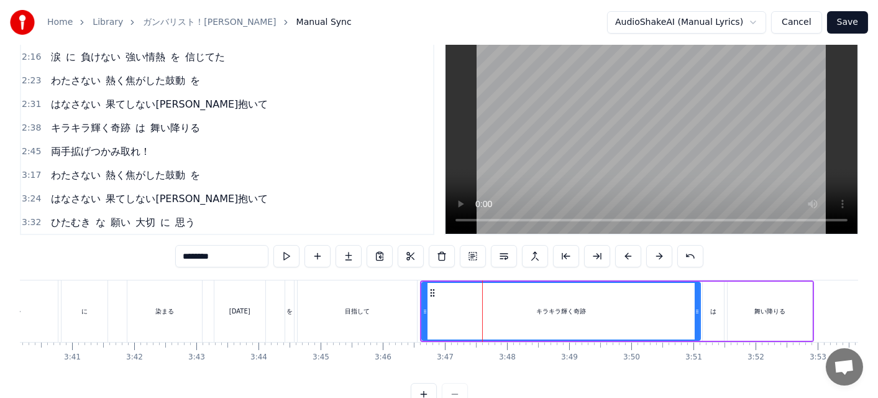
scroll to position [348, 0]
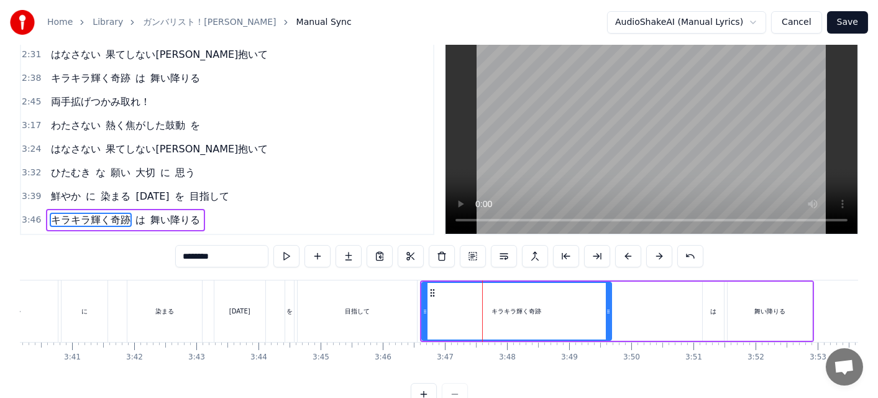
drag, startPoint x: 696, startPoint y: 310, endPoint x: 607, endPoint y: 296, distance: 89.9
click at [607, 296] on div at bounding box center [608, 311] width 5 height 57
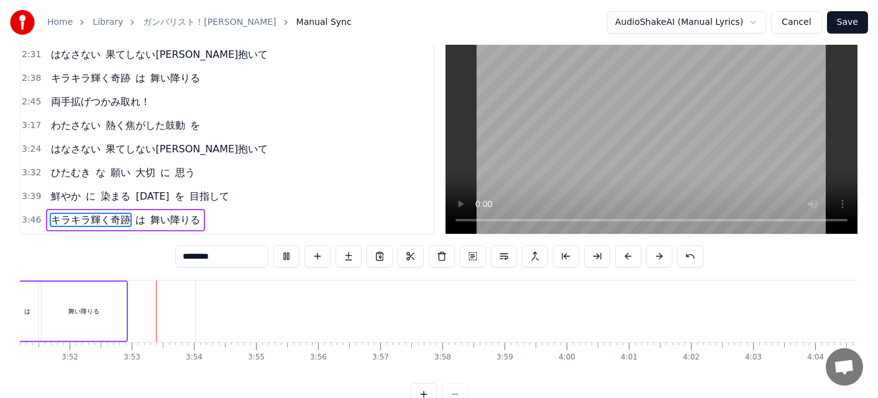
scroll to position [0, 14393]
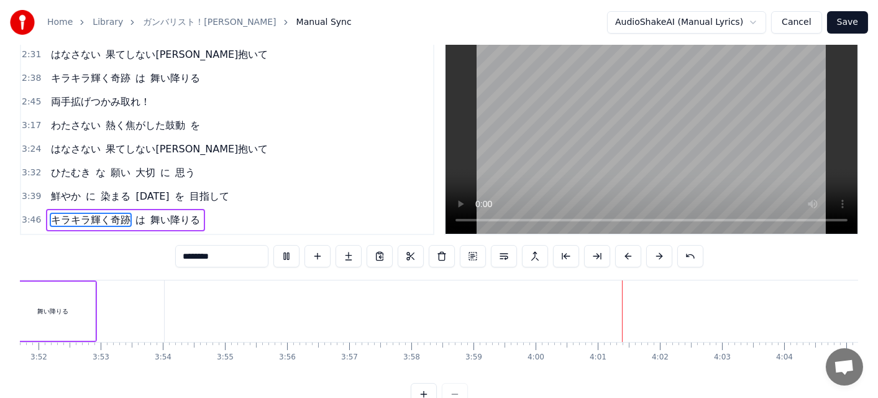
type input "**********"
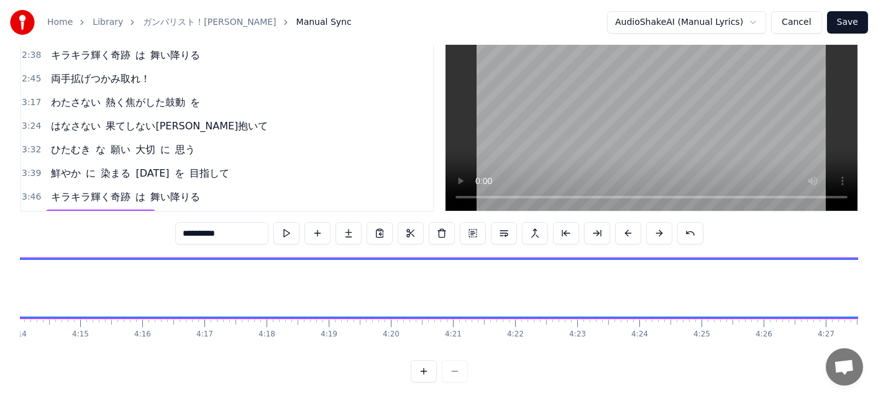
scroll to position [0, 15887]
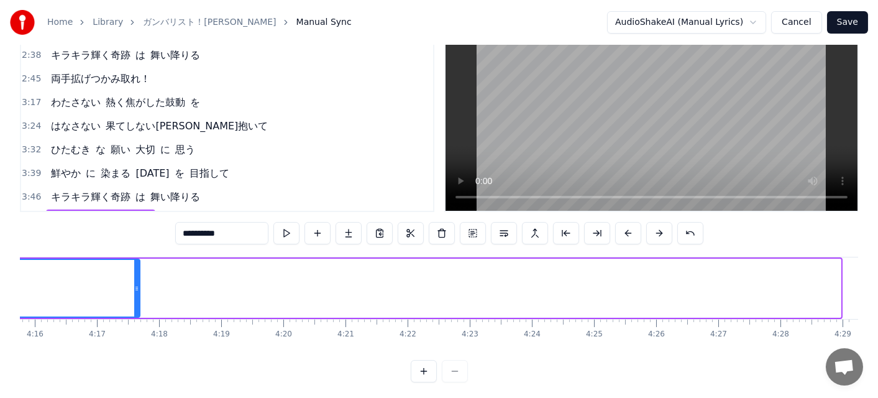
drag, startPoint x: 837, startPoint y: 288, endPoint x: 131, endPoint y: 176, distance: 715.1
click at [131, 176] on div "0:11 わたさない 熱く焦がした鼓動 を 0:18 はなさない 果てしない未来抱きしめて 0:47 眠れない 夜 ばかり 幾つ も 越えてきたけれど 0:5…" at bounding box center [439, 197] width 838 height 369
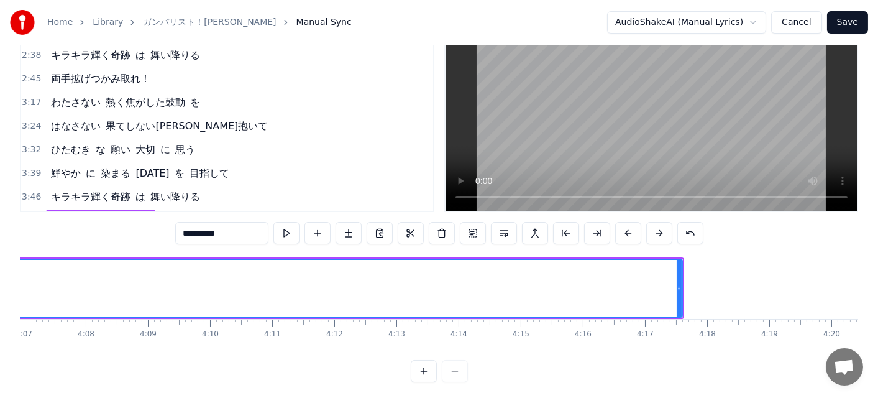
scroll to position [0, 15359]
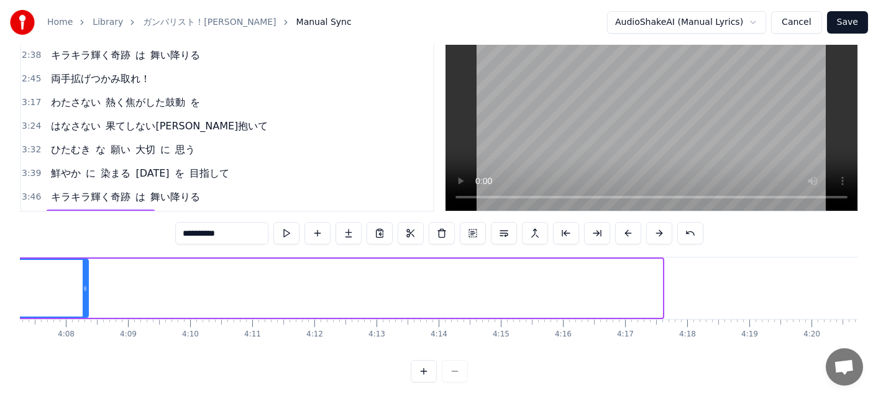
drag, startPoint x: 659, startPoint y: 288, endPoint x: 85, endPoint y: 235, distance: 576.4
click at [85, 235] on div "0:11 わたさない 熱く焦がした鼓動 を 0:18 はなさない 果てしない未来抱きしめて 0:47 眠れない 夜 ばかり 幾つ も 越えてきたけれど 0:5…" at bounding box center [439, 197] width 838 height 369
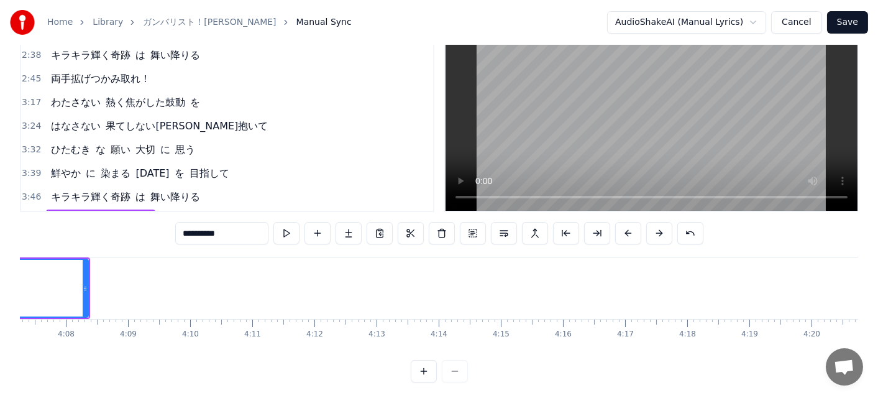
scroll to position [0, 14626]
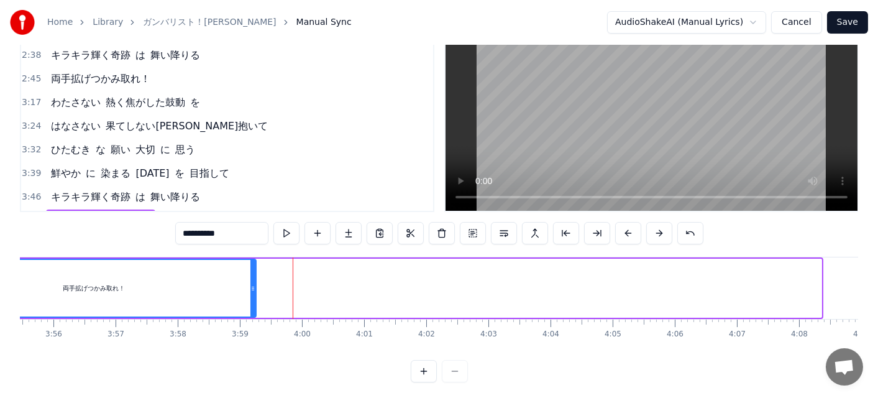
drag, startPoint x: 817, startPoint y: 300, endPoint x: 252, endPoint y: 258, distance: 566.8
click at [252, 258] on div "両手拡げつかみ取れ！" at bounding box center [94, 287] width 325 height 59
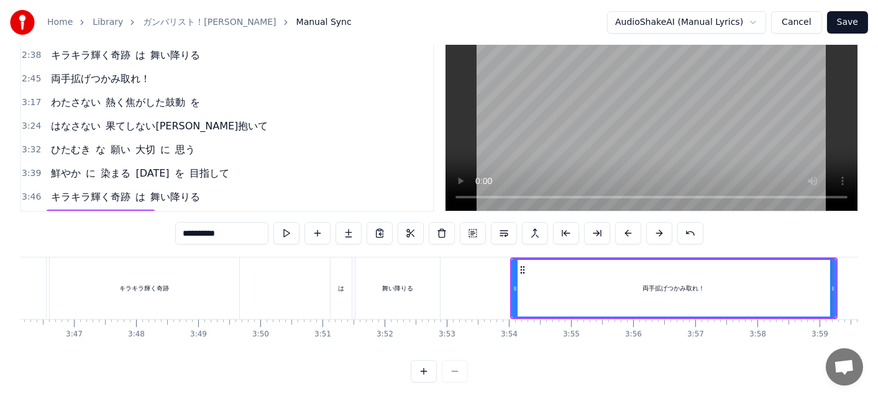
scroll to position [0, 14155]
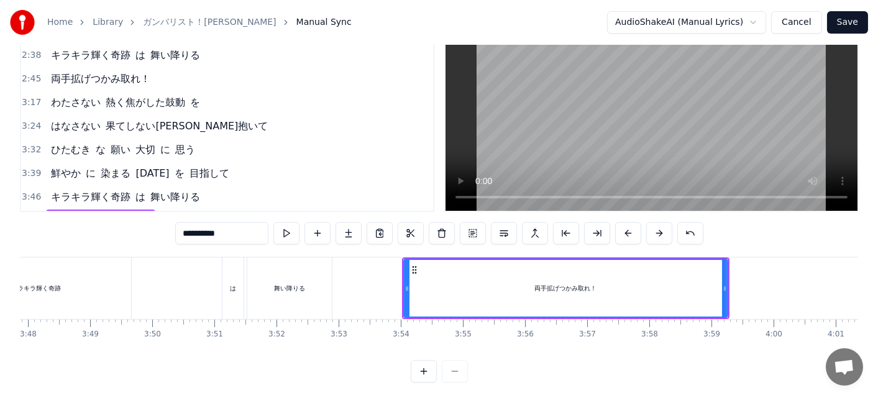
drag, startPoint x: 722, startPoint y: 304, endPoint x: 687, endPoint y: 299, distance: 35.8
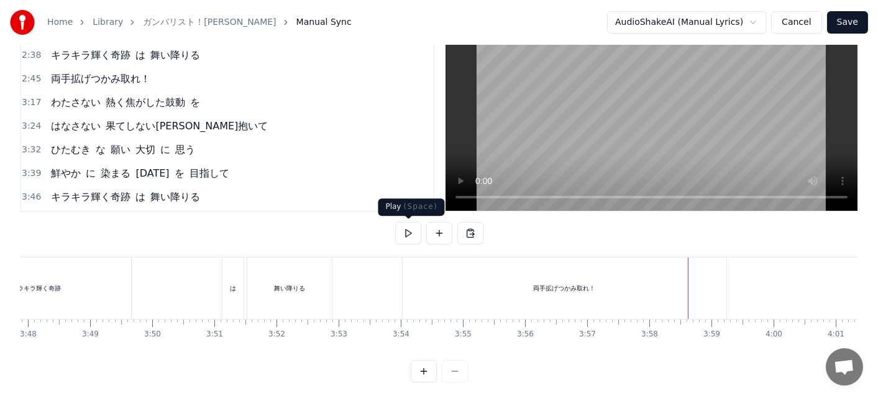
click at [410, 234] on button at bounding box center [408, 233] width 26 height 22
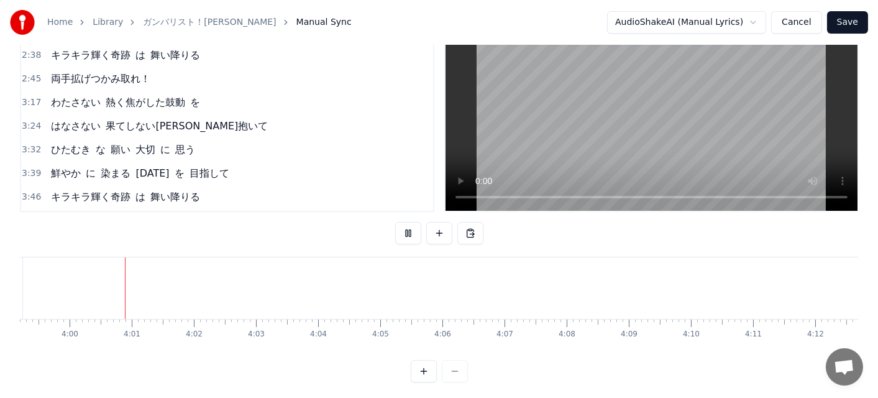
scroll to position [0, 14872]
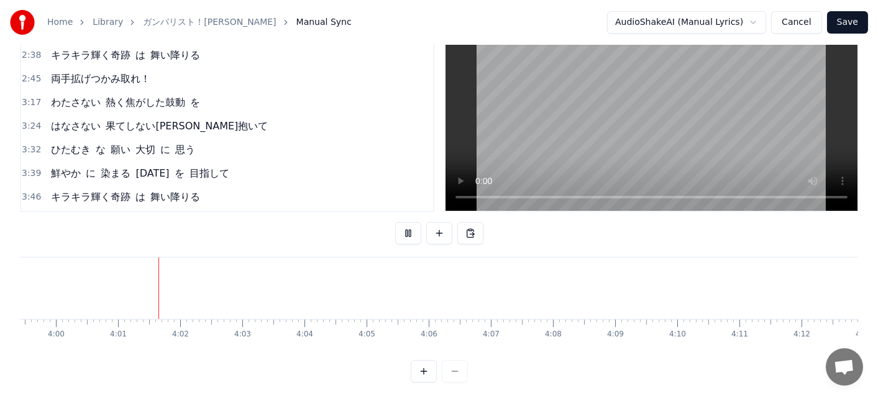
click at [385, 362] on div "0:11 わたさない 熱く焦がした鼓動 を 0:18 はなさない 果てしない未来抱きしめて 0:47 眠れない 夜 ばかり 幾つ も 越えてきたけれど 0:5…" at bounding box center [439, 197] width 838 height 369
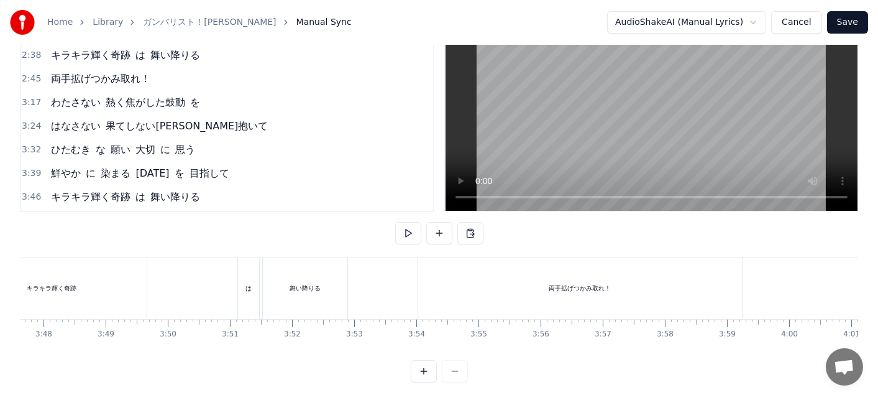
click at [619, 299] on div "両手拡げつかみ取れ！" at bounding box center [580, 287] width 324 height 61
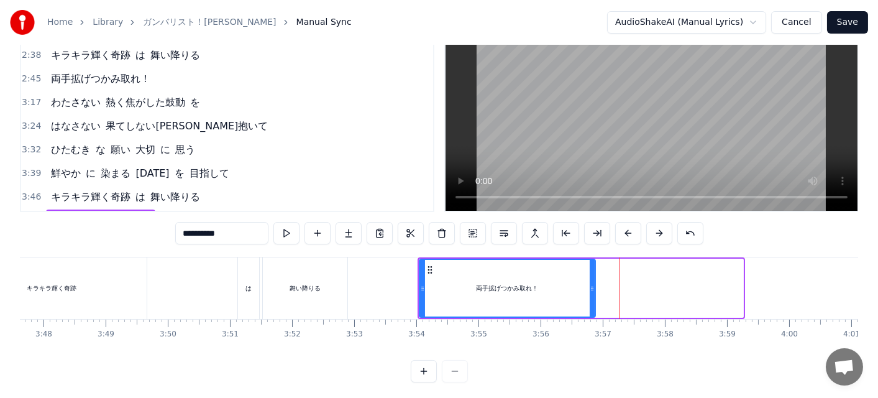
drag, startPoint x: 739, startPoint y: 292, endPoint x: 555, endPoint y: 284, distance: 184.6
click at [589, 285] on icon at bounding box center [591, 288] width 5 height 10
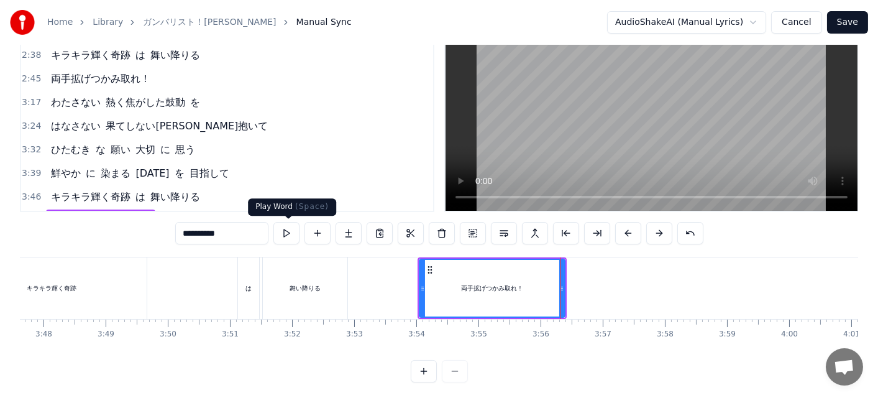
click at [296, 230] on button at bounding box center [286, 233] width 26 height 22
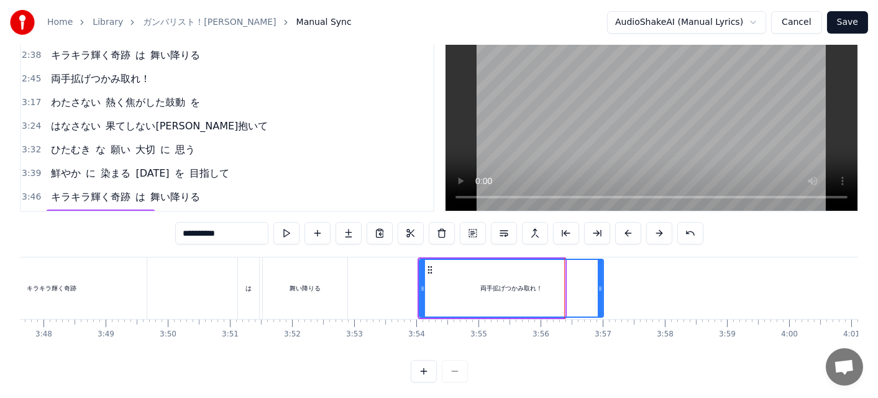
drag, startPoint x: 562, startPoint y: 288, endPoint x: 600, endPoint y: 288, distance: 38.5
click at [600, 288] on circle at bounding box center [600, 288] width 1 height 1
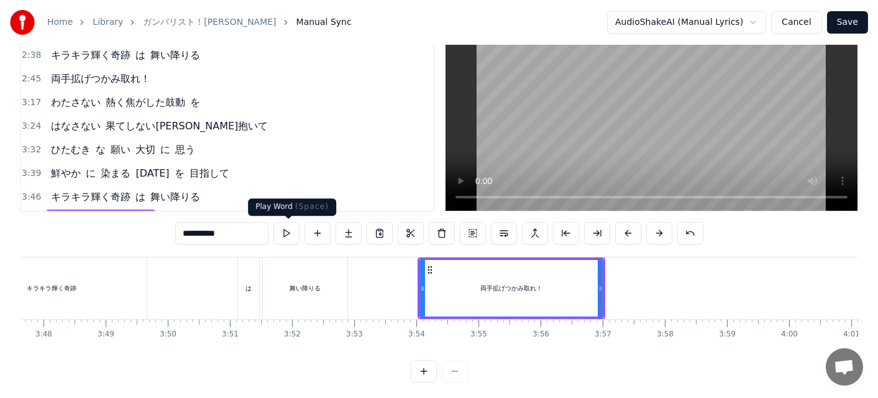
click at [281, 230] on button at bounding box center [286, 233] width 26 height 22
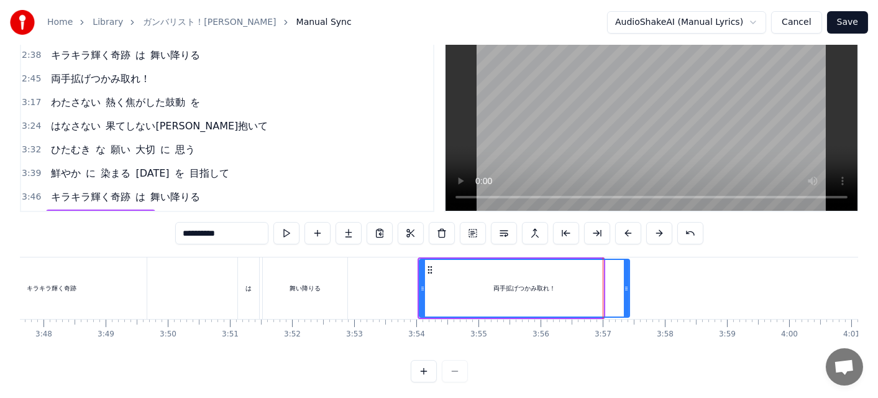
drag, startPoint x: 600, startPoint y: 297, endPoint x: 626, endPoint y: 302, distance: 25.9
click at [626, 302] on div at bounding box center [626, 288] width 5 height 57
click at [289, 233] on button at bounding box center [286, 233] width 26 height 22
click at [627, 291] on icon at bounding box center [628, 288] width 5 height 10
click at [304, 277] on div "舞い降りる" at bounding box center [305, 287] width 84 height 61
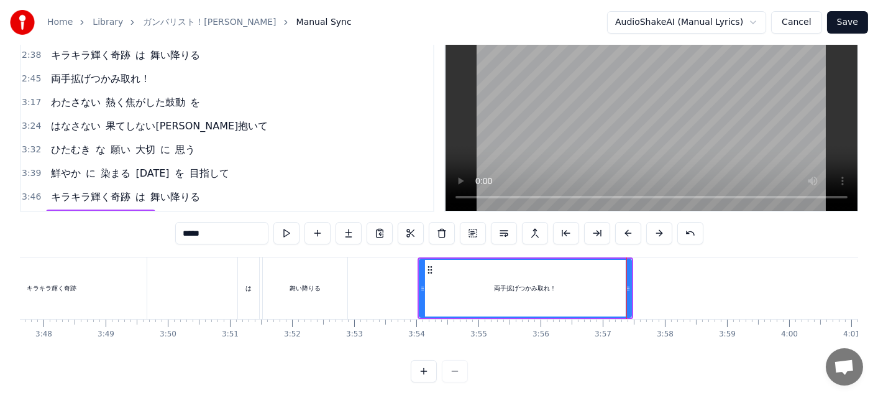
scroll to position [29, 0]
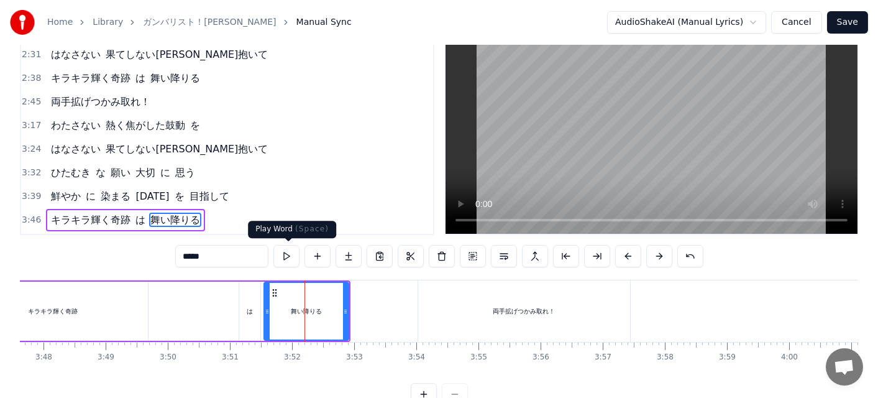
click at [289, 251] on button at bounding box center [286, 256] width 26 height 22
click at [246, 301] on div "は" at bounding box center [249, 310] width 21 height 59
type input "*"
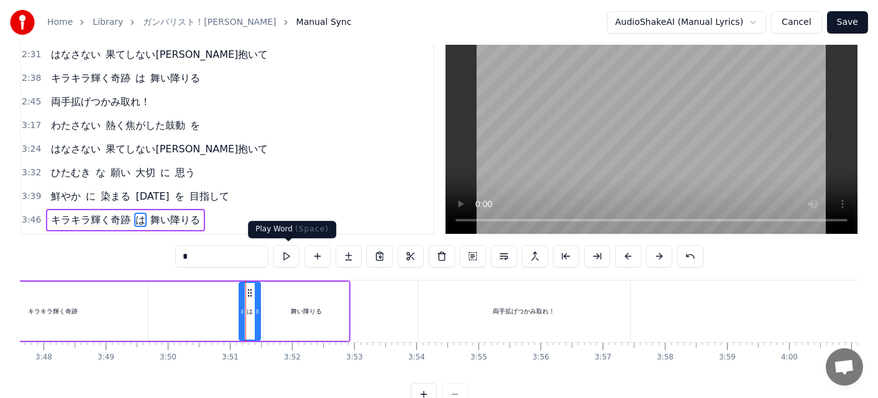
click at [289, 261] on button at bounding box center [286, 256] width 26 height 22
click at [193, 289] on div "キラキラ輝く奇跡 は 舞い降りる" at bounding box center [154, 310] width 394 height 61
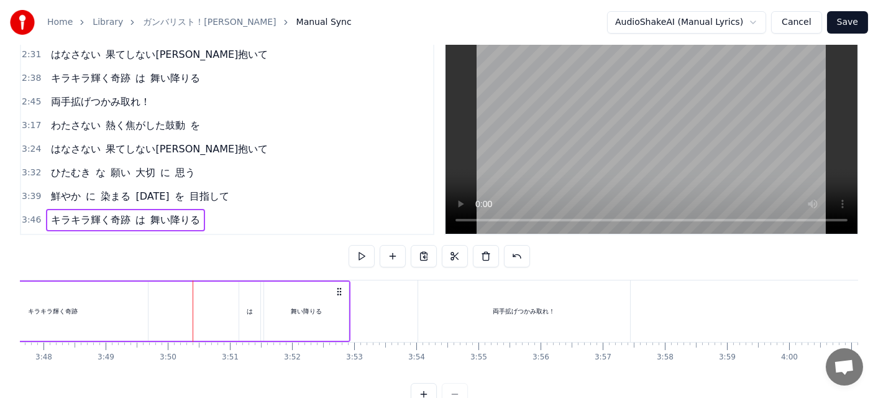
click at [115, 294] on div "キラキラ輝く奇跡" at bounding box center [52, 310] width 189 height 59
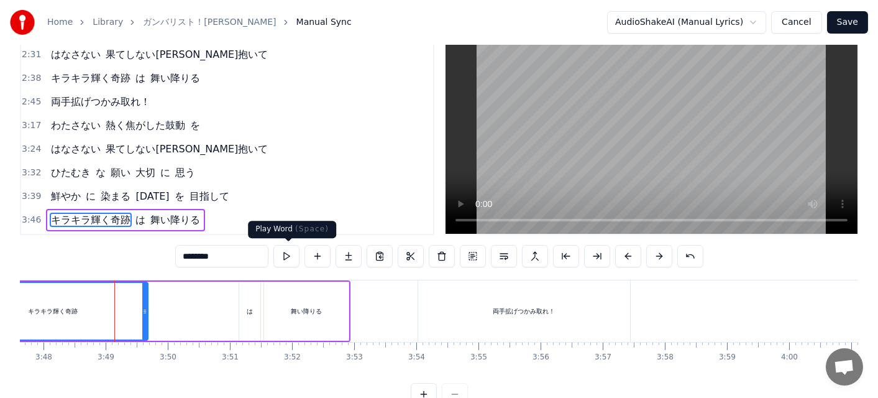
click at [287, 261] on button at bounding box center [286, 256] width 26 height 22
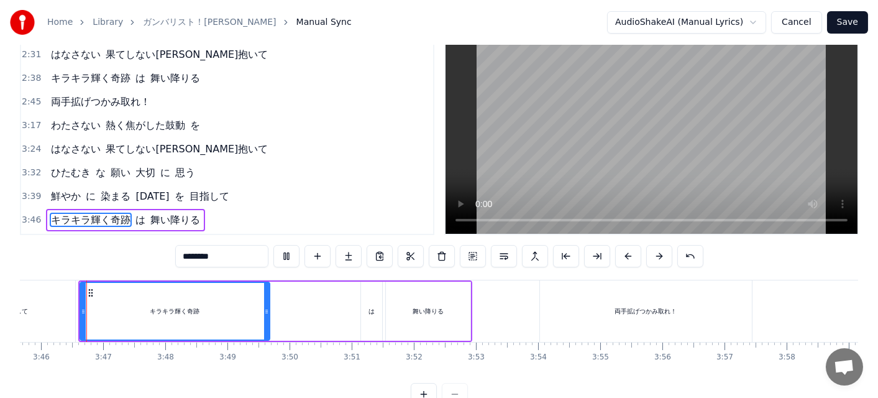
scroll to position [0, 14013]
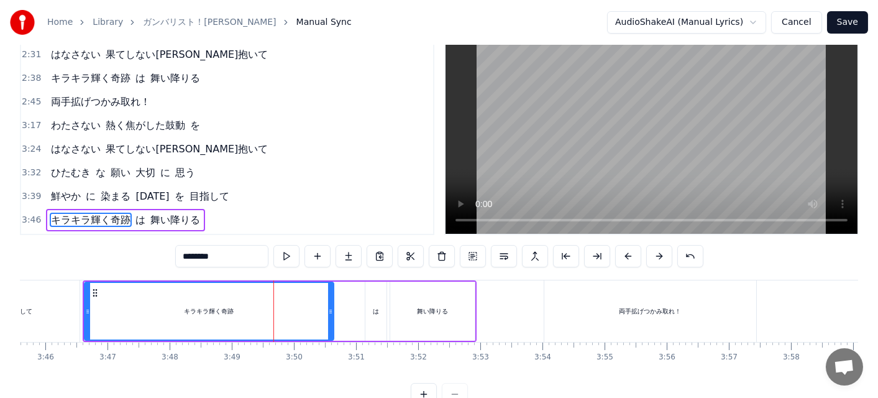
drag, startPoint x: 271, startPoint y: 318, endPoint x: 330, endPoint y: 317, distance: 59.6
click at [330, 317] on div at bounding box center [330, 311] width 5 height 57
click at [294, 255] on button at bounding box center [286, 256] width 26 height 22
drag, startPoint x: 224, startPoint y: 255, endPoint x: 240, endPoint y: 257, distance: 17.0
click at [240, 257] on input "********" at bounding box center [221, 256] width 93 height 22
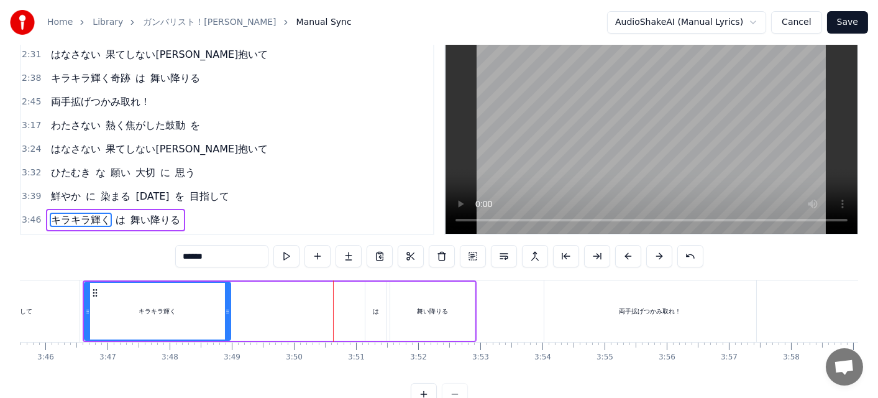
drag, startPoint x: 329, startPoint y: 298, endPoint x: 225, endPoint y: 271, distance: 106.5
click at [225, 271] on div "0:11 わたさない 熱く焦がした鼓動 を 0:18 はなさない 果てしない未来抱きしめて 0:47 眠れない 夜 ばかり 幾つ も 越えてきたけれど 0:5…" at bounding box center [439, 220] width 838 height 369
type input "******"
click at [315, 263] on button at bounding box center [317, 256] width 26 height 22
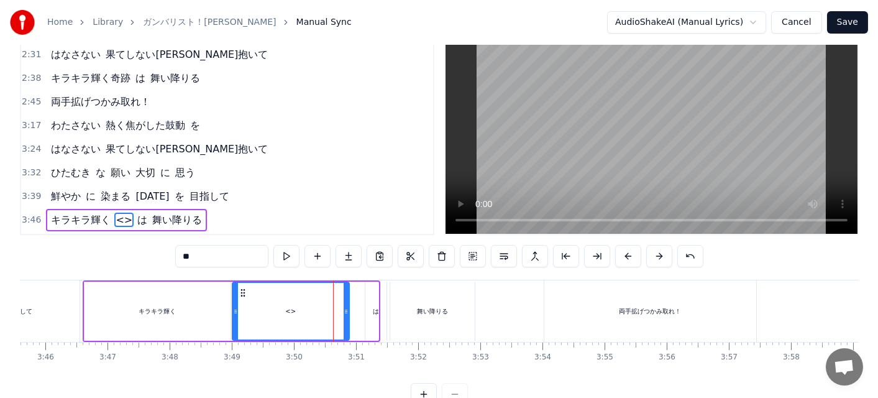
drag, startPoint x: 375, startPoint y: 316, endPoint x: 345, endPoint y: 308, distance: 30.1
click at [345, 308] on div at bounding box center [346, 311] width 5 height 57
drag, startPoint x: 232, startPoint y: 255, endPoint x: 180, endPoint y: 254, distance: 52.2
click at [180, 254] on input "**" at bounding box center [221, 256] width 93 height 22
paste input "text"
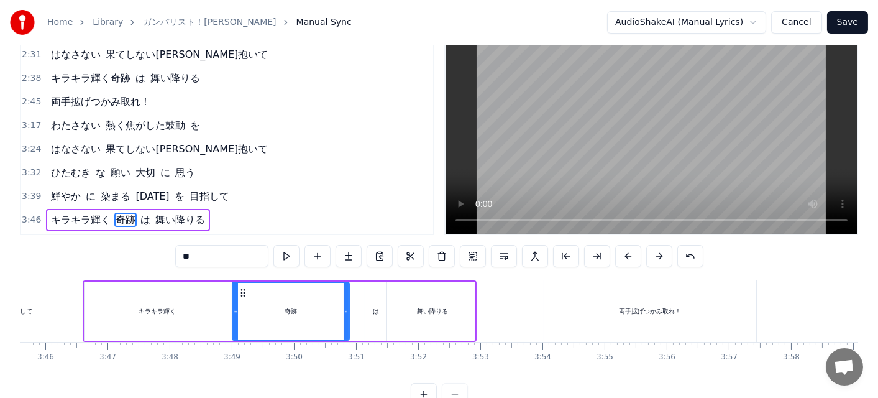
click at [188, 296] on div "キラキラ輝く" at bounding box center [157, 310] width 146 height 59
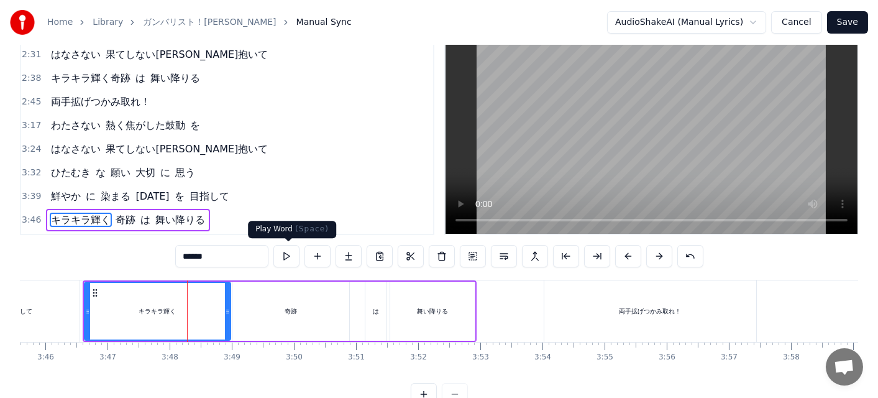
click at [278, 260] on button at bounding box center [286, 256] width 26 height 22
click at [305, 311] on div "奇跡" at bounding box center [290, 310] width 117 height 59
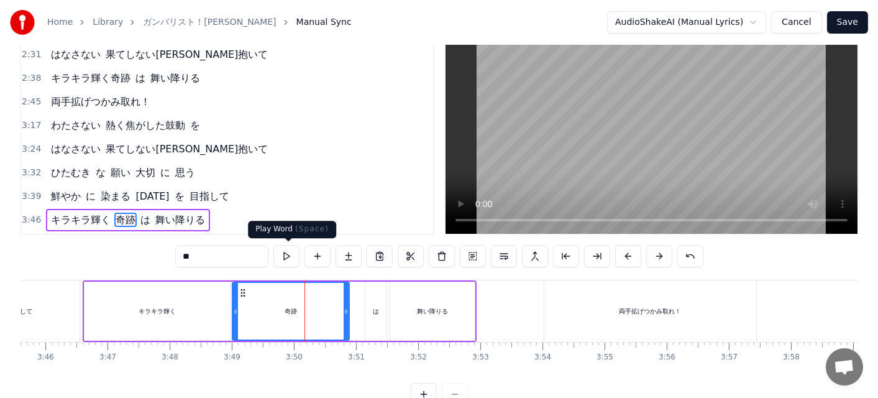
click at [291, 262] on button at bounding box center [286, 256] width 26 height 22
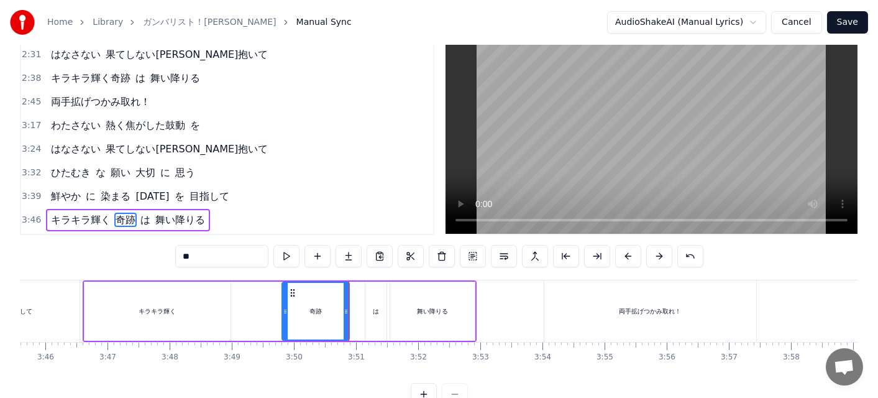
drag, startPoint x: 238, startPoint y: 306, endPoint x: 285, endPoint y: 312, distance: 47.6
click at [285, 312] on icon at bounding box center [285, 311] width 5 height 10
drag, startPoint x: 347, startPoint y: 314, endPoint x: 354, endPoint y: 315, distance: 6.9
click at [354, 315] on div at bounding box center [354, 311] width 5 height 57
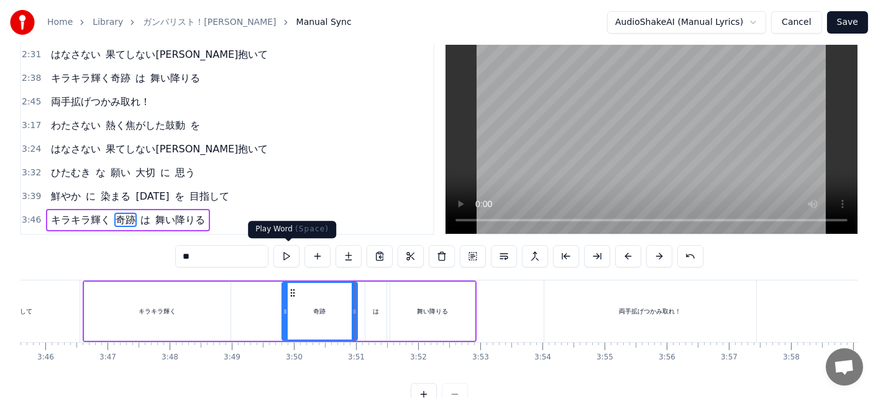
click at [292, 260] on button at bounding box center [286, 256] width 26 height 22
click at [360, 300] on div at bounding box center [359, 311] width 5 height 57
click at [294, 255] on button at bounding box center [286, 256] width 26 height 22
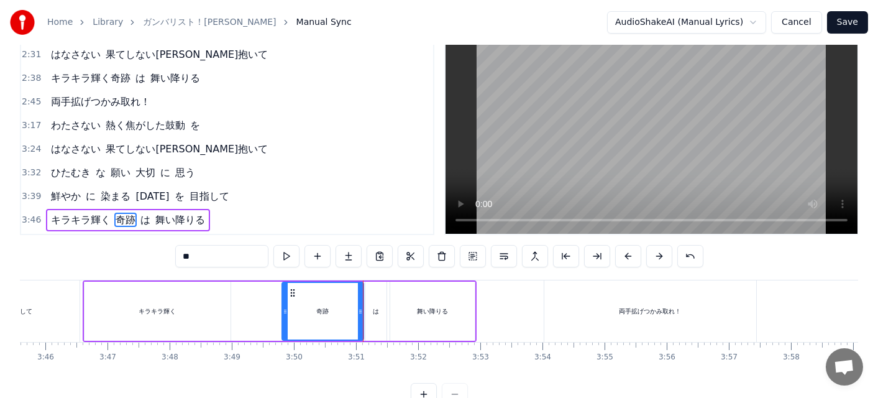
click at [219, 283] on div "キラキラ輝く" at bounding box center [157, 310] width 146 height 59
type input "******"
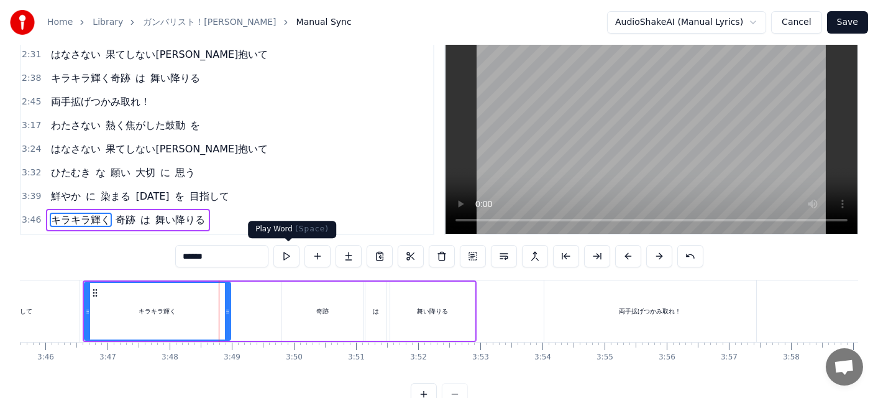
click at [288, 253] on button at bounding box center [286, 256] width 26 height 22
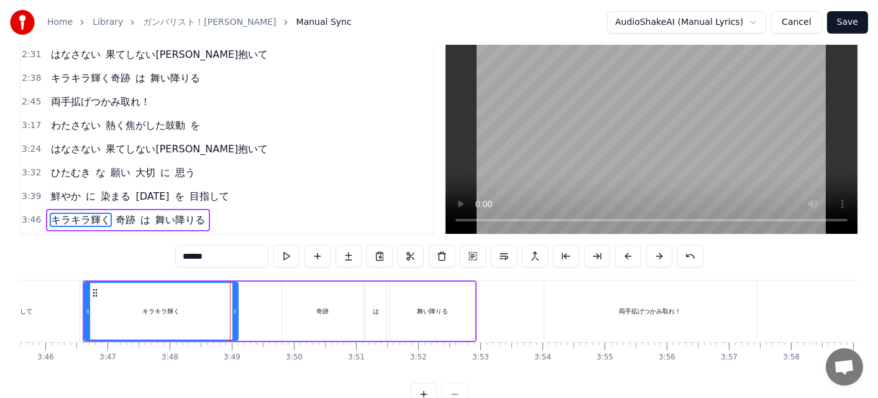
drag, startPoint x: 228, startPoint y: 301, endPoint x: 235, endPoint y: 301, distance: 7.5
click at [235, 301] on div at bounding box center [234, 311] width 5 height 57
click at [284, 254] on button at bounding box center [286, 256] width 26 height 22
drag, startPoint x: 232, startPoint y: 301, endPoint x: 217, endPoint y: 298, distance: 15.2
click at [217, 298] on div at bounding box center [219, 311] width 5 height 57
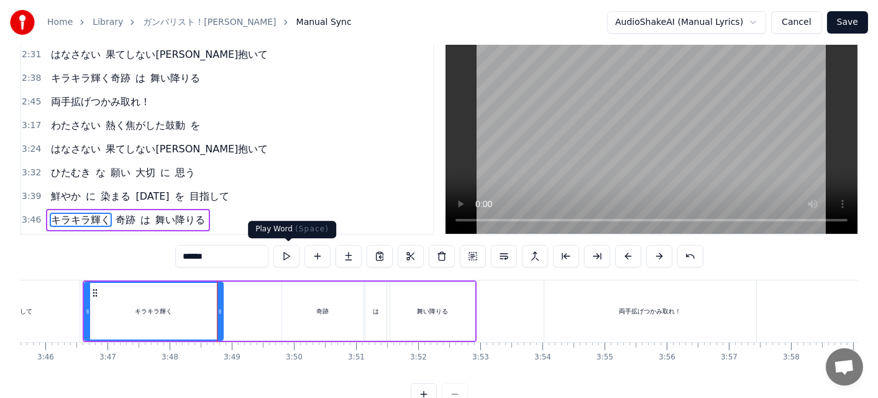
click at [288, 258] on button at bounding box center [286, 256] width 26 height 22
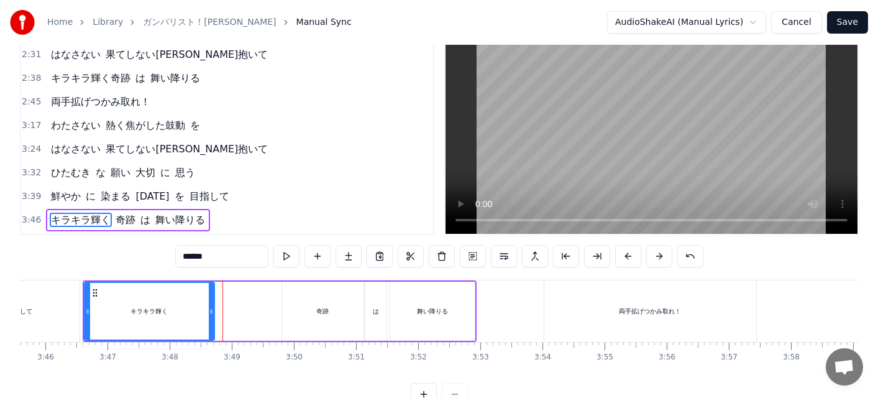
drag, startPoint x: 220, startPoint y: 301, endPoint x: 211, endPoint y: 298, distance: 9.0
click at [211, 298] on div at bounding box center [211, 311] width 5 height 57
click at [289, 263] on button at bounding box center [286, 256] width 26 height 22
drag, startPoint x: 211, startPoint y: 309, endPoint x: 219, endPoint y: 307, distance: 8.9
click at [219, 307] on icon at bounding box center [219, 311] width 5 height 10
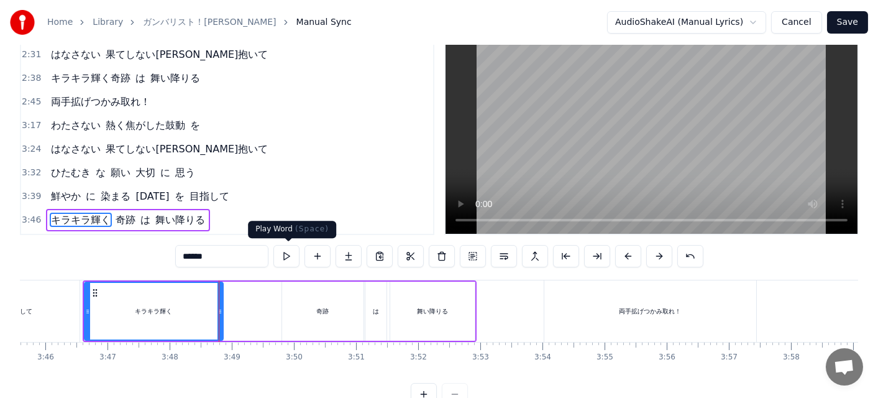
click at [283, 262] on button at bounding box center [286, 256] width 26 height 22
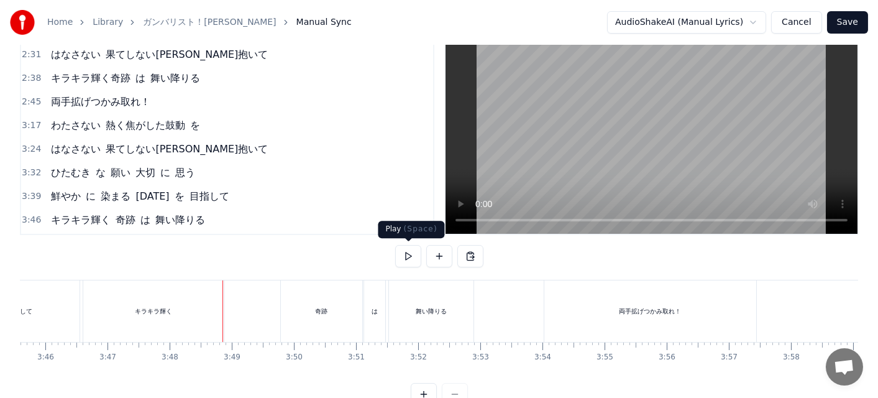
click at [401, 257] on button at bounding box center [408, 256] width 26 height 22
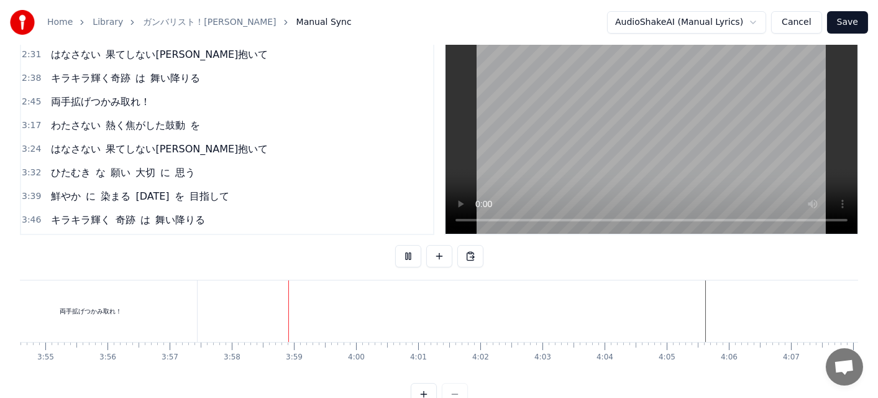
scroll to position [0, 14742]
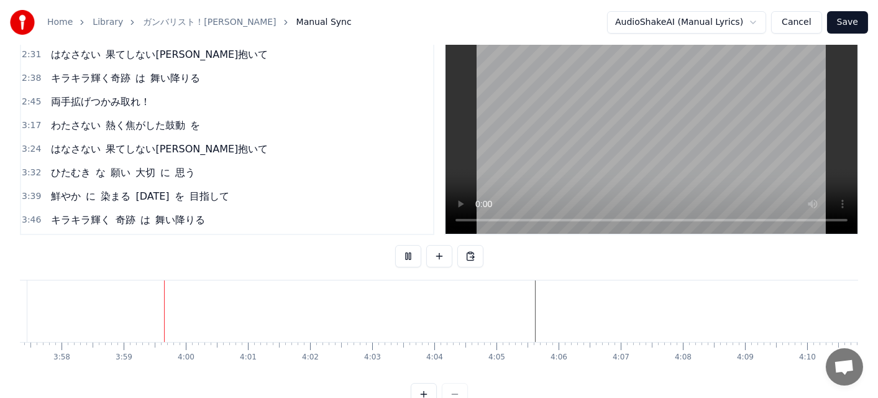
click at [839, 20] on button "Save" at bounding box center [847, 22] width 41 height 22
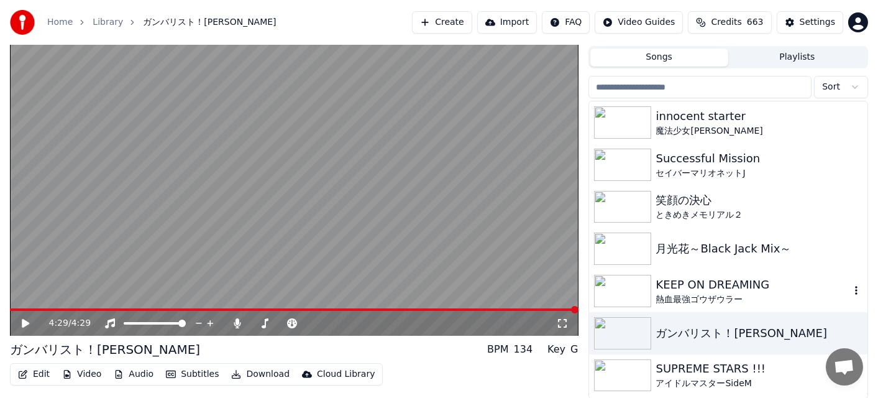
scroll to position [62, 0]
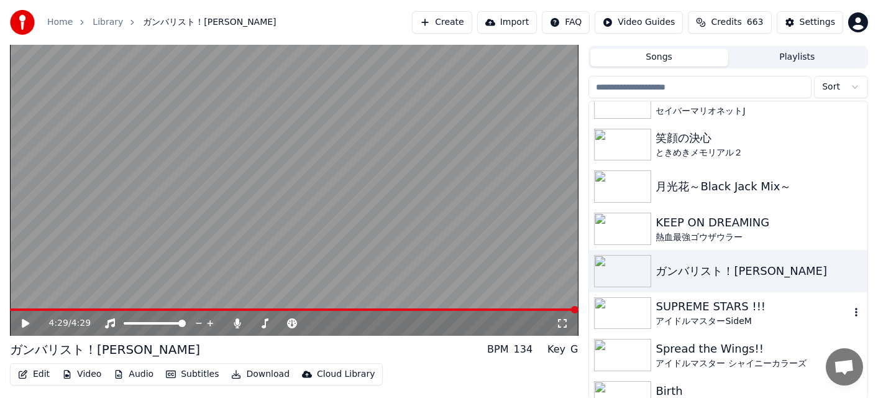
click at [686, 313] on div "SUPREME STARS !!!" at bounding box center [753, 306] width 194 height 17
